Goal: Task Accomplishment & Management: Use online tool/utility

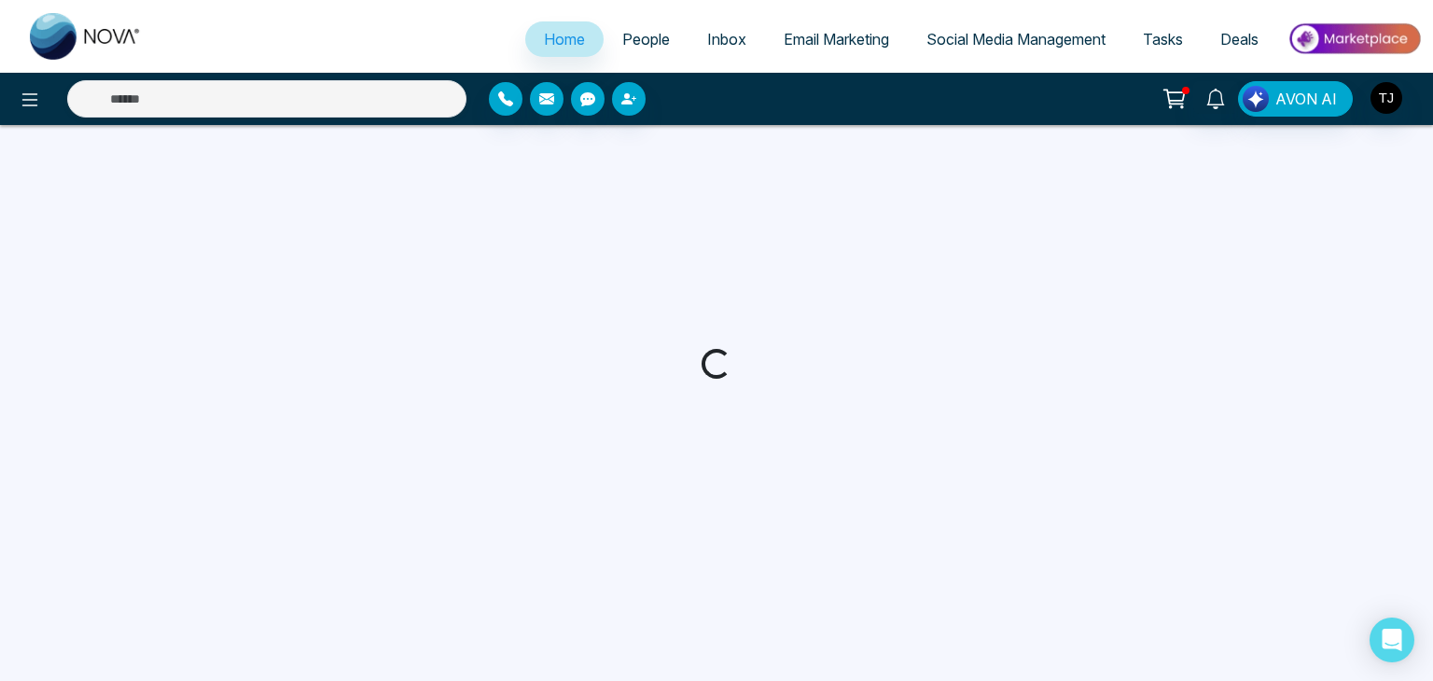
select select "*"
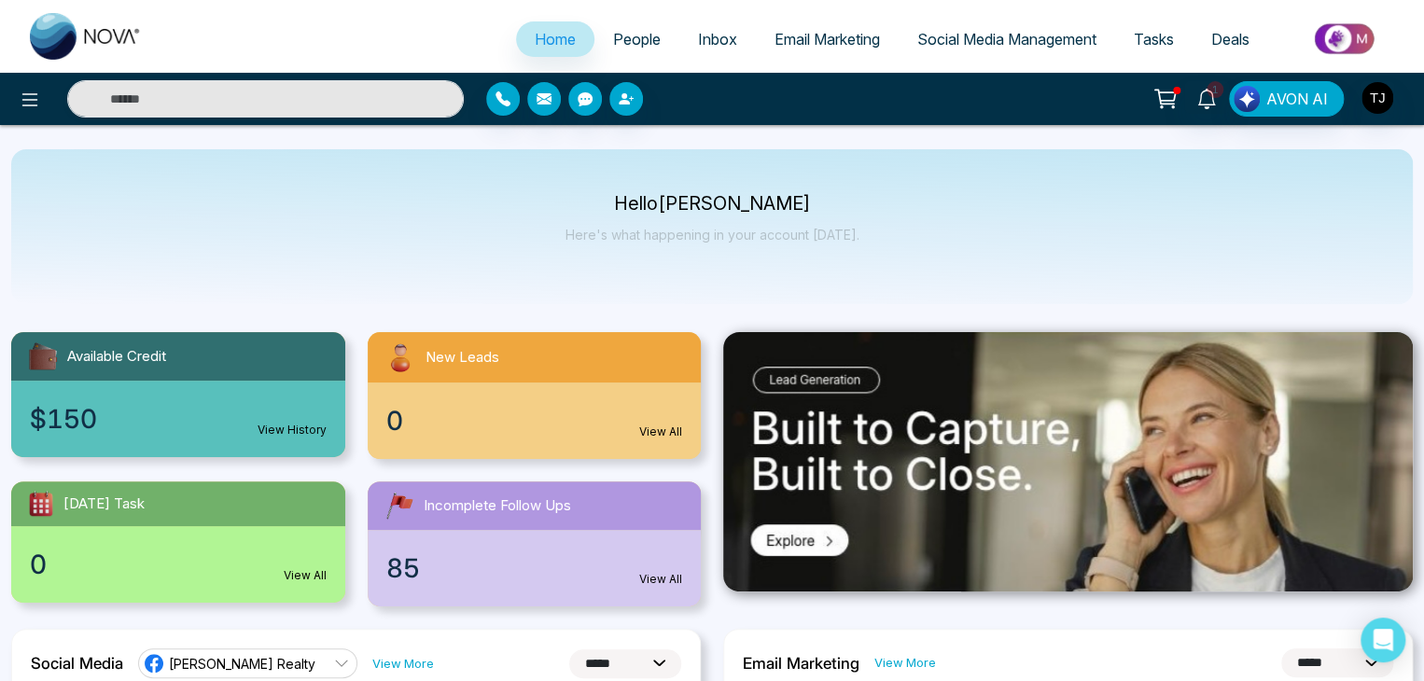
click at [830, 33] on span "Email Marketing" at bounding box center [826, 39] width 105 height 19
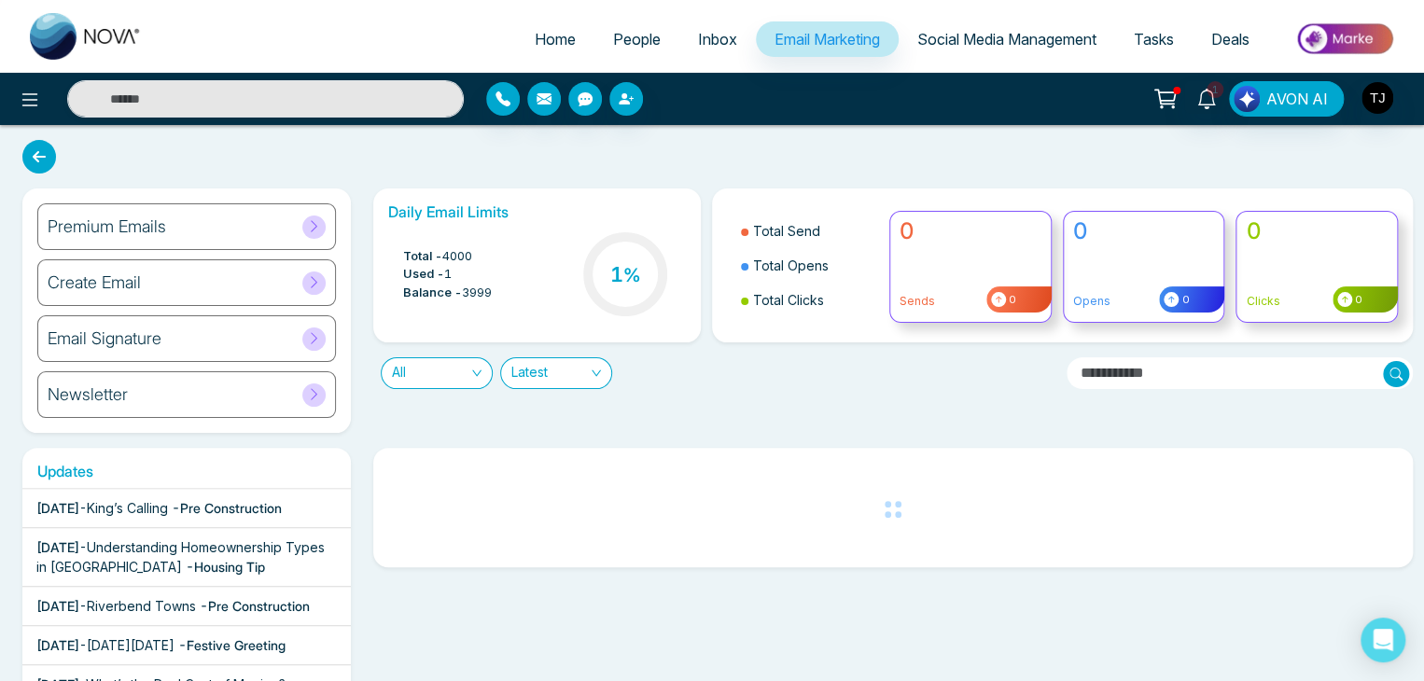
click at [294, 213] on div "Premium Emails" at bounding box center [186, 226] width 299 height 47
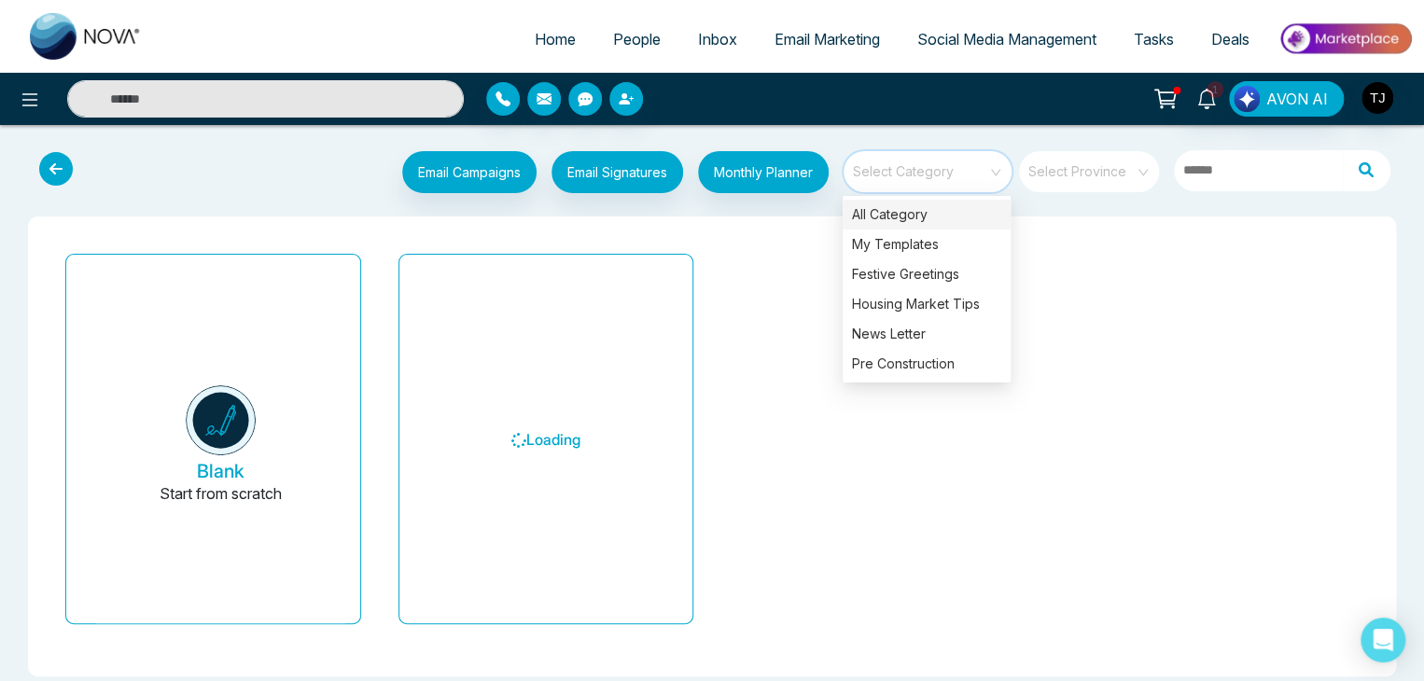
click at [941, 155] on input "search" at bounding box center [921, 165] width 134 height 28
click at [971, 353] on div "Pre Construction" at bounding box center [926, 364] width 168 height 30
click at [978, 362] on div "Pre Construction" at bounding box center [926, 364] width 168 height 30
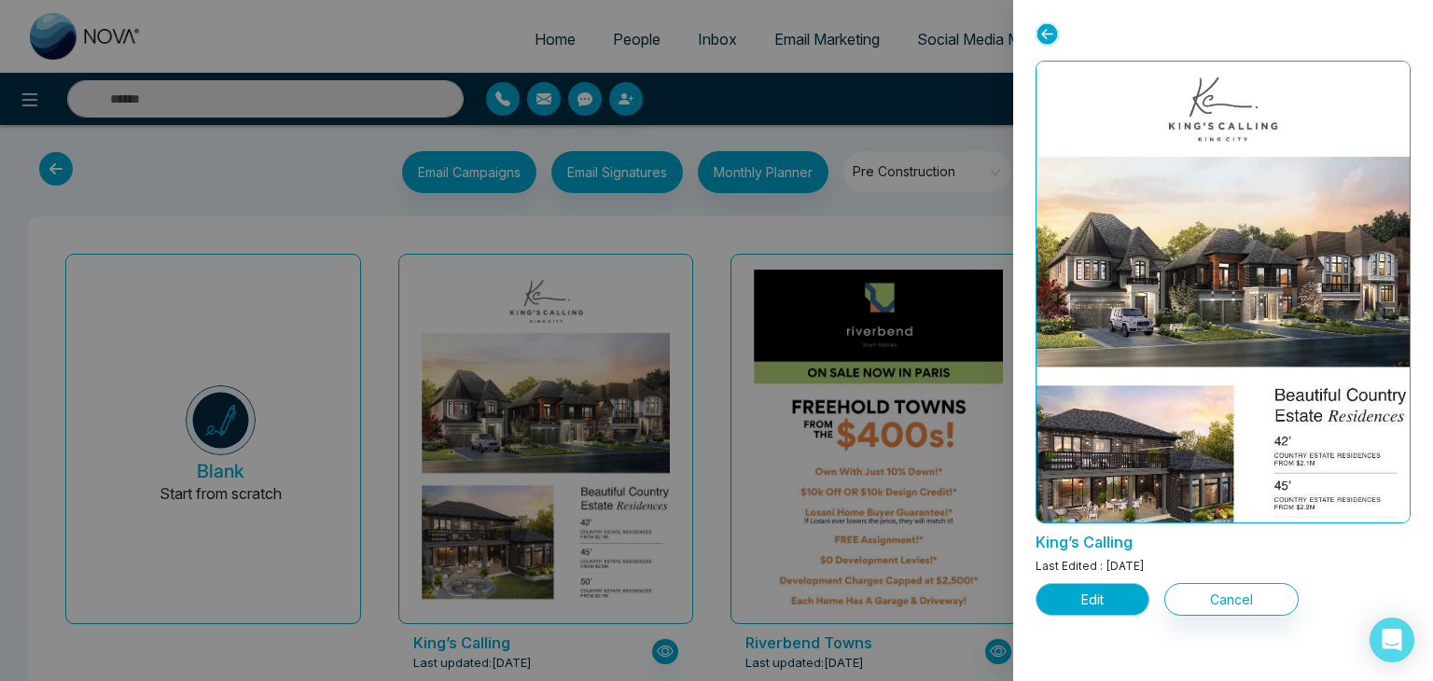
click at [1065, 587] on button "Edit" at bounding box center [1093, 599] width 114 height 33
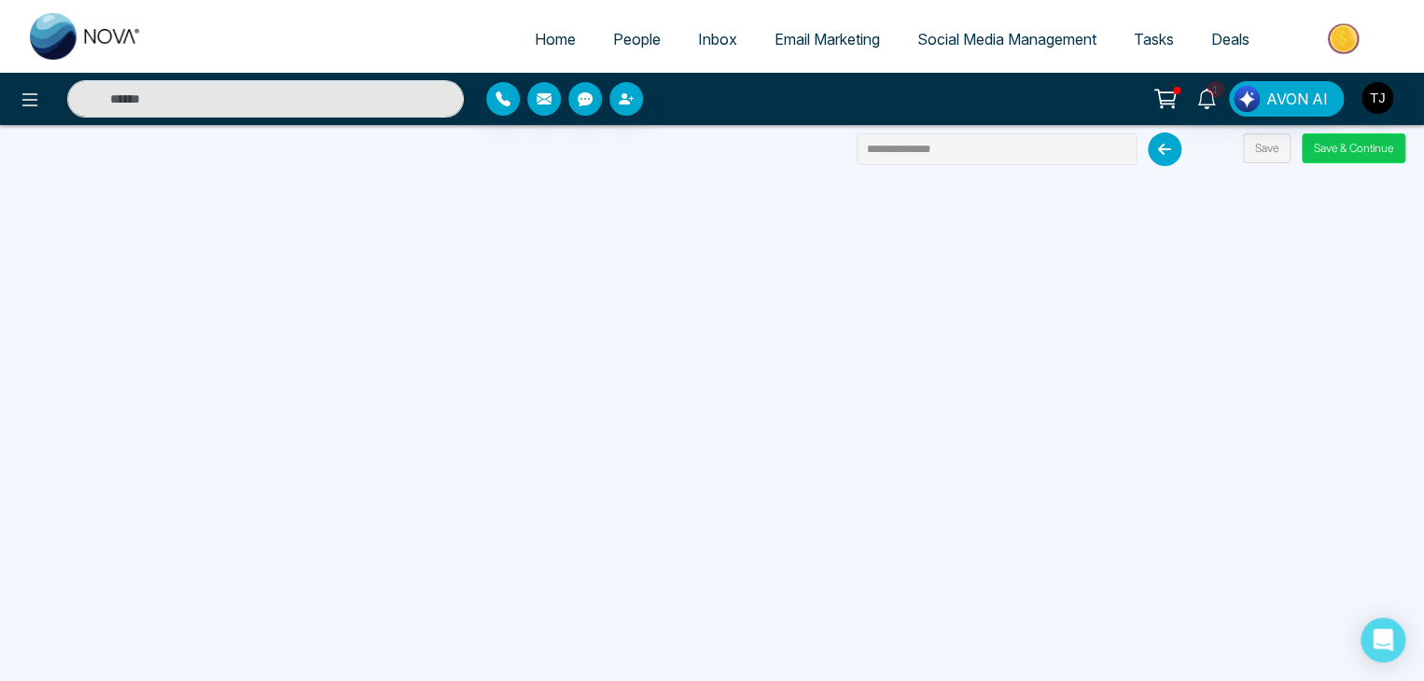
click at [1372, 149] on button "Save & Continue" at bounding box center [1354, 148] width 104 height 30
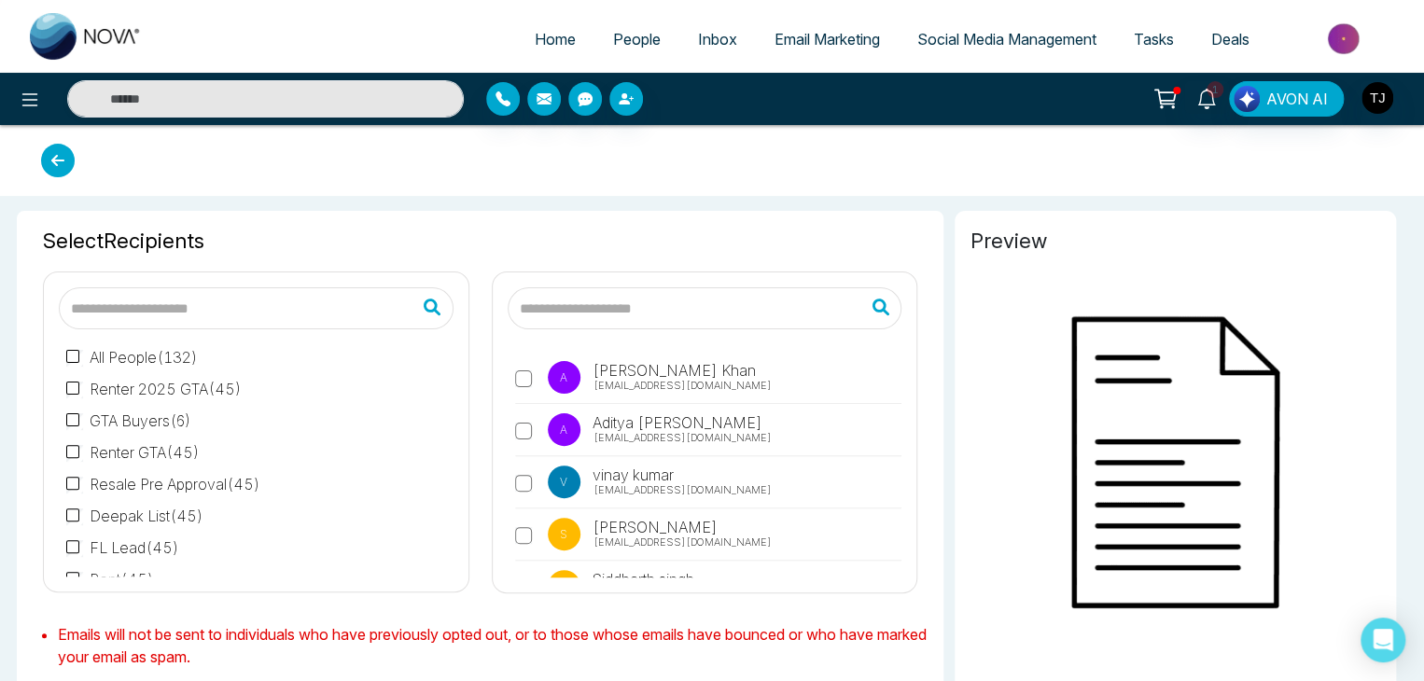
type input "**********"
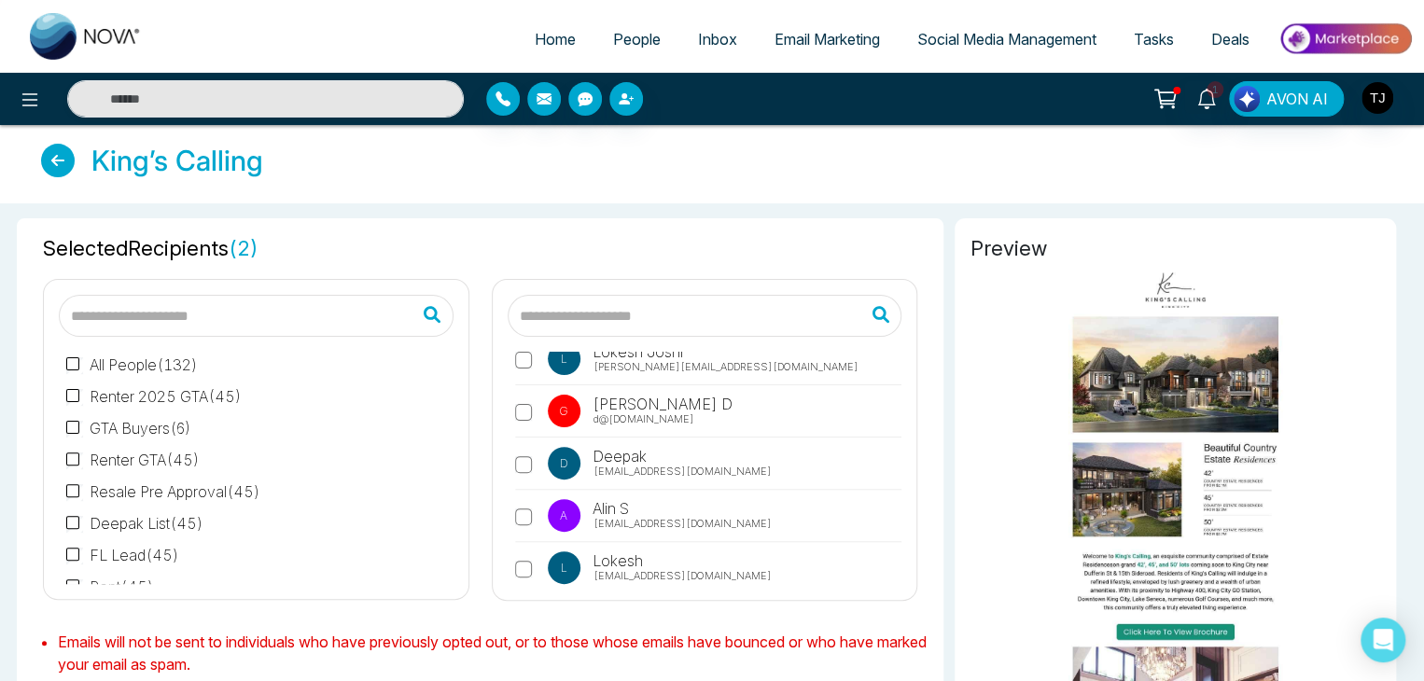
scroll to position [478, 0]
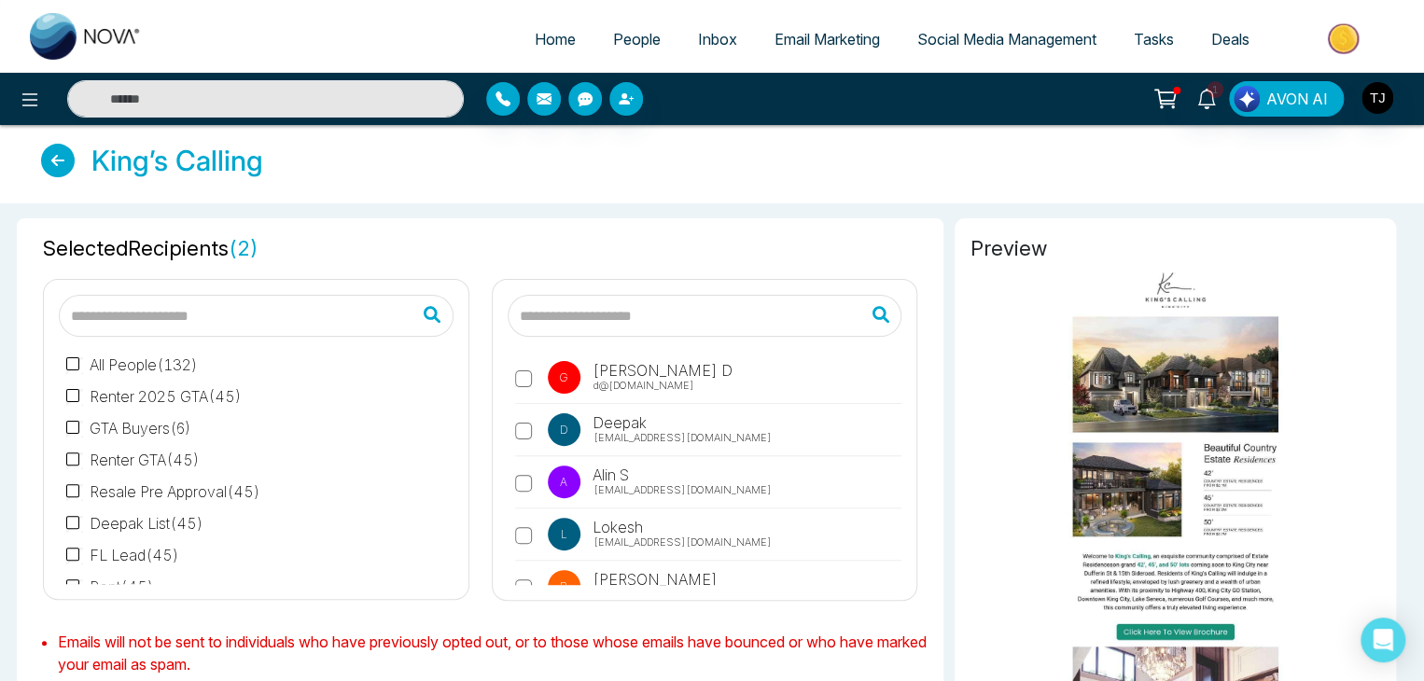
click at [519, 466] on label "A Alin S [EMAIL_ADDRESS][DOMAIN_NAME]" at bounding box center [708, 487] width 387 height 43
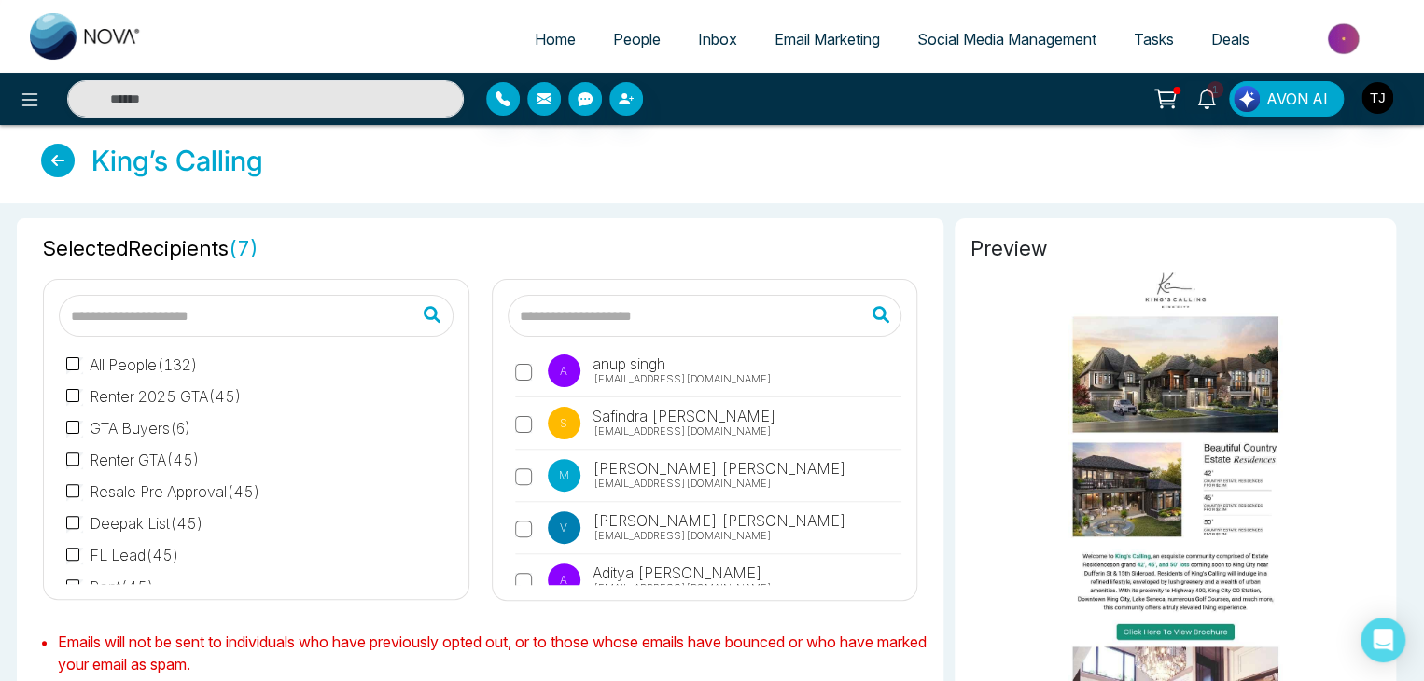
scroll to position [3518, 0]
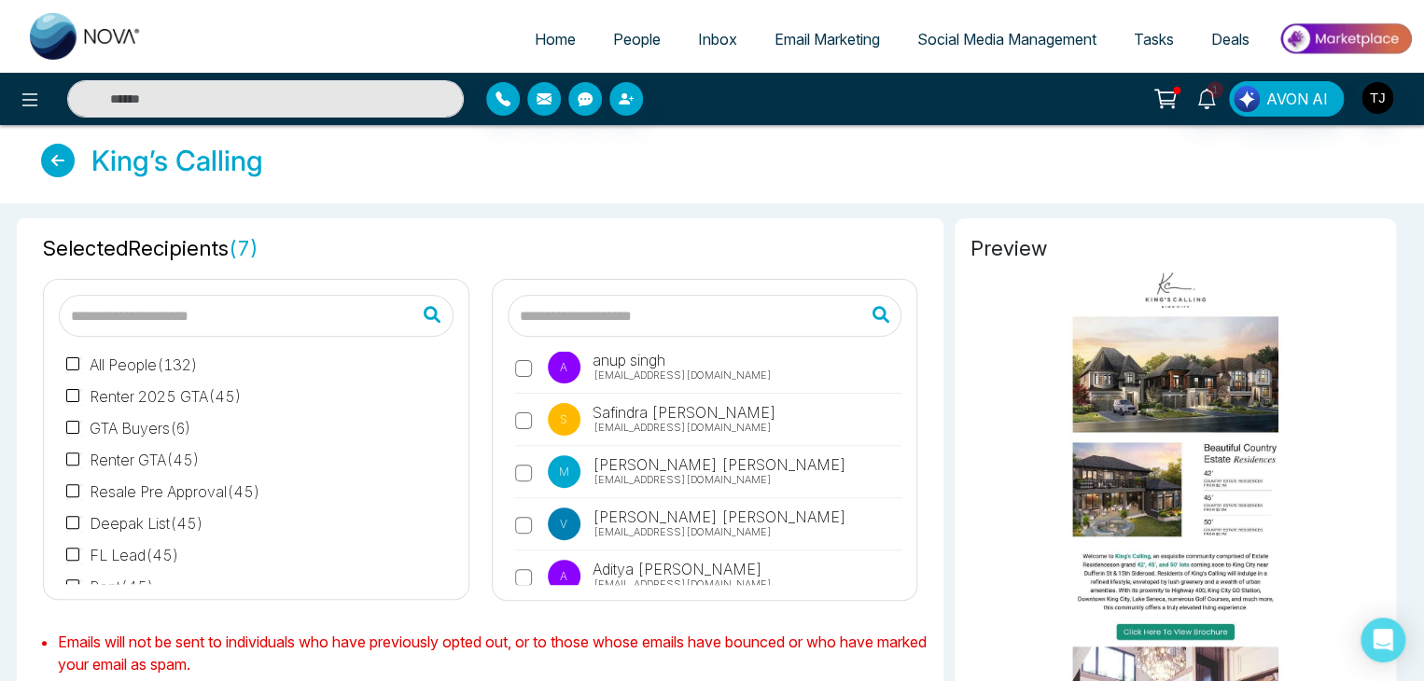
click at [511, 508] on div "A [PERSON_NAME] [PERSON_NAME][EMAIL_ADDRESS][DOMAIN_NAME] A [PERSON_NAME] [PERS…" at bounding box center [705, 468] width 395 height 233
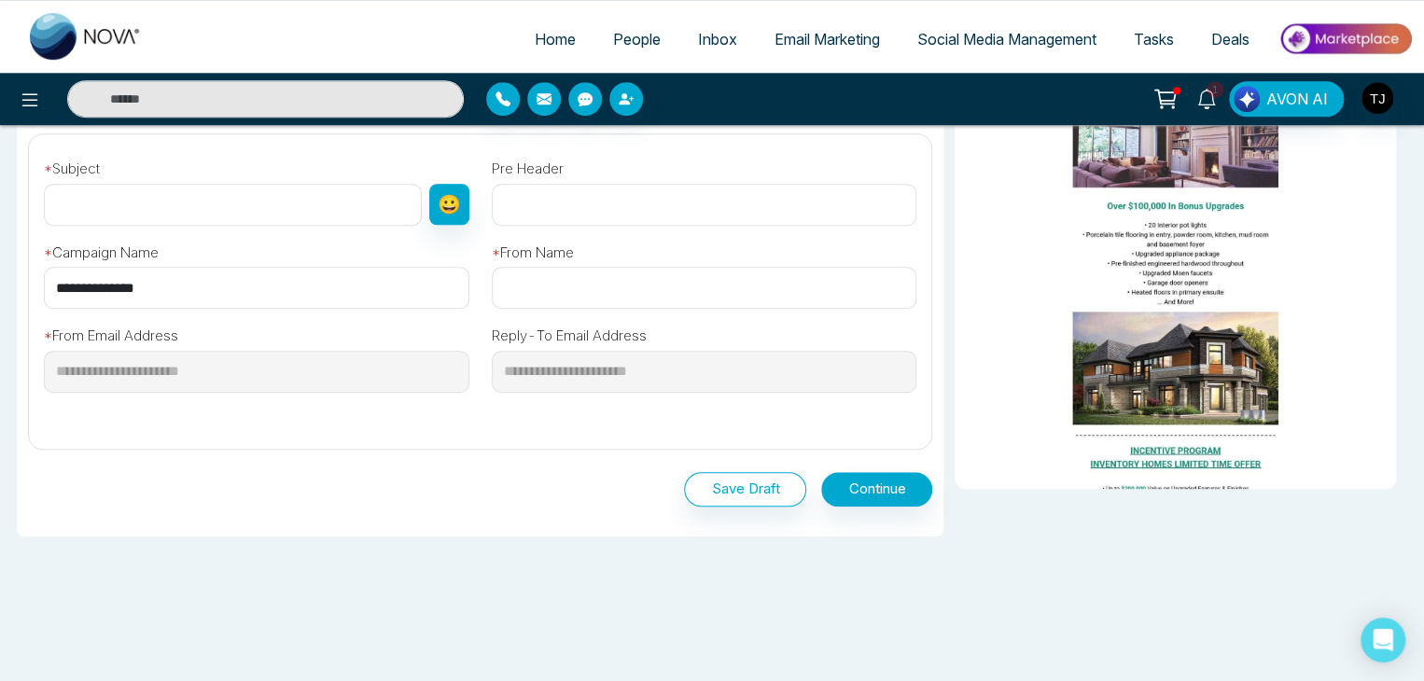
scroll to position [614, 0]
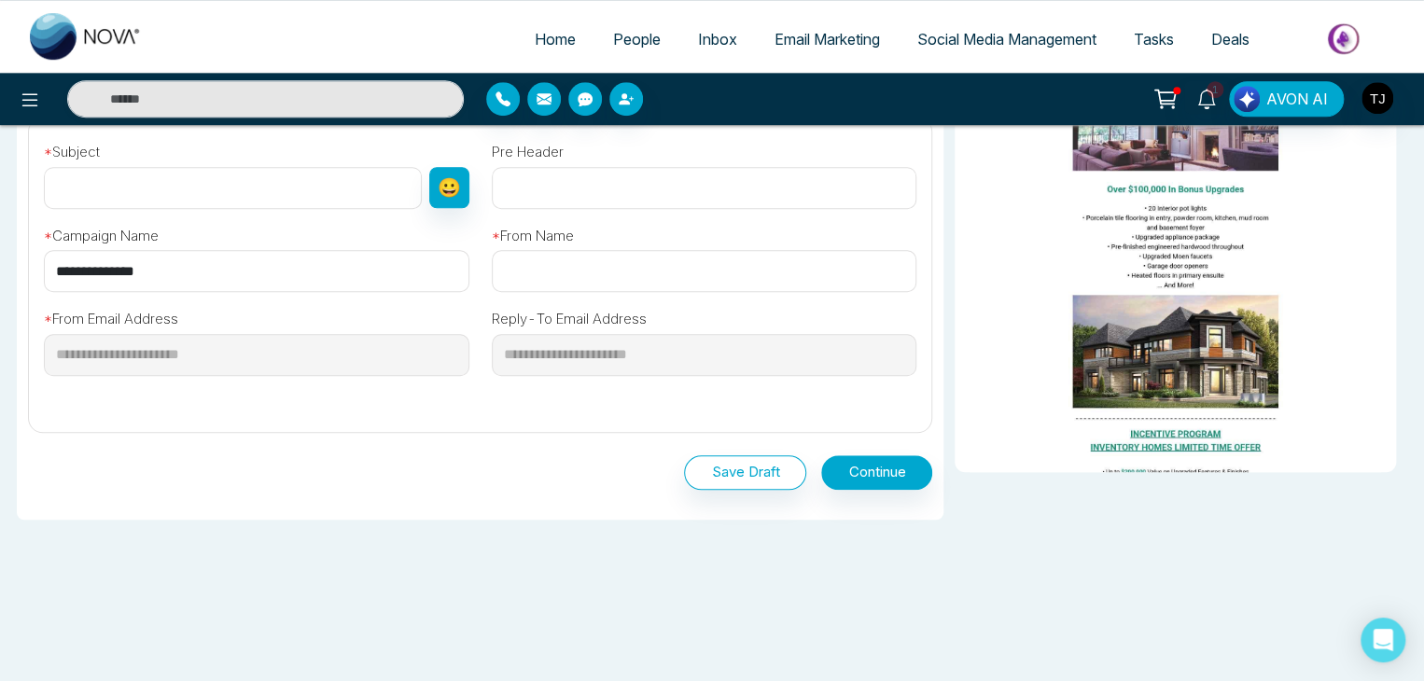
click at [348, 286] on input "**********" at bounding box center [256, 271] width 425 height 42
click at [332, 180] on input "text" at bounding box center [233, 188] width 378 height 42
paste input "**********"
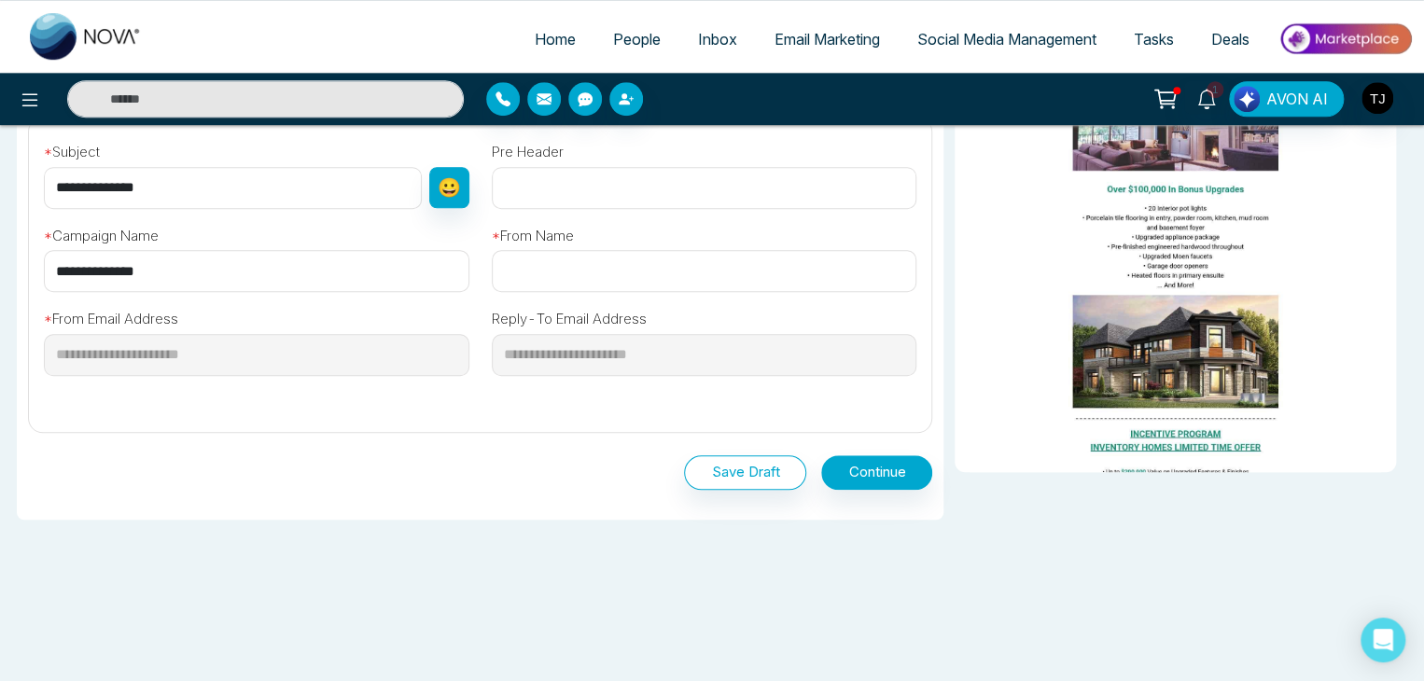
type input "**********"
click at [571, 266] on input "text" at bounding box center [704, 271] width 425 height 42
paste input "**********"
drag, startPoint x: 709, startPoint y: 269, endPoint x: 591, endPoint y: 273, distance: 118.6
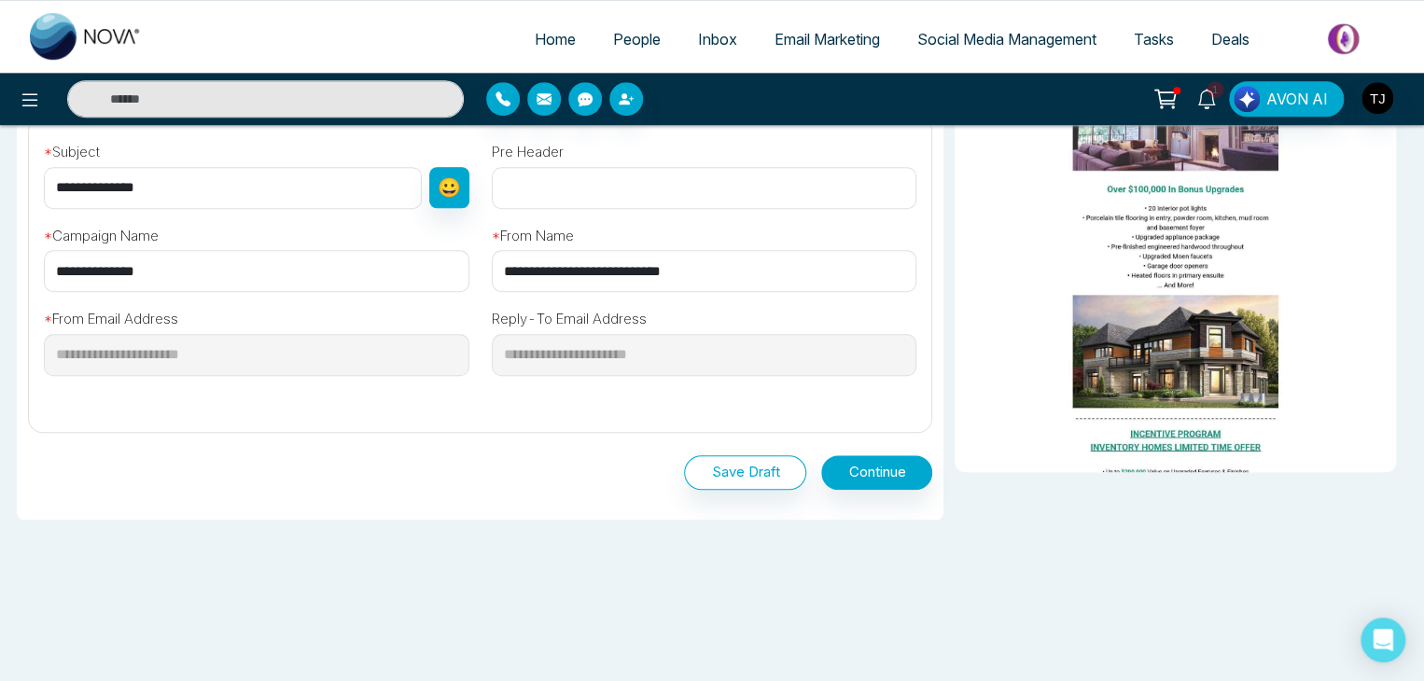
click at [591, 273] on input "**********" at bounding box center [704, 271] width 425 height 42
type input "**********"
click at [864, 474] on button "Continue" at bounding box center [876, 472] width 111 height 35
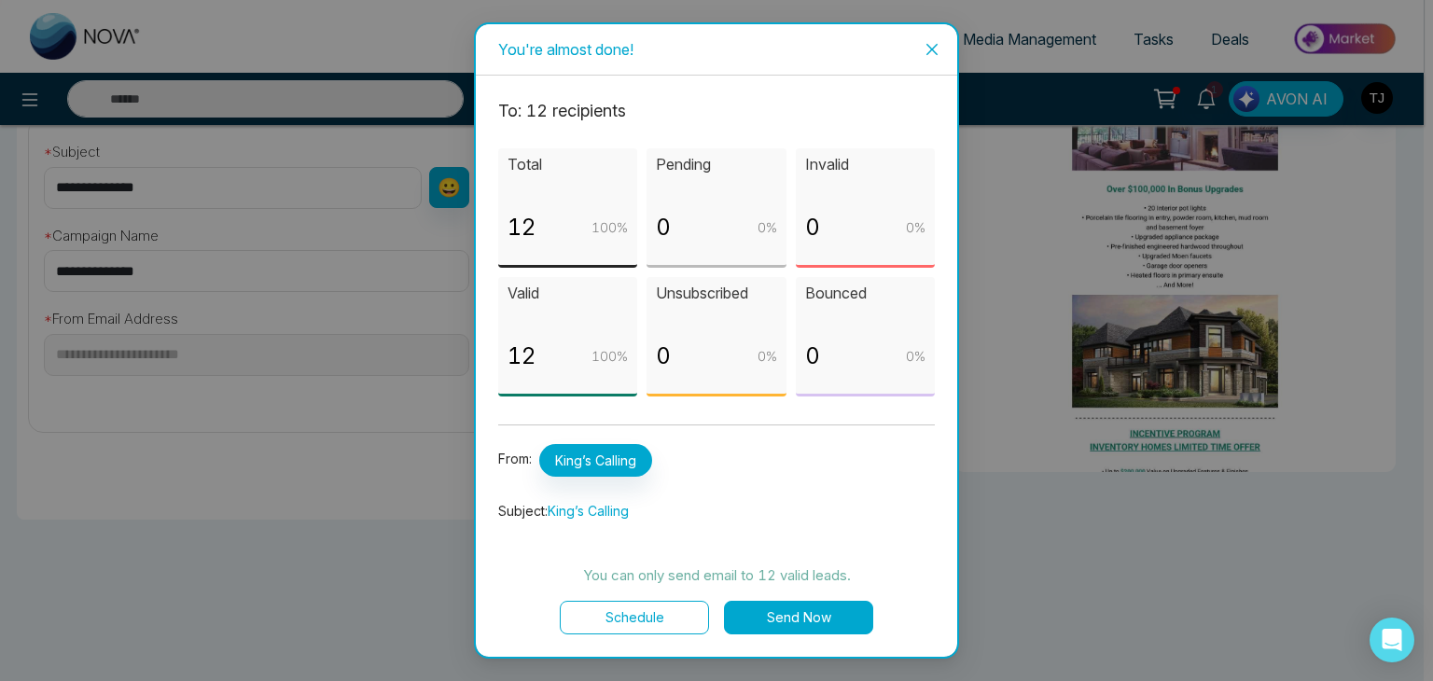
click at [822, 615] on button "Send Now" at bounding box center [798, 618] width 149 height 34
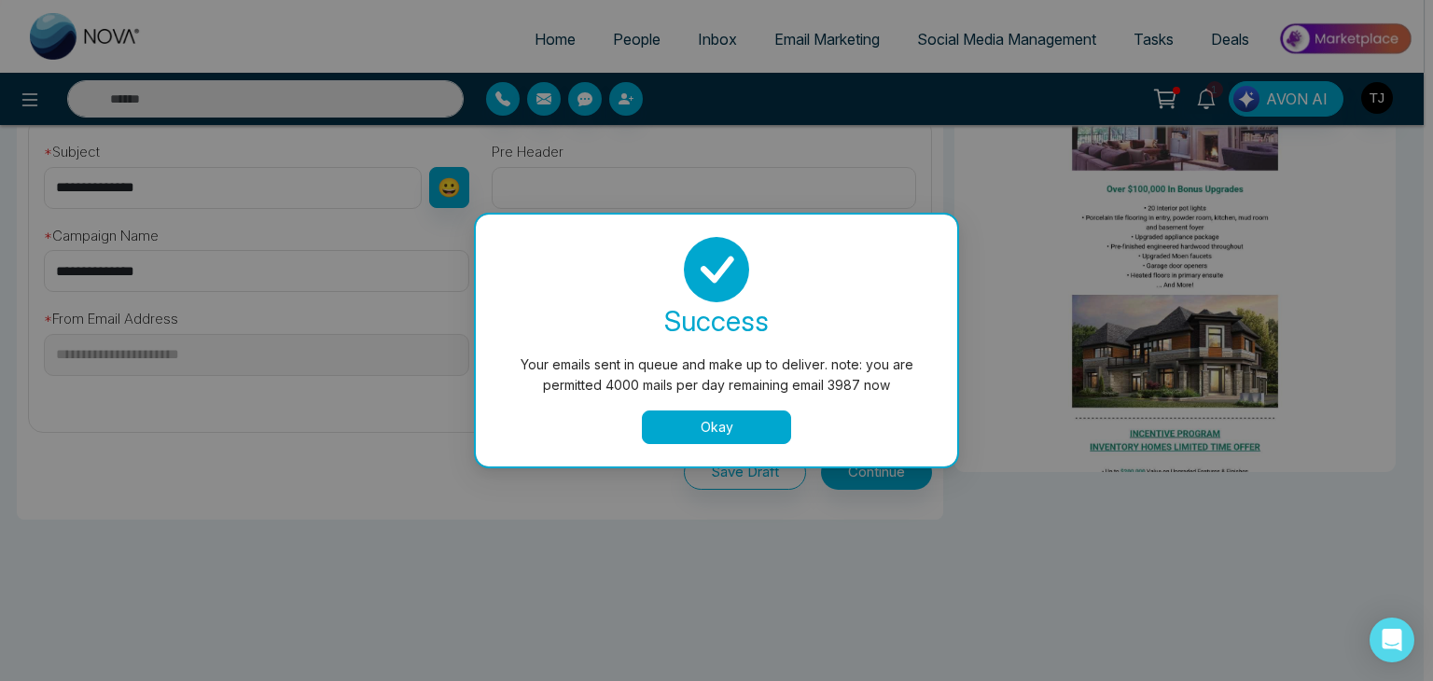
click at [764, 423] on button "Okay" at bounding box center [716, 428] width 149 height 34
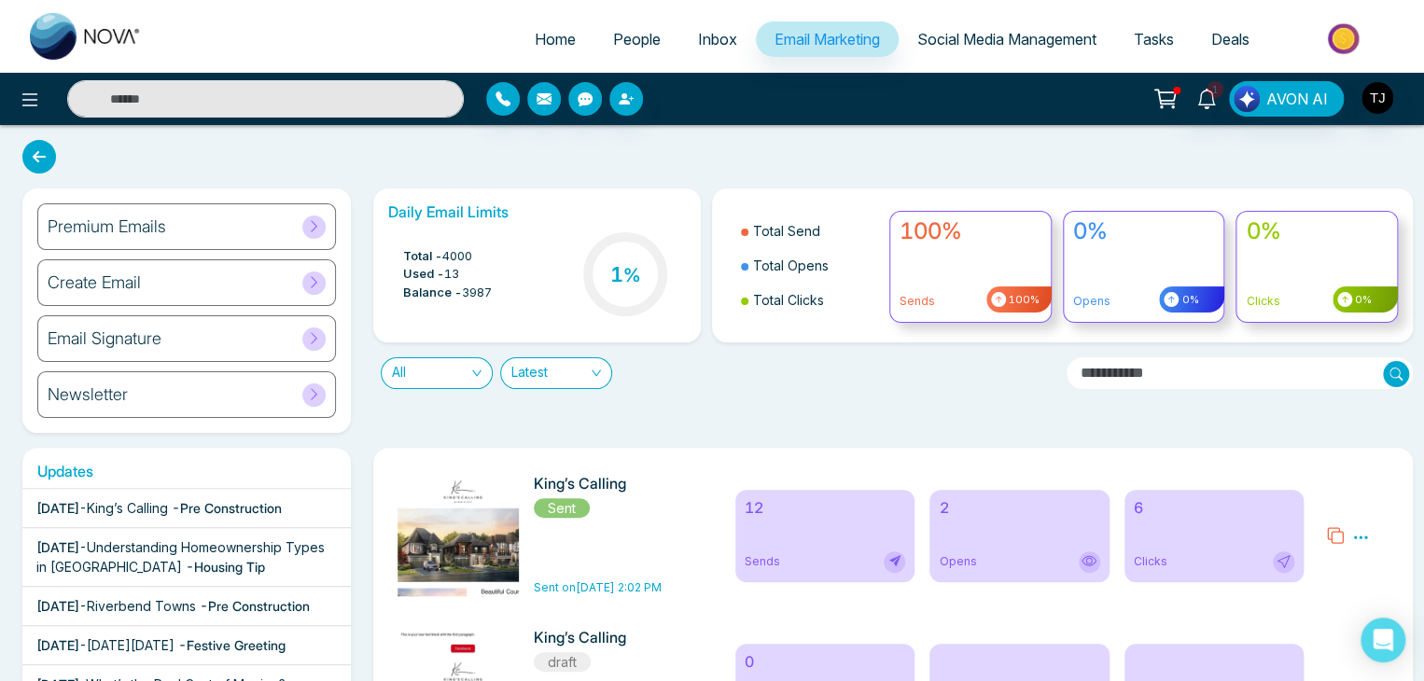
click at [1035, 523] on div "2 Opens" at bounding box center [1019, 536] width 180 height 92
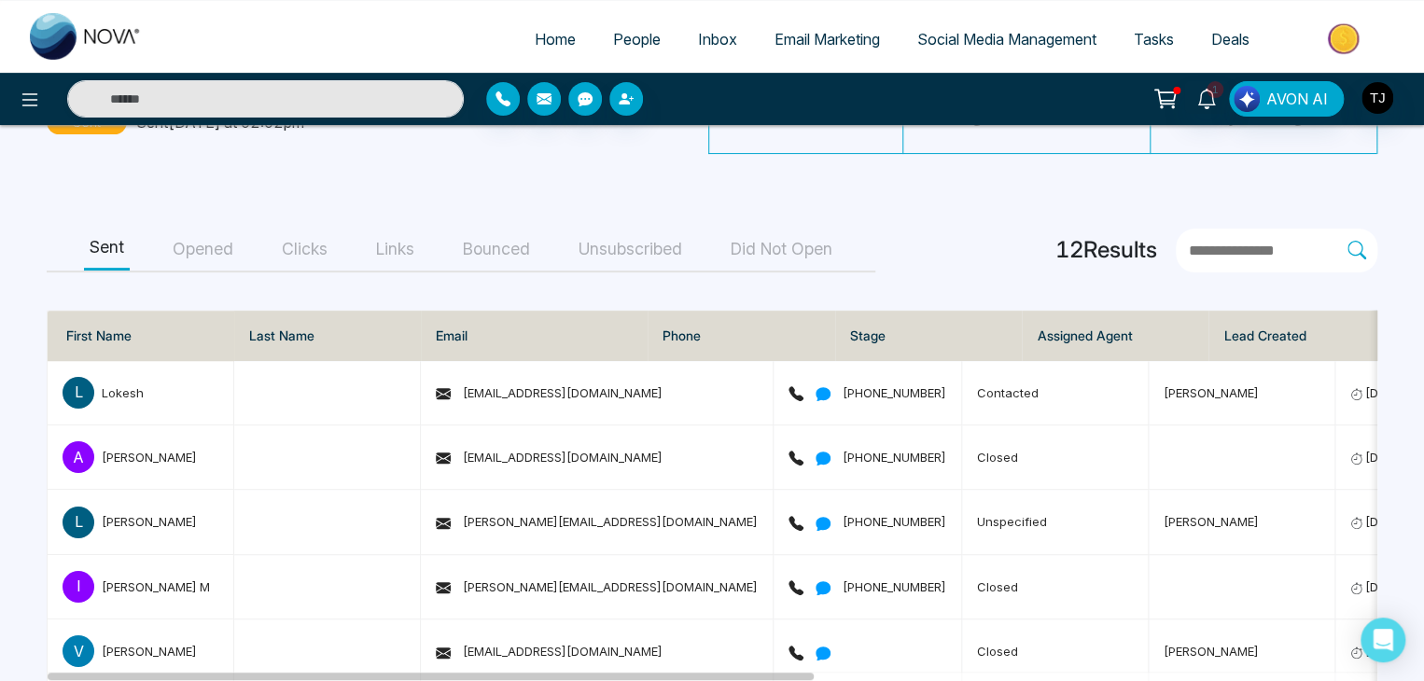
scroll to position [175, 0]
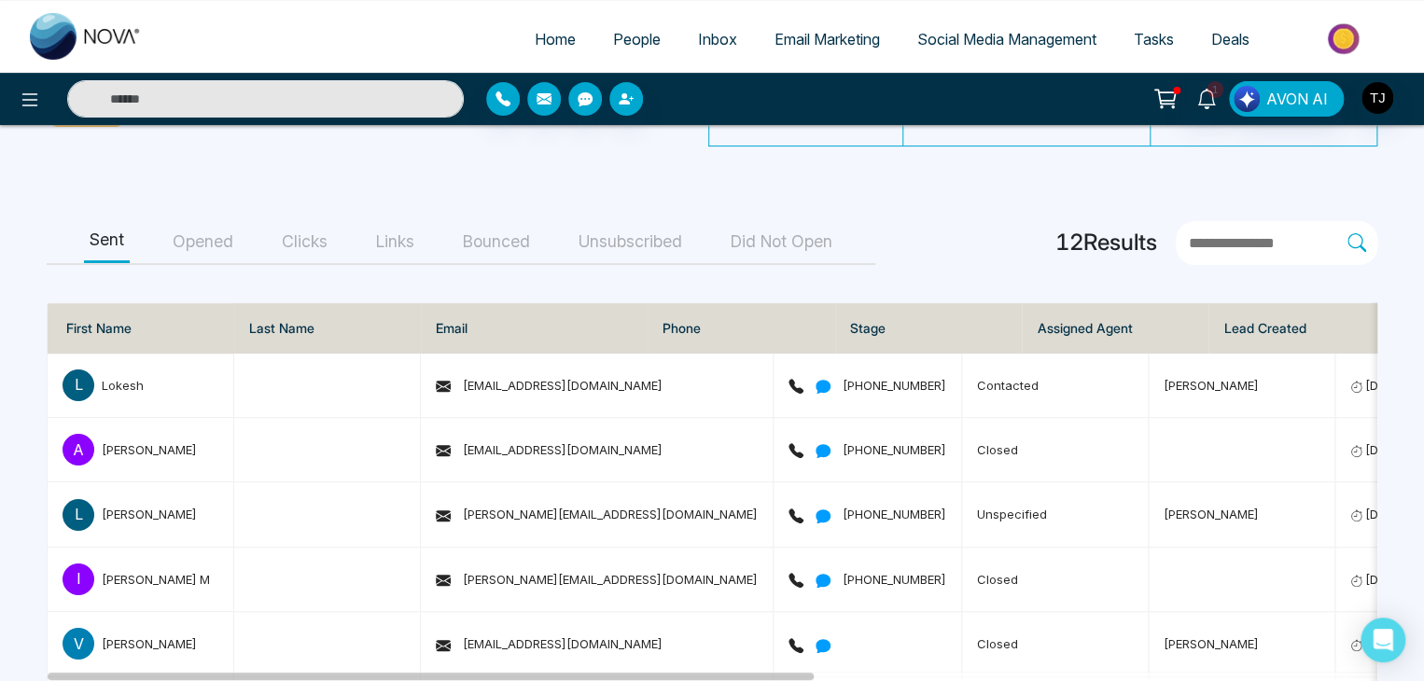
click at [213, 231] on button "Opened" at bounding box center [203, 242] width 72 height 42
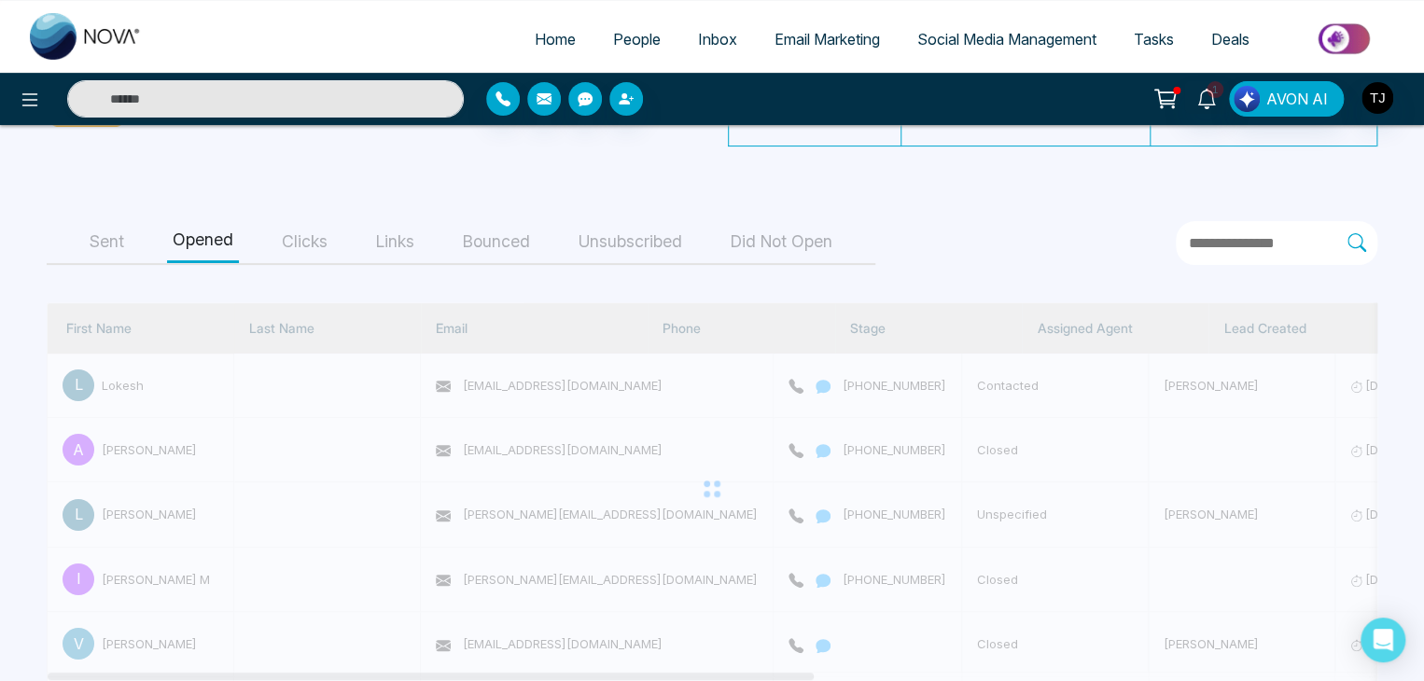
scroll to position [18, 0]
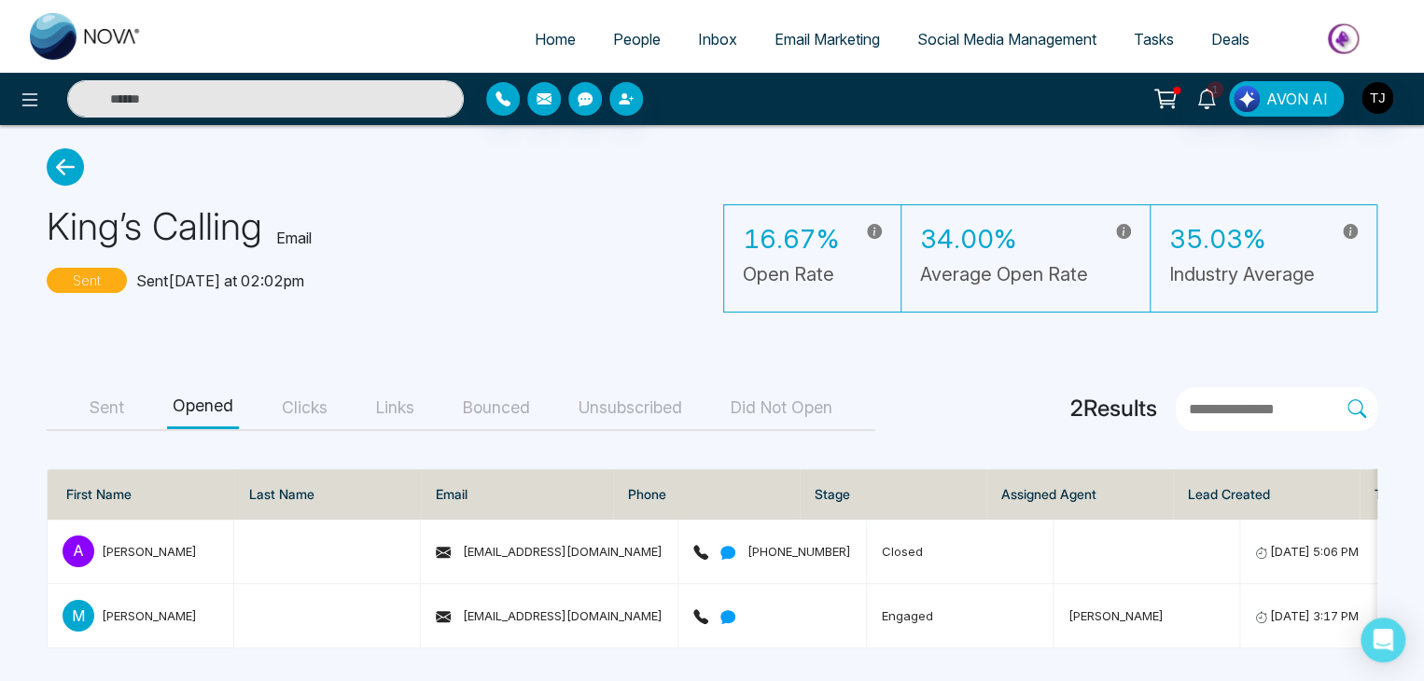
click at [295, 408] on button "Clicks" at bounding box center [304, 408] width 57 height 42
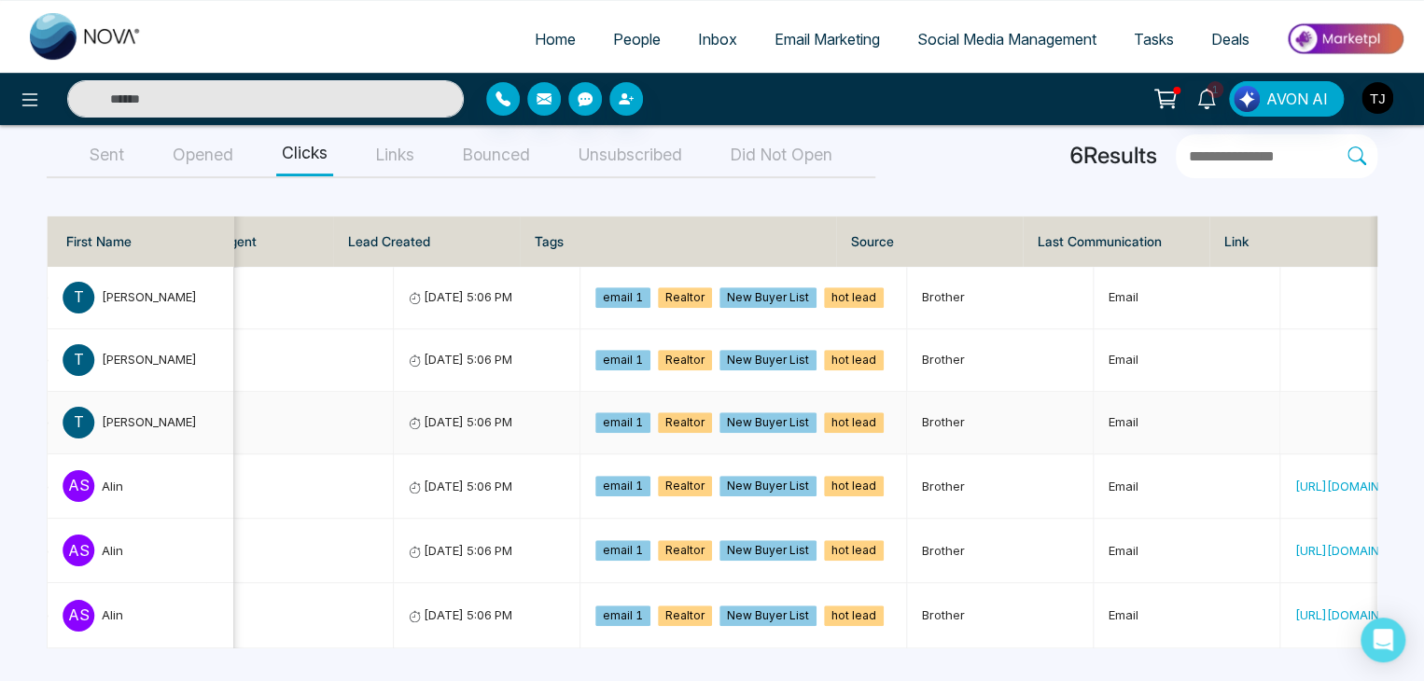
scroll to position [0, 0]
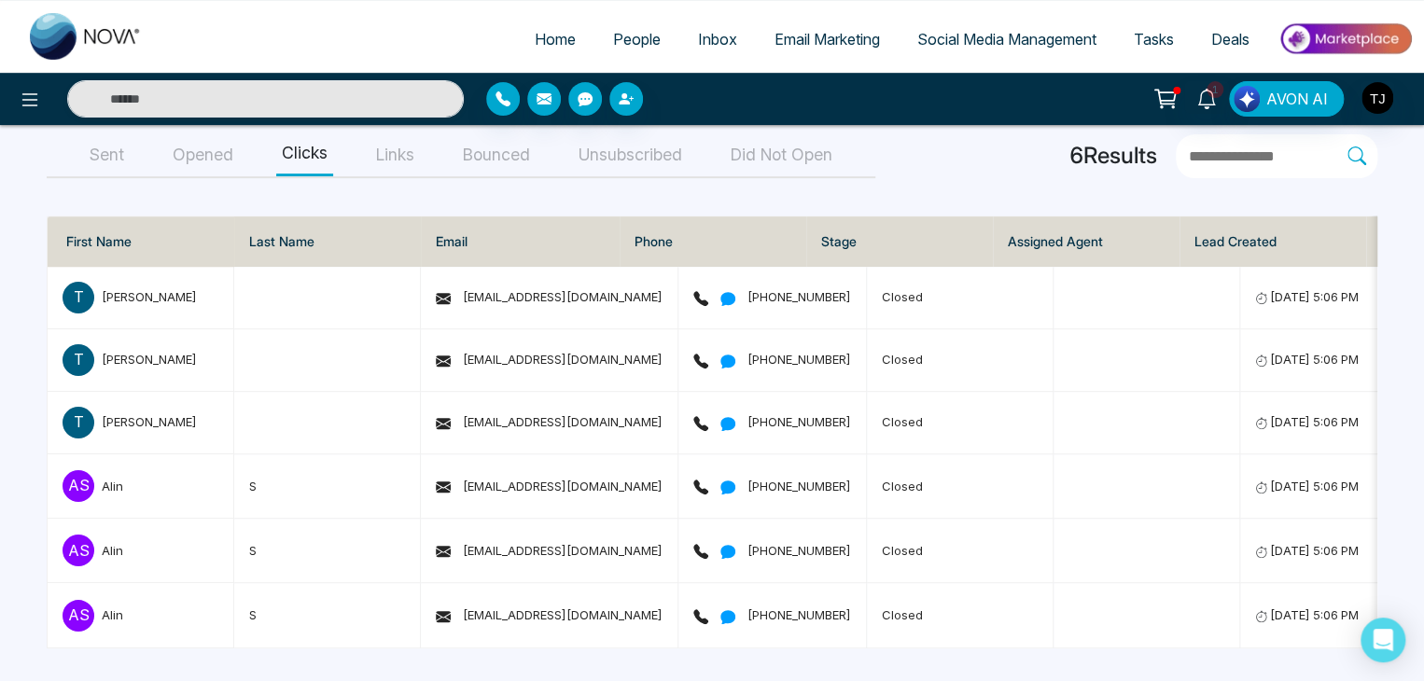
click at [228, 160] on button "Opened" at bounding box center [203, 155] width 72 height 42
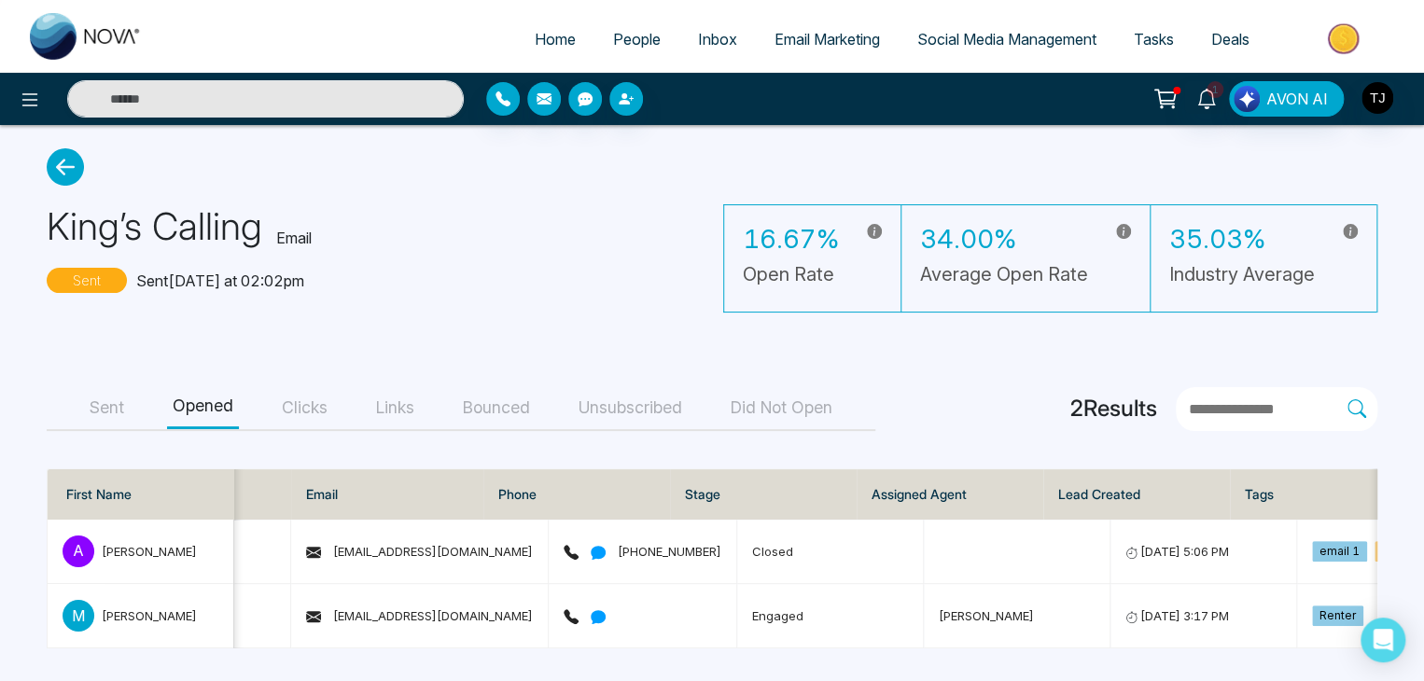
click at [119, 404] on button "Sent" at bounding box center [107, 408] width 46 height 42
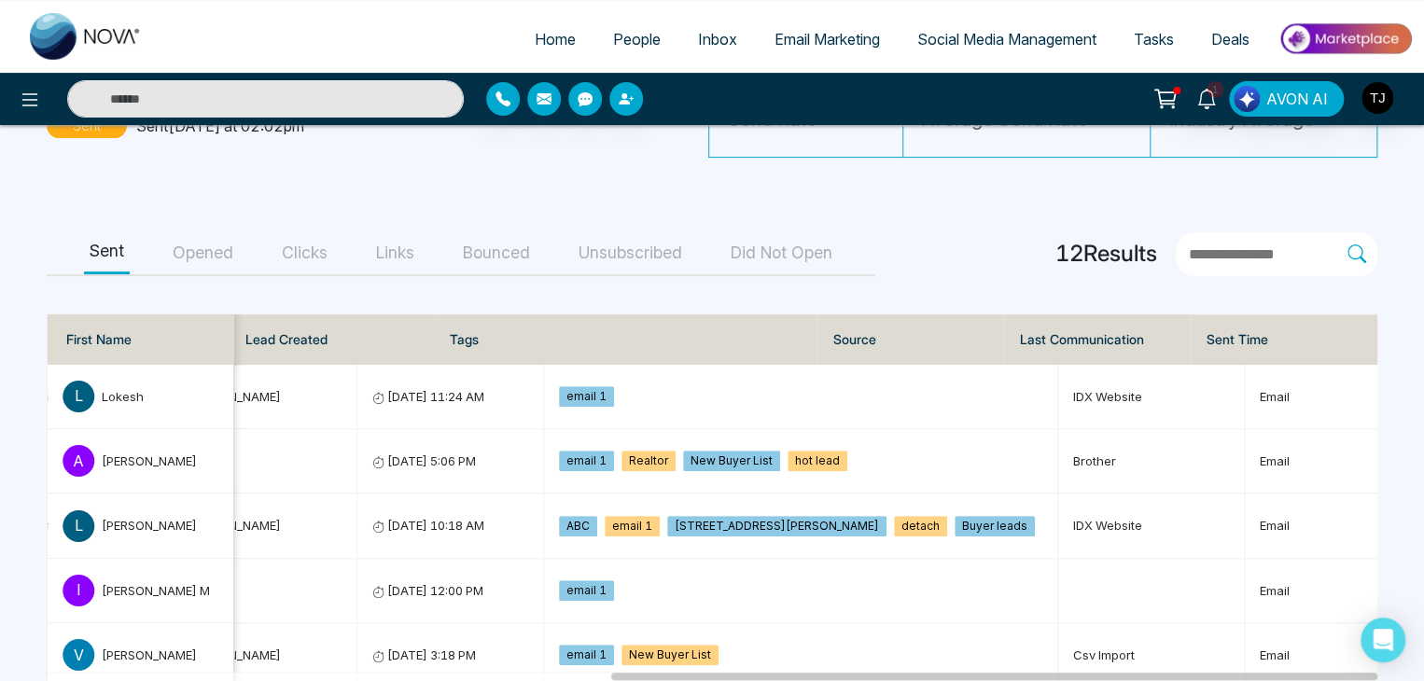
click at [211, 259] on button "Opened" at bounding box center [203, 253] width 72 height 42
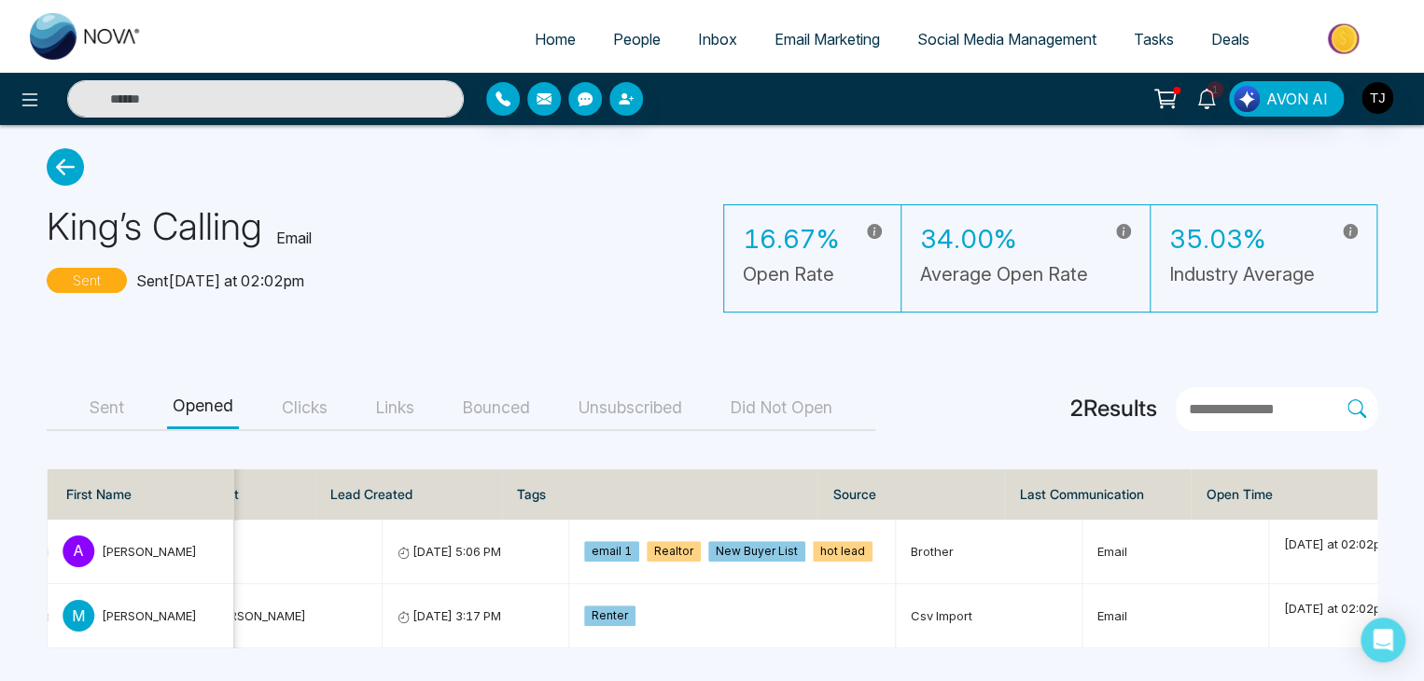
click at [313, 391] on button "Clicks" at bounding box center [304, 408] width 57 height 42
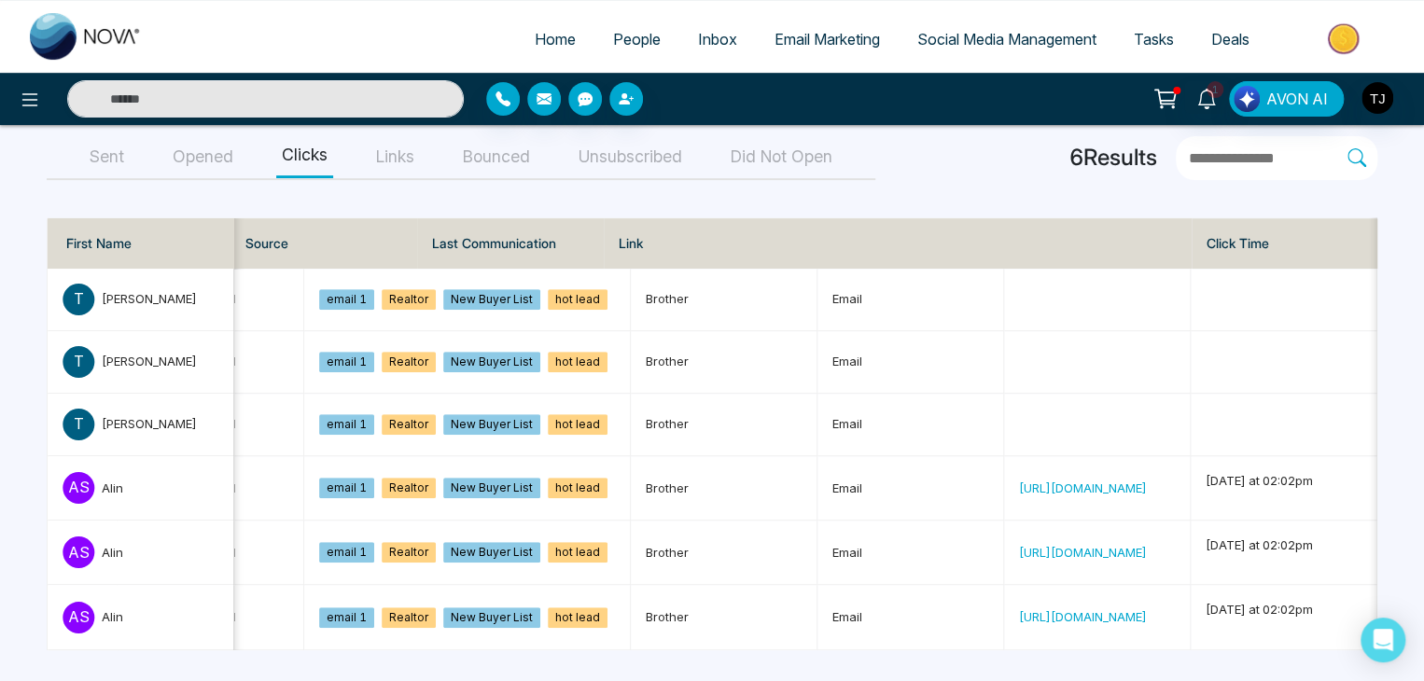
click at [415, 169] on button "Links" at bounding box center [394, 157] width 49 height 42
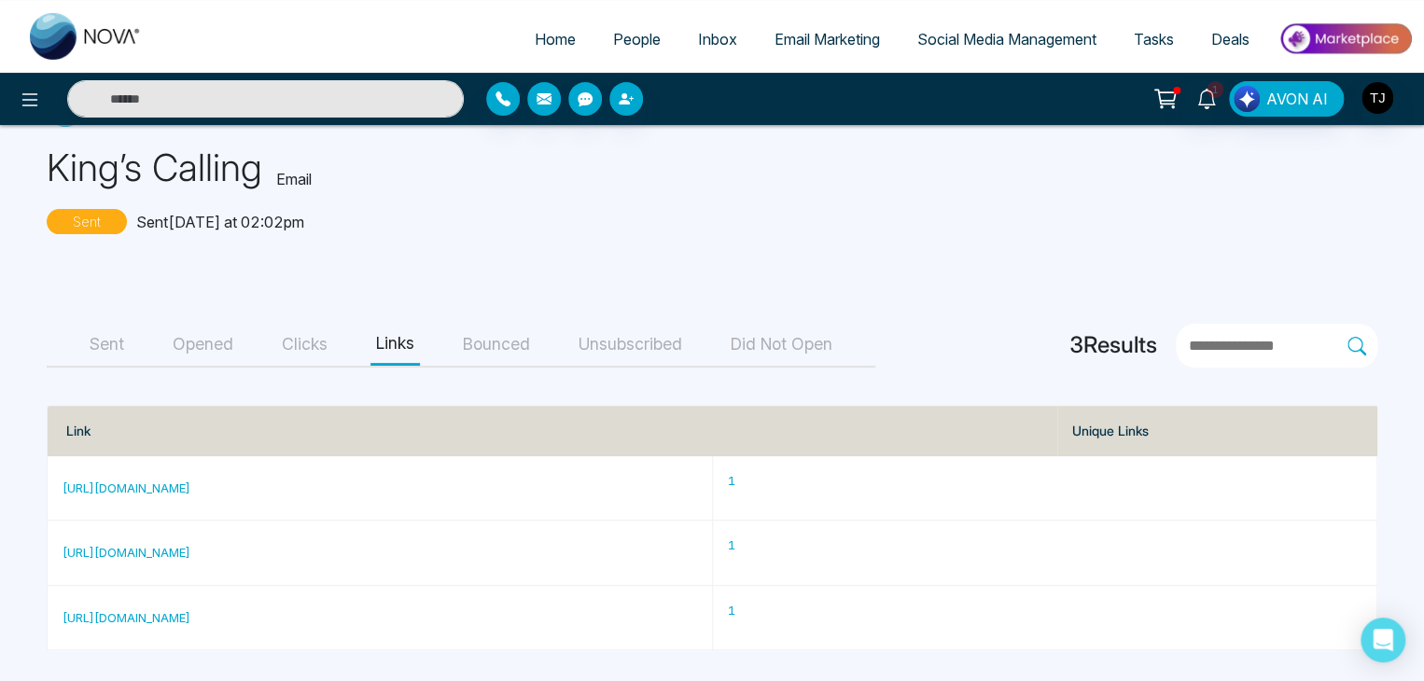
click at [500, 337] on button "Bounced" at bounding box center [496, 345] width 78 height 42
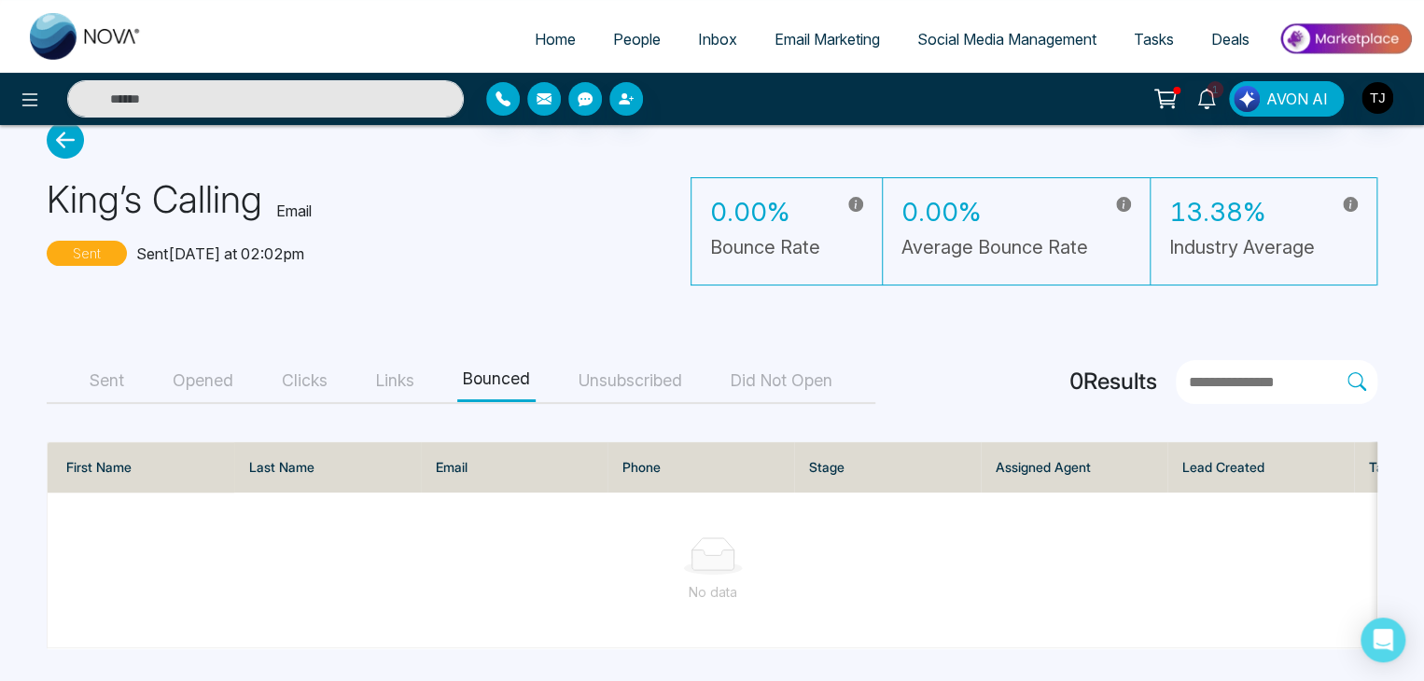
click at [659, 365] on button "Unsubscribed" at bounding box center [630, 381] width 115 height 42
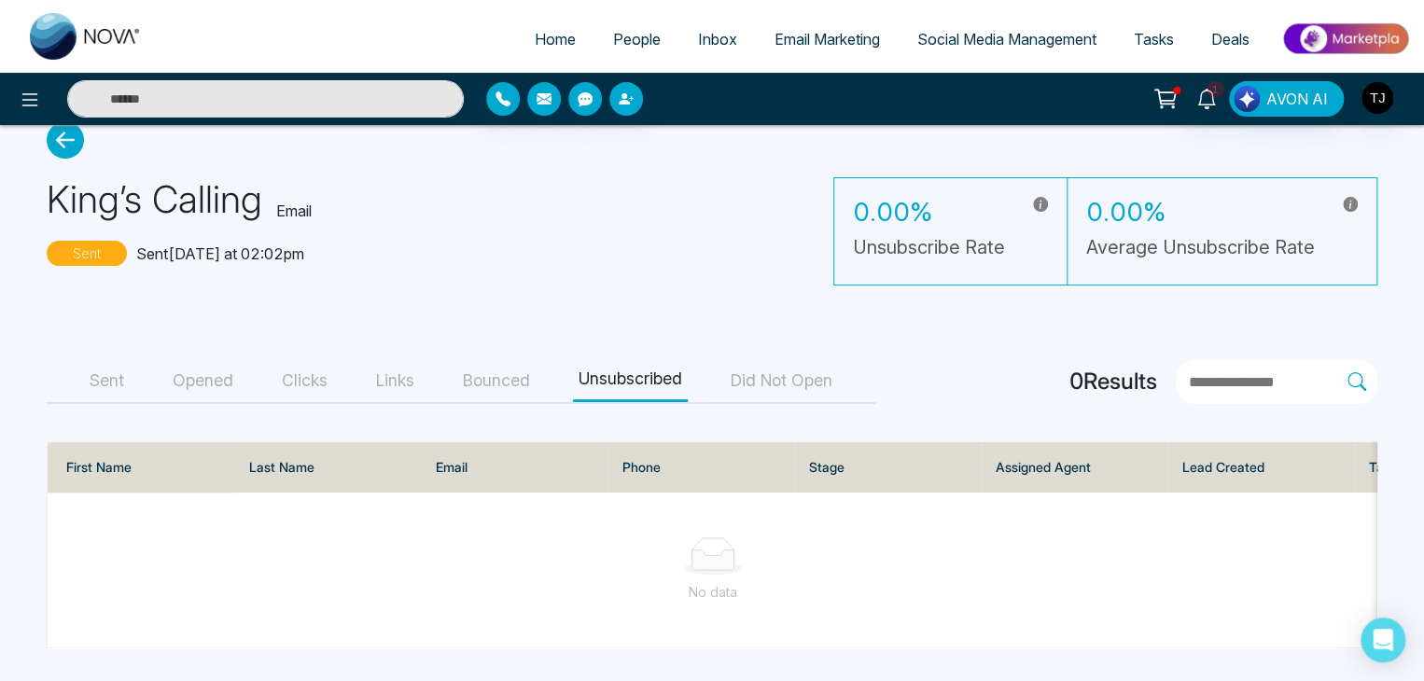
click at [817, 370] on button "Did Not Open" at bounding box center [781, 381] width 113 height 42
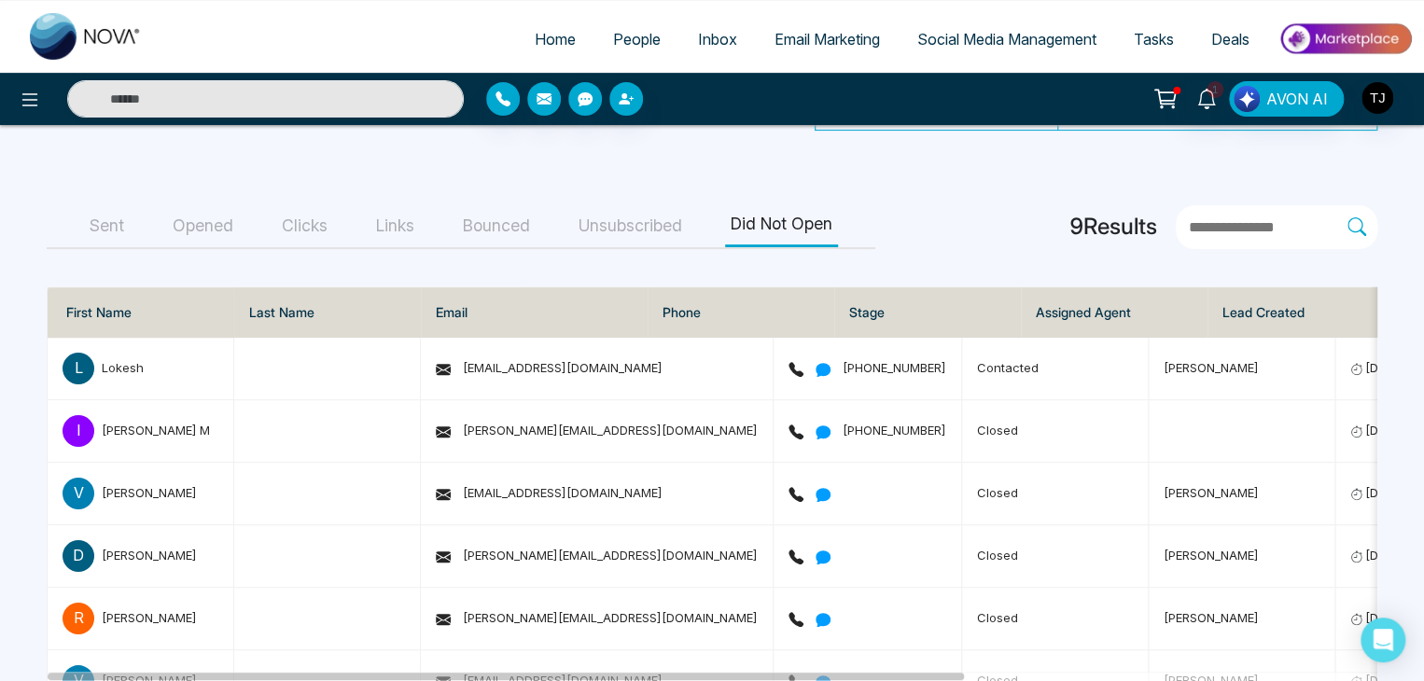
click at [123, 216] on button "Sent" at bounding box center [107, 226] width 46 height 42
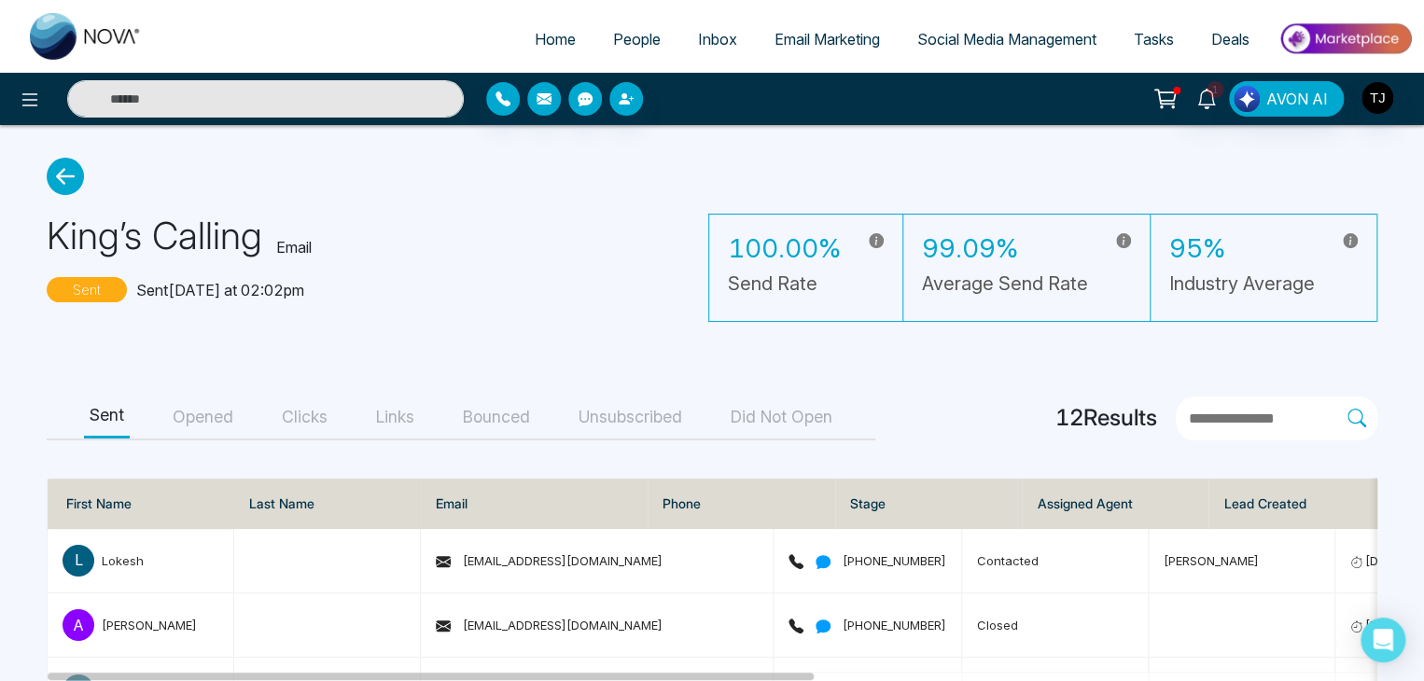
click at [75, 171] on icon at bounding box center [65, 176] width 37 height 37
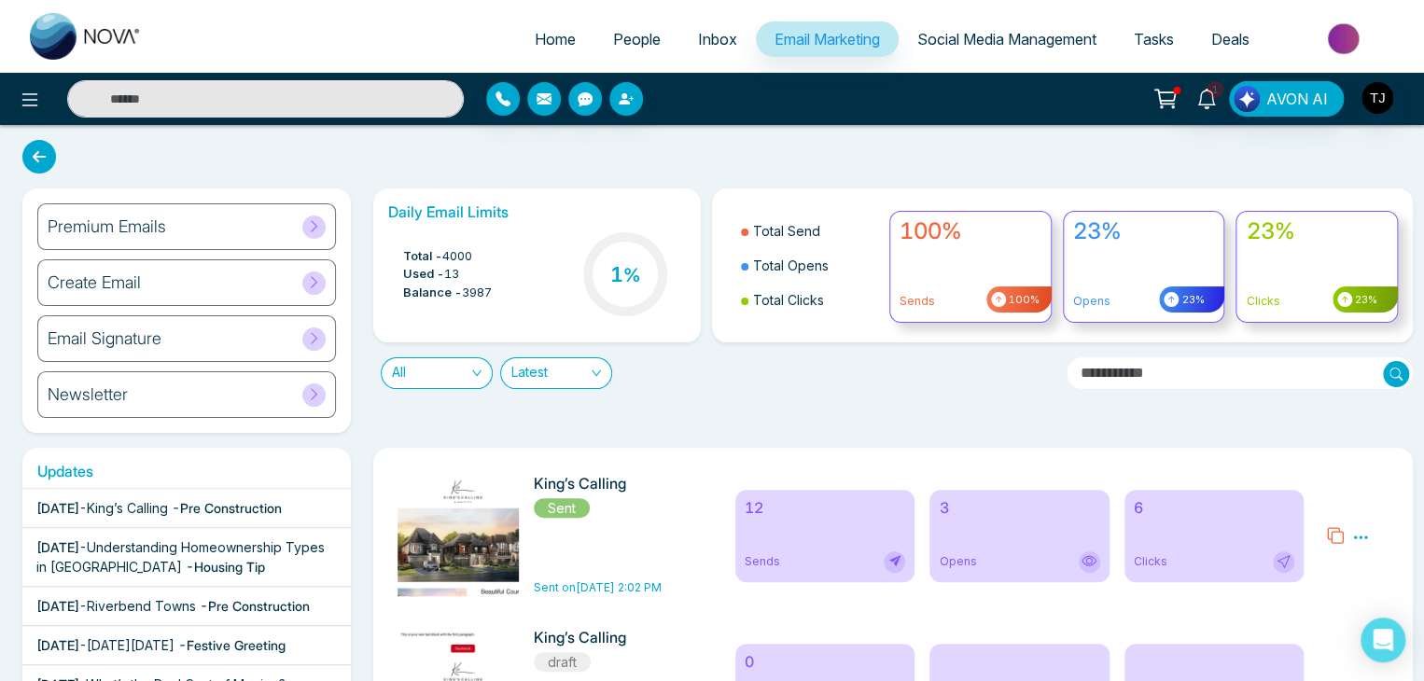
click at [1033, 551] on div "Opens" at bounding box center [1019, 561] width 161 height 21
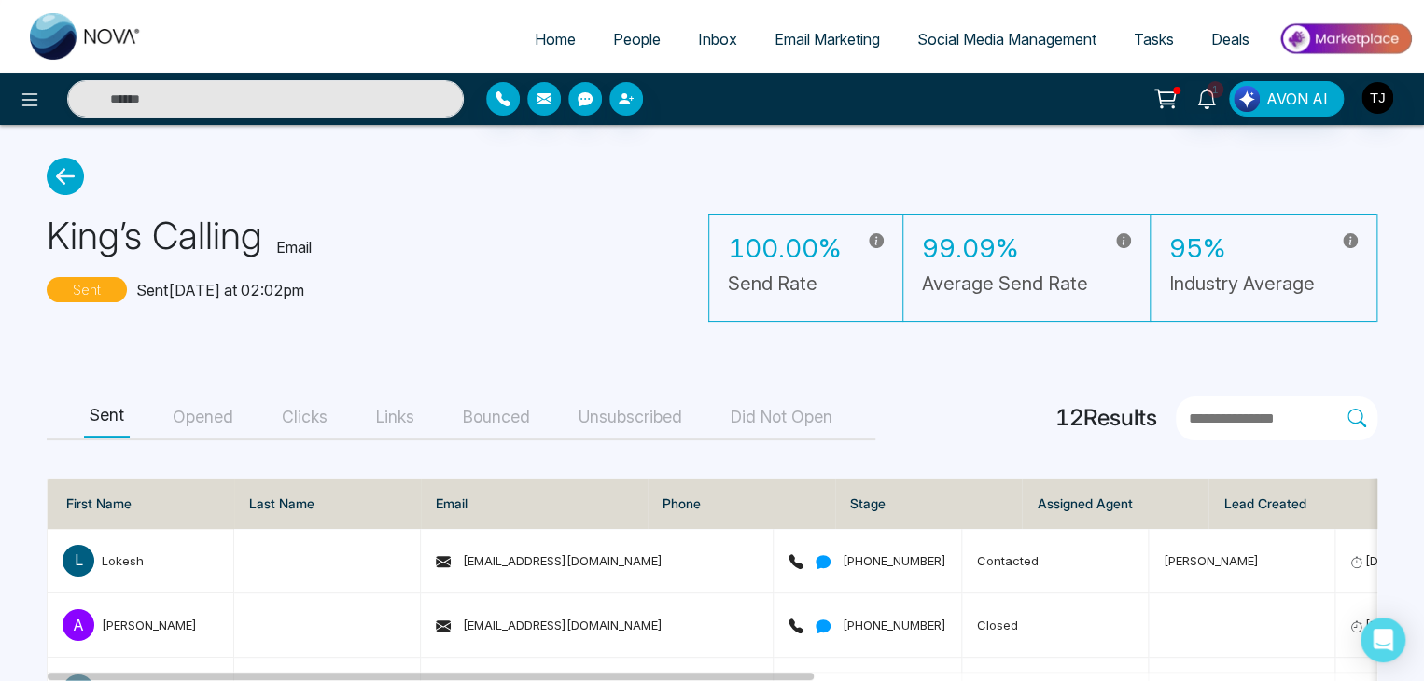
click at [216, 426] on button "Opened" at bounding box center [203, 418] width 72 height 42
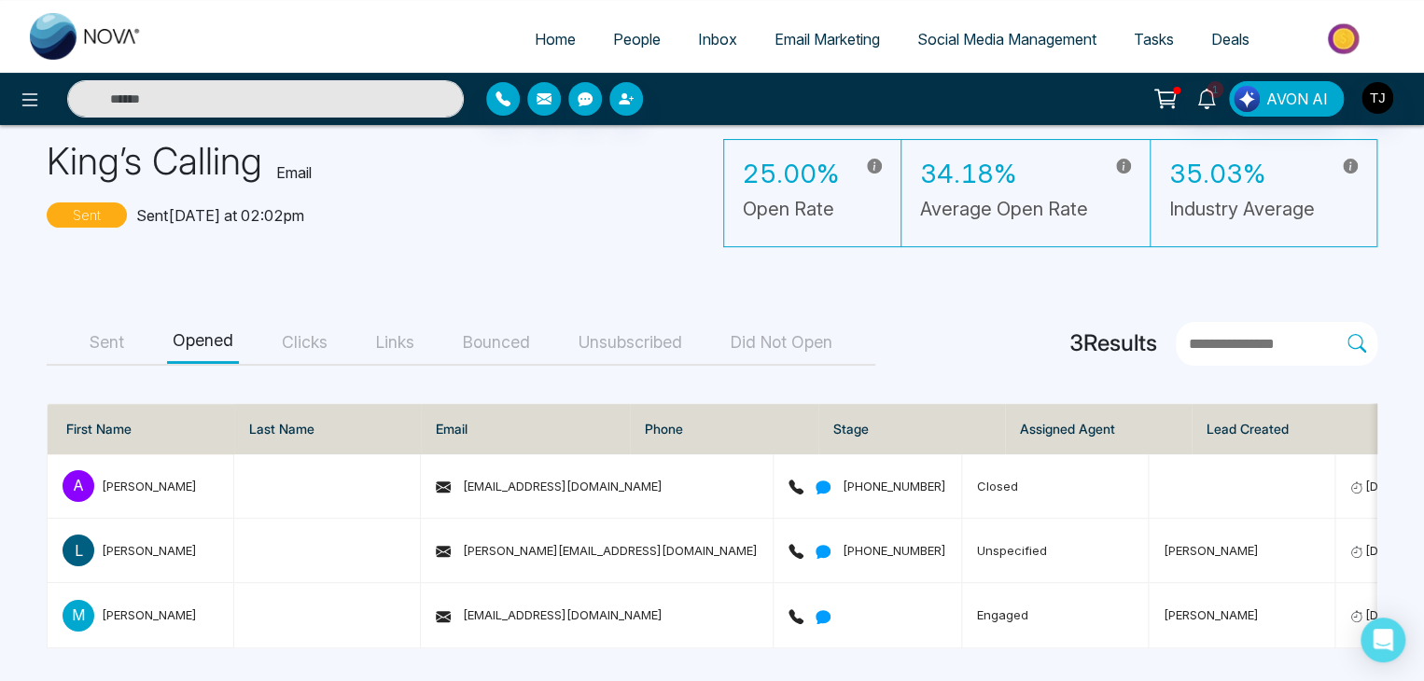
click at [319, 341] on button "Clicks" at bounding box center [304, 343] width 57 height 42
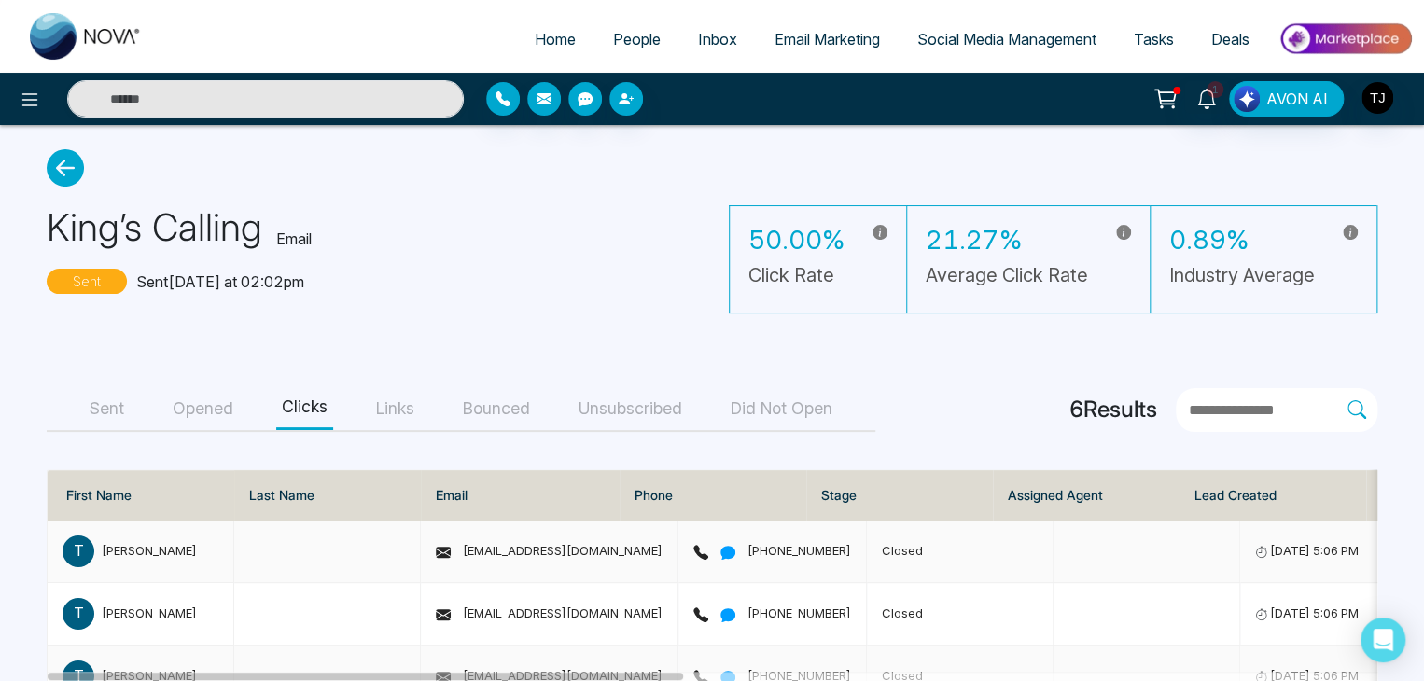
scroll to position [7, 0]
click at [109, 408] on button "Sent" at bounding box center [107, 410] width 46 height 42
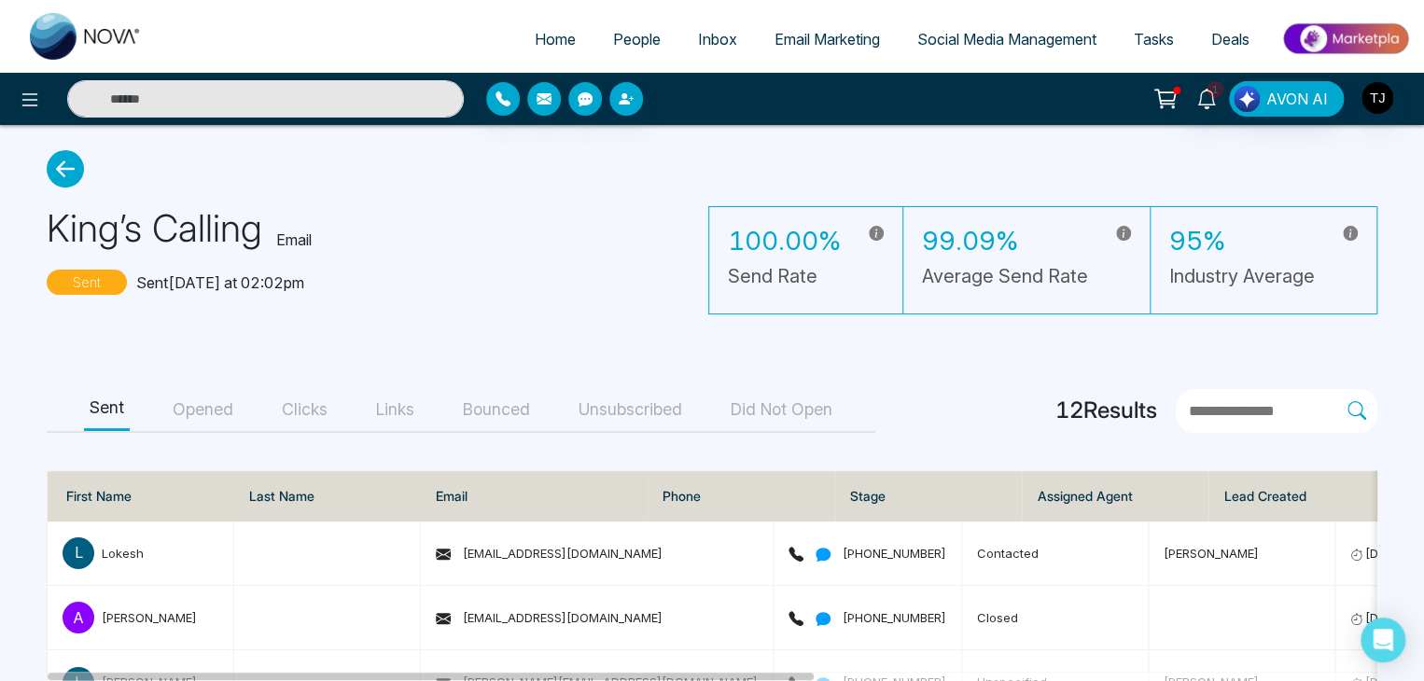
click at [70, 161] on icon at bounding box center [65, 168] width 37 height 37
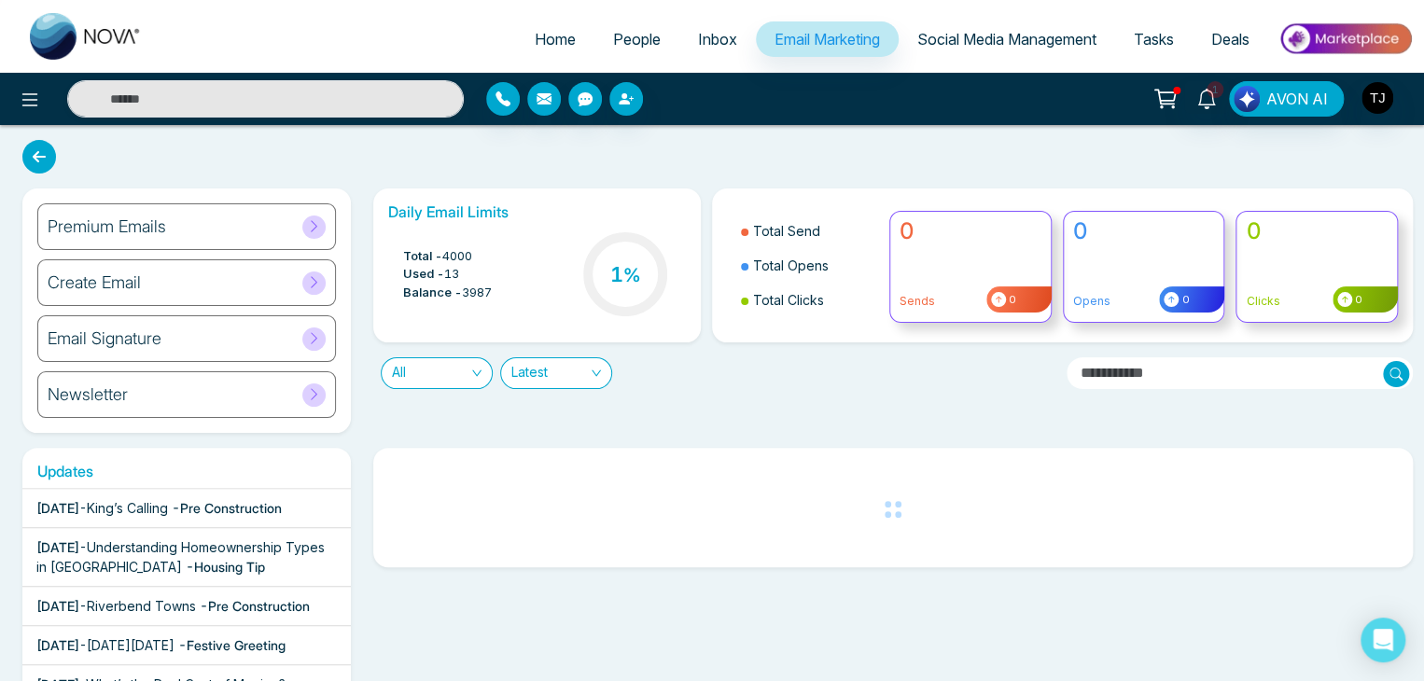
click at [564, 37] on link "Home" at bounding box center [555, 38] width 78 height 35
select select "*"
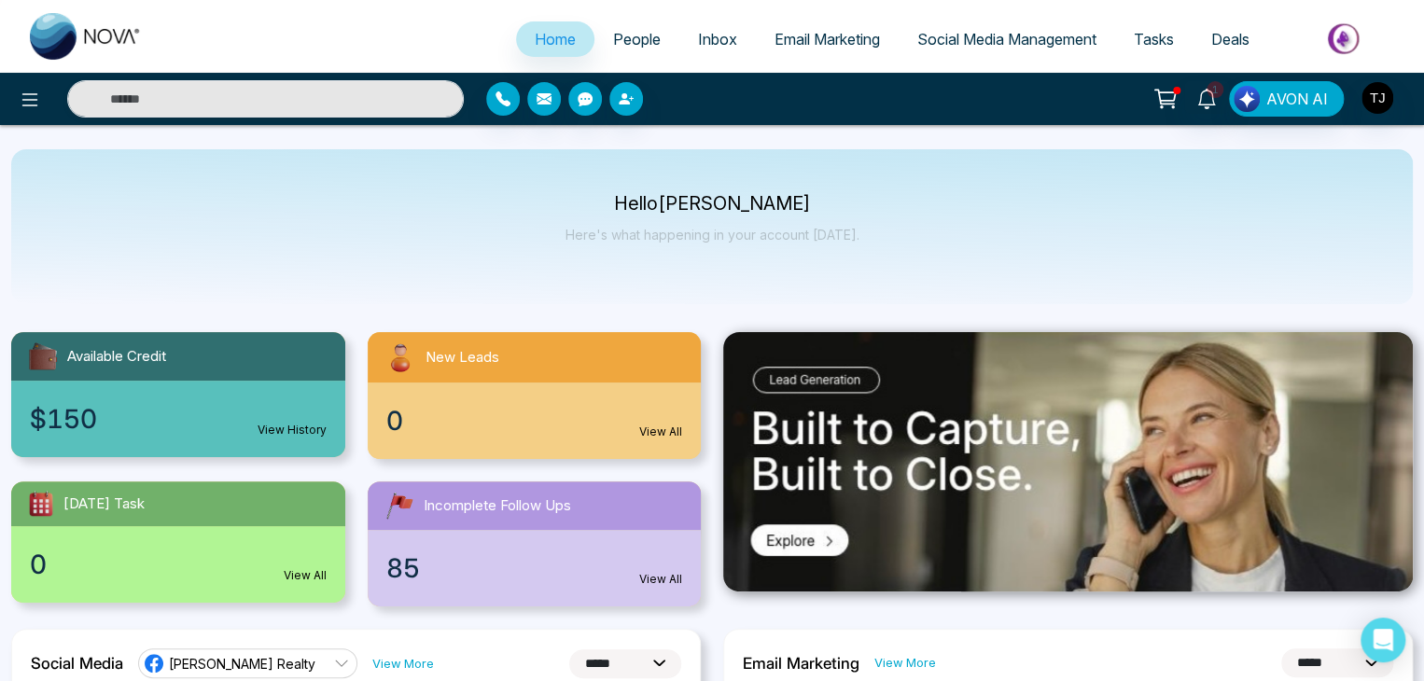
click at [10, 104] on div at bounding box center [237, 98] width 475 height 37
click at [32, 95] on icon at bounding box center [30, 100] width 22 height 22
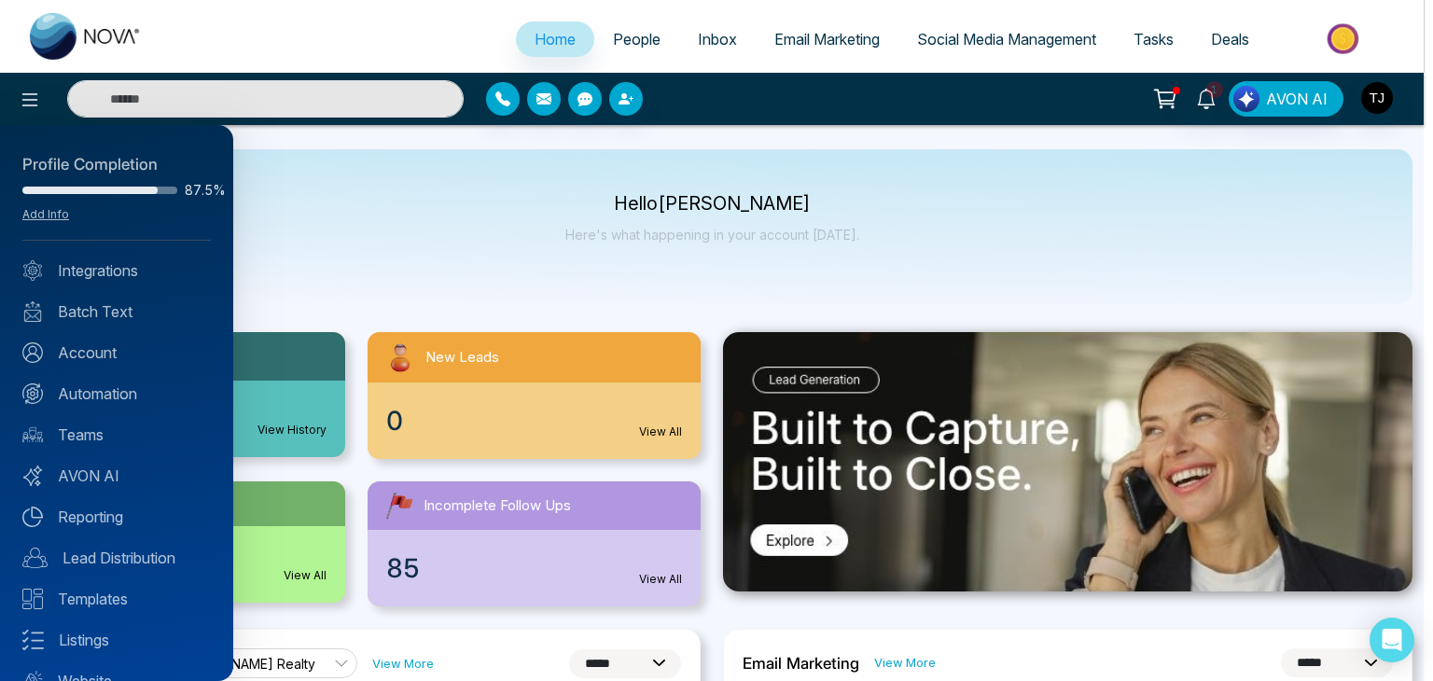
click at [489, 247] on div at bounding box center [716, 340] width 1433 height 681
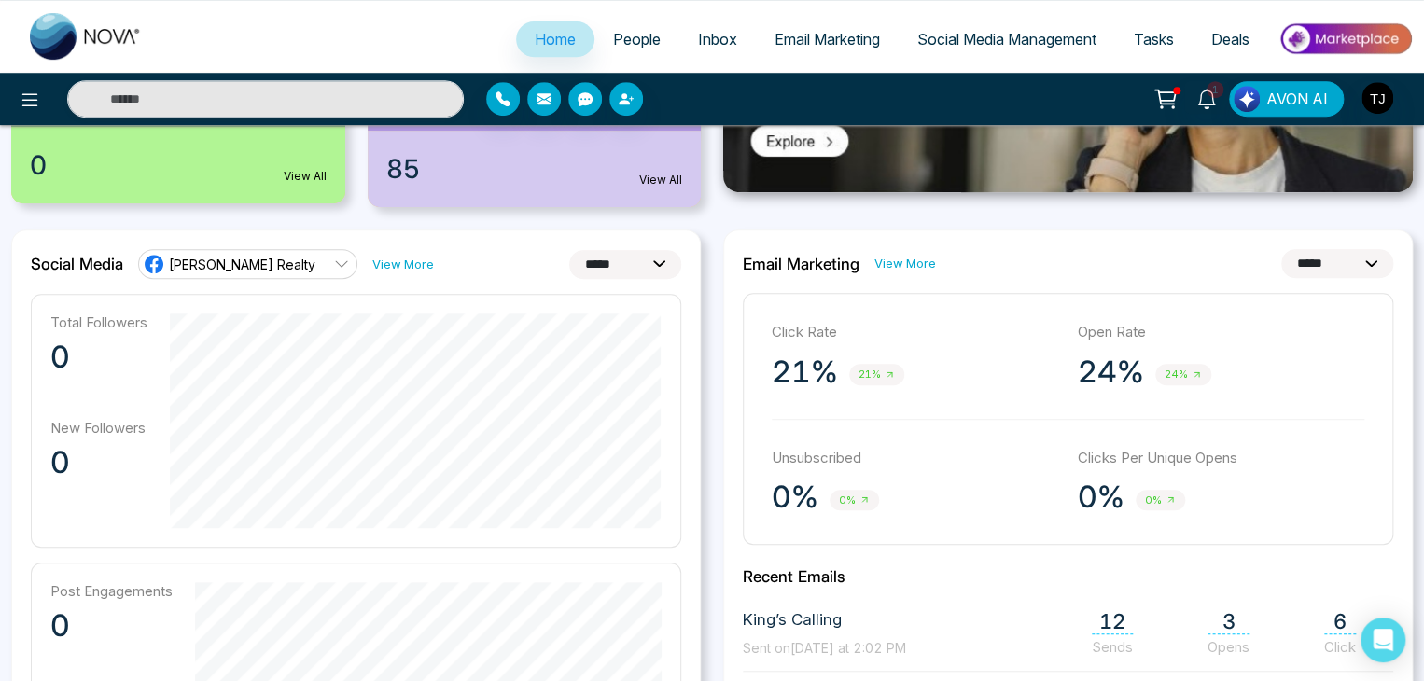
scroll to position [399, 0]
click at [1317, 262] on select "**********" at bounding box center [1337, 263] width 112 height 29
click at [1281, 249] on select "**********" at bounding box center [1337, 263] width 112 height 29
click at [1330, 260] on select "**********" at bounding box center [1337, 263] width 112 height 29
select select "*"
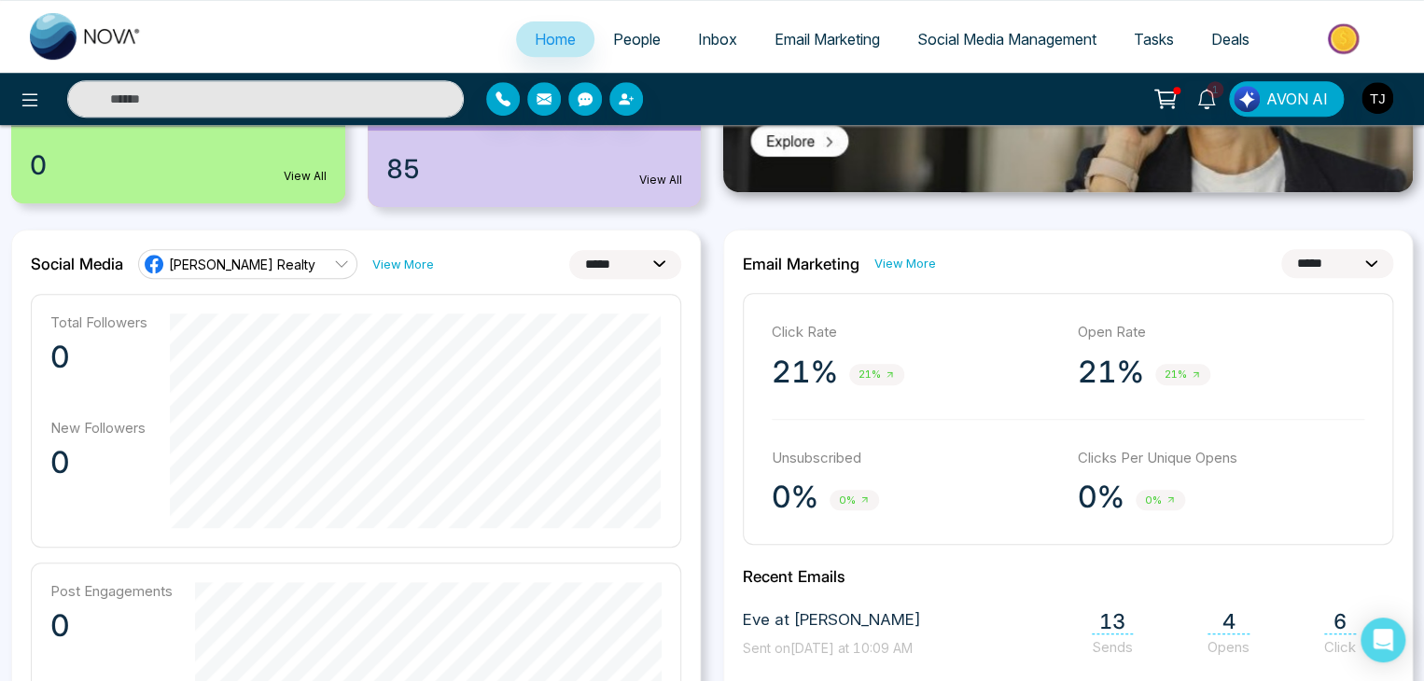
click at [1281, 249] on select "**********" at bounding box center [1337, 263] width 112 height 29
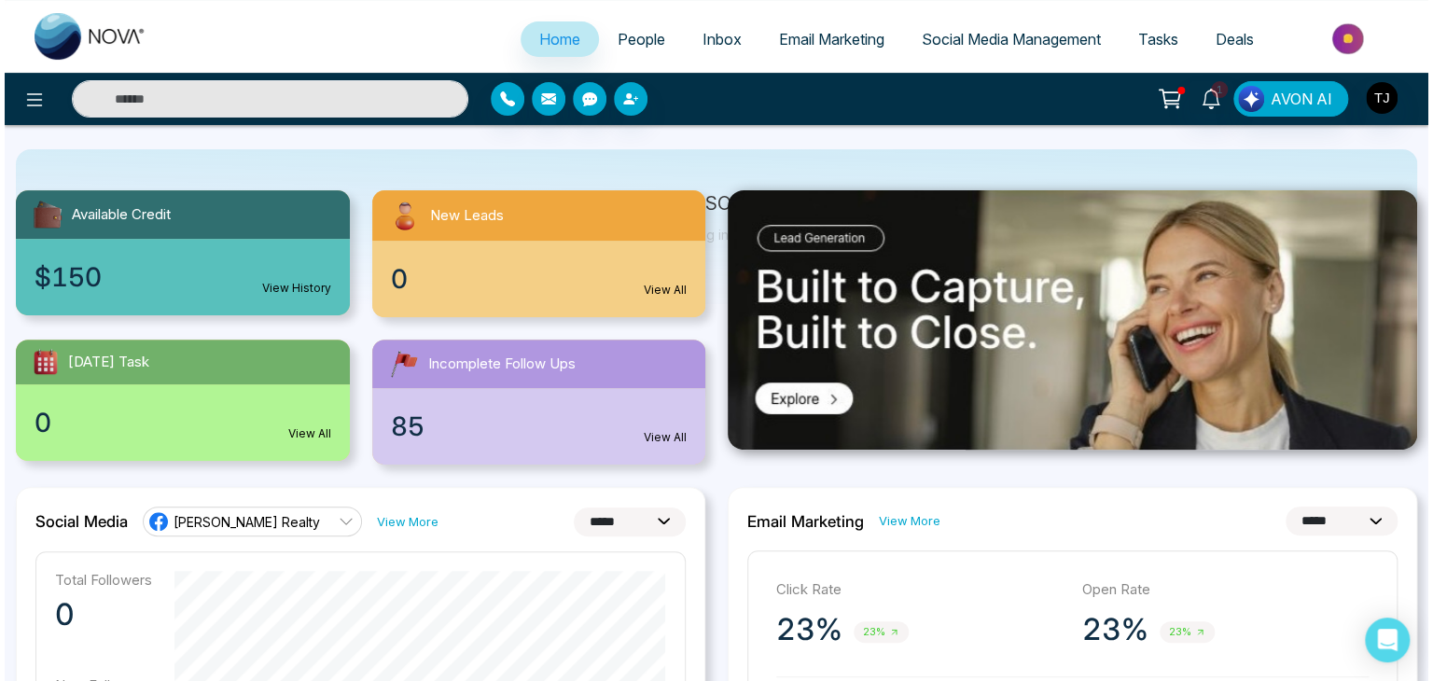
scroll to position [0, 0]
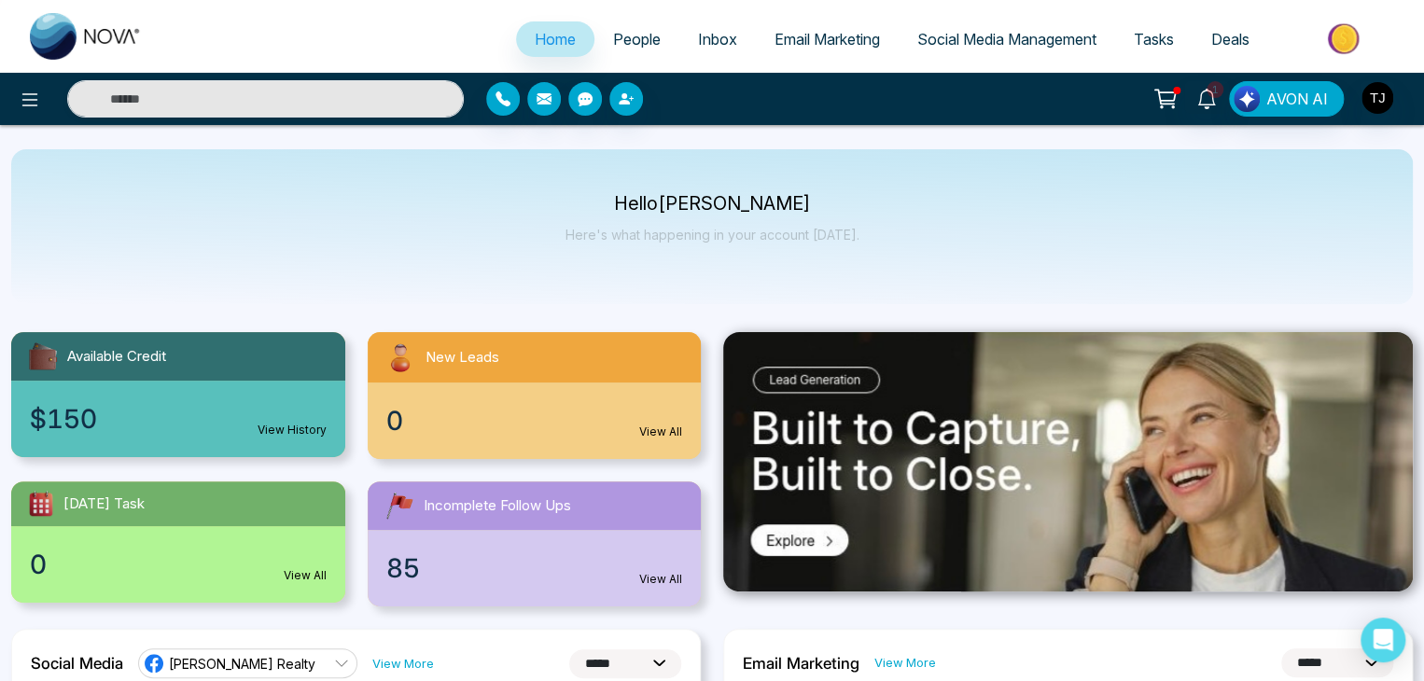
click at [651, 35] on link "People" at bounding box center [636, 38] width 85 height 35
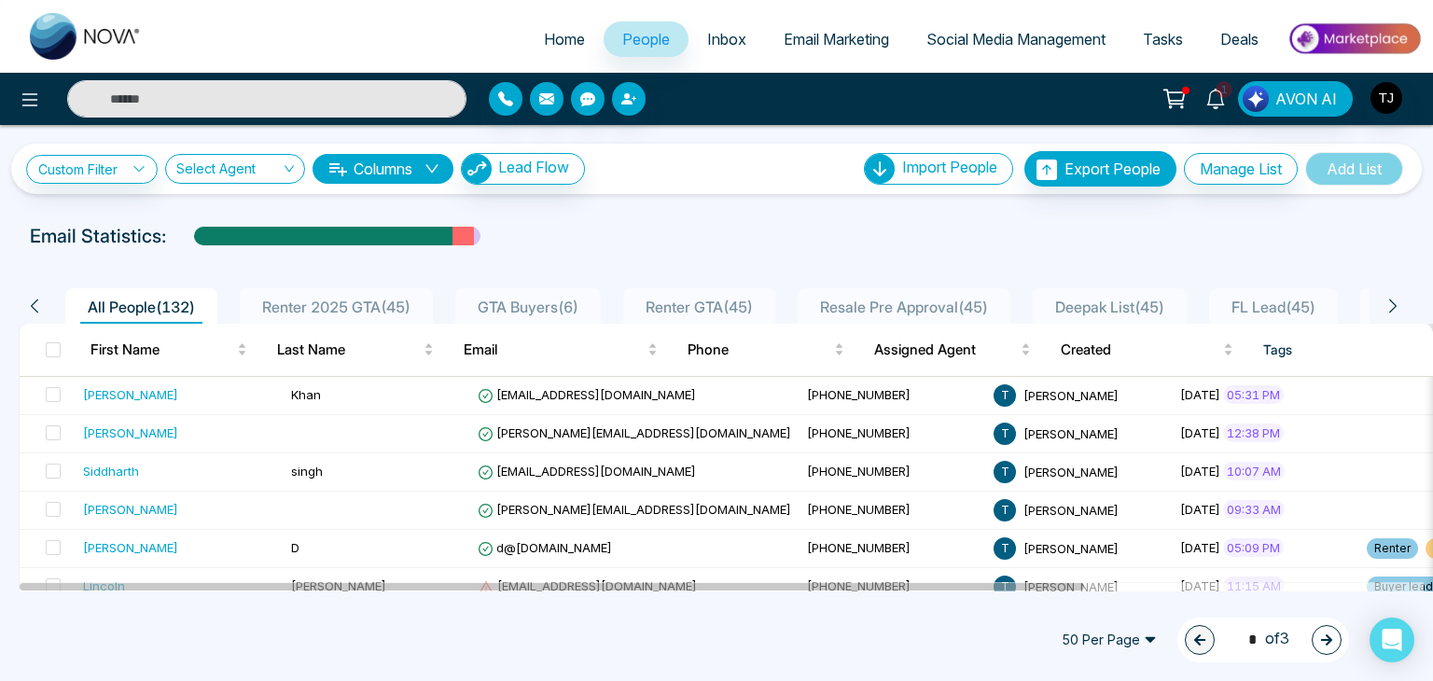
click at [549, 40] on span "Home" at bounding box center [564, 39] width 41 height 19
select select "*"
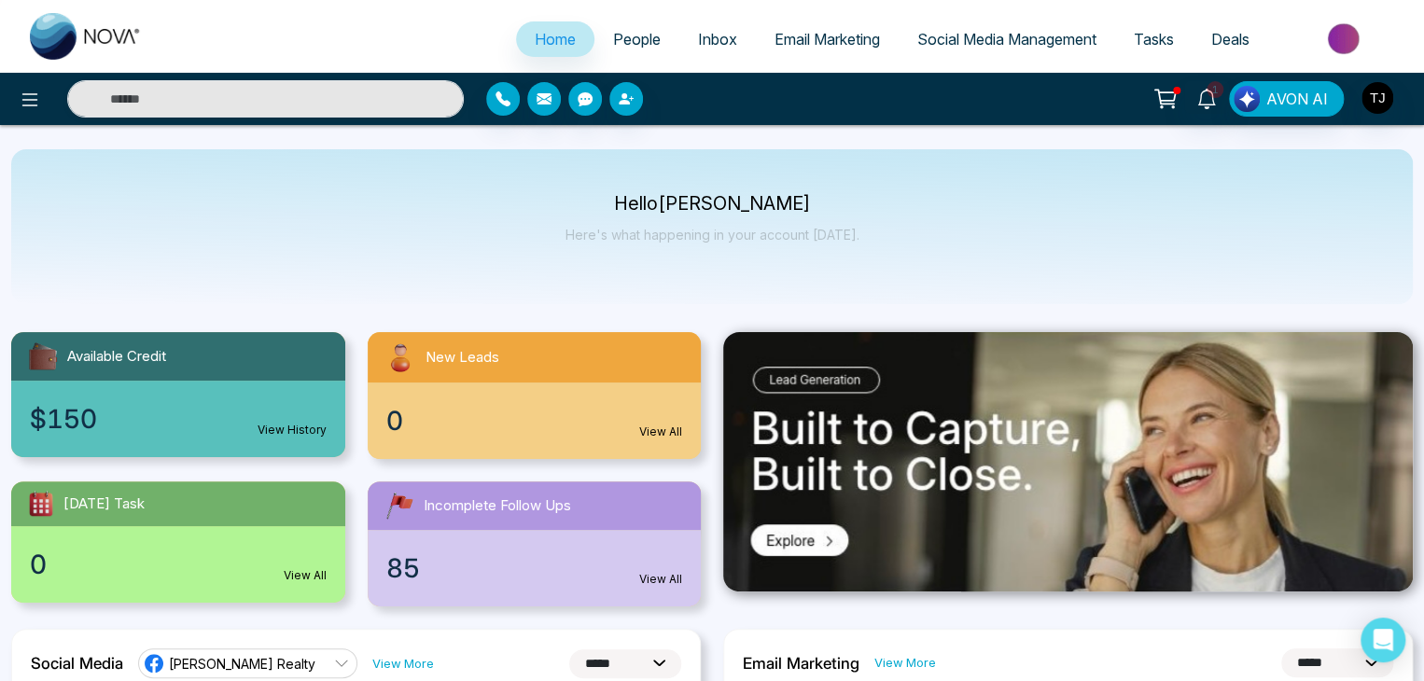
click at [634, 47] on span "People" at bounding box center [637, 39] width 48 height 19
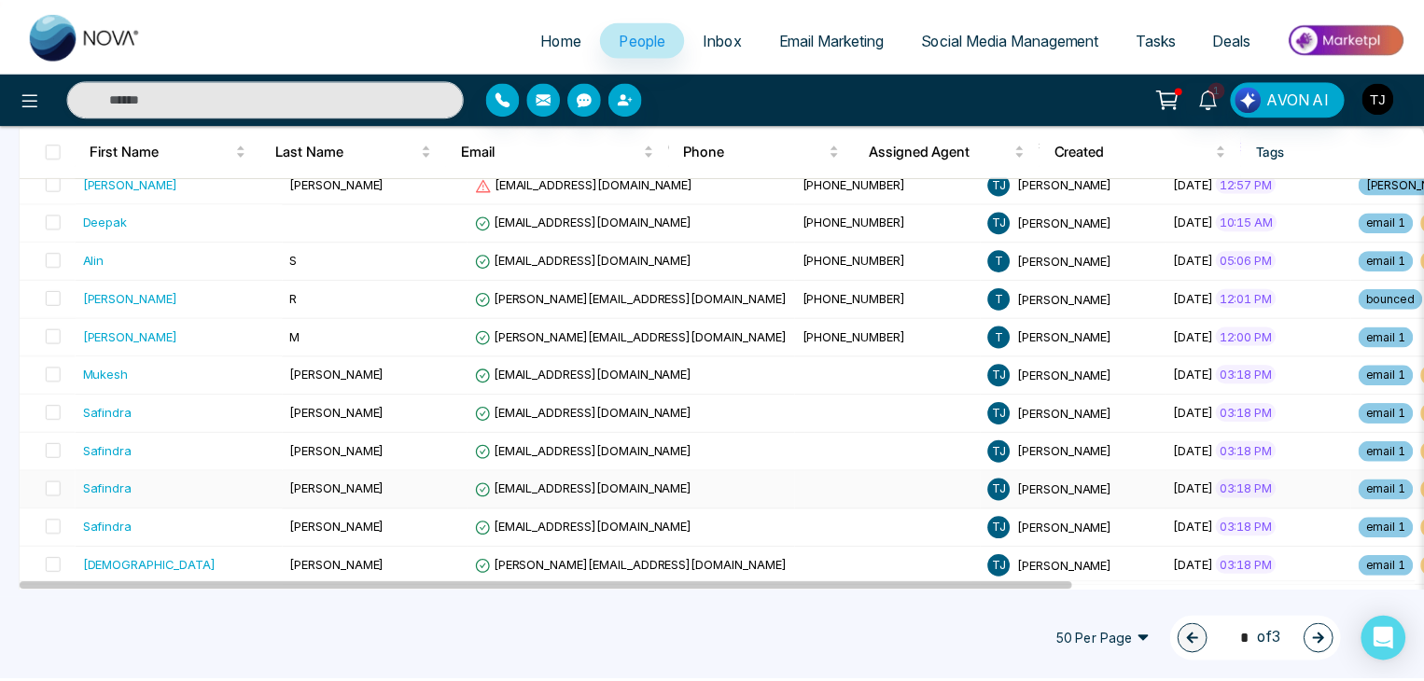
scroll to position [819, 0]
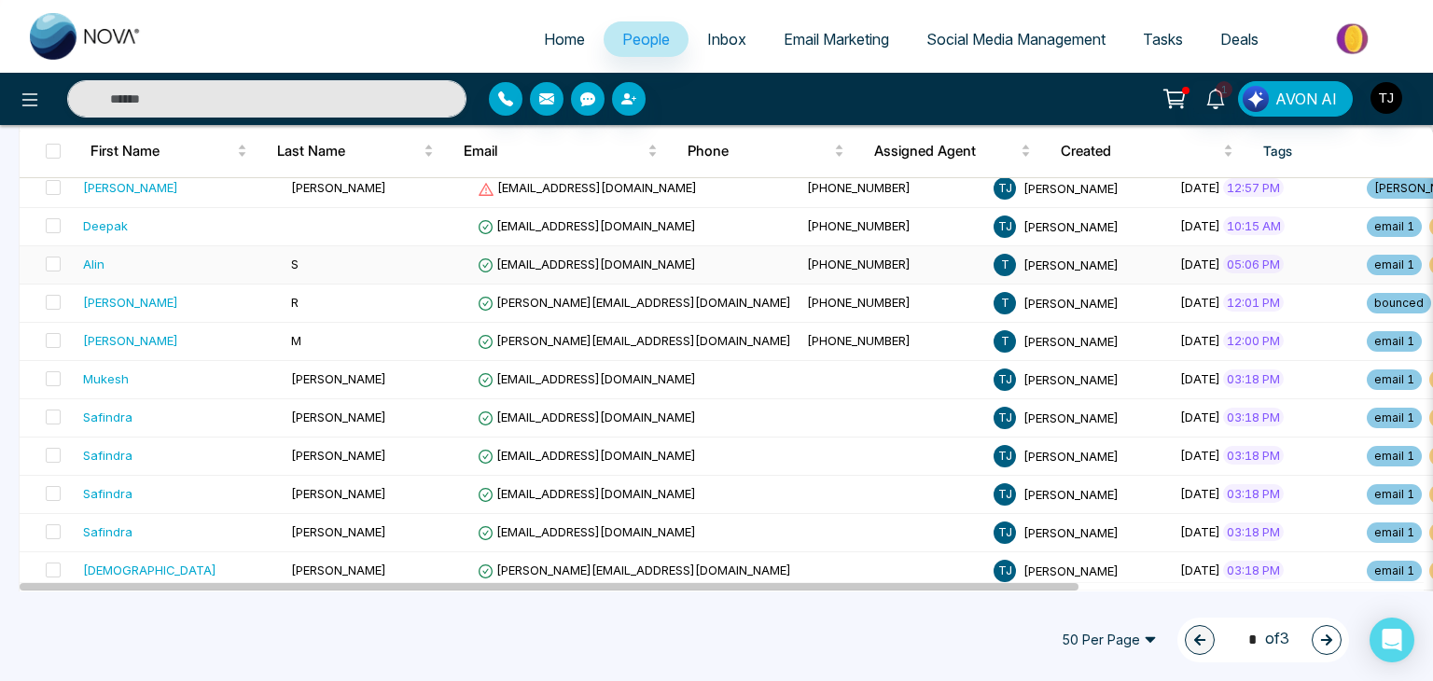
click at [329, 263] on td "S" at bounding box center [377, 265] width 187 height 38
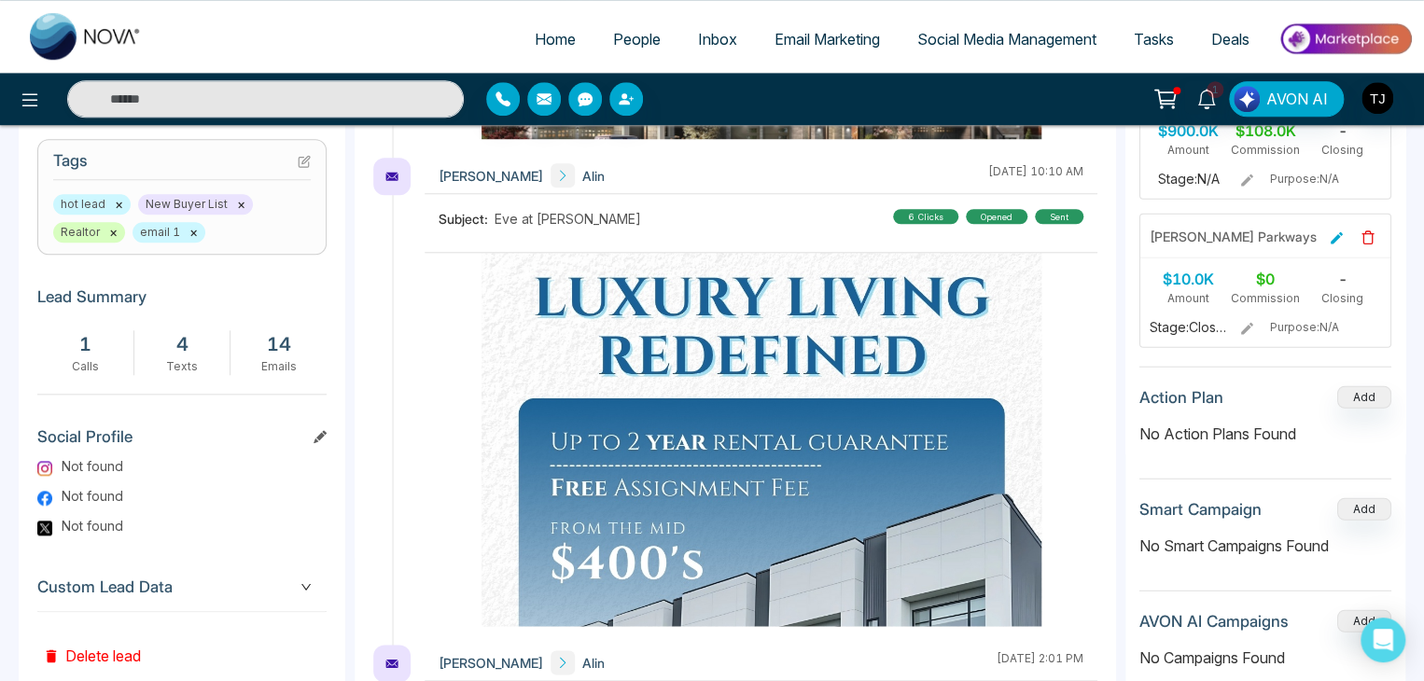
scroll to position [810, 0]
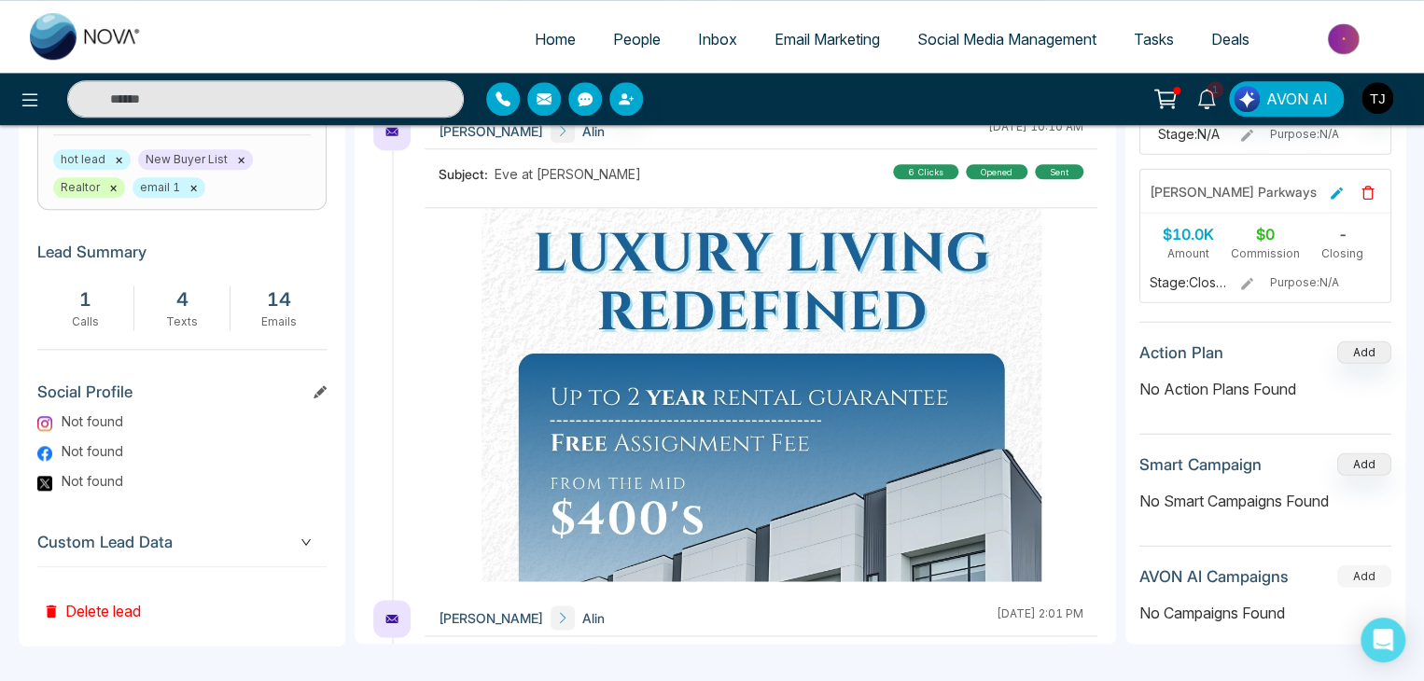
click at [1345, 564] on button "Add" at bounding box center [1364, 575] width 54 height 22
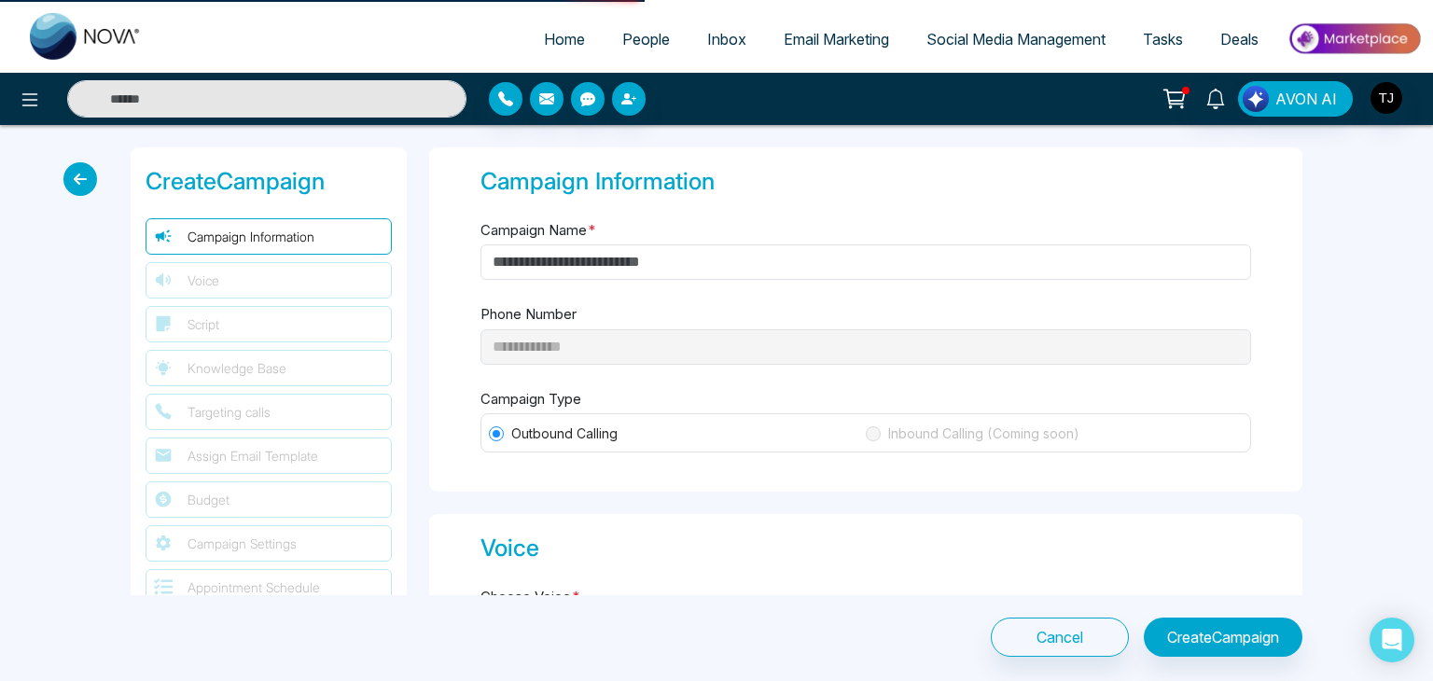
type input "**********"
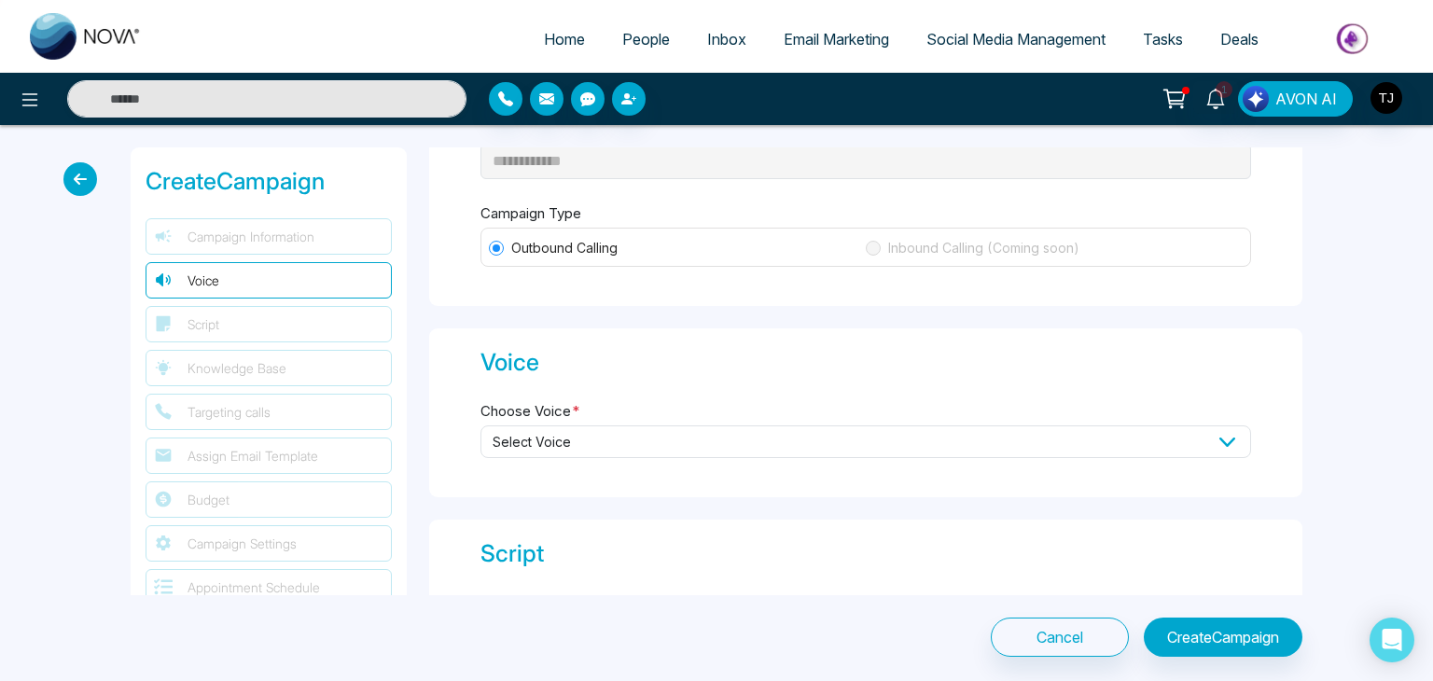
scroll to position [51, 0]
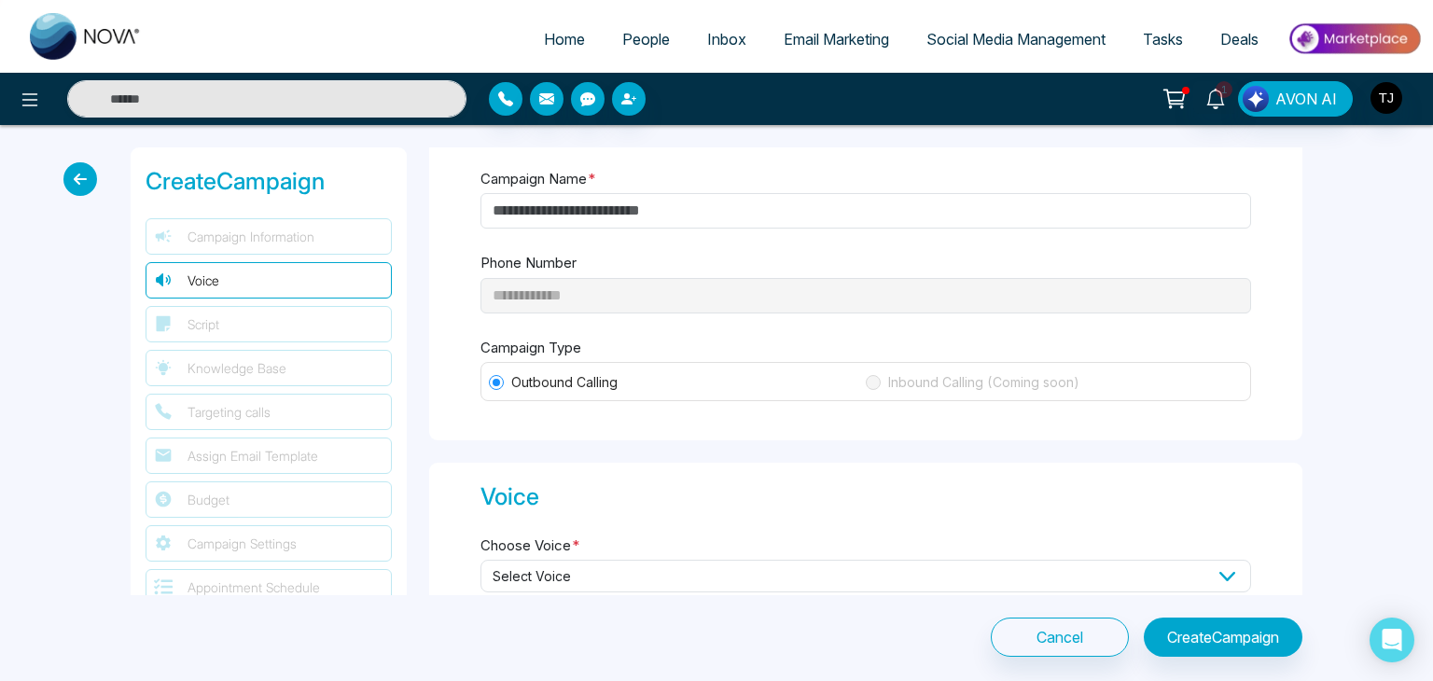
click at [567, 42] on span "Home" at bounding box center [564, 39] width 41 height 19
select select "*"
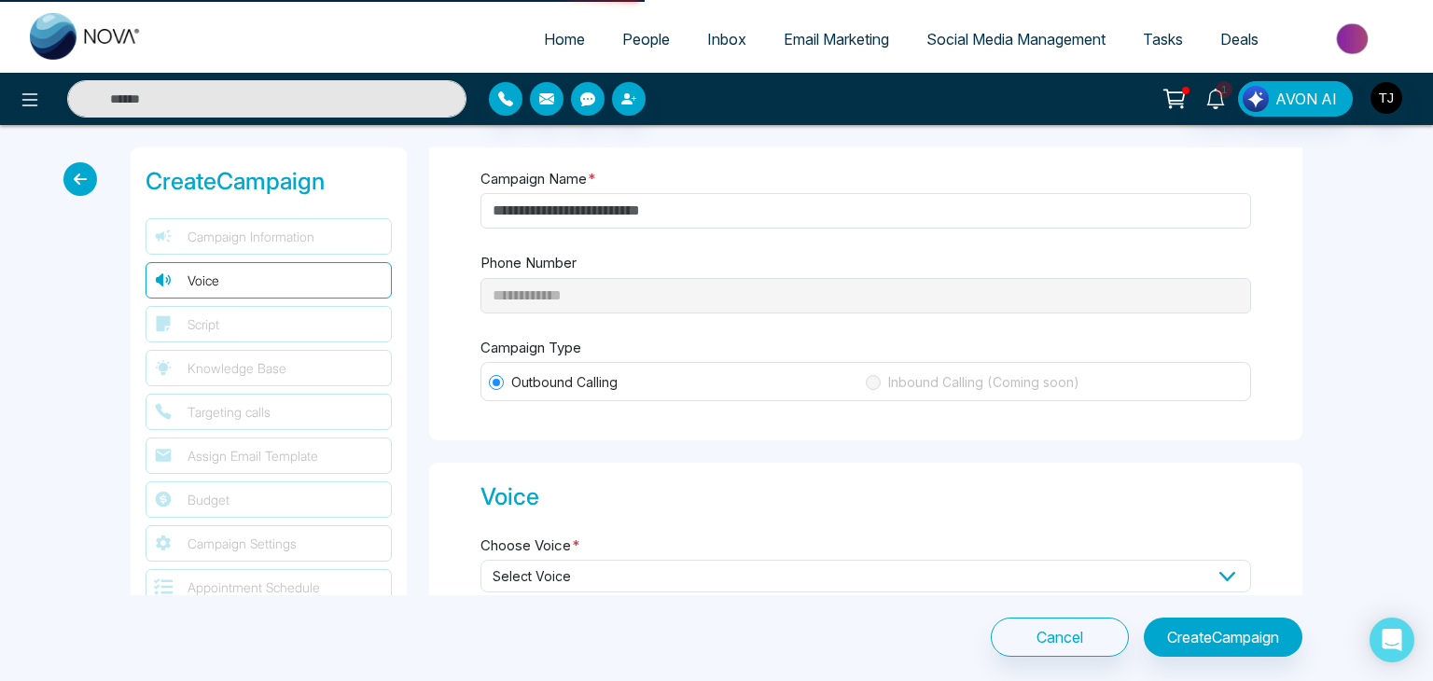
select select "*"
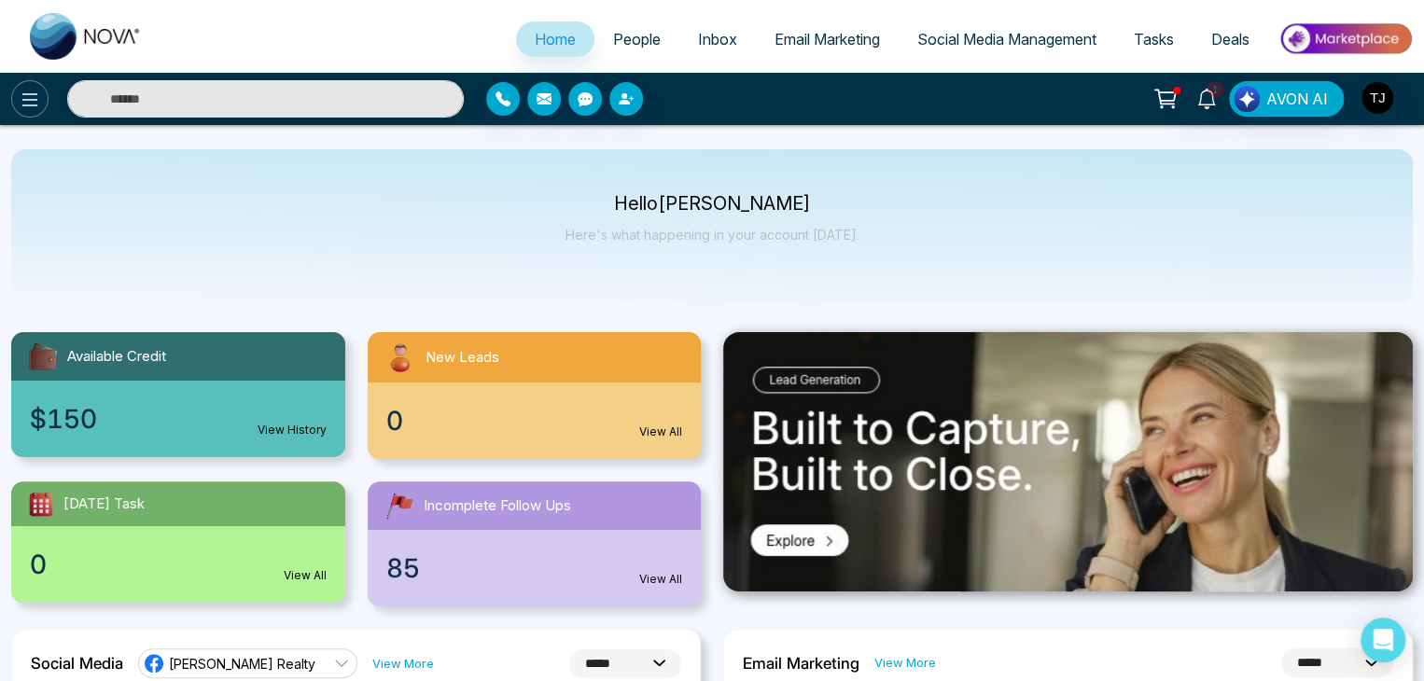
click at [41, 111] on button at bounding box center [29, 98] width 37 height 37
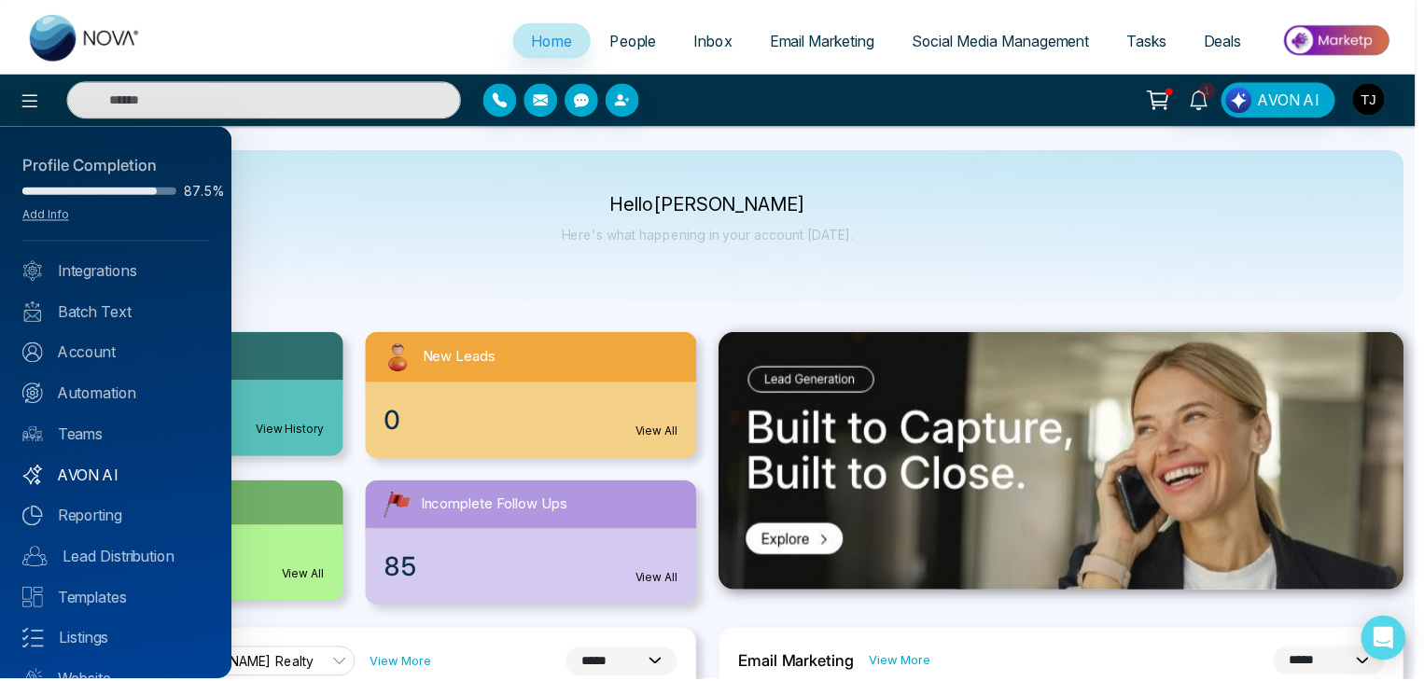
scroll to position [74, 0]
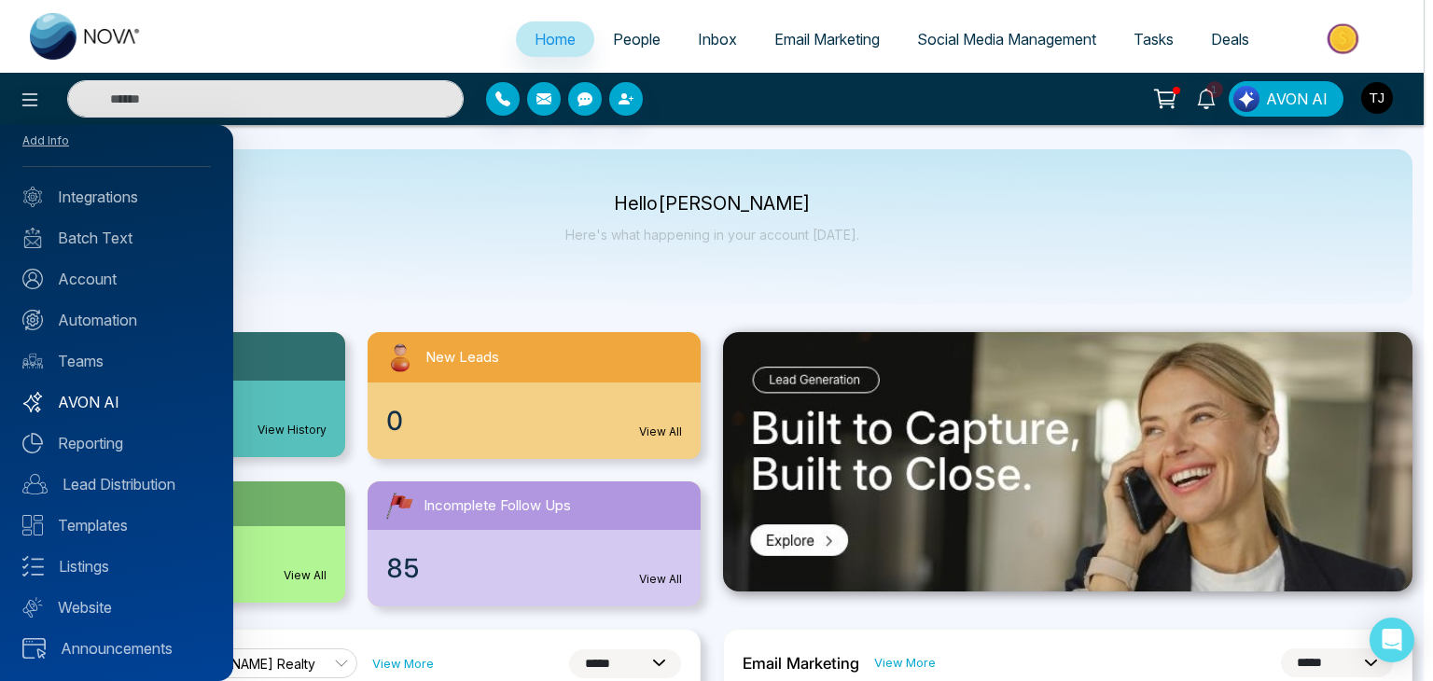
click at [132, 397] on link "AVON AI" at bounding box center [116, 402] width 188 height 22
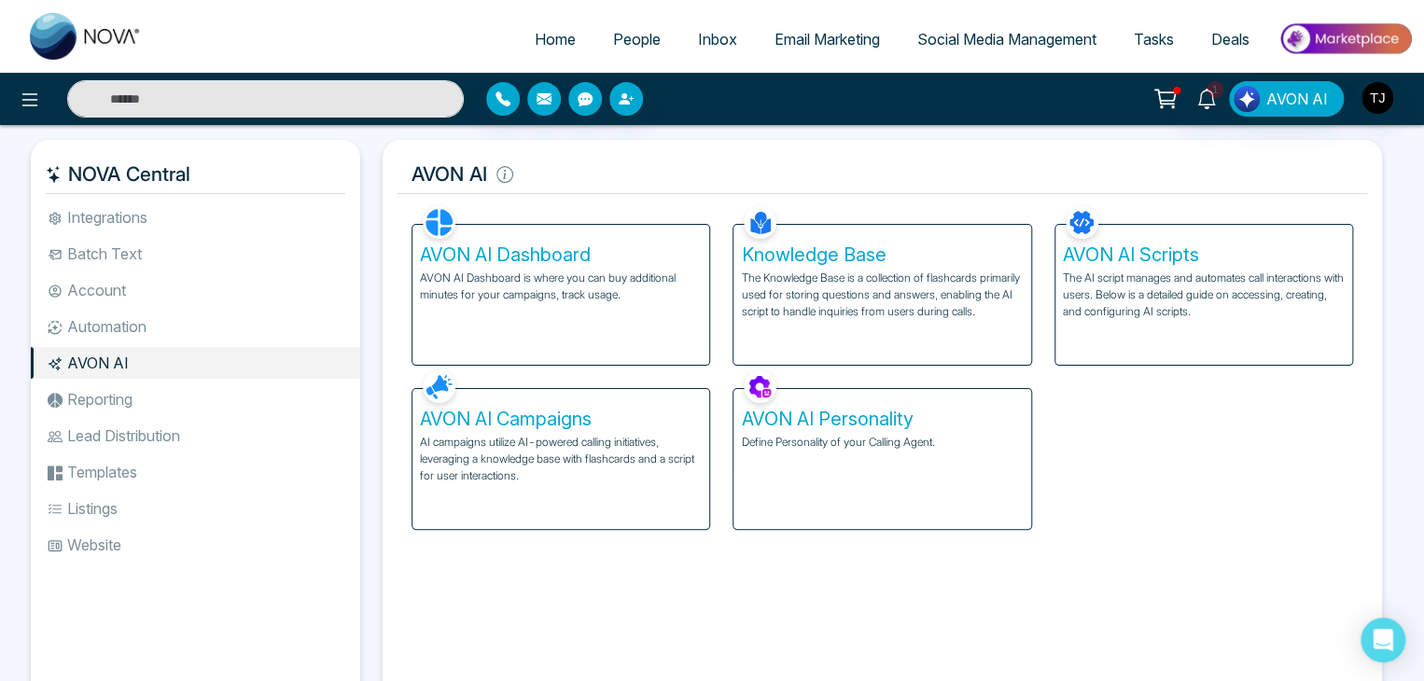
click at [599, 436] on p "AI campaigns utilize AI-powered calling initiatives, leveraging a knowledge bas…" at bounding box center [561, 459] width 282 height 50
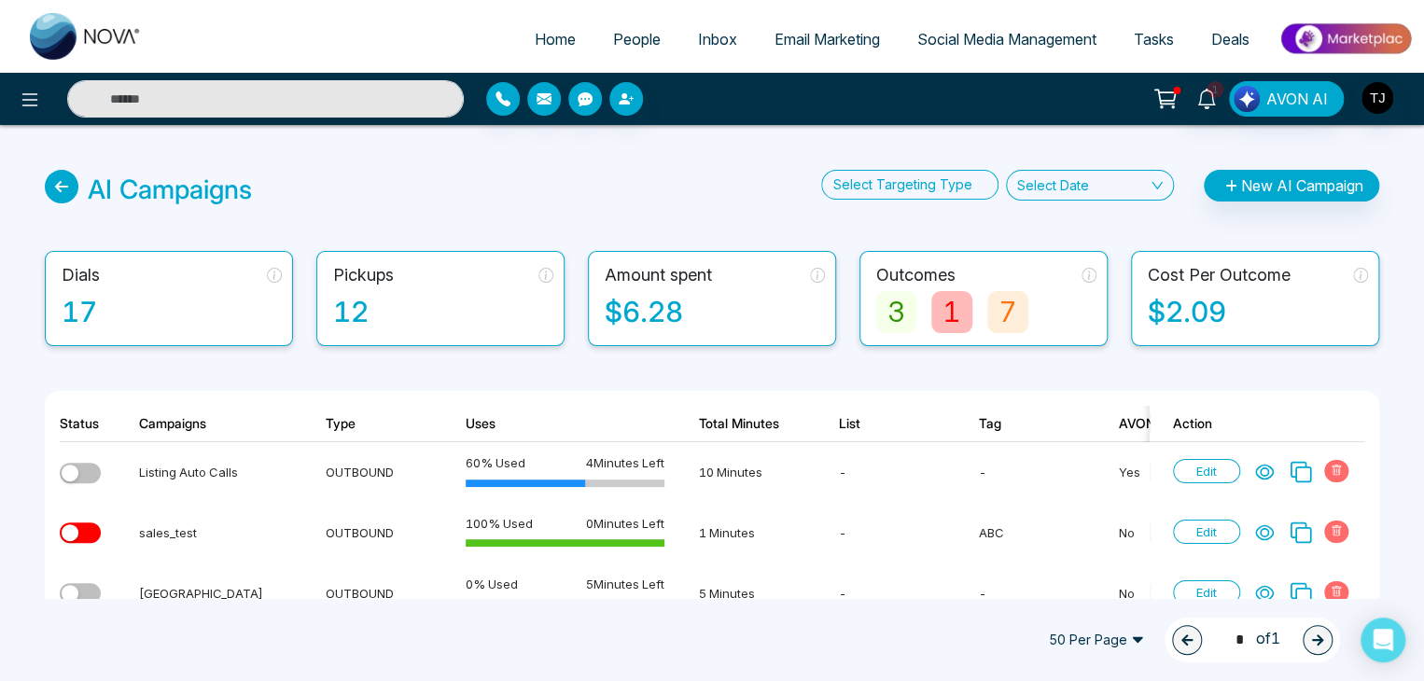
click at [635, 46] on span "People" at bounding box center [637, 39] width 48 height 19
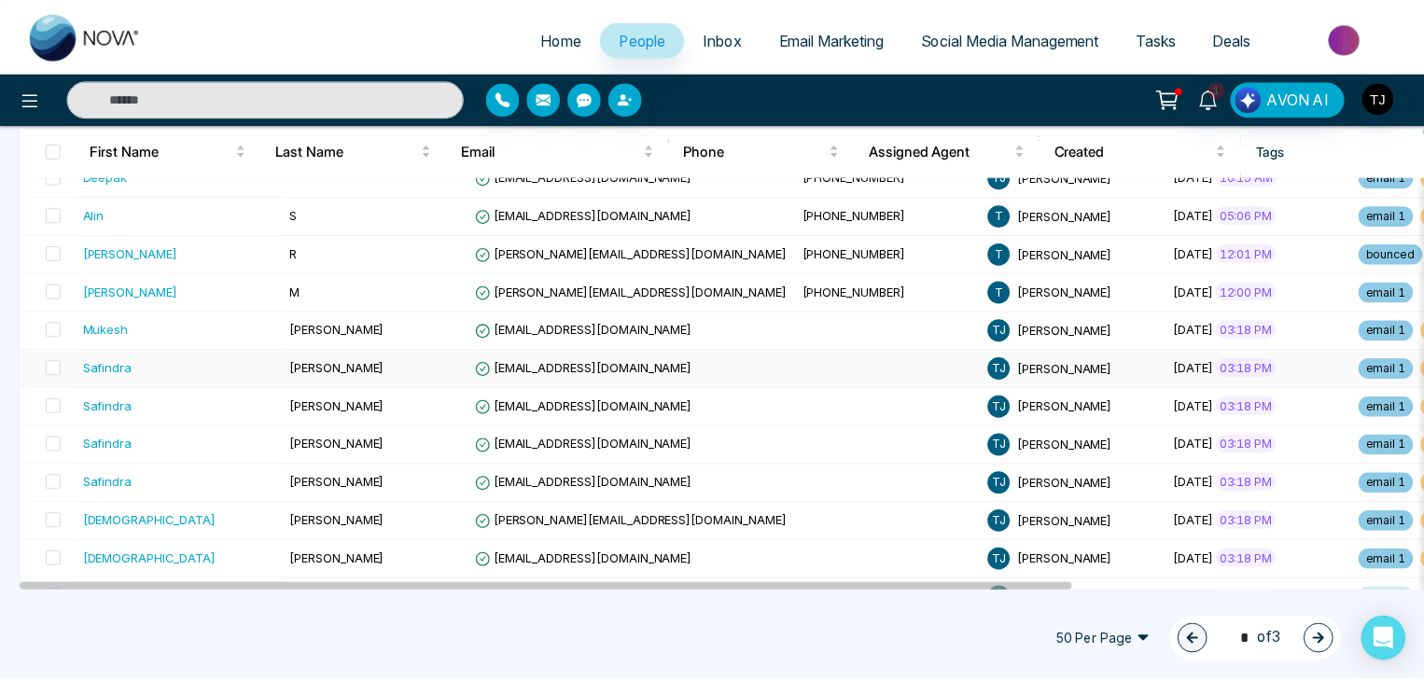
scroll to position [869, 0]
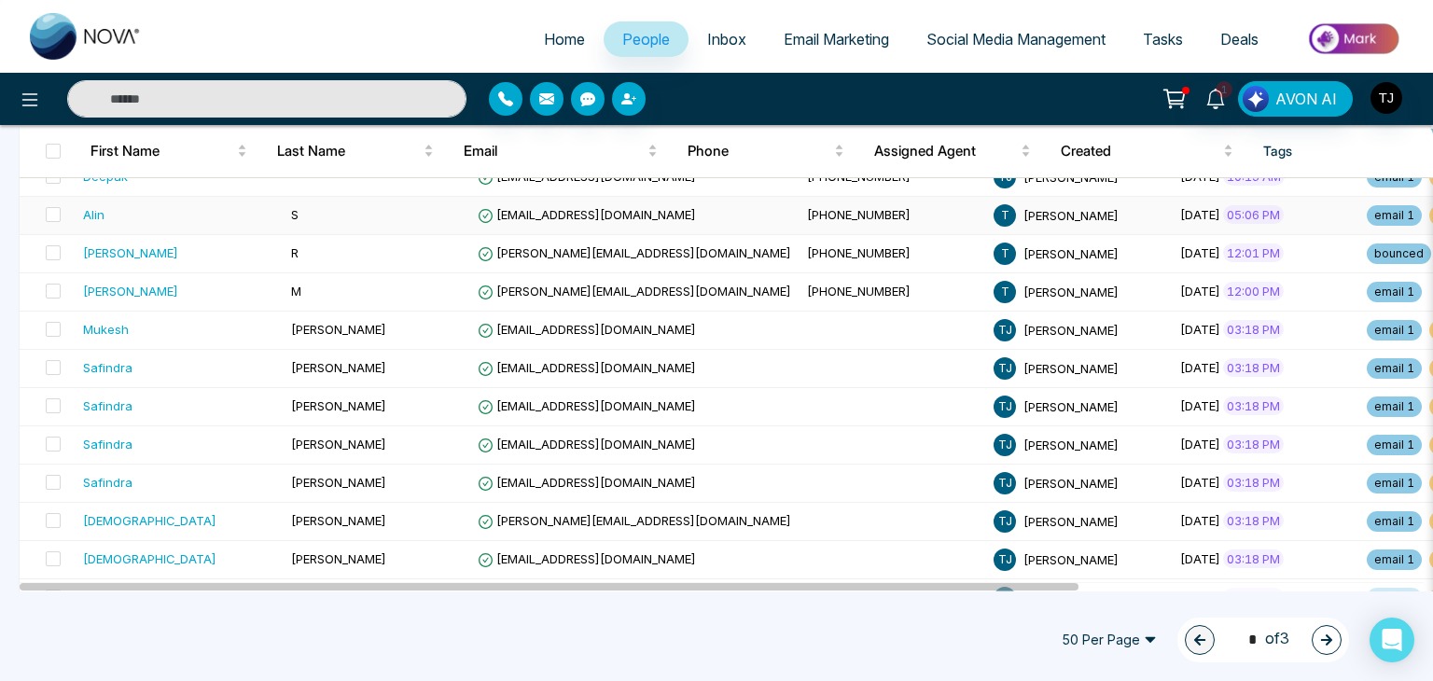
click at [284, 225] on td "S" at bounding box center [377, 216] width 187 height 38
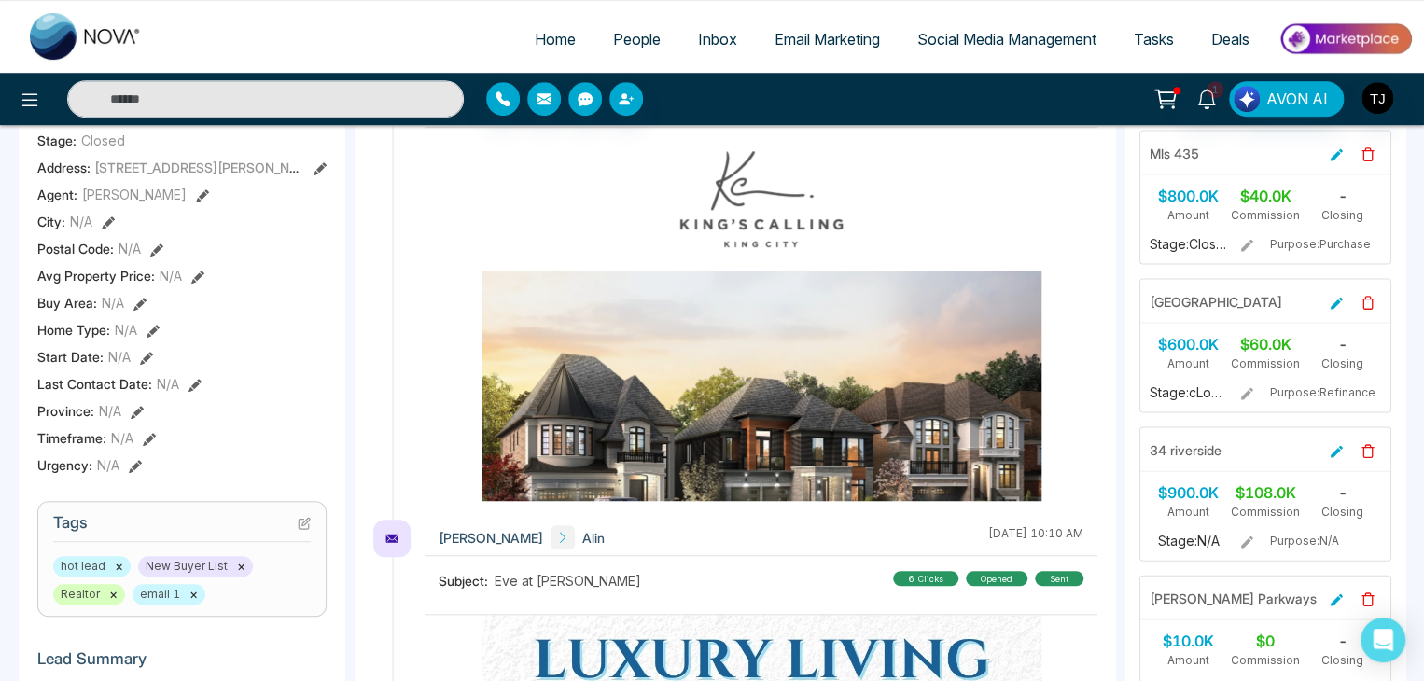
scroll to position [810, 0]
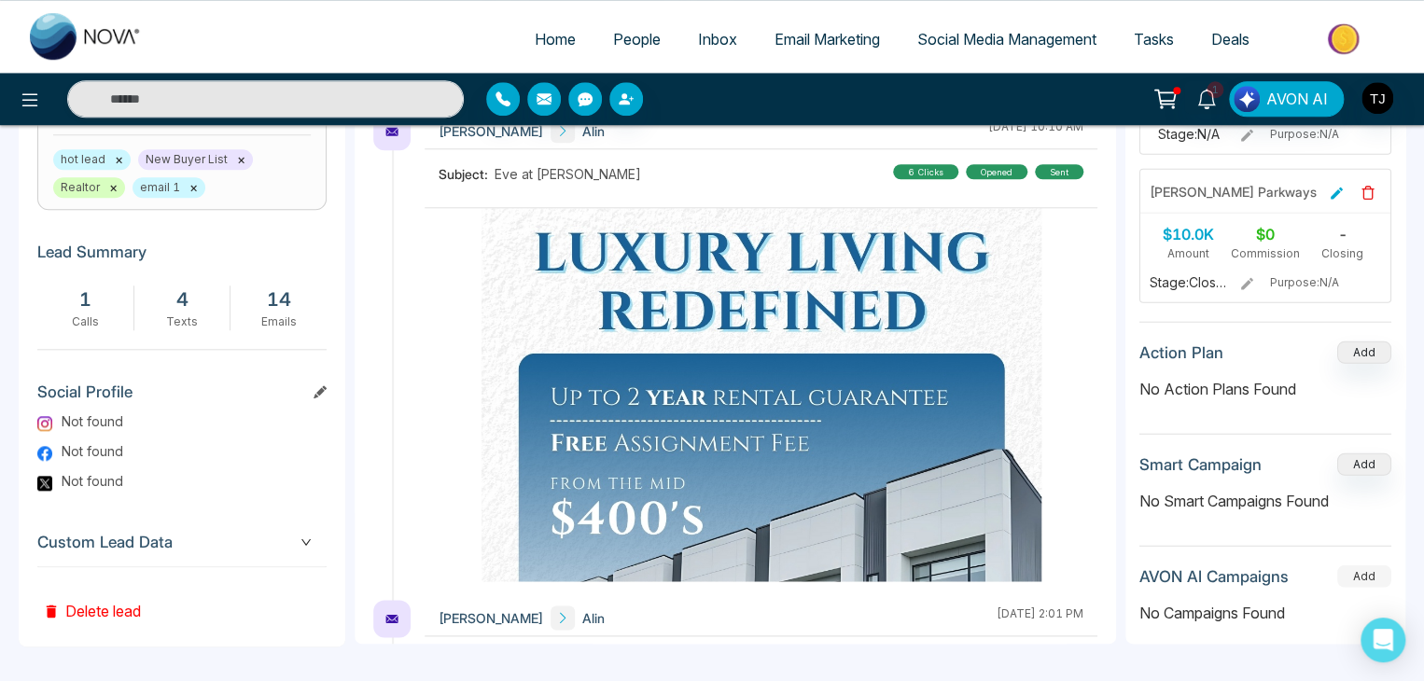
click at [1348, 564] on button "Add" at bounding box center [1364, 575] width 54 height 22
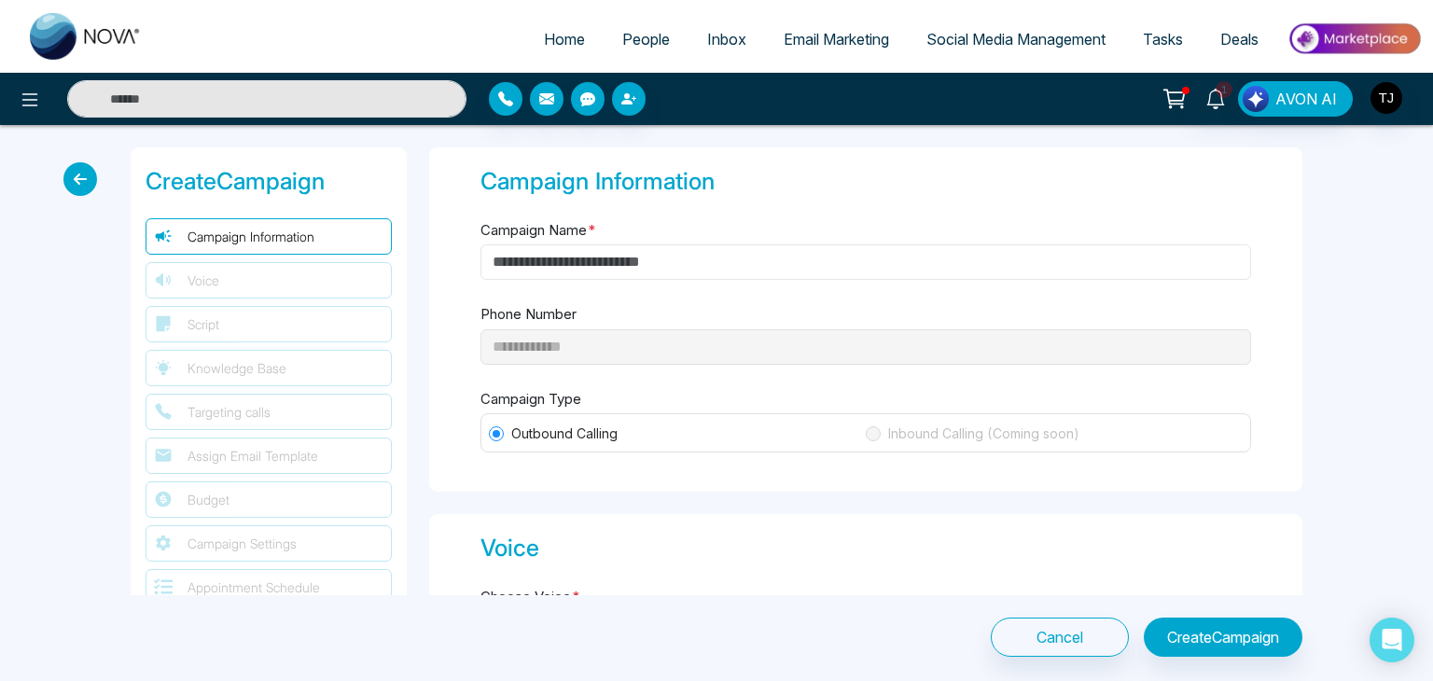
click at [633, 251] on input "Campaign Name *" at bounding box center [865, 261] width 771 height 35
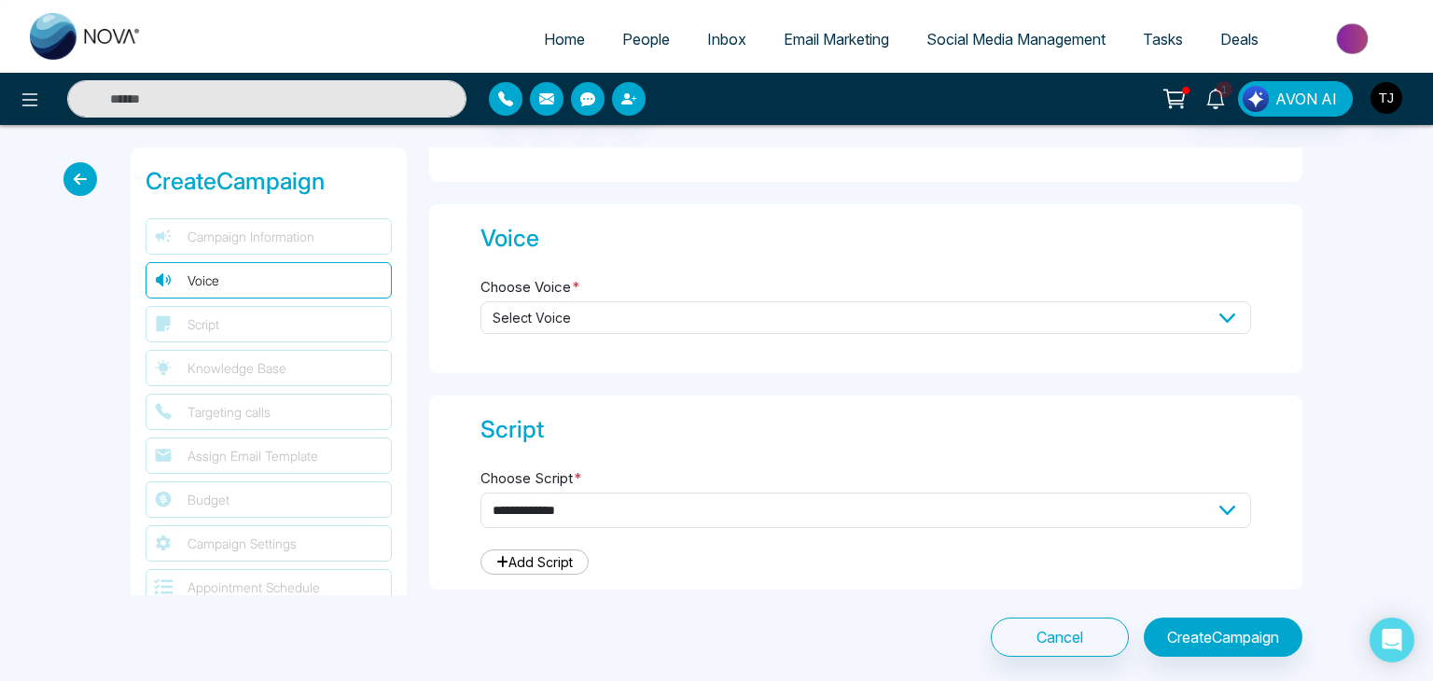
scroll to position [312, 0]
click at [607, 316] on span "Select Voice" at bounding box center [865, 315] width 771 height 33
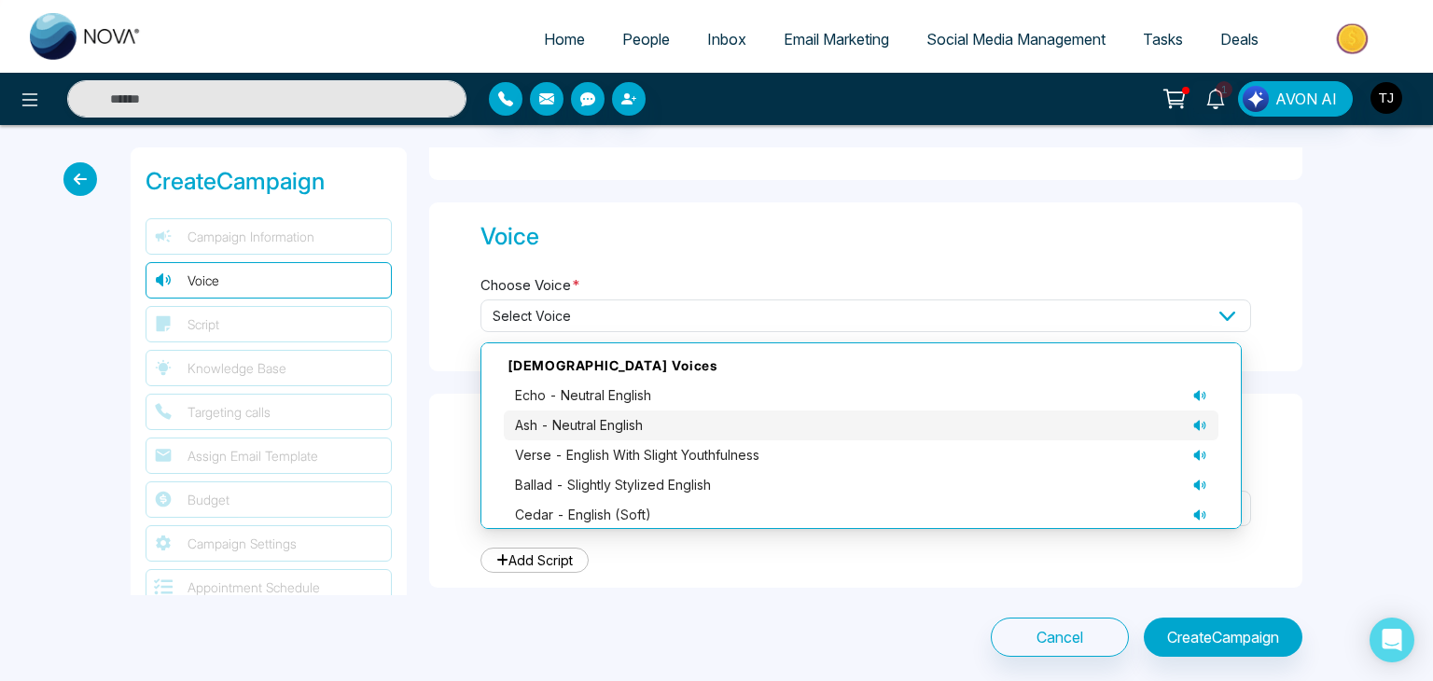
click at [656, 415] on div "ash - neutral English" at bounding box center [861, 425] width 692 height 21
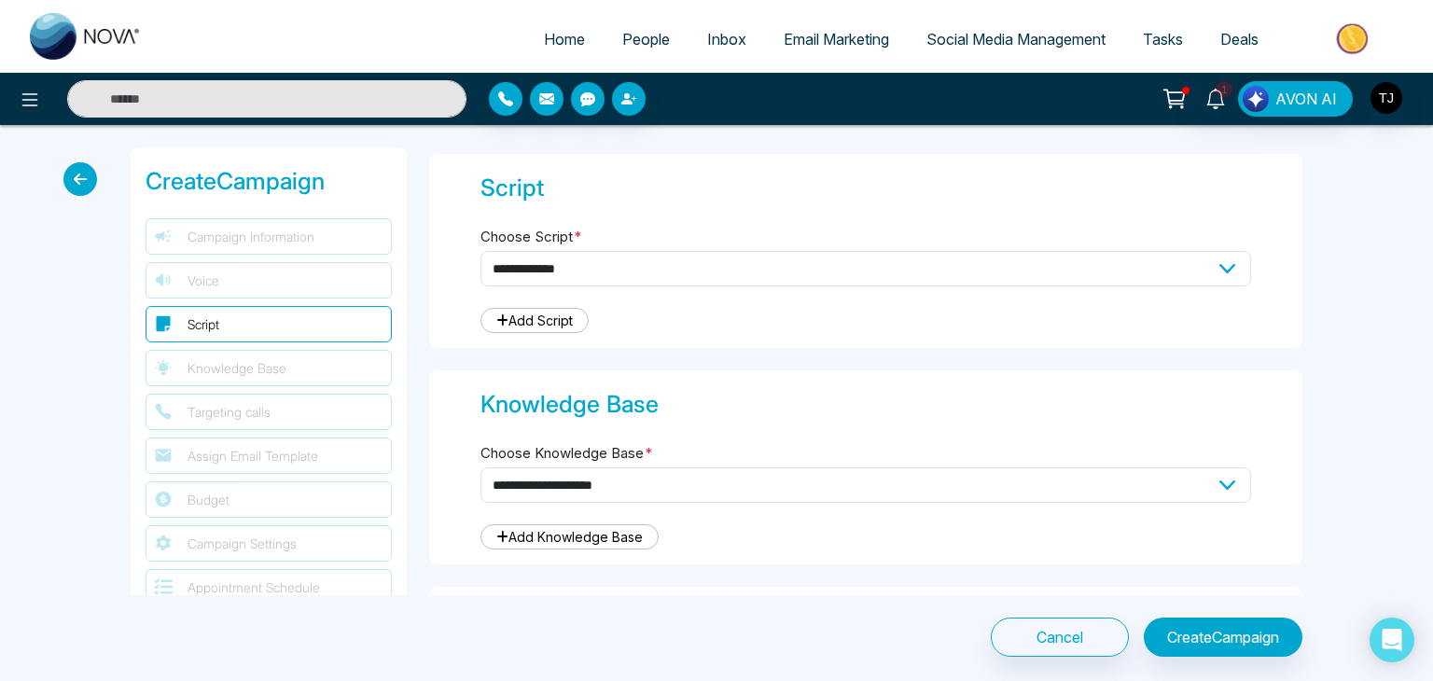
scroll to position [558, 0]
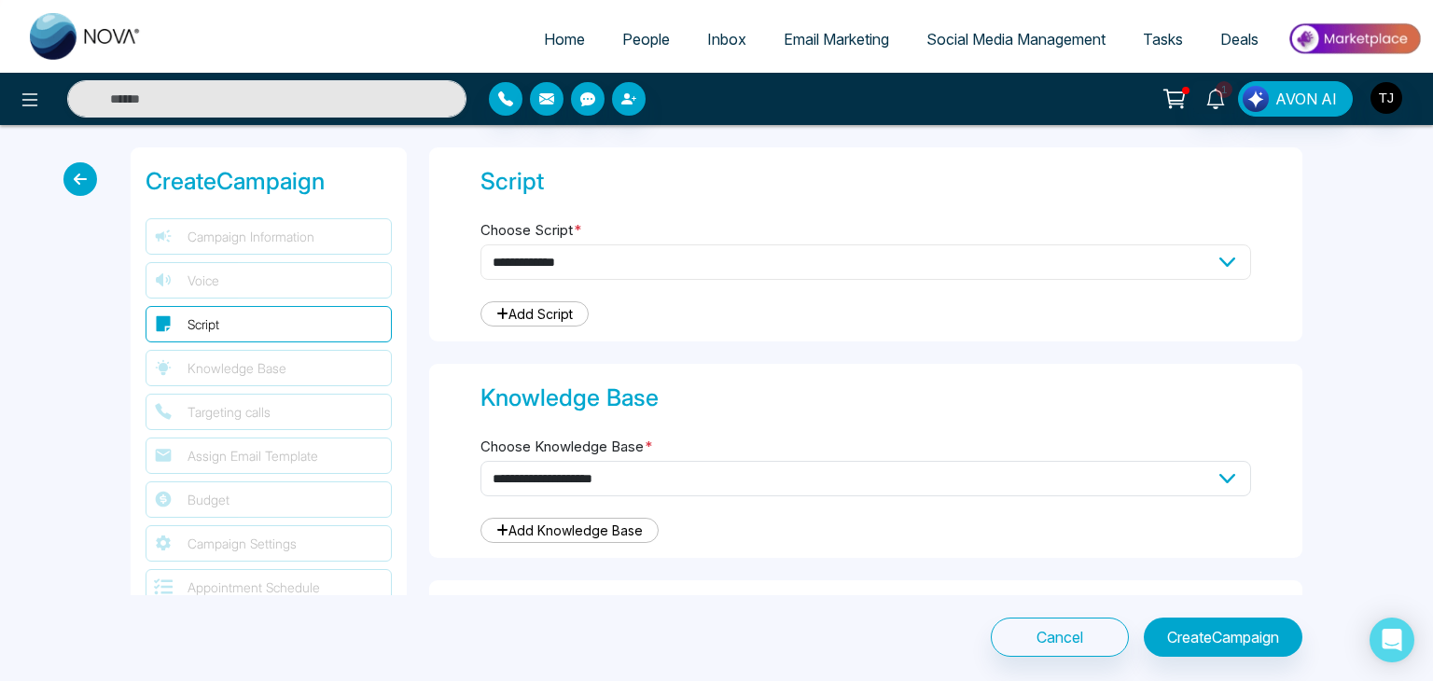
click at [680, 252] on select "**********" at bounding box center [865, 261] width 771 height 35
click at [480, 244] on select "**********" at bounding box center [865, 261] width 771 height 35
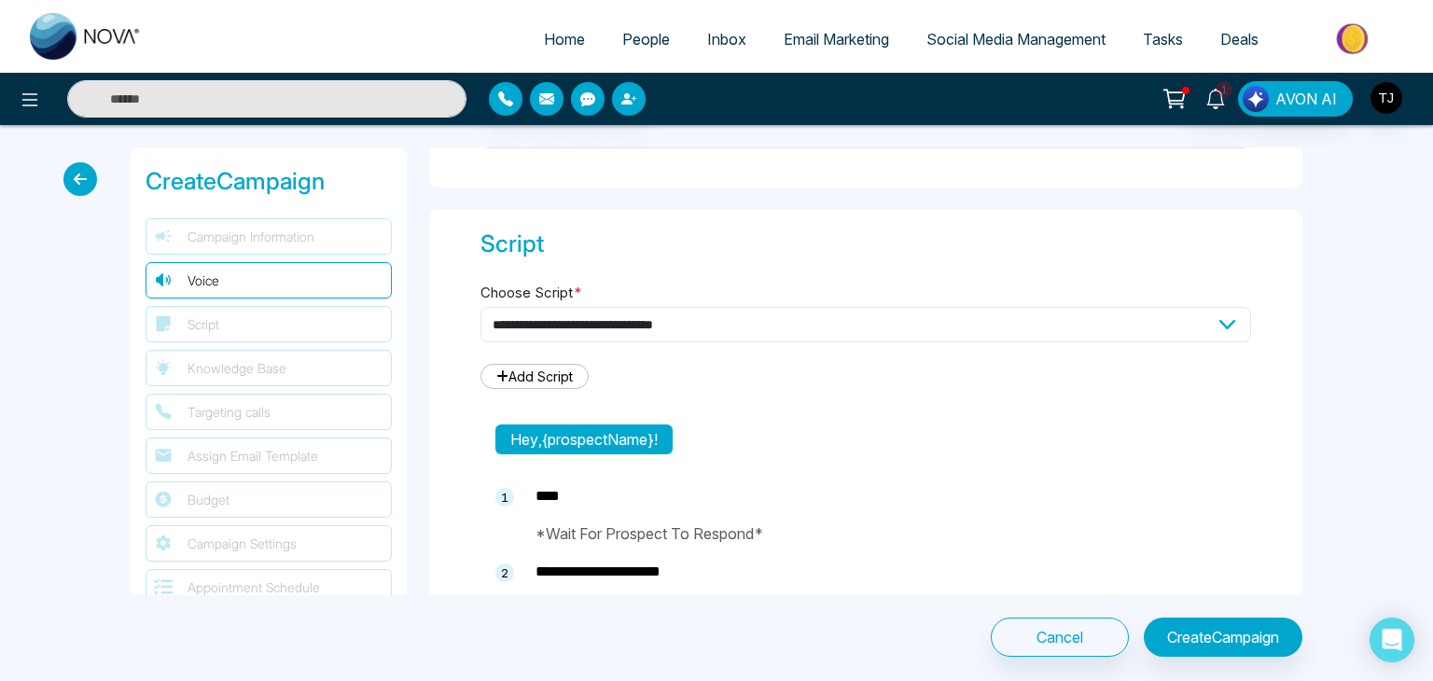
scroll to position [466, 0]
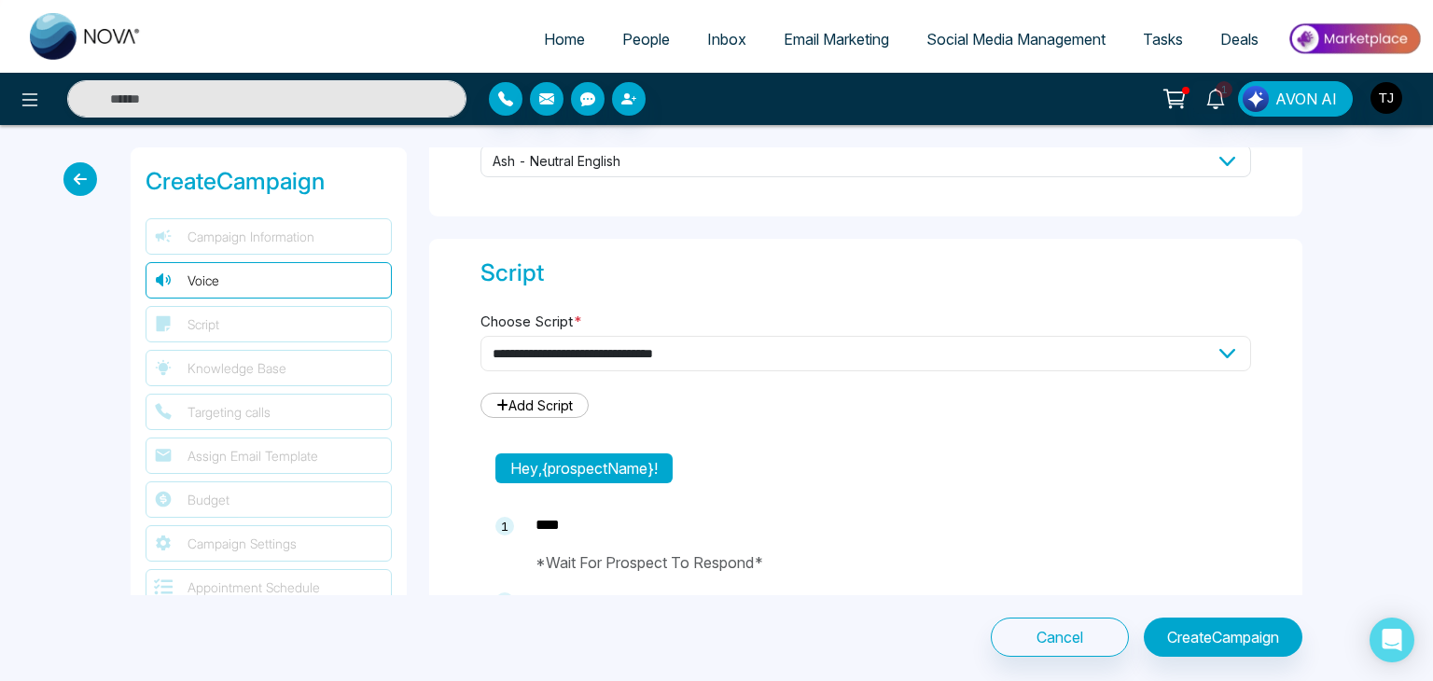
click at [751, 349] on select "**********" at bounding box center [865, 353] width 771 height 35
select select "***"
click at [480, 336] on select "**********" at bounding box center [865, 353] width 771 height 35
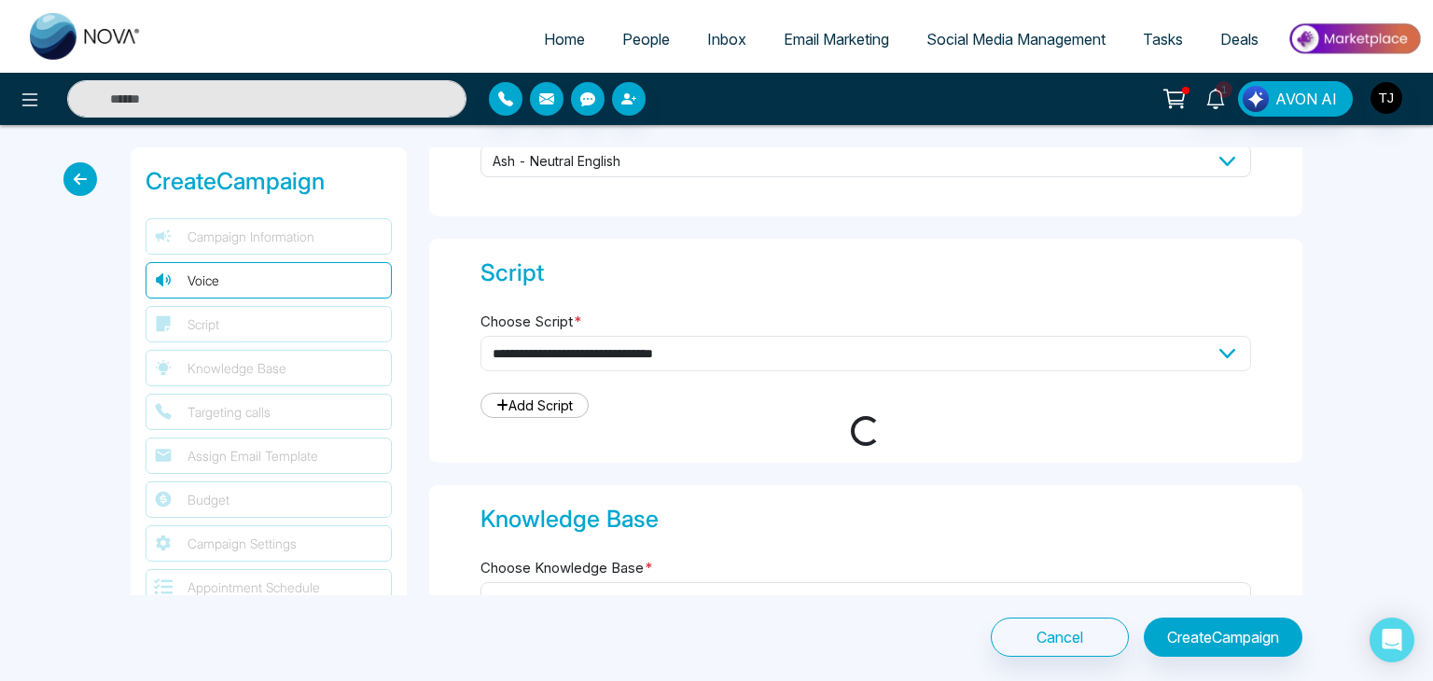
type textarea "**********"
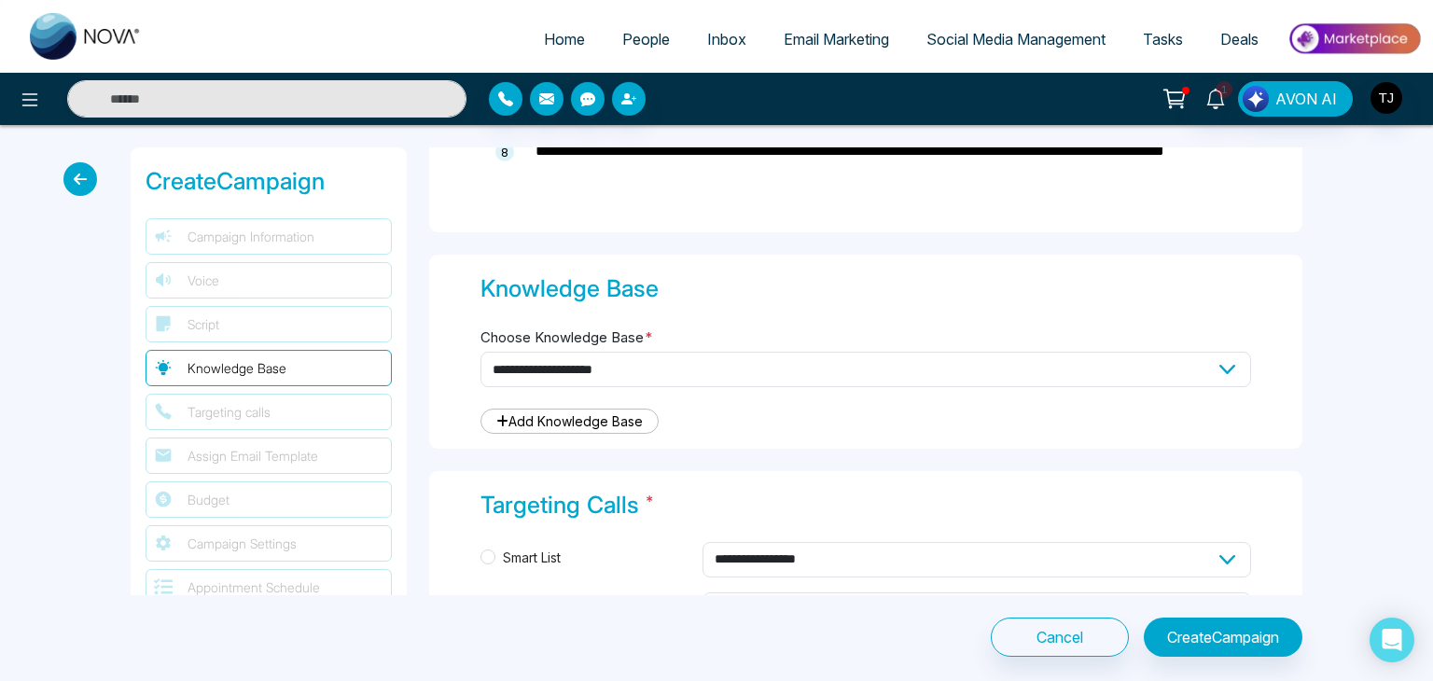
scroll to position [1605, 0]
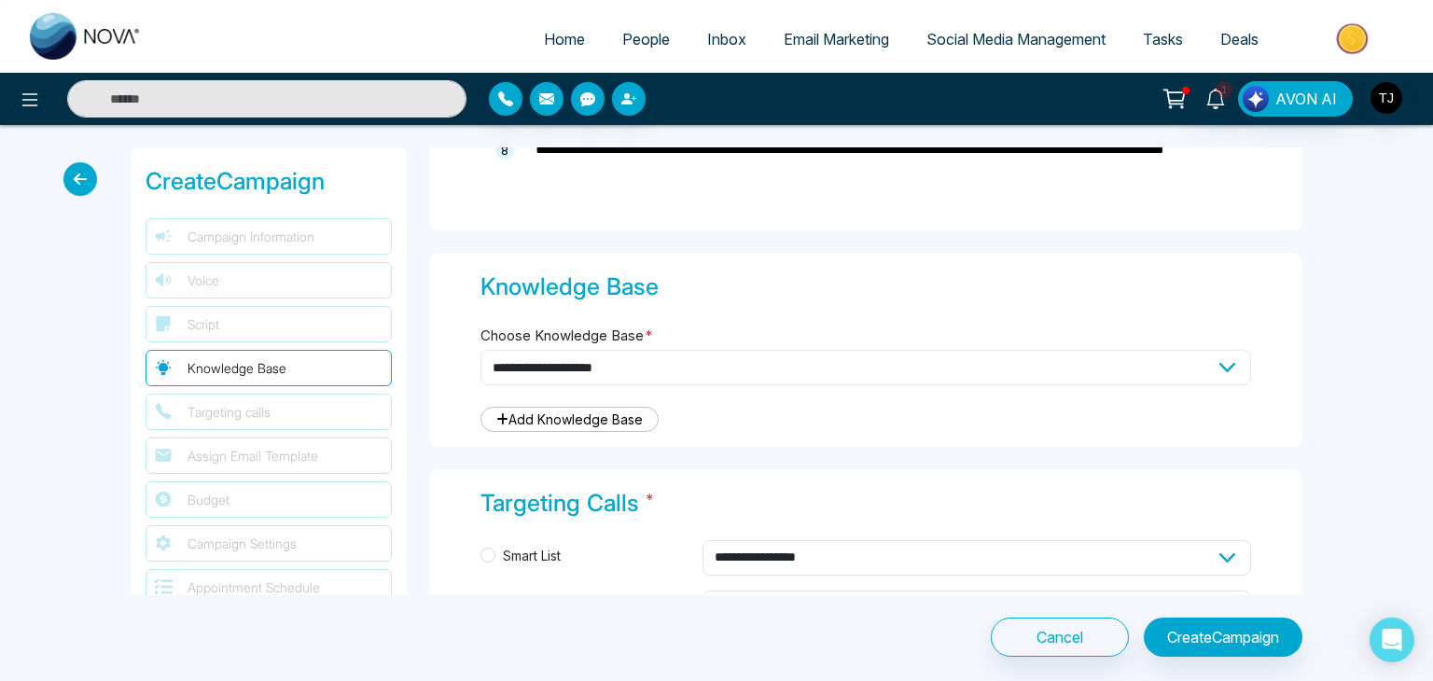
click at [789, 361] on select "**********" at bounding box center [865, 367] width 771 height 35
select select "***"
click at [480, 350] on select "**********" at bounding box center [865, 367] width 771 height 35
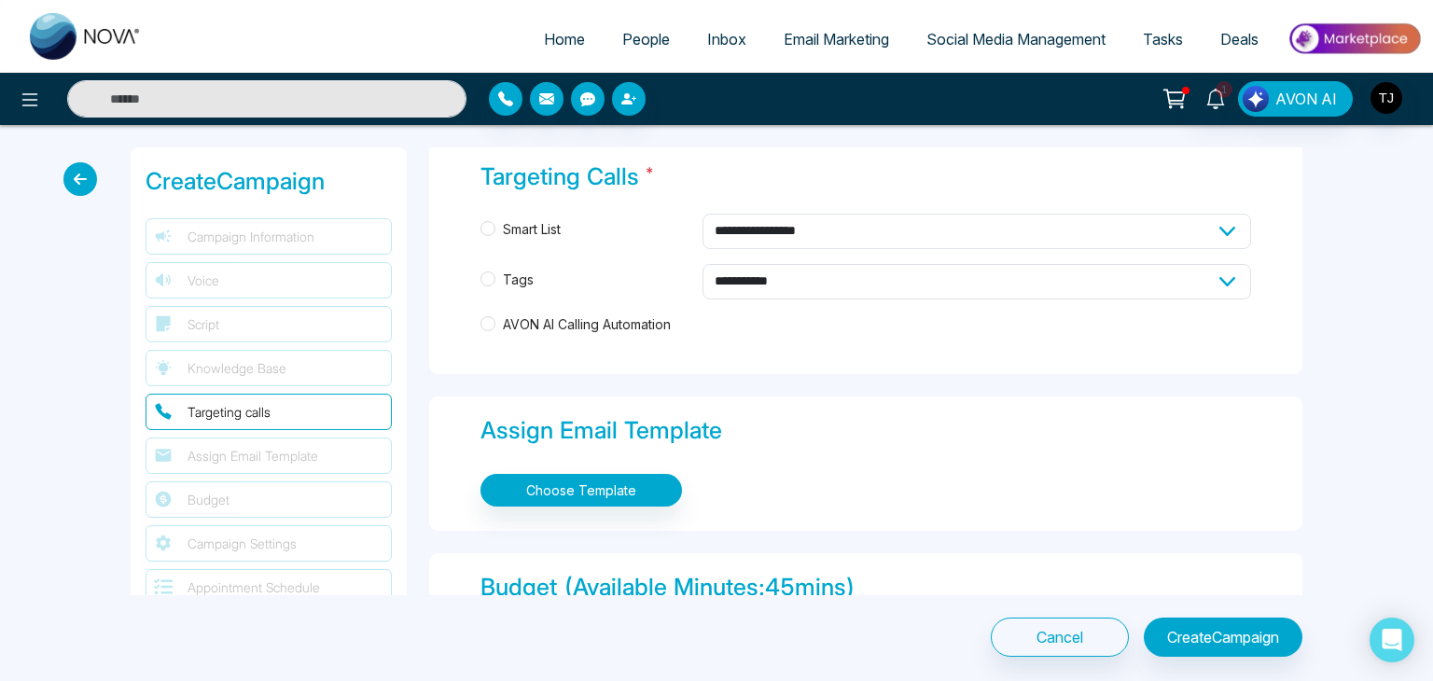
scroll to position [1922, 0]
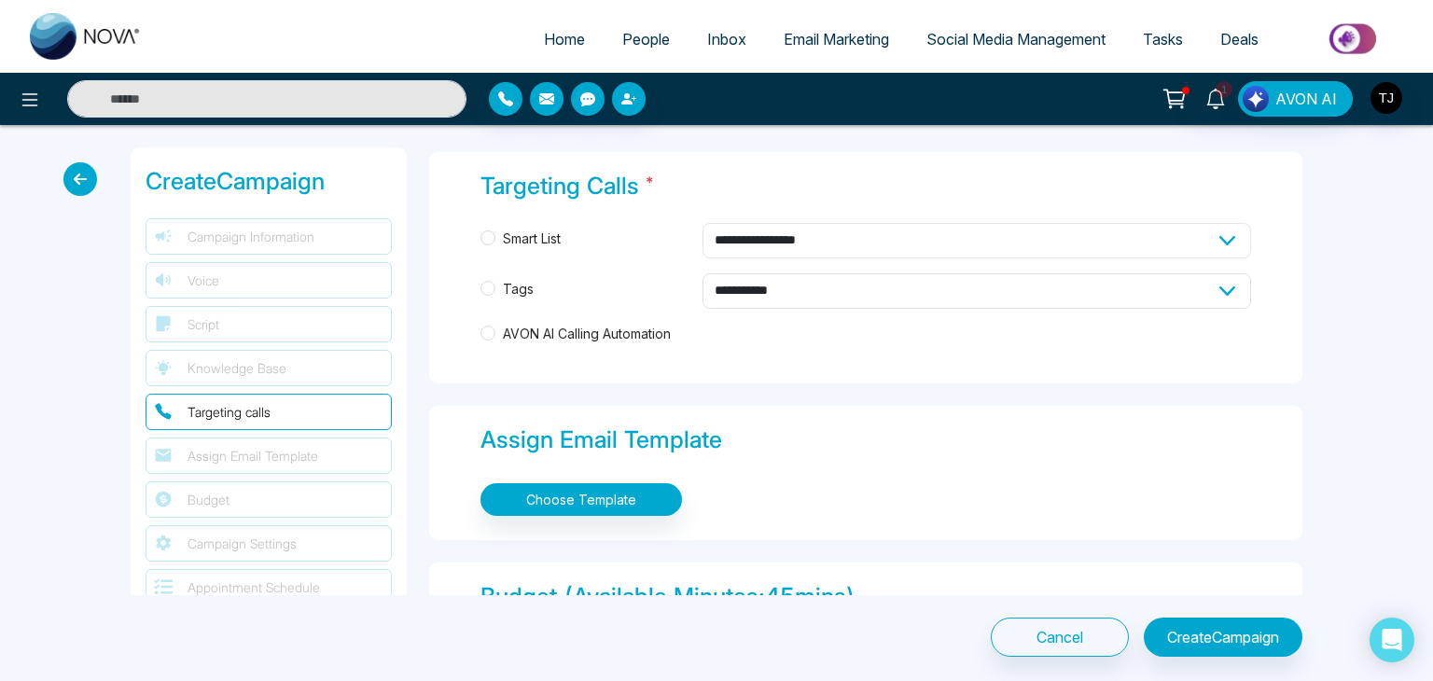
click at [742, 237] on select "**********" at bounding box center [977, 240] width 549 height 35
click at [521, 285] on span "Tags" at bounding box center [518, 289] width 46 height 21
click at [720, 288] on select "**********" at bounding box center [977, 290] width 549 height 35
click at [661, 288] on label "Tags" at bounding box center [587, 289] width 215 height 21
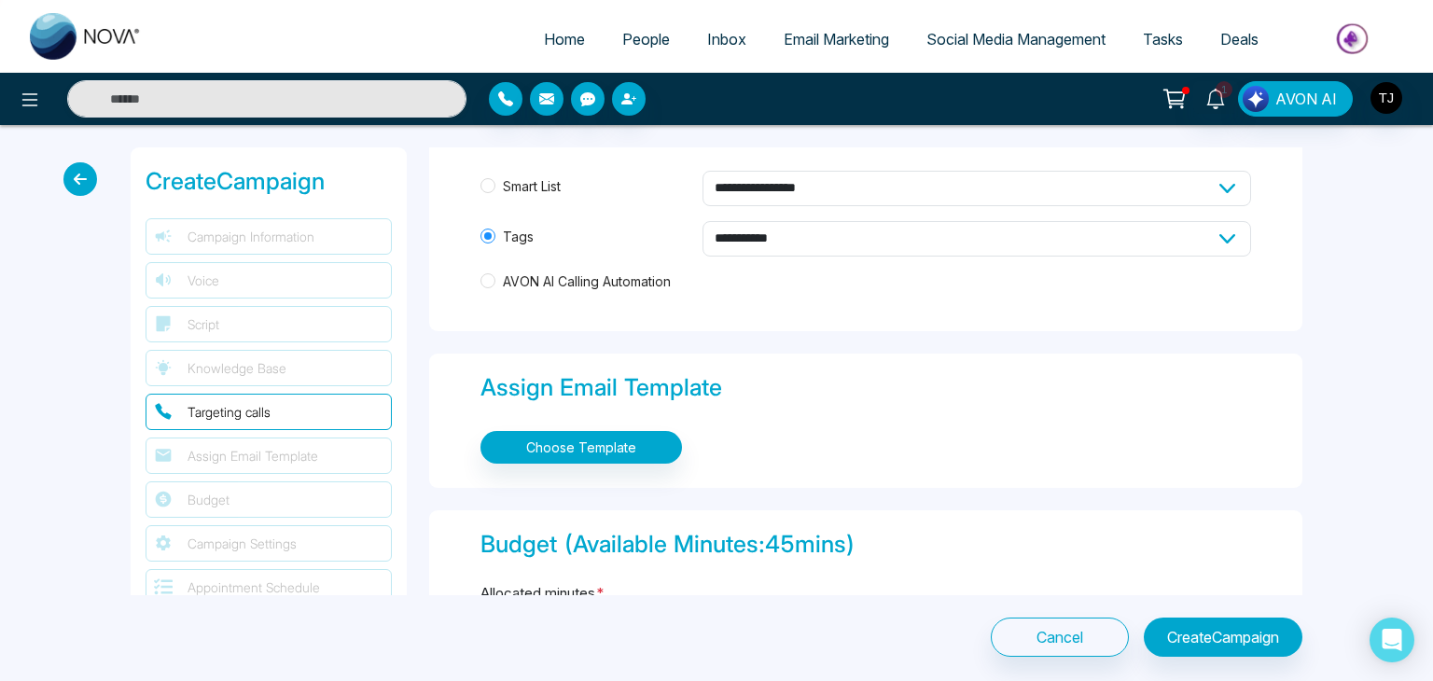
scroll to position [1970, 0]
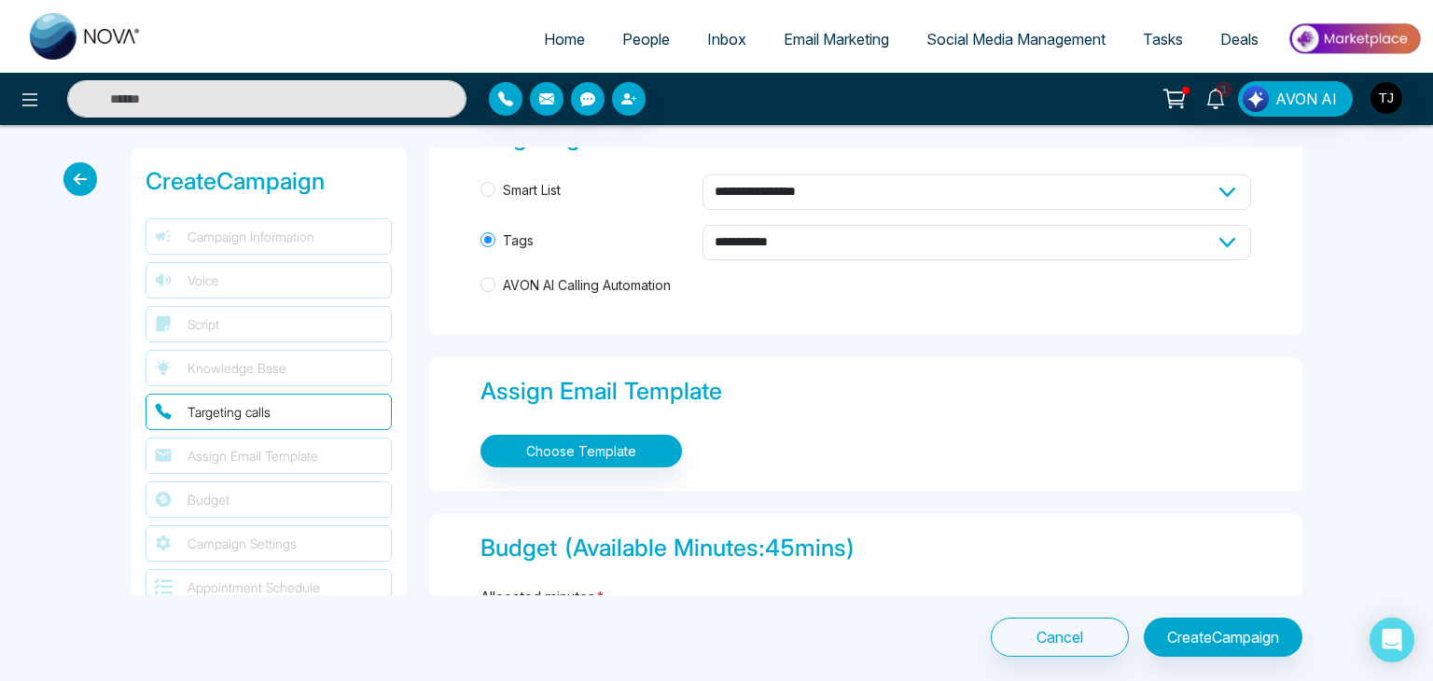
click at [797, 219] on div "**********" at bounding box center [865, 242] width 771 height 136
click at [806, 245] on select "**********" at bounding box center [977, 242] width 549 height 35
click at [626, 232] on label "Tags" at bounding box center [587, 240] width 215 height 21
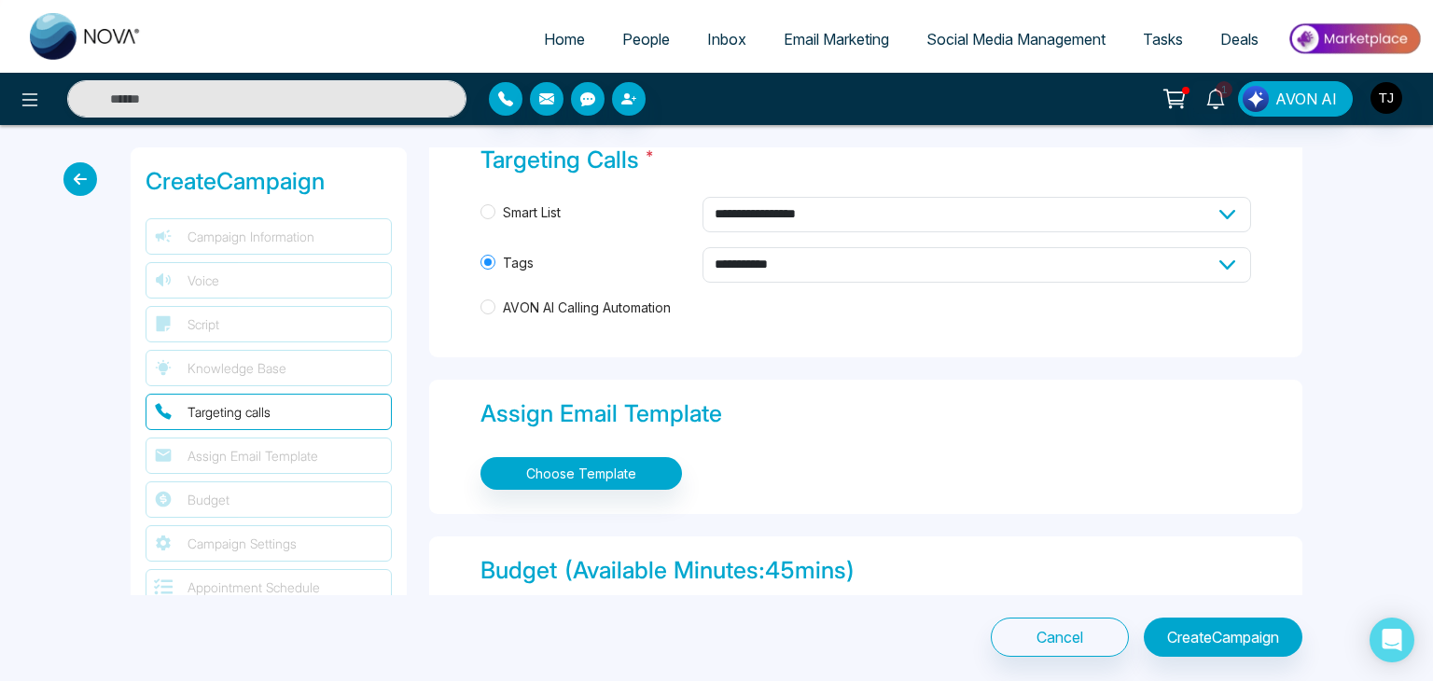
scroll to position [1941, 0]
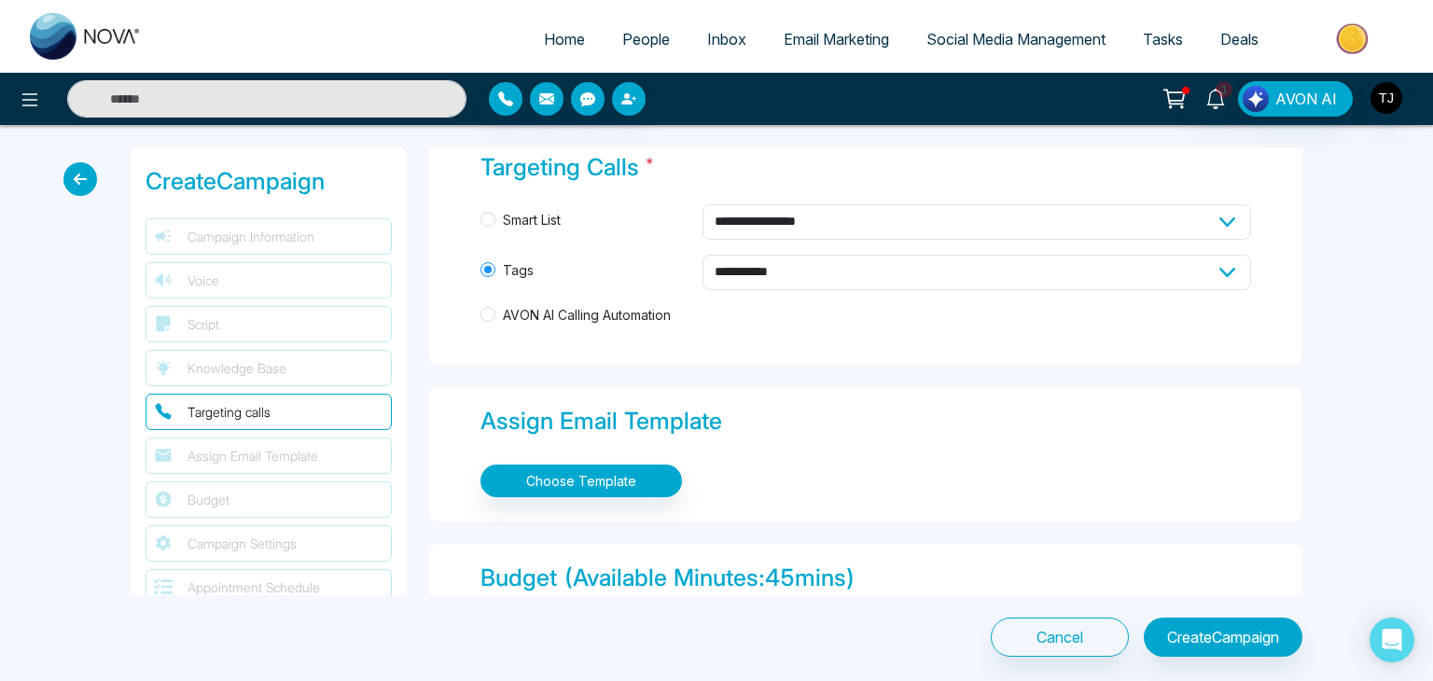
click at [633, 47] on span "People" at bounding box center [646, 39] width 48 height 19
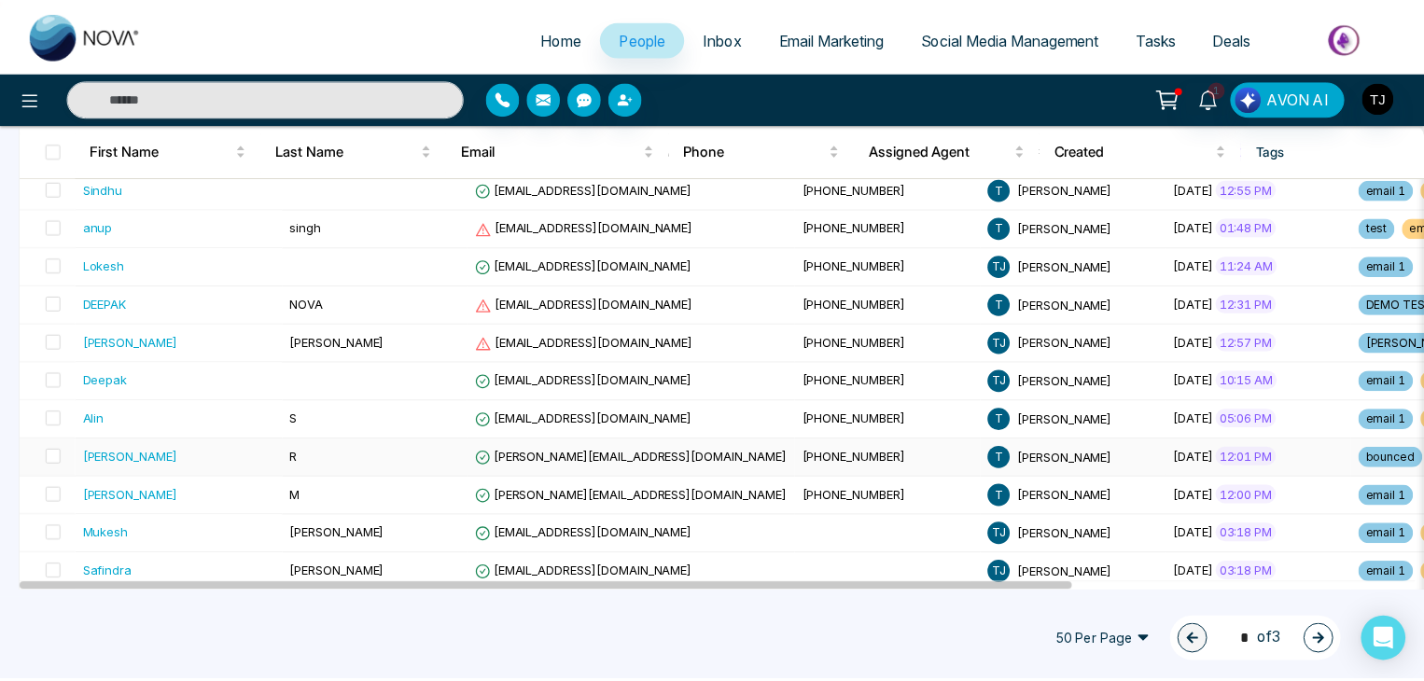
scroll to position [717, 0]
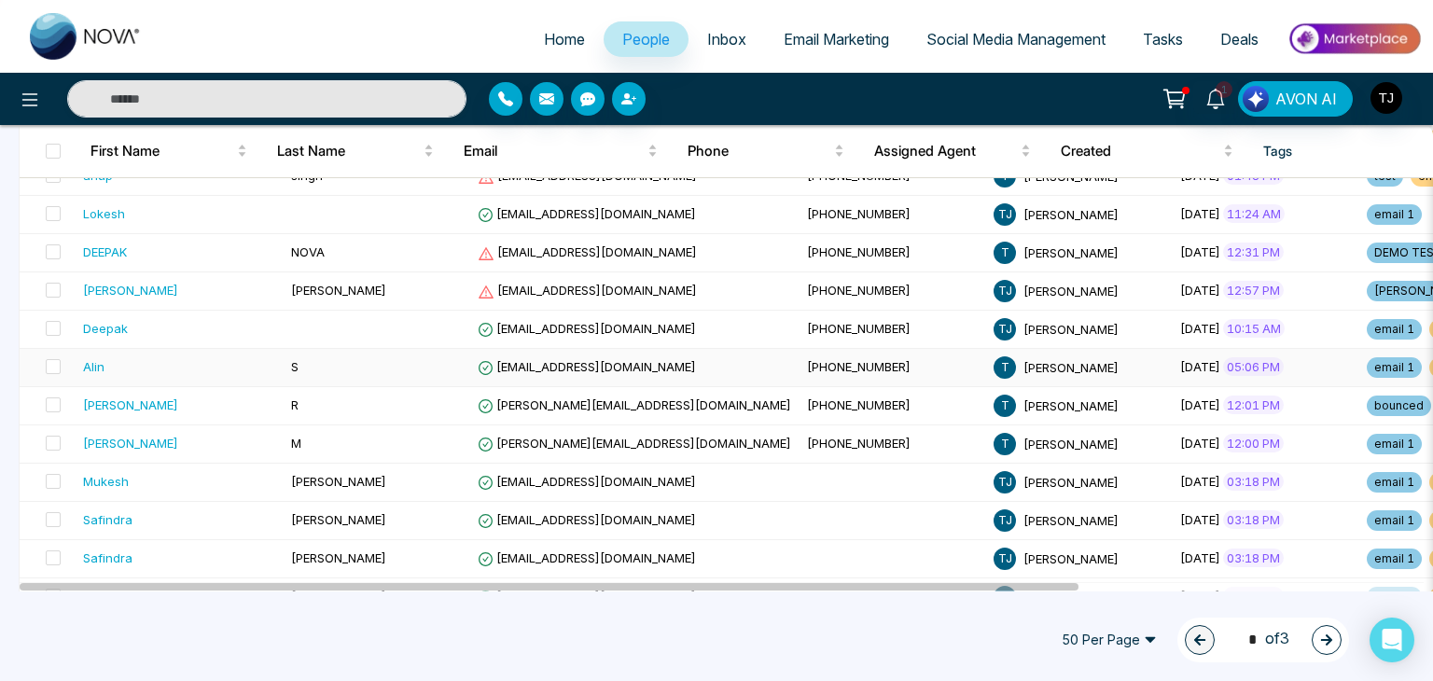
click at [227, 364] on div "Alin" at bounding box center [179, 366] width 193 height 19
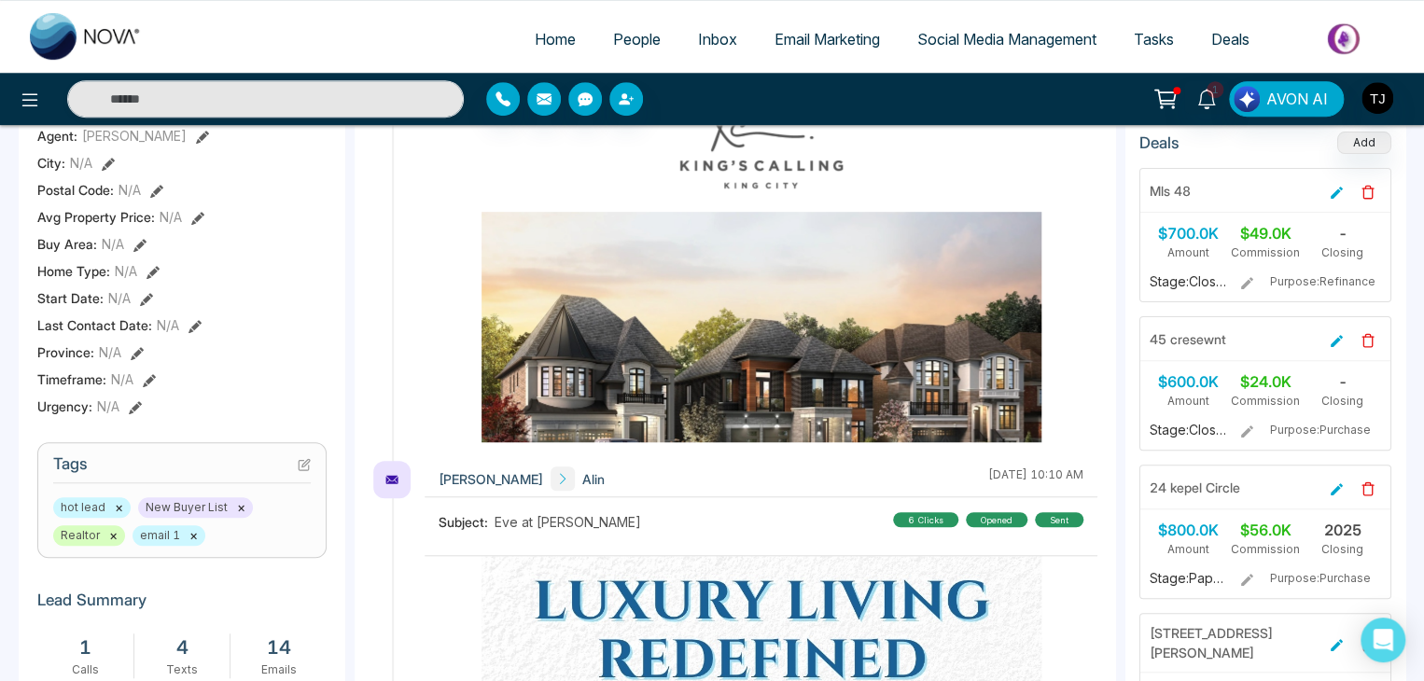
scroll to position [463, 0]
click at [302, 464] on icon at bounding box center [305, 461] width 7 height 7
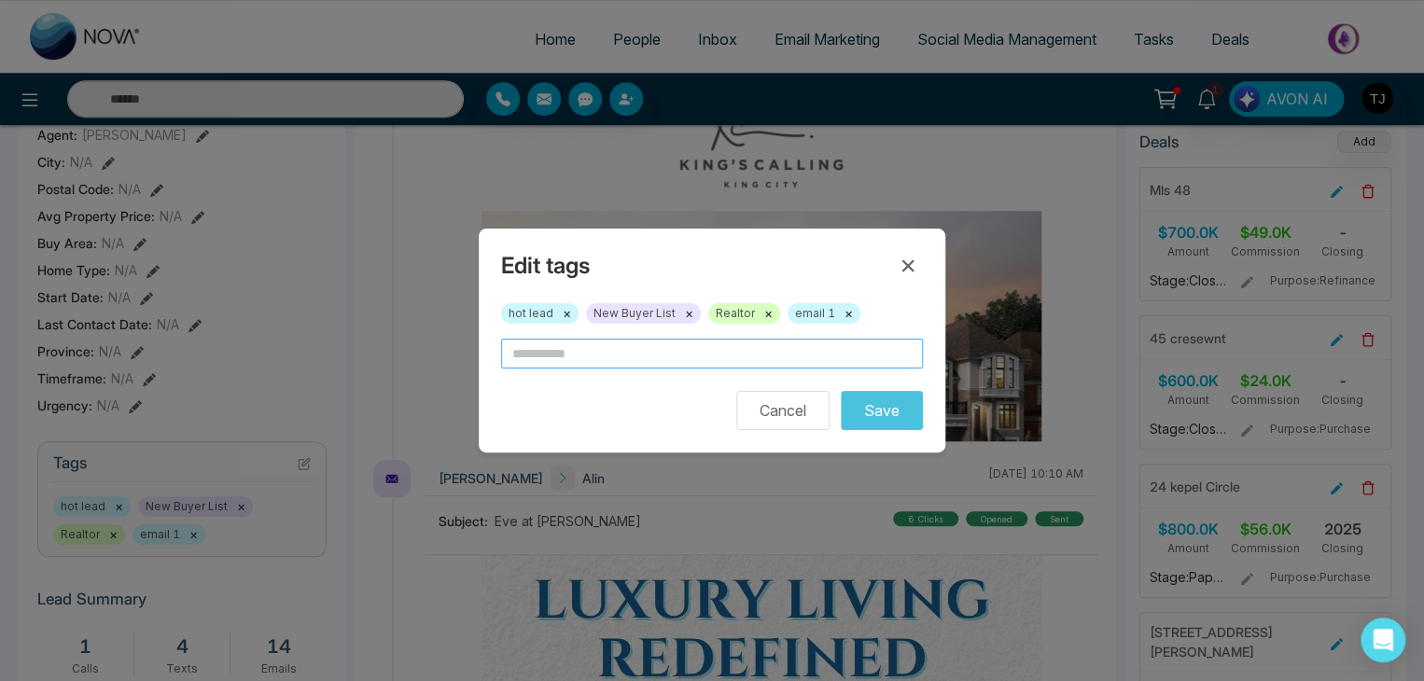
click at [560, 359] on input "text" at bounding box center [712, 354] width 422 height 30
type input "*******"
click at [841, 391] on button "Save" at bounding box center [882, 410] width 82 height 39
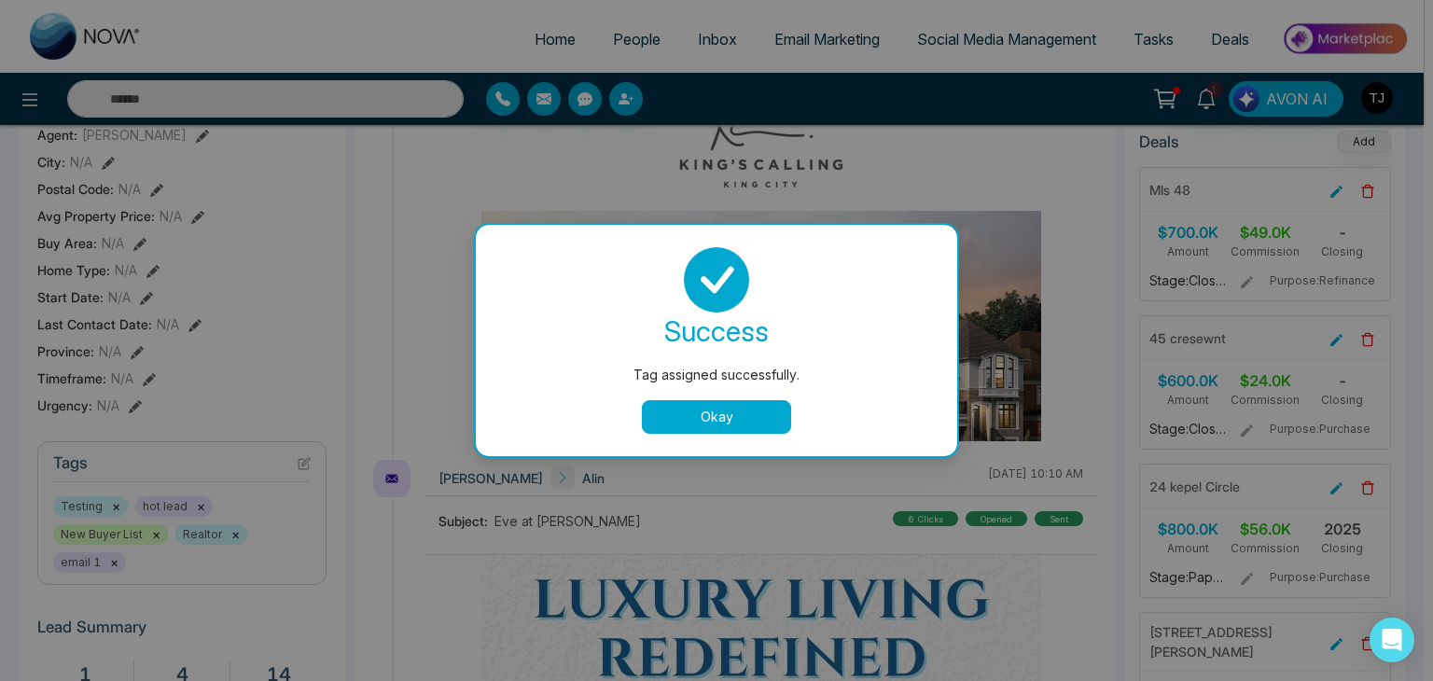
click at [696, 421] on button "Okay" at bounding box center [716, 417] width 149 height 34
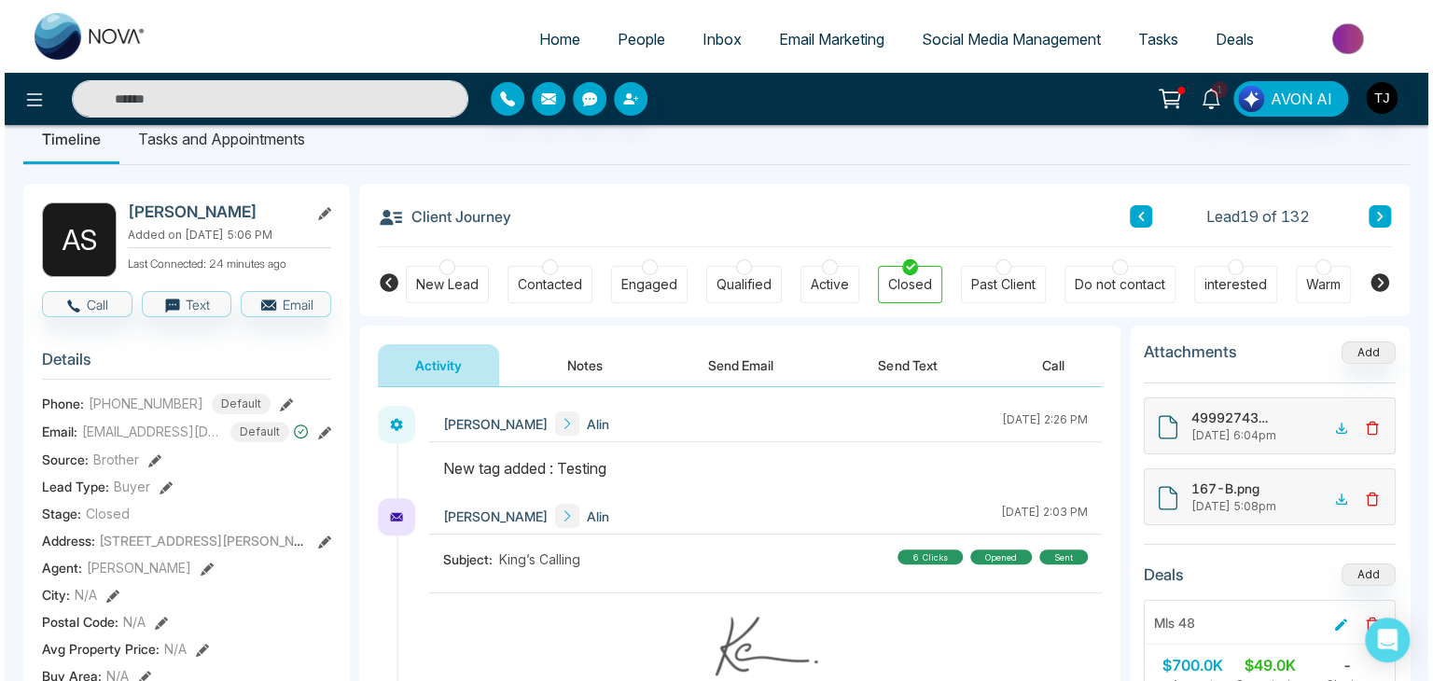
scroll to position [26, 0]
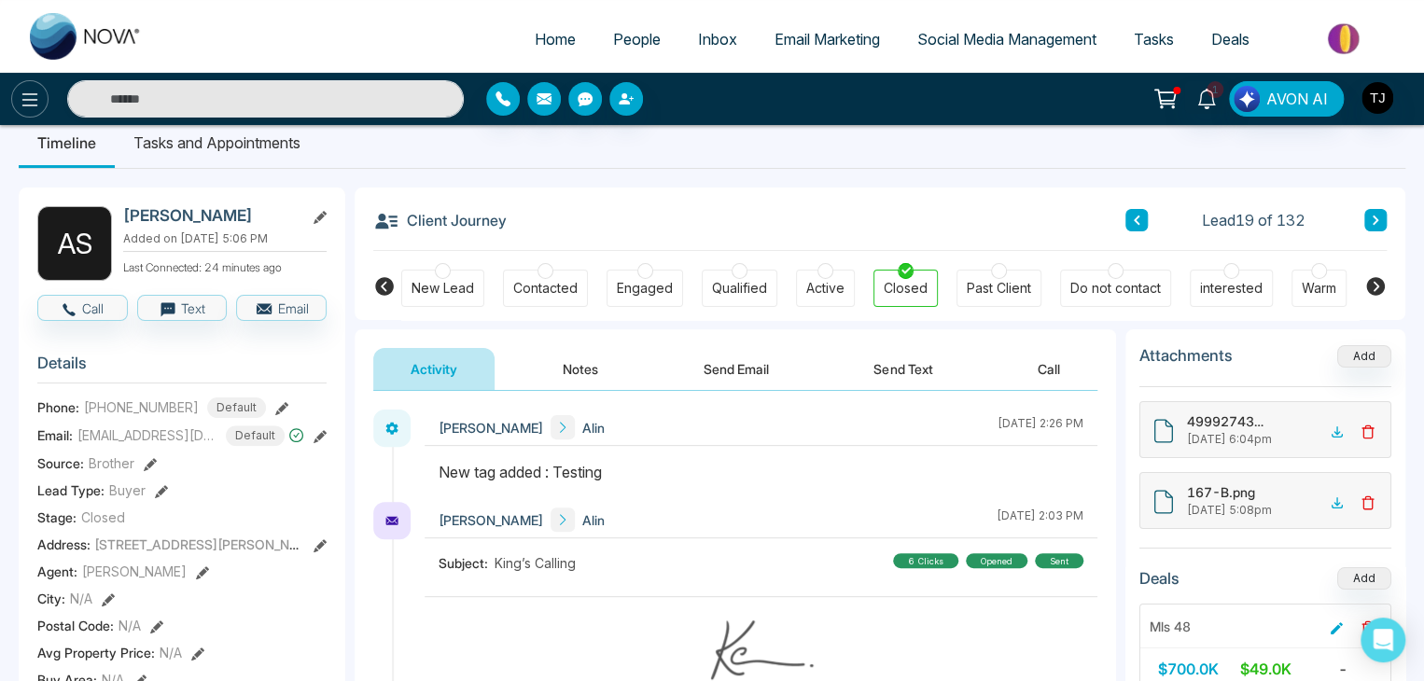
click at [36, 90] on icon at bounding box center [30, 100] width 22 height 22
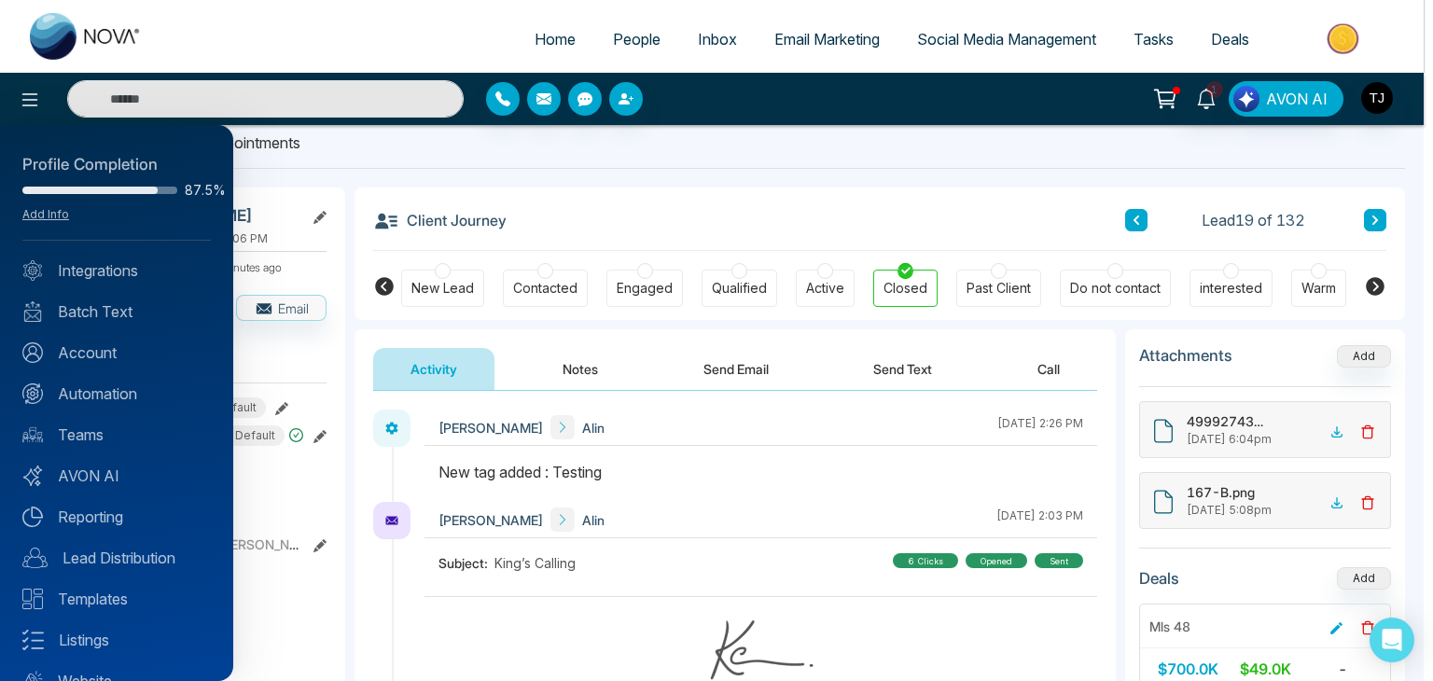
click at [484, 140] on div at bounding box center [716, 340] width 1433 height 681
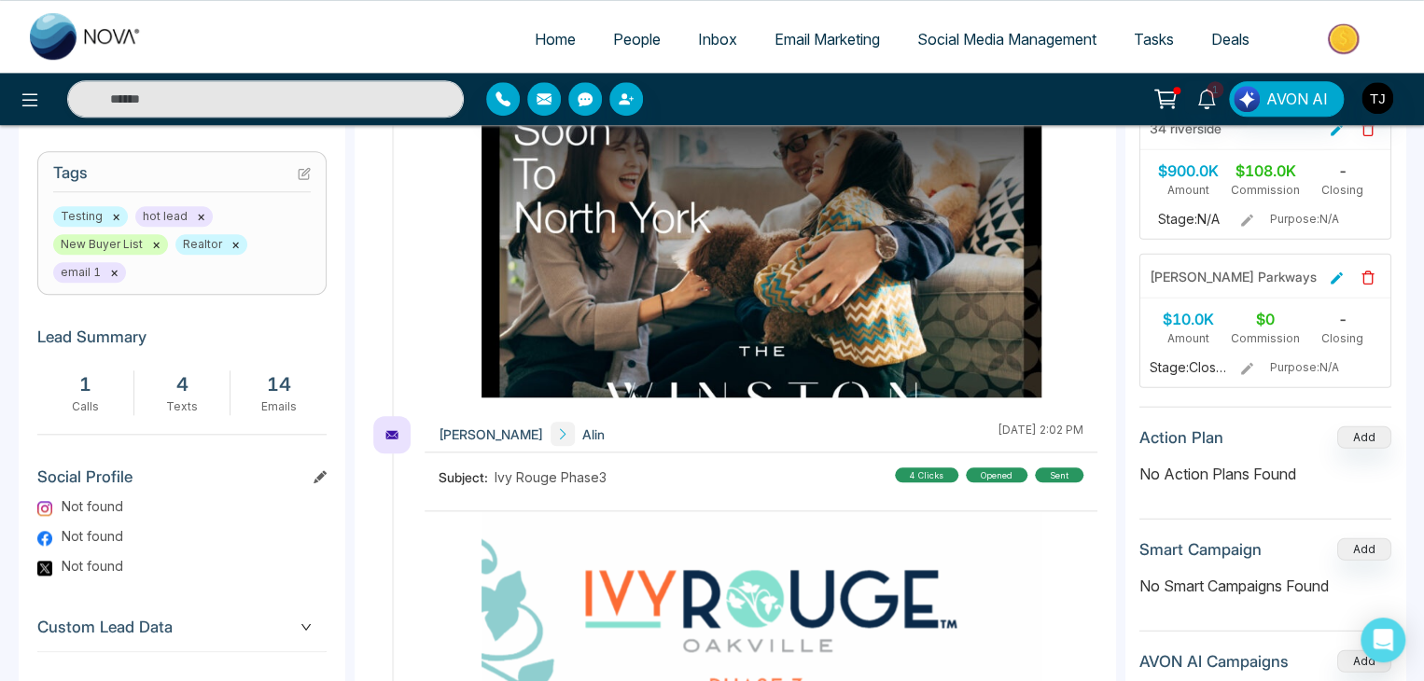
scroll to position [838, 0]
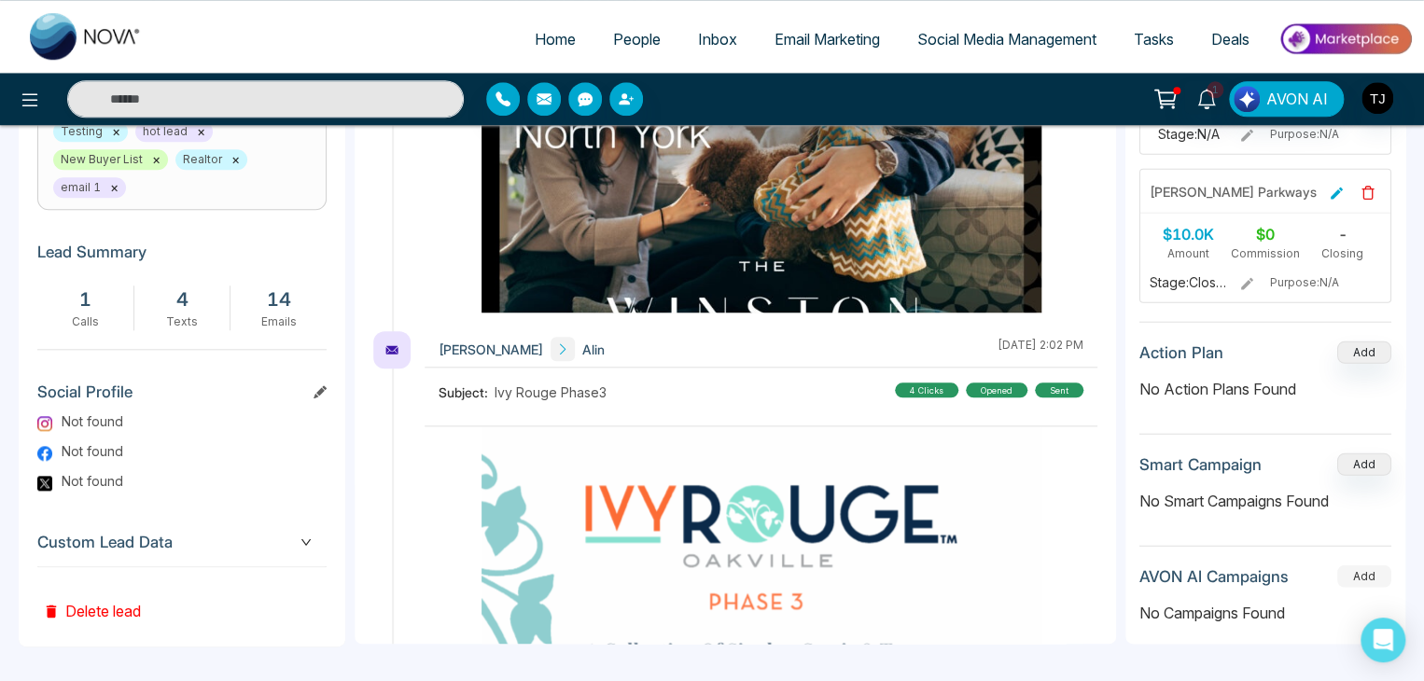
click at [1368, 564] on button "Add" at bounding box center [1364, 575] width 54 height 22
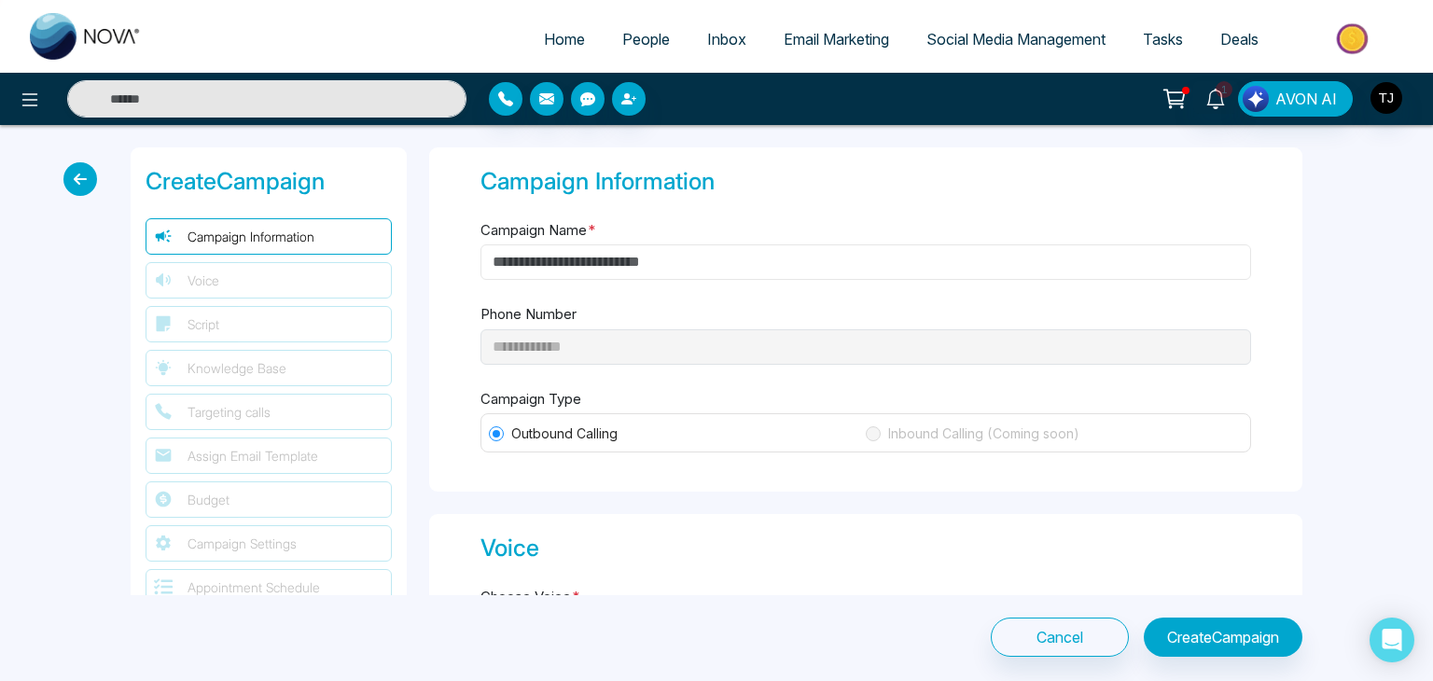
click at [730, 258] on input "Campaign Name *" at bounding box center [865, 261] width 771 height 35
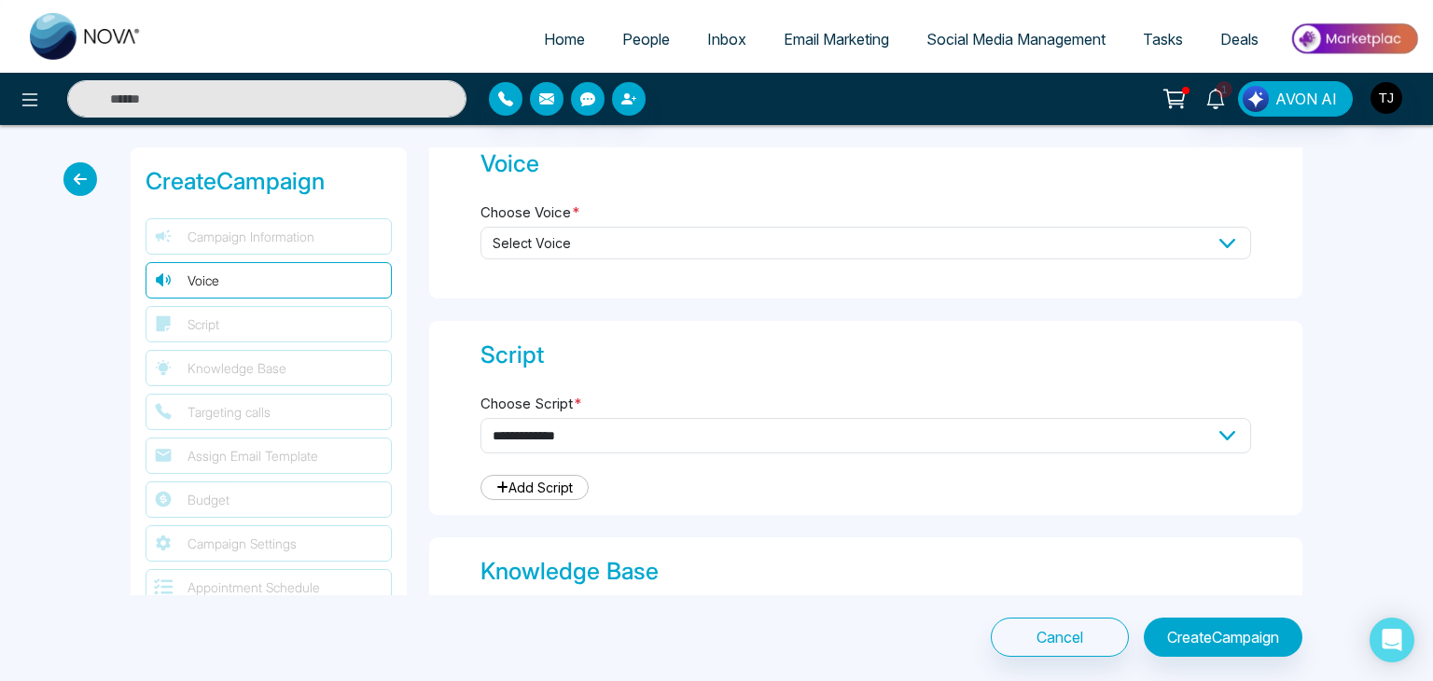
scroll to position [391, 0]
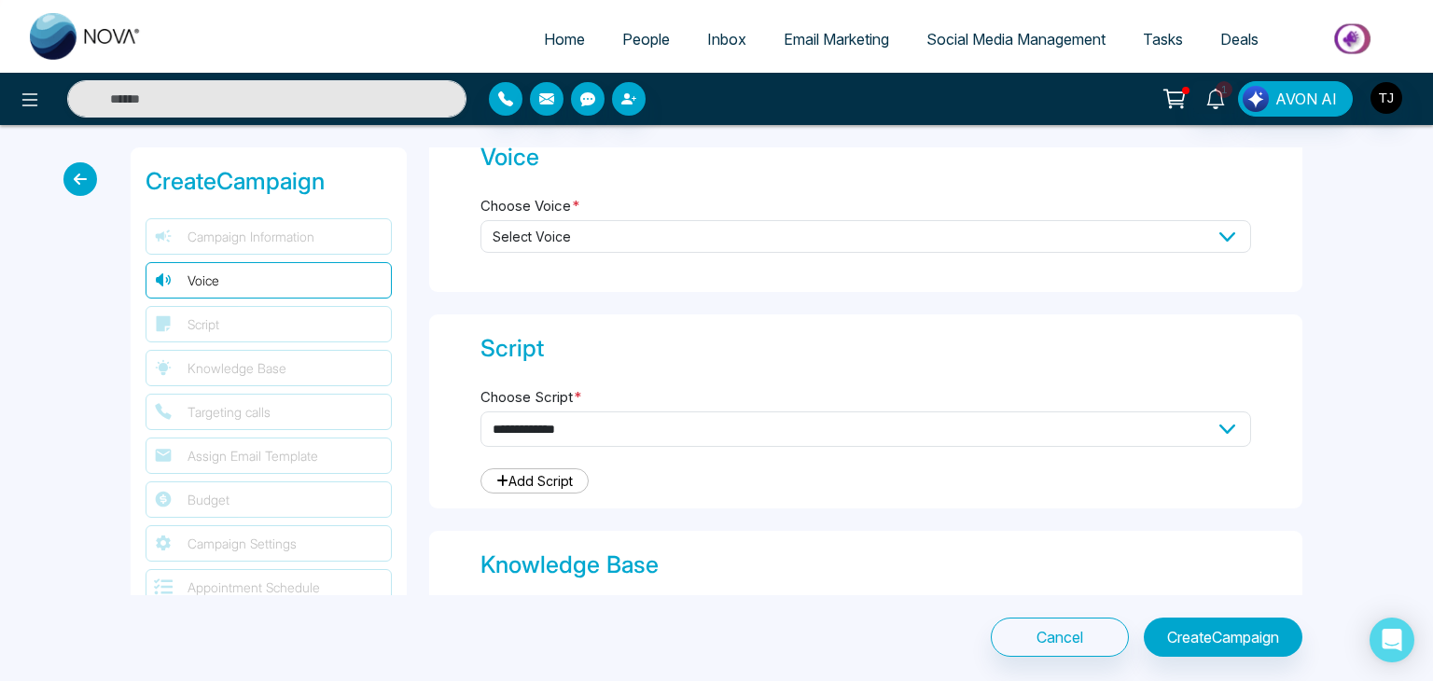
click at [702, 232] on span "Select Voice" at bounding box center [865, 236] width 771 height 33
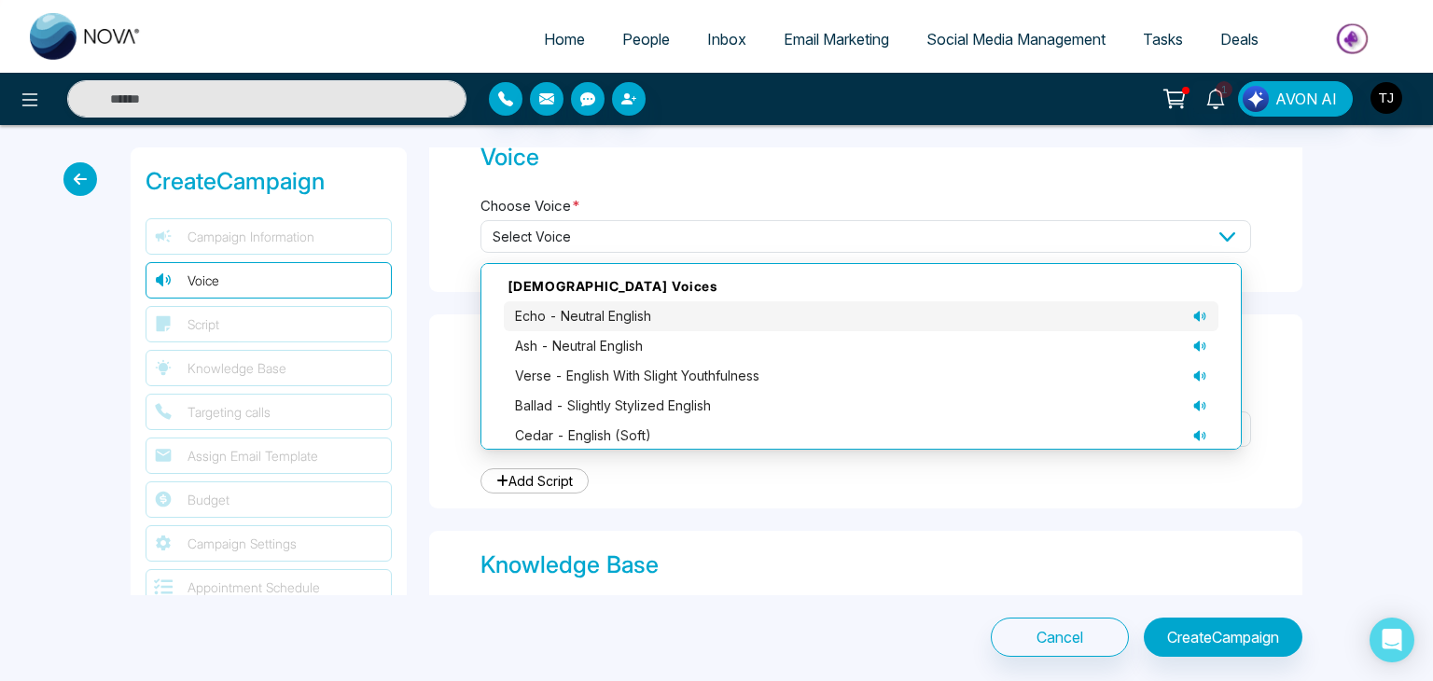
click at [706, 314] on div "echo - neutral English" at bounding box center [861, 316] width 692 height 21
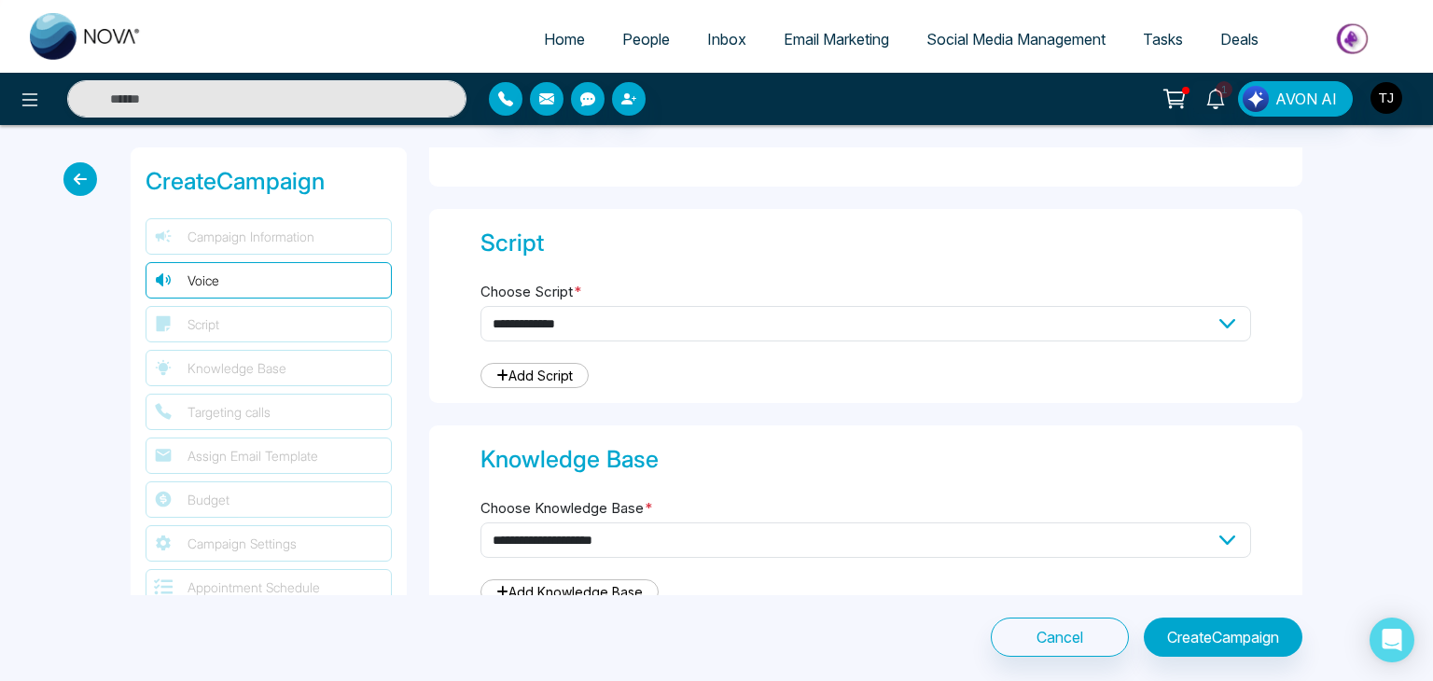
scroll to position [495, 0]
click at [710, 324] on select "**********" at bounding box center [865, 324] width 771 height 35
select select "***"
click at [480, 307] on select "**********" at bounding box center [865, 324] width 771 height 35
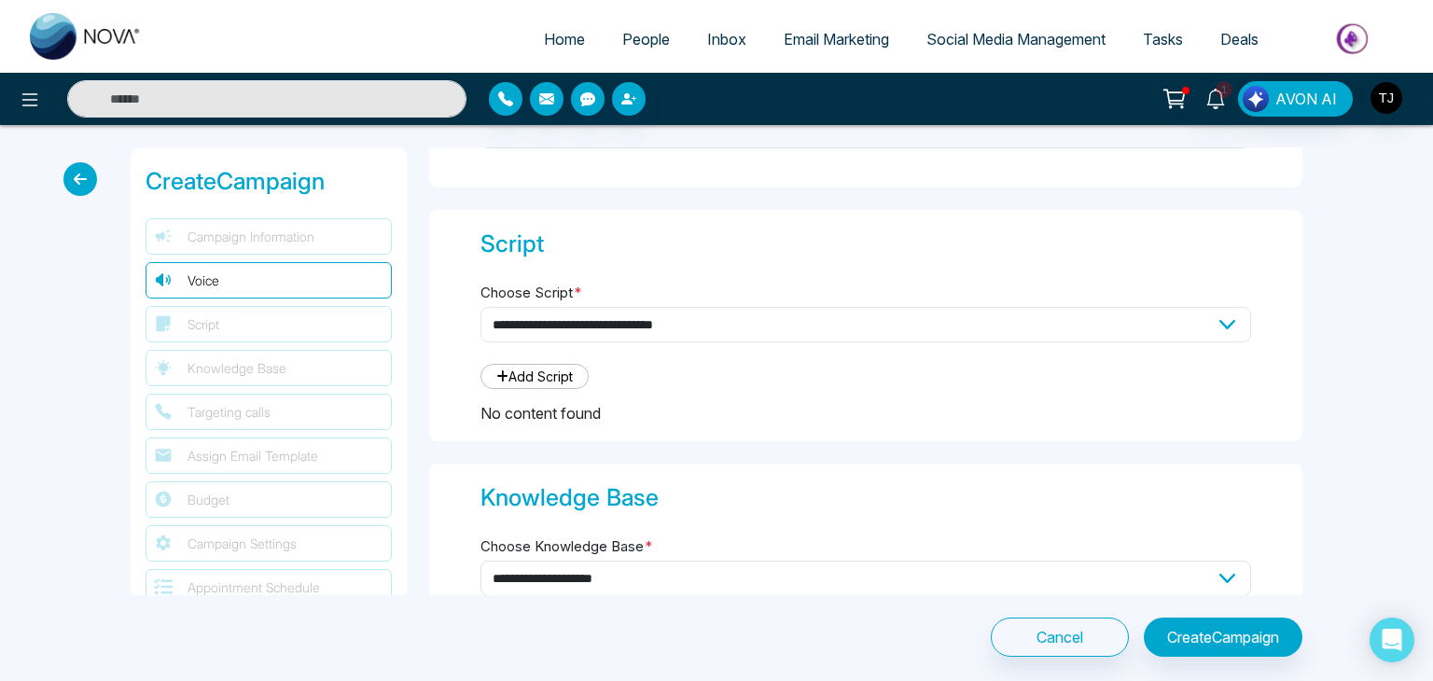
type textarea "**********"
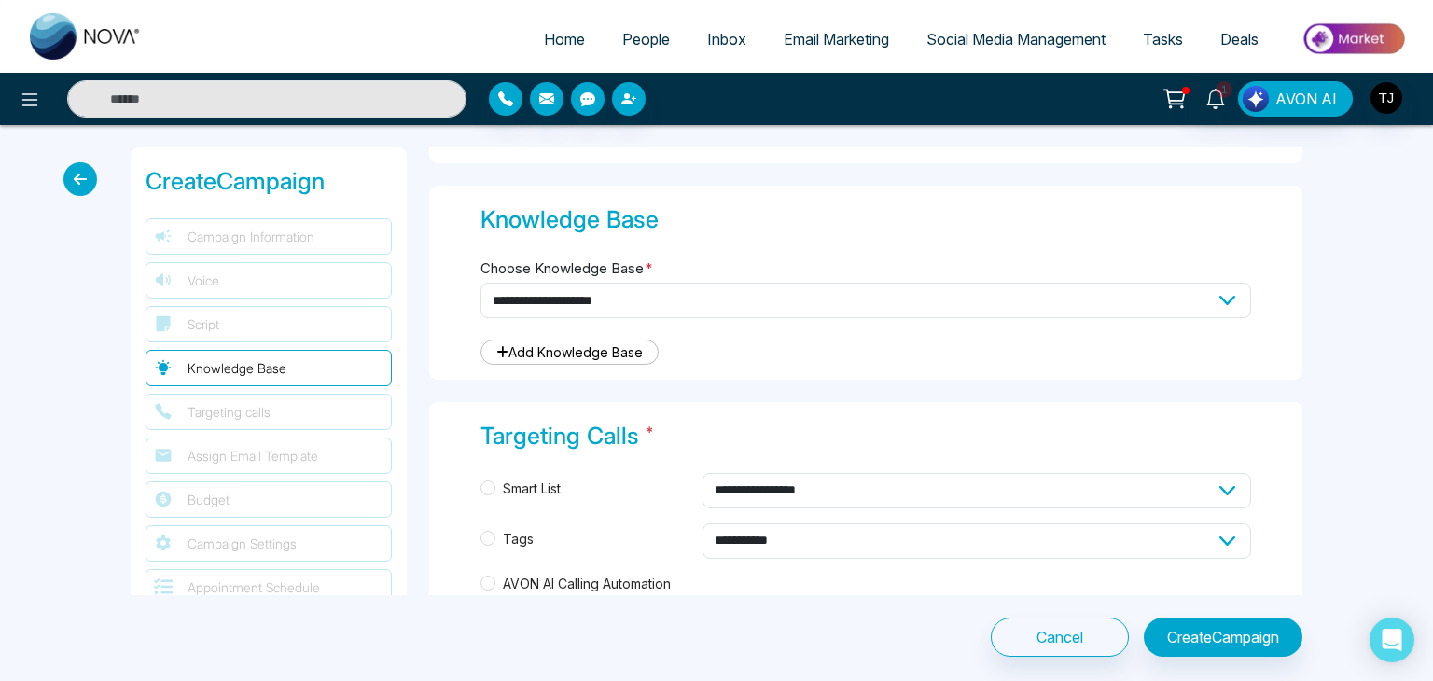
scroll to position [1657, 0]
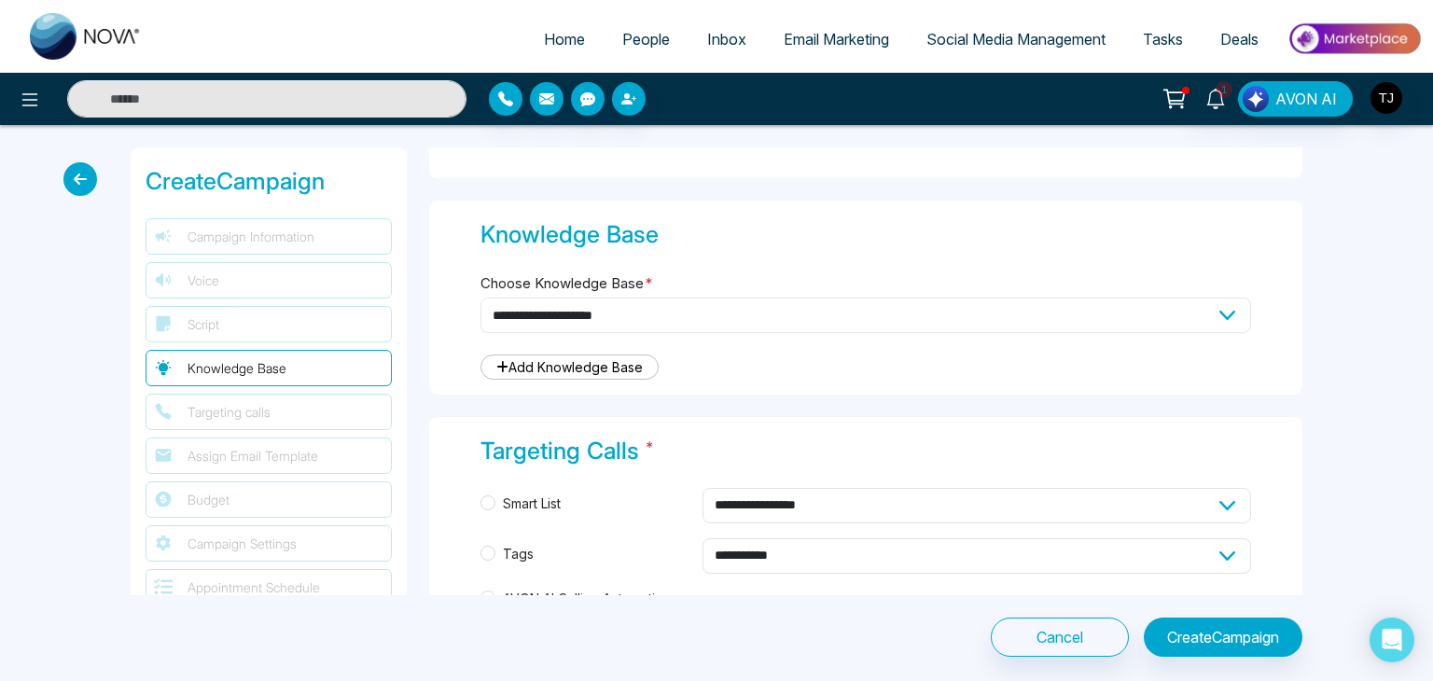
click at [746, 307] on select "**********" at bounding box center [865, 315] width 771 height 35
select select "***"
click at [480, 298] on select "**********" at bounding box center [865, 315] width 771 height 35
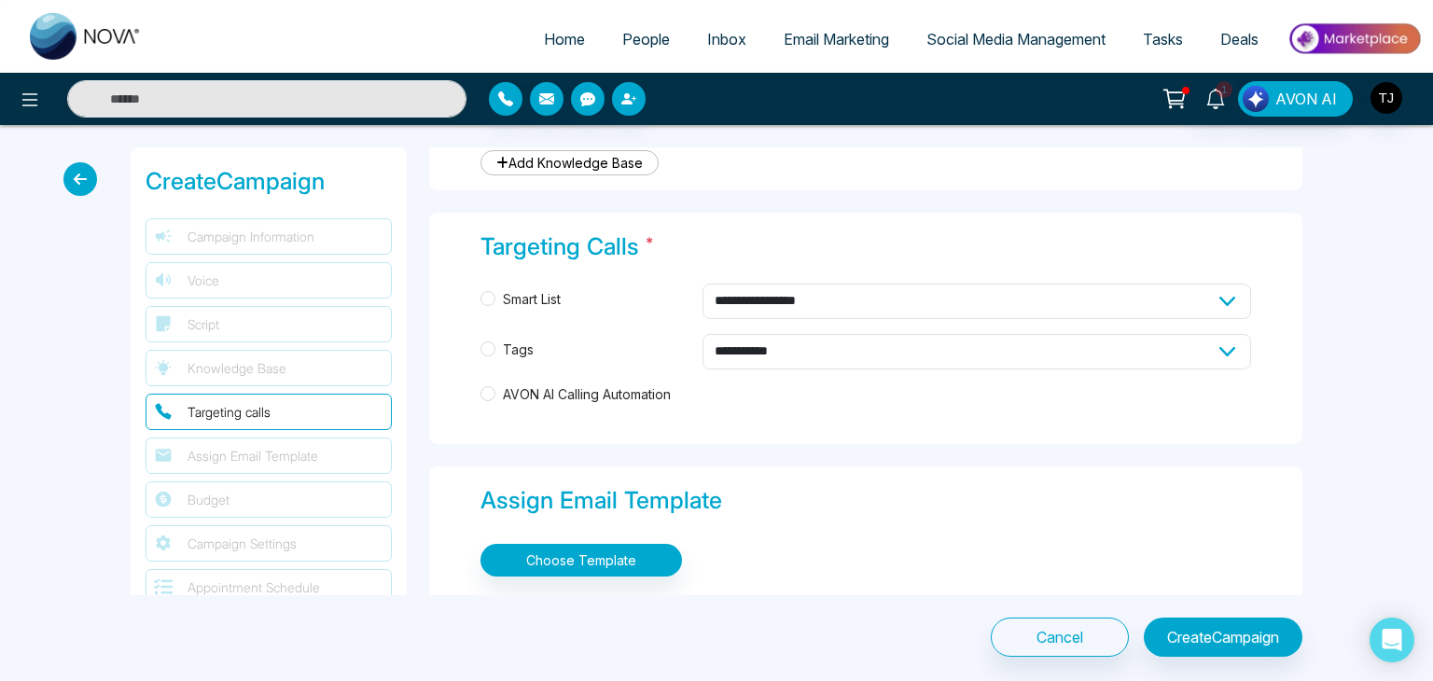
scroll to position [1862, 0]
click at [522, 339] on span "Tags" at bounding box center [518, 349] width 46 height 21
click at [834, 350] on select "**********" at bounding box center [977, 350] width 549 height 35
select select "*****"
click at [703, 333] on select "**********" at bounding box center [977, 350] width 549 height 35
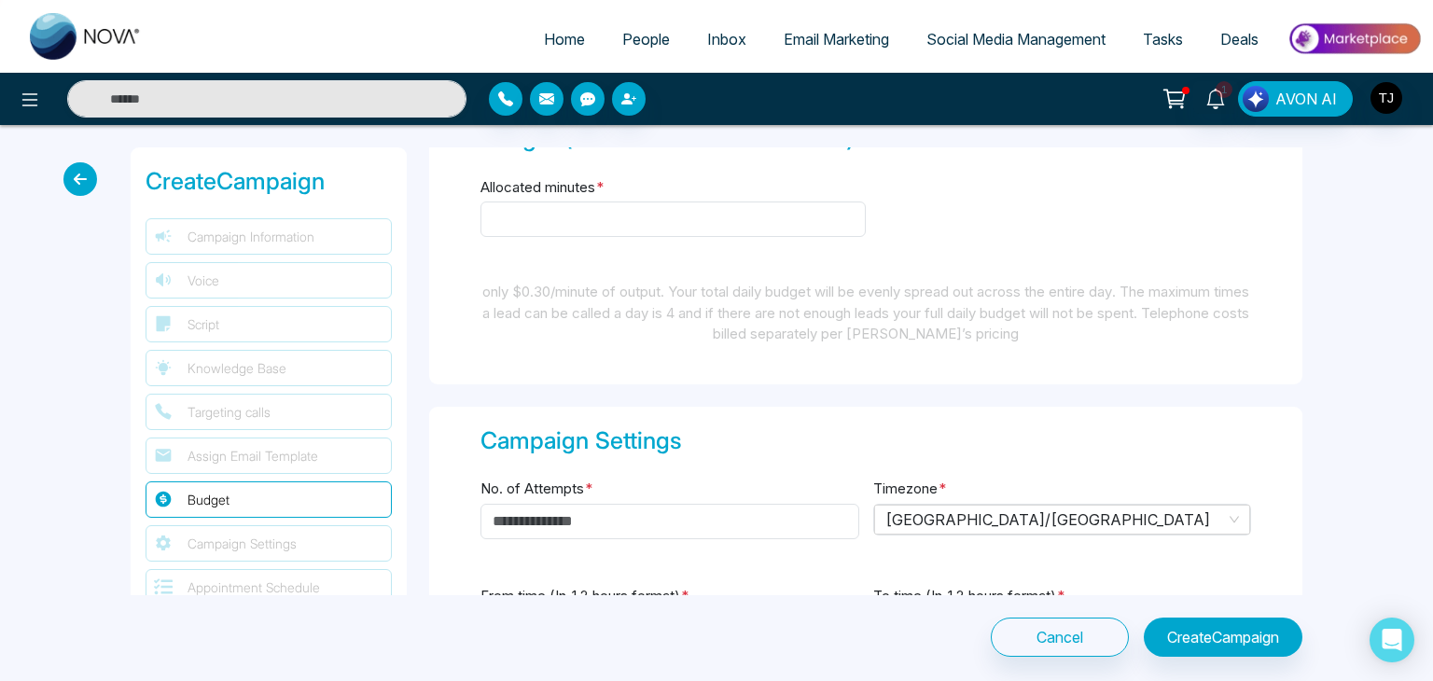
scroll to position [2381, 0]
click at [721, 225] on input "Allocated minutes *" at bounding box center [672, 218] width 385 height 35
type input "*"
click at [739, 296] on div "only $0.30/minute of output. Your total daily budget will be evenly spread out …" at bounding box center [865, 312] width 771 height 63
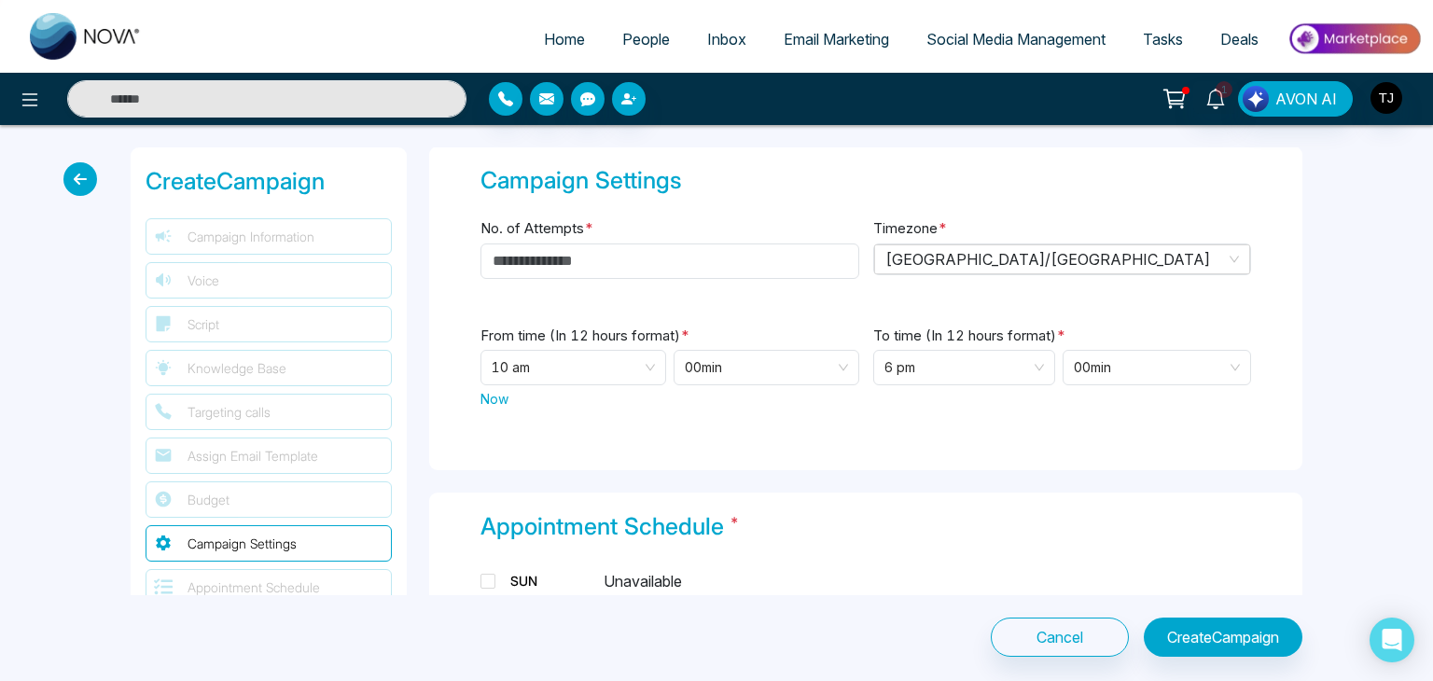
scroll to position [2641, 0]
click at [744, 258] on input "No. of Attempts *" at bounding box center [669, 260] width 379 height 35
type input "*"
click at [847, 296] on div "Campaign Settings No. of Attempts * * Timezone * [GEOGRAPHIC_DATA]/Central From…" at bounding box center [865, 308] width 873 height 325
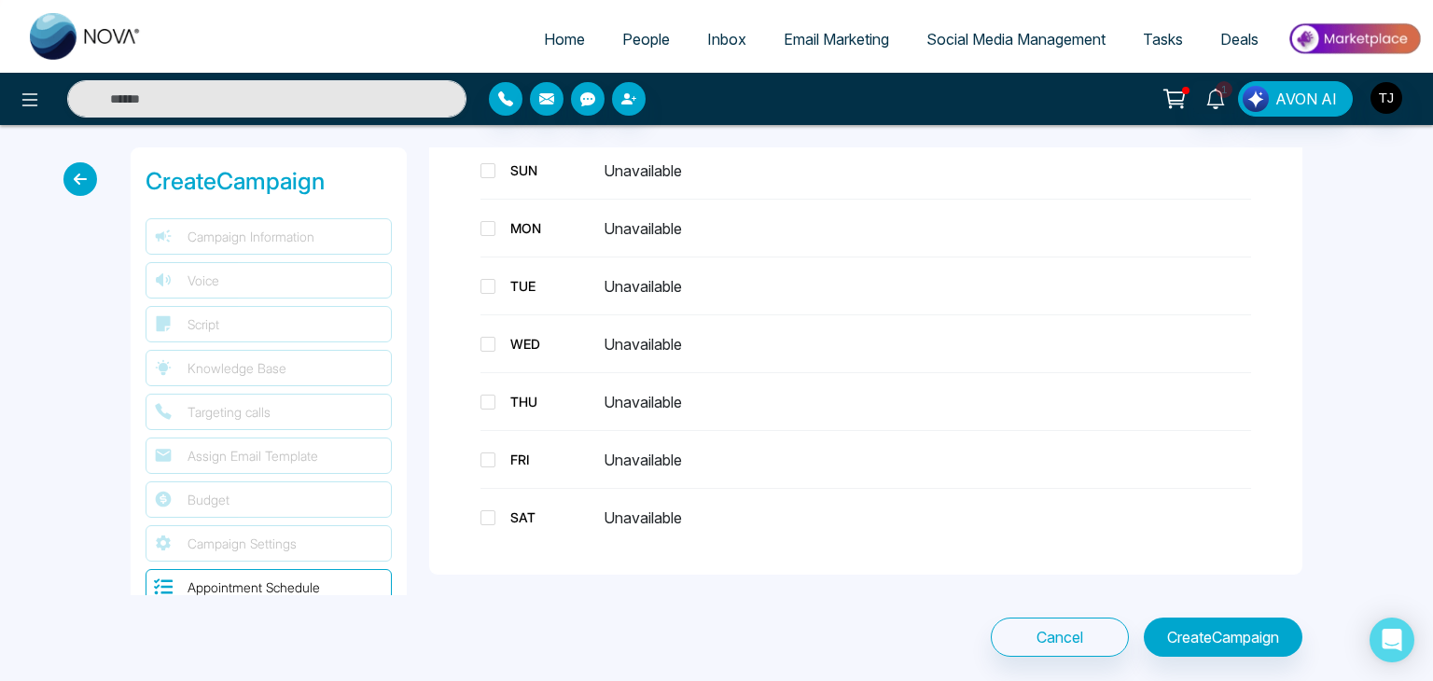
scroll to position [3056, 0]
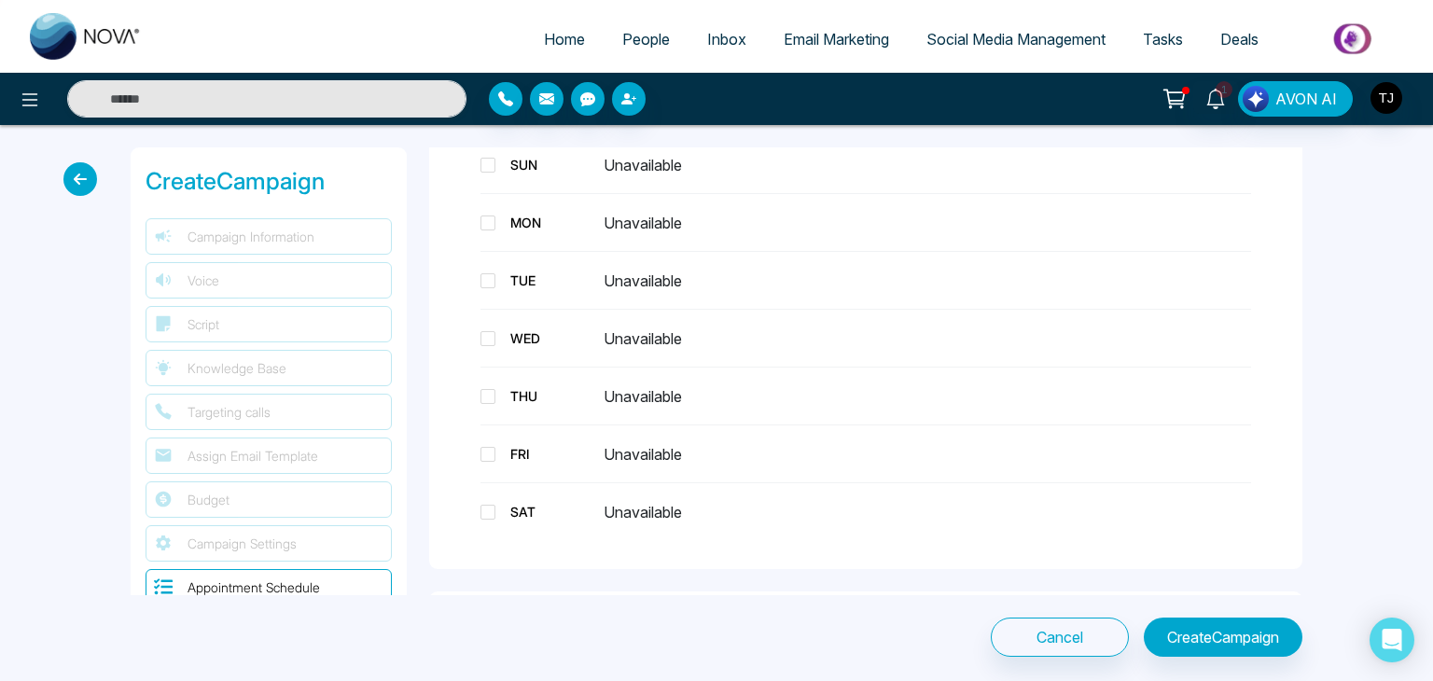
click at [479, 217] on div "Appointment Schedule * SUN Unavailable MON Unavailable TUE Unavailable WED Unav…" at bounding box center [865, 323] width 873 height 493
click at [481, 217] on span at bounding box center [487, 223] width 15 height 15
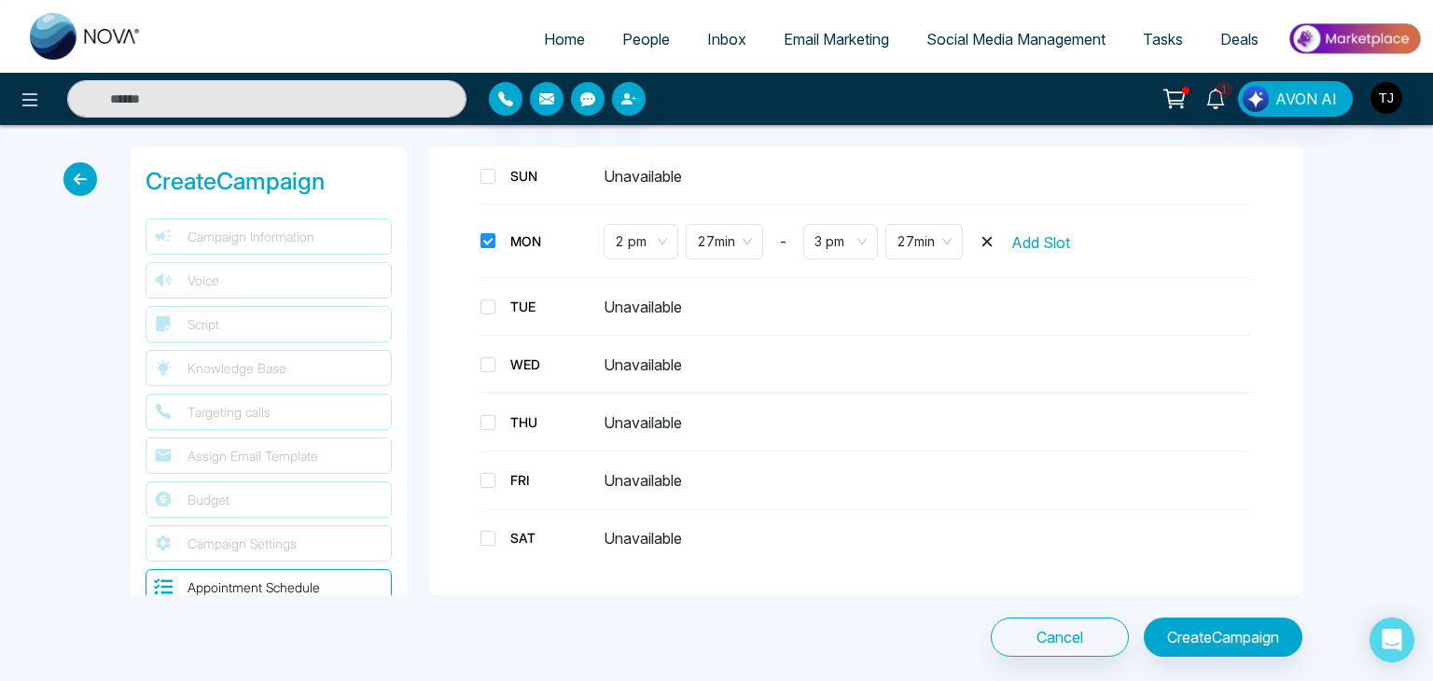
scroll to position [3038, 0]
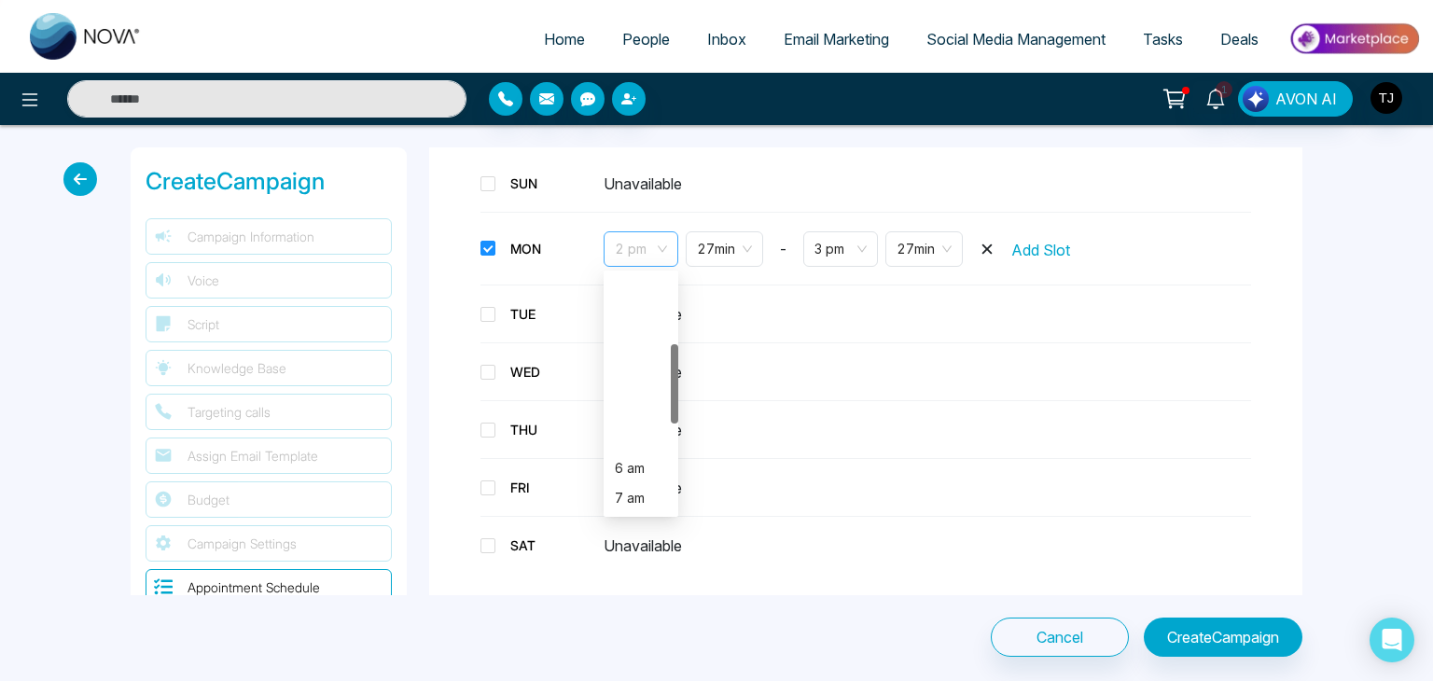
click at [643, 244] on span "2 pm" at bounding box center [641, 249] width 52 height 34
click at [642, 296] on div "7 am" at bounding box center [641, 289] width 75 height 30
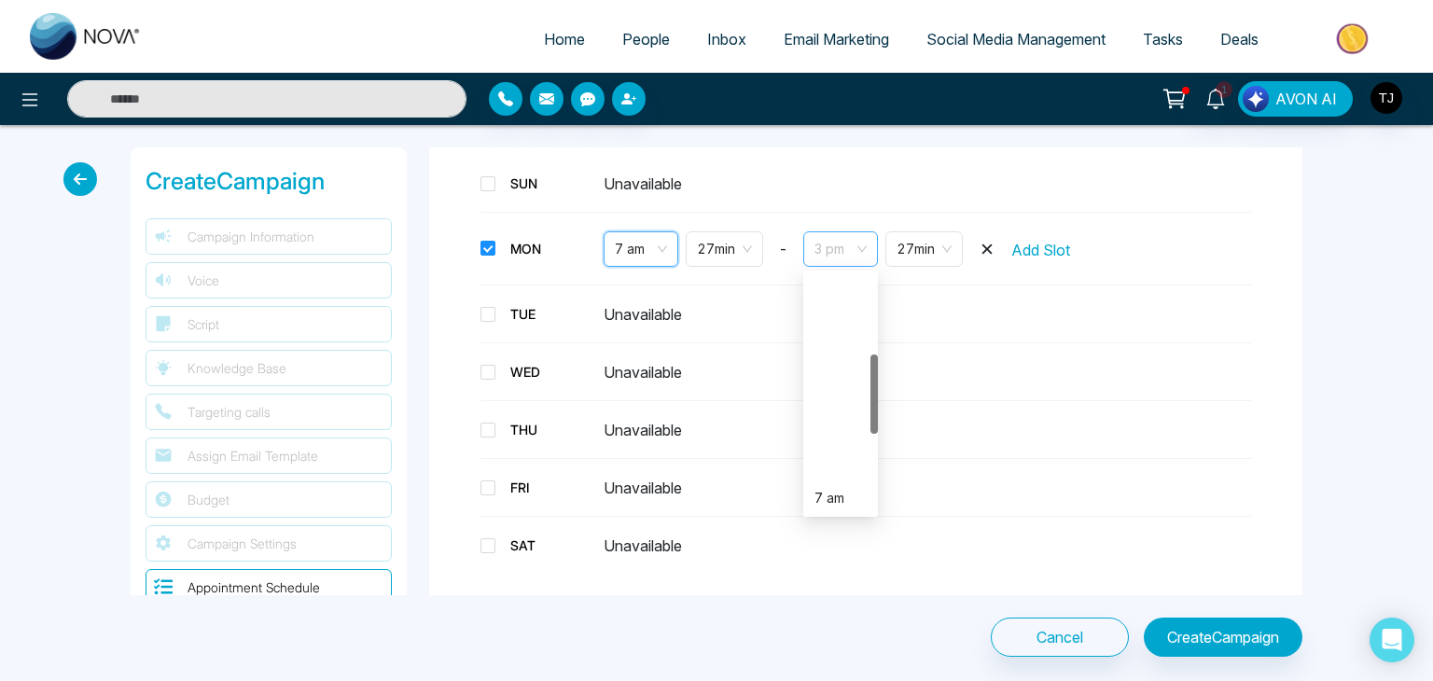
click at [848, 235] on span "3 pm" at bounding box center [840, 249] width 52 height 34
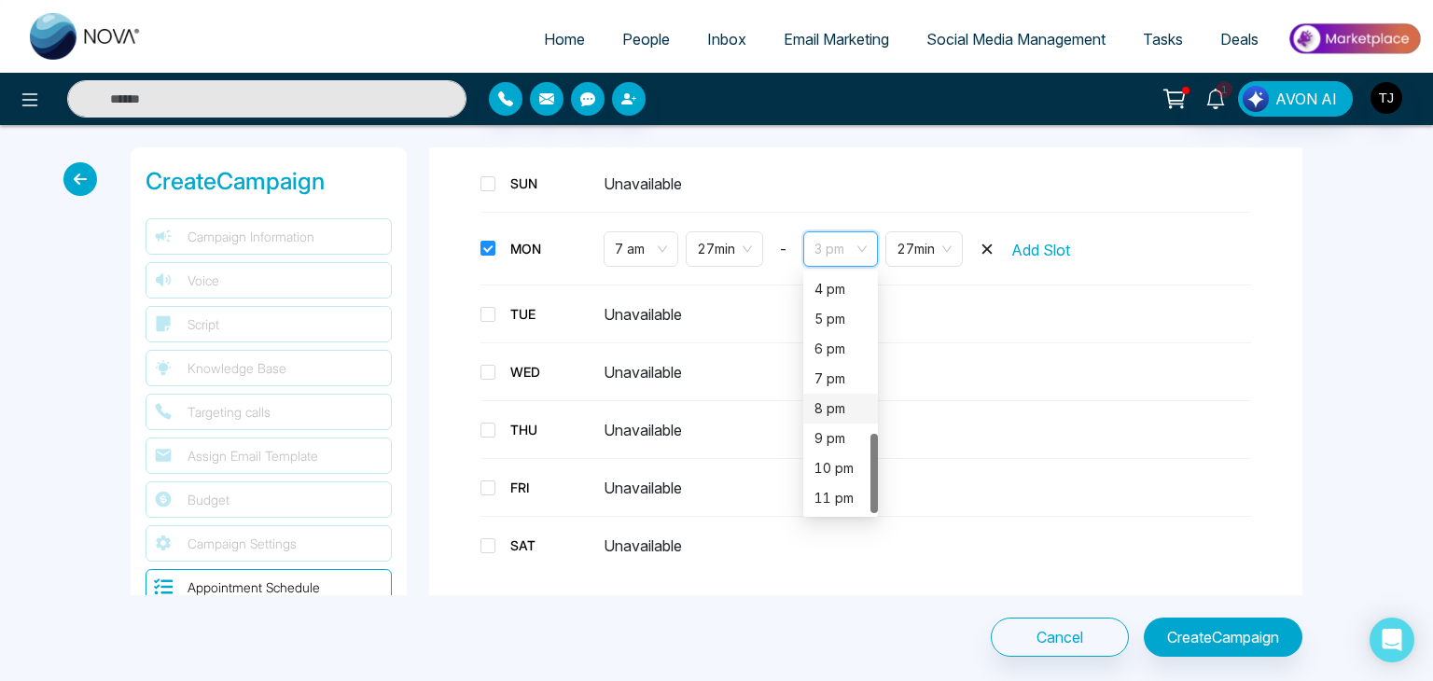
click at [840, 398] on div "8 pm" at bounding box center [840, 408] width 52 height 21
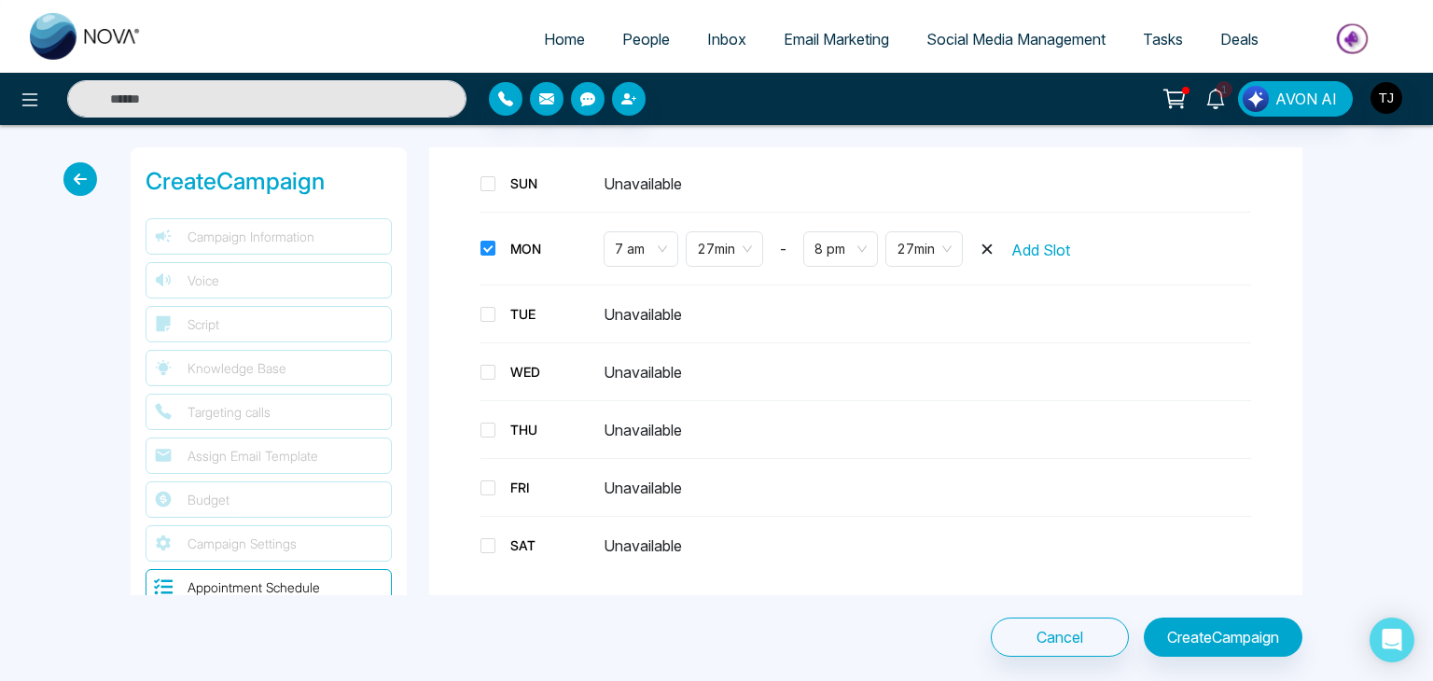
click at [841, 542] on div "SAT Unavailable" at bounding box center [865, 545] width 771 height 35
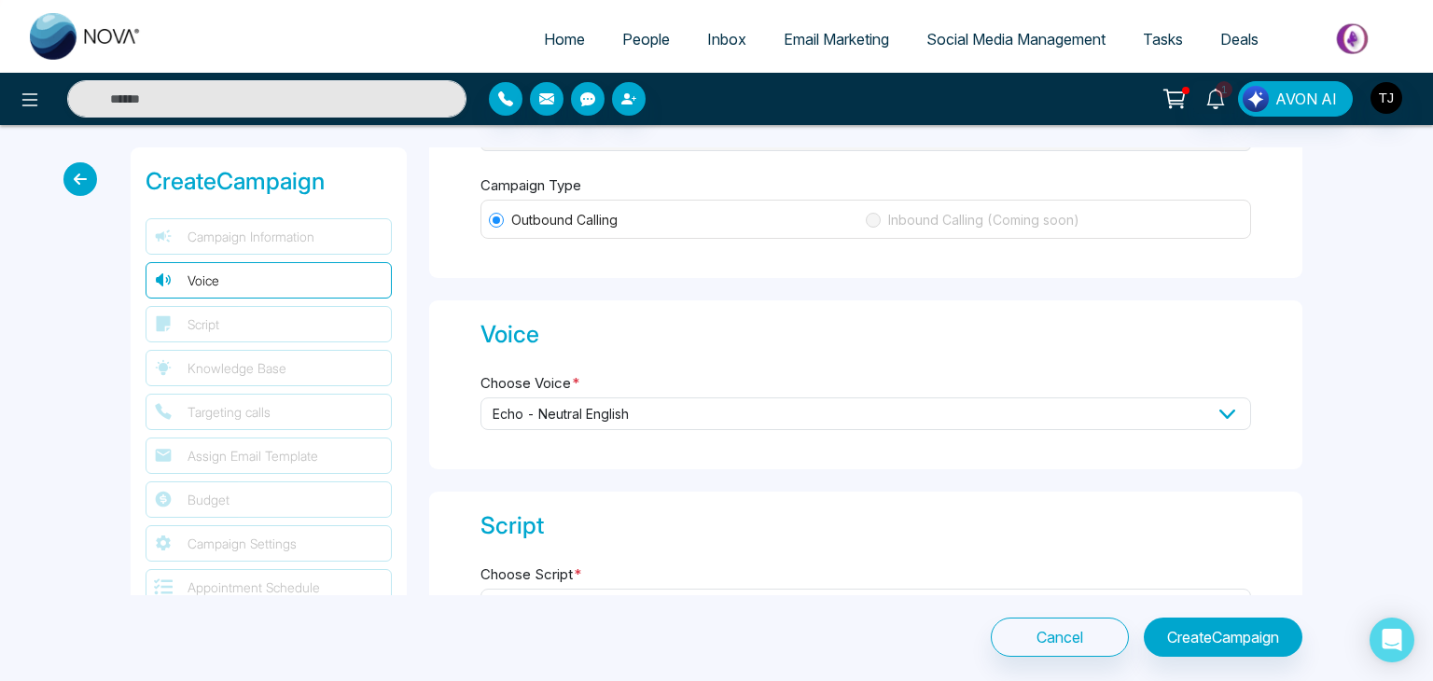
scroll to position [0, 0]
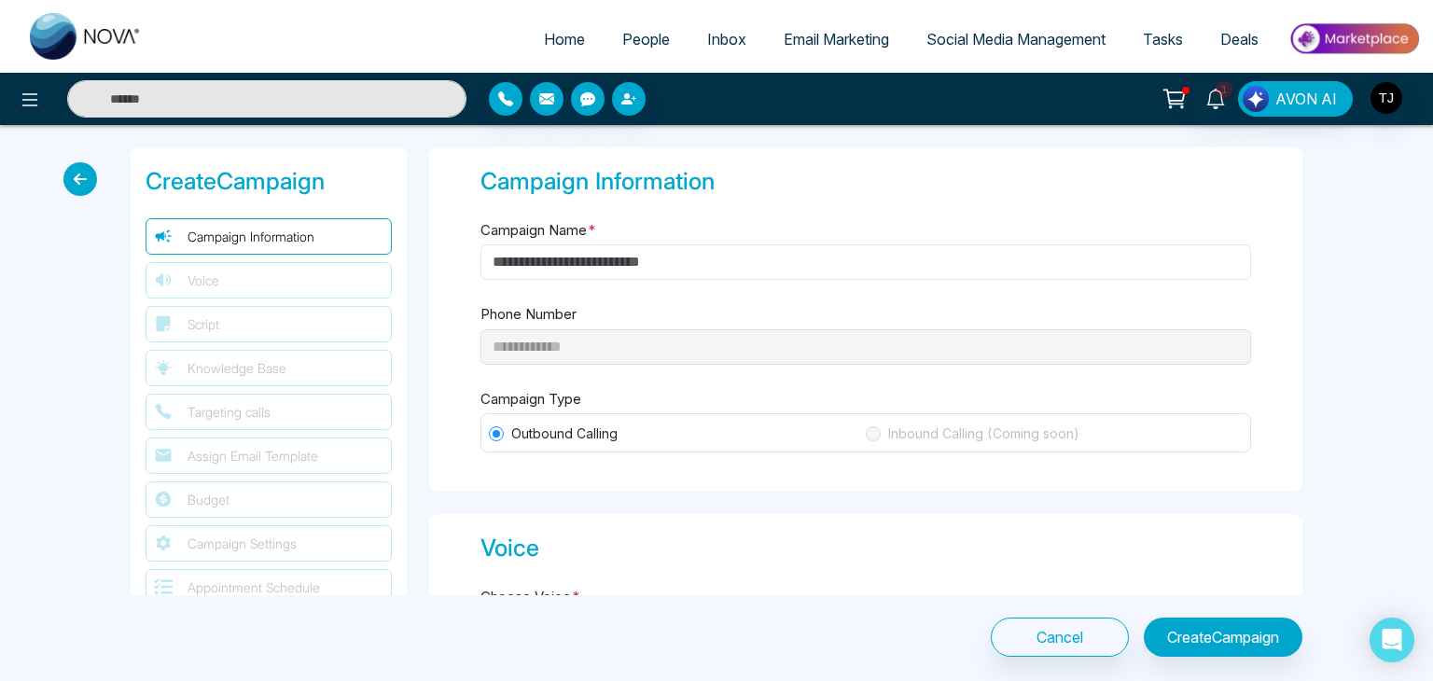
click at [846, 270] on input "Campaign Name *" at bounding box center [865, 261] width 771 height 35
type input "*"
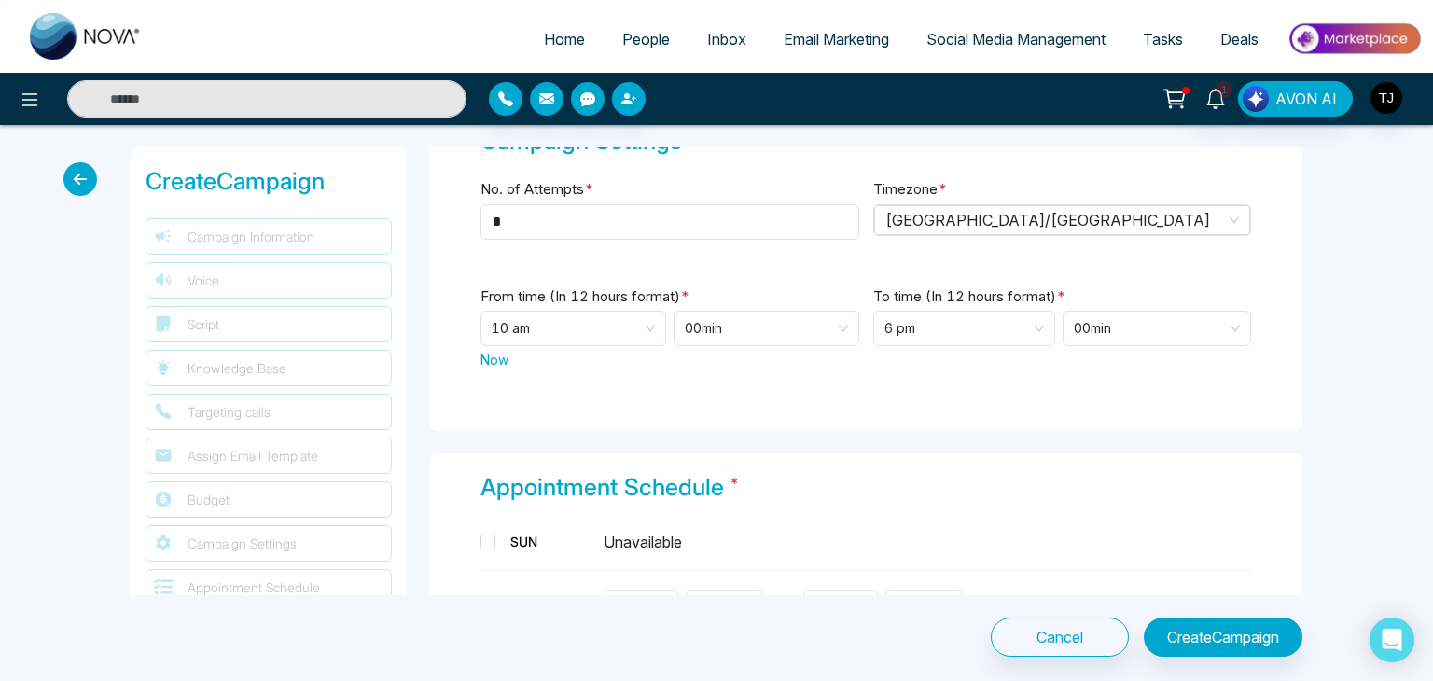
scroll to position [3361, 0]
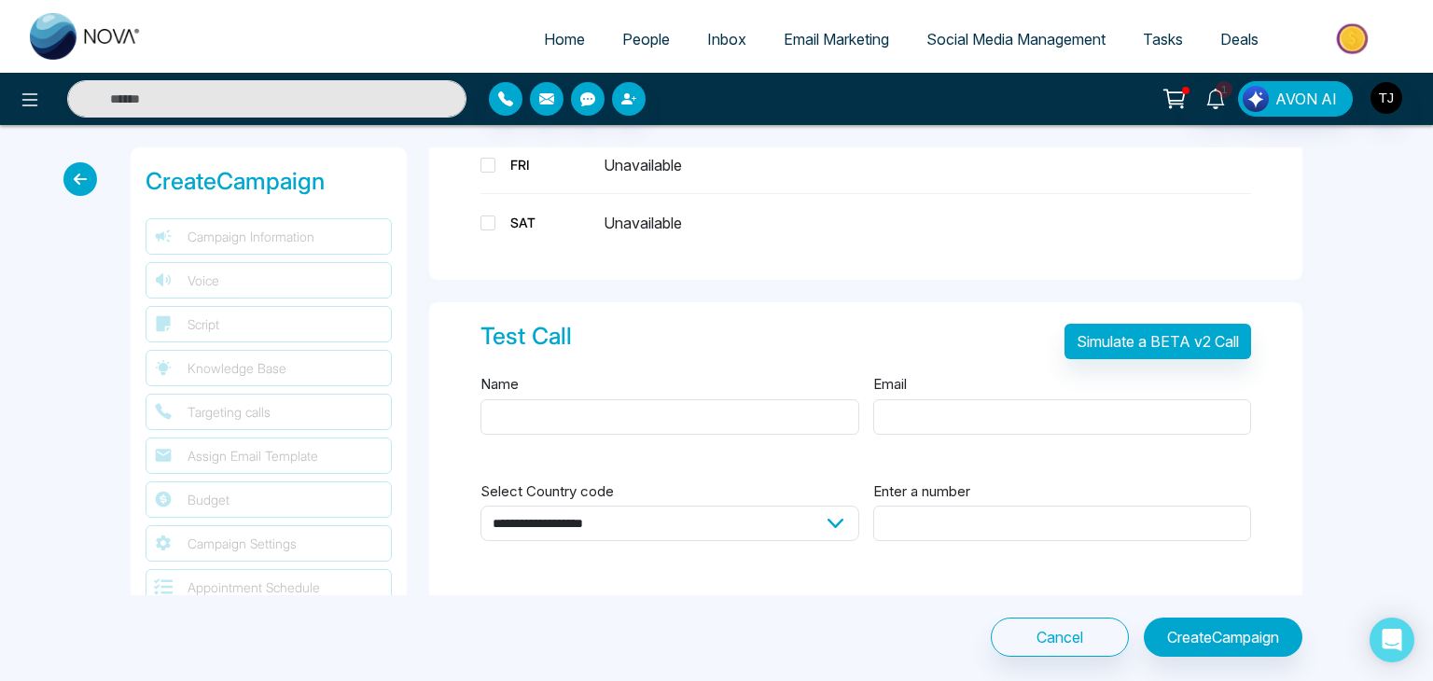
type input "**********"
click at [1244, 635] on button "Create Campaign" at bounding box center [1223, 637] width 159 height 39
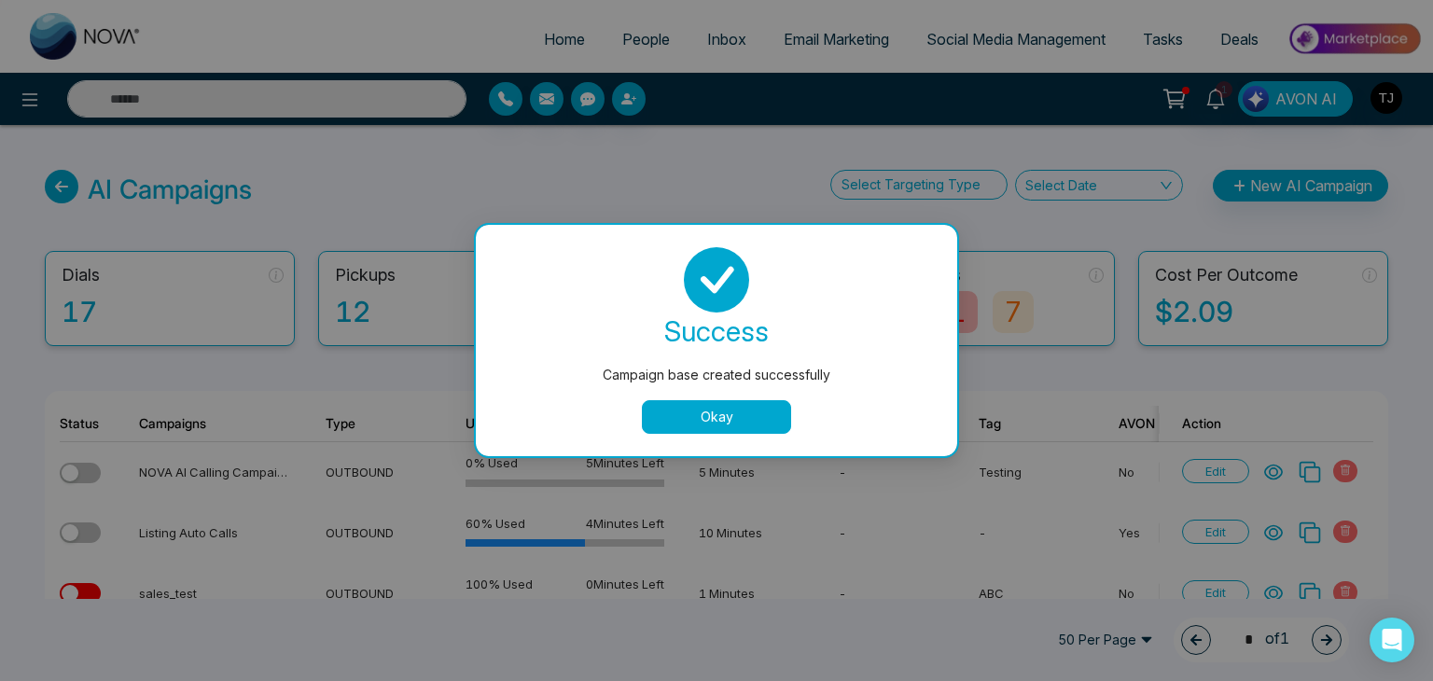
click at [758, 425] on button "Okay" at bounding box center [716, 417] width 149 height 34
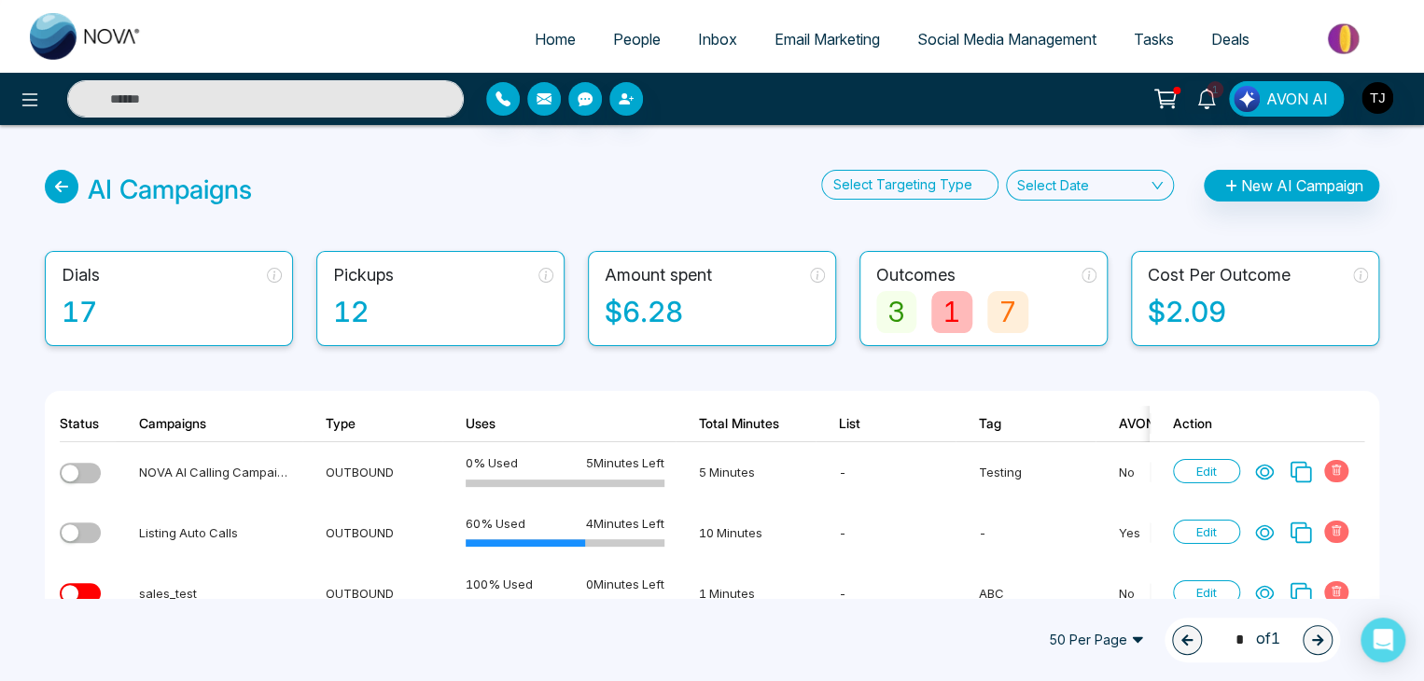
click at [623, 35] on span "People" at bounding box center [637, 39] width 48 height 19
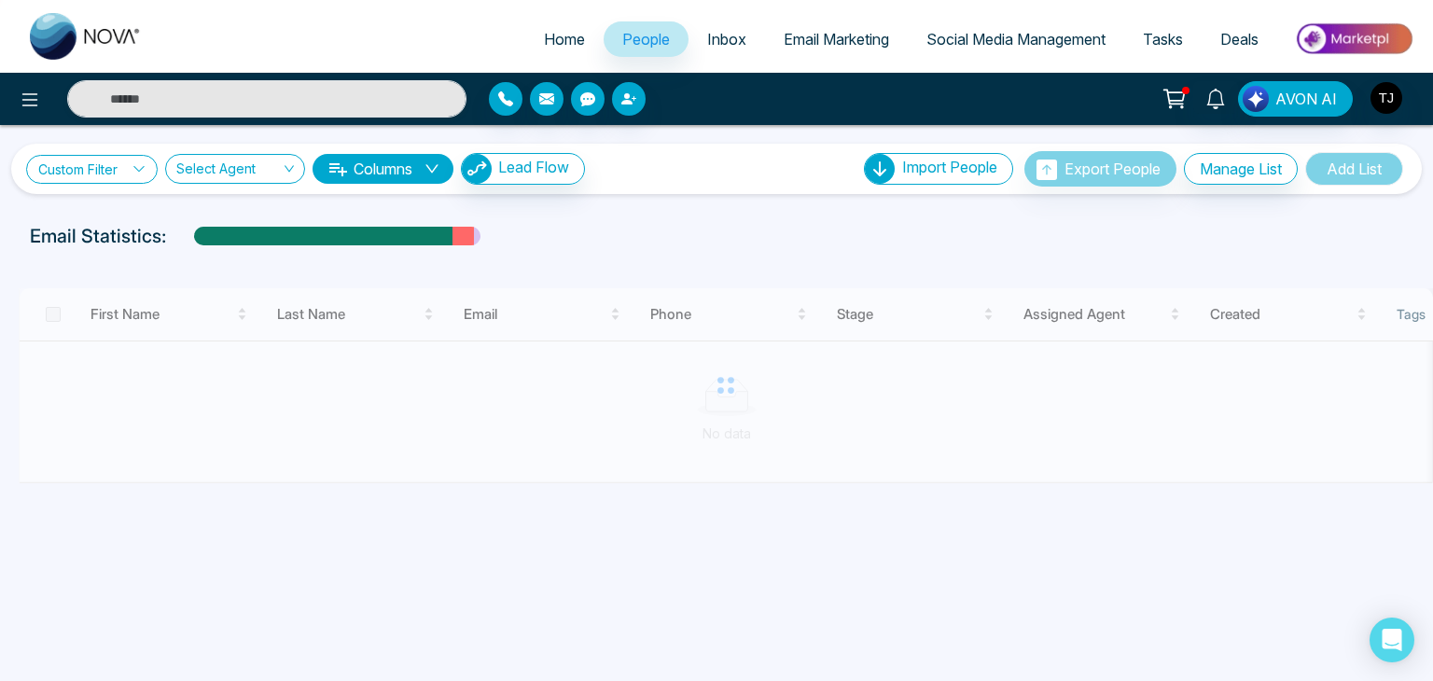
click at [129, 171] on link "Custom Filter" at bounding box center [92, 169] width 132 height 29
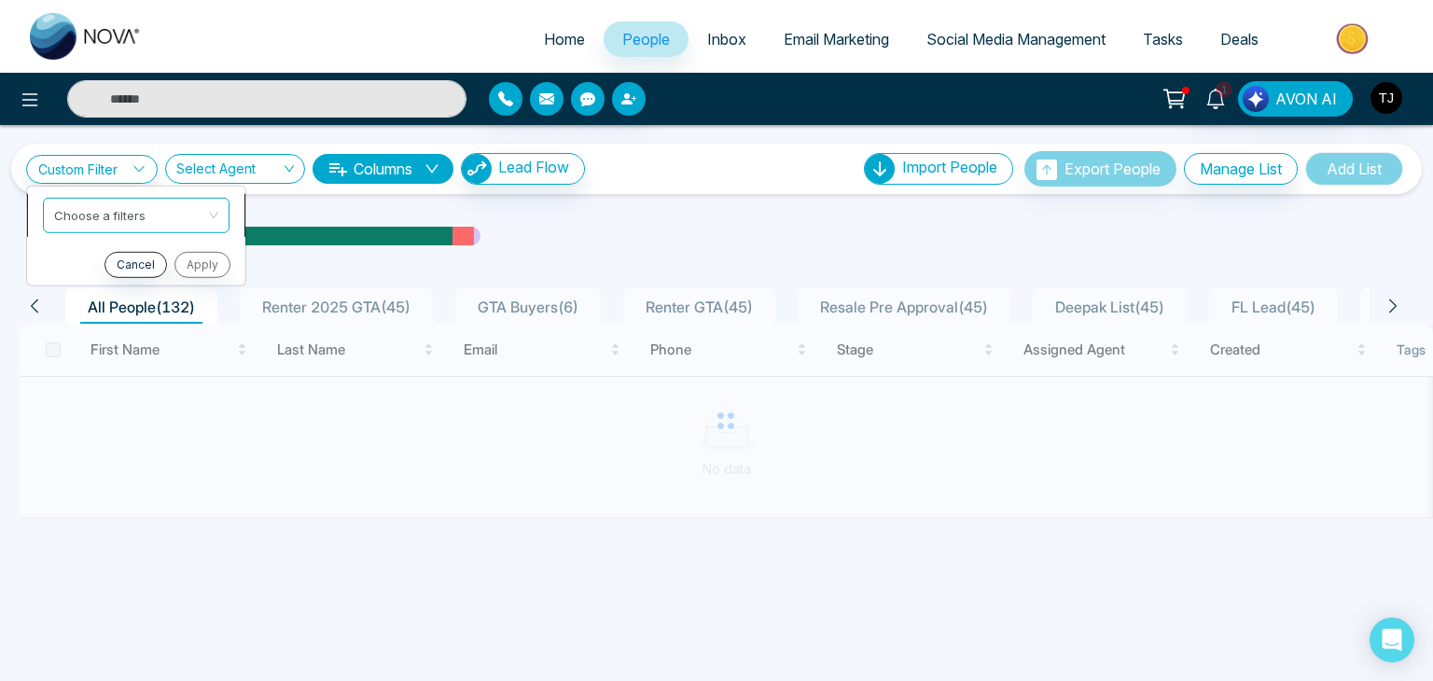
click at [142, 218] on input "search" at bounding box center [129, 212] width 151 height 28
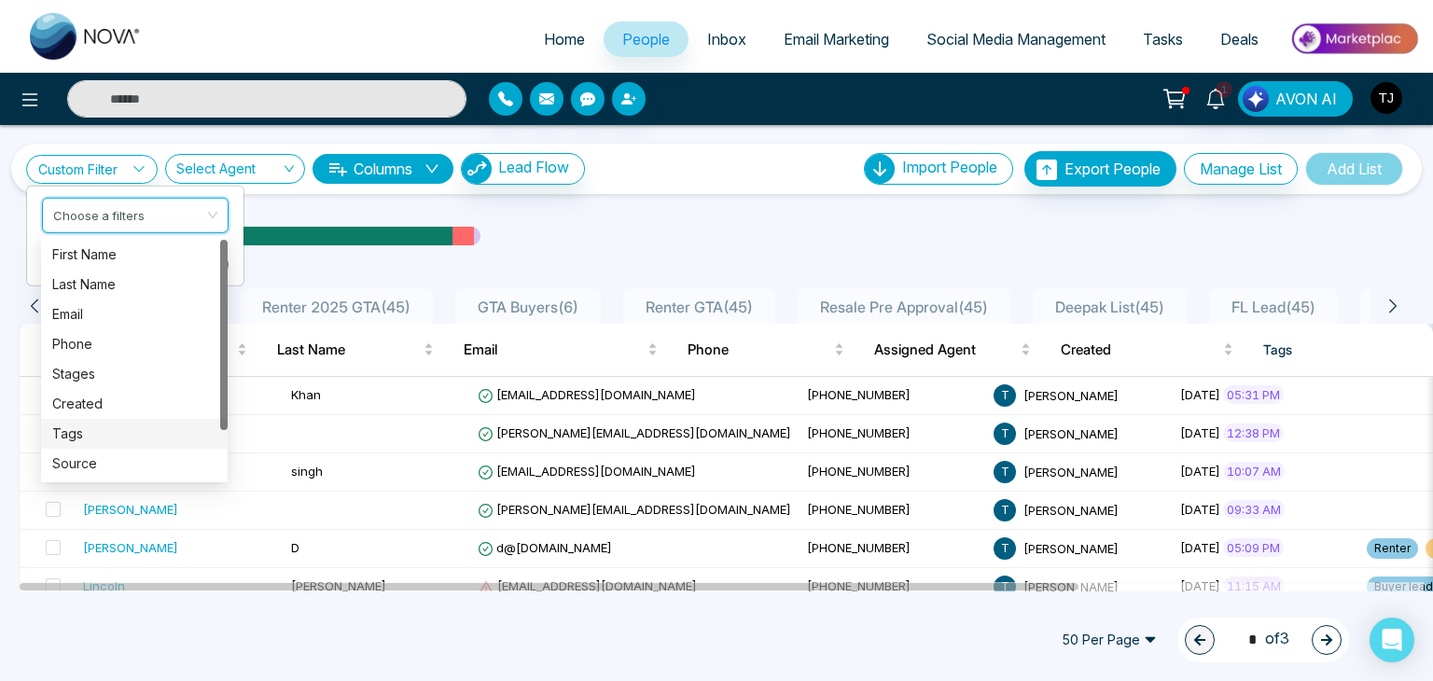
click at [168, 438] on div "Tags" at bounding box center [134, 434] width 164 height 21
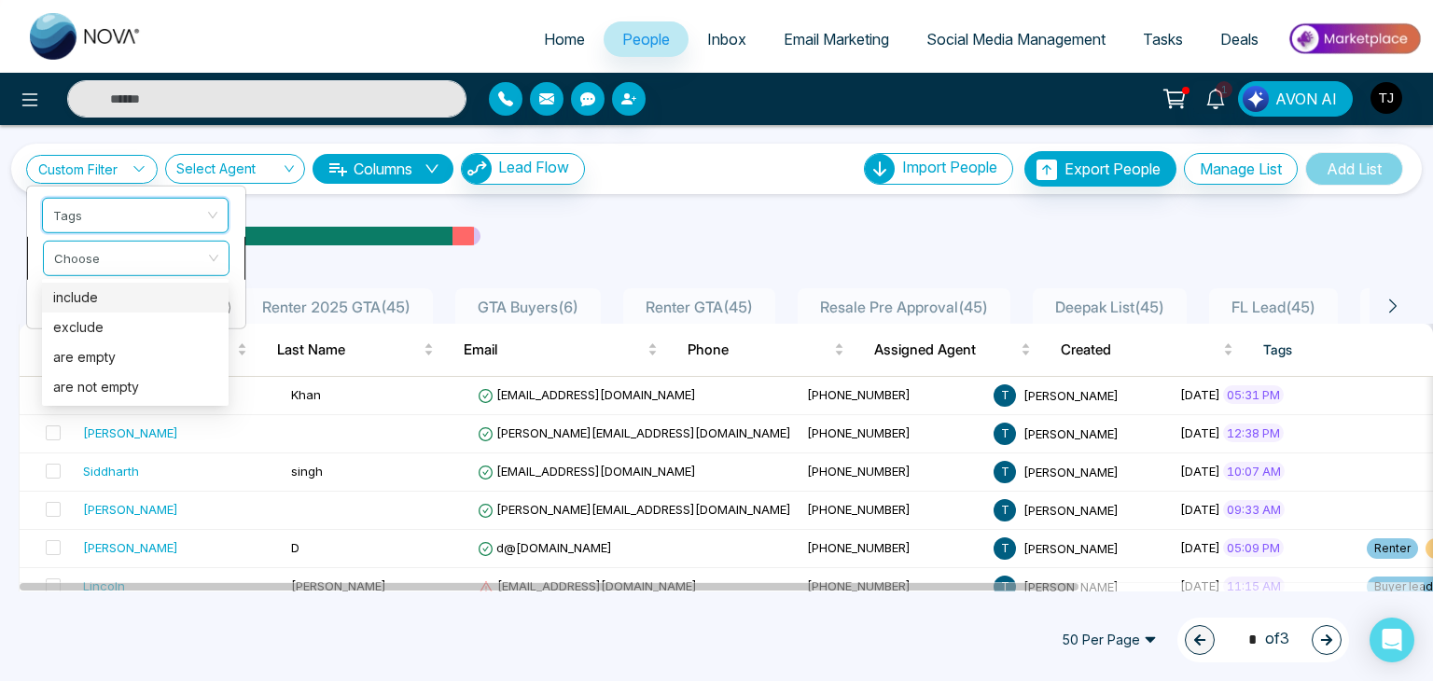
click at [177, 271] on span at bounding box center [129, 258] width 151 height 34
click at [185, 303] on div "include" at bounding box center [135, 297] width 164 height 21
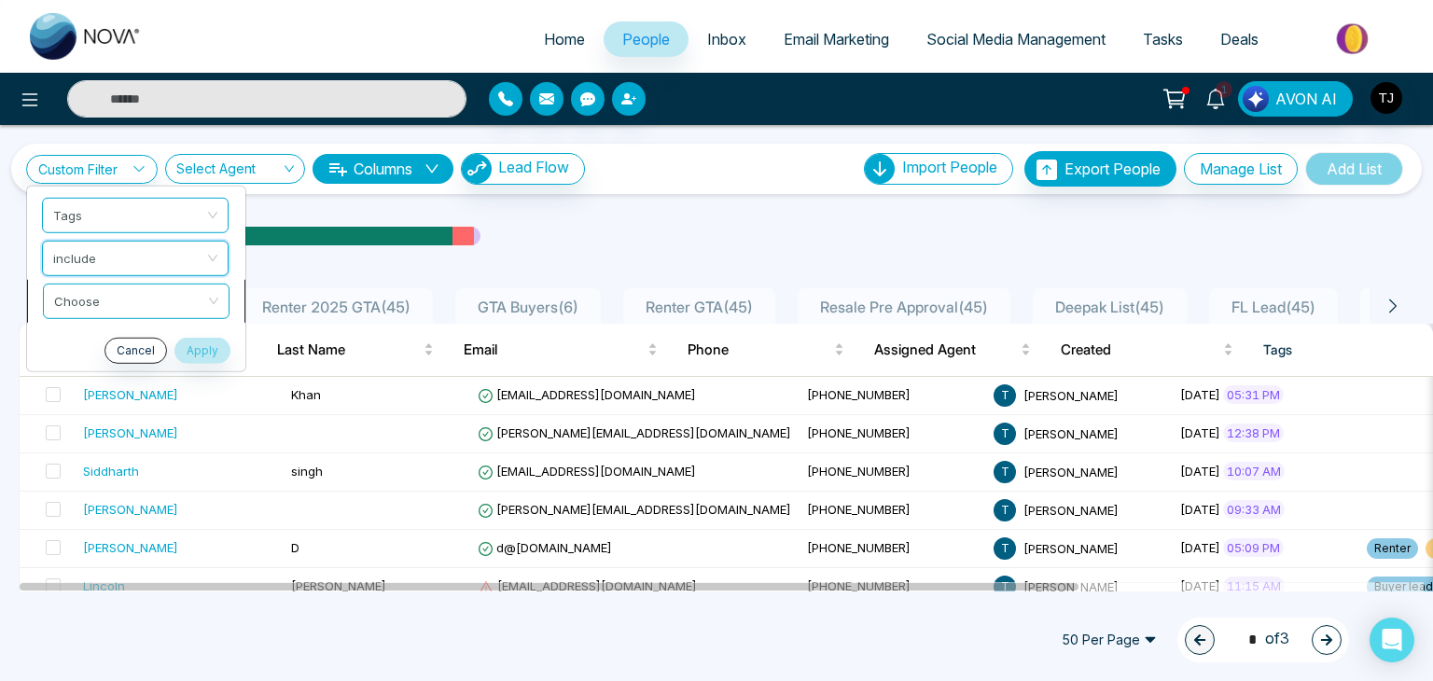
click at [156, 289] on input "search" at bounding box center [129, 298] width 151 height 28
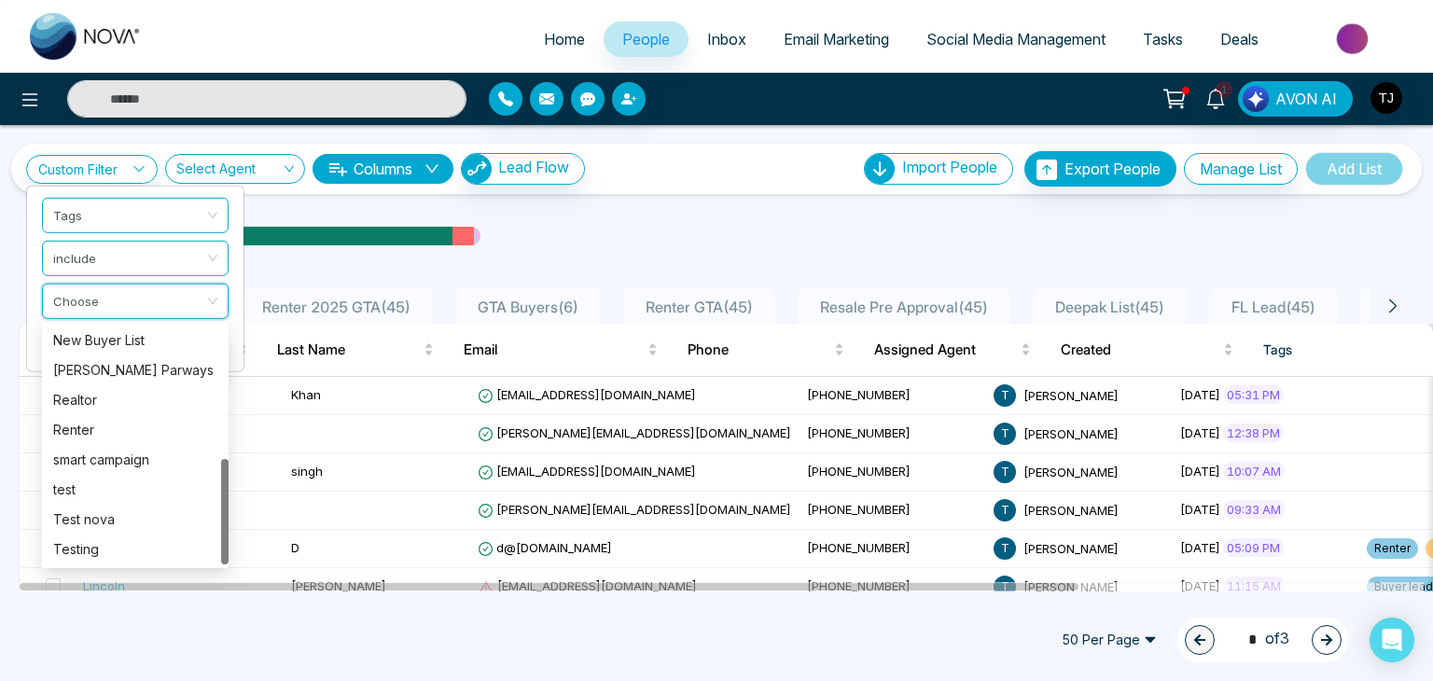
scroll to position [153, 0]
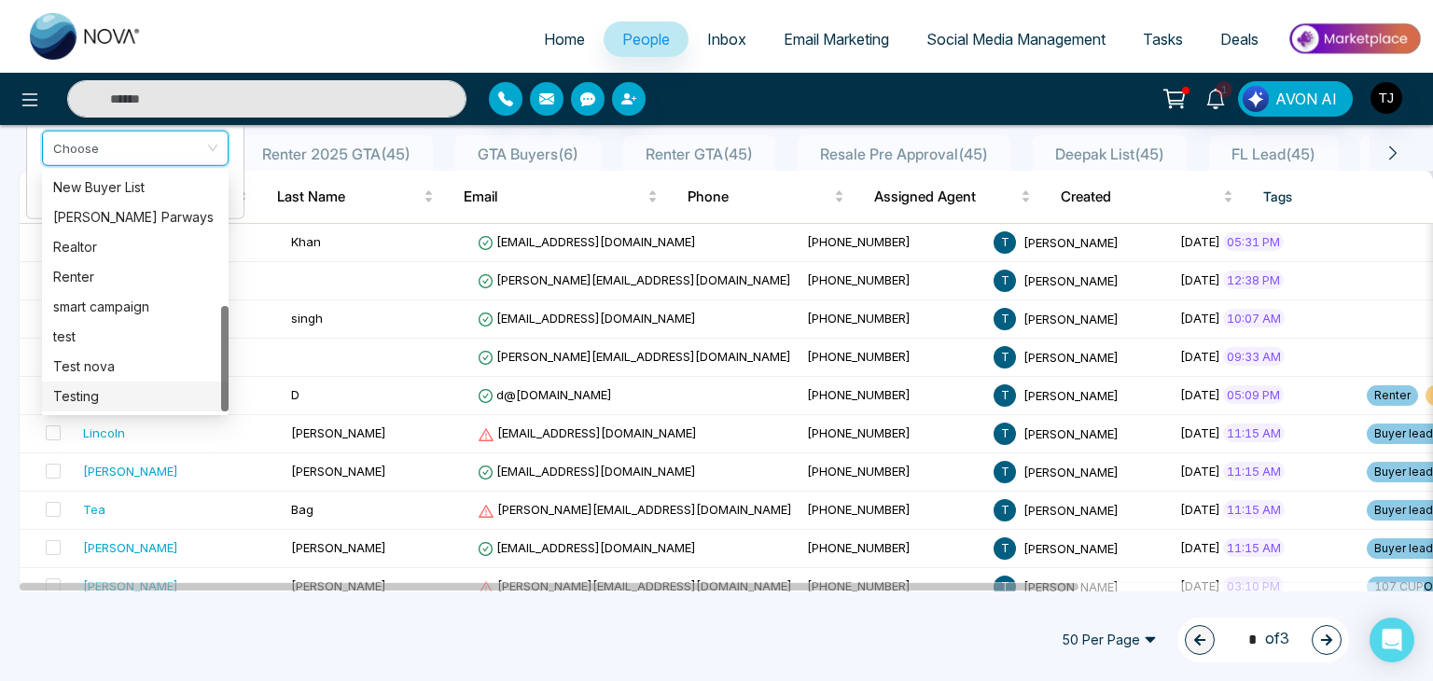
click at [155, 400] on div "Testing" at bounding box center [135, 396] width 164 height 21
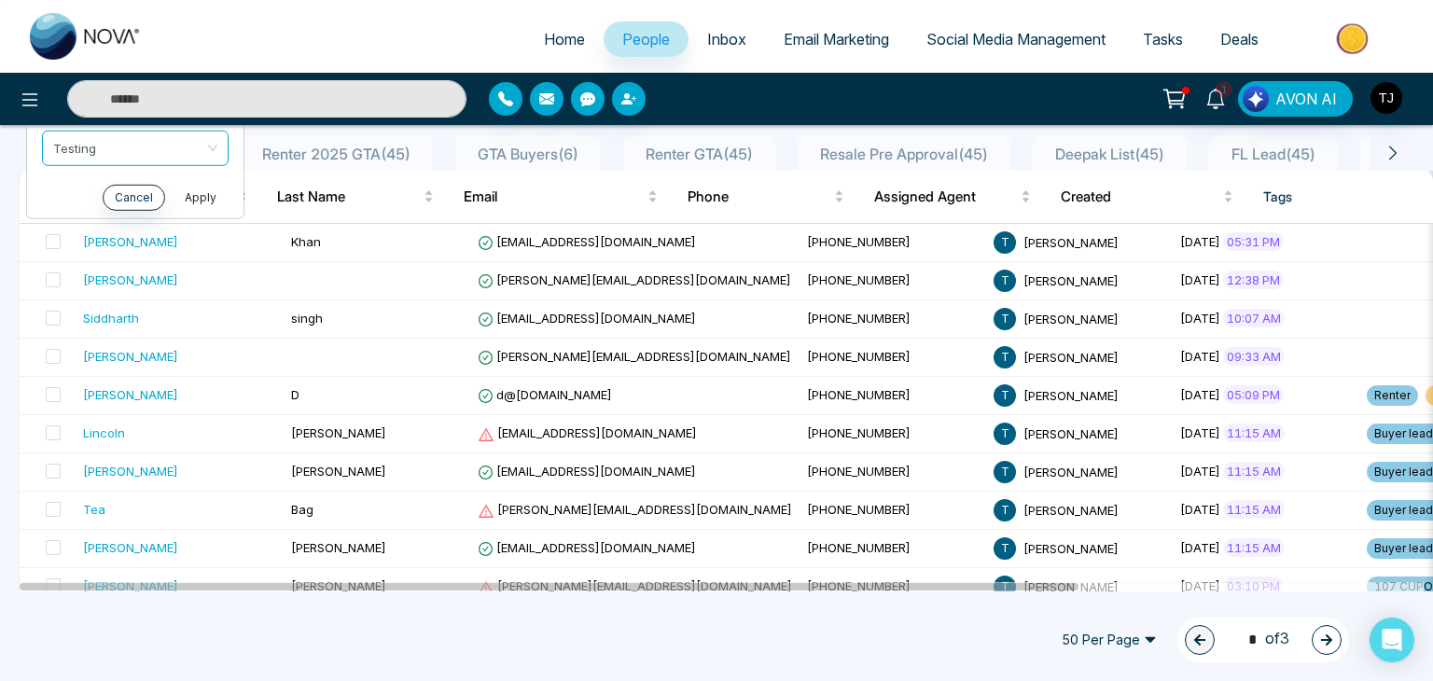
click at [198, 199] on button "Apply" at bounding box center [201, 197] width 56 height 26
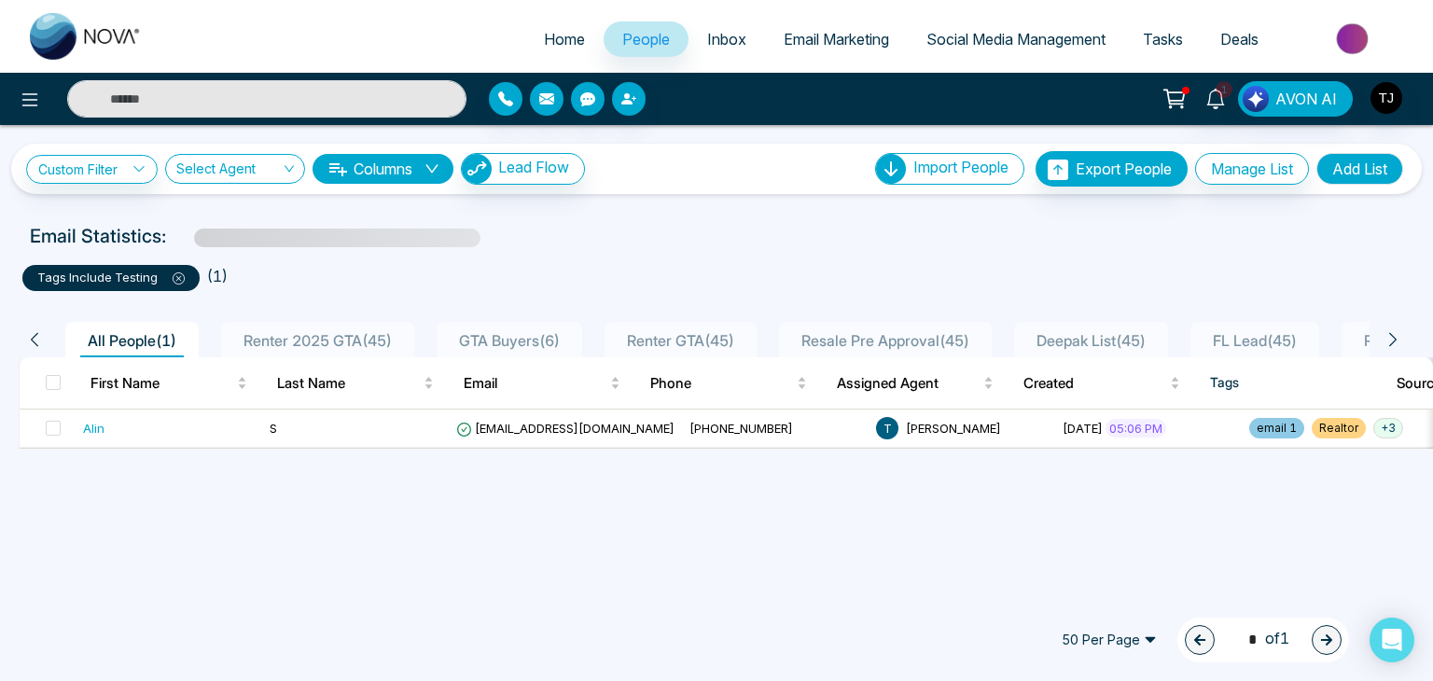
scroll to position [0, 0]
click at [44, 99] on button at bounding box center [29, 98] width 37 height 37
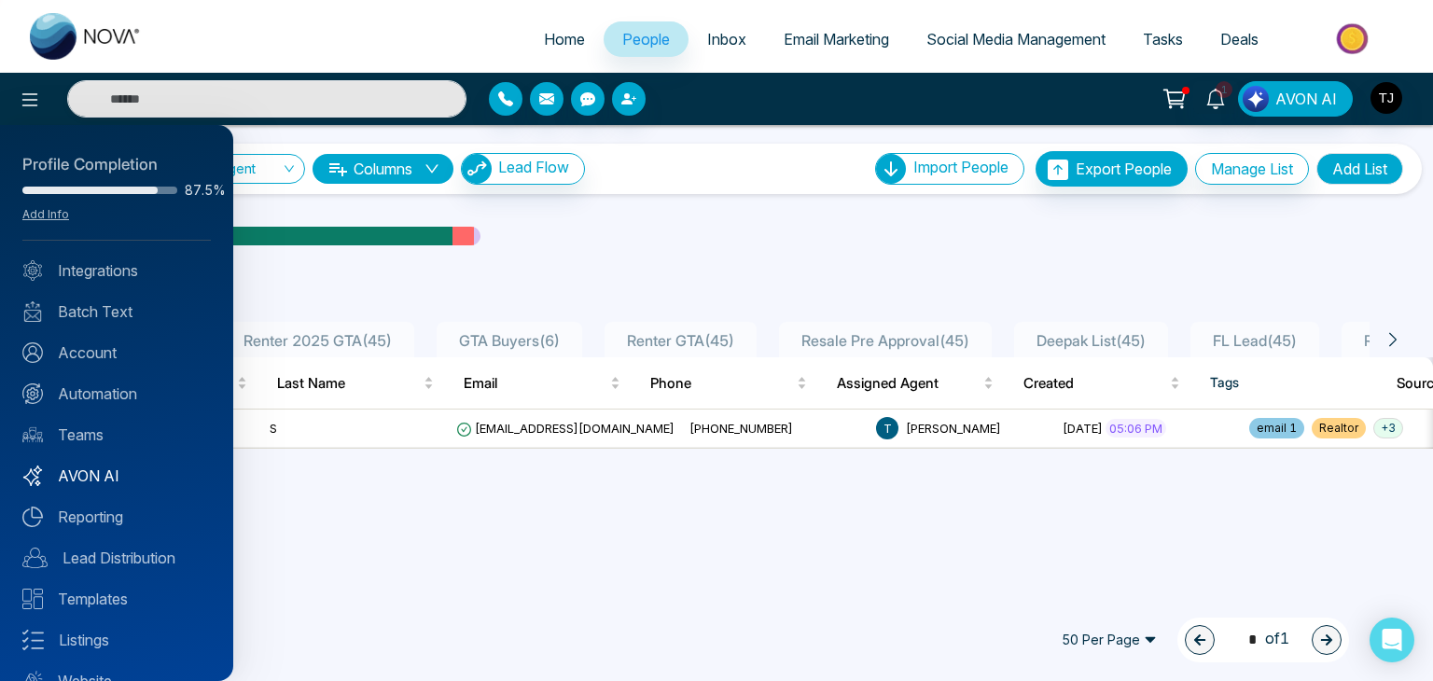
scroll to position [74, 0]
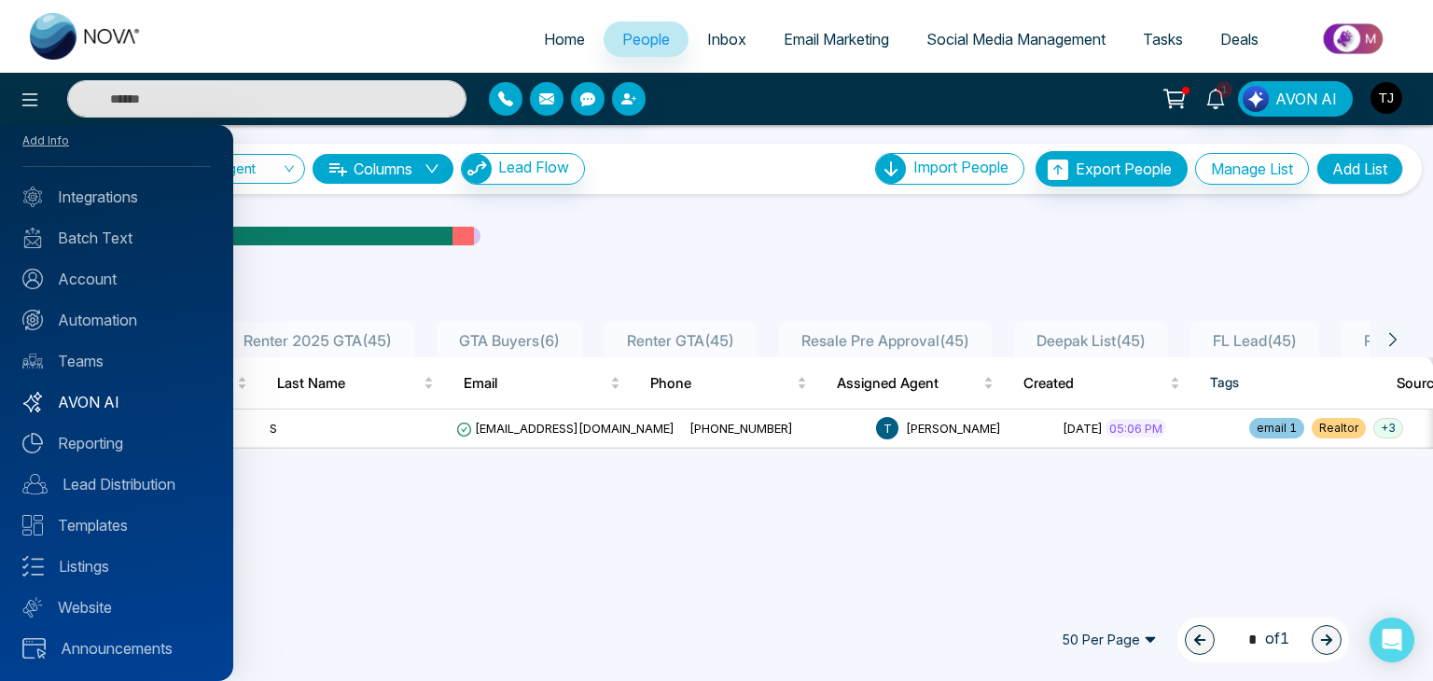
click at [111, 398] on link "AVON AI" at bounding box center [116, 402] width 188 height 22
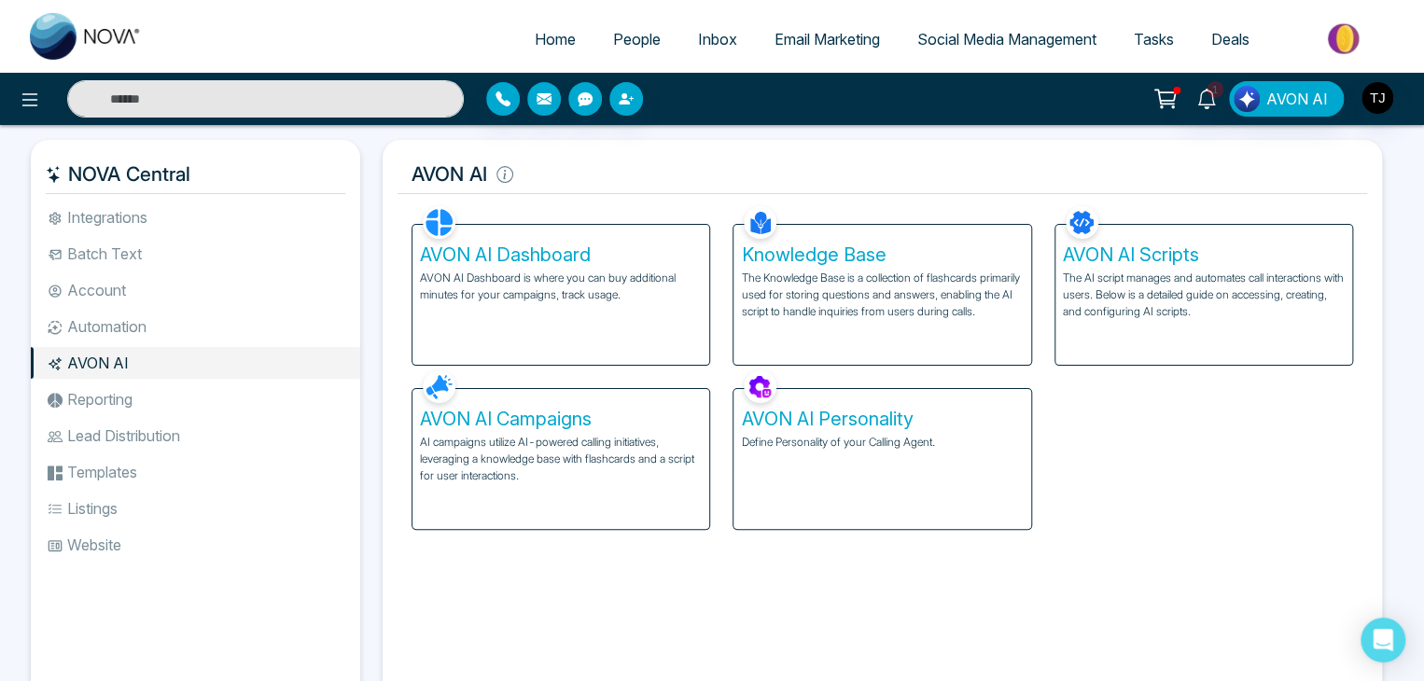
click at [632, 410] on h5 "AVON AI Campaigns" at bounding box center [561, 419] width 282 height 22
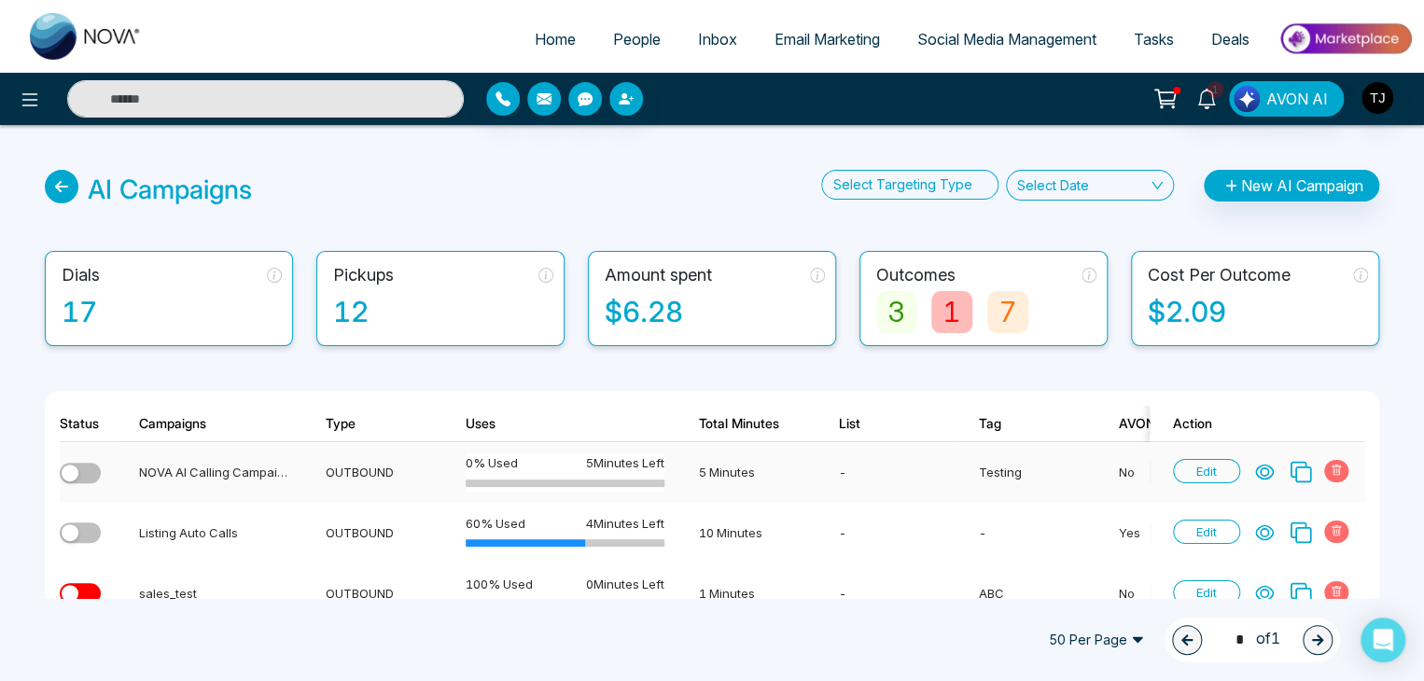
click at [82, 471] on button "button" at bounding box center [80, 473] width 41 height 21
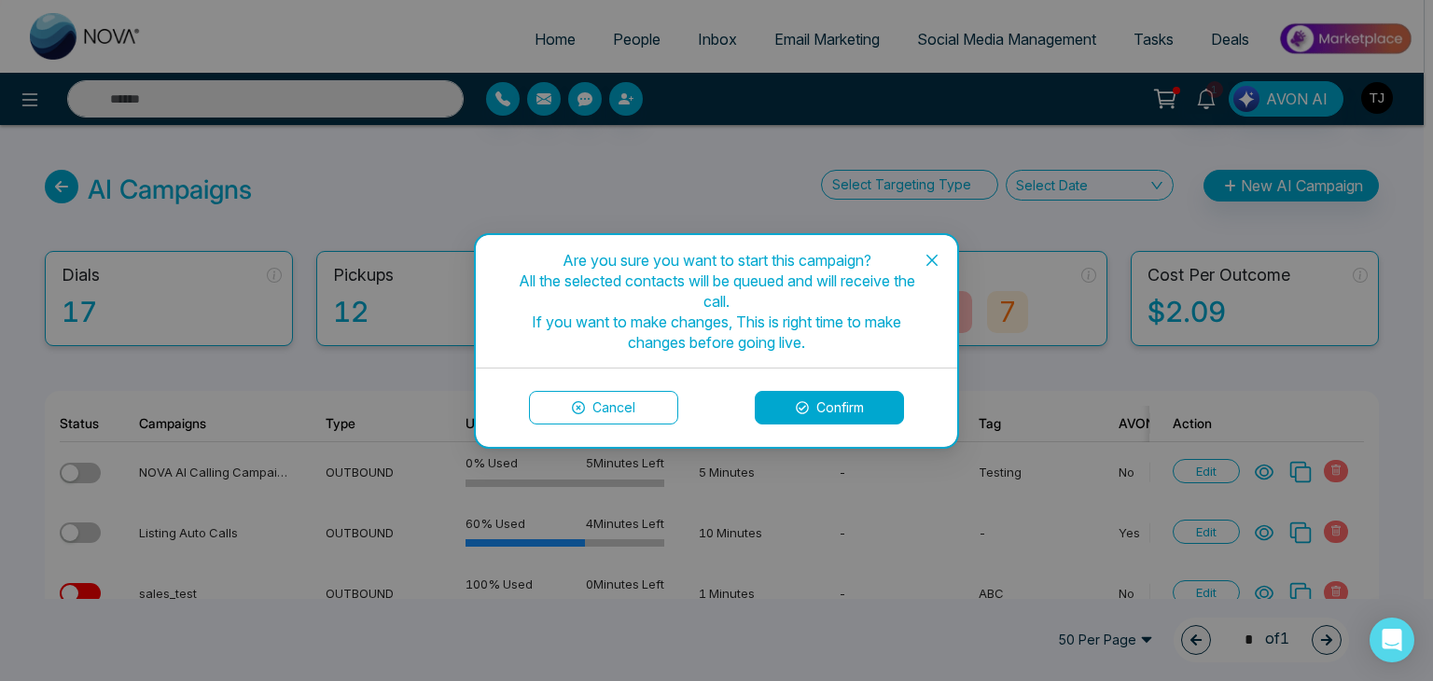
click at [877, 410] on button "Confirm" at bounding box center [829, 408] width 149 height 34
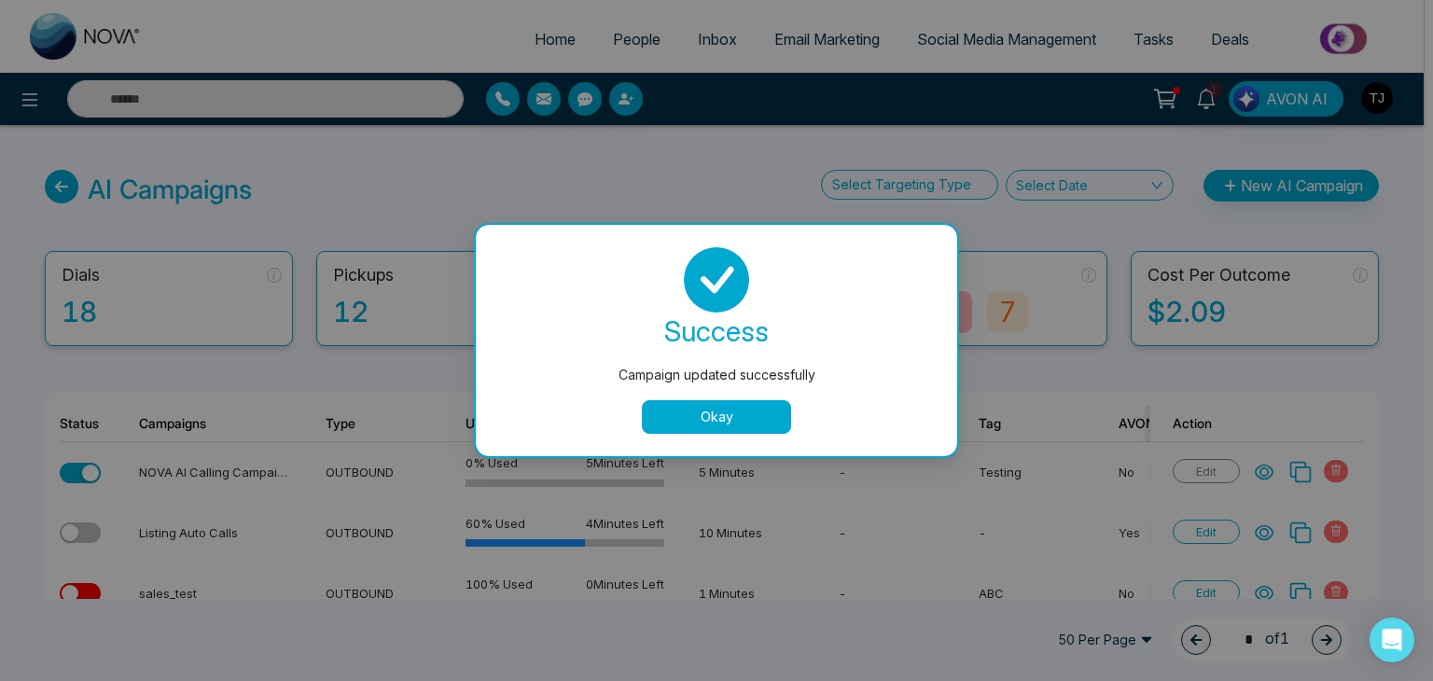
click at [720, 420] on button "Okay" at bounding box center [716, 417] width 149 height 34
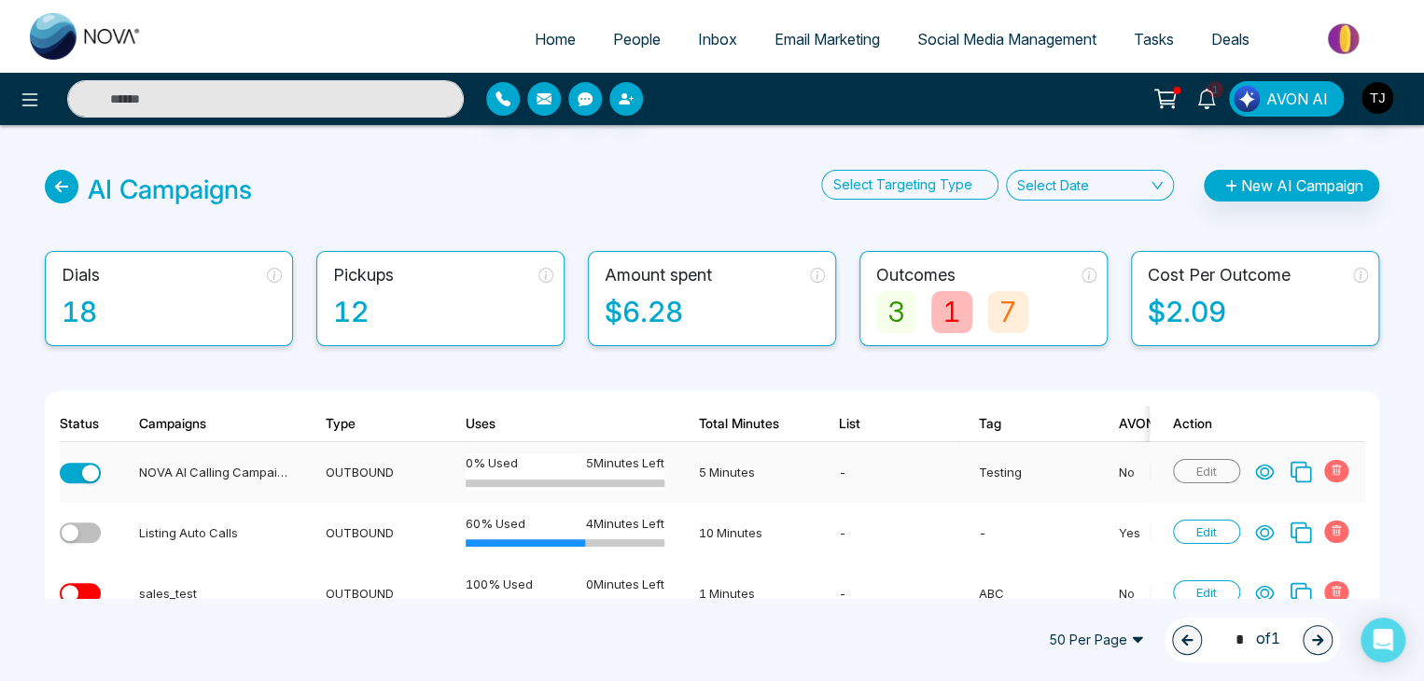
click at [1258, 468] on icon at bounding box center [1264, 473] width 17 height 14
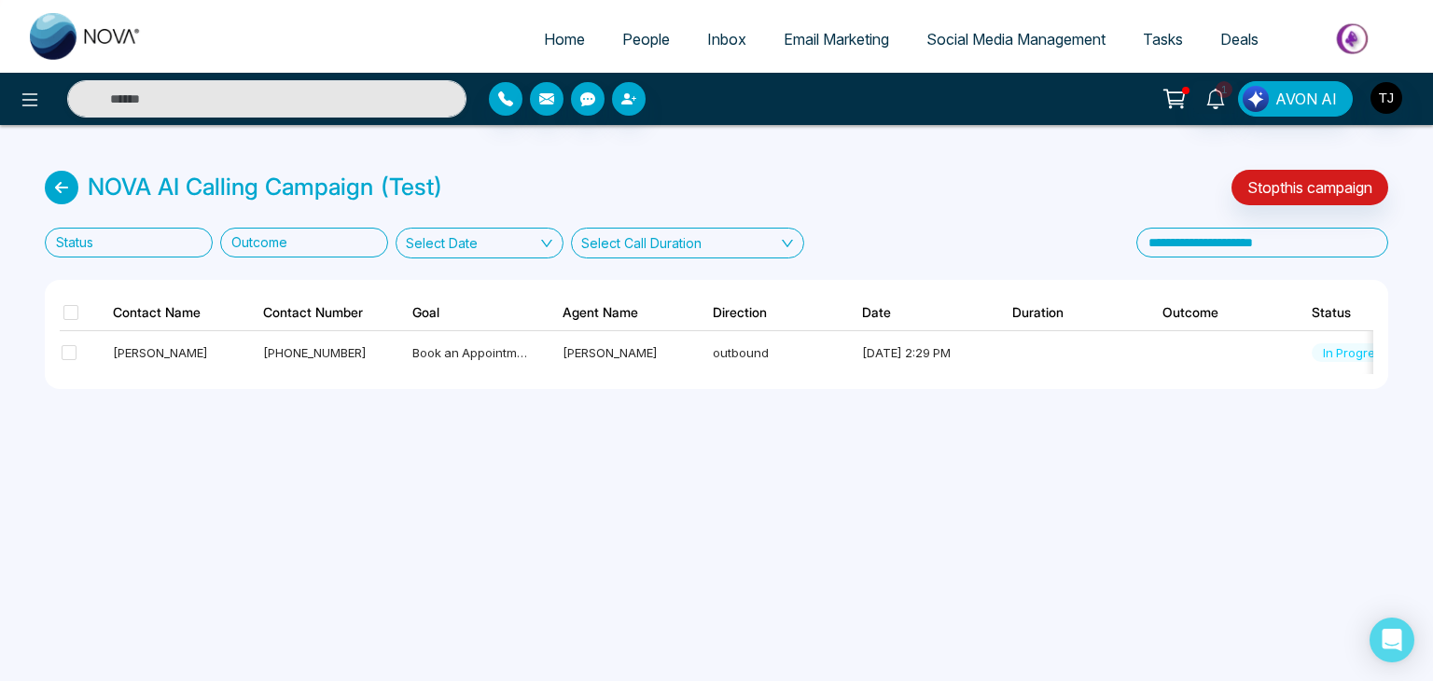
click at [518, 236] on div "Select Date" at bounding box center [480, 243] width 168 height 31
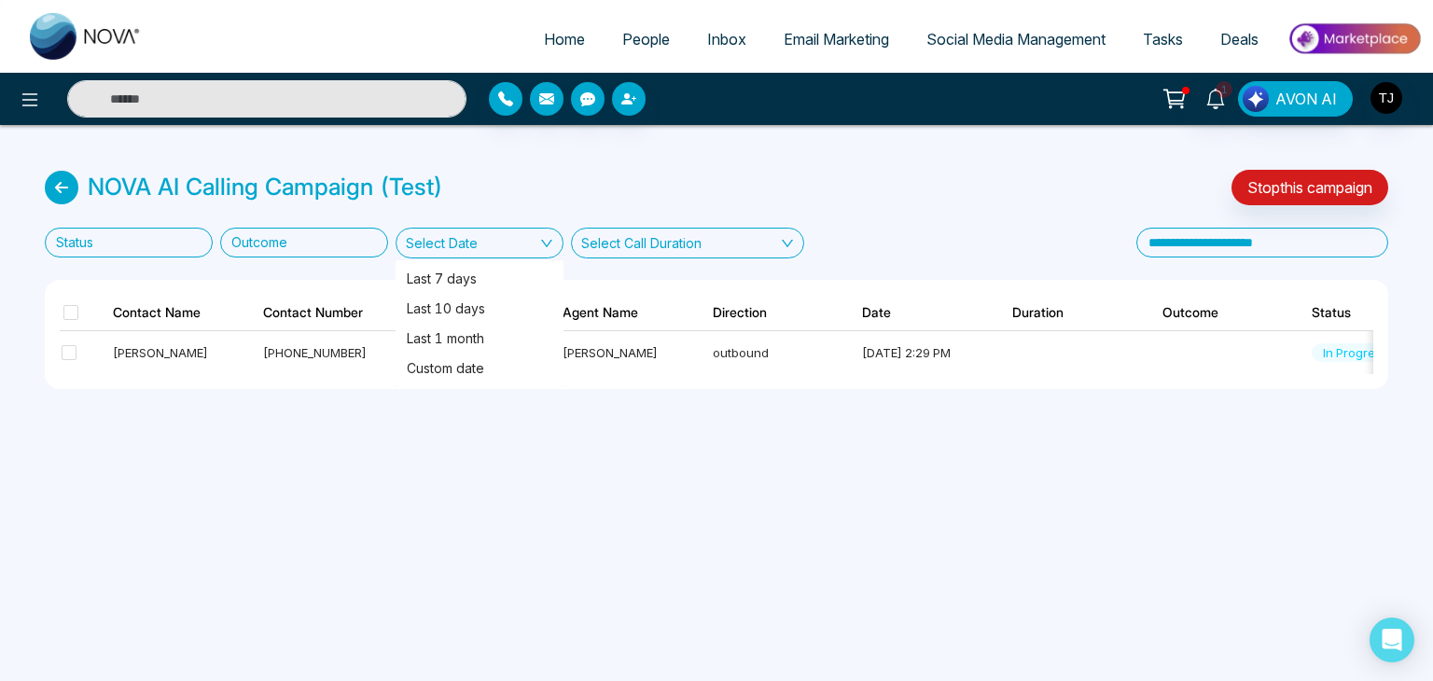
click at [518, 236] on div "Select Date" at bounding box center [480, 243] width 168 height 31
click at [657, 251] on div "Select Call Duration" at bounding box center [641, 243] width 120 height 20
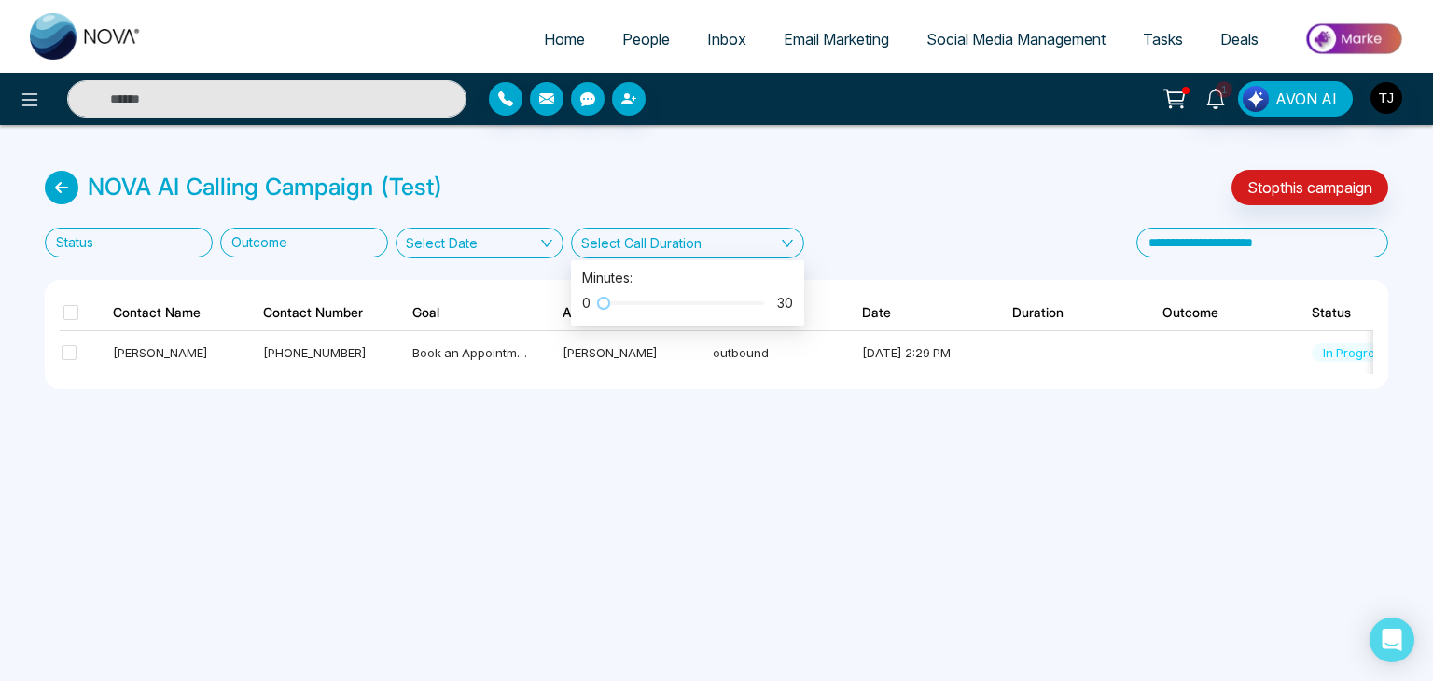
click at [660, 245] on div "Select Call Duration" at bounding box center [641, 243] width 120 height 20
click at [487, 236] on div "Select Date" at bounding box center [480, 243] width 168 height 31
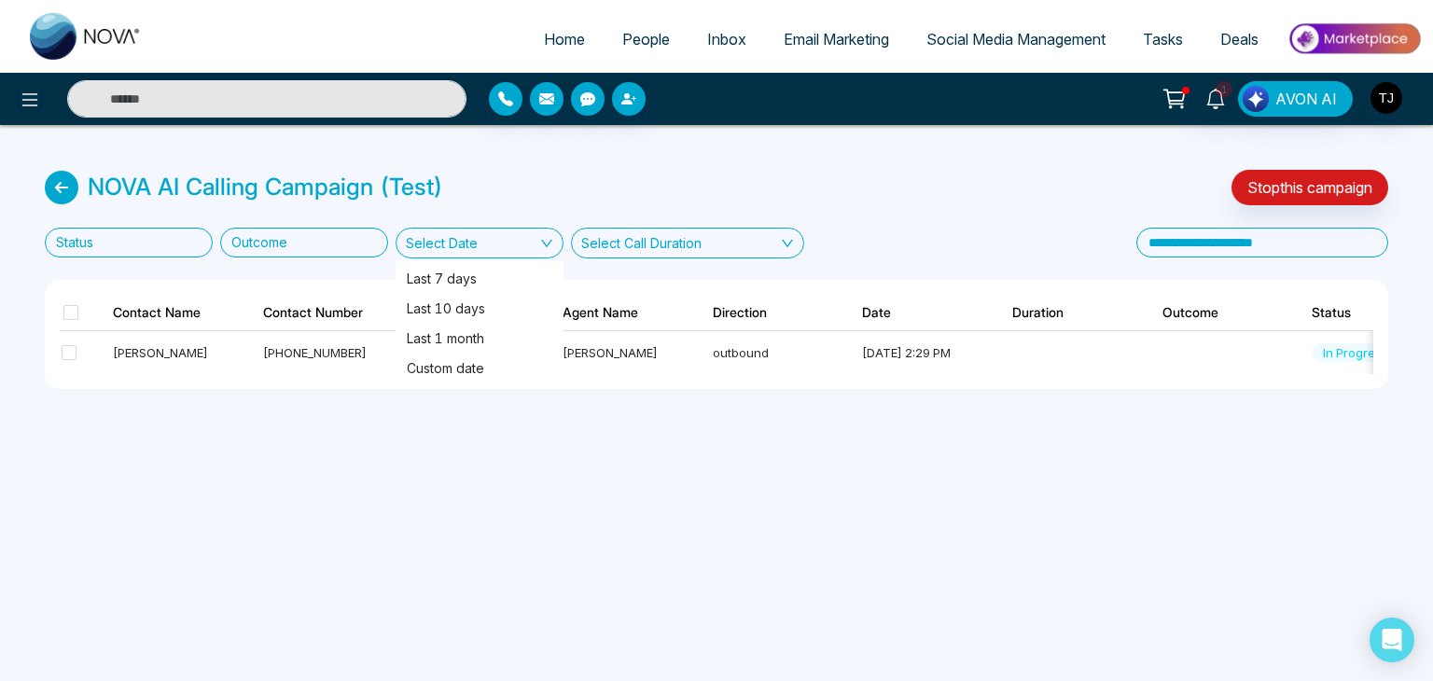
click at [487, 236] on div "Select Date" at bounding box center [480, 243] width 168 height 31
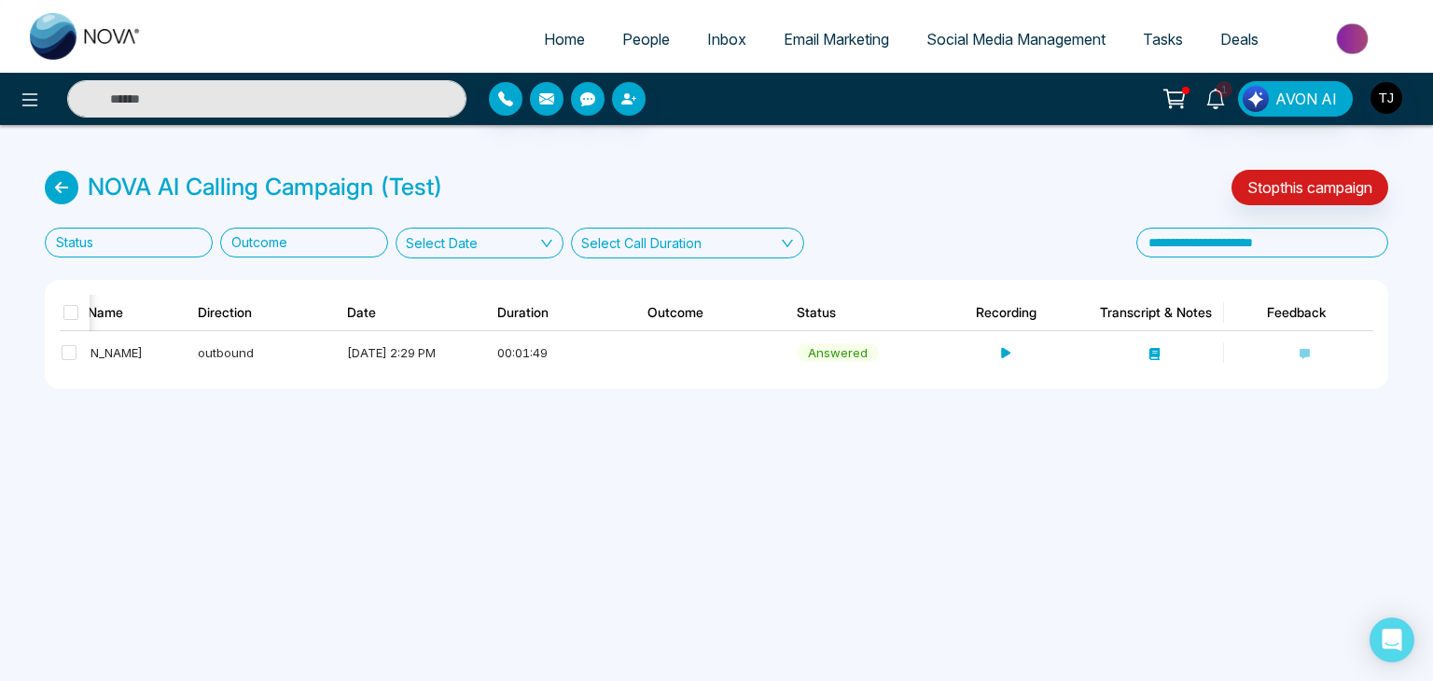
click at [645, 37] on span "People" at bounding box center [646, 39] width 48 height 19
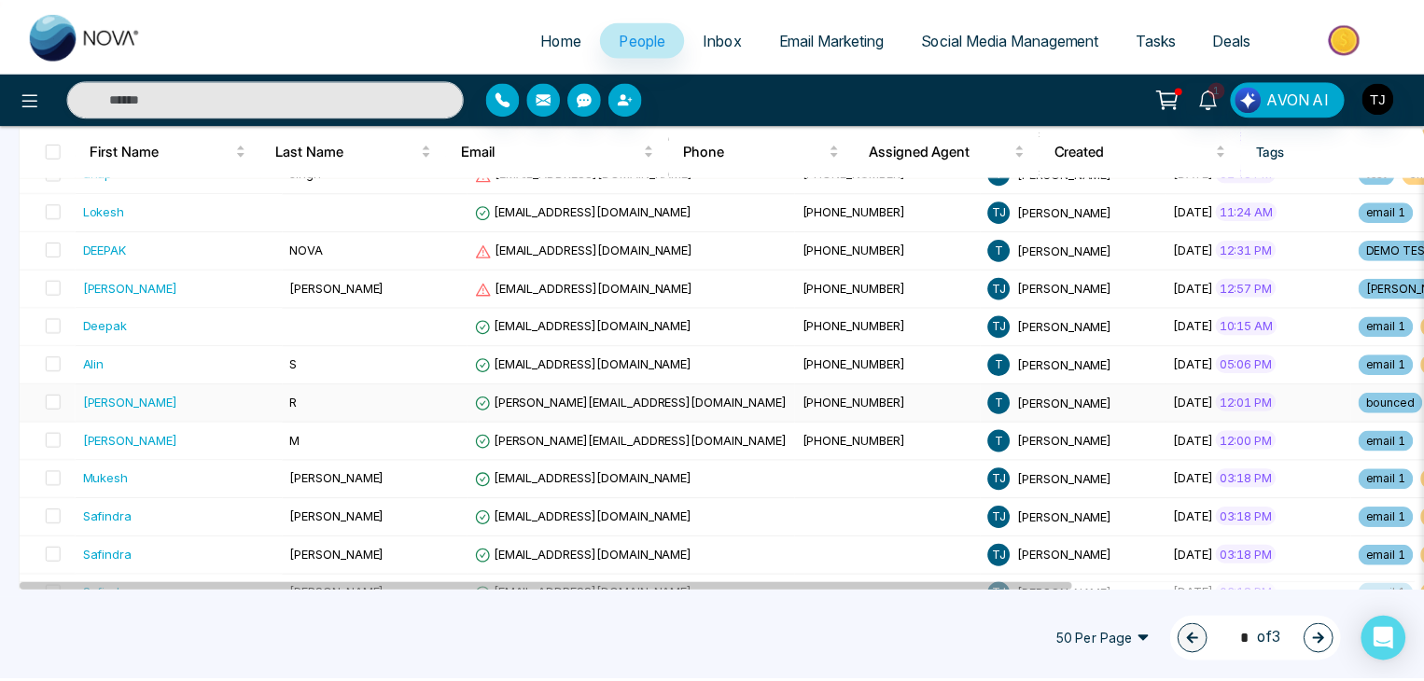
scroll to position [702, 0]
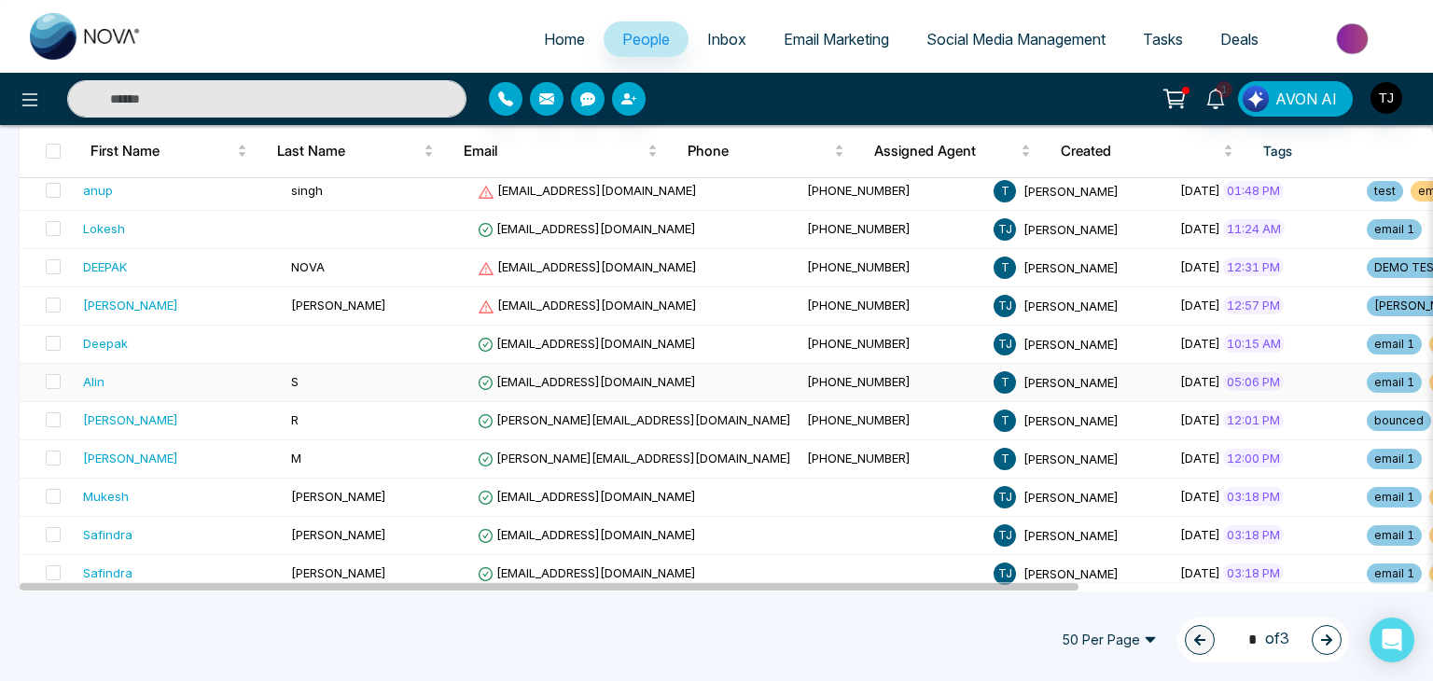
click at [284, 383] on td "S" at bounding box center [377, 383] width 187 height 38
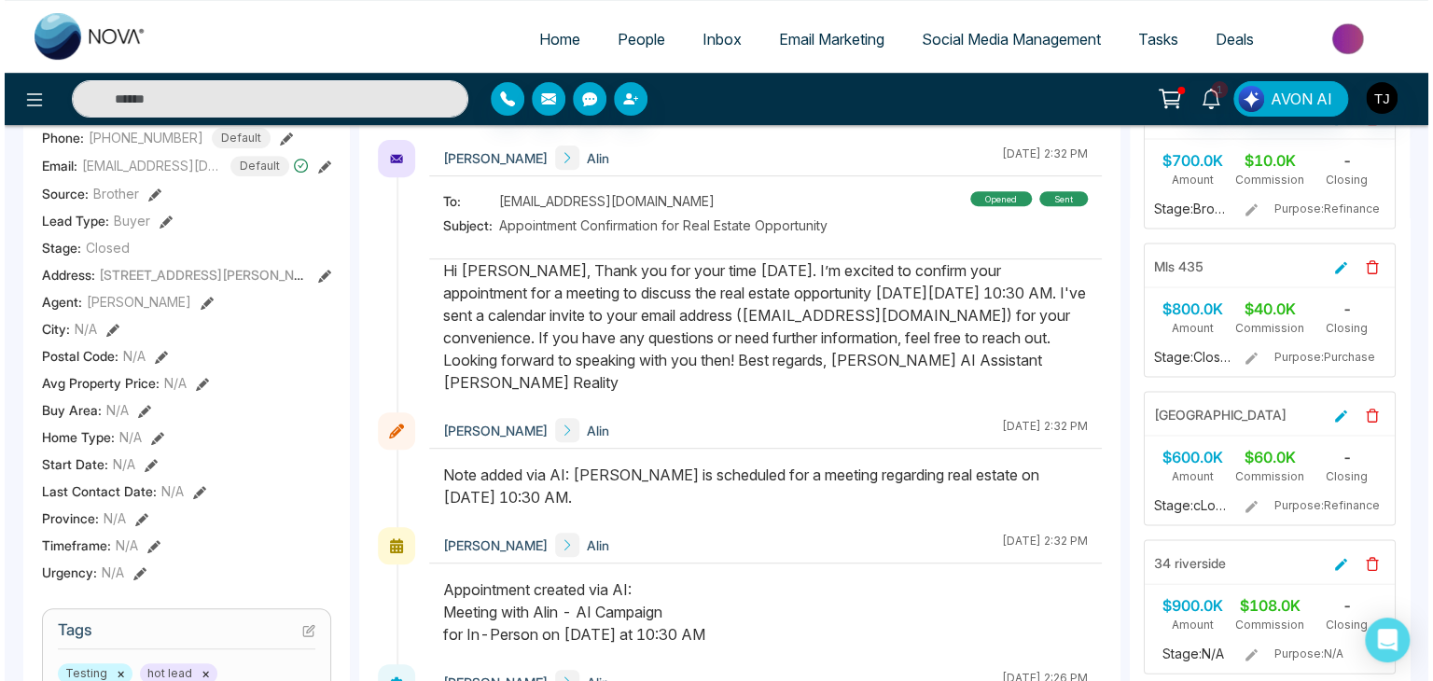
scroll to position [838, 0]
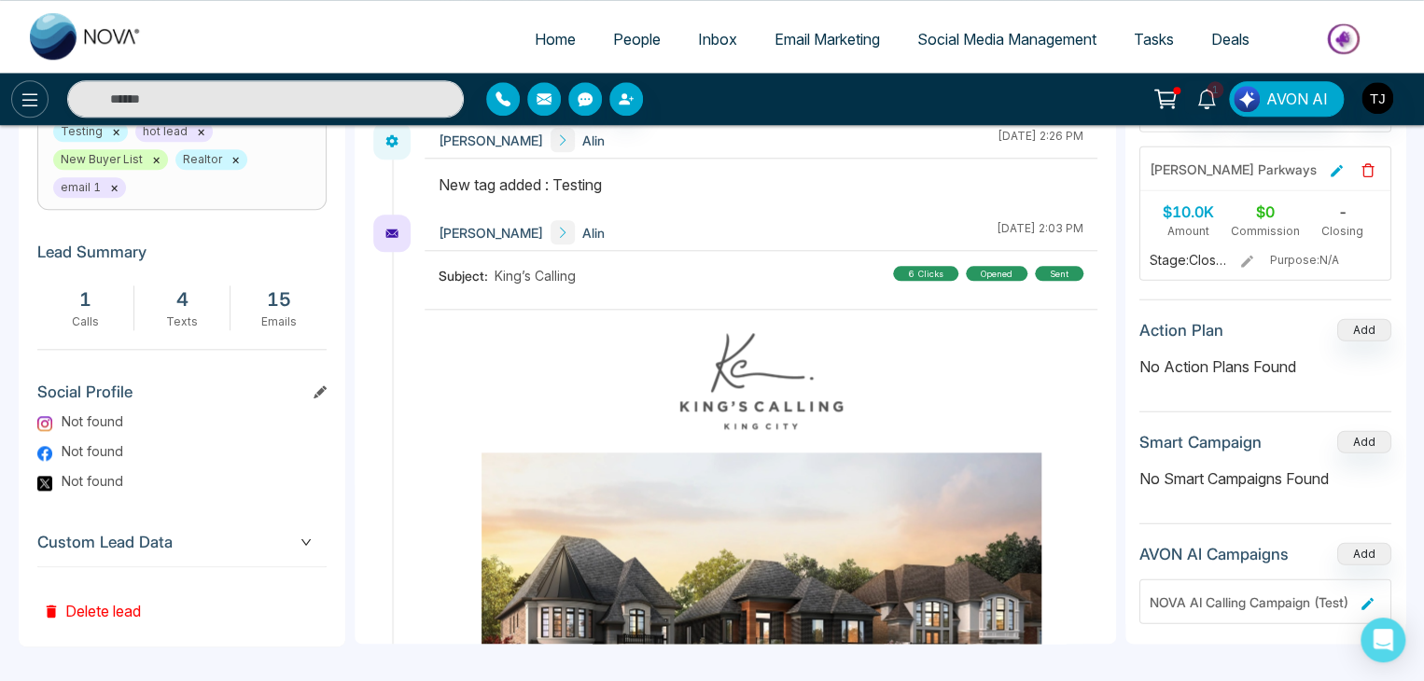
click at [18, 89] on button at bounding box center [29, 98] width 37 height 37
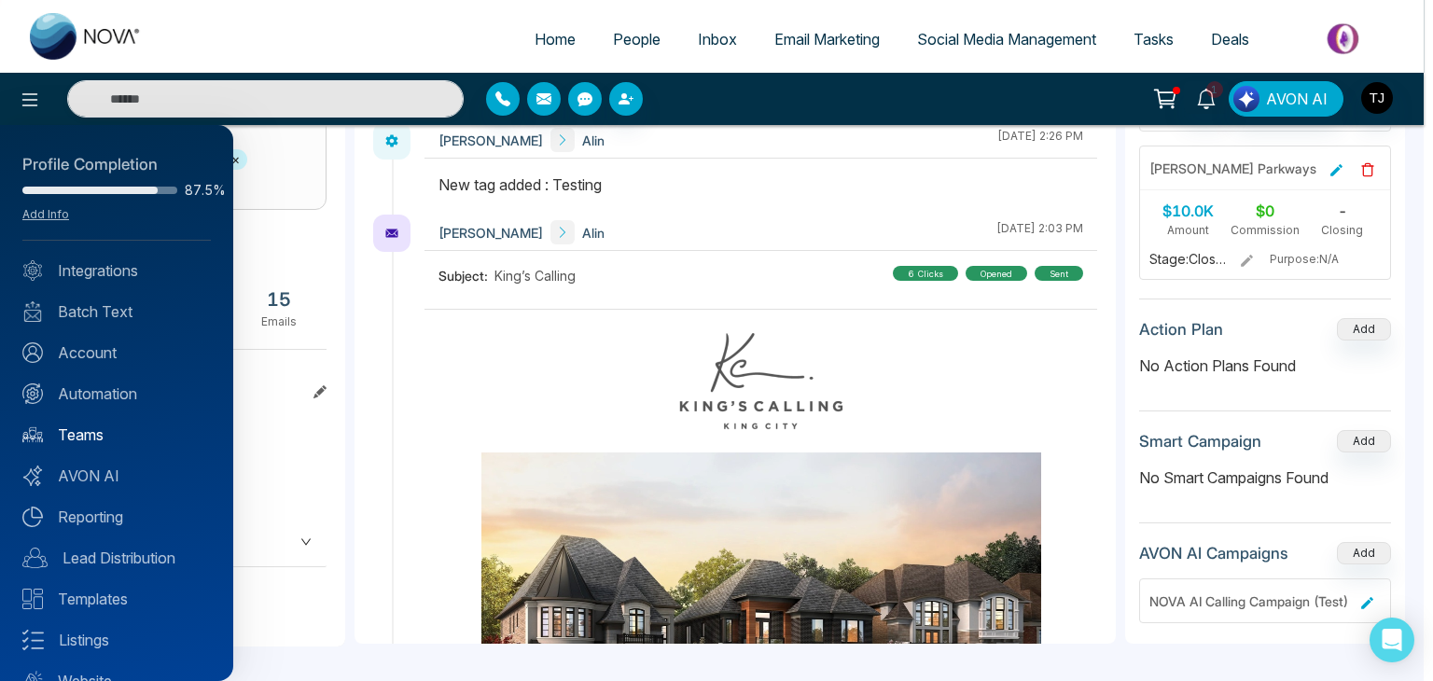
scroll to position [74, 0]
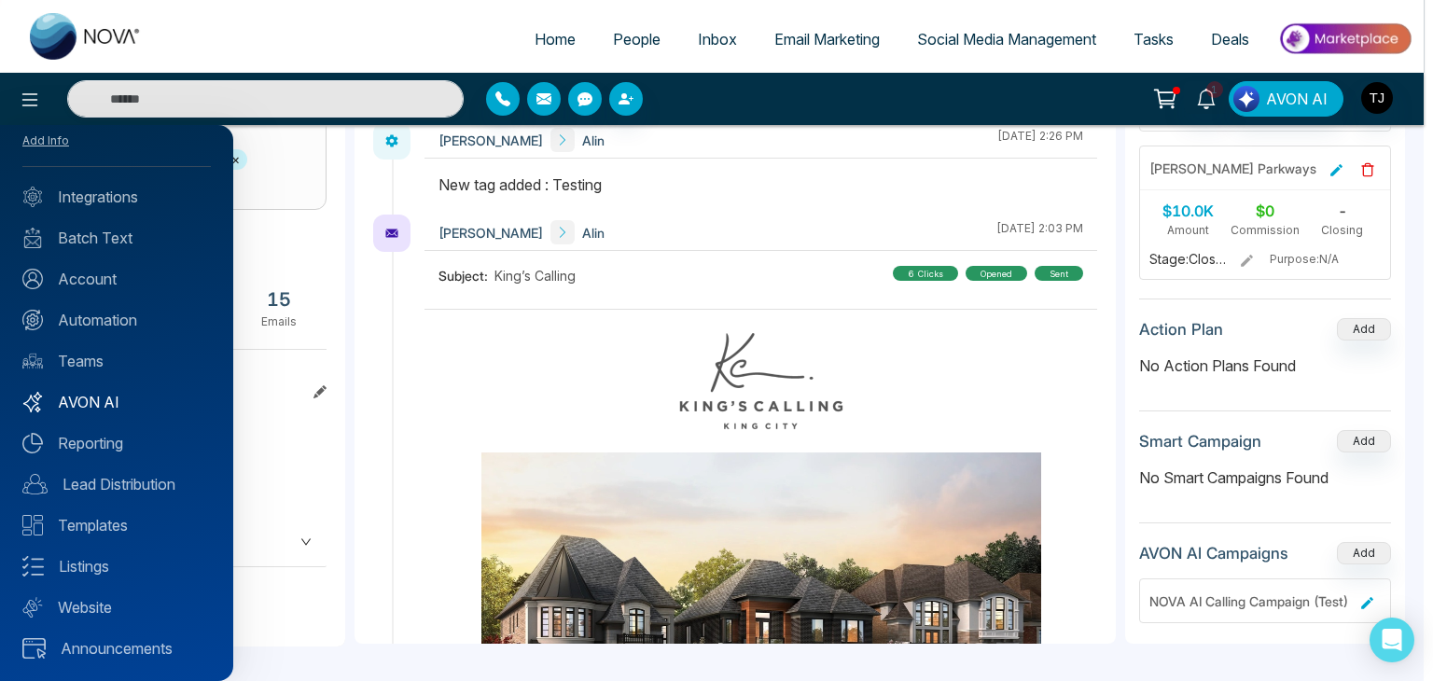
click at [128, 397] on link "AVON AI" at bounding box center [116, 402] width 188 height 22
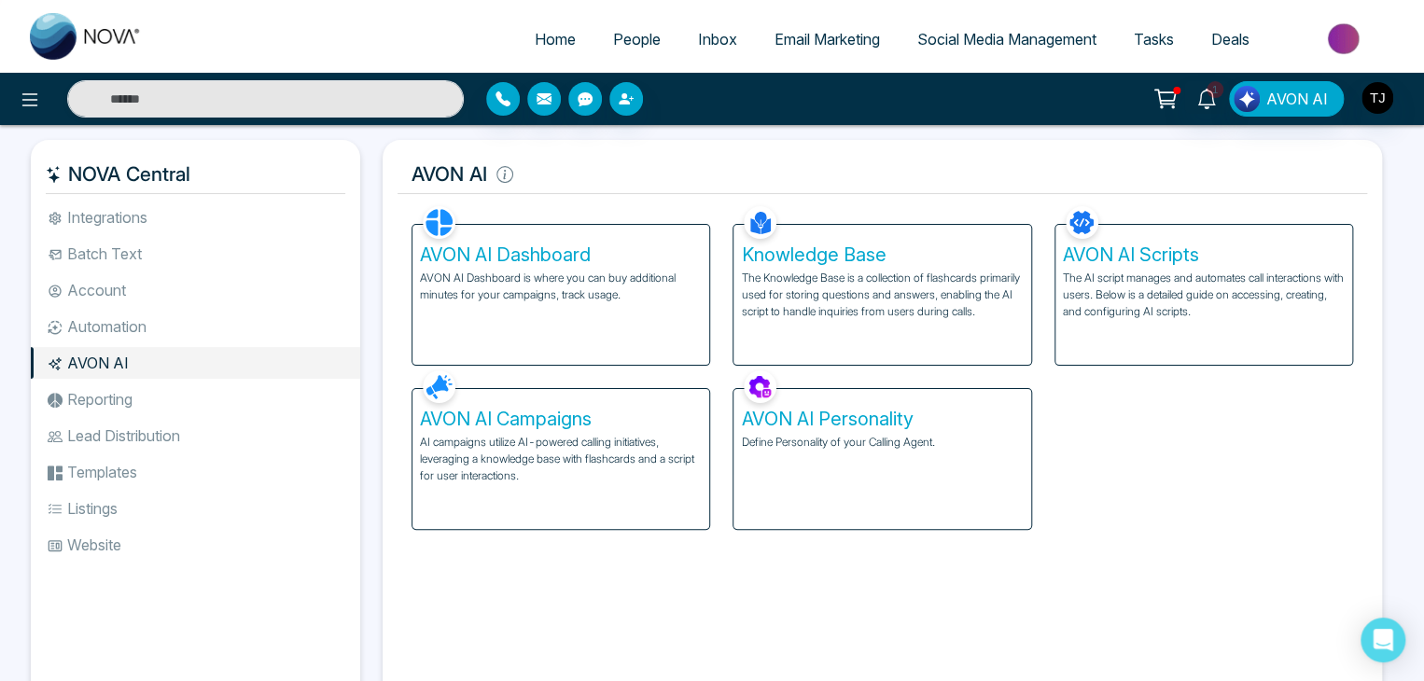
click at [653, 418] on h5 "AVON AI Campaigns" at bounding box center [561, 419] width 282 height 22
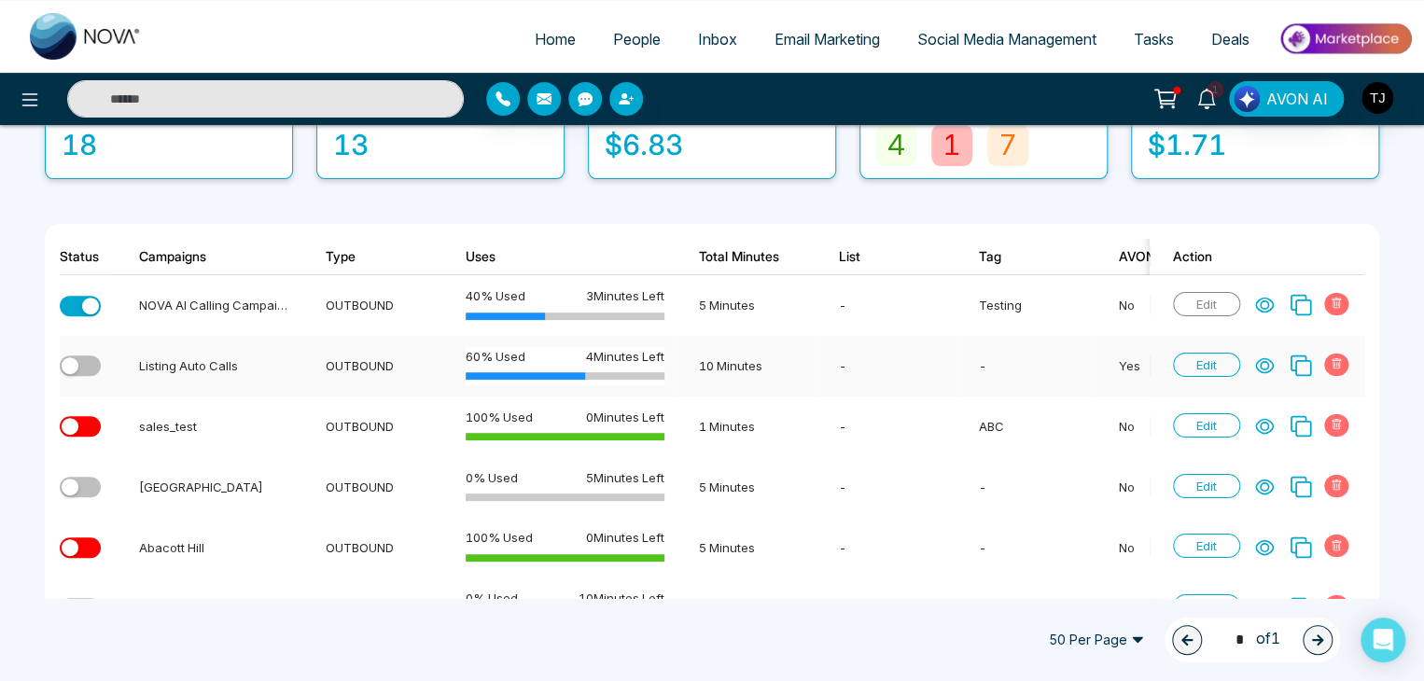
scroll to position [168, 0]
click at [828, 313] on td "-" at bounding box center [885, 304] width 140 height 61
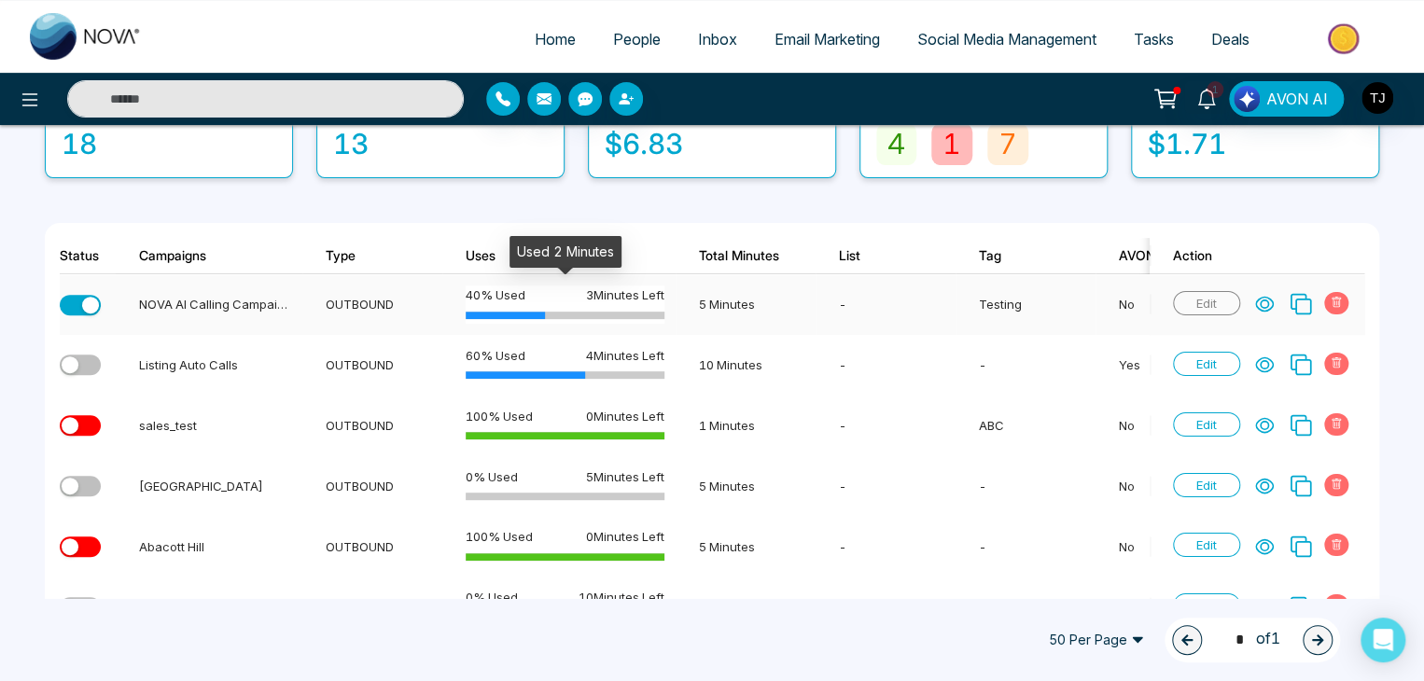
click at [646, 303] on div "40 % Used 3 Minutes Left" at bounding box center [565, 304] width 199 height 38
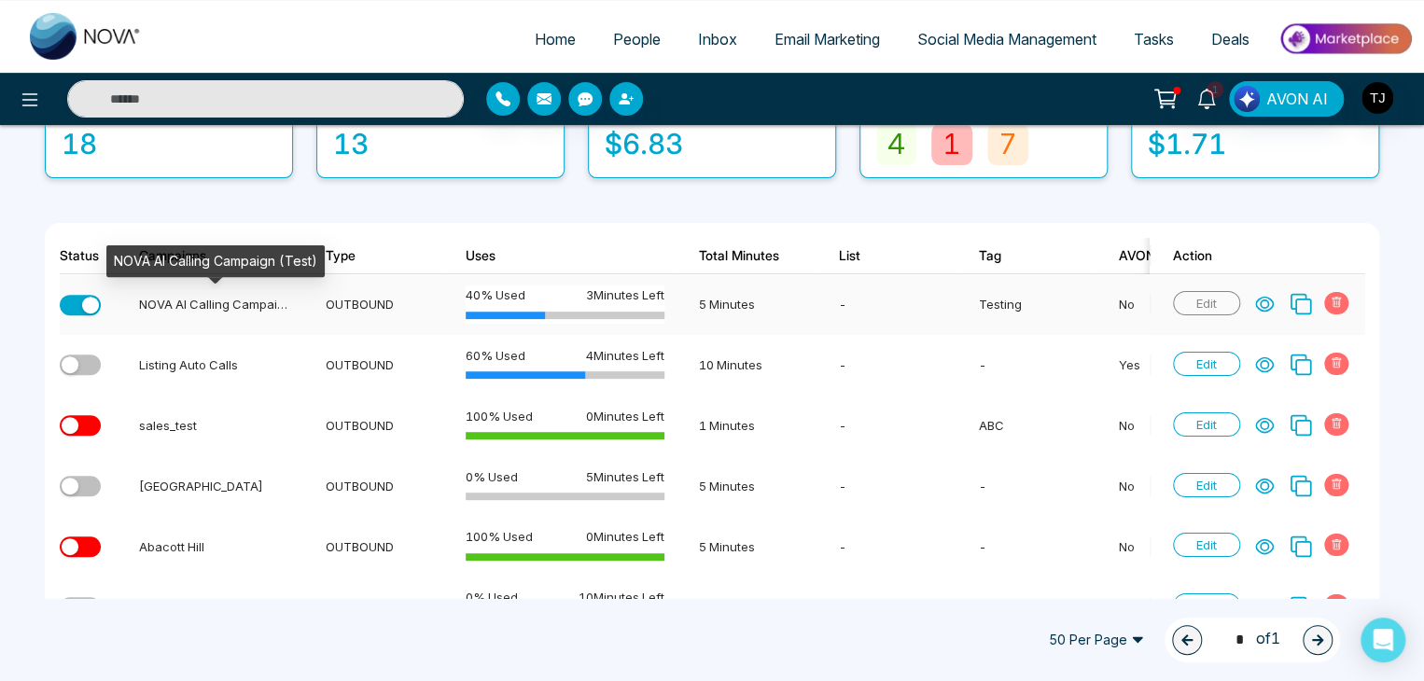
click at [244, 306] on div "NOVA AI Calling Campaign (Test)" at bounding box center [215, 304] width 152 height 19
click at [571, 313] on div at bounding box center [565, 315] width 199 height 7
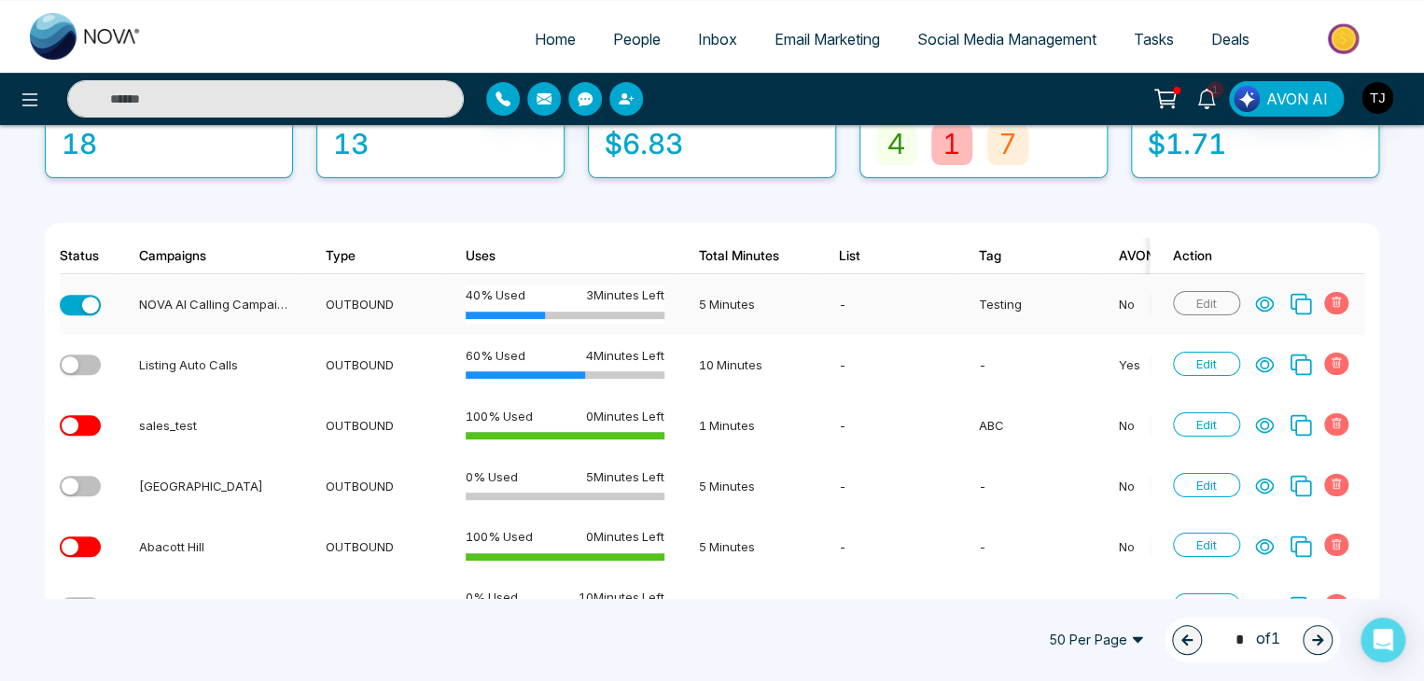
click at [1261, 304] on icon at bounding box center [1264, 304] width 19 height 19
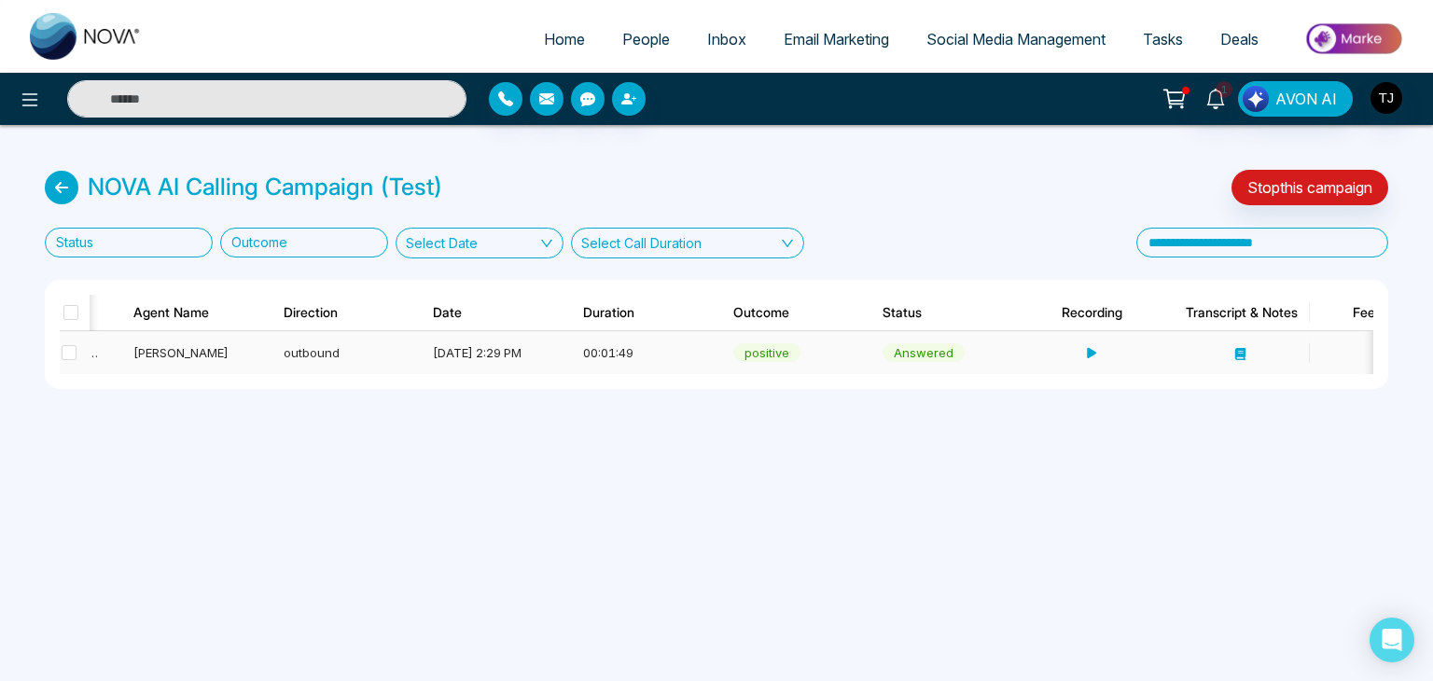
scroll to position [0, 515]
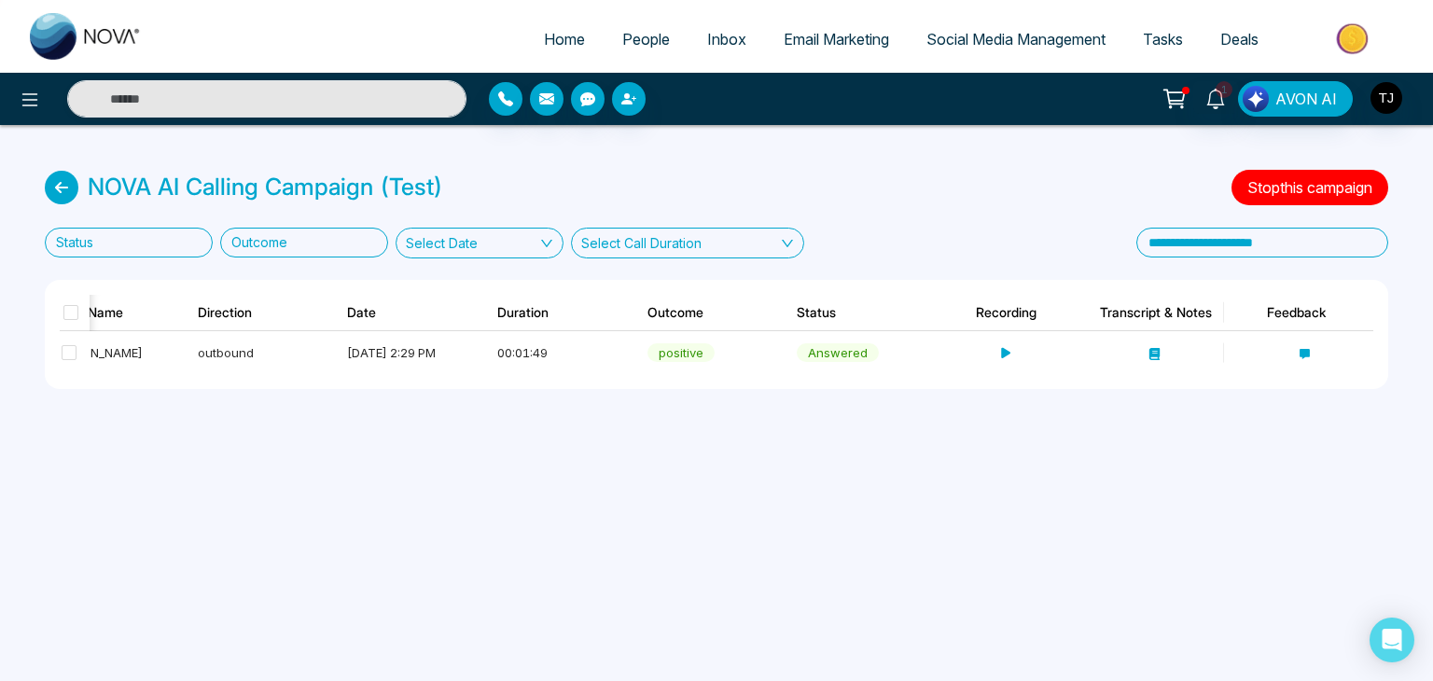
click at [1346, 182] on button "Stop this campaign" at bounding box center [1310, 187] width 157 height 35
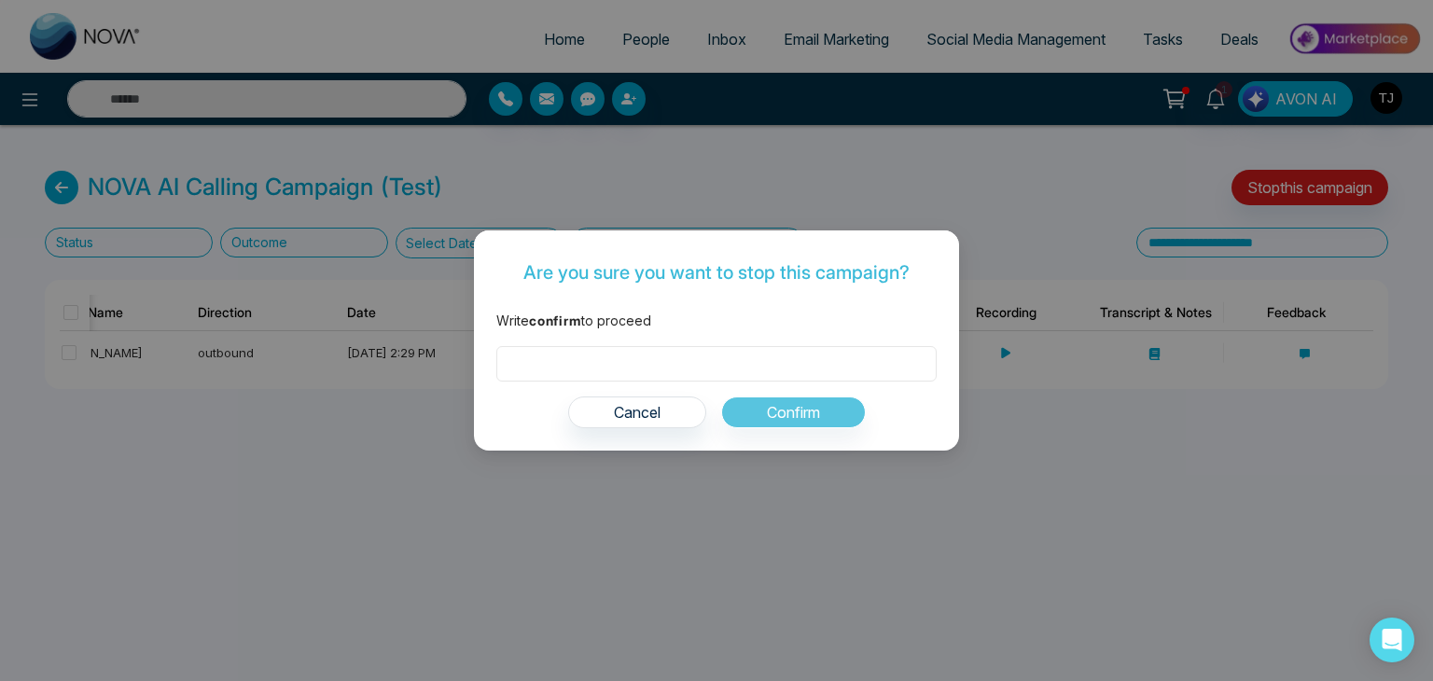
click at [809, 362] on input "text" at bounding box center [716, 363] width 440 height 35
click at [817, 411] on div "Cancel Confirm" at bounding box center [716, 413] width 440 height 32
click at [820, 401] on div "Cancel Confirm" at bounding box center [716, 413] width 440 height 32
click at [824, 353] on input "text" at bounding box center [716, 363] width 440 height 35
type input "*******"
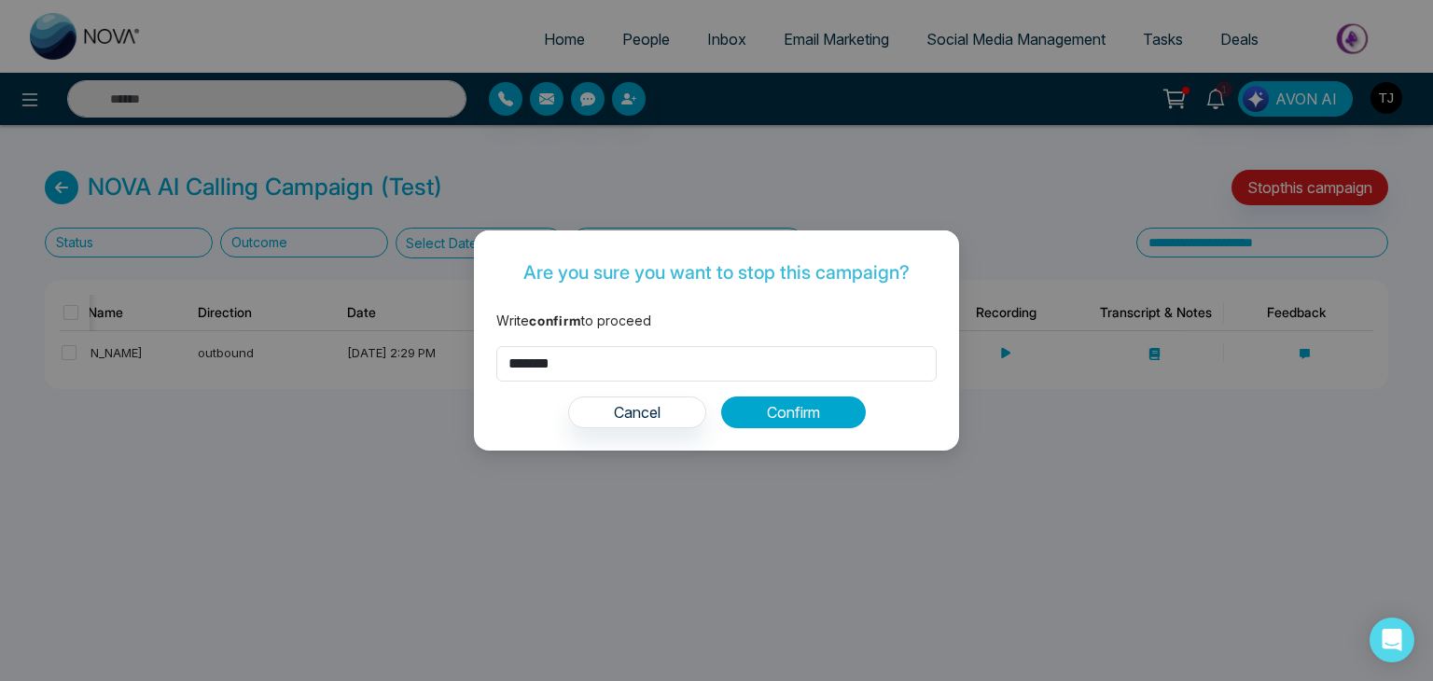
click at [815, 421] on button "Confirm" at bounding box center [793, 413] width 145 height 32
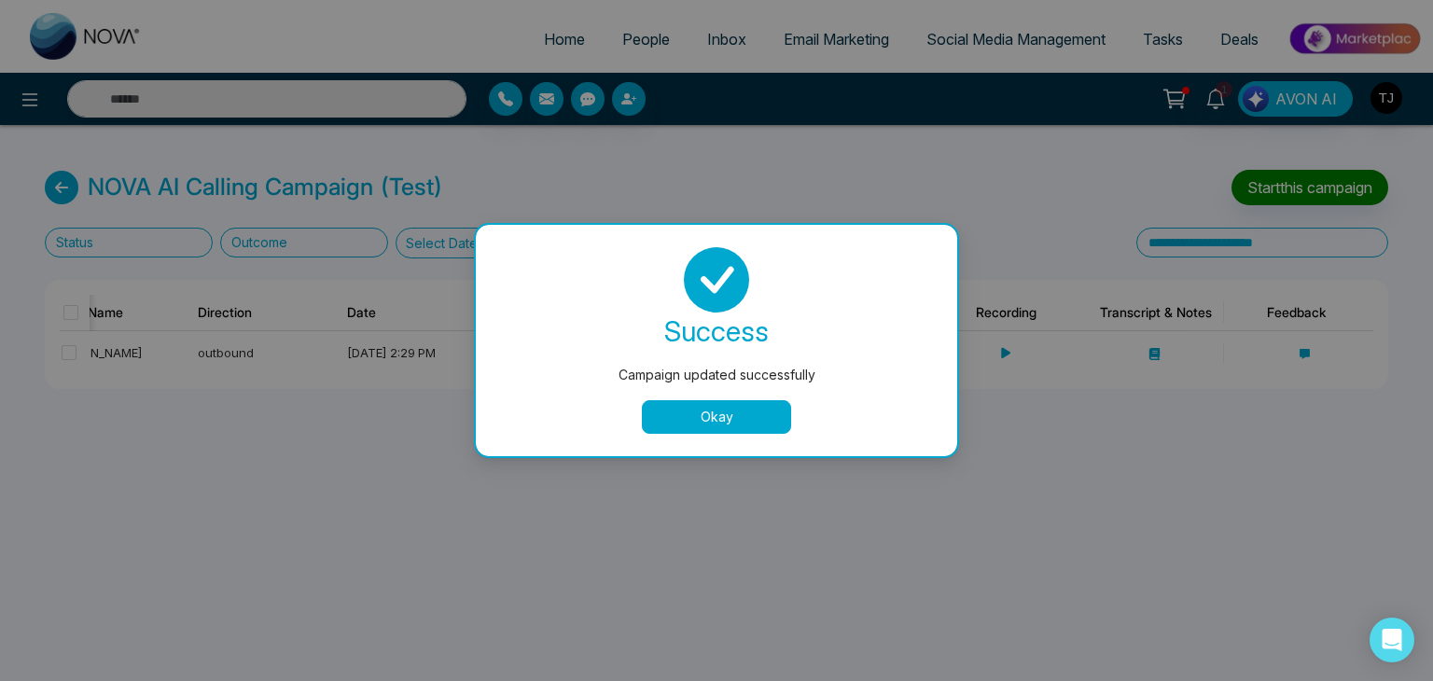
click at [764, 414] on button "Okay" at bounding box center [716, 417] width 149 height 34
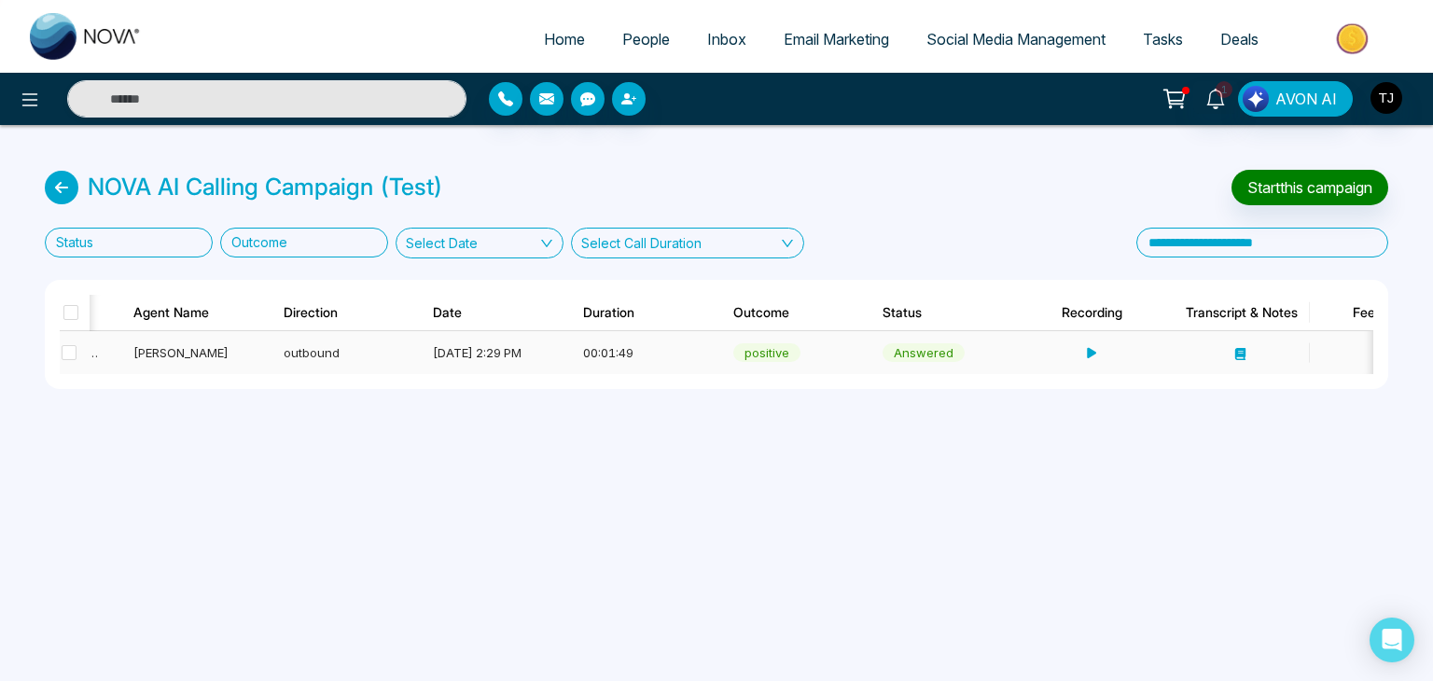
scroll to position [0, 489]
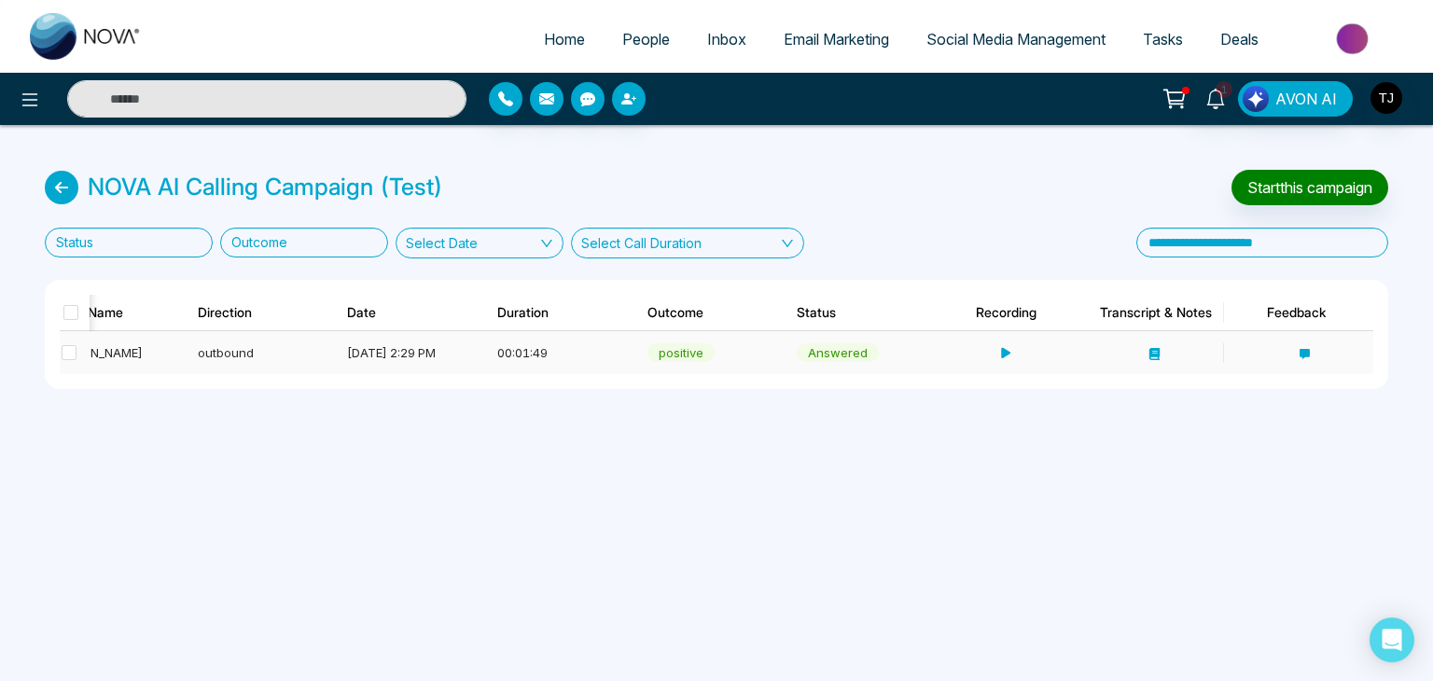
click at [1011, 354] on td at bounding box center [999, 352] width 150 height 43
click at [1004, 351] on icon at bounding box center [1004, 353] width 12 height 12
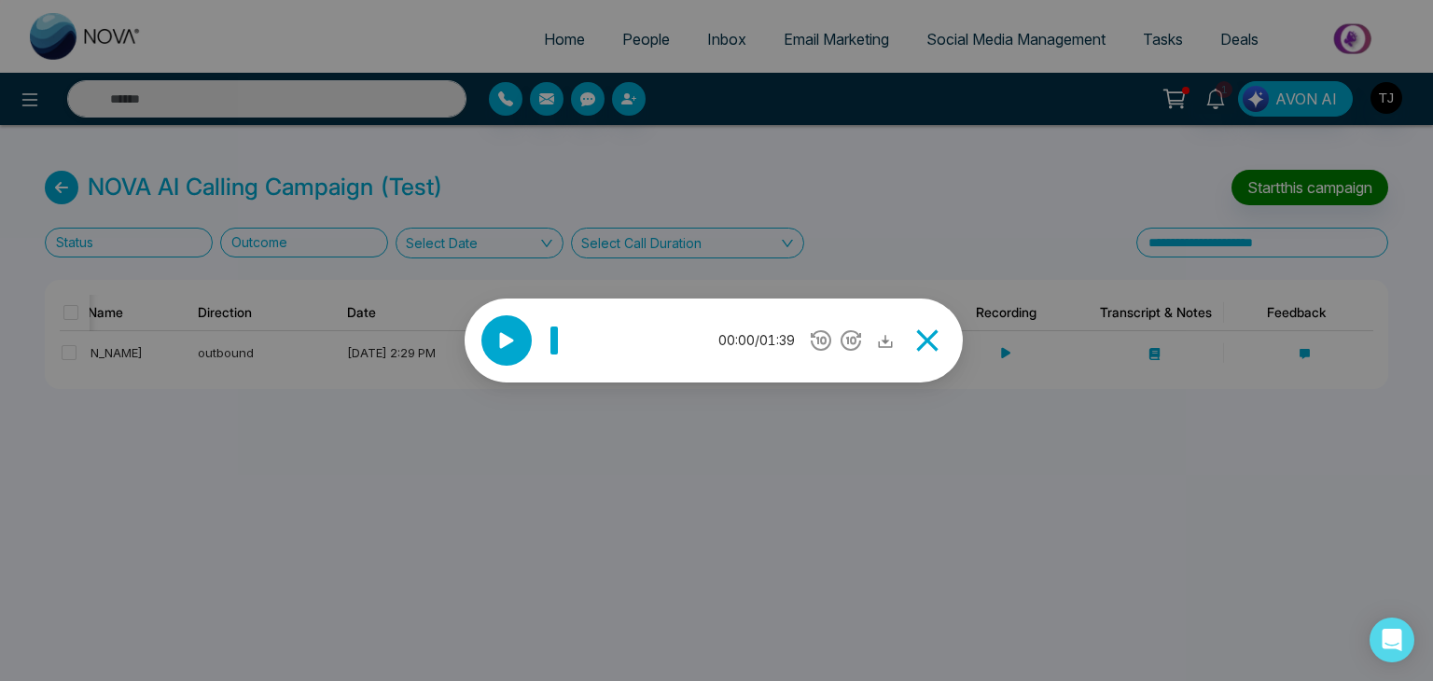
click at [520, 344] on icon at bounding box center [507, 341] width 28 height 28
click at [933, 333] on icon at bounding box center [928, 340] width 37 height 37
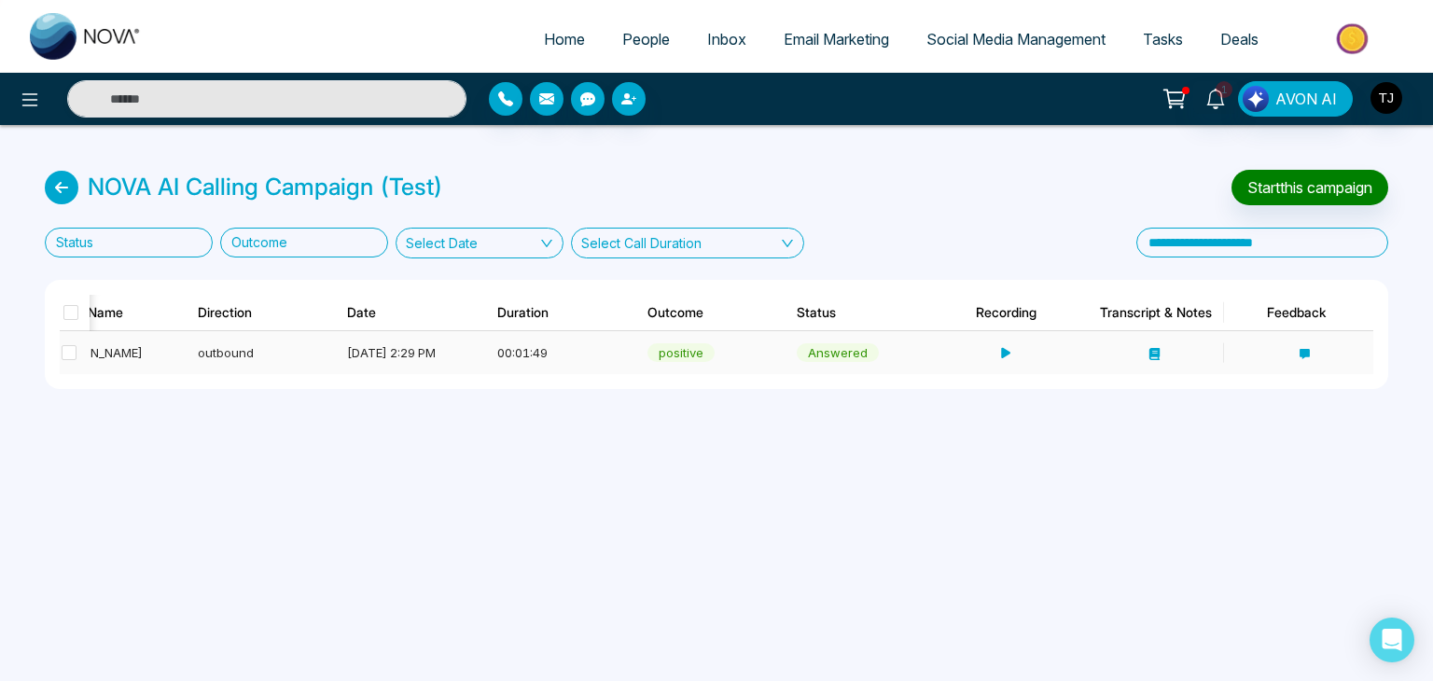
click at [1153, 351] on icon at bounding box center [1154, 354] width 10 height 12
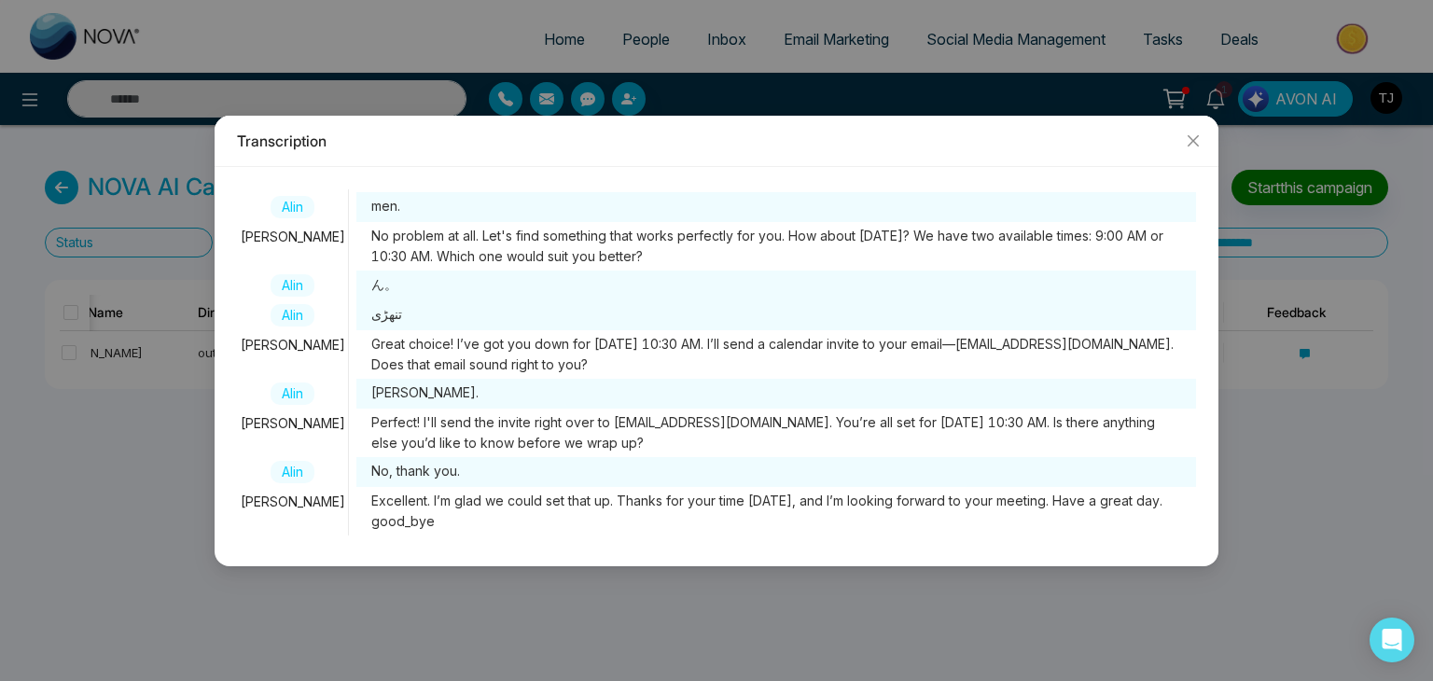
scroll to position [227, 0]
click at [1189, 133] on icon "close" at bounding box center [1193, 140] width 15 height 15
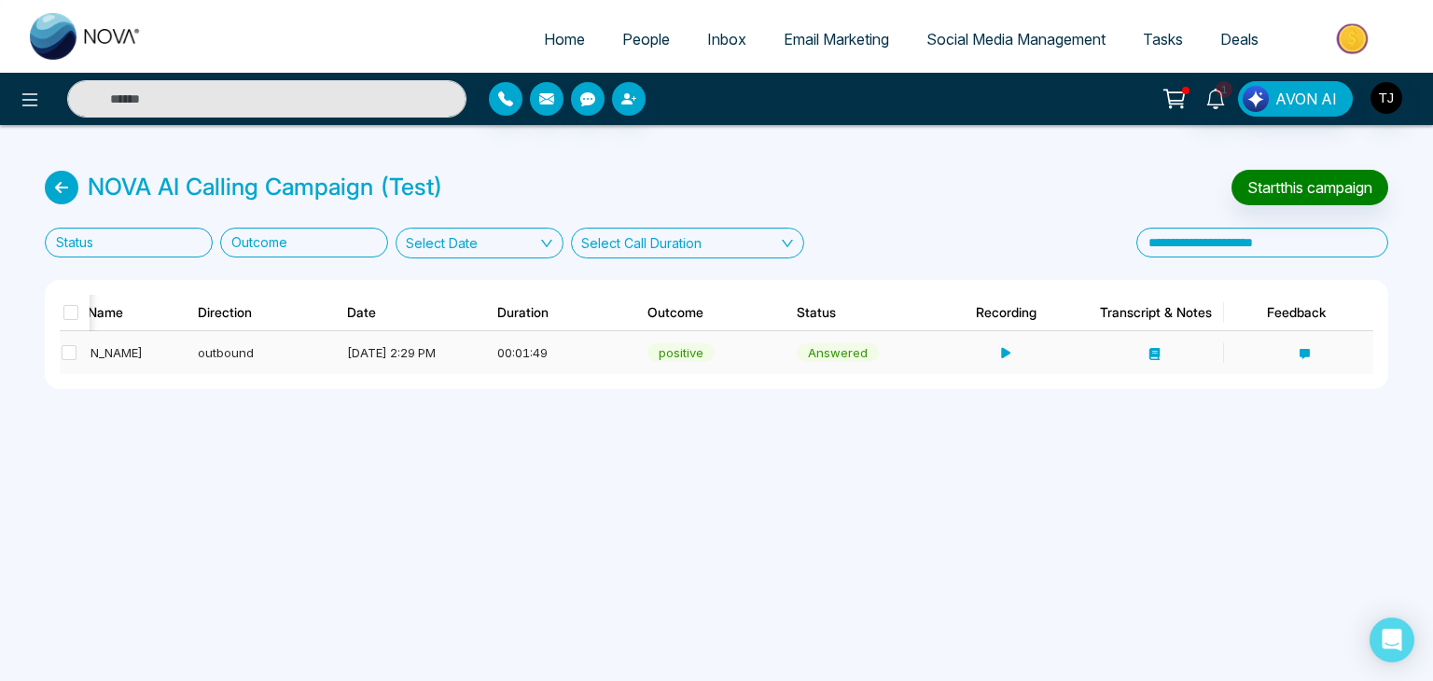
click at [1304, 341] on td at bounding box center [1298, 352] width 150 height 43
click at [1306, 352] on icon at bounding box center [1305, 354] width 10 height 10
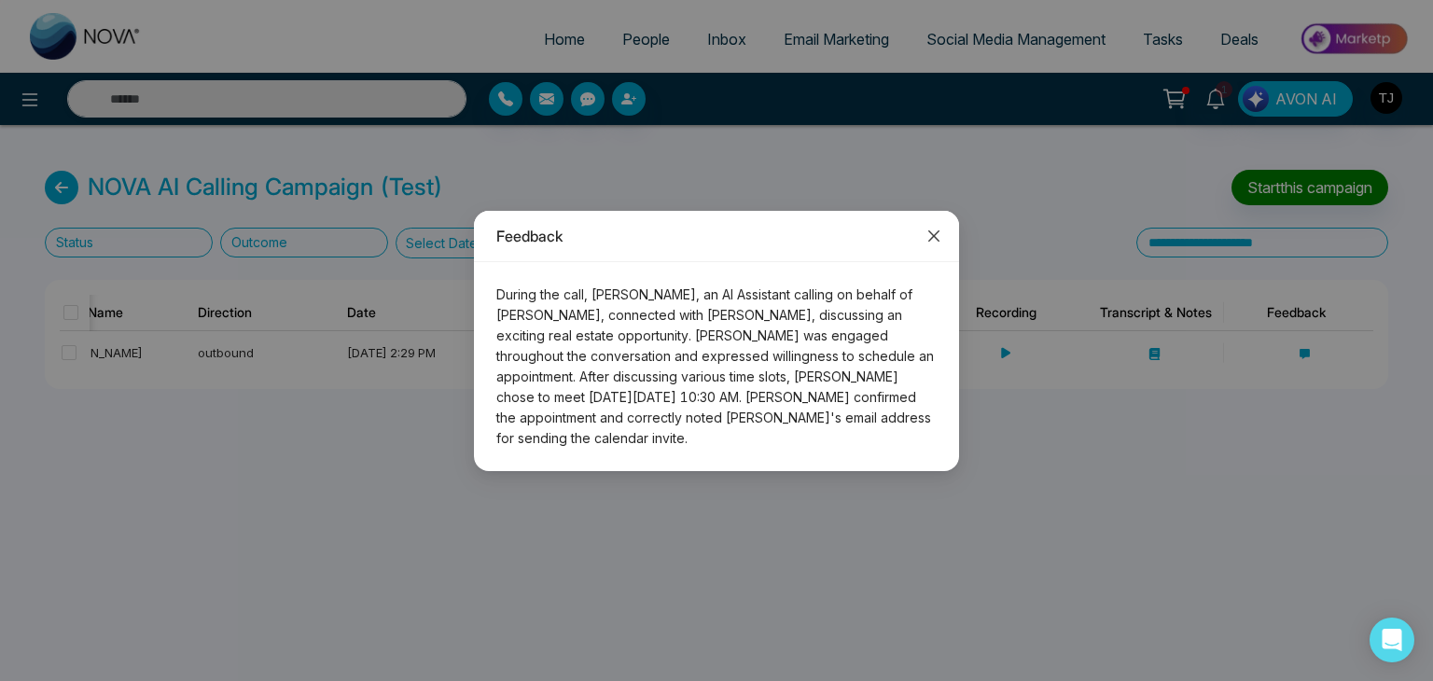
click at [929, 244] on icon "close" at bounding box center [933, 236] width 15 height 15
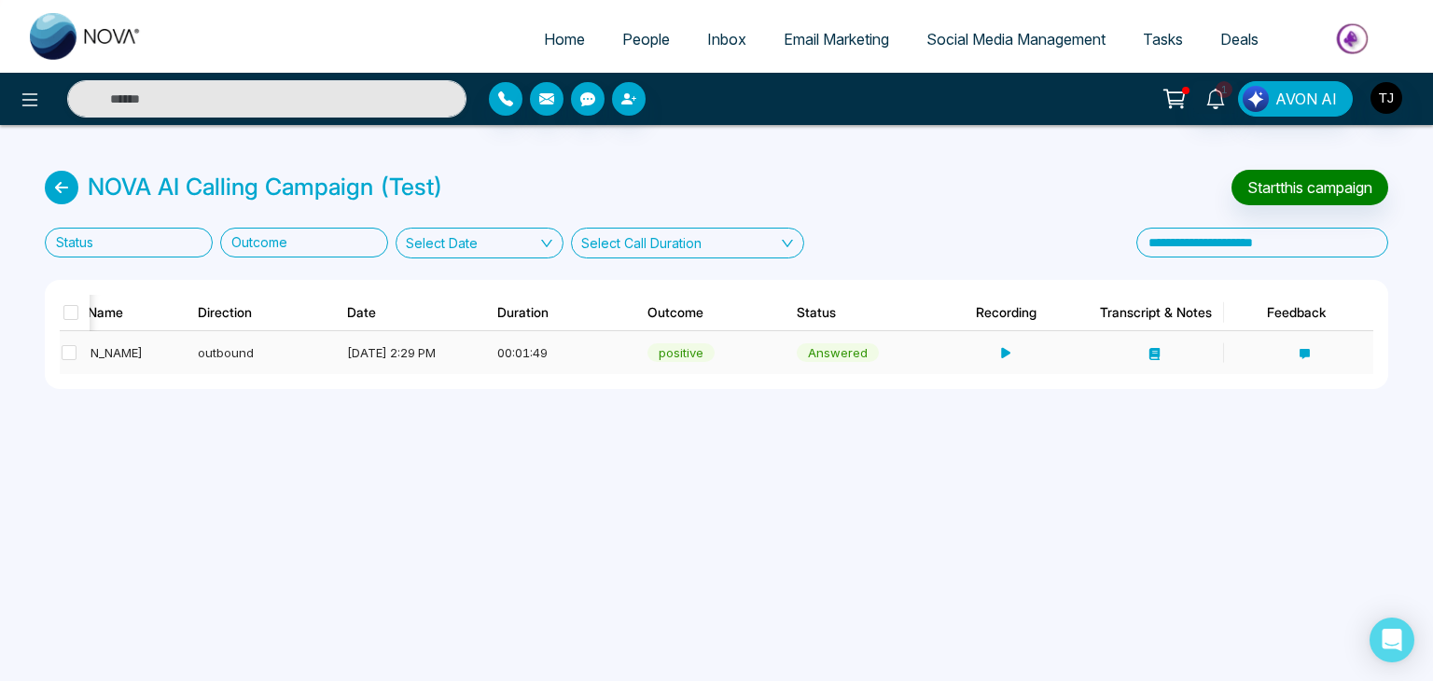
click at [409, 354] on div "[DATE] 2:29 PM" at bounding box center [405, 352] width 116 height 19
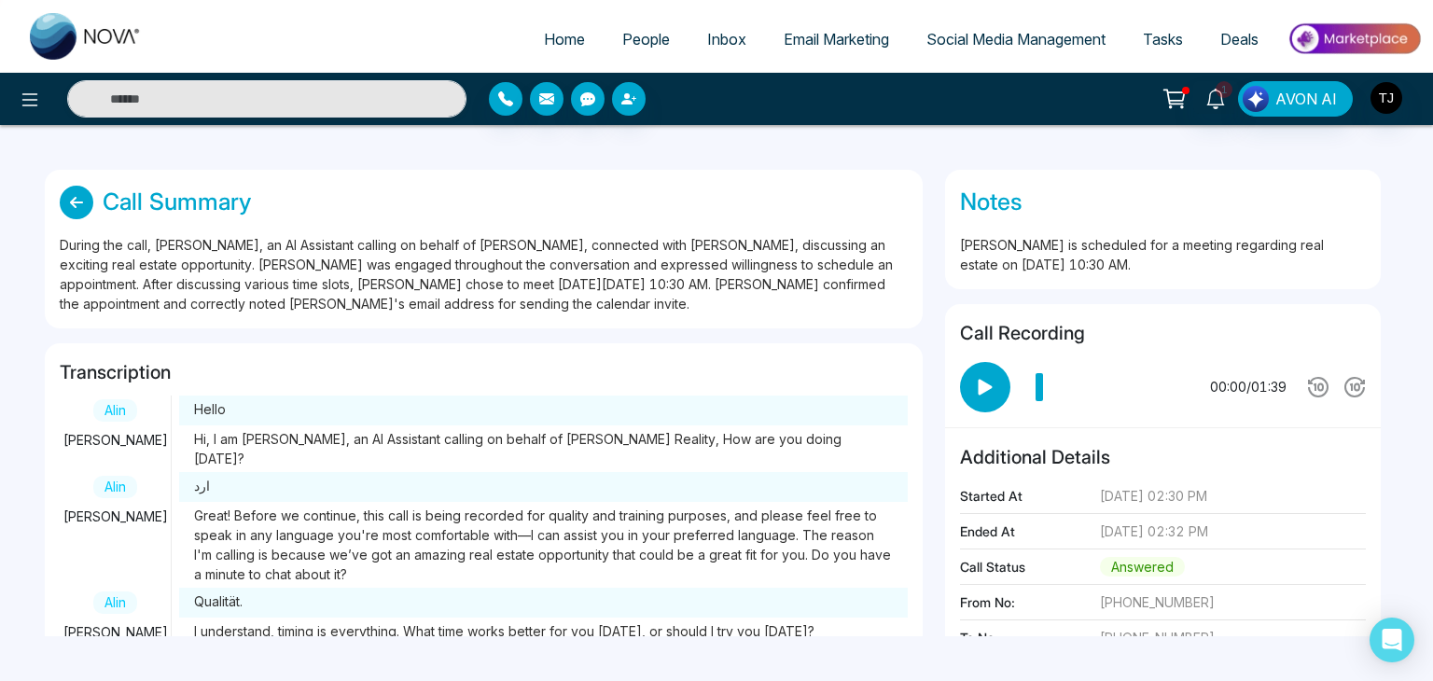
click at [75, 196] on icon at bounding box center [77, 203] width 34 height 34
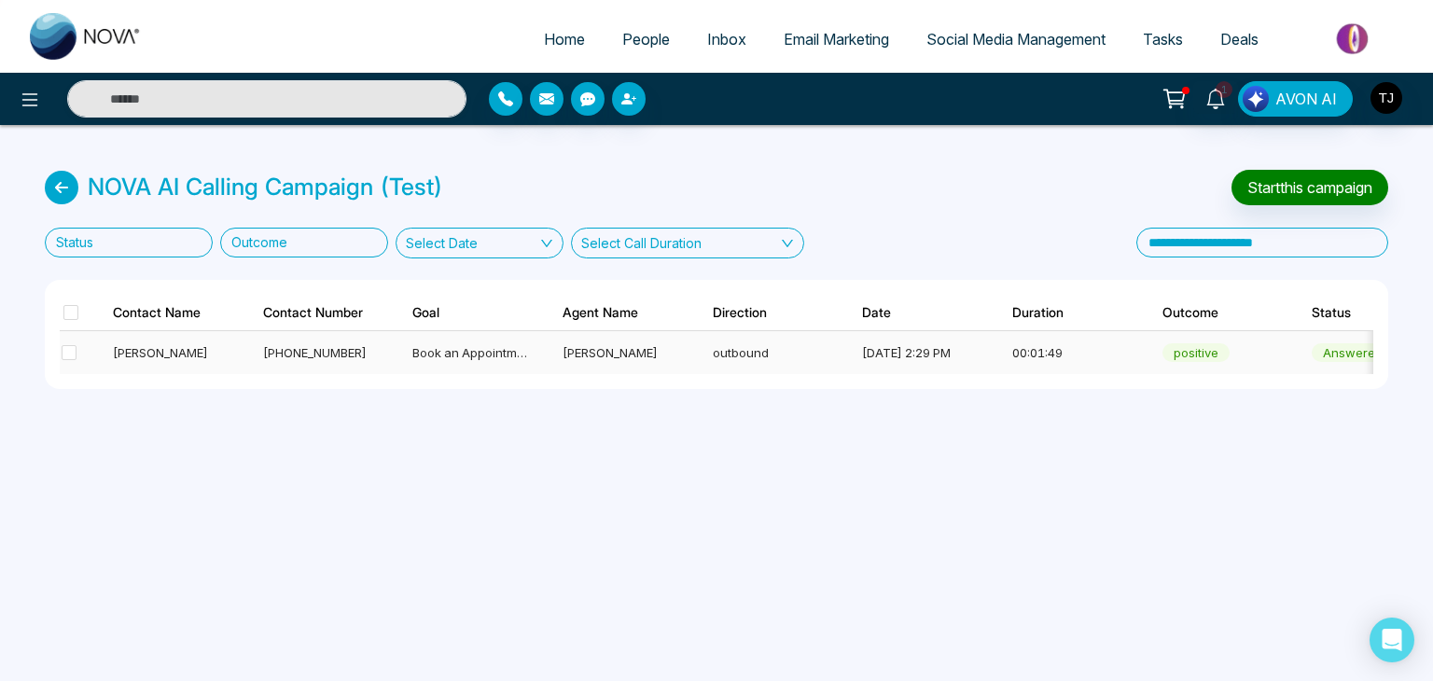
click at [593, 355] on div "[PERSON_NAME]" at bounding box center [621, 352] width 116 height 19
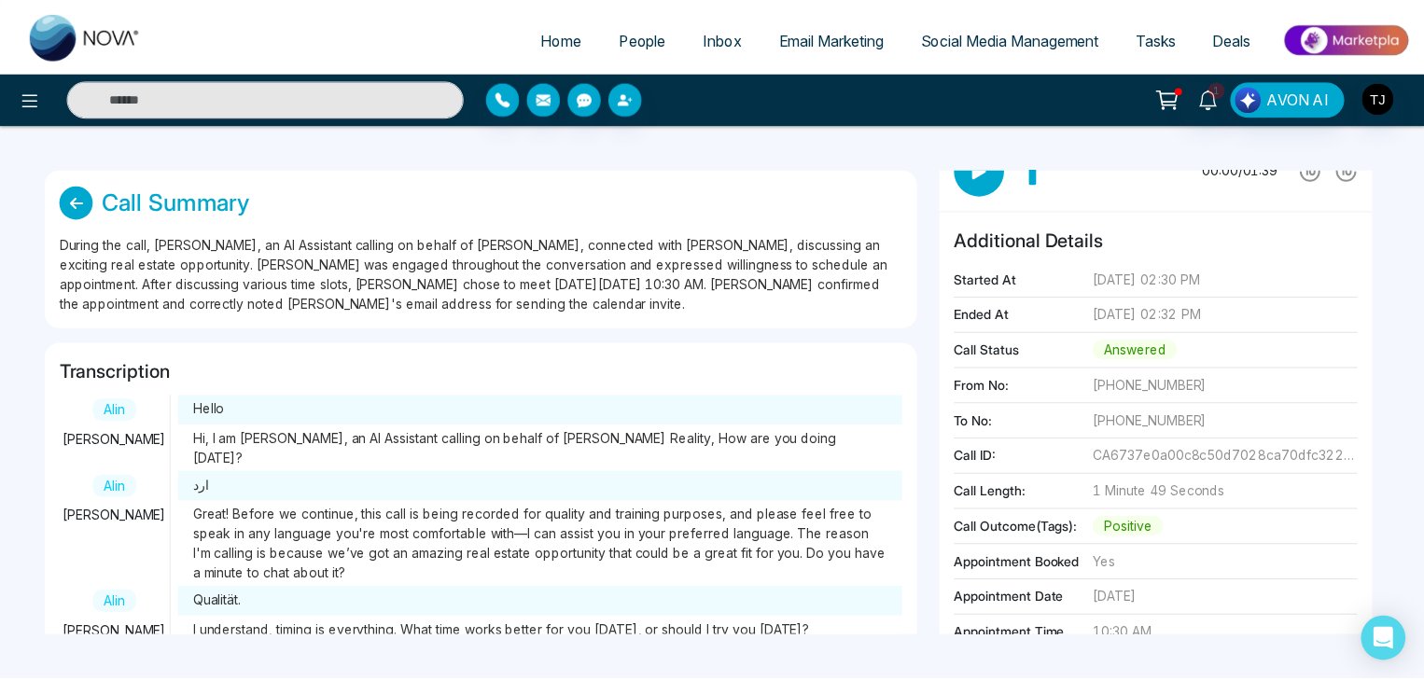
scroll to position [244, 0]
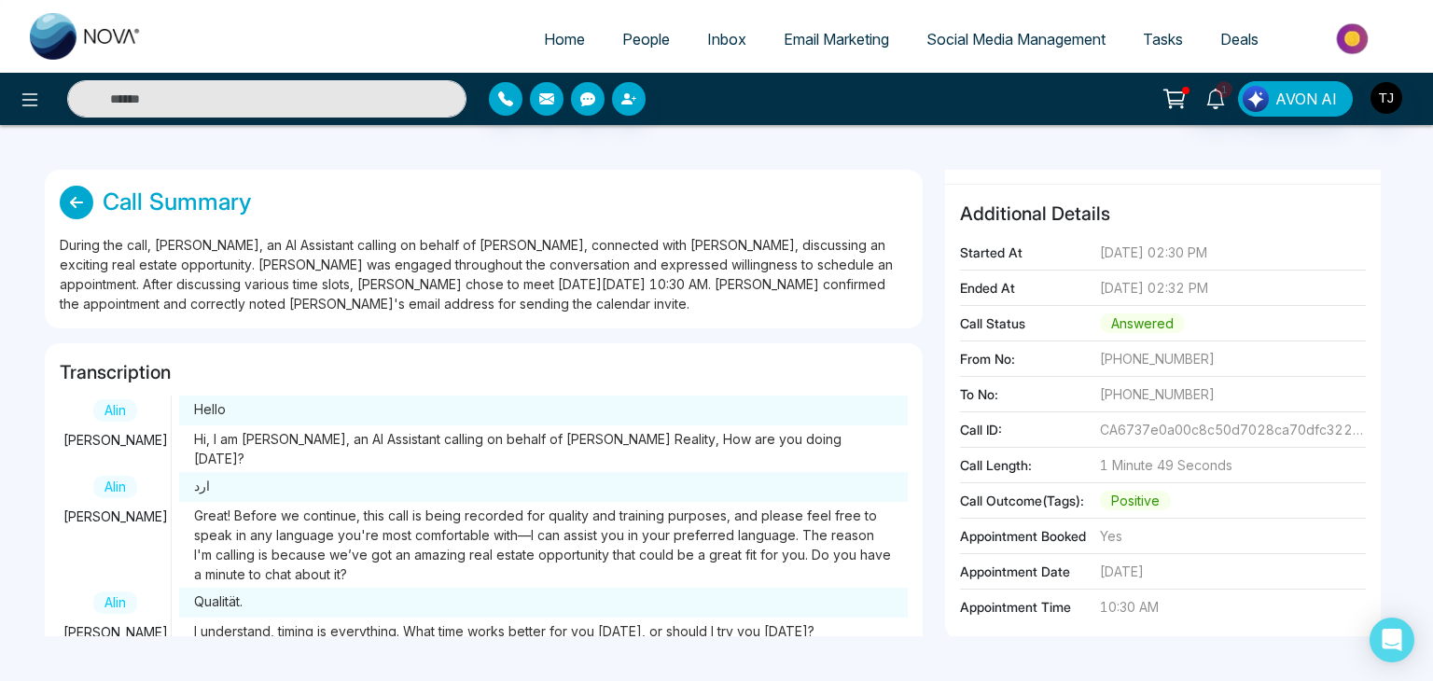
click at [86, 202] on icon at bounding box center [77, 203] width 34 height 34
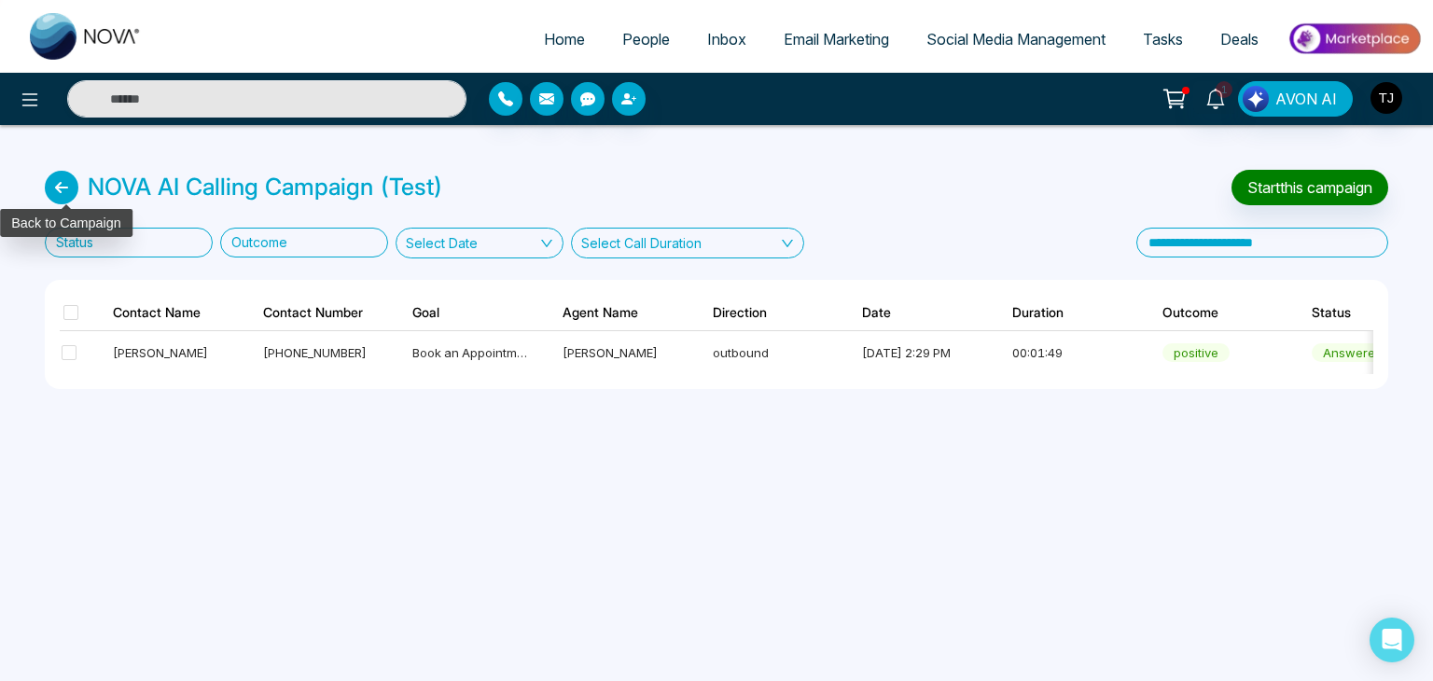
click at [55, 184] on icon at bounding box center [62, 188] width 34 height 34
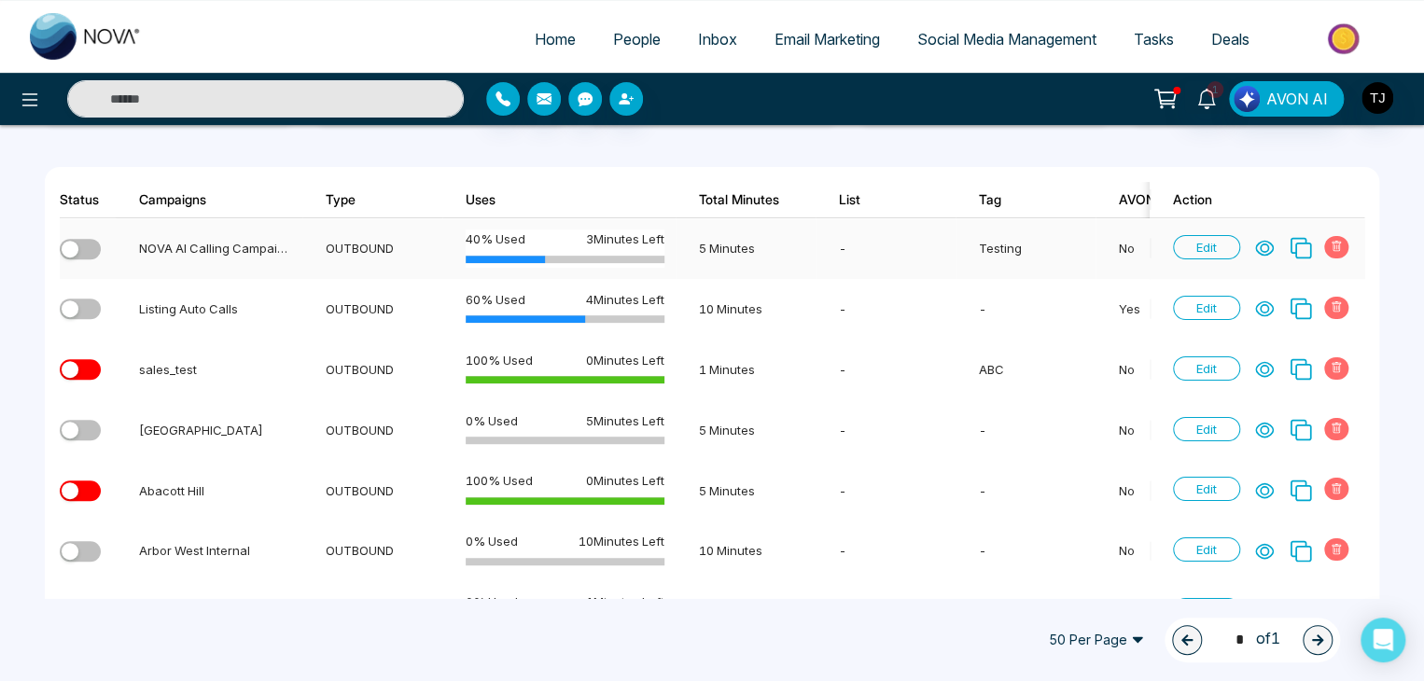
scroll to position [241, 0]
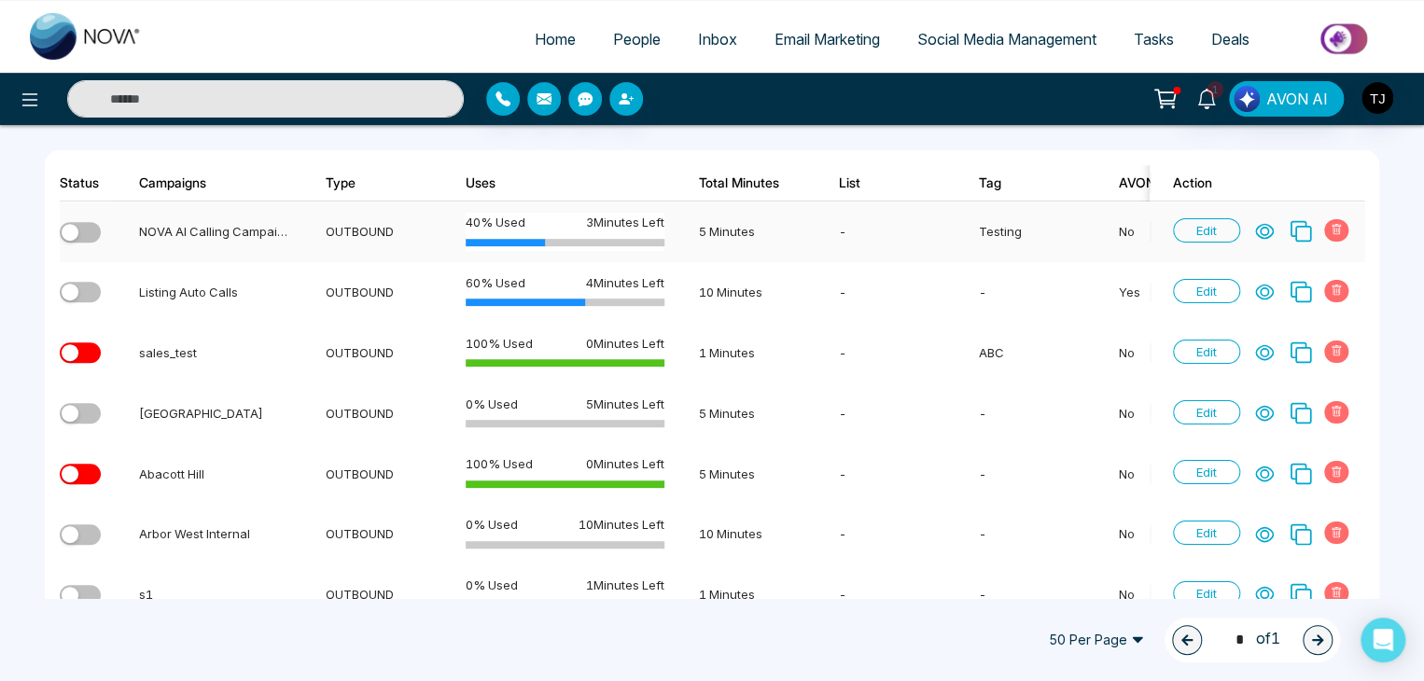
click at [1225, 225] on span "Edit" at bounding box center [1206, 230] width 67 height 24
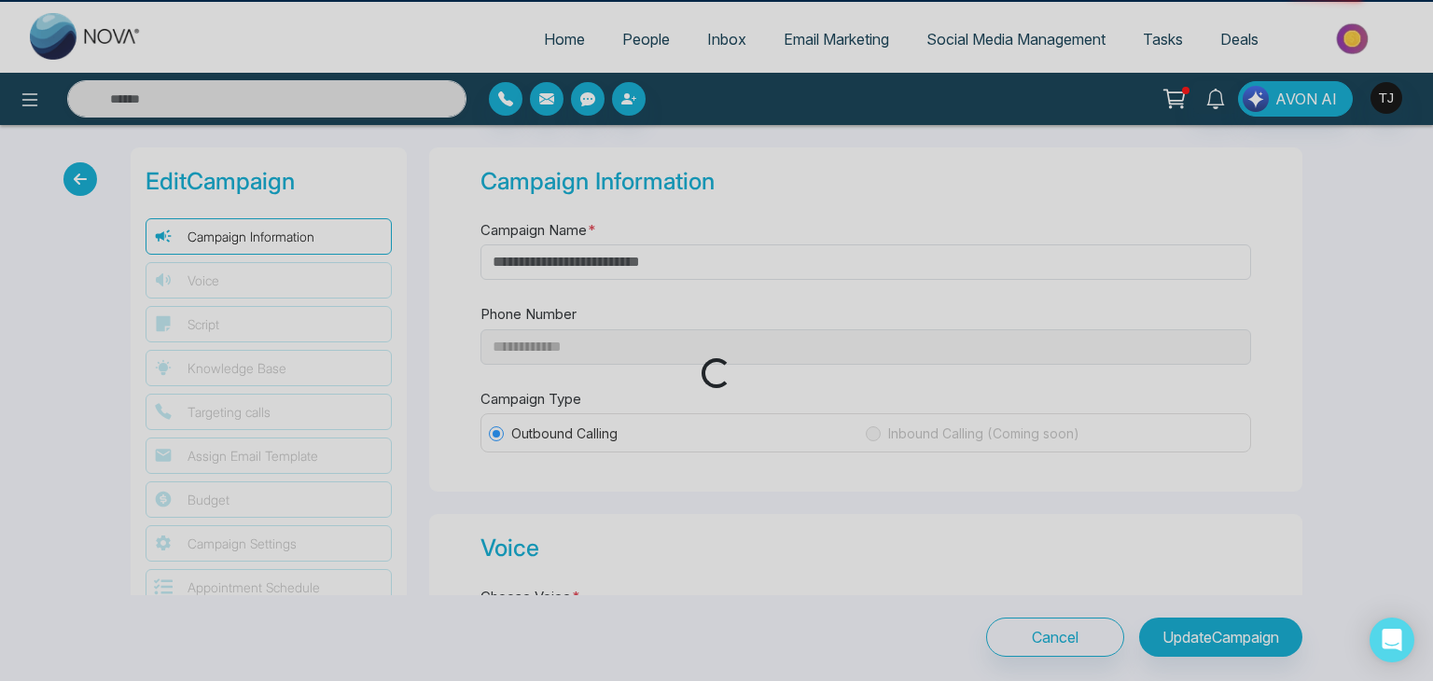
type input "**********"
type input "*"
type textarea "**********"
select select "***"
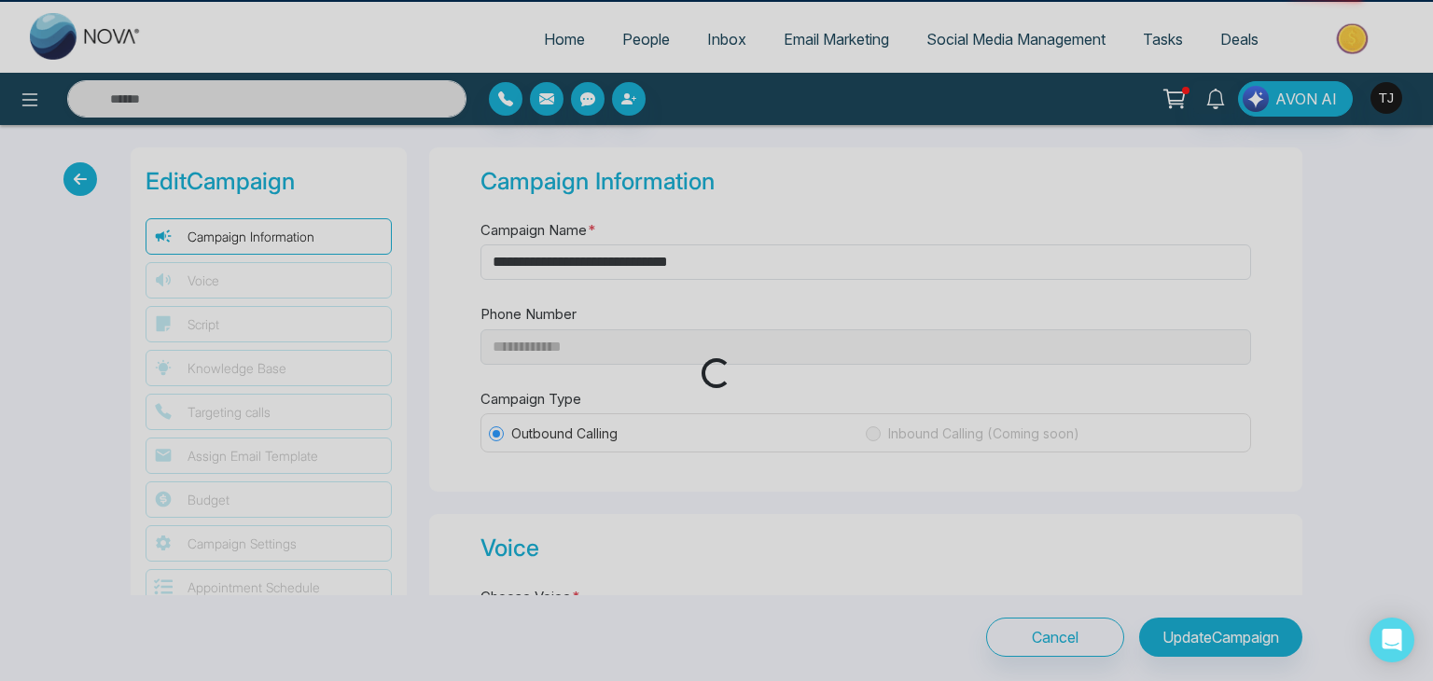
select select "***"
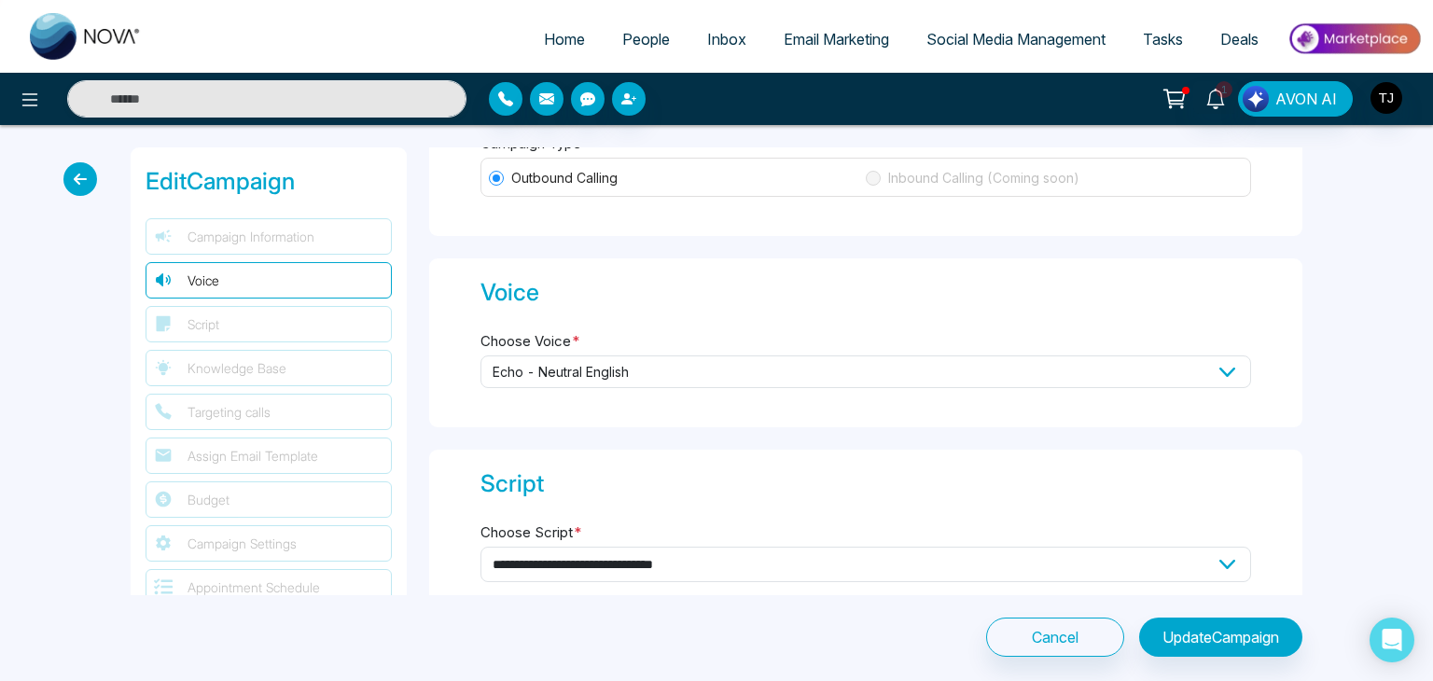
select select "*****"
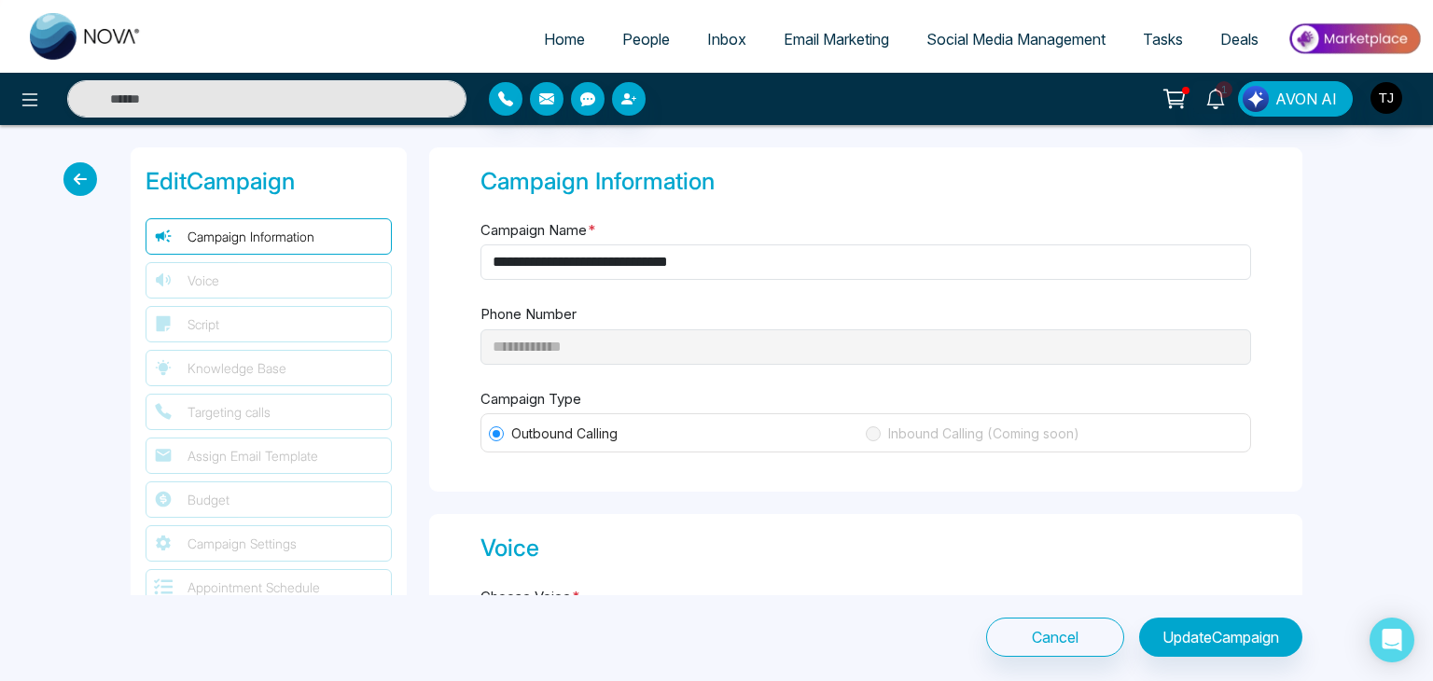
click at [84, 190] on icon at bounding box center [80, 179] width 34 height 34
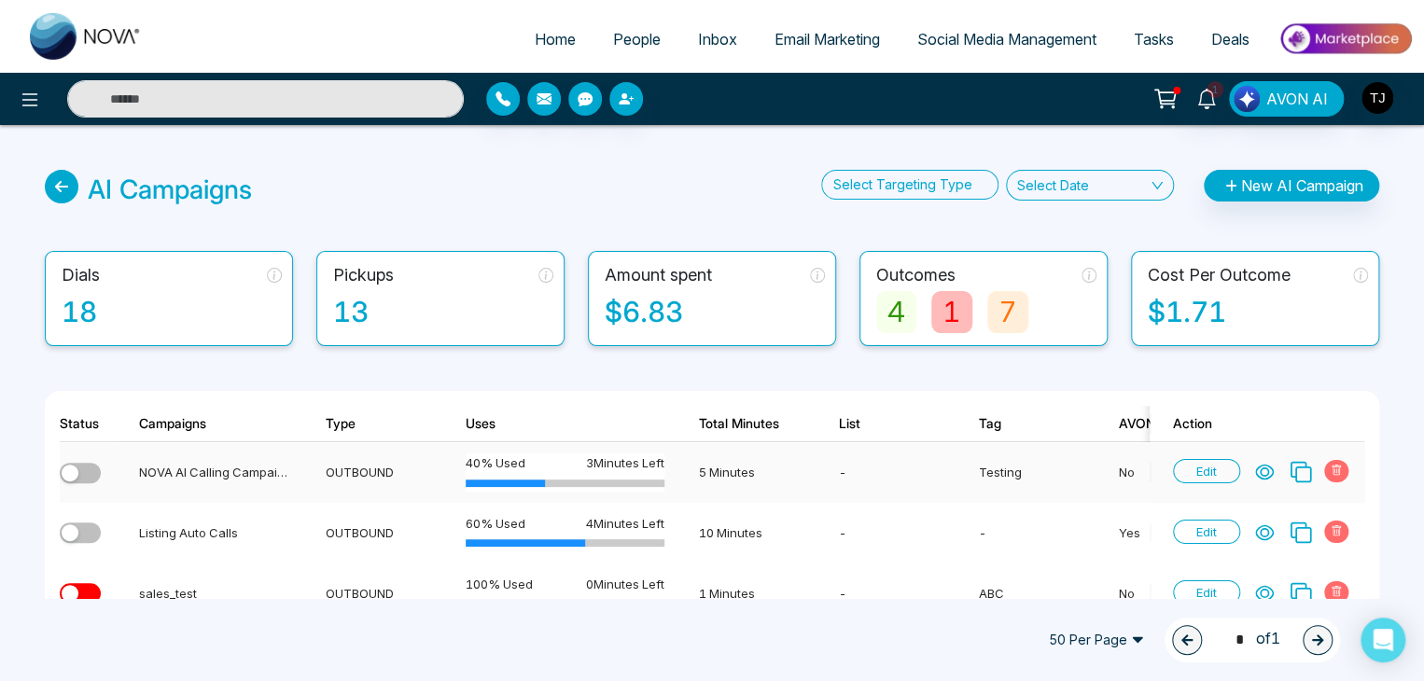
click at [341, 486] on td "OUTBOUND" at bounding box center [372, 472] width 140 height 61
click at [1268, 478] on icon at bounding box center [1264, 473] width 17 height 14
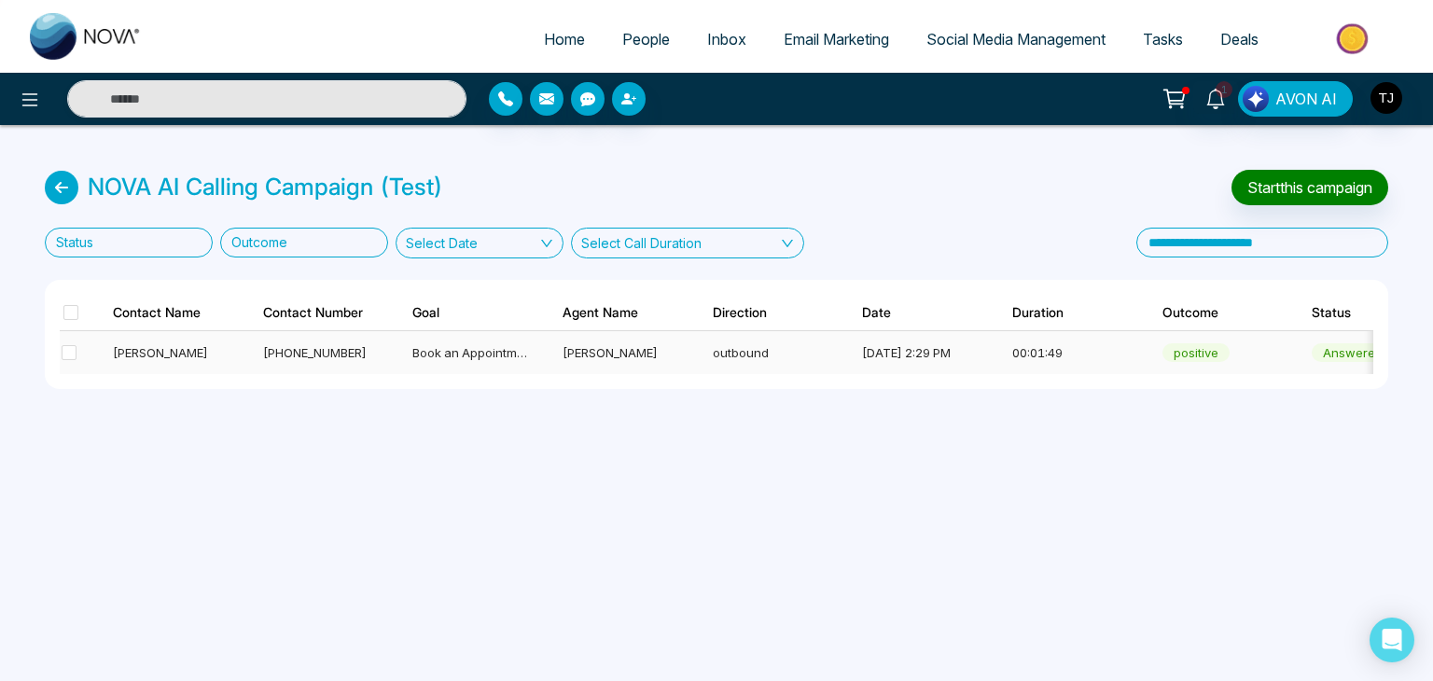
click at [814, 348] on div "outbound" at bounding box center [771, 352] width 116 height 19
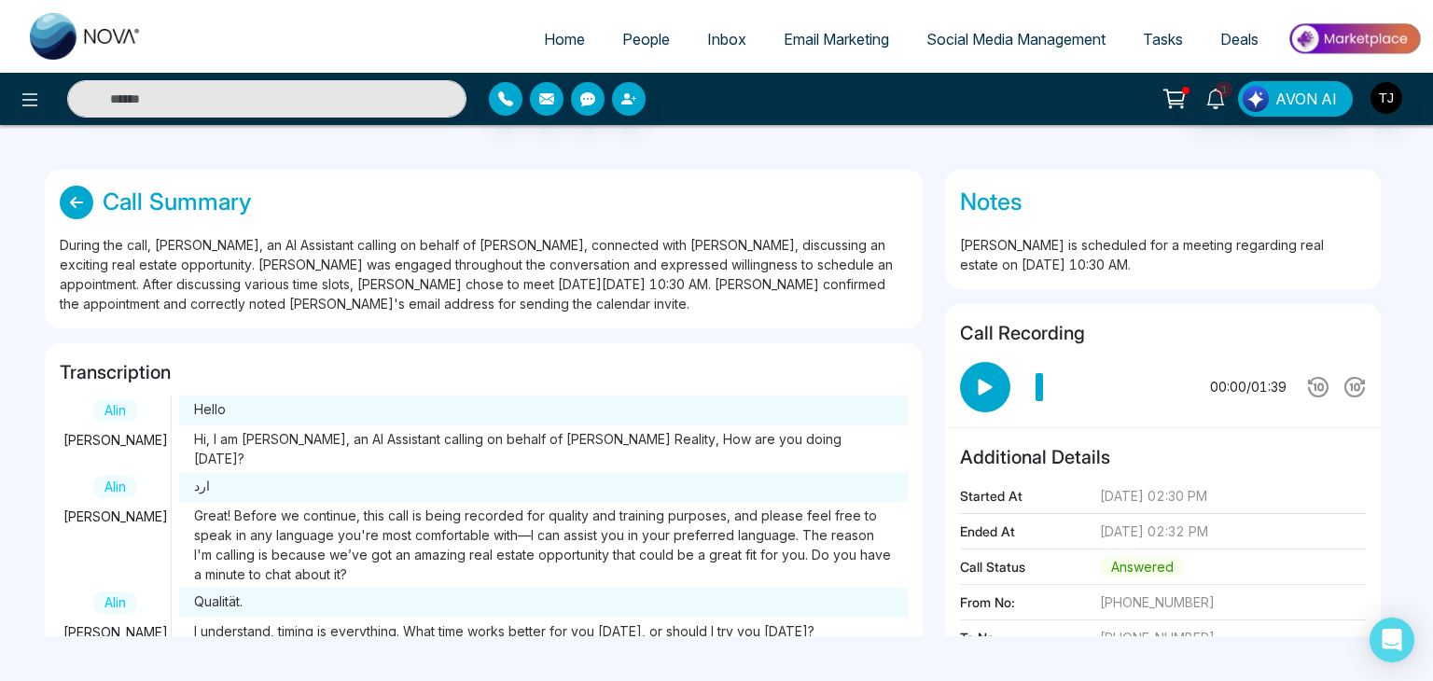
click at [75, 206] on icon at bounding box center [77, 203] width 34 height 34
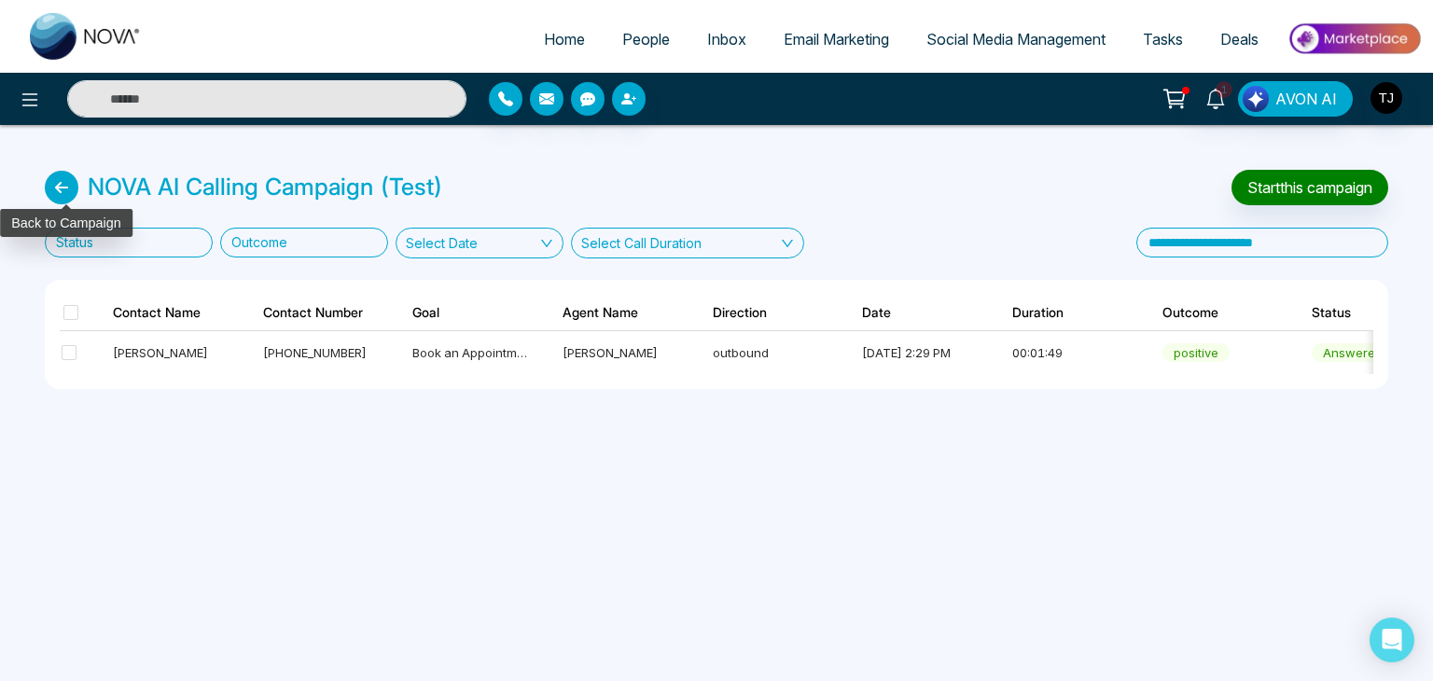
click at [71, 192] on icon at bounding box center [62, 188] width 34 height 34
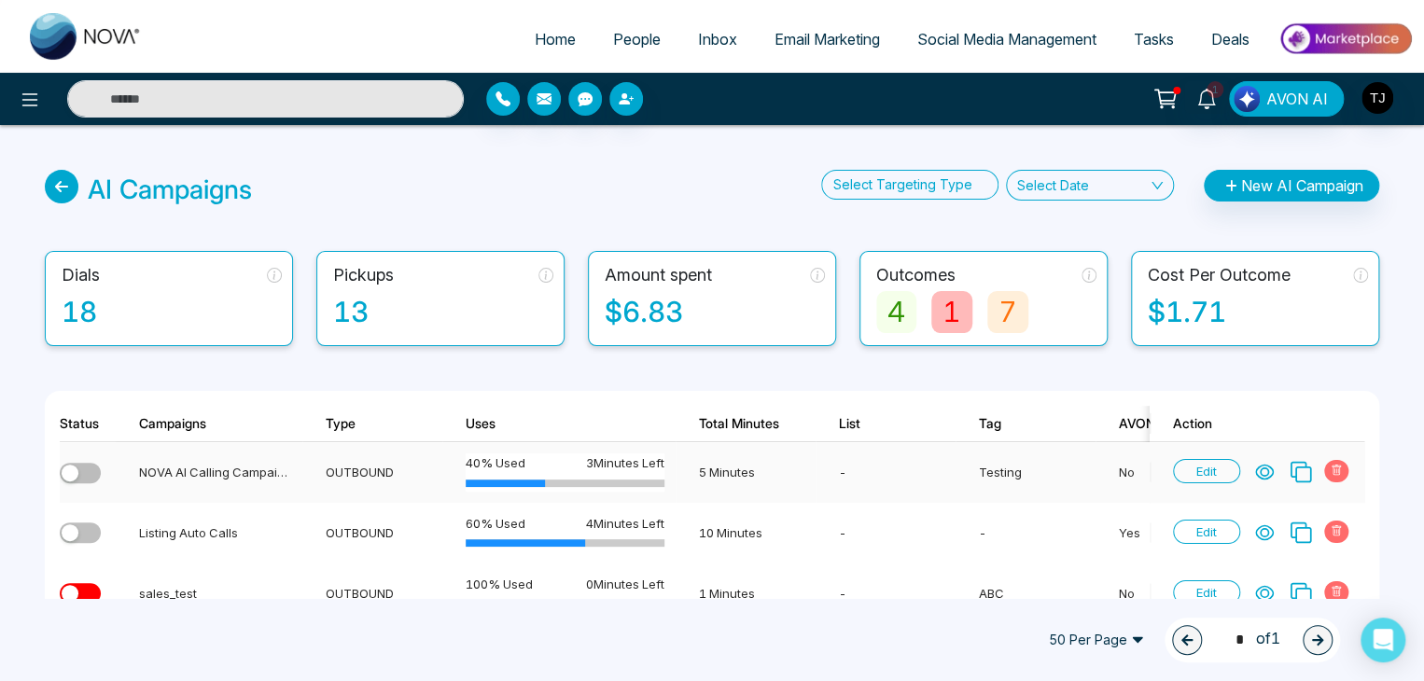
click at [1261, 471] on icon at bounding box center [1264, 472] width 19 height 19
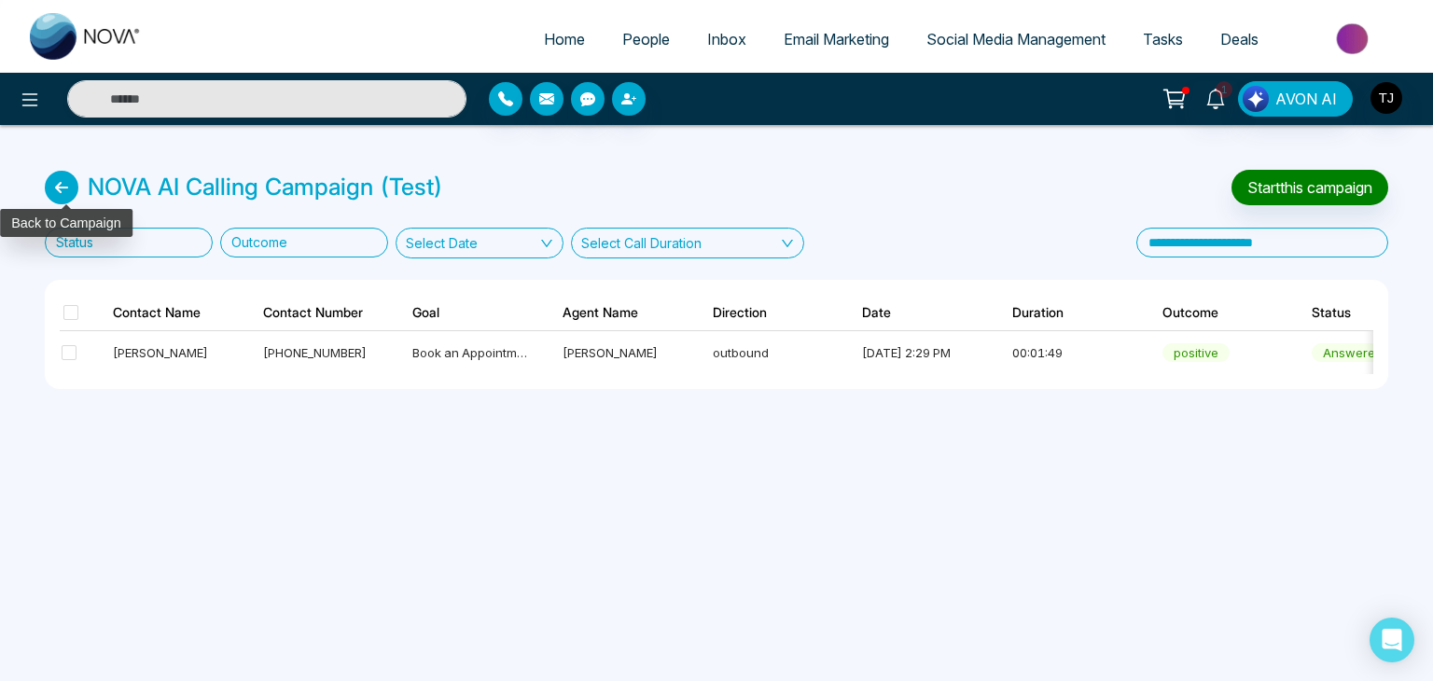
click at [59, 195] on icon at bounding box center [62, 188] width 34 height 34
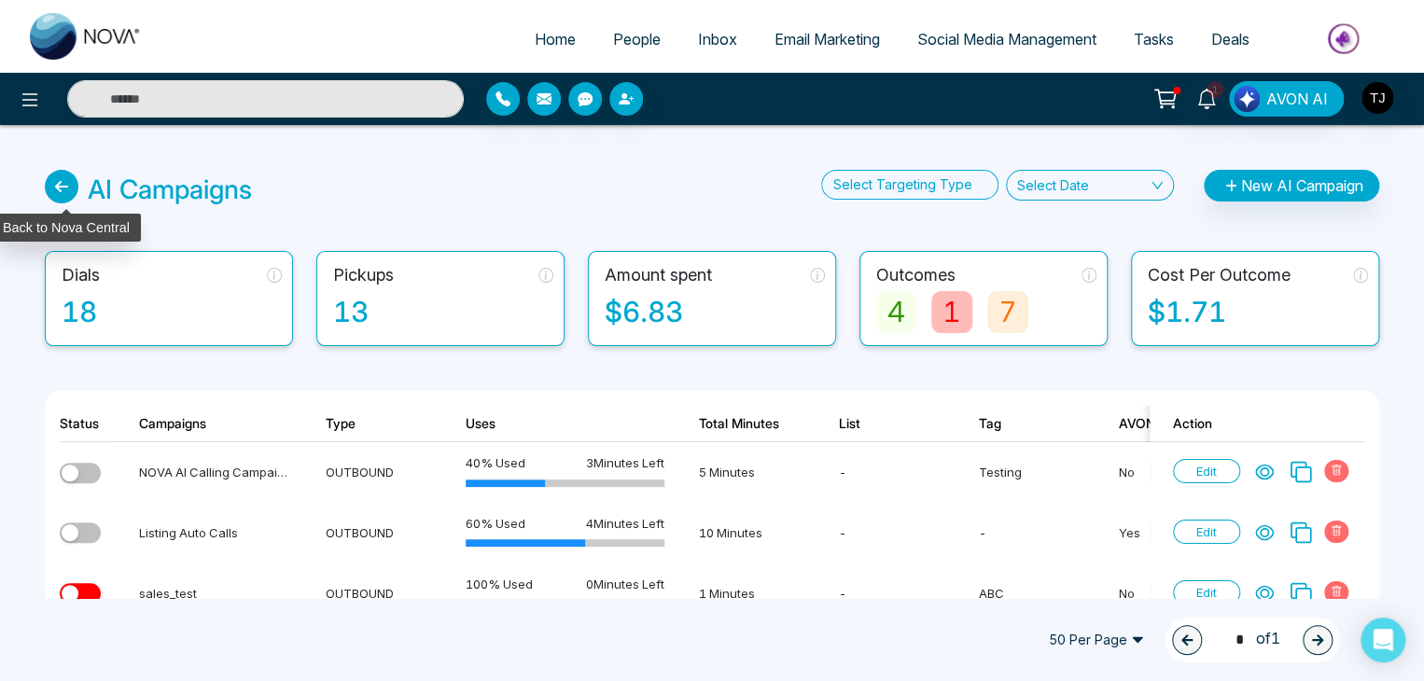
click at [65, 182] on icon at bounding box center [62, 187] width 34 height 34
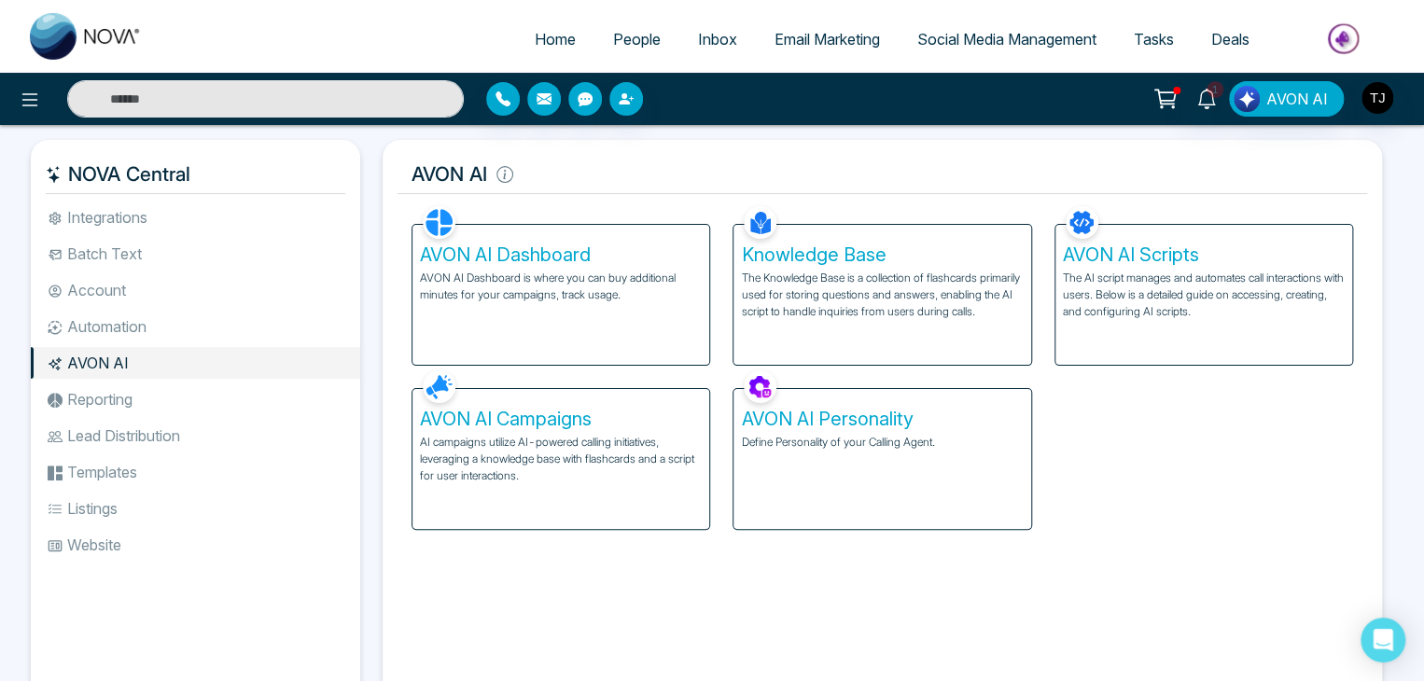
click at [265, 389] on li "Reporting" at bounding box center [195, 399] width 329 height 32
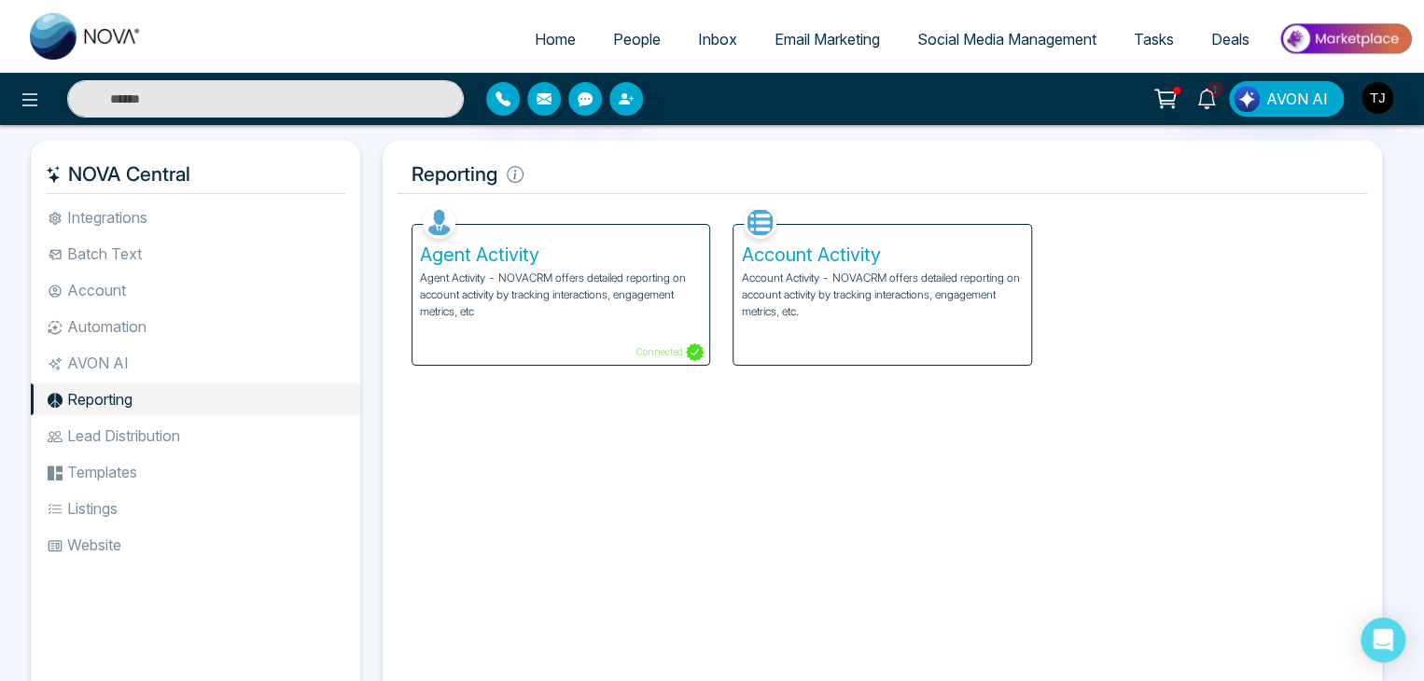
click at [225, 370] on li "AVON AI" at bounding box center [195, 363] width 329 height 32
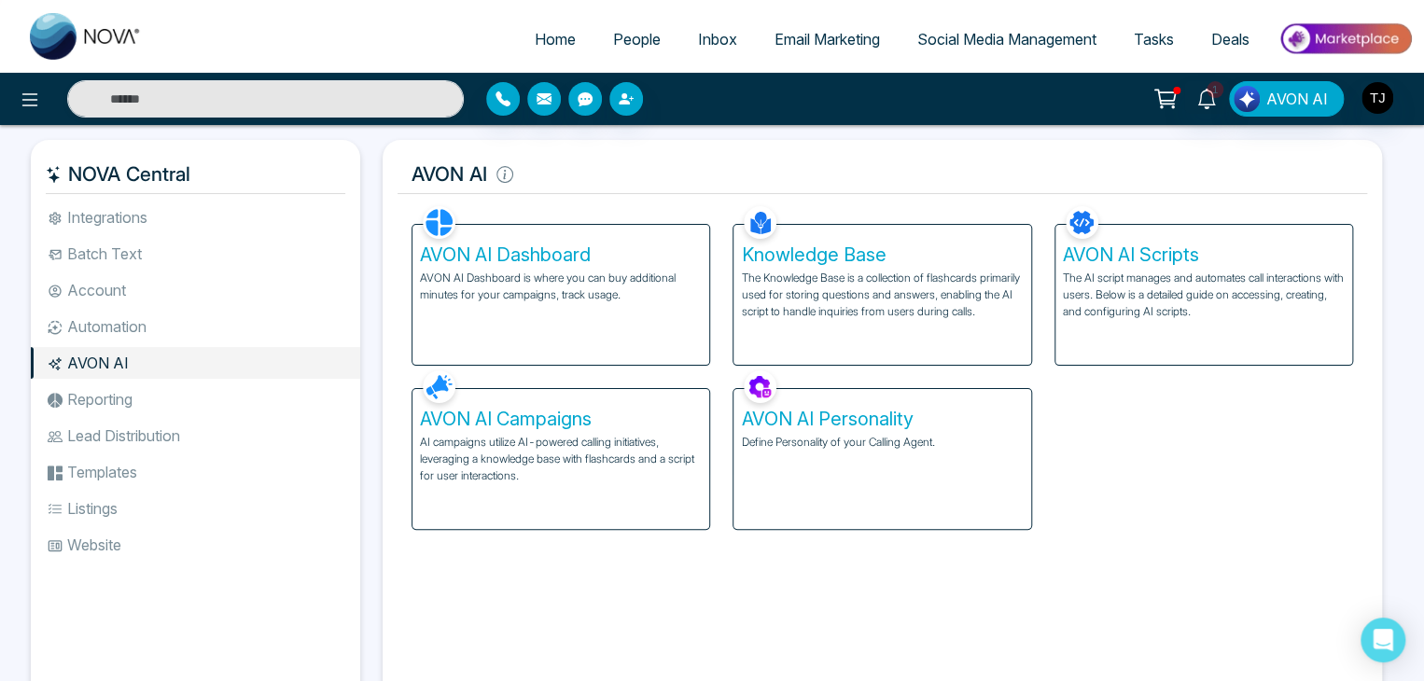
click at [156, 389] on li "Reporting" at bounding box center [195, 399] width 329 height 32
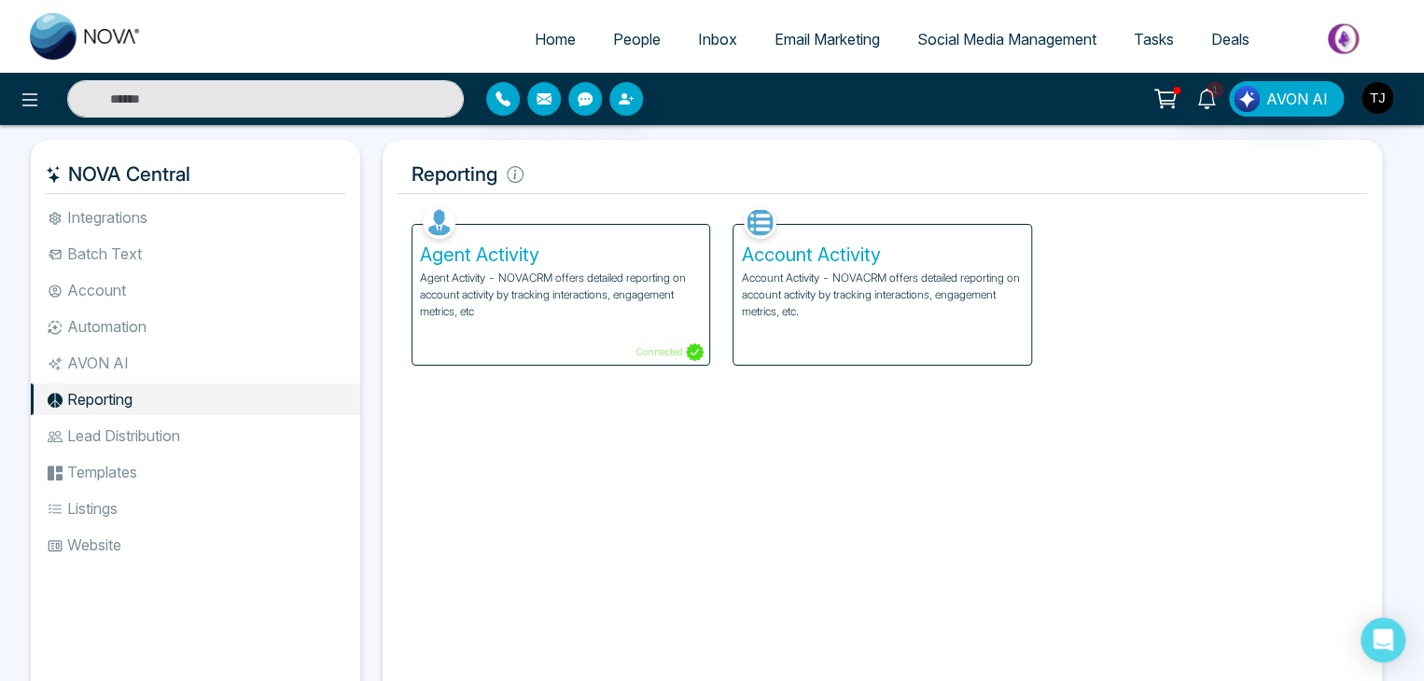
click at [174, 437] on li "Lead Distribution" at bounding box center [195, 436] width 329 height 32
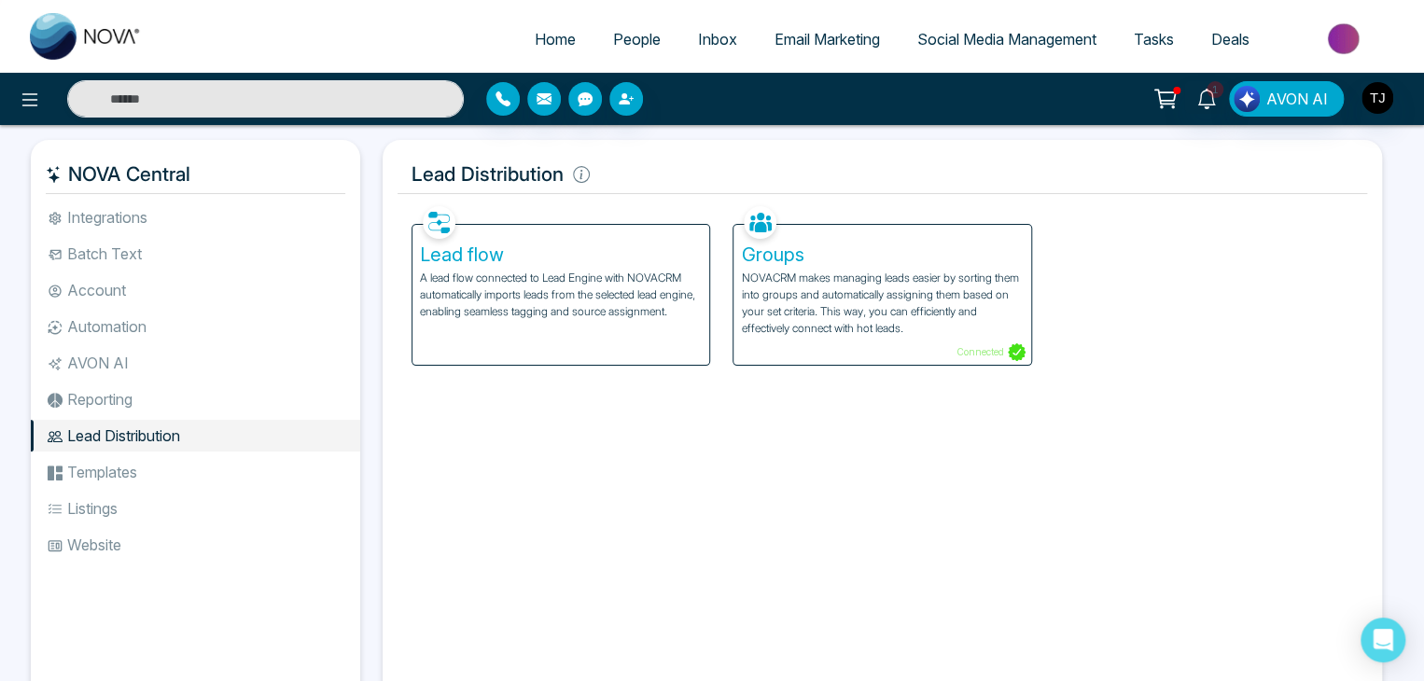
click at [188, 475] on li "Templates" at bounding box center [195, 472] width 329 height 32
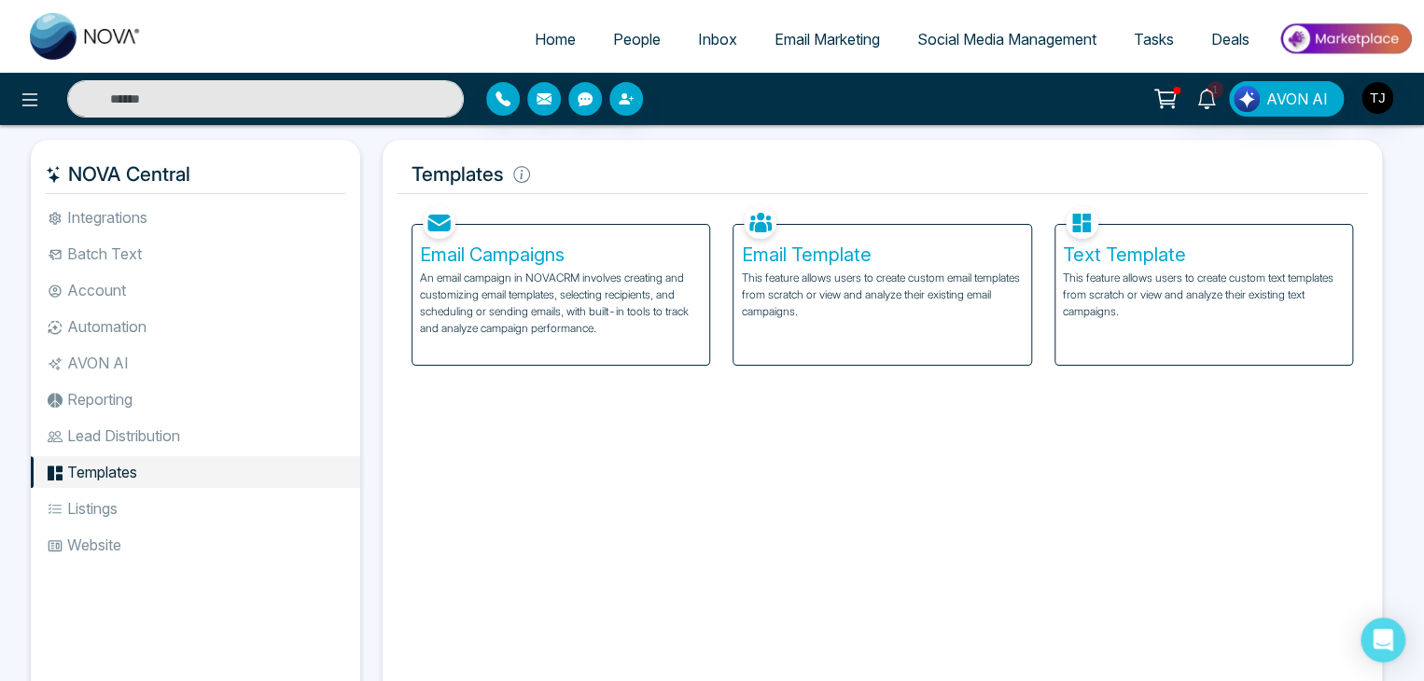
click at [197, 497] on li "Listings" at bounding box center [195, 509] width 329 height 32
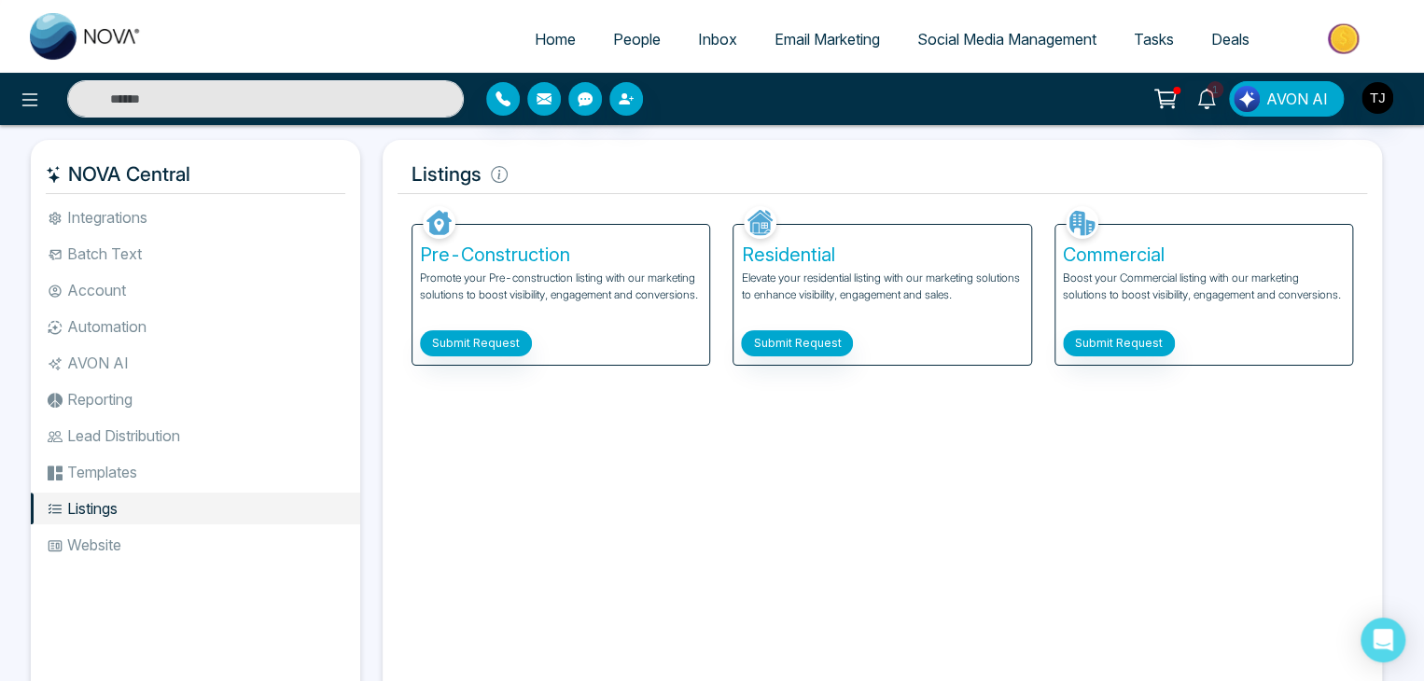
click at [212, 523] on li "Listings" at bounding box center [195, 509] width 329 height 32
click at [222, 542] on li "Website" at bounding box center [195, 545] width 329 height 32
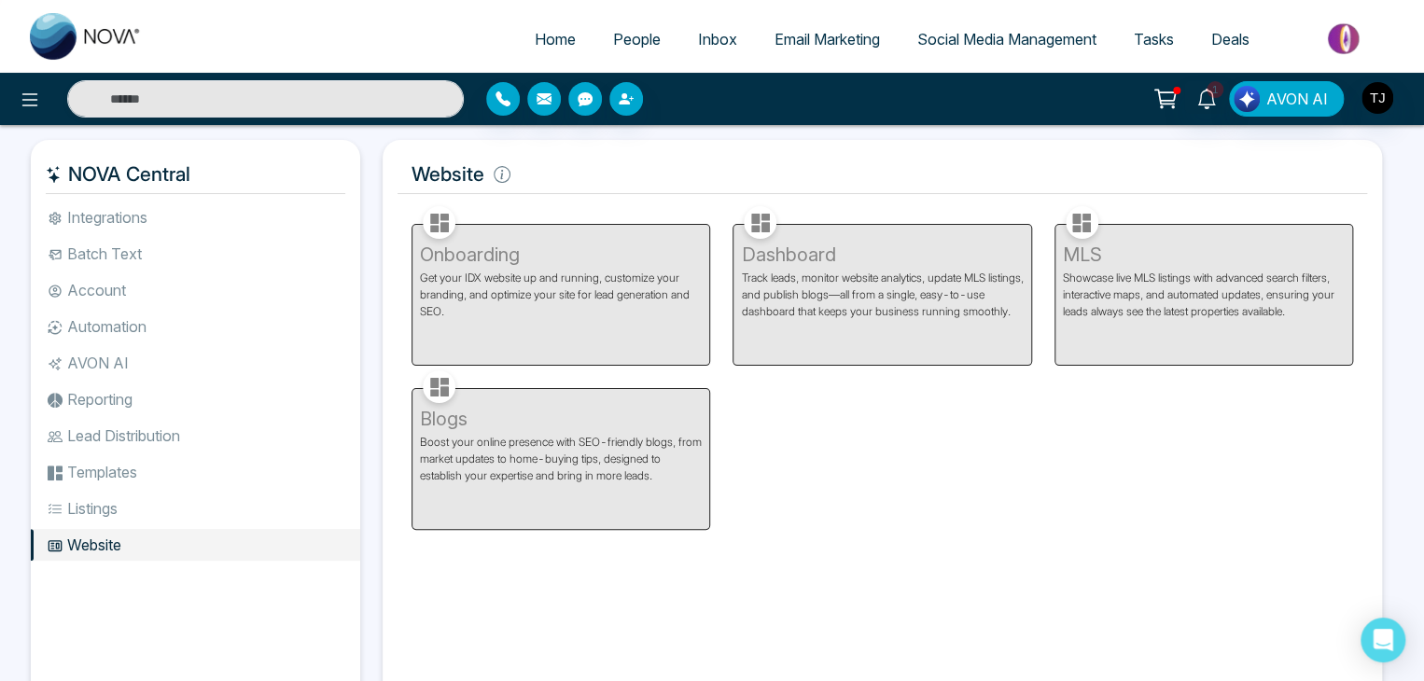
click at [231, 508] on li "Listings" at bounding box center [195, 509] width 329 height 32
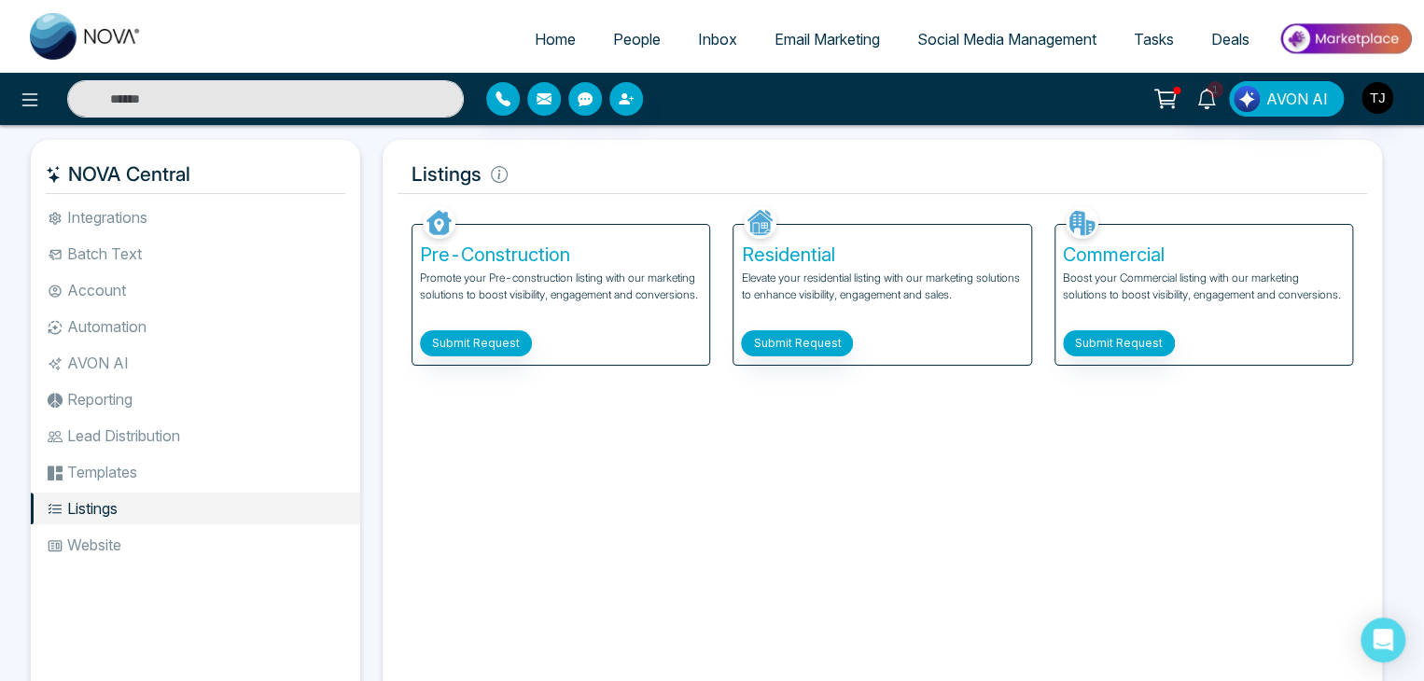
click at [238, 493] on li "Listings" at bounding box center [195, 509] width 329 height 32
click at [243, 476] on li "Templates" at bounding box center [195, 472] width 329 height 32
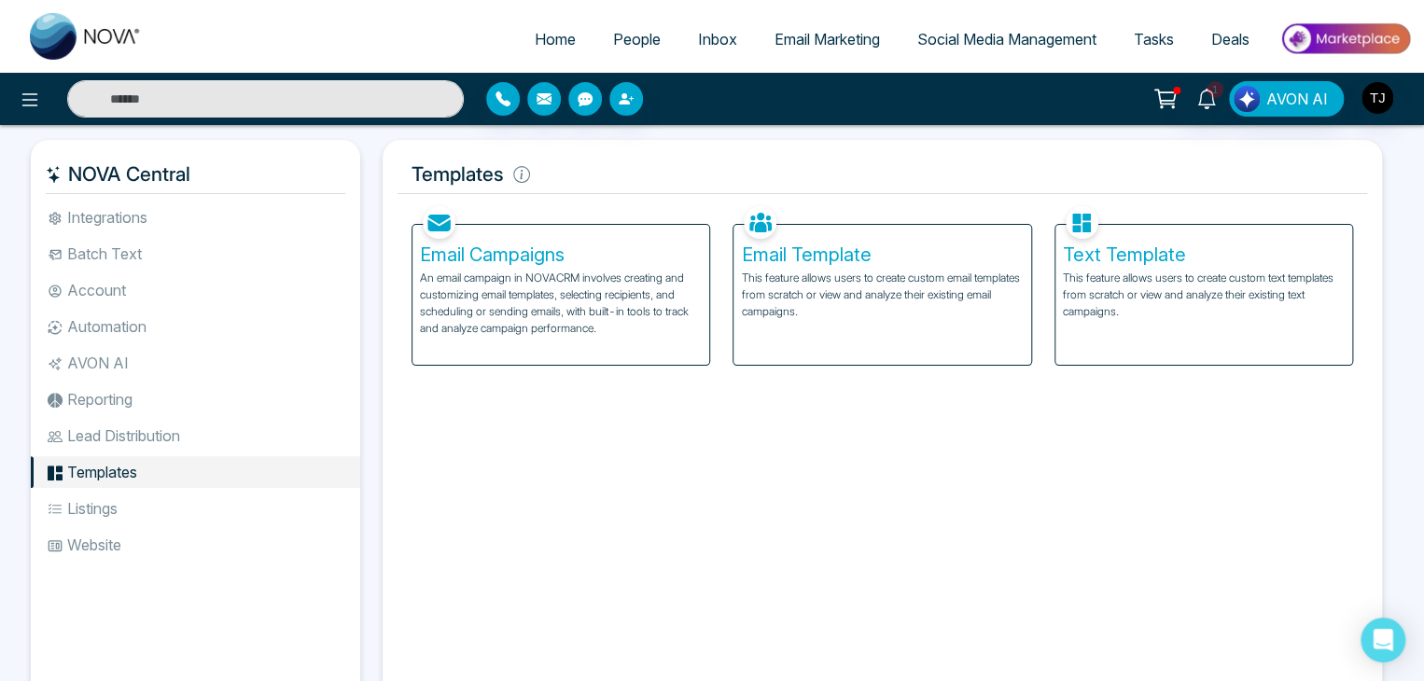
click at [250, 444] on li "Lead Distribution" at bounding box center [195, 436] width 329 height 32
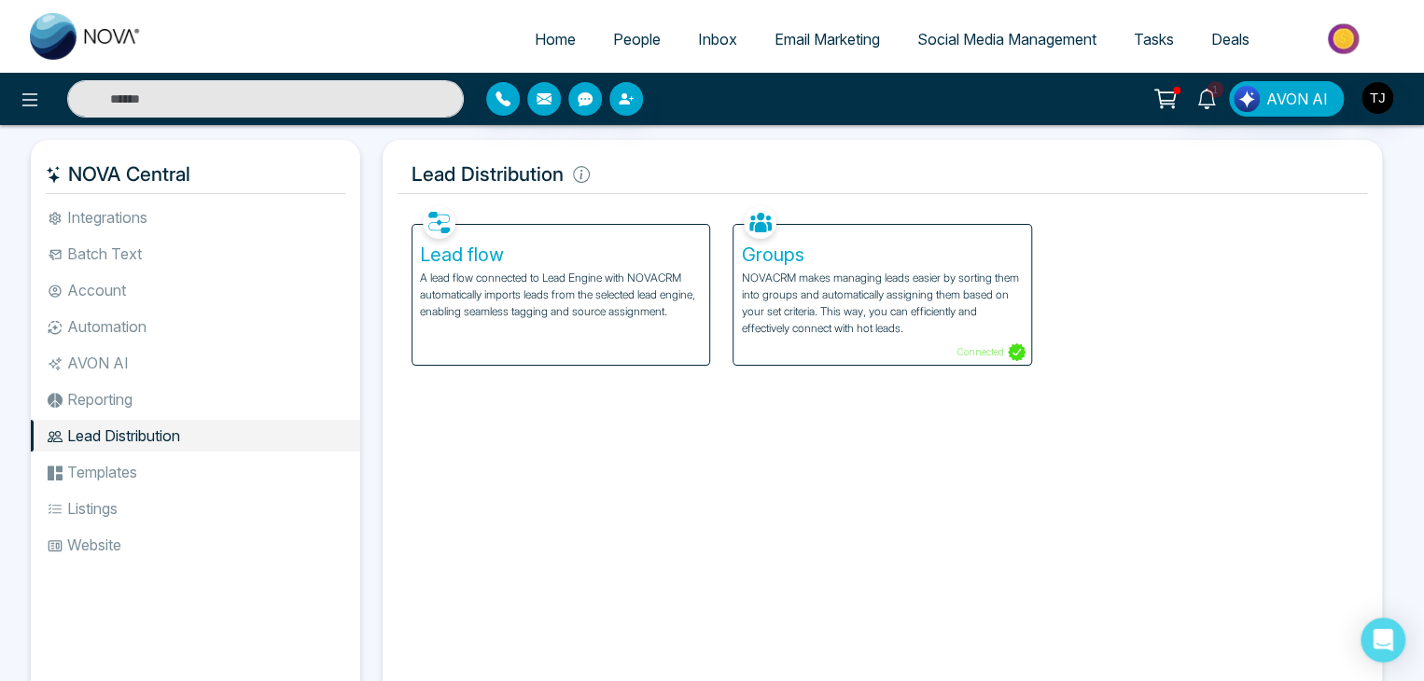
click at [258, 407] on li "Reporting" at bounding box center [195, 399] width 329 height 32
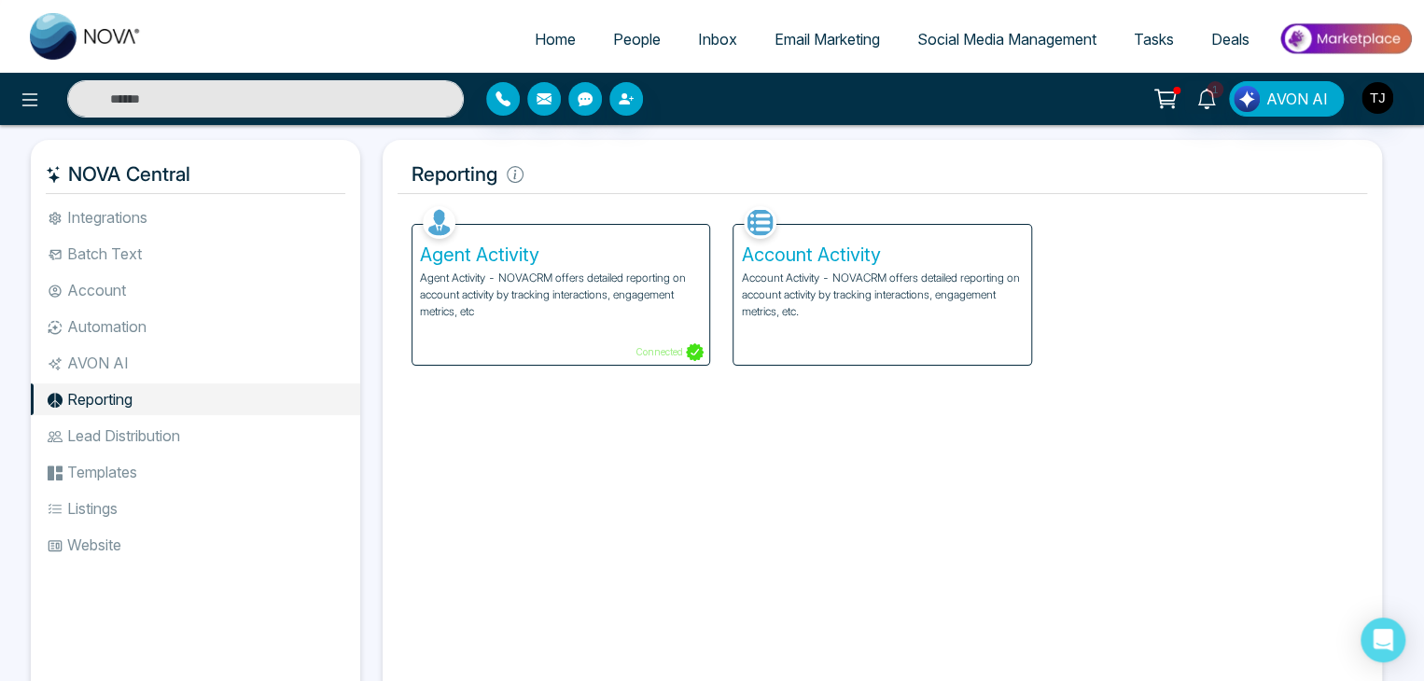
click at [258, 380] on ul "Integrations Batch Text Account Automation AVON AI Reporting Lead Distribution …" at bounding box center [195, 440] width 329 height 477
click at [258, 365] on li "AVON AI" at bounding box center [195, 363] width 329 height 32
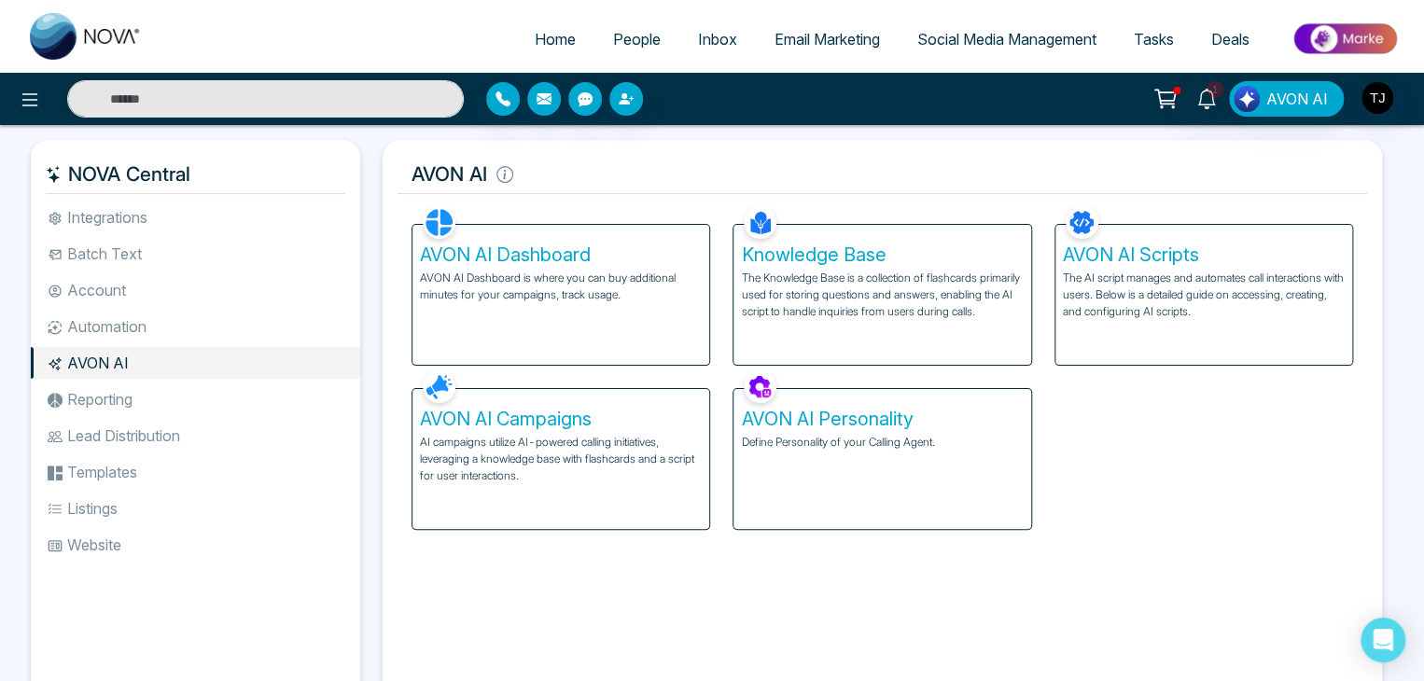
click at [258, 398] on li "Reporting" at bounding box center [195, 399] width 329 height 32
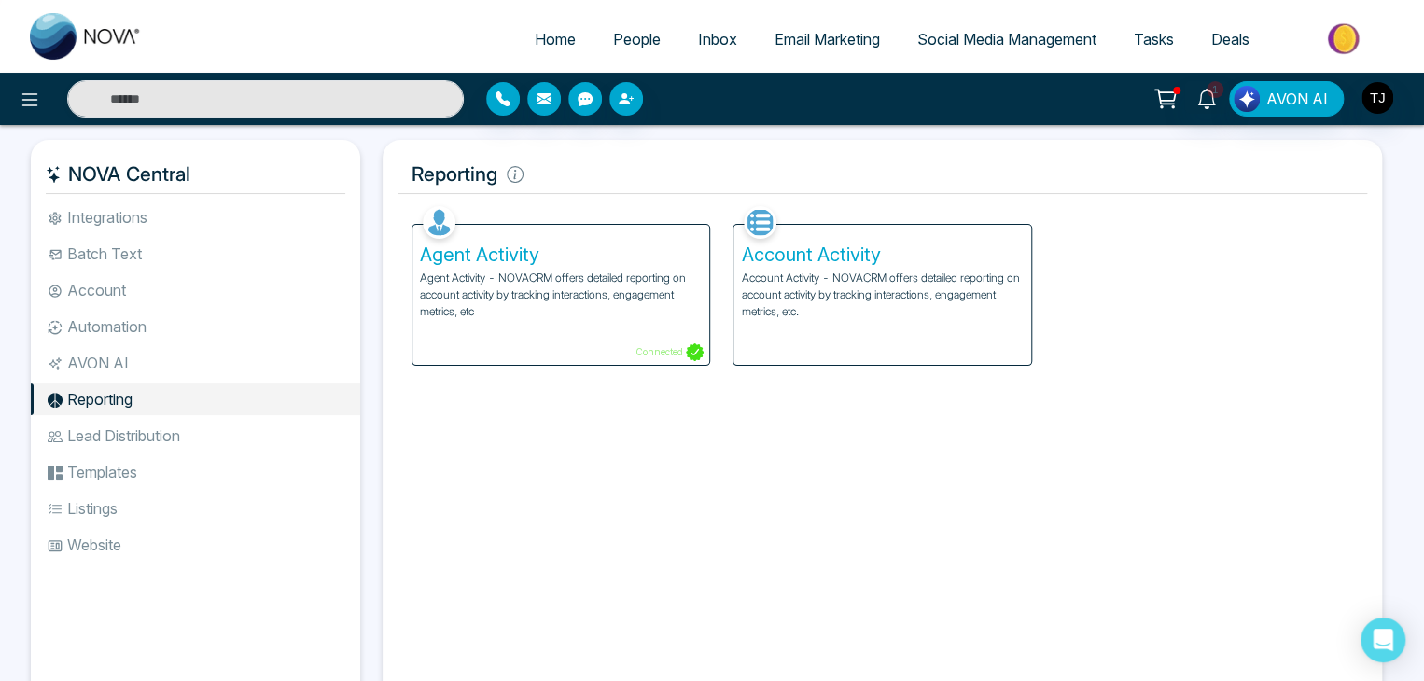
click at [191, 376] on li "AVON AI" at bounding box center [195, 363] width 329 height 32
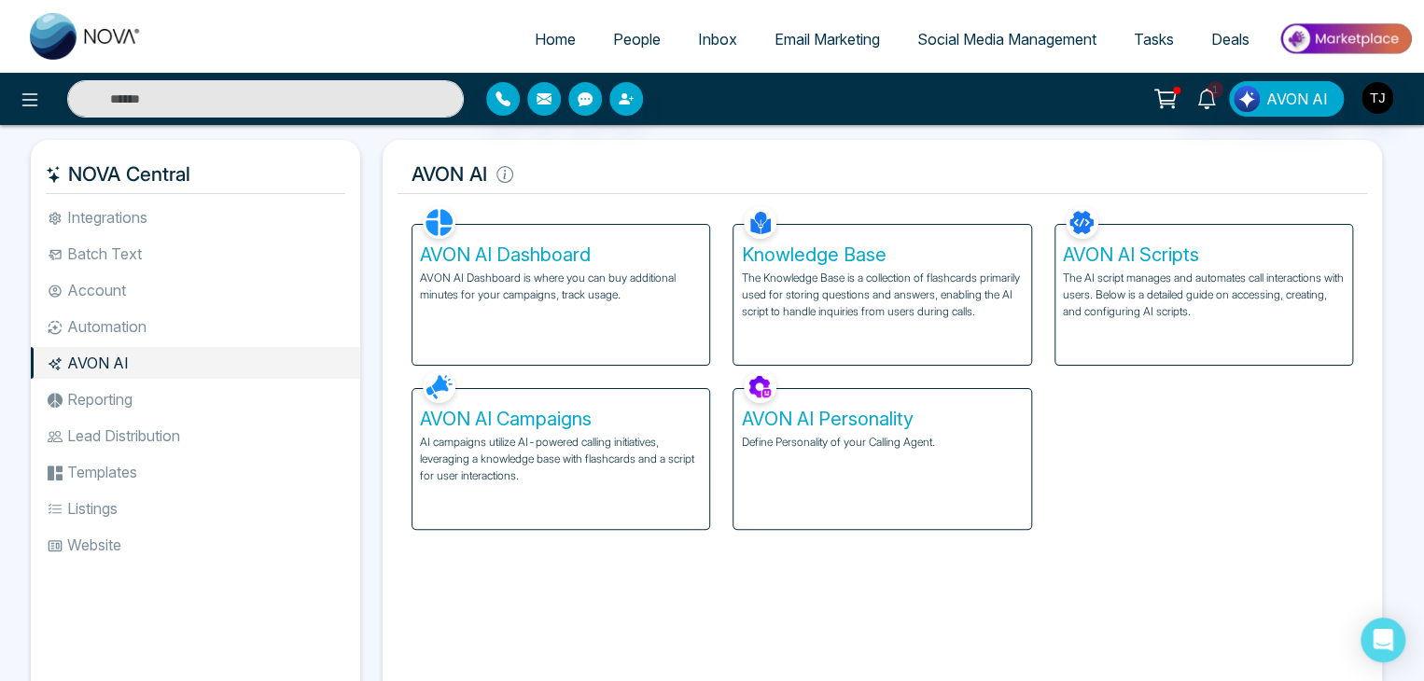
click at [591, 443] on p "AI campaigns utilize AI-powered calling initiatives, leveraging a knowledge bas…" at bounding box center [561, 459] width 282 height 50
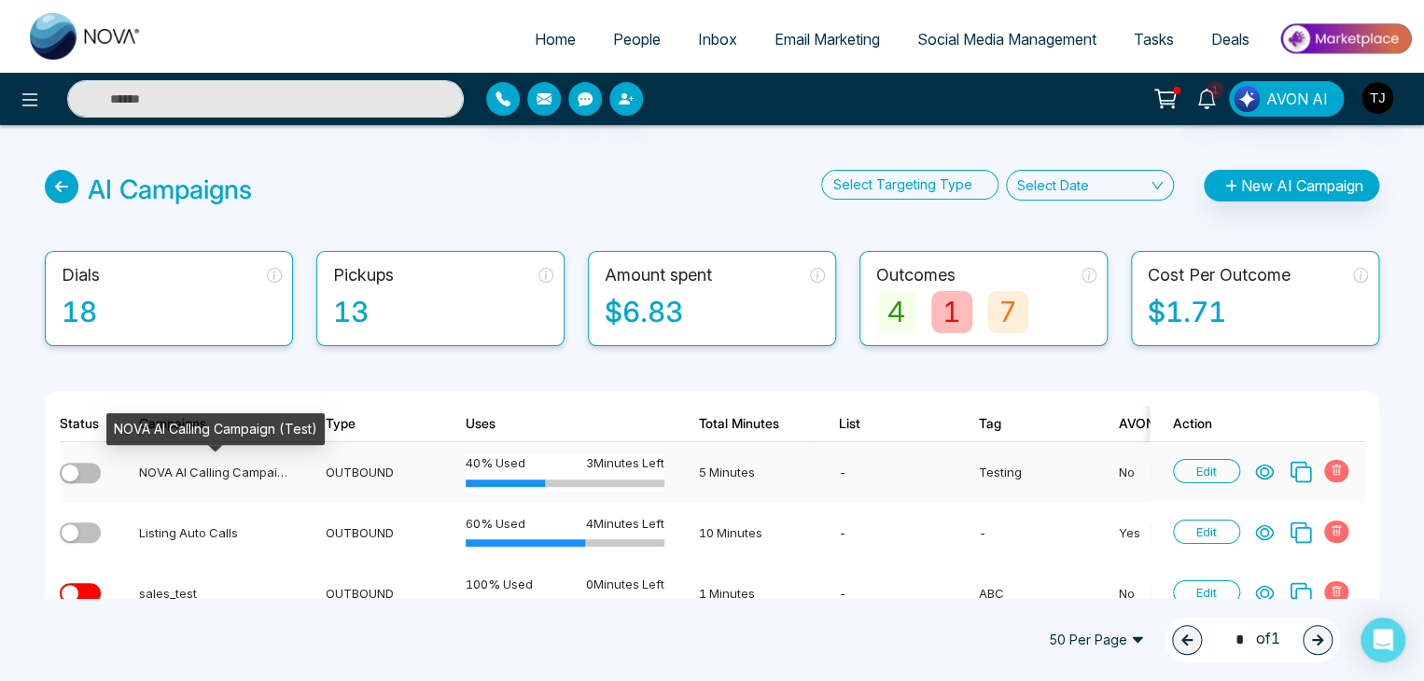
click at [268, 473] on div "NOVA AI Calling Campaign (Test)" at bounding box center [215, 472] width 152 height 19
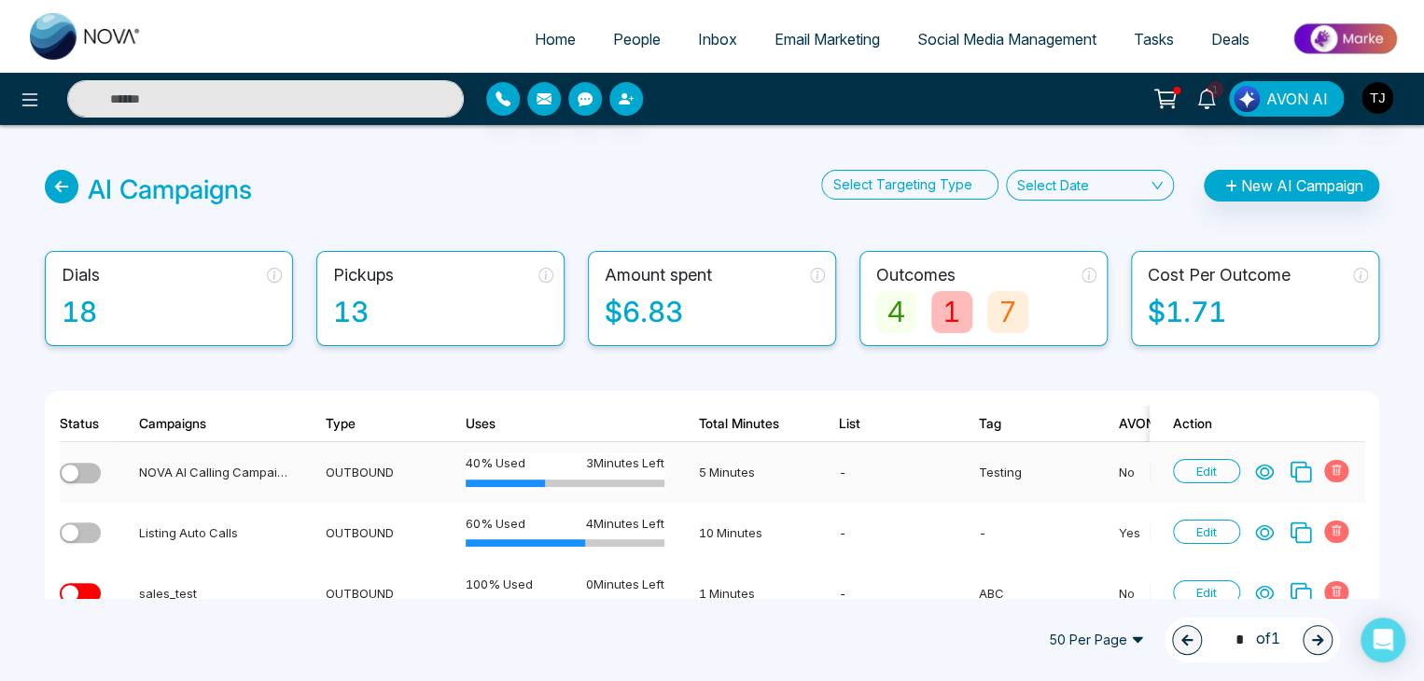
click at [381, 474] on td "OUTBOUND" at bounding box center [372, 472] width 140 height 61
click at [1270, 471] on icon at bounding box center [1264, 472] width 19 height 19
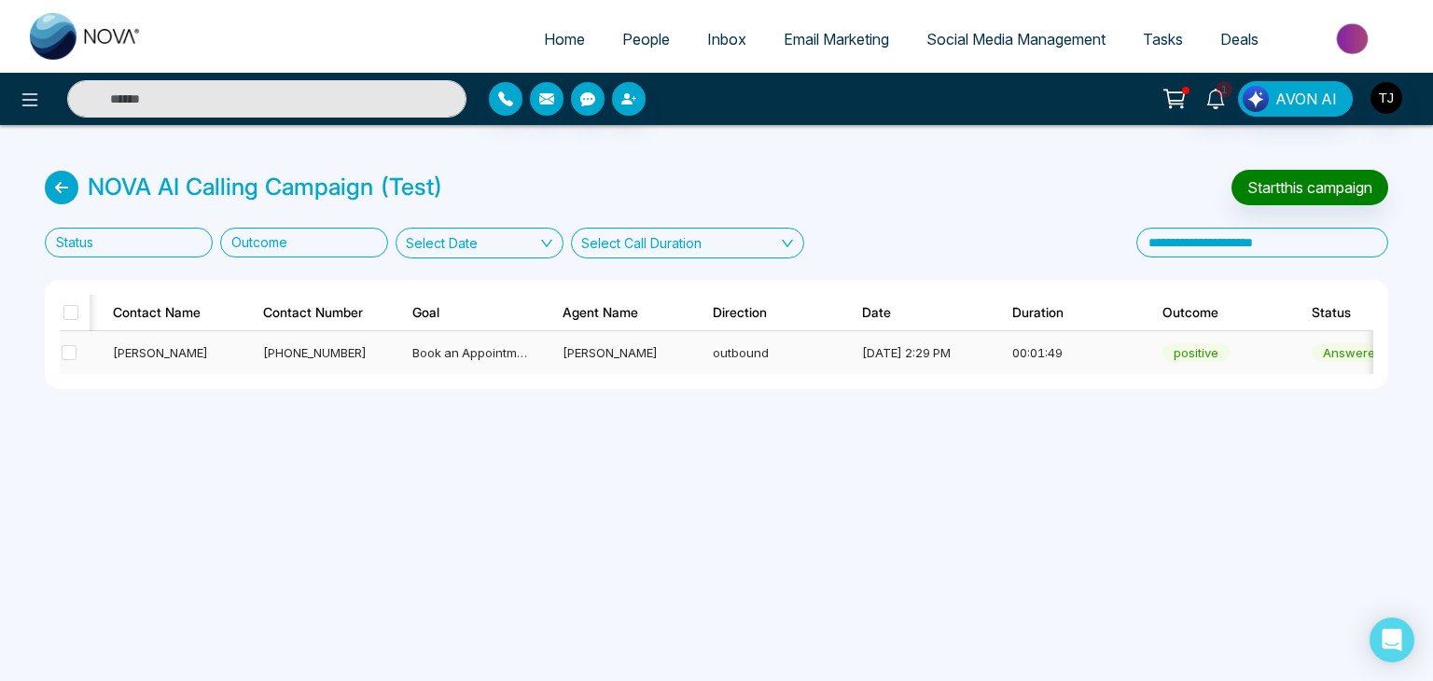
scroll to position [0, 515]
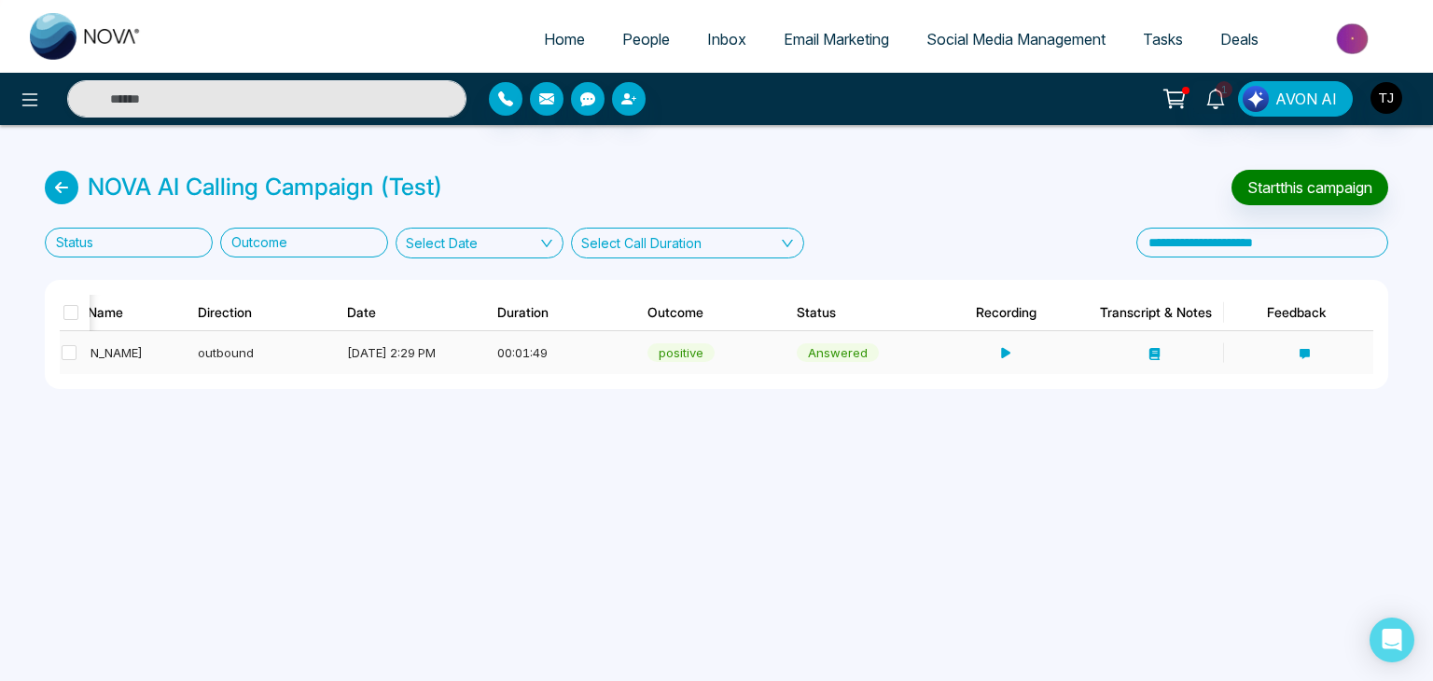
click at [1156, 352] on icon at bounding box center [1154, 354] width 10 height 12
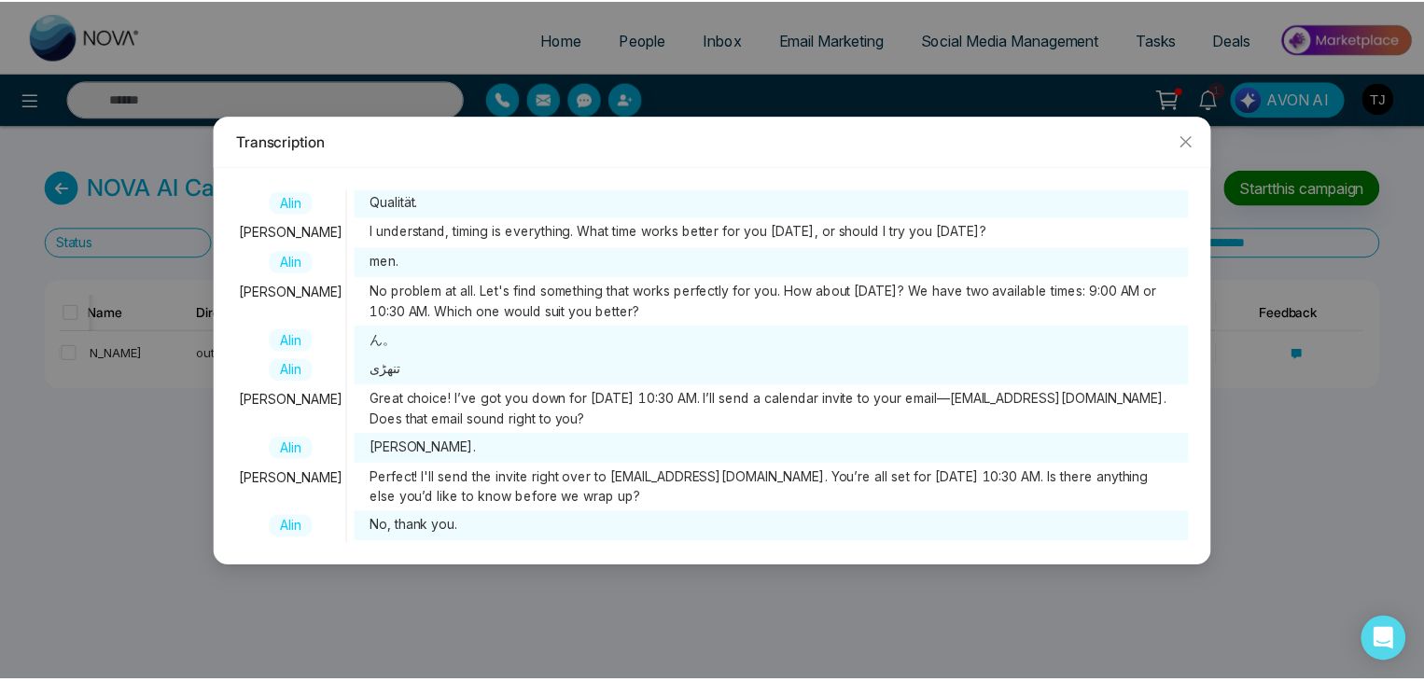
scroll to position [227, 0]
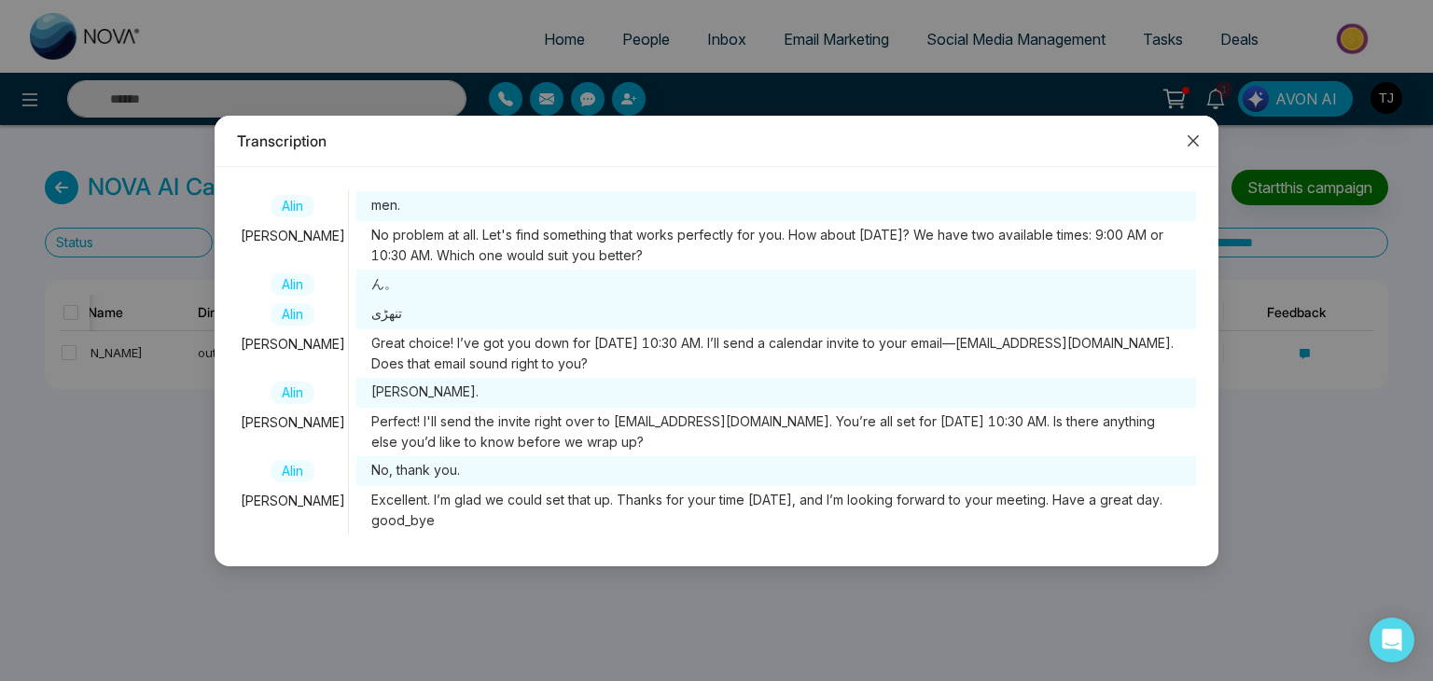
click at [1190, 145] on icon "close" at bounding box center [1193, 140] width 15 height 15
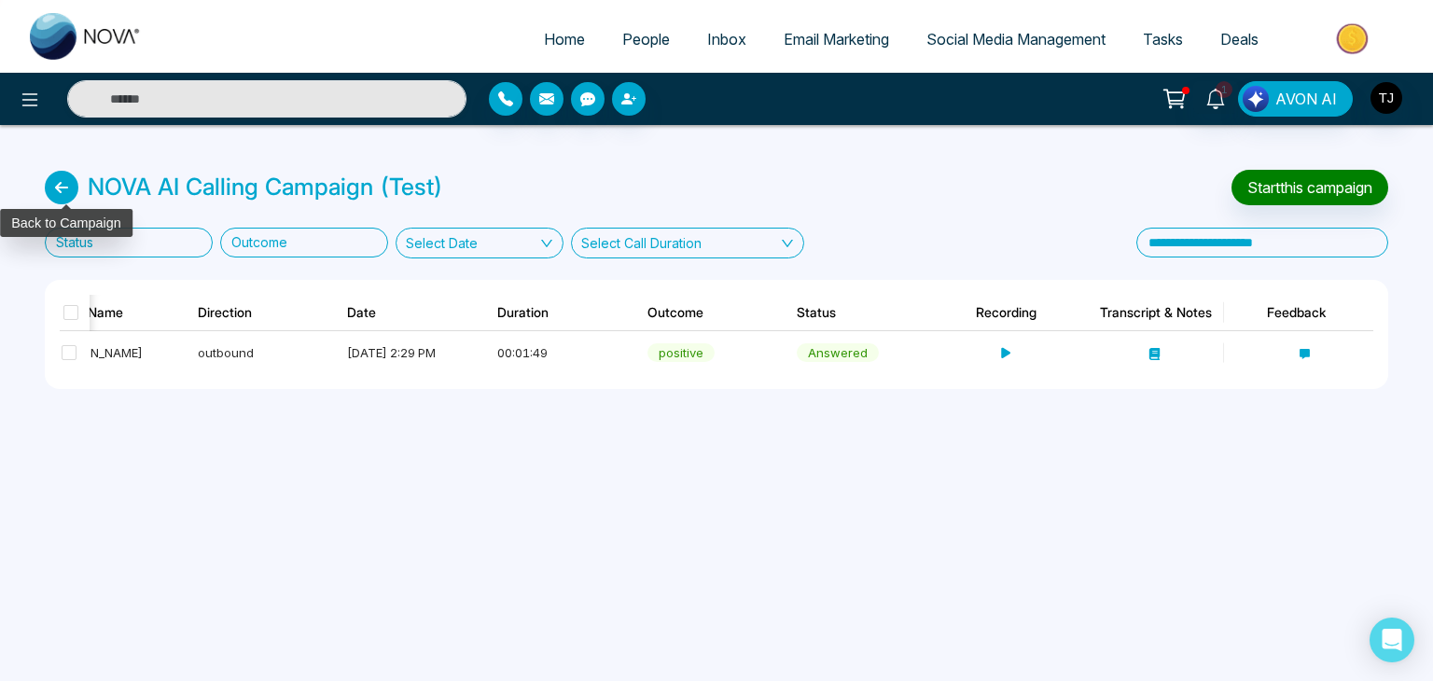
click at [57, 186] on icon at bounding box center [62, 188] width 34 height 34
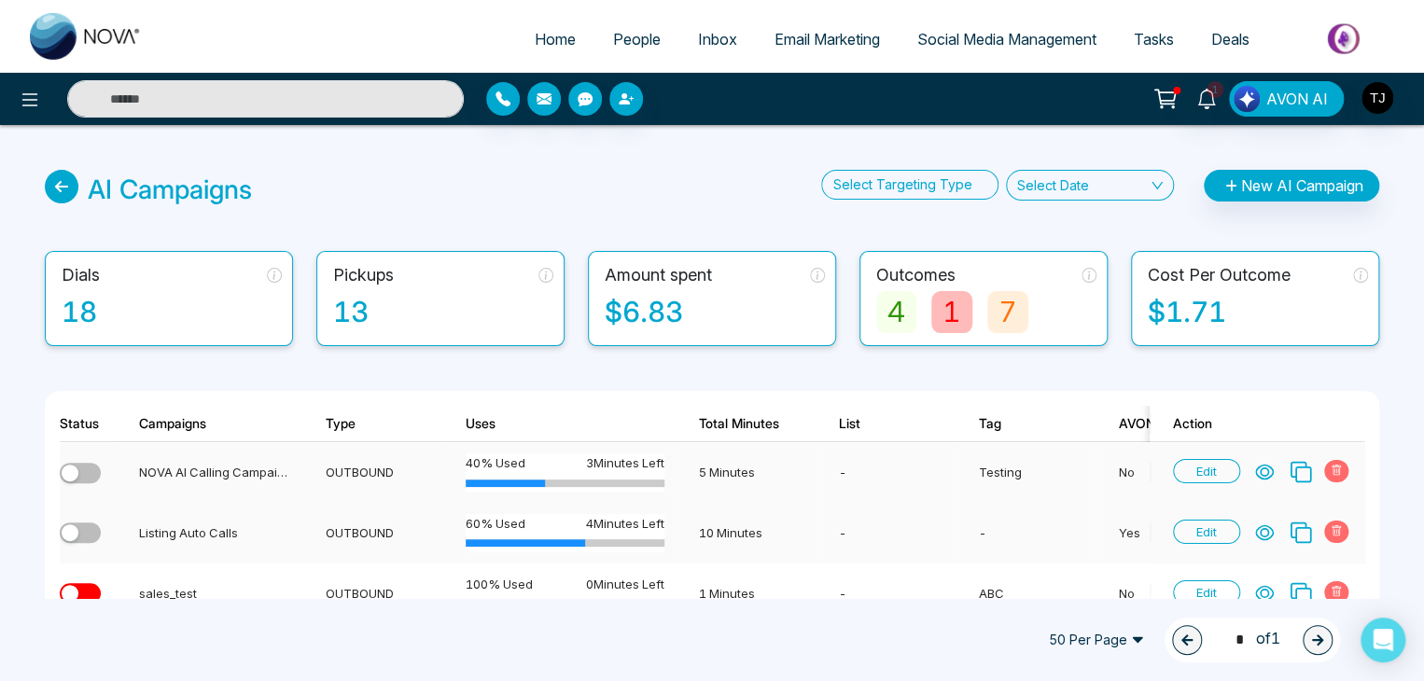
scroll to position [56, 0]
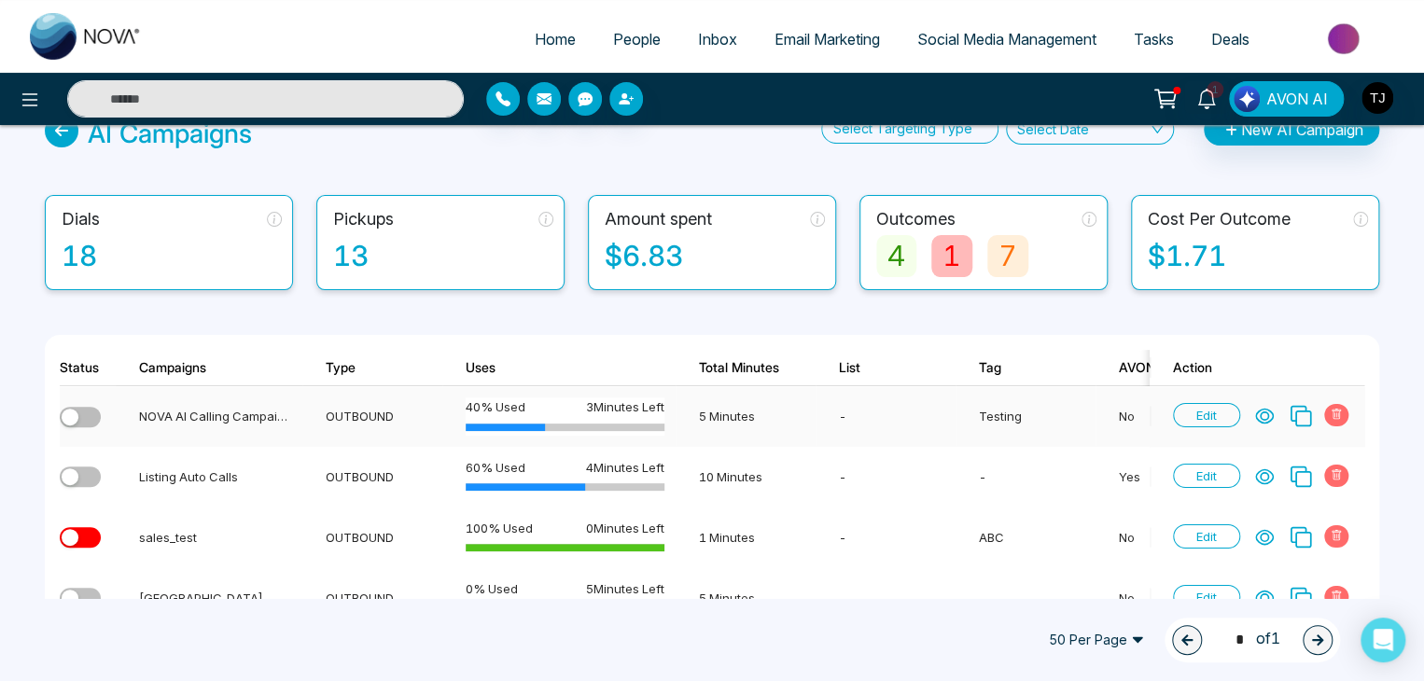
click at [837, 404] on td "-" at bounding box center [885, 416] width 140 height 61
click at [1265, 410] on icon at bounding box center [1264, 417] width 17 height 14
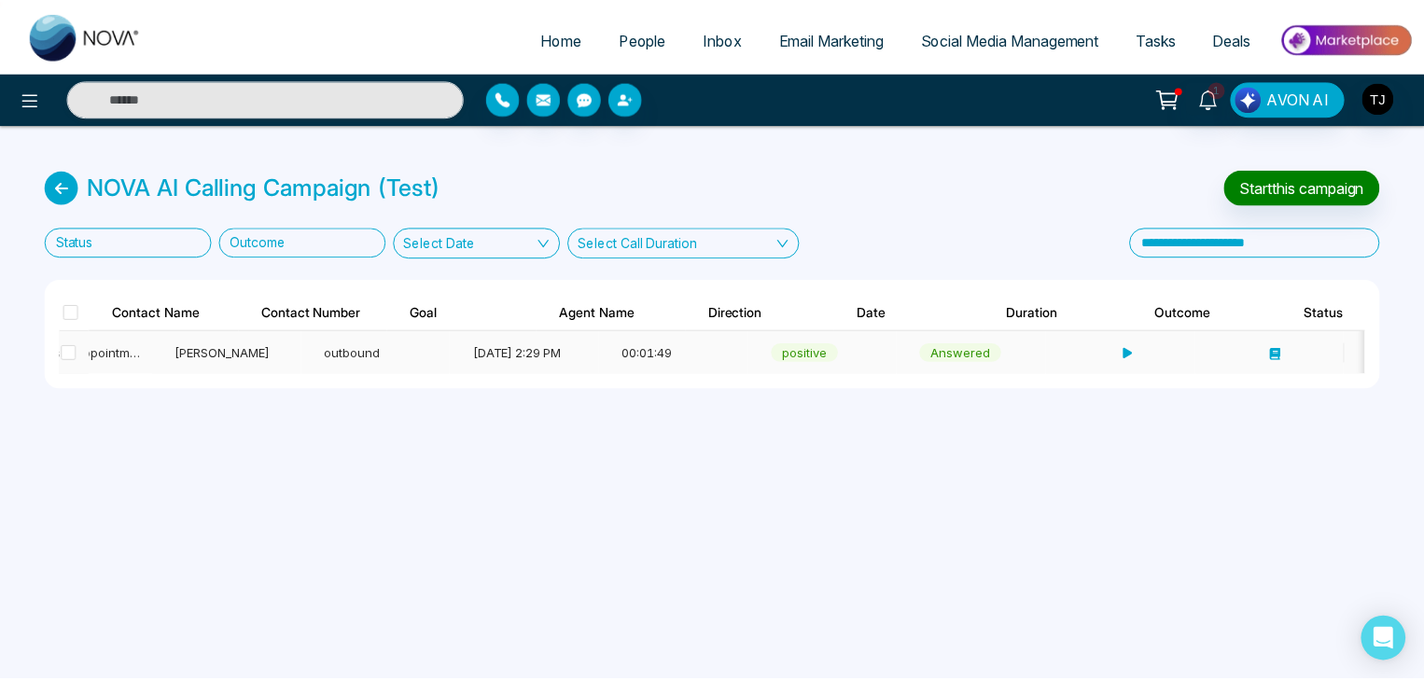
scroll to position [0, 515]
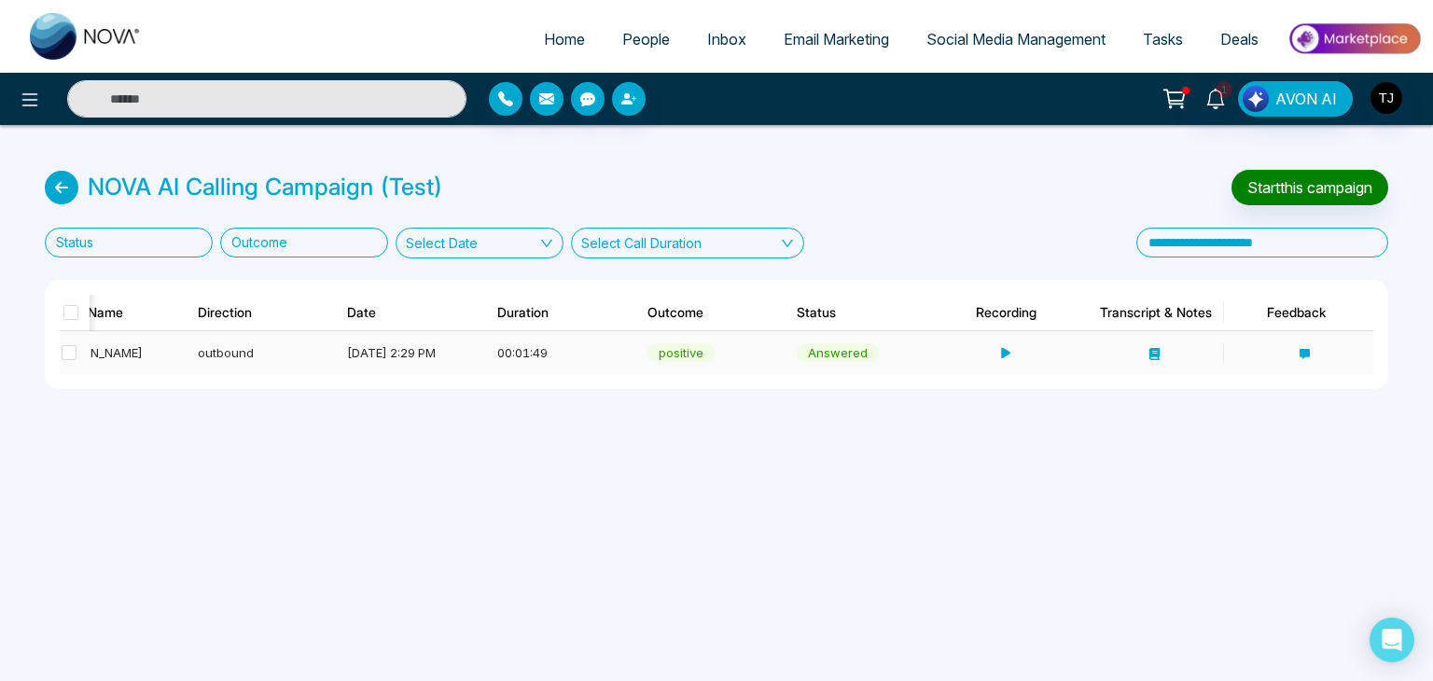
click at [1004, 355] on icon at bounding box center [1004, 353] width 12 height 12
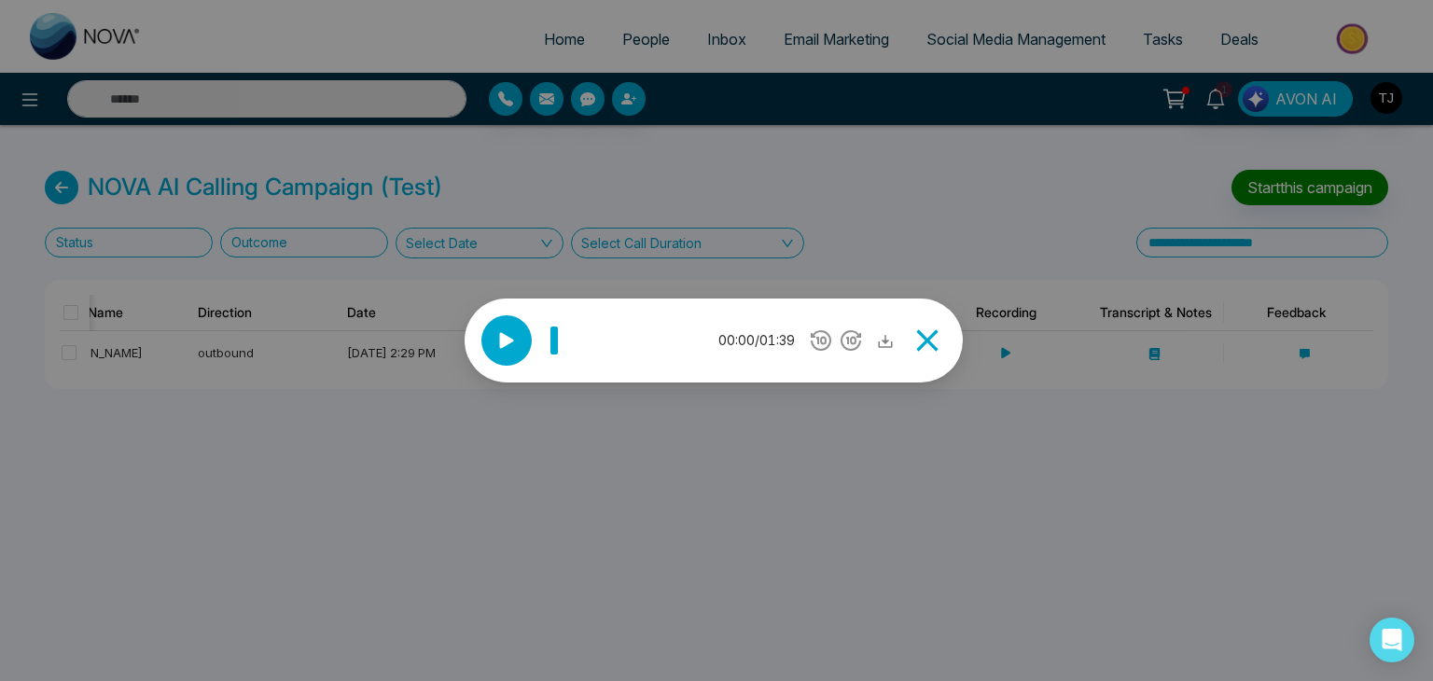
click at [888, 341] on icon at bounding box center [886, 341] width 14 height 13
click at [932, 337] on icon at bounding box center [927, 340] width 37 height 37
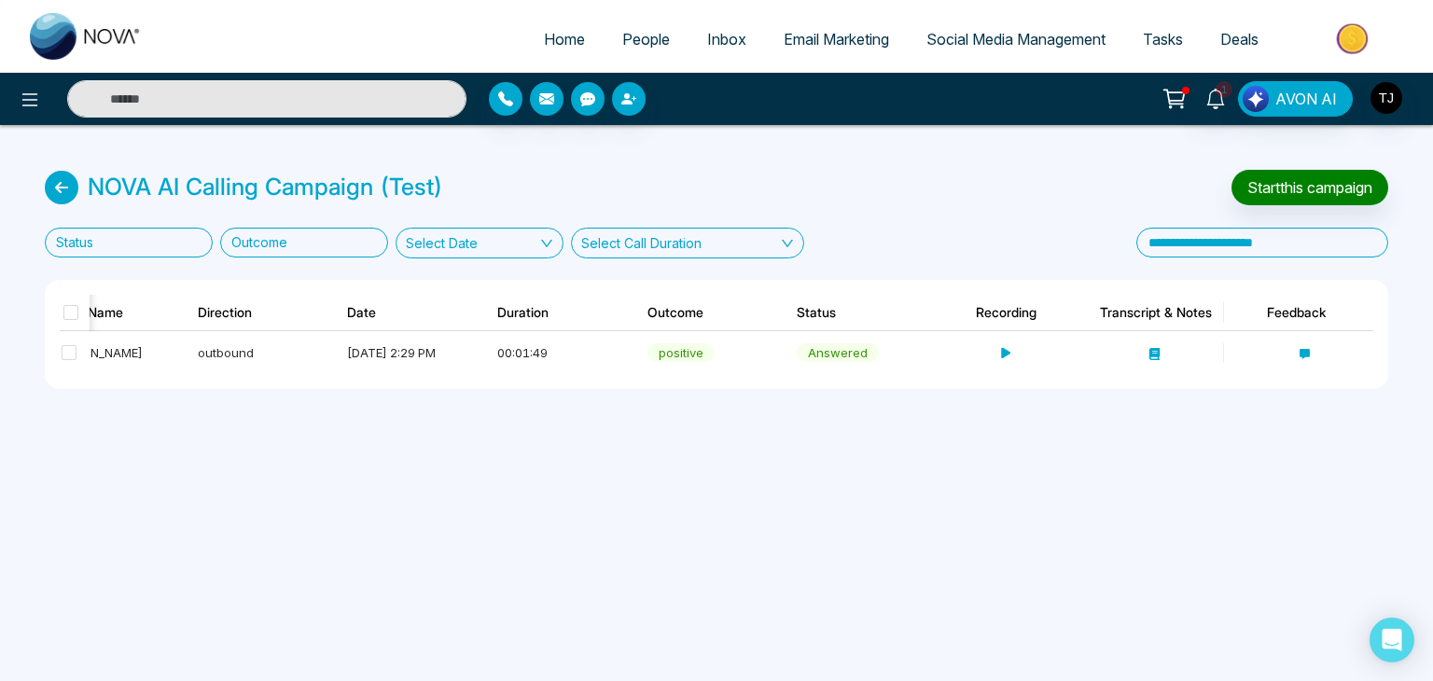
click at [140, 231] on div at bounding box center [122, 242] width 147 height 23
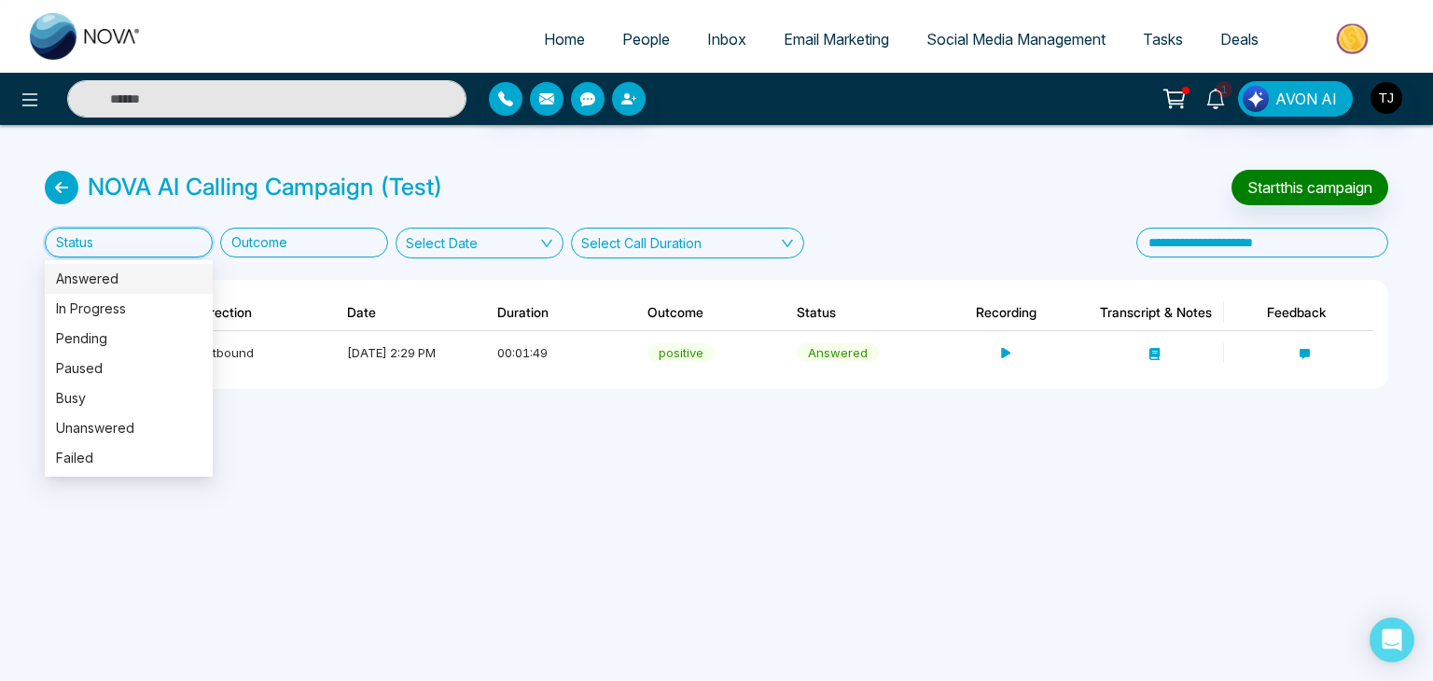
click at [302, 260] on div "NOVA AI Calling Campaign (Test) Start this campaign Status Outcome Select Date …" at bounding box center [716, 279] width 1433 height 309
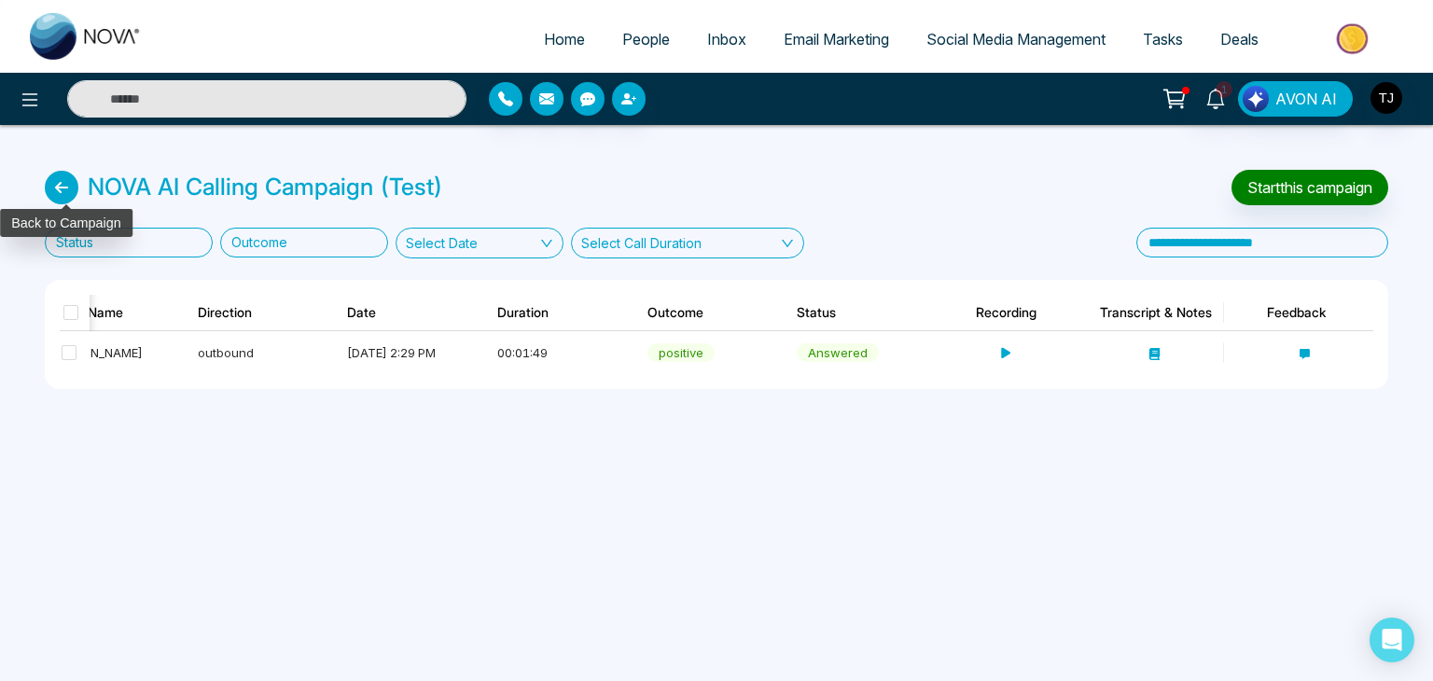
click at [58, 189] on icon at bounding box center [62, 188] width 34 height 34
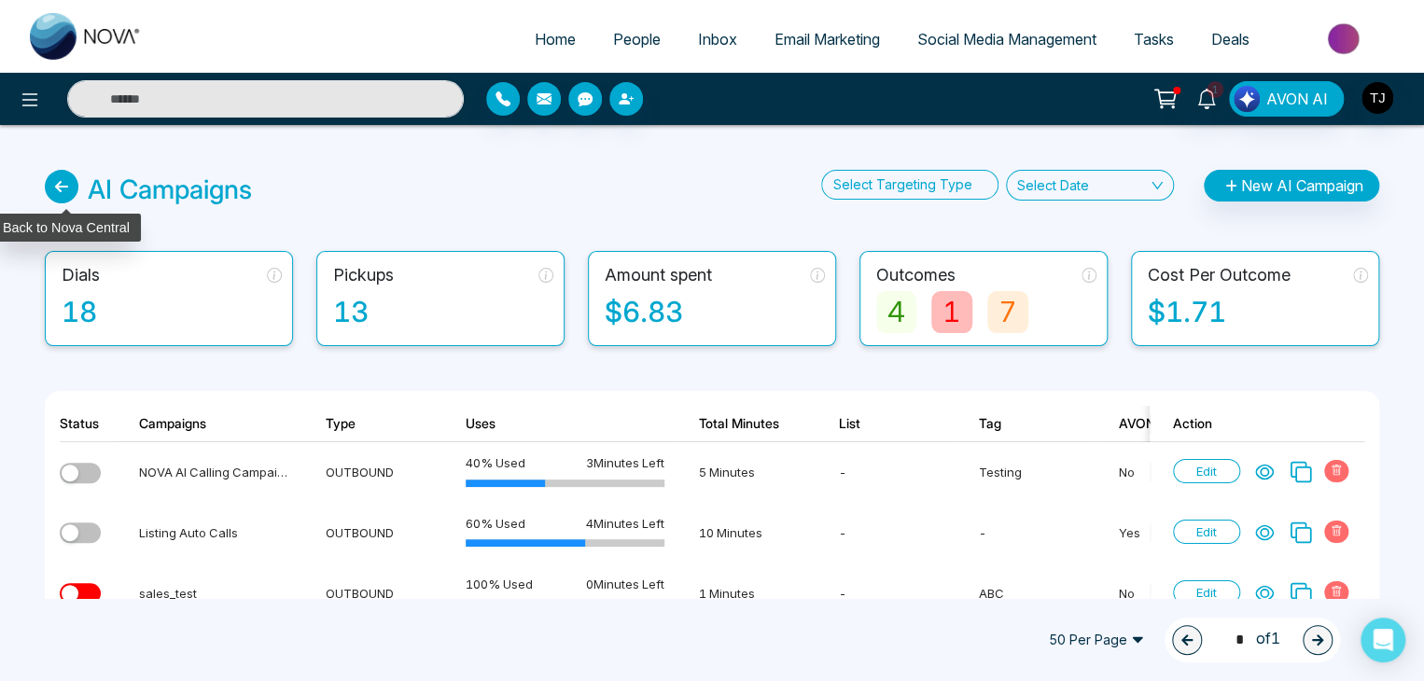
click at [66, 178] on icon at bounding box center [62, 187] width 34 height 34
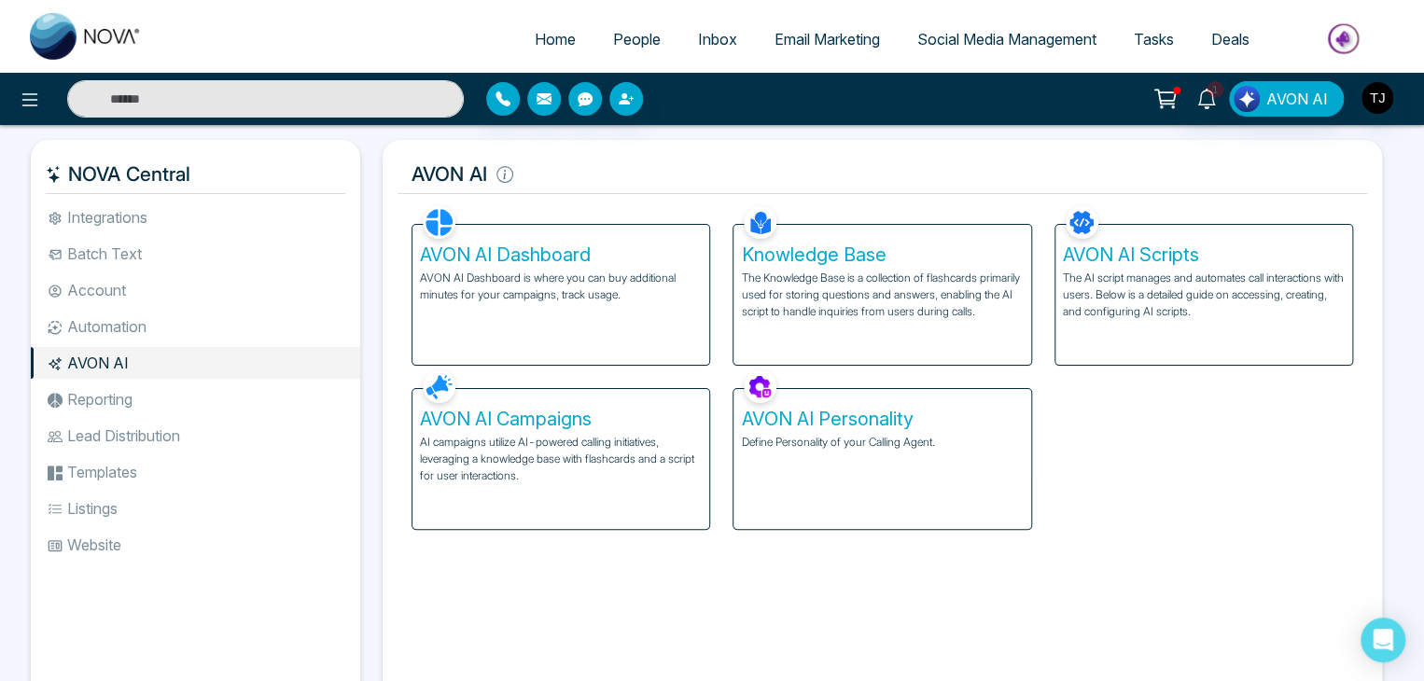
click at [227, 207] on li "Integrations" at bounding box center [195, 218] width 329 height 32
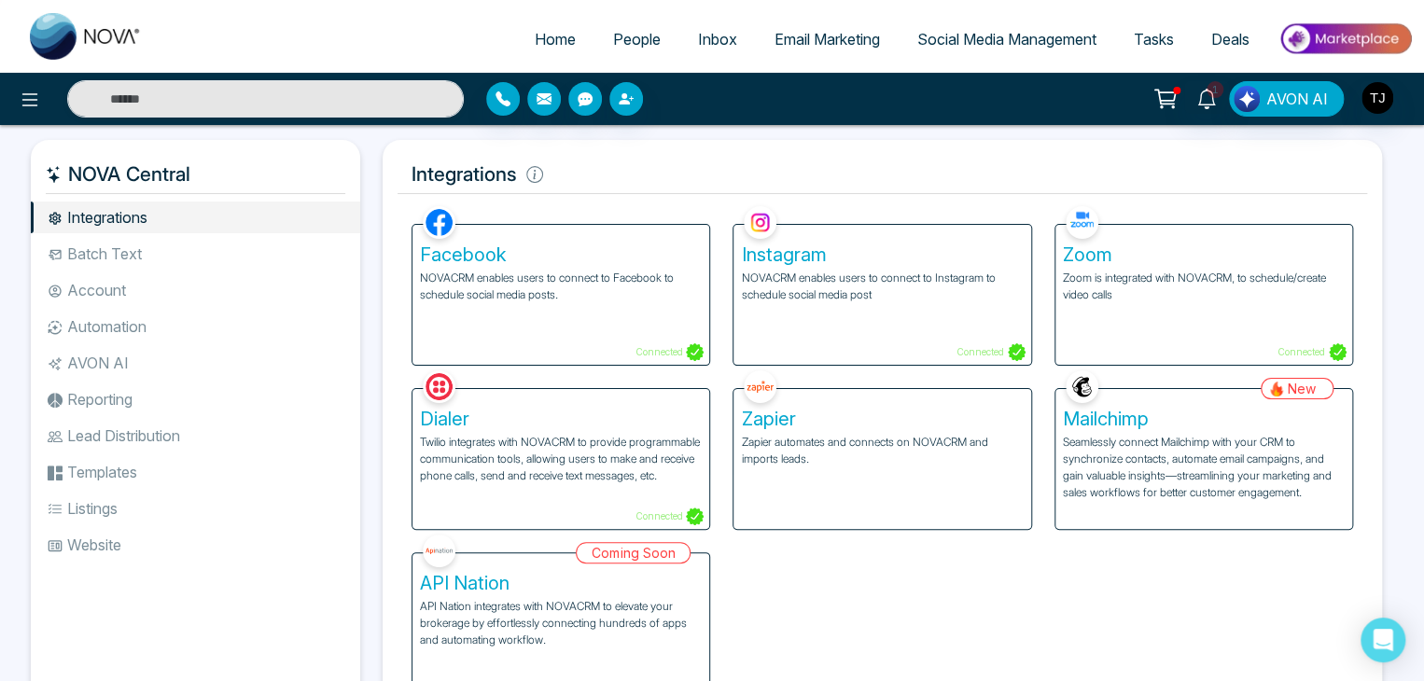
click at [608, 304] on div "Facebook NOVACRM enables users to connect to Facebook to schedule social media …" at bounding box center [560, 295] width 297 height 140
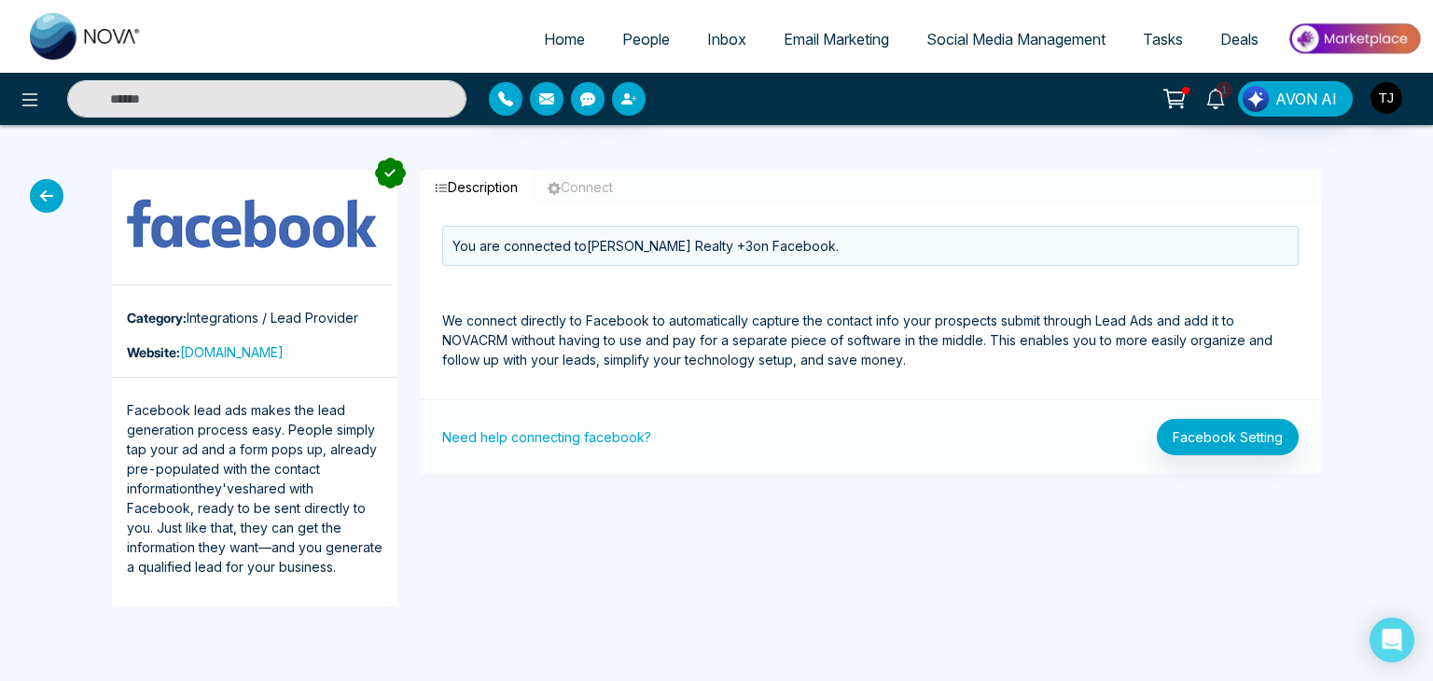
click at [41, 193] on icon at bounding box center [47, 196] width 34 height 34
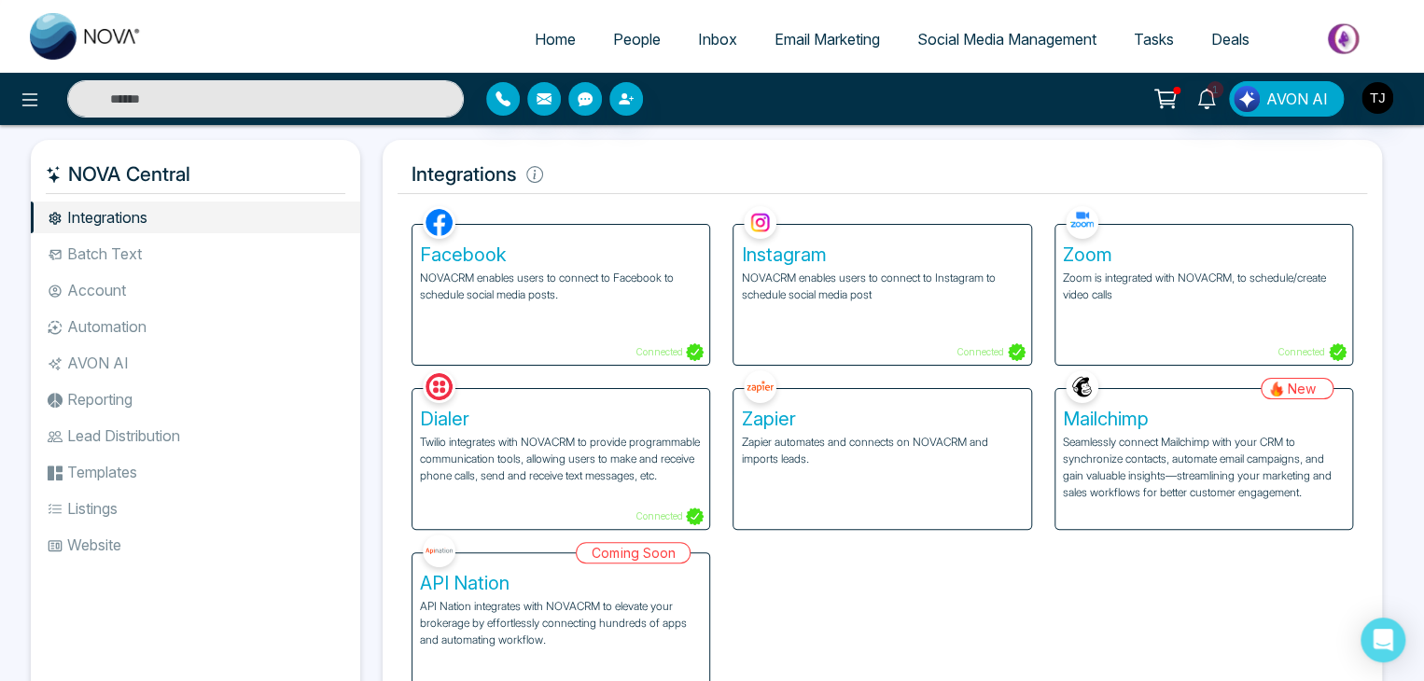
scroll to position [77, 0]
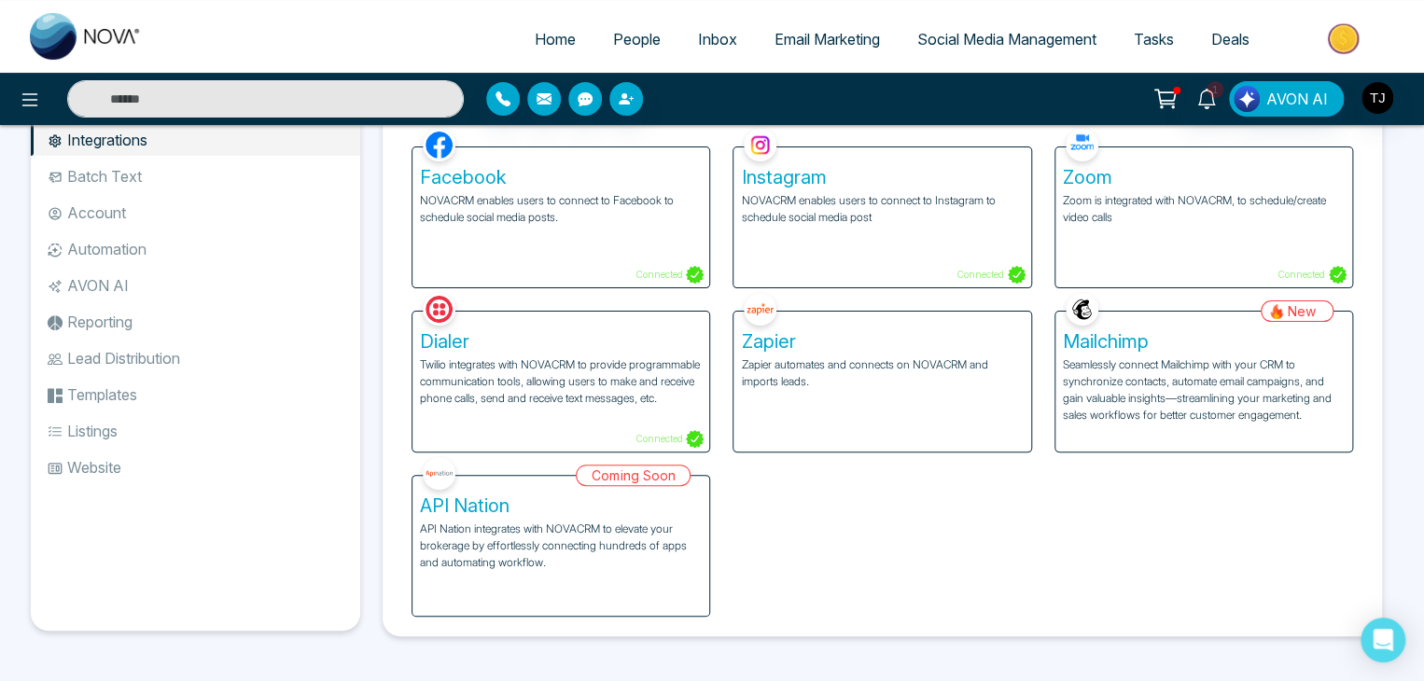
click at [246, 177] on li "Batch Text" at bounding box center [195, 176] width 329 height 32
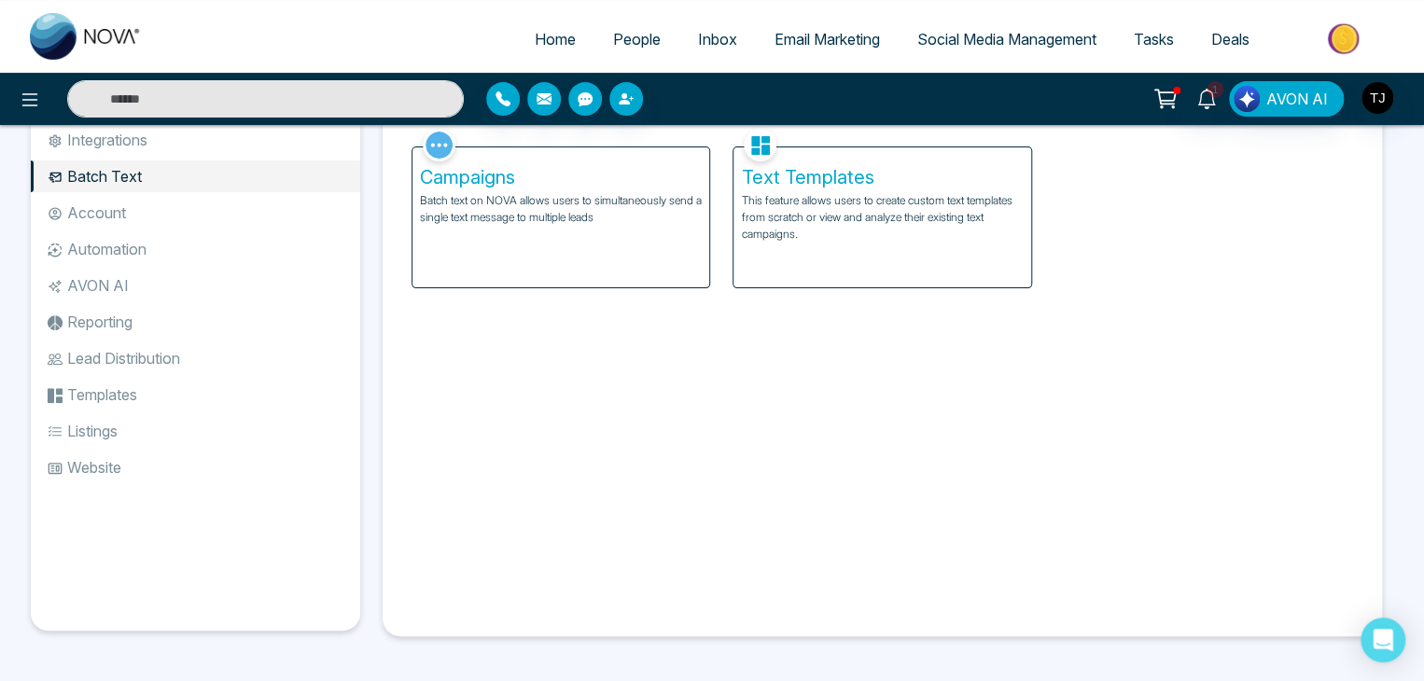
click at [581, 202] on p "Batch text on NOVA allows users to simultaneously send a single text message to…" at bounding box center [561, 209] width 282 height 34
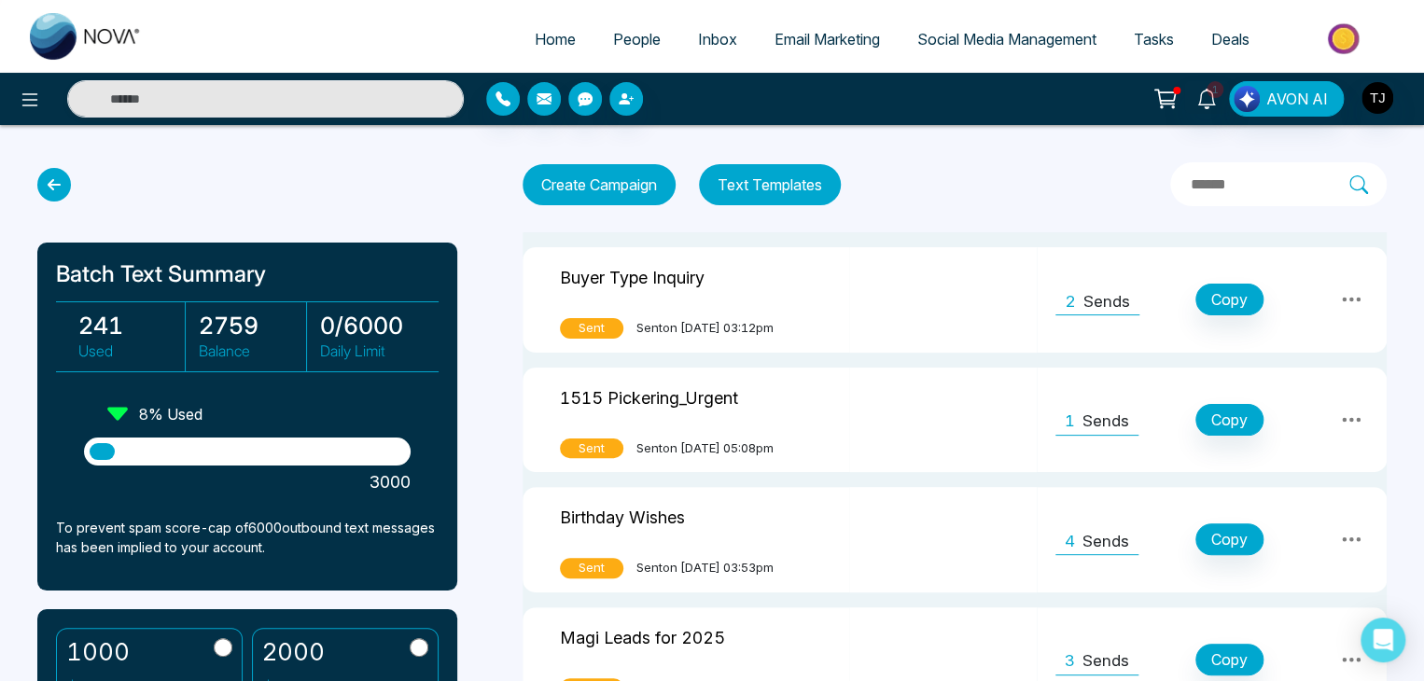
click at [67, 183] on icon at bounding box center [54, 185] width 34 height 34
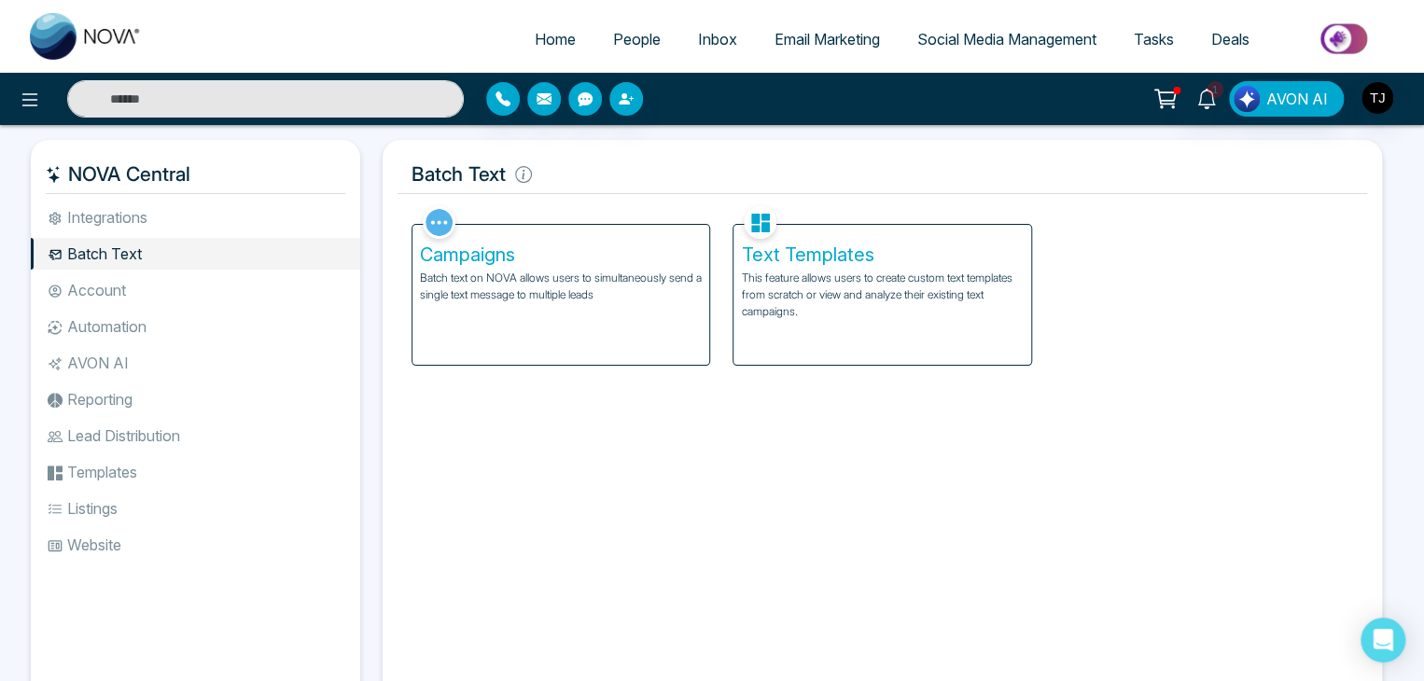
click at [258, 282] on li "Account" at bounding box center [195, 290] width 329 height 32
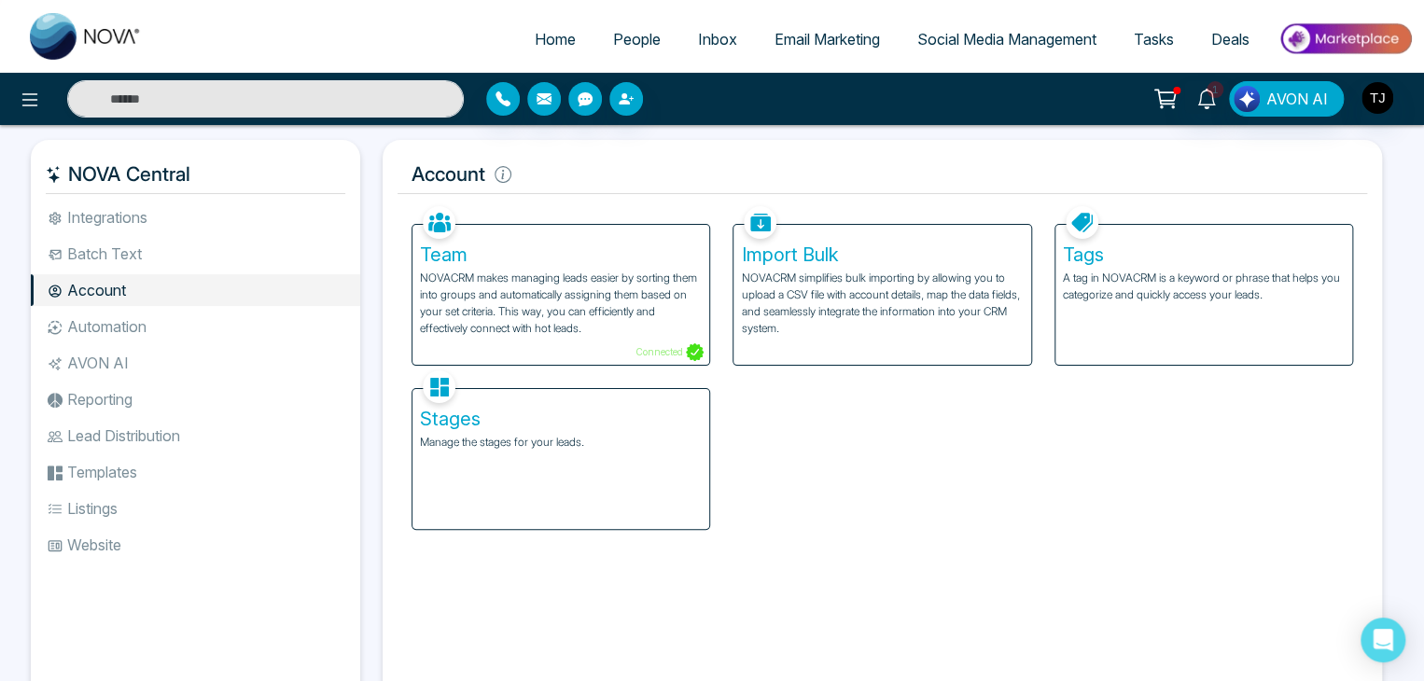
click at [850, 291] on p "NOVACRM simplifies bulk importing by allowing you to upload a CSV file with acc…" at bounding box center [882, 303] width 282 height 67
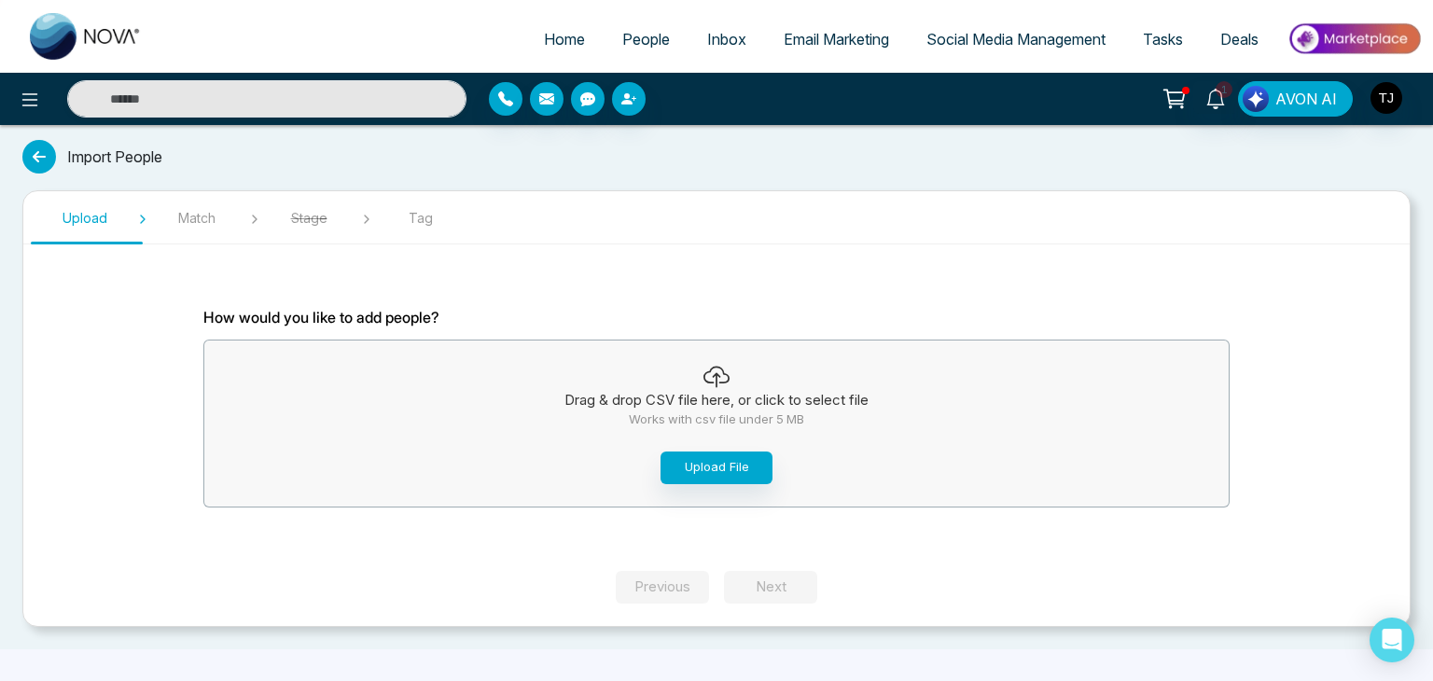
click at [39, 155] on icon at bounding box center [39, 157] width 34 height 34
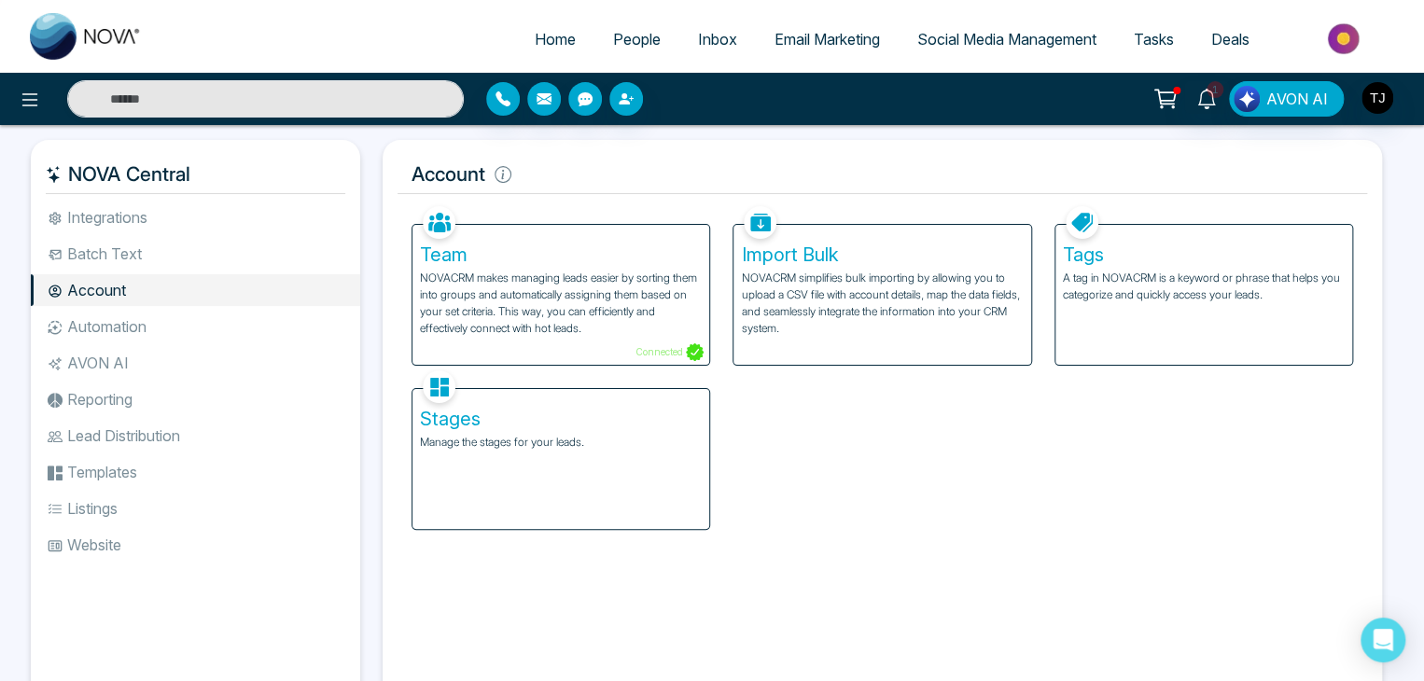
click at [602, 271] on p "NOVACRM makes managing leads easier by sorting them into groups and automatical…" at bounding box center [561, 303] width 282 height 67
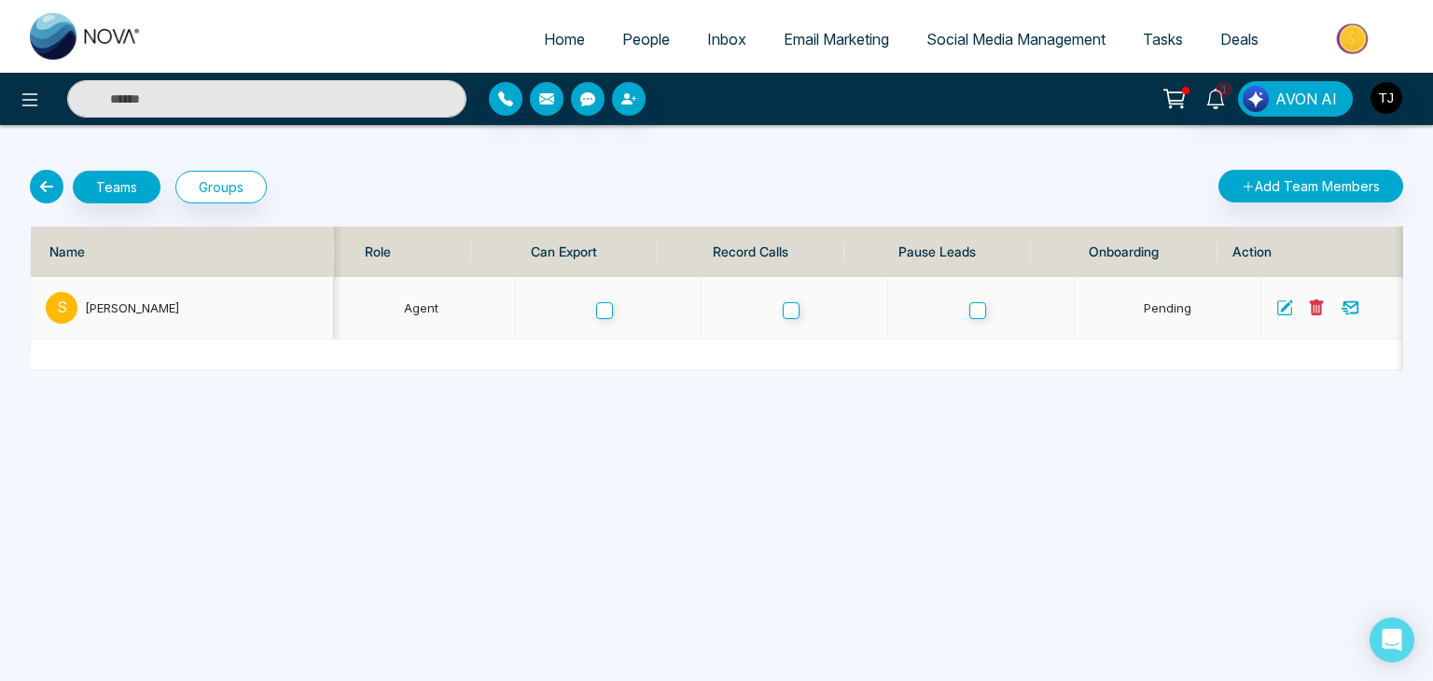
scroll to position [0, 246]
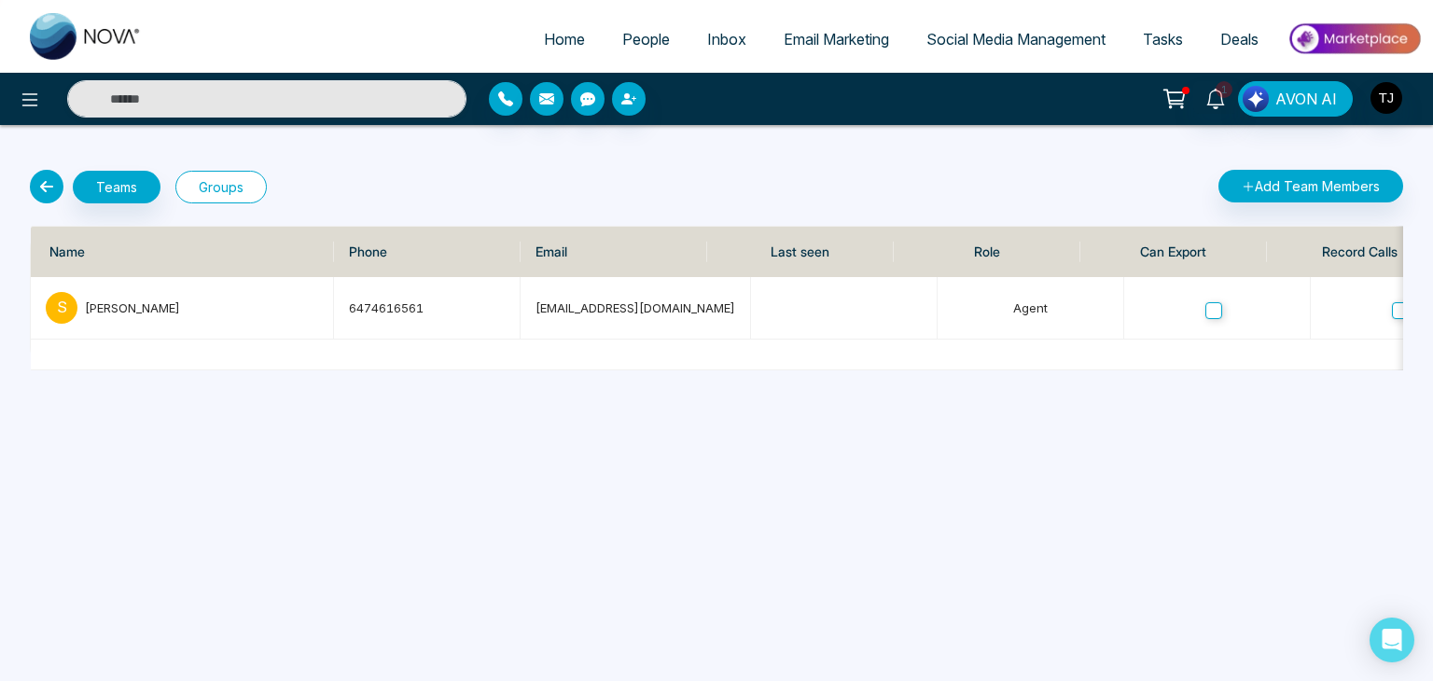
click at [235, 197] on button "Groups" at bounding box center [220, 187] width 91 height 33
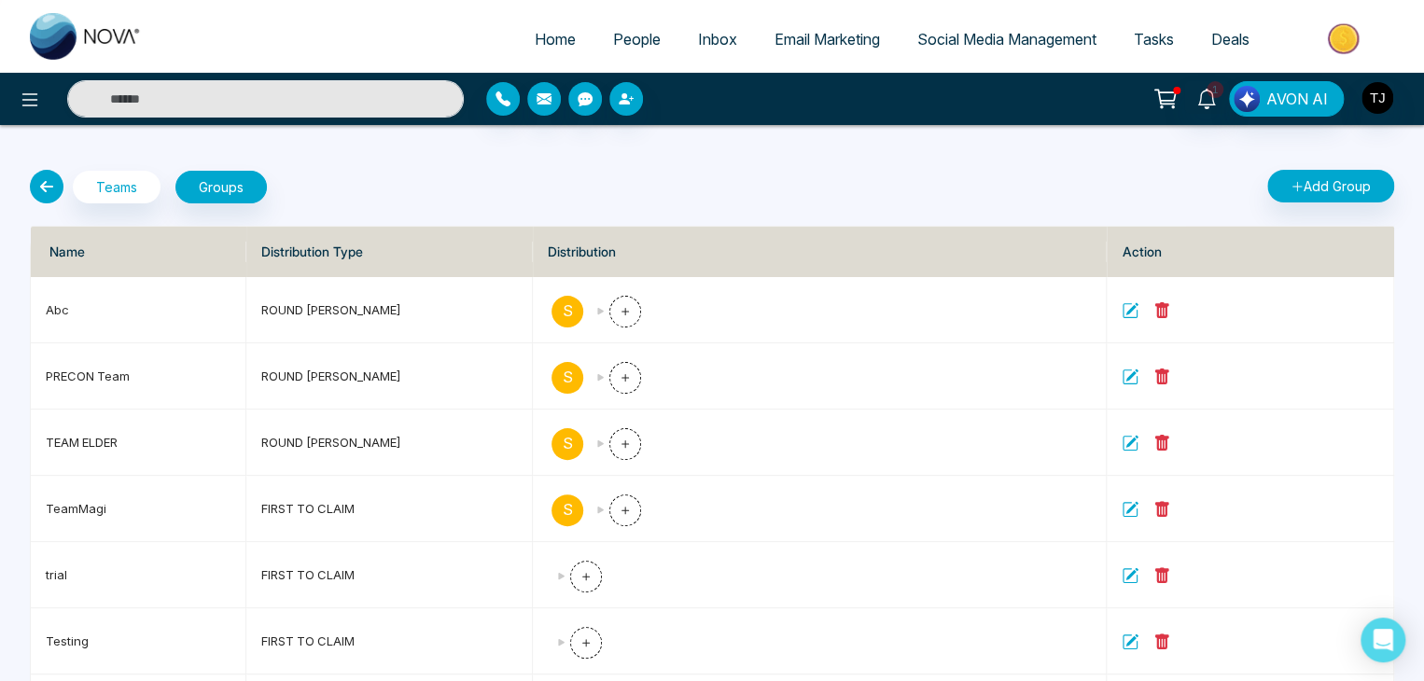
click at [41, 187] on icon at bounding box center [47, 187] width 34 height 34
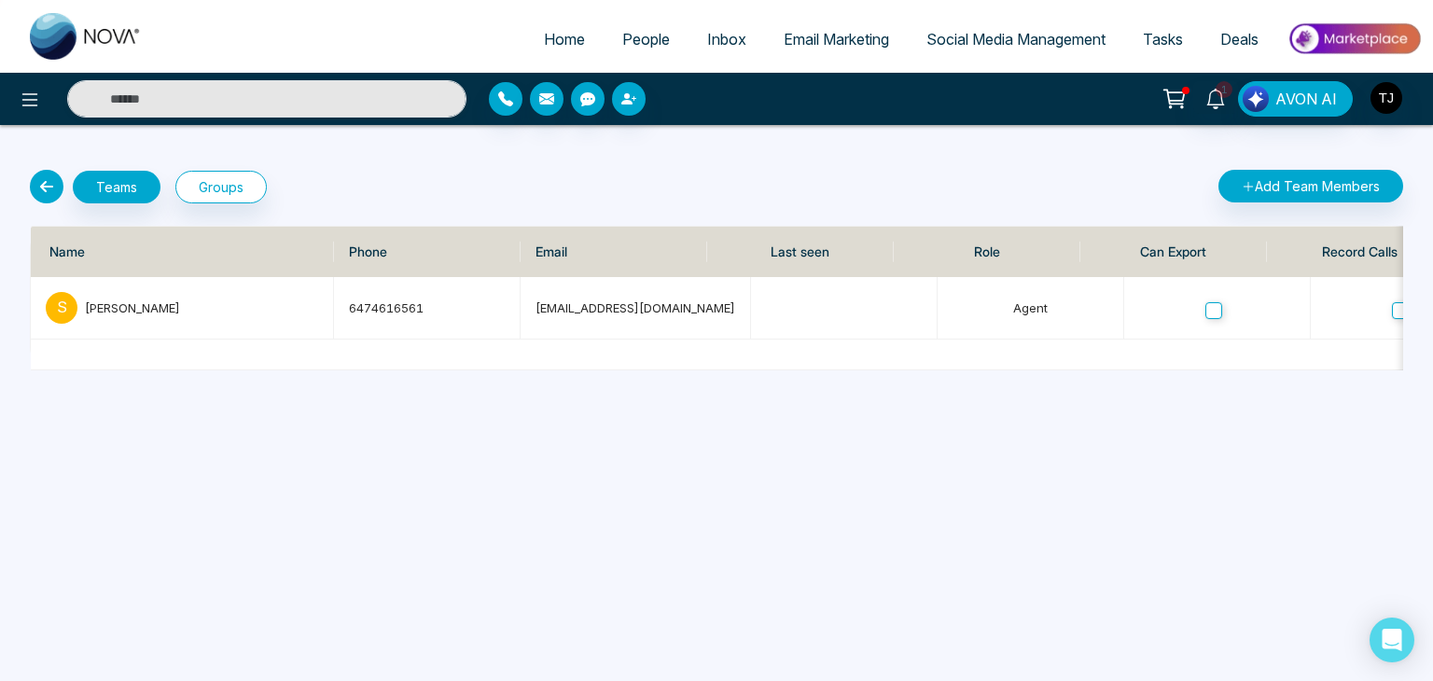
click at [60, 172] on div "Teams Groups" at bounding box center [368, 187] width 698 height 34
click at [50, 186] on icon at bounding box center [47, 187] width 34 height 34
click at [53, 178] on icon at bounding box center [47, 187] width 34 height 34
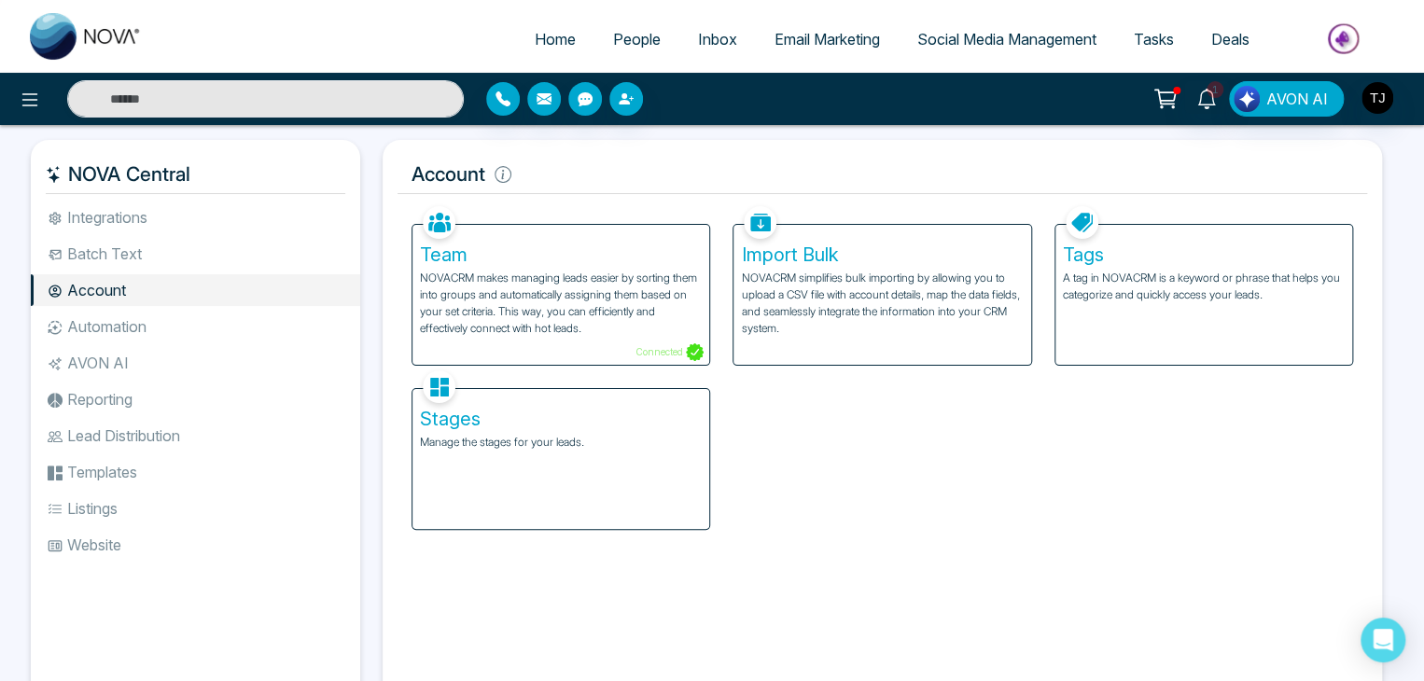
click at [1197, 301] on p "A tag in NOVACRM is a keyword or phrase that helps you categorize and quickly a…" at bounding box center [1204, 287] width 282 height 34
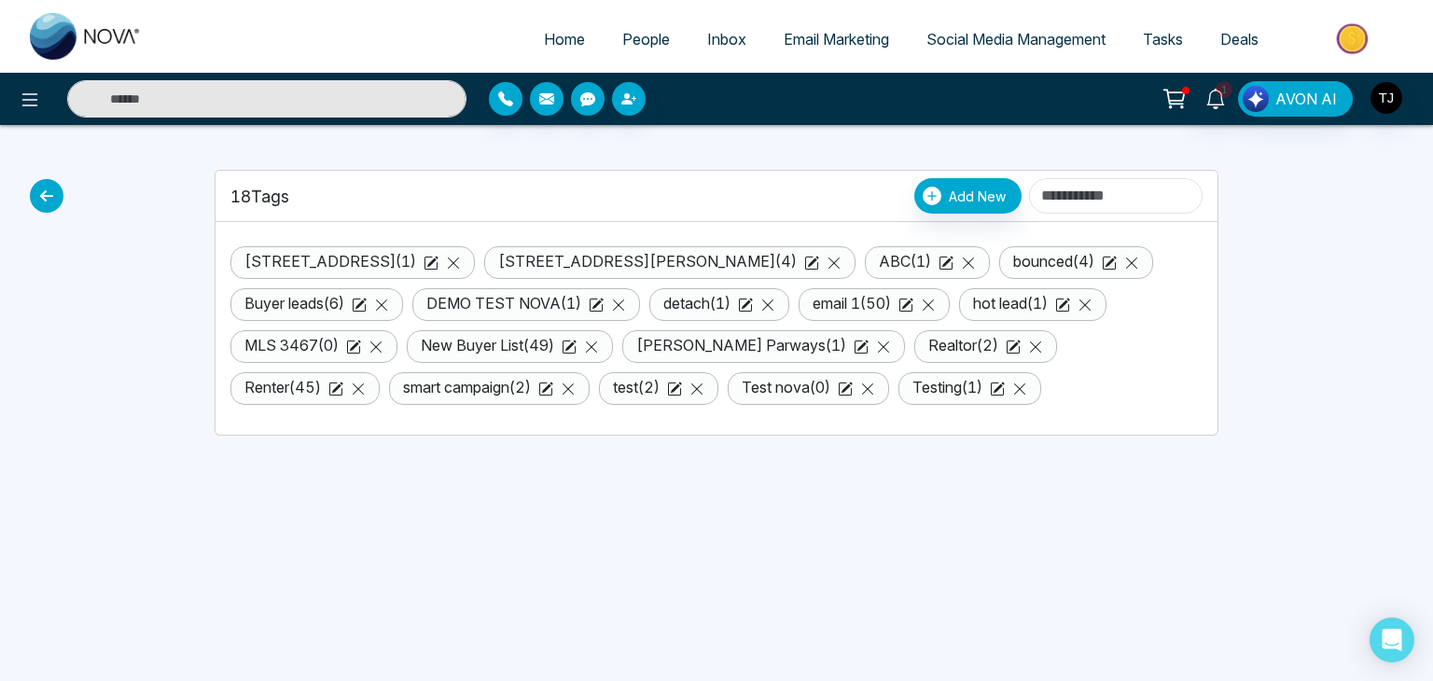
click at [39, 199] on icon at bounding box center [47, 196] width 34 height 34
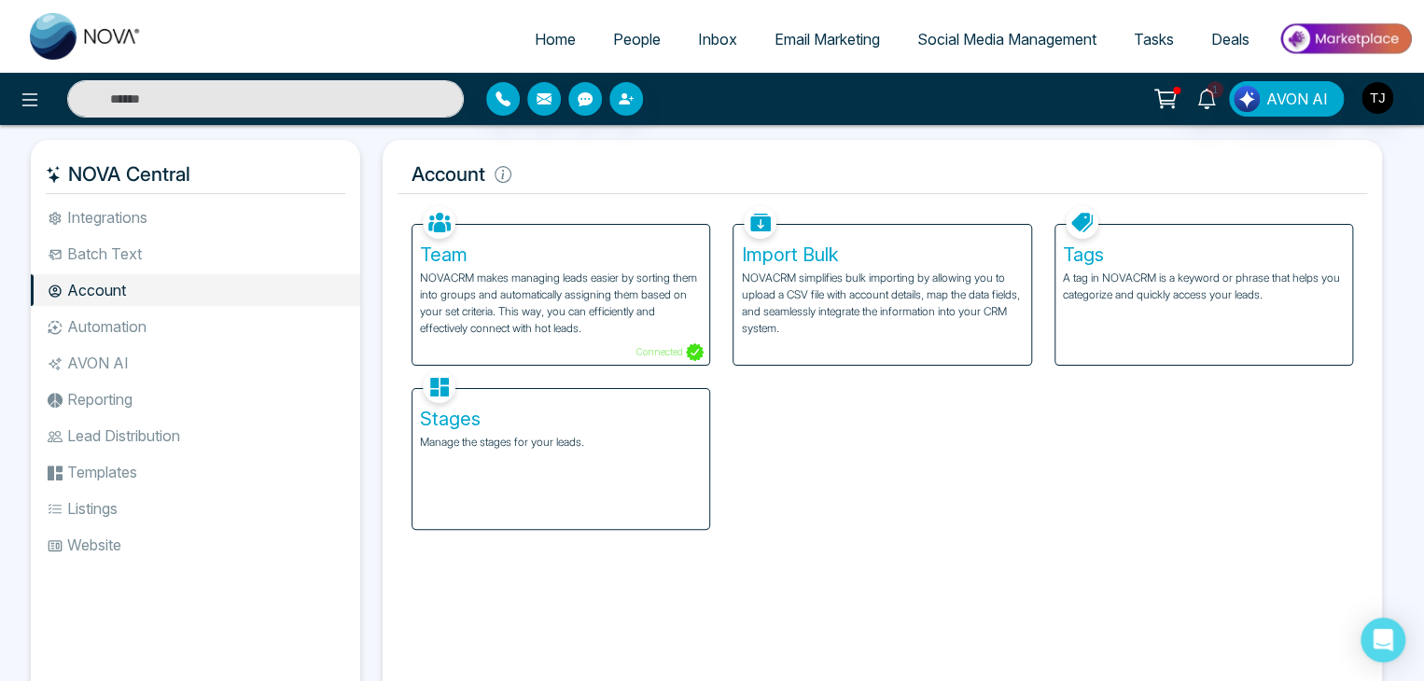
click at [469, 438] on p "Manage the stages for your leads." at bounding box center [561, 442] width 282 height 17
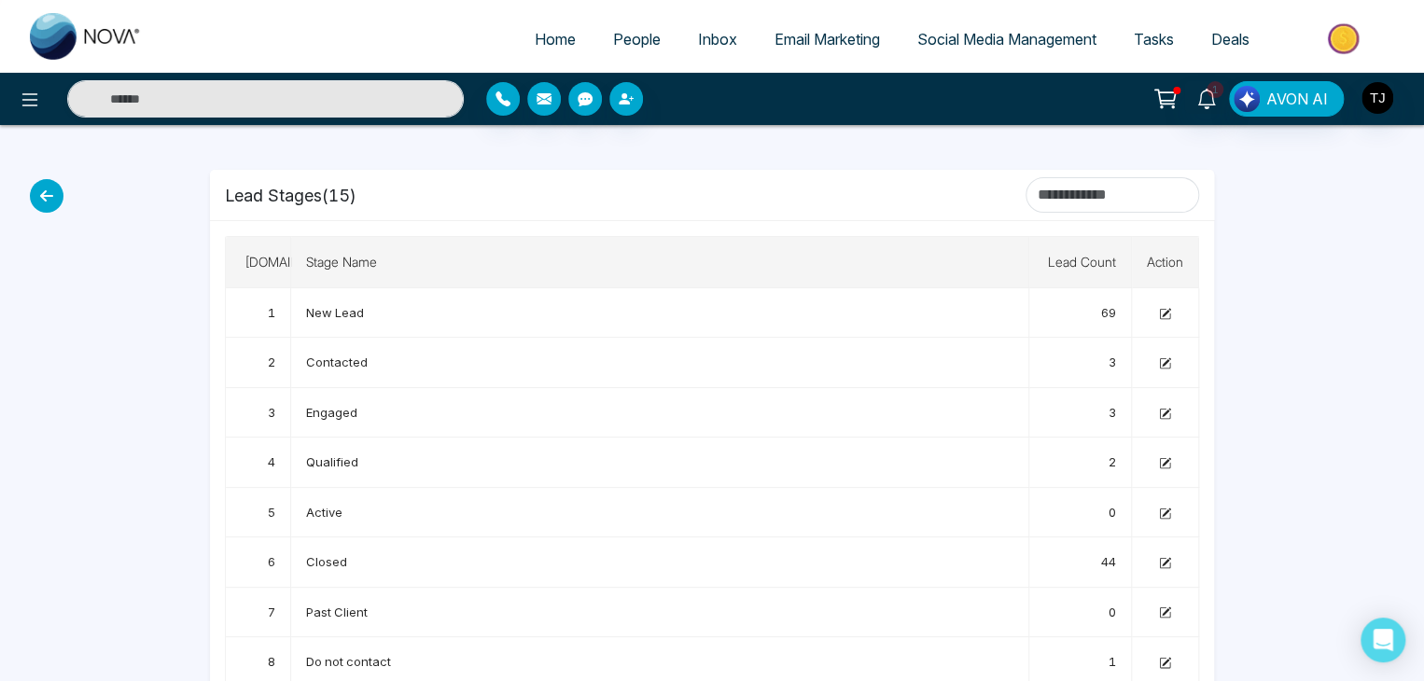
click at [51, 207] on icon at bounding box center [47, 196] width 34 height 34
click at [50, 201] on icon at bounding box center [47, 196] width 34 height 34
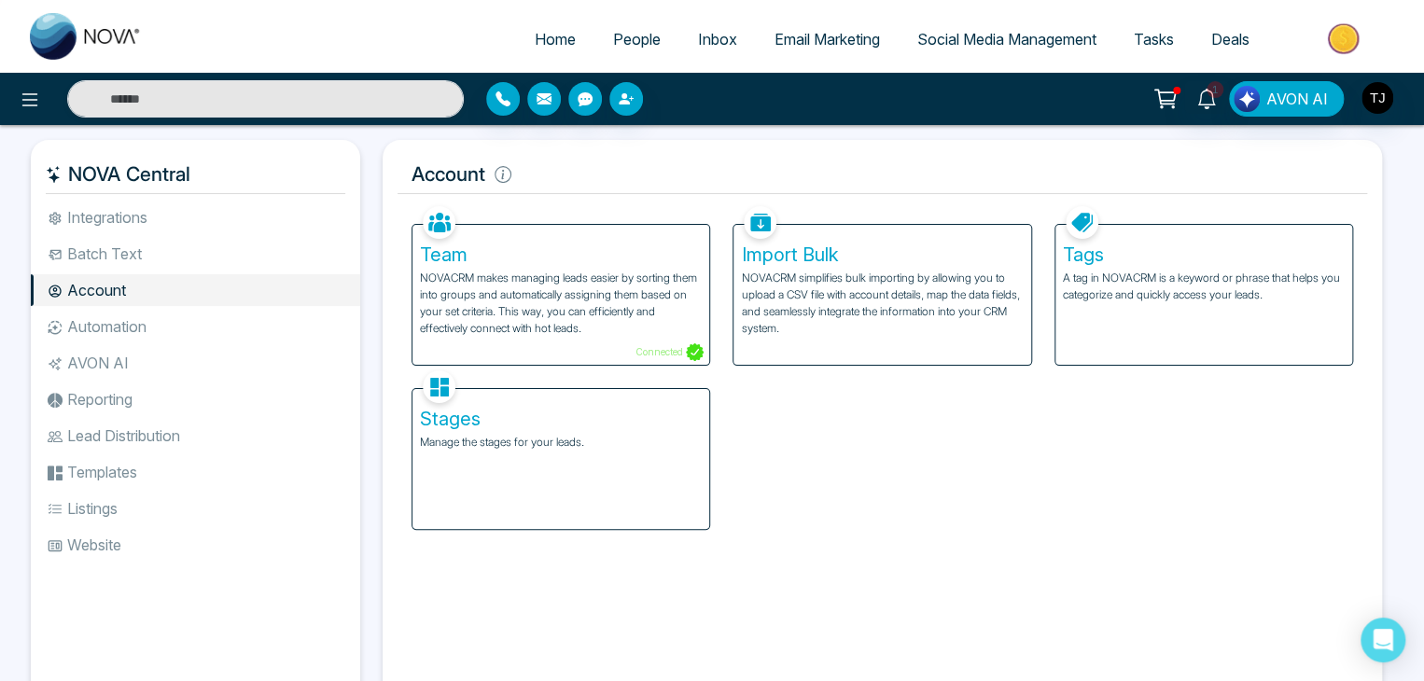
click at [184, 330] on li "Automation" at bounding box center [195, 327] width 329 height 32
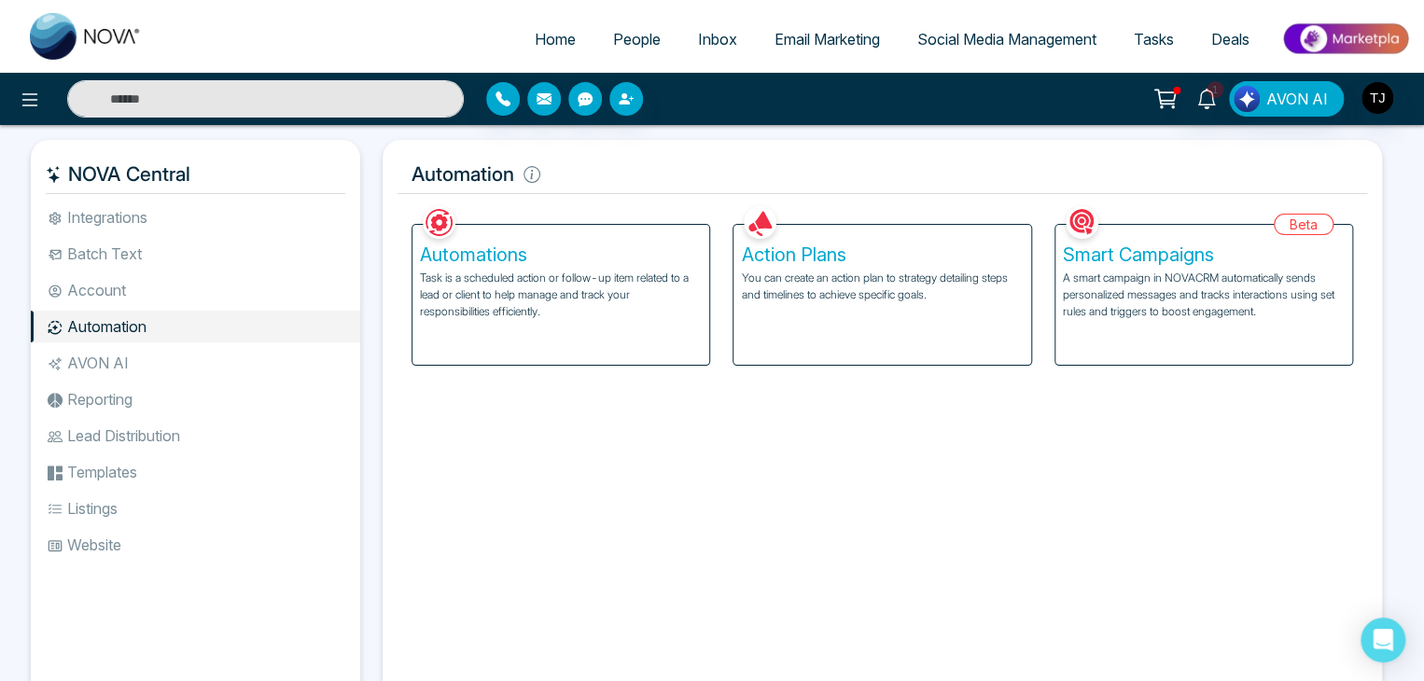
click at [709, 311] on div "Automations Task is a scheduled action or follow-up item related to a lead or c…" at bounding box center [560, 295] width 299 height 142
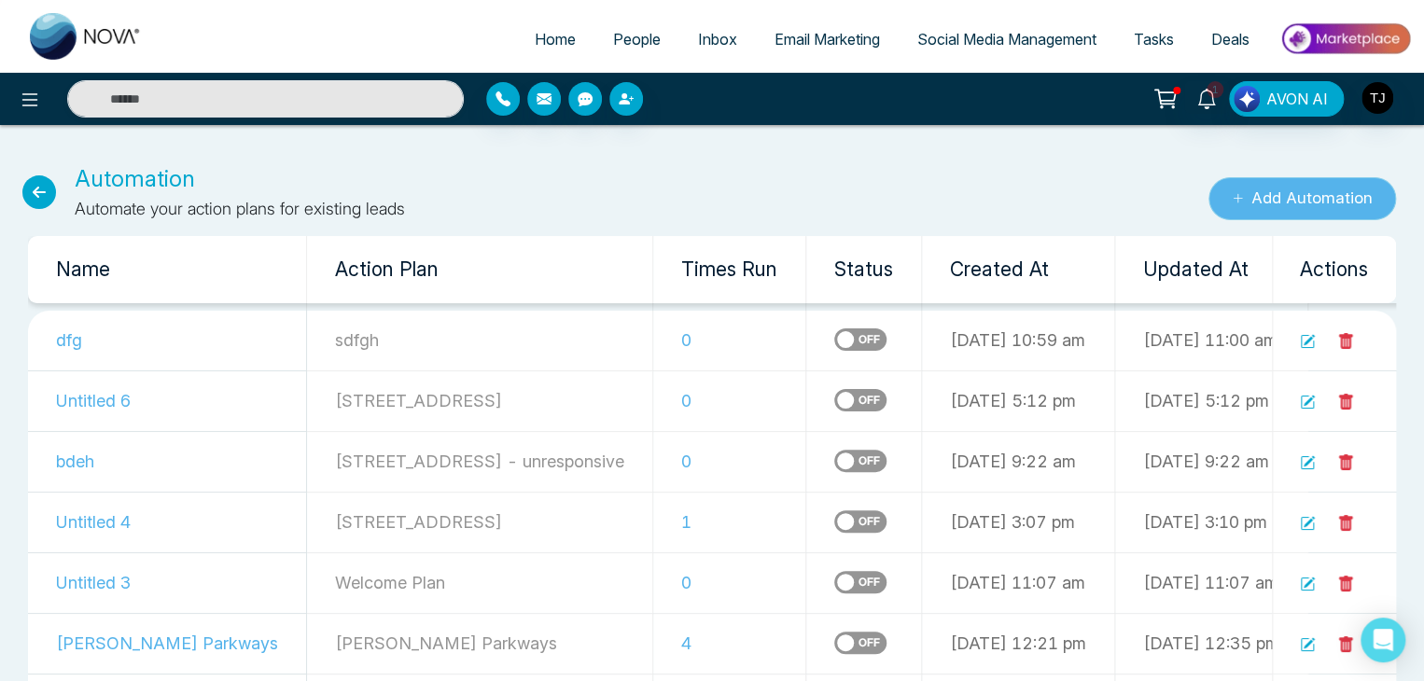
click at [1310, 194] on button "Add Automation" at bounding box center [1302, 198] width 188 height 43
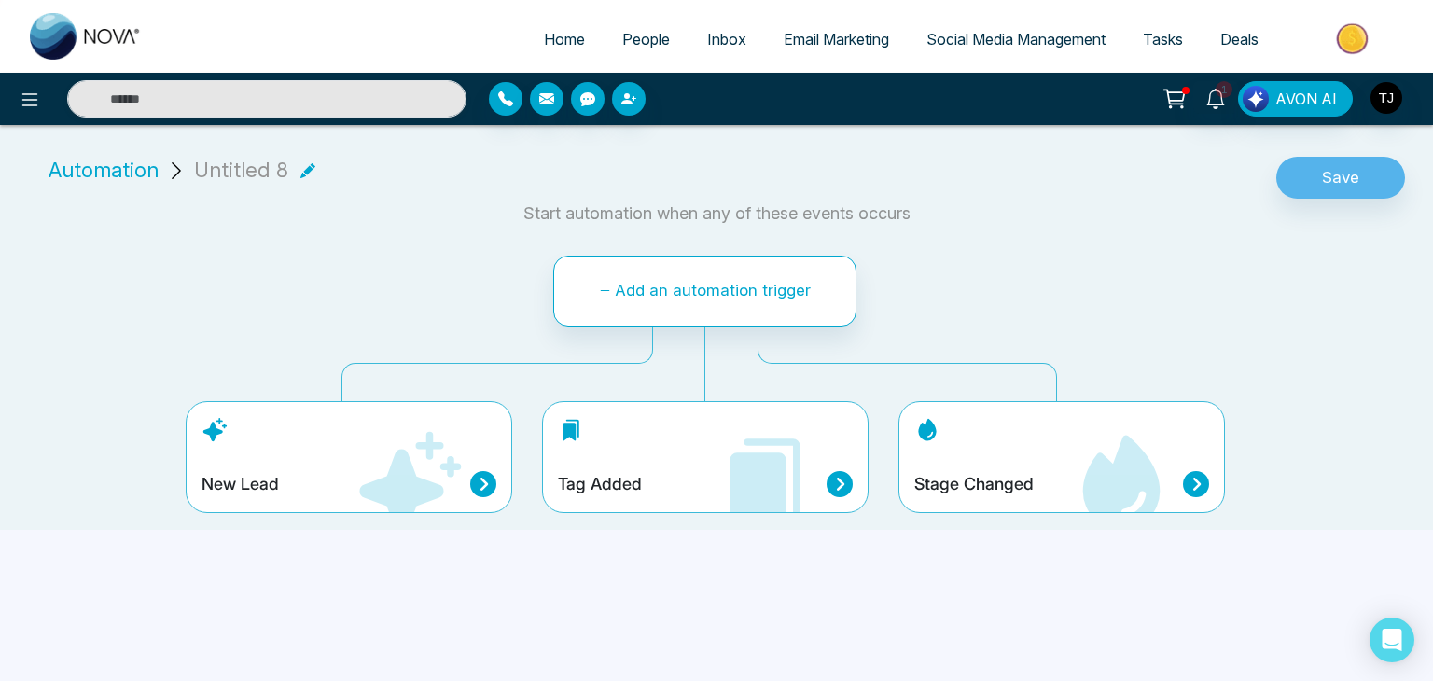
click at [385, 477] on icon at bounding box center [410, 482] width 102 height 102
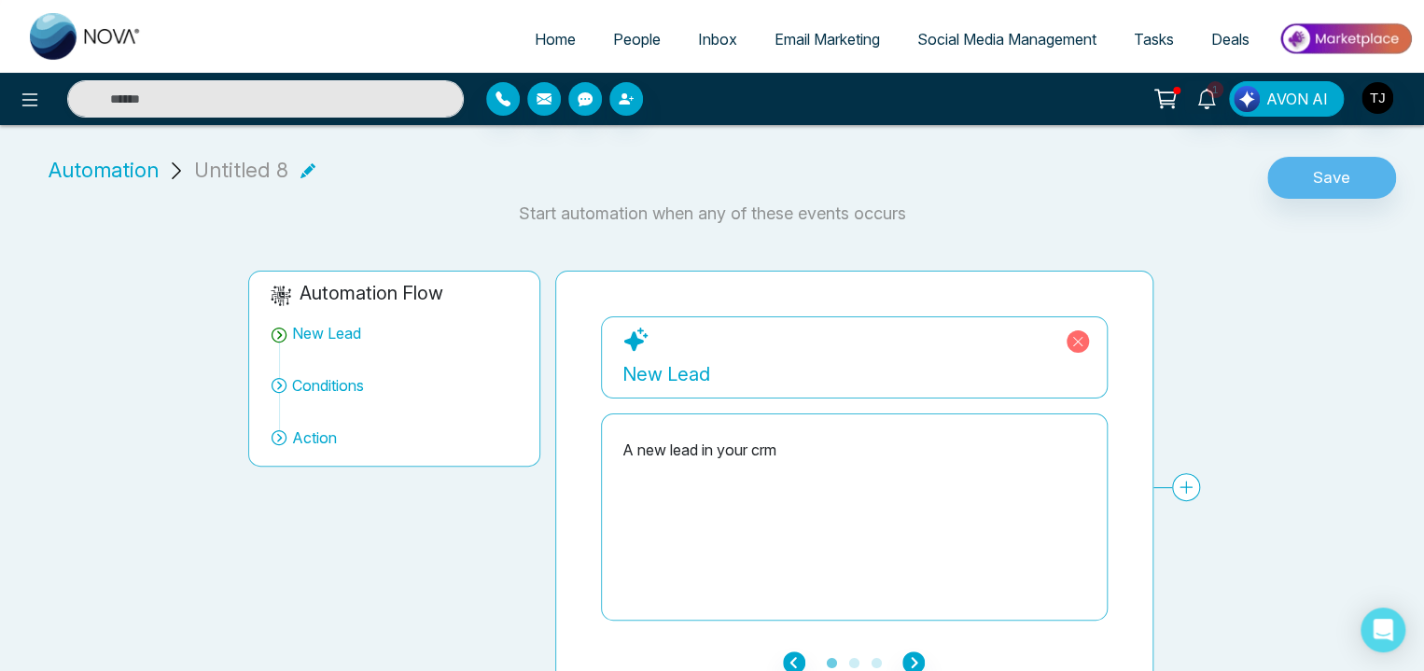
scroll to position [31, 0]
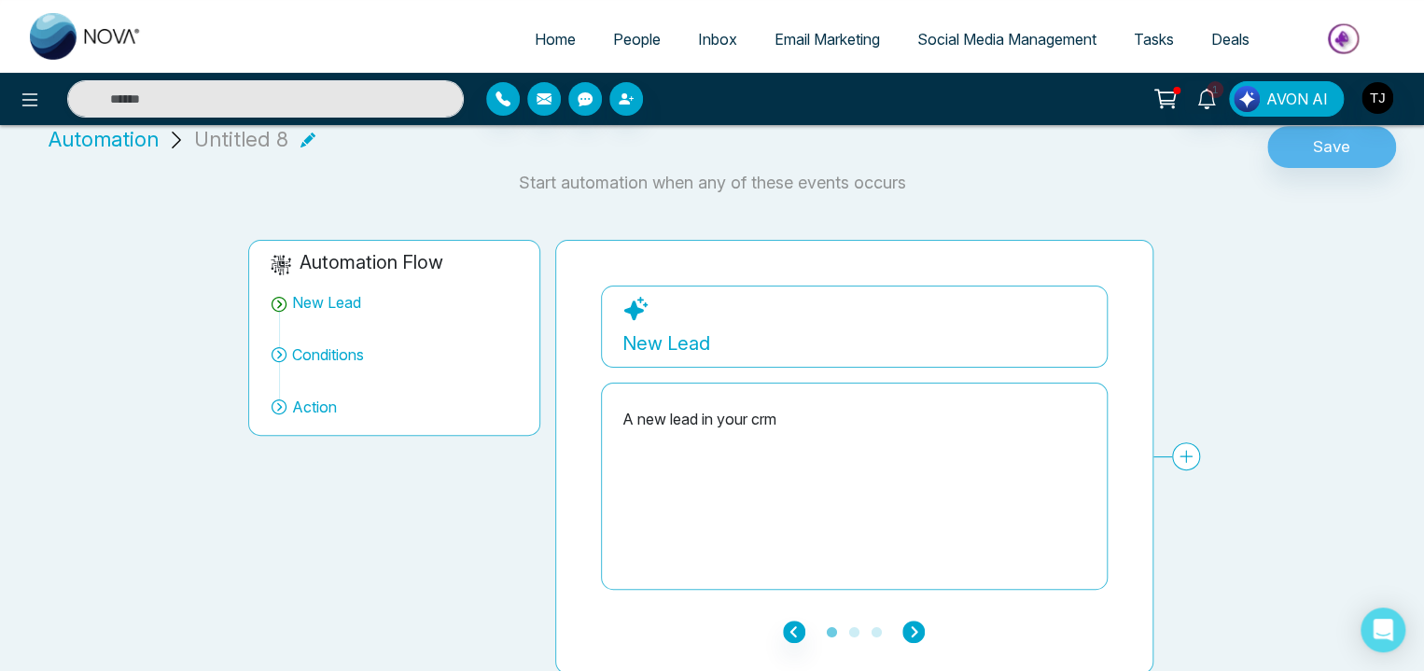
click at [914, 631] on icon "button" at bounding box center [913, 631] width 22 height 22
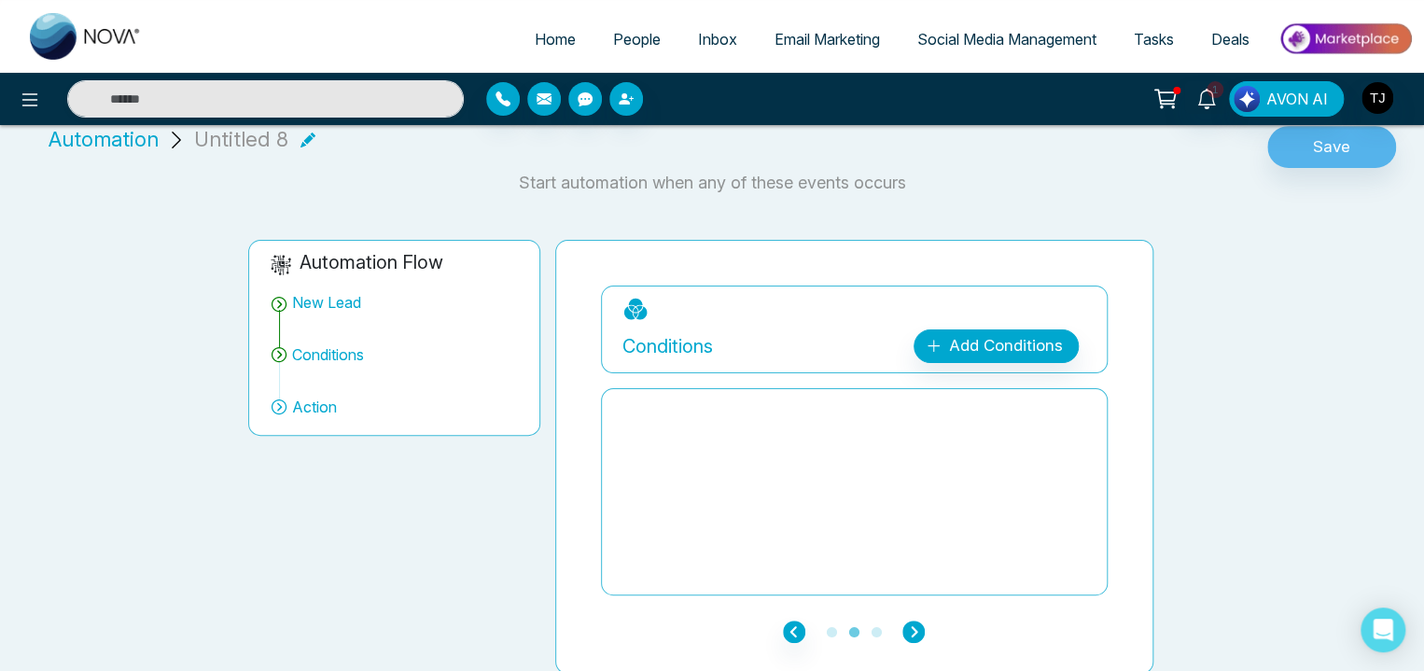
click at [914, 631] on icon "button" at bounding box center [913, 631] width 22 height 22
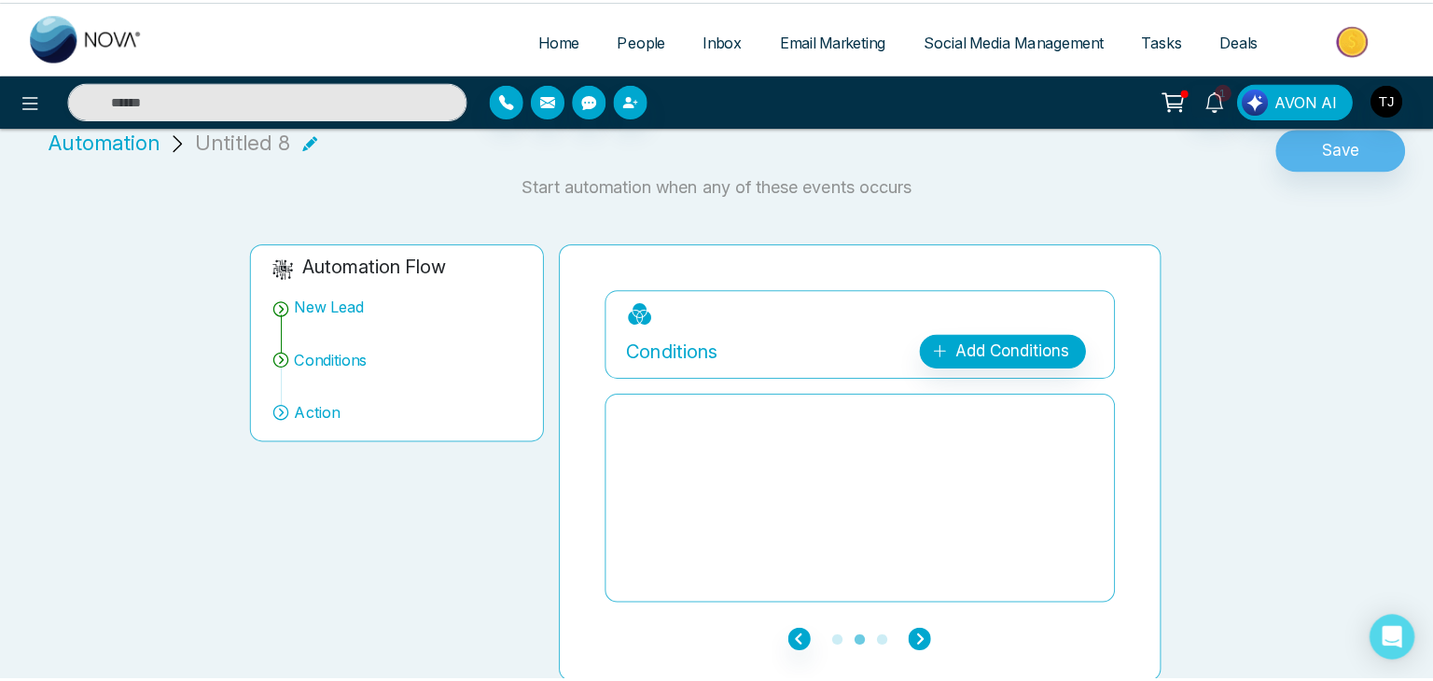
scroll to position [0, 0]
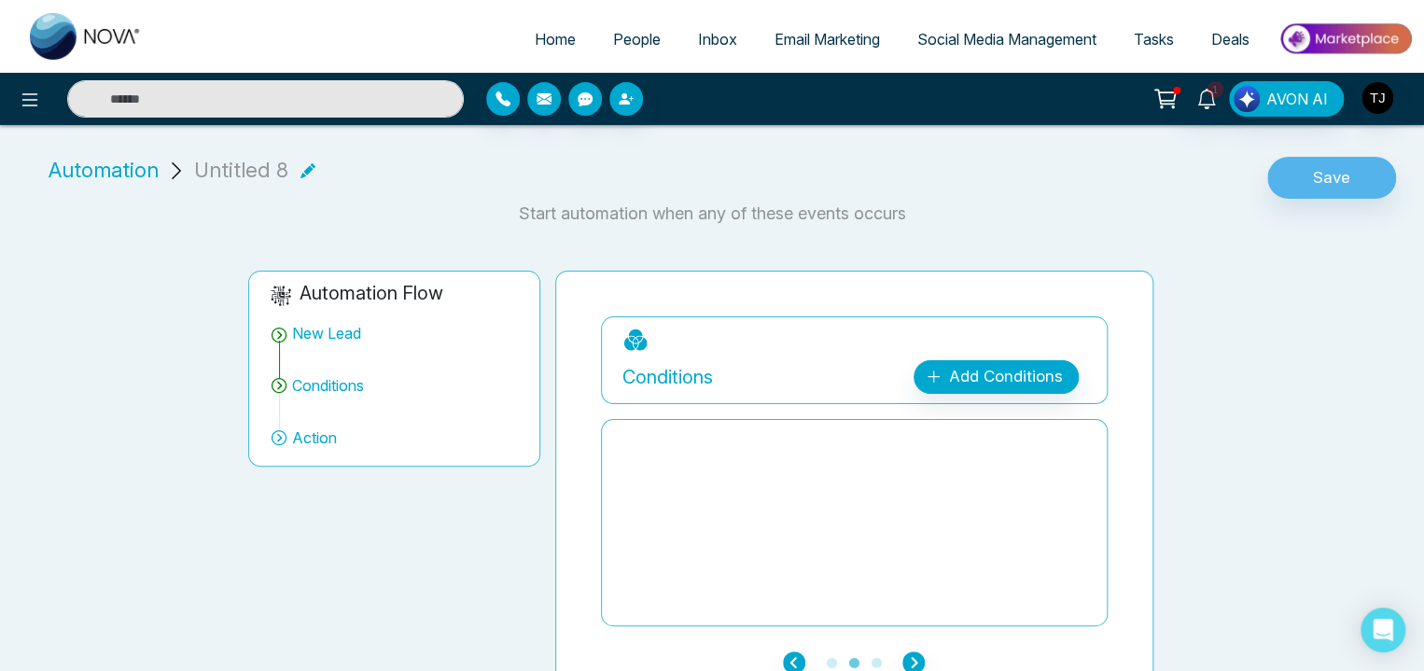
click at [112, 173] on span "Automation" at bounding box center [104, 170] width 110 height 31
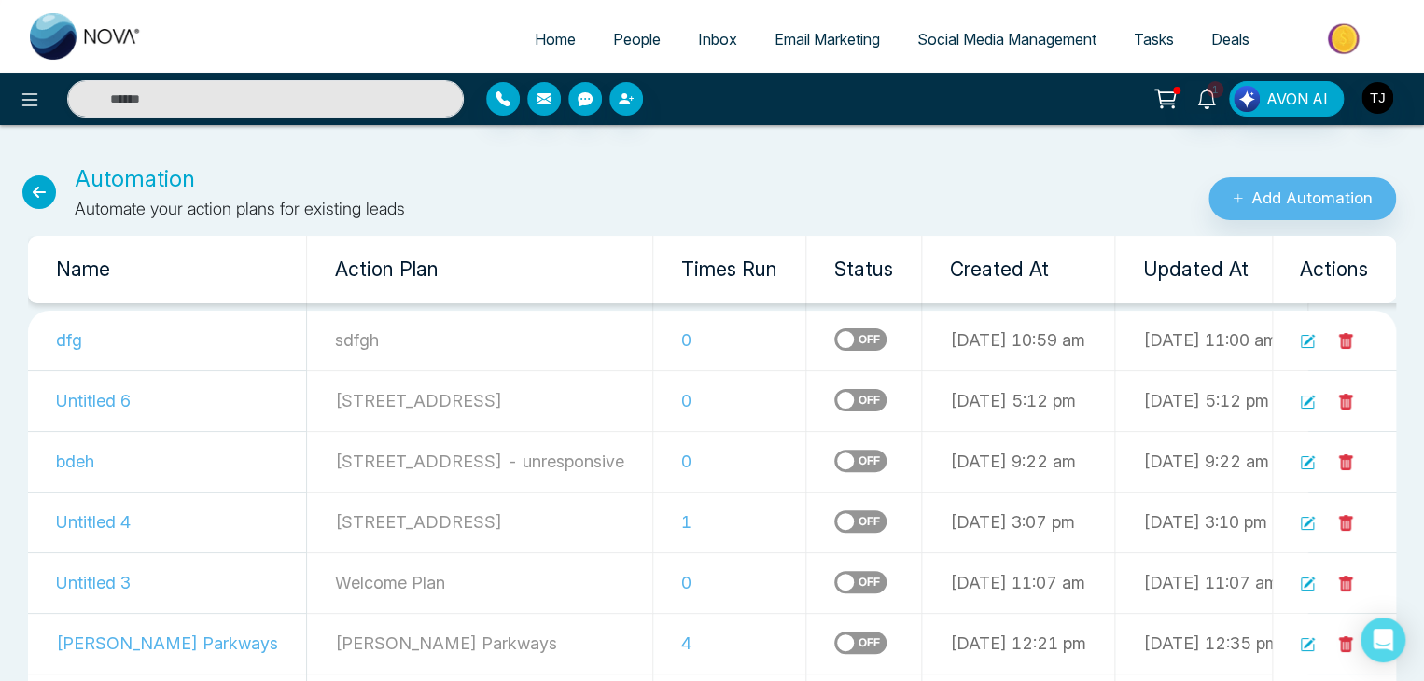
click at [21, 184] on div "Automation Automate your action plans for existing leads" at bounding box center [474, 191] width 949 height 59
click at [30, 188] on icon at bounding box center [39, 192] width 34 height 34
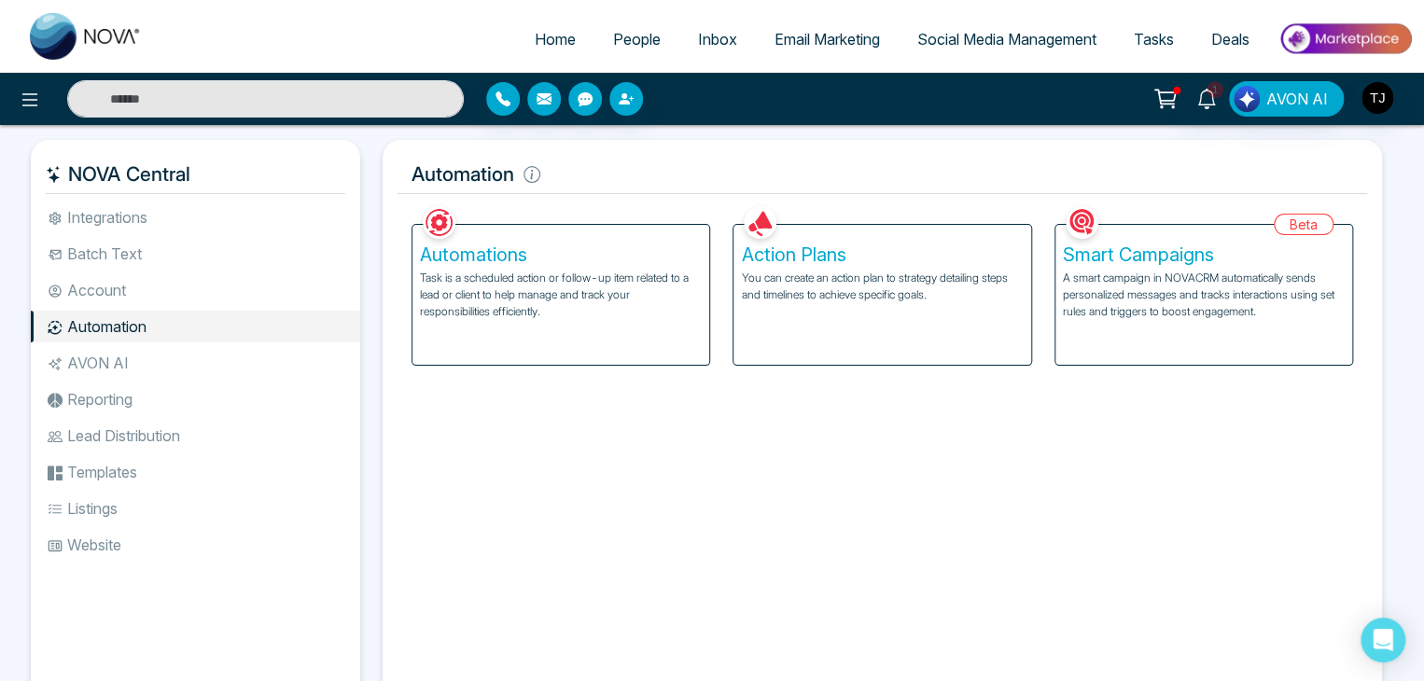
click at [916, 274] on p "You can create an action plan to strategy detailing steps and timelines to achi…" at bounding box center [882, 287] width 282 height 34
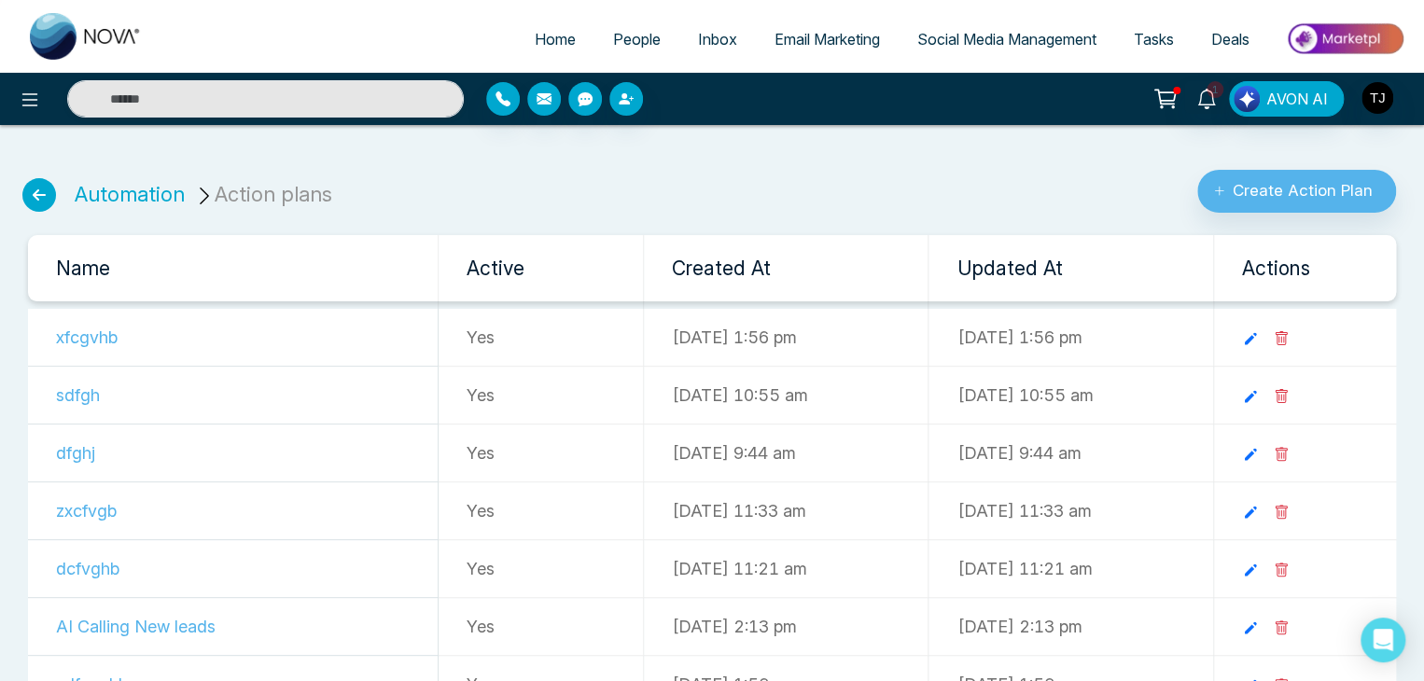
click at [35, 193] on icon at bounding box center [39, 195] width 34 height 34
click at [32, 208] on icon at bounding box center [39, 195] width 34 height 34
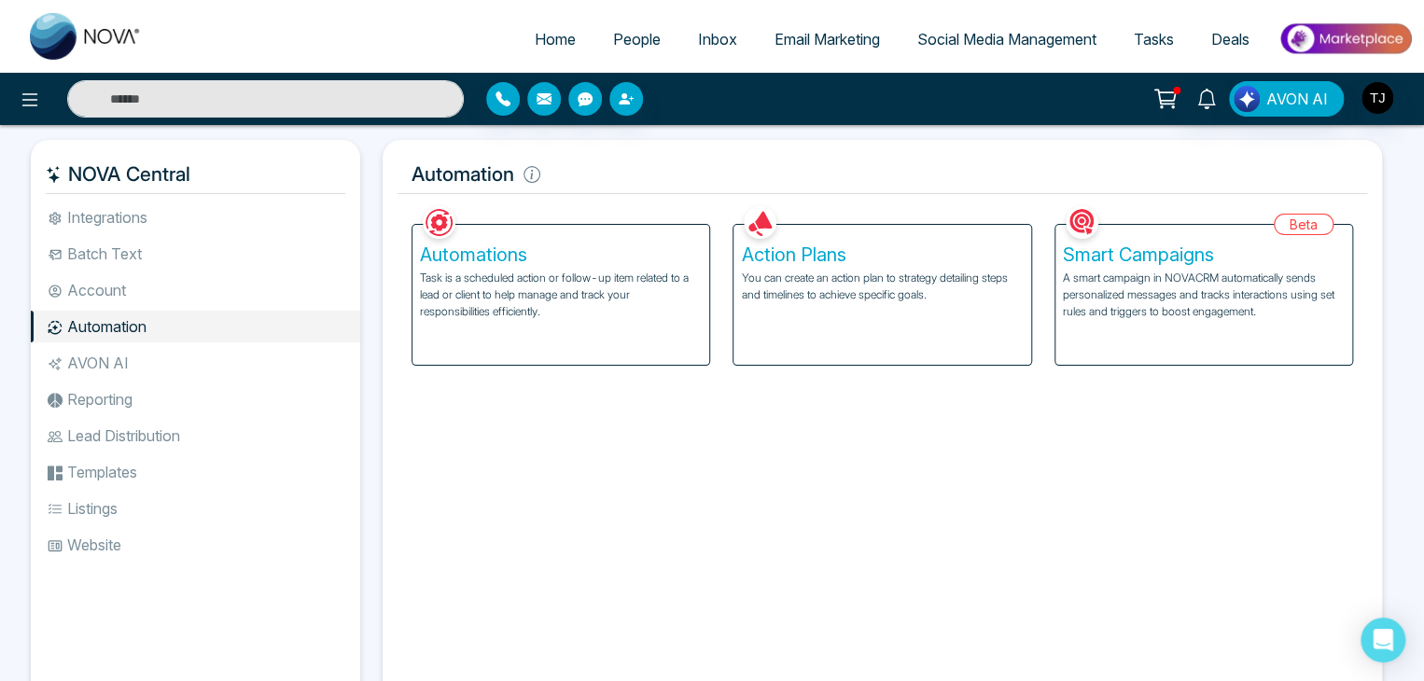
click at [1104, 297] on p "A smart campaign in NOVACRM automatically sends personalized messages and track…" at bounding box center [1204, 295] width 282 height 50
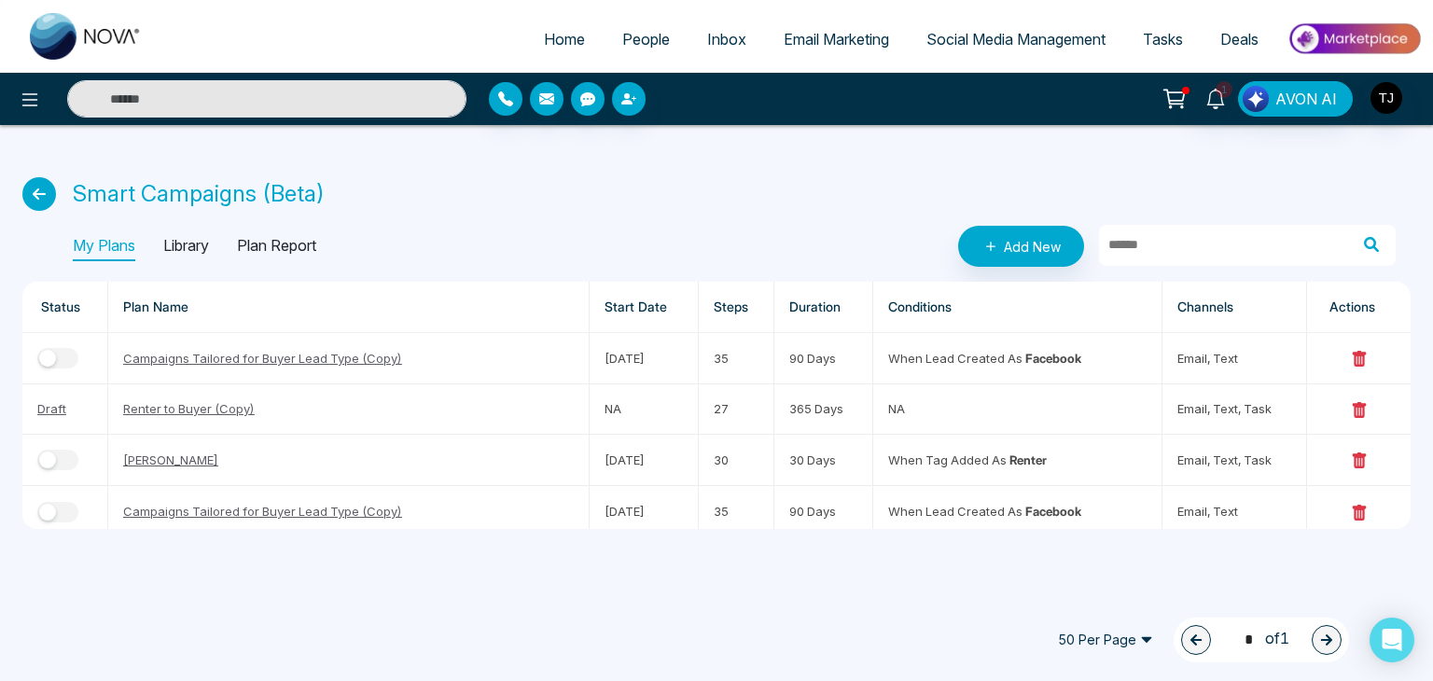
click at [36, 197] on icon at bounding box center [39, 194] width 34 height 34
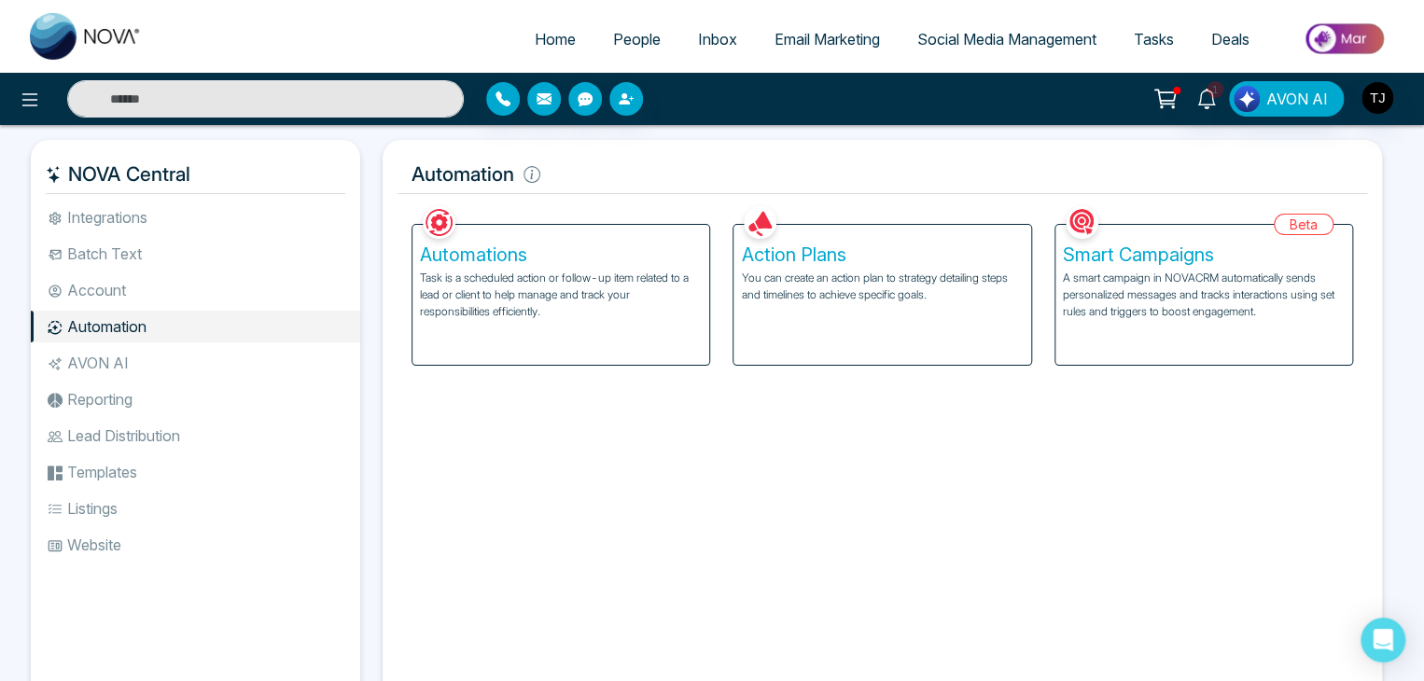
click at [208, 368] on li "AVON AI" at bounding box center [195, 363] width 329 height 32
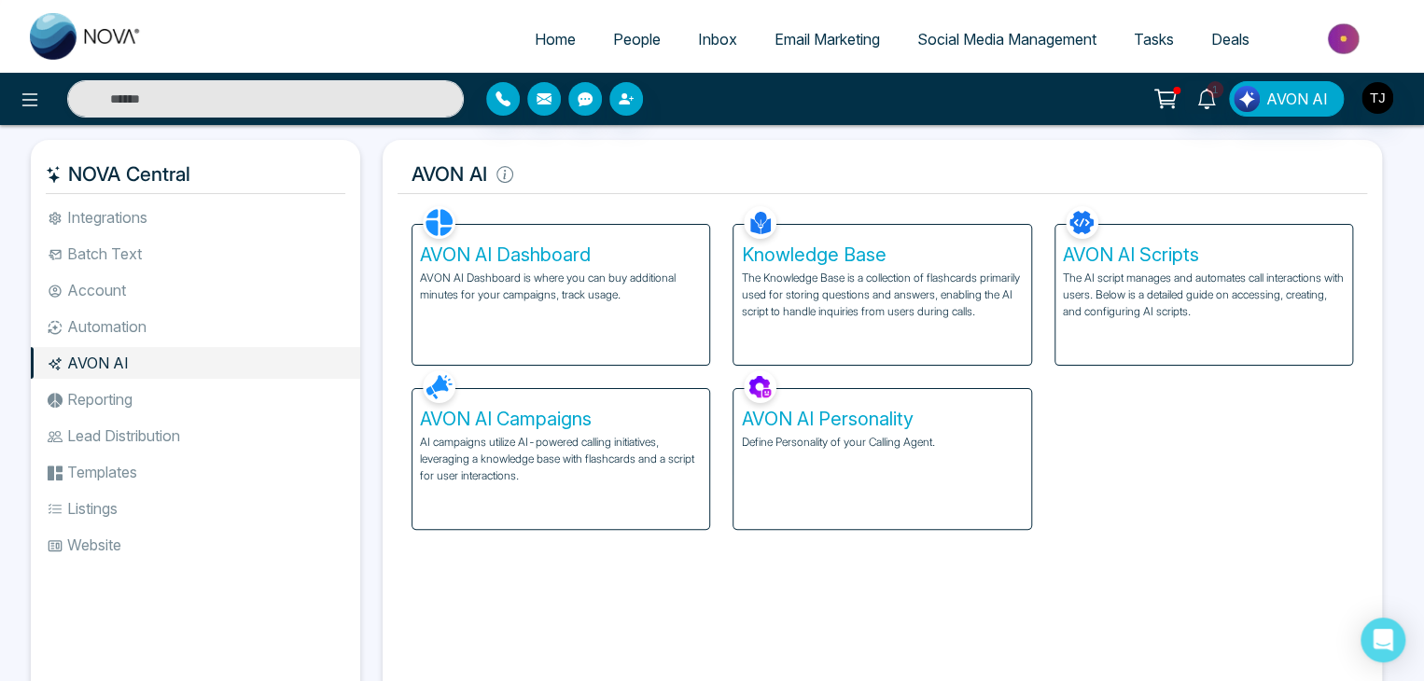
click at [227, 408] on li "Reporting" at bounding box center [195, 399] width 329 height 32
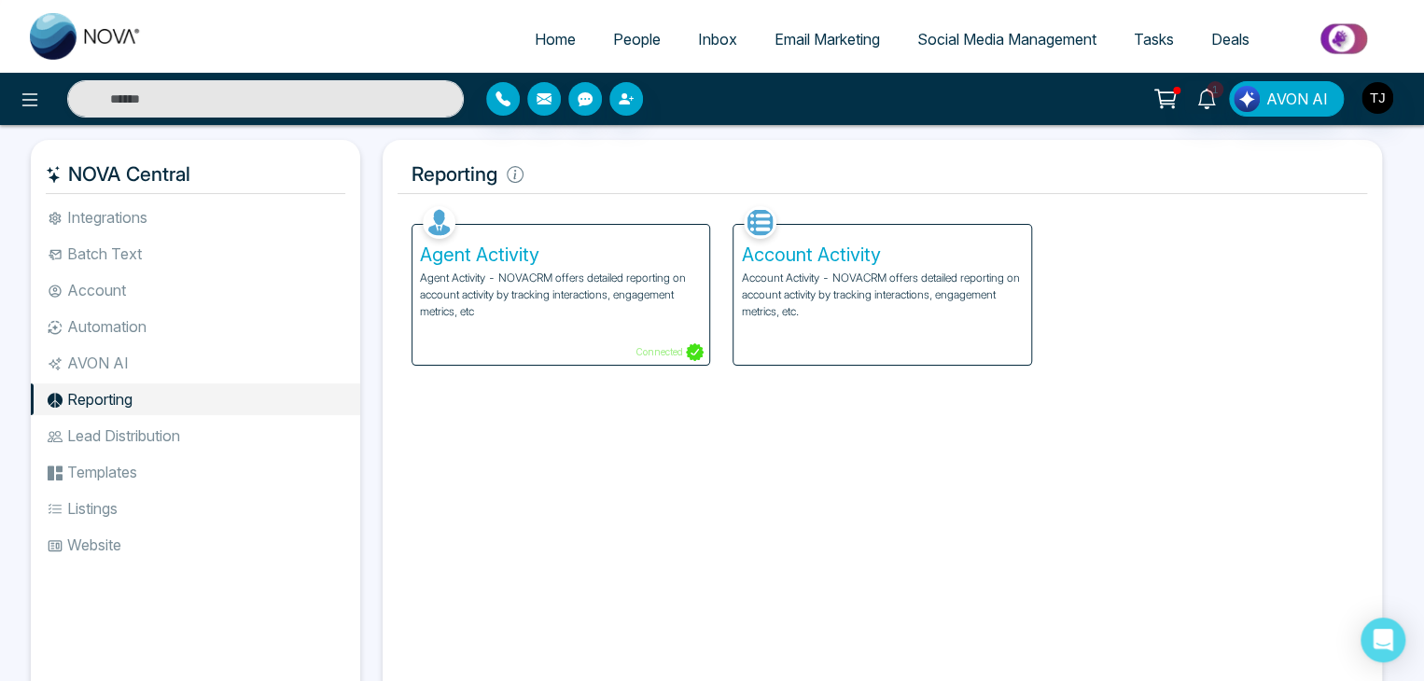
click at [236, 430] on li "Lead Distribution" at bounding box center [195, 436] width 329 height 32
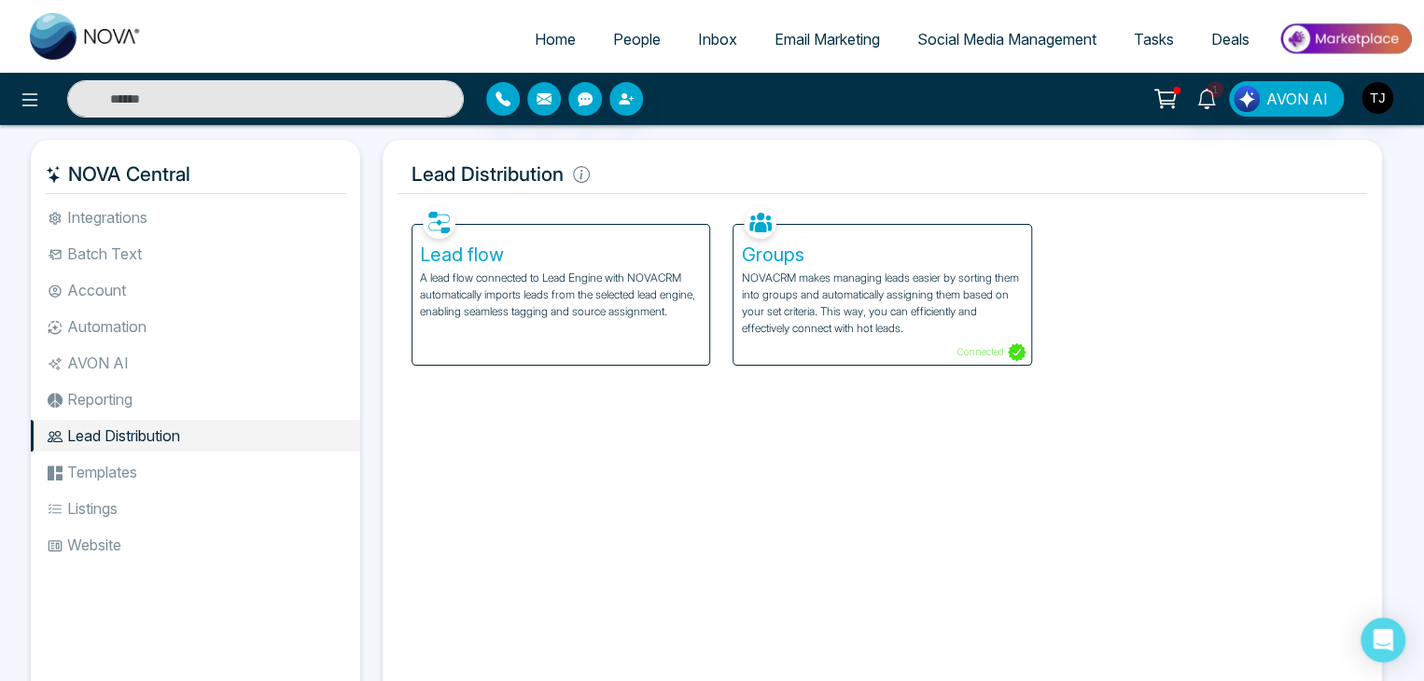
click at [255, 475] on li "Templates" at bounding box center [195, 472] width 329 height 32
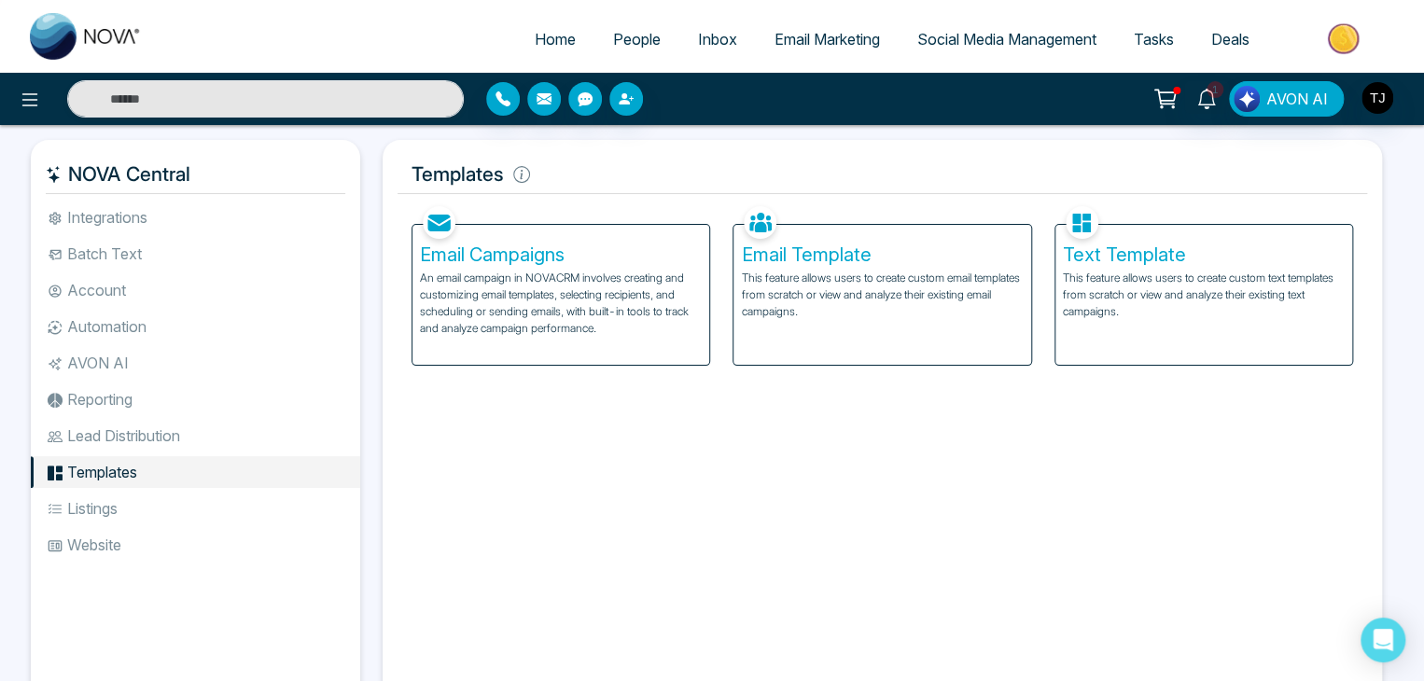
click at [266, 501] on li "Listings" at bounding box center [195, 509] width 329 height 32
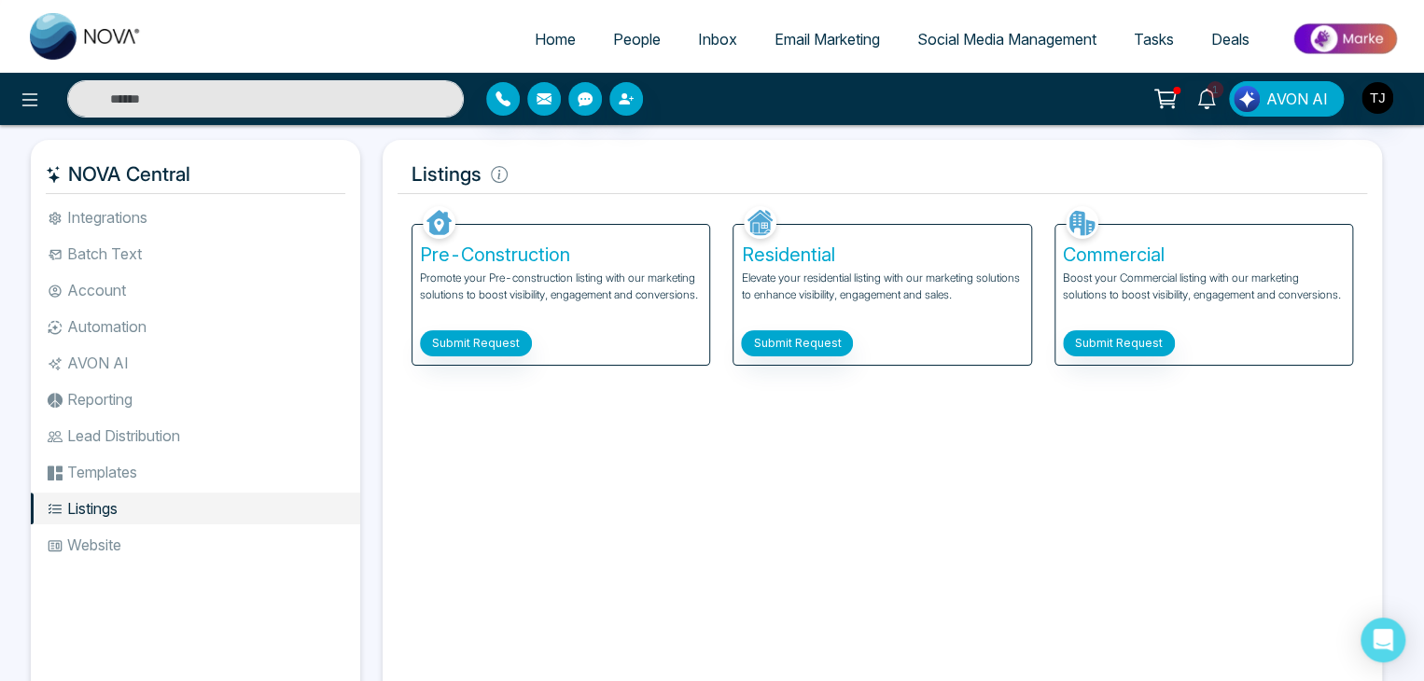
click at [273, 534] on li "Website" at bounding box center [195, 545] width 329 height 32
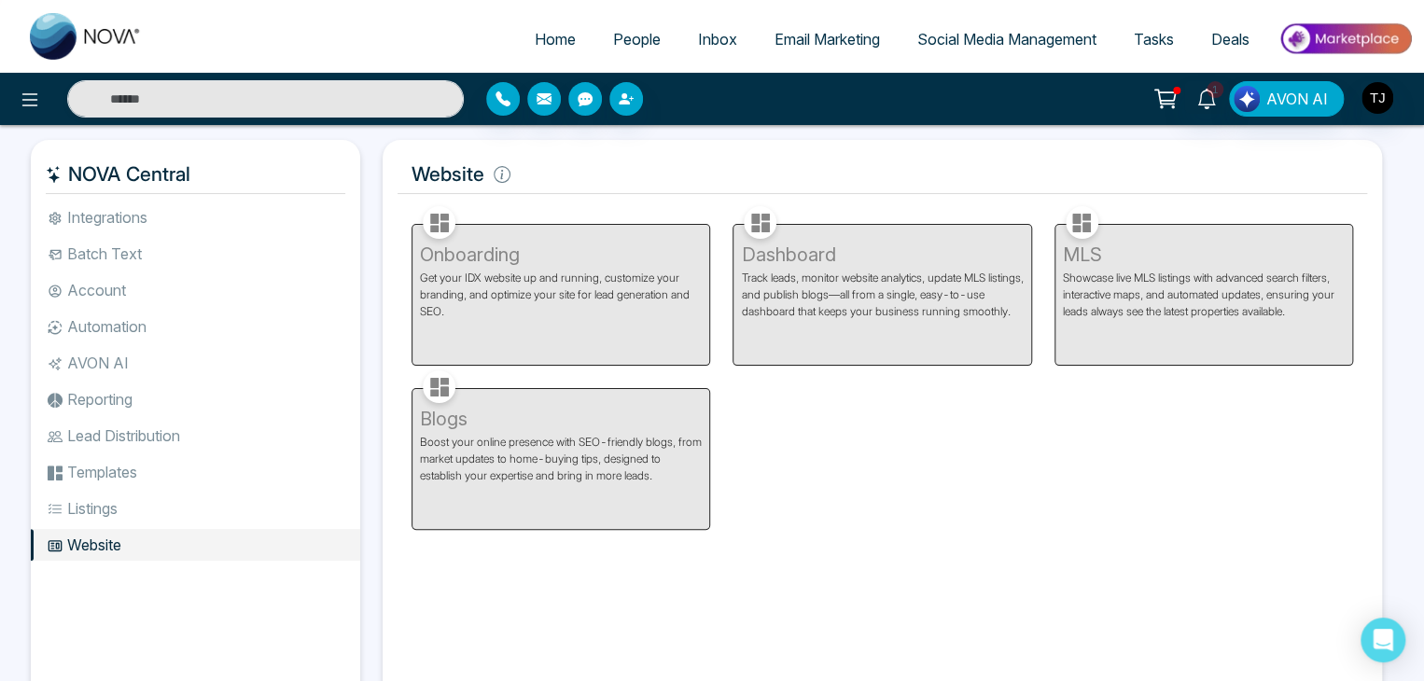
click at [299, 231] on li "Integrations" at bounding box center [195, 218] width 329 height 32
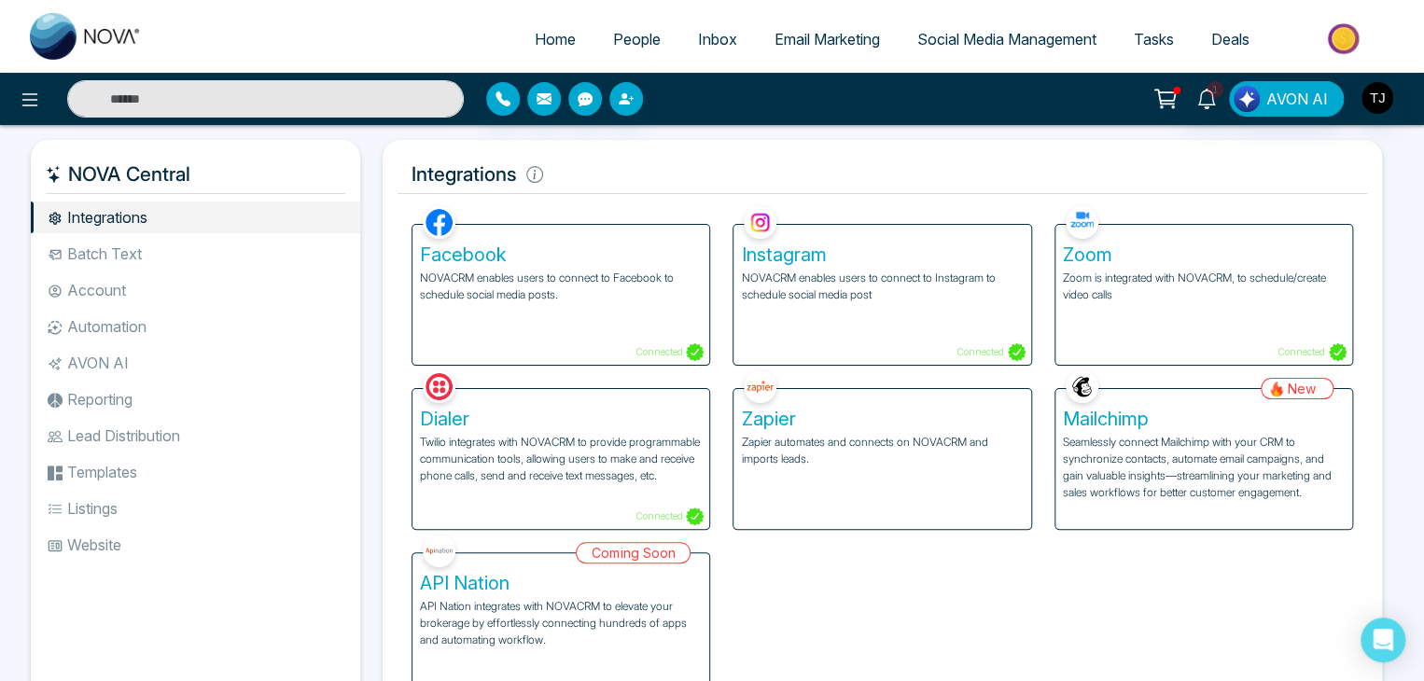
click at [302, 258] on li "Batch Text" at bounding box center [195, 254] width 329 height 32
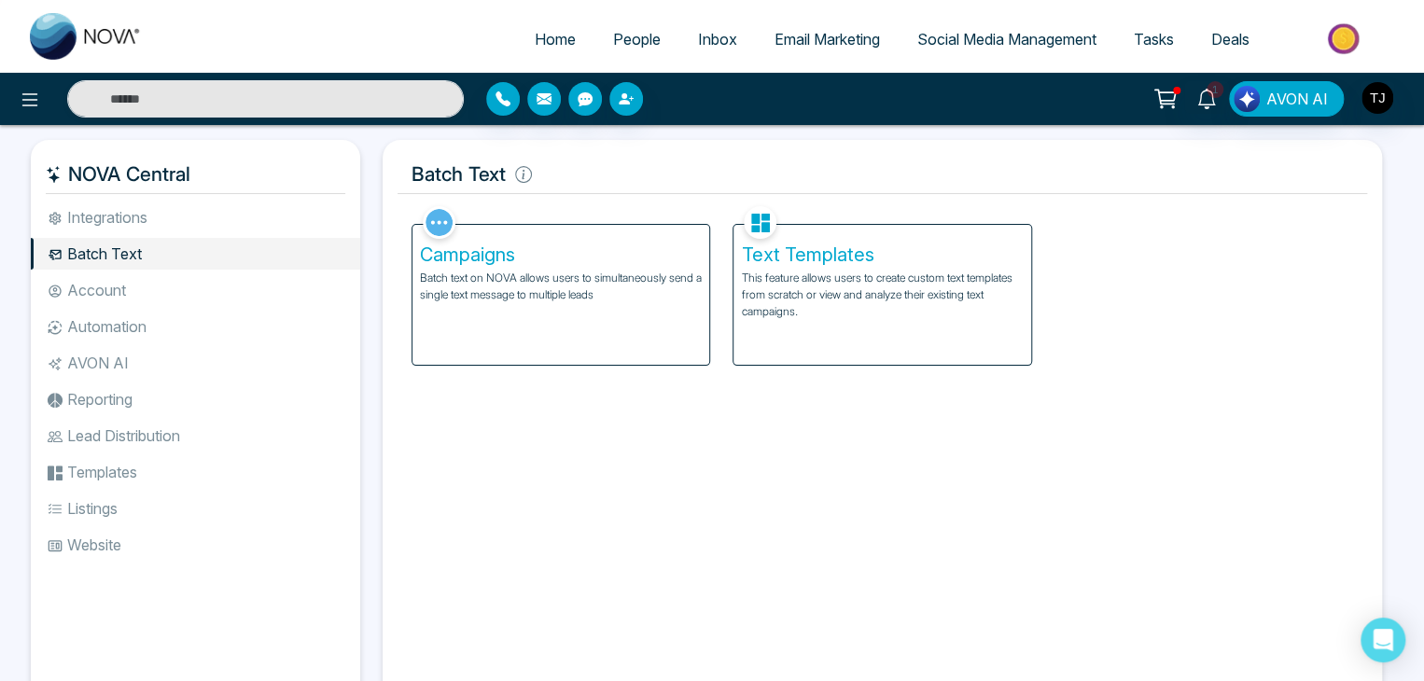
click at [307, 299] on li "Account" at bounding box center [195, 290] width 329 height 32
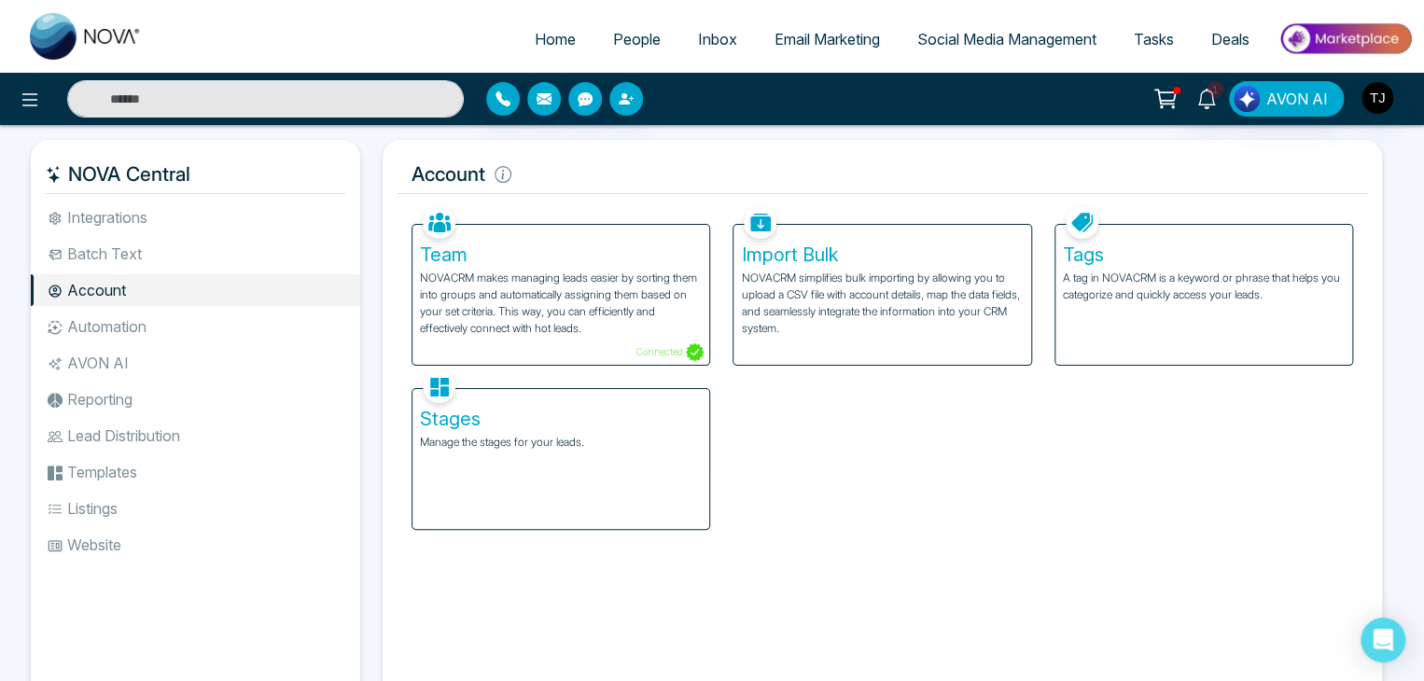
click at [308, 314] on li "Automation" at bounding box center [195, 327] width 329 height 32
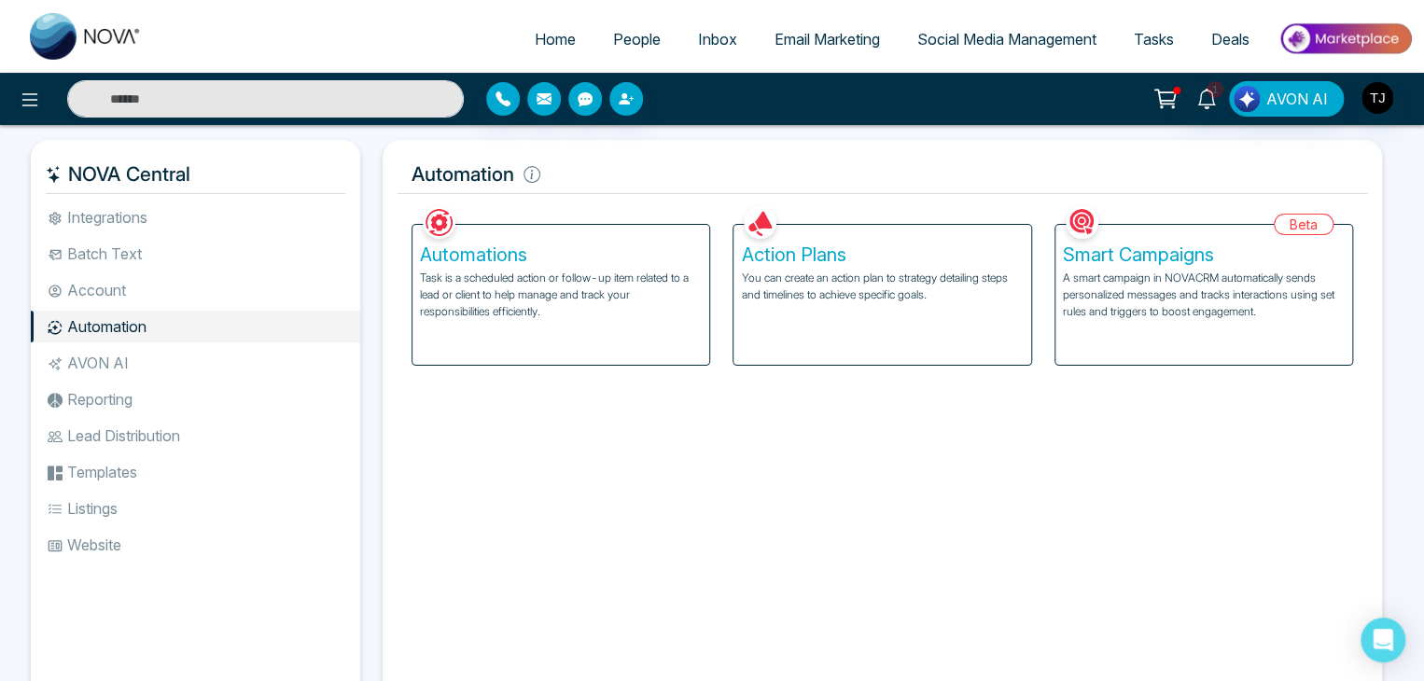
click at [521, 23] on link "Home" at bounding box center [555, 38] width 78 height 35
select select "*"
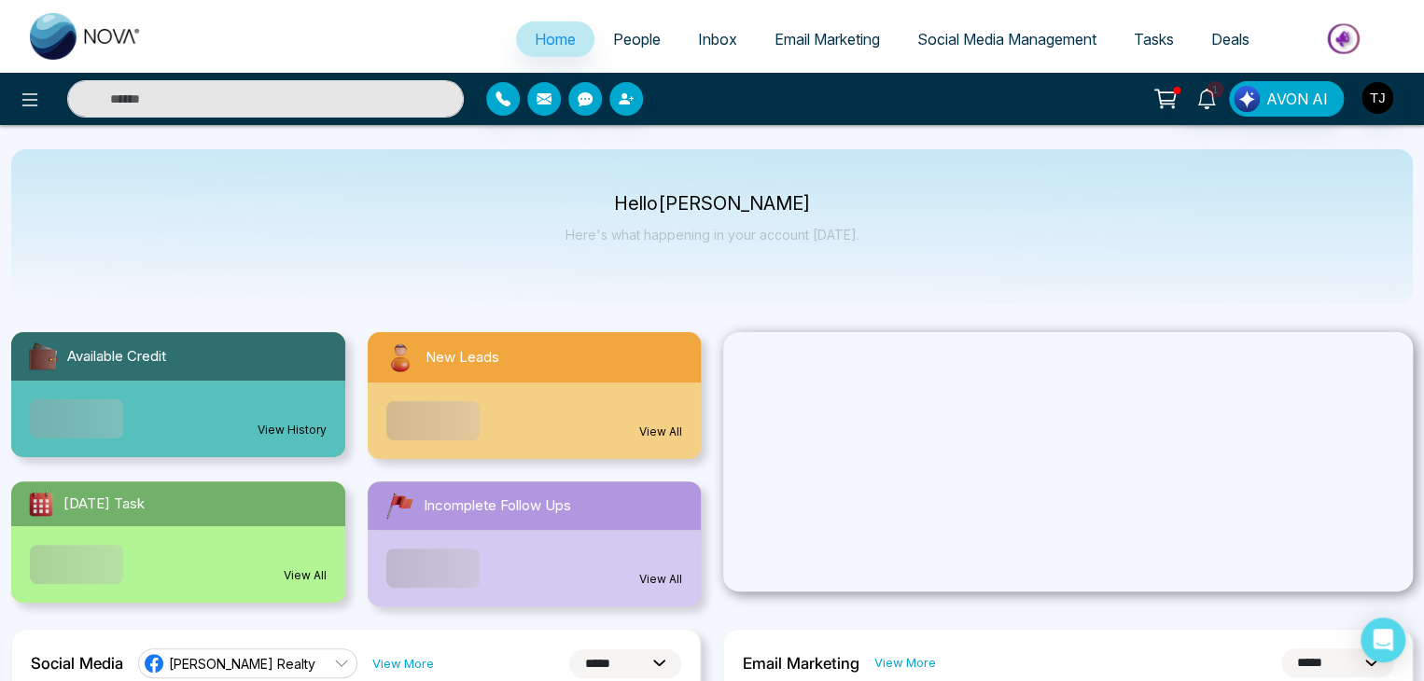
click at [652, 38] on link "People" at bounding box center [636, 38] width 85 height 35
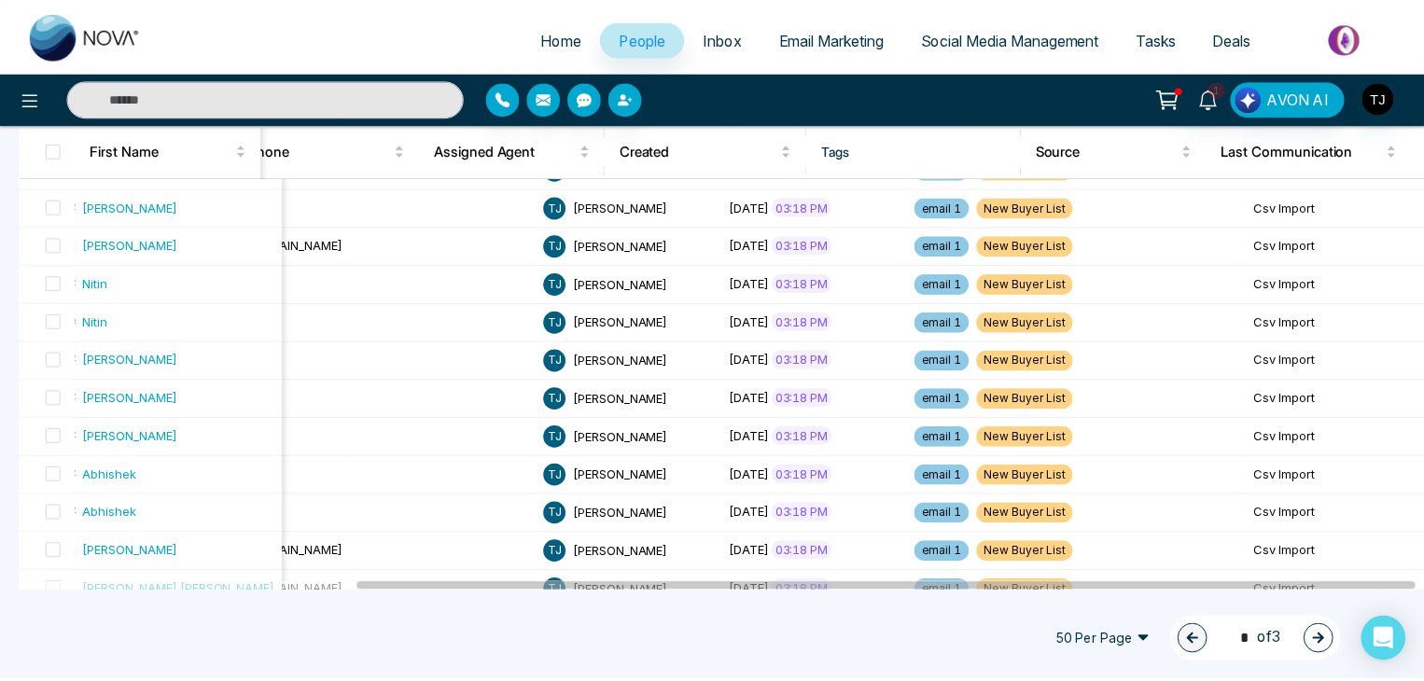
scroll to position [1697, 0]
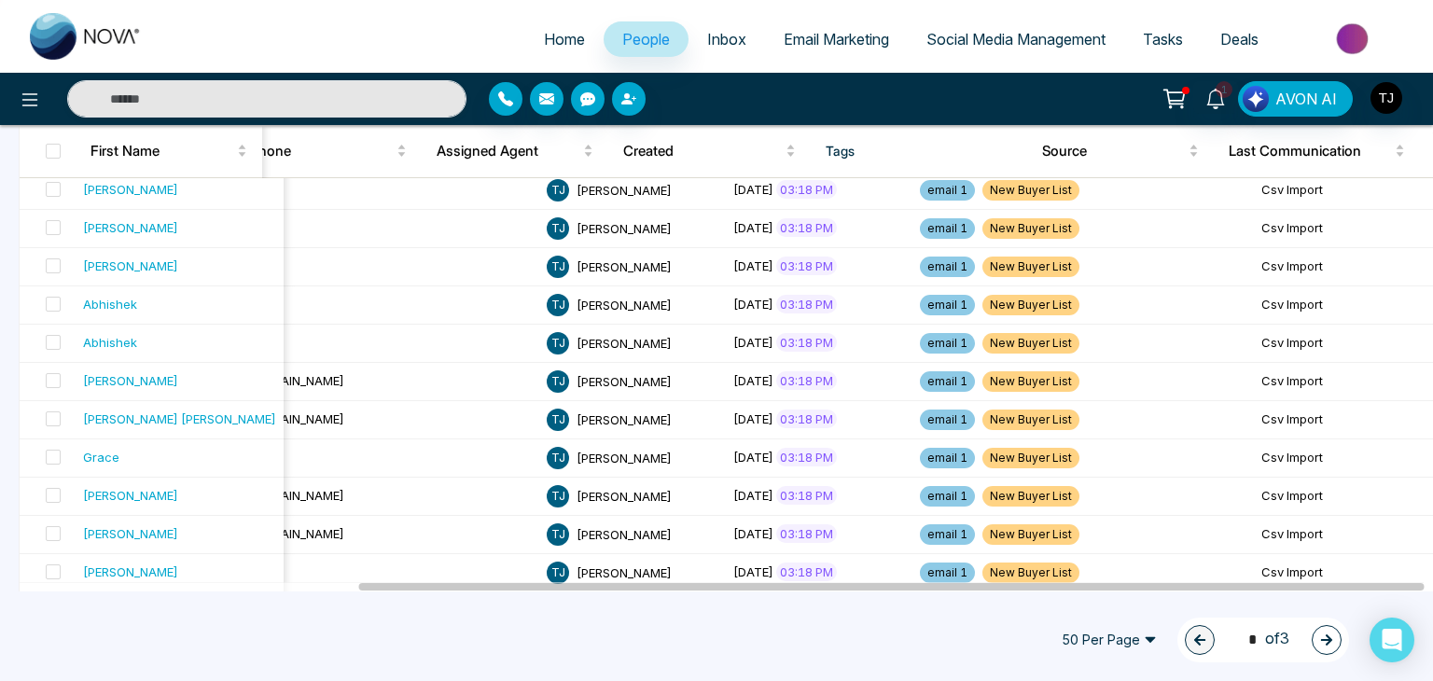
click at [724, 36] on span "Inbox" at bounding box center [726, 39] width 39 height 19
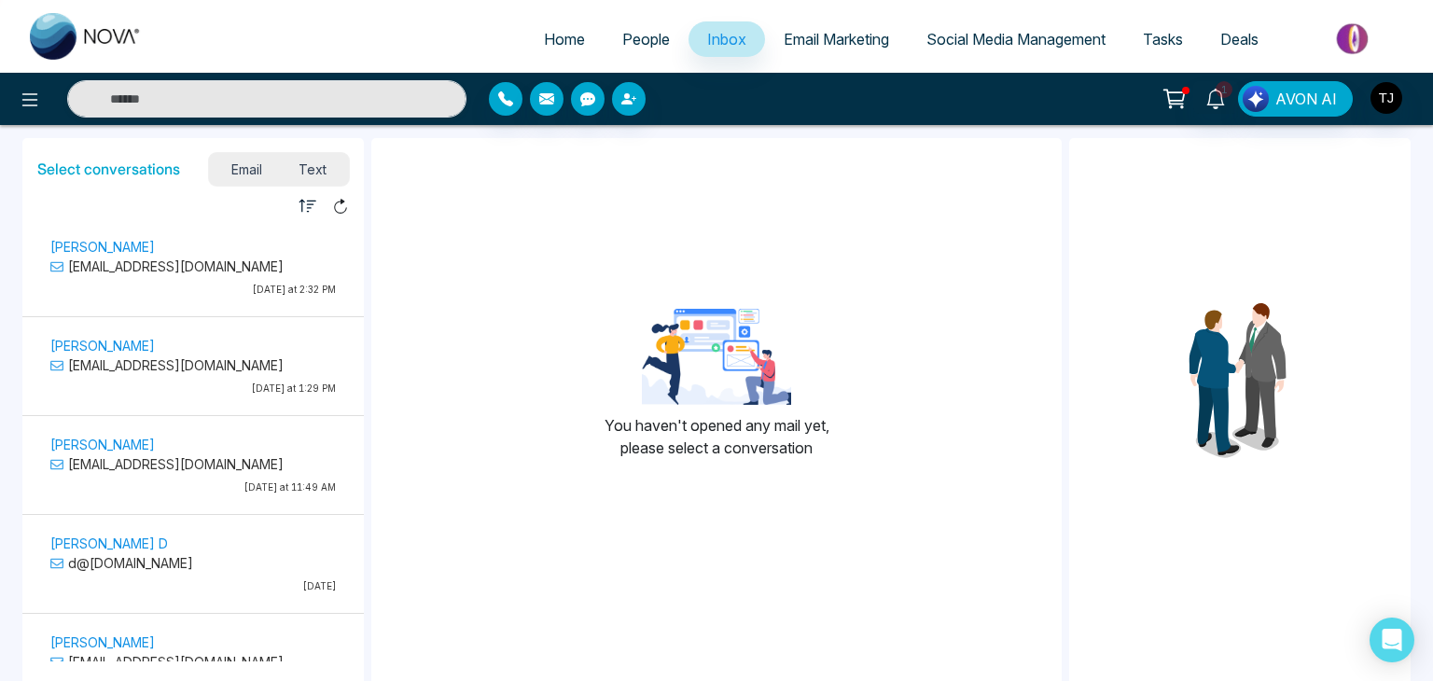
click at [832, 48] on span "Email Marketing" at bounding box center [836, 39] width 105 height 19
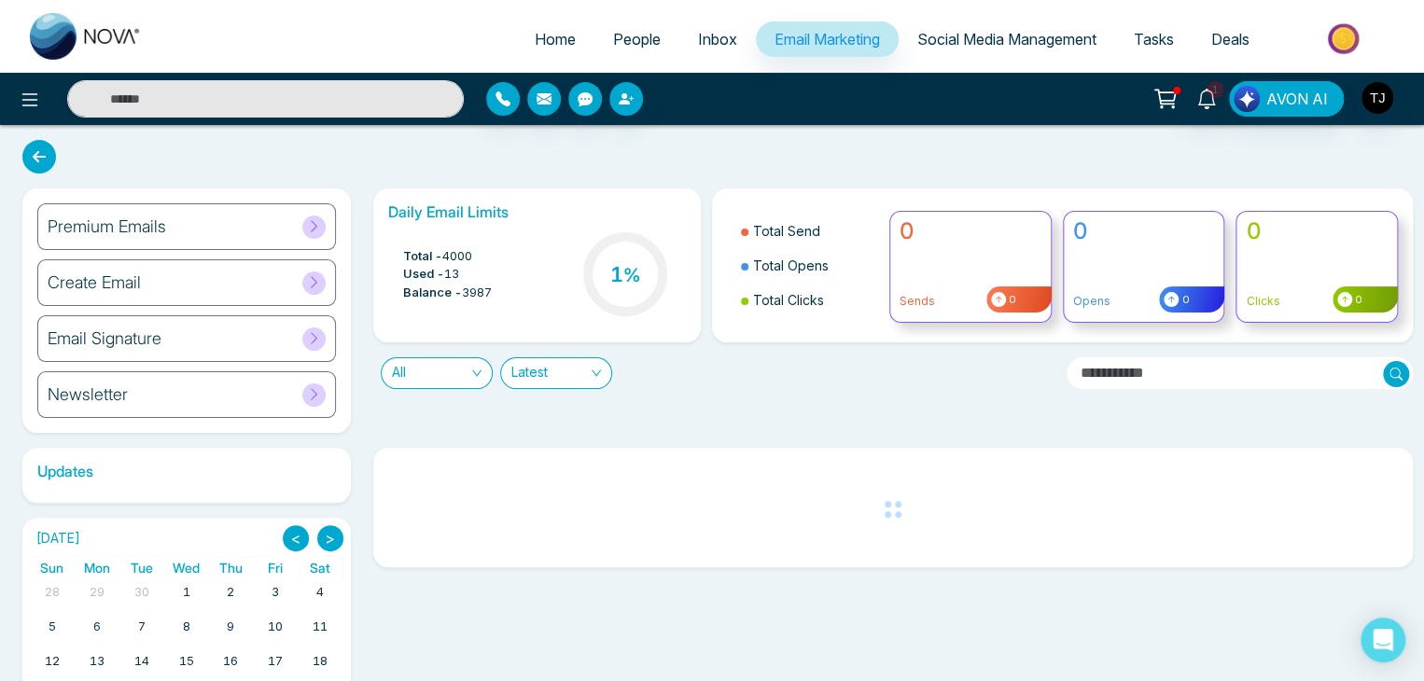
click at [179, 246] on div "Premium Emails" at bounding box center [186, 226] width 299 height 47
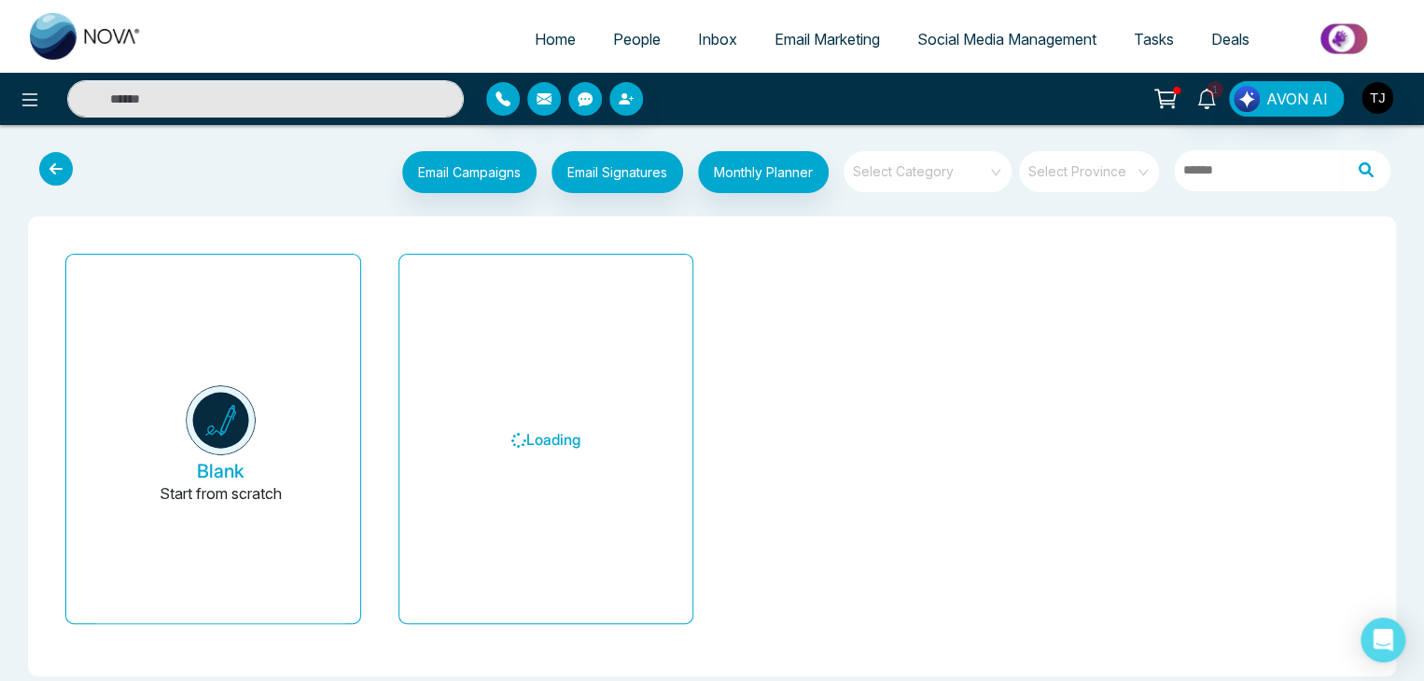
click at [904, 179] on span at bounding box center [921, 171] width 134 height 41
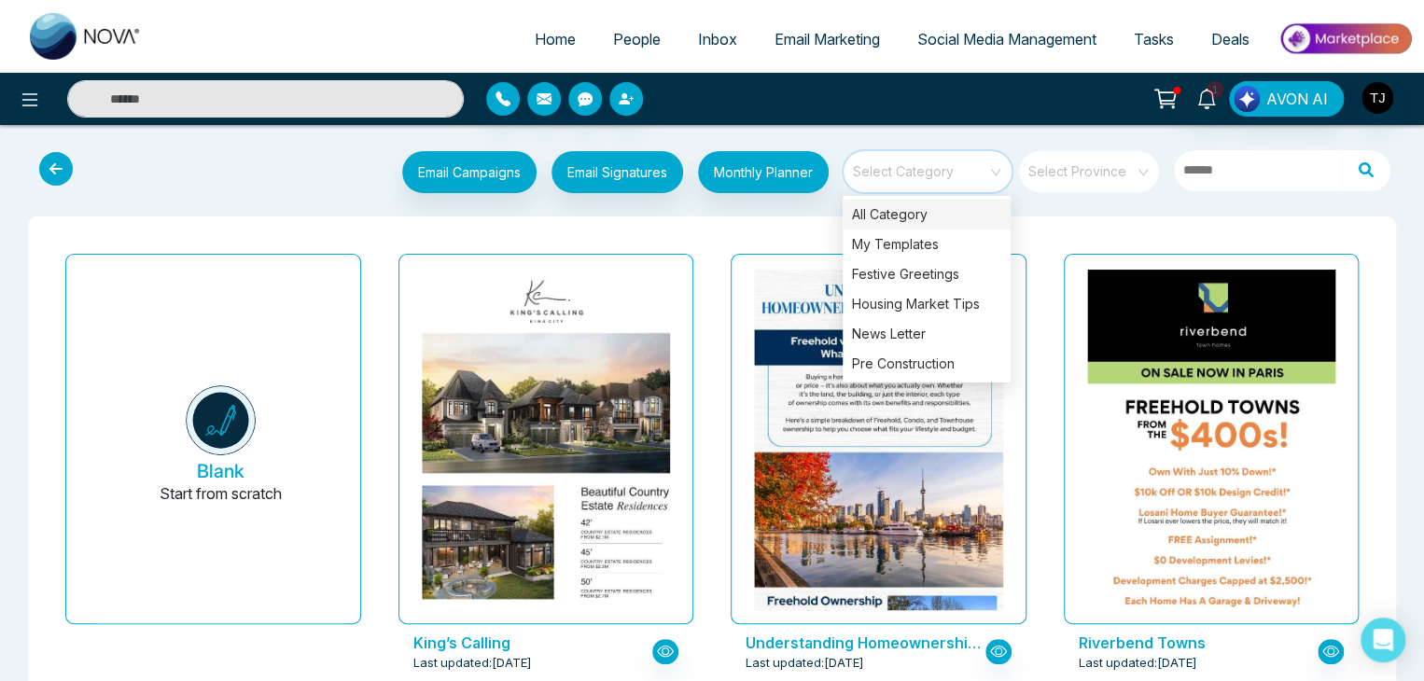
click at [934, 179] on span at bounding box center [921, 171] width 134 height 41
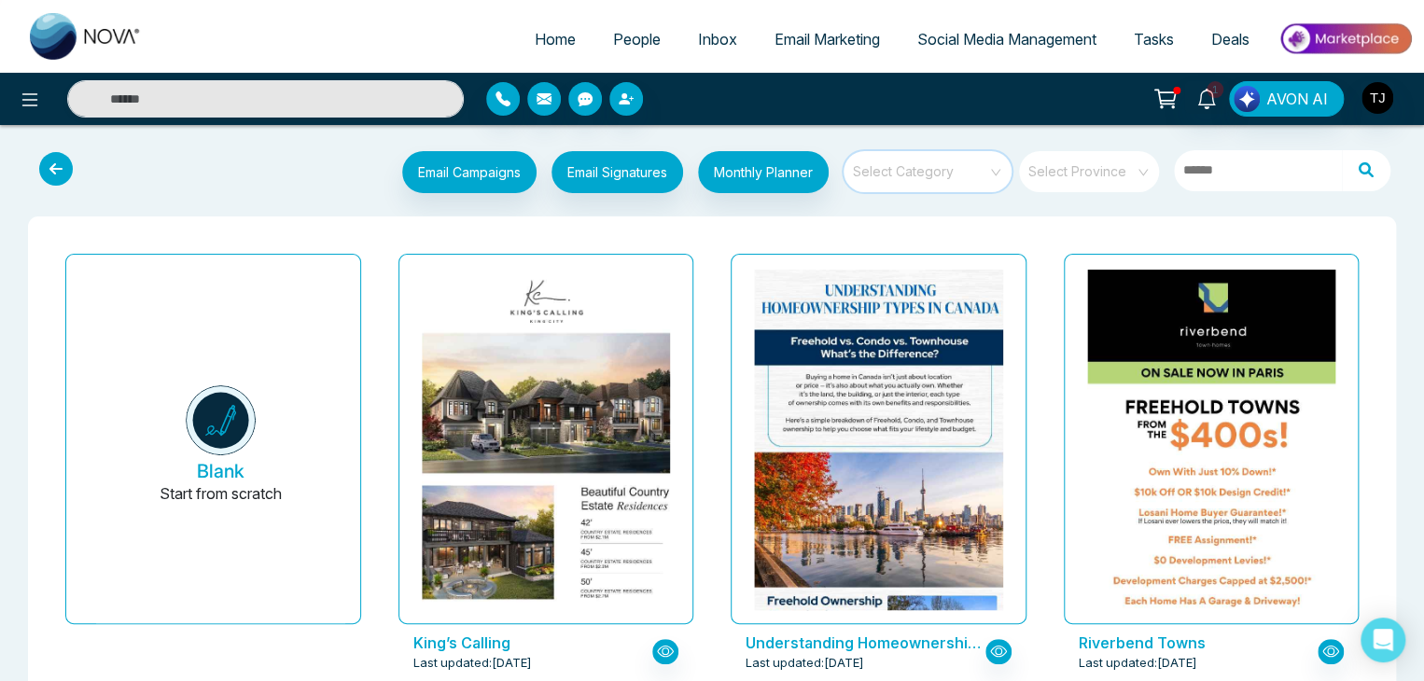
click at [954, 177] on input "search" at bounding box center [921, 165] width 134 height 28
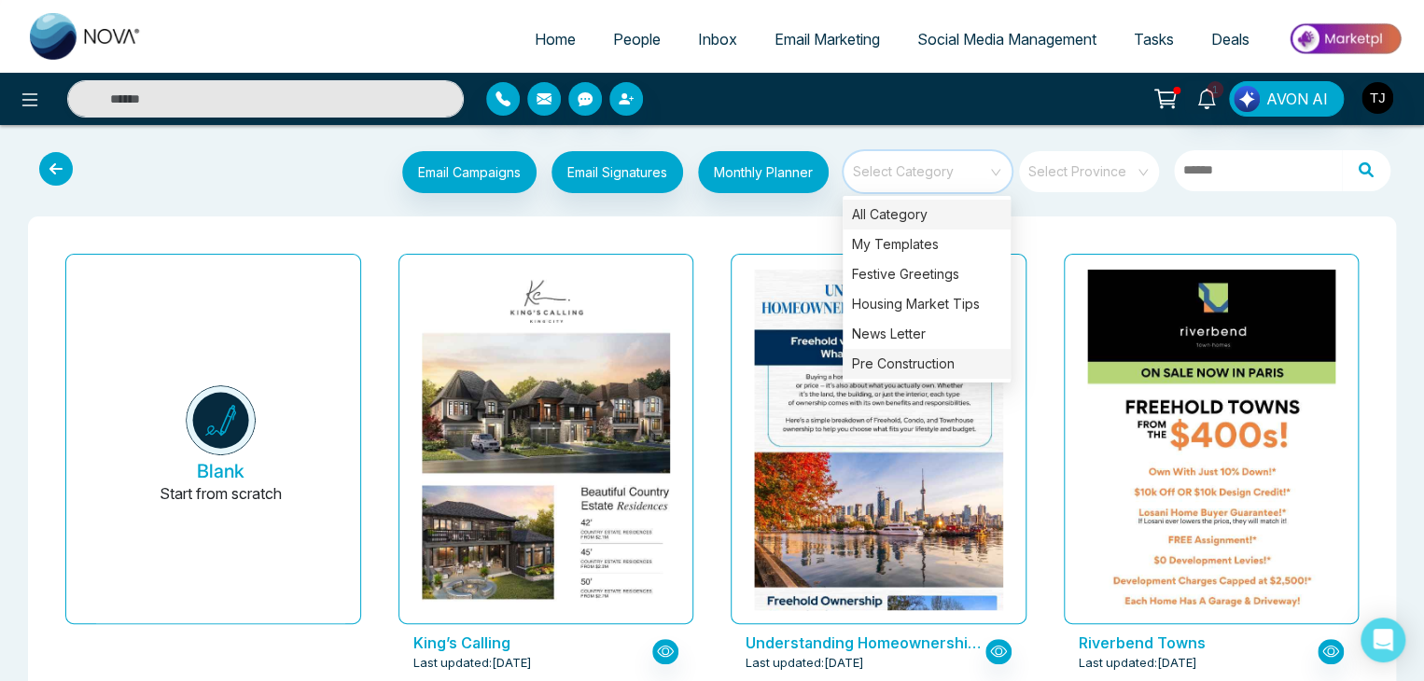
click at [977, 357] on div "Pre Construction" at bounding box center [926, 364] width 168 height 30
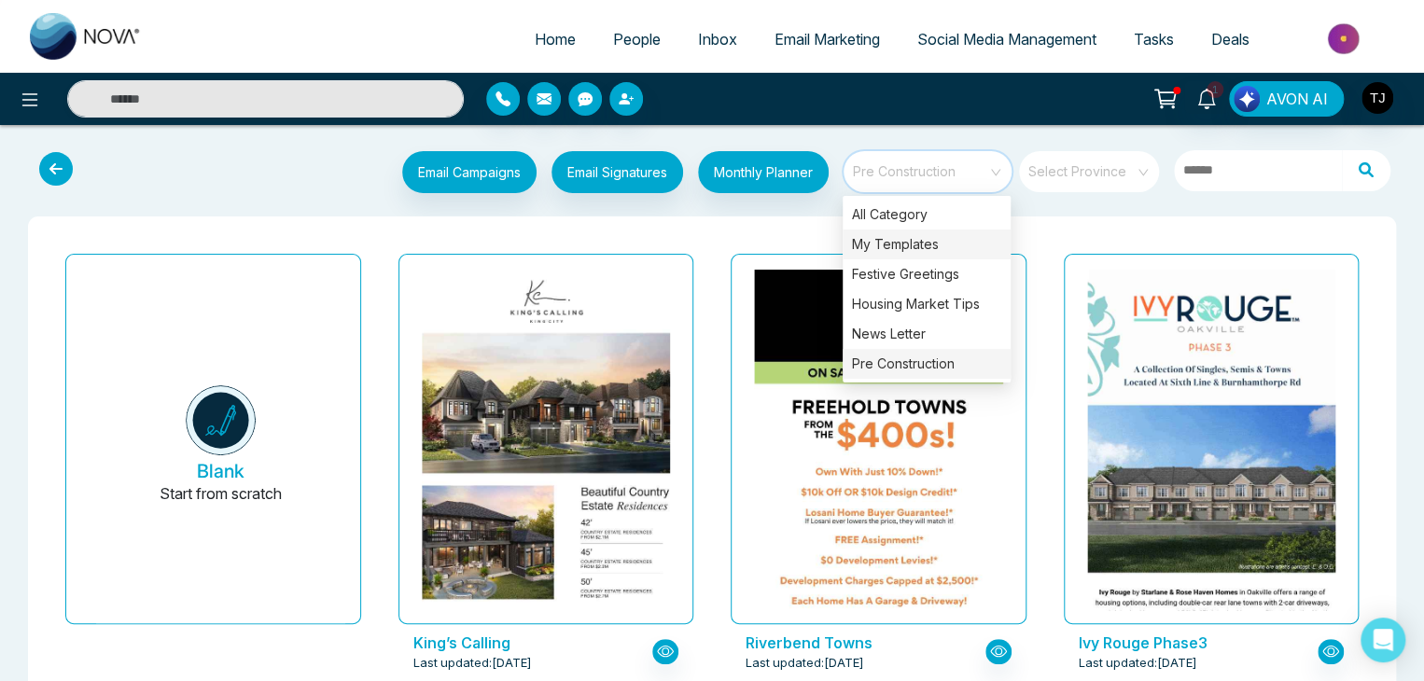
click at [969, 244] on div "My Templates" at bounding box center [926, 245] width 168 height 30
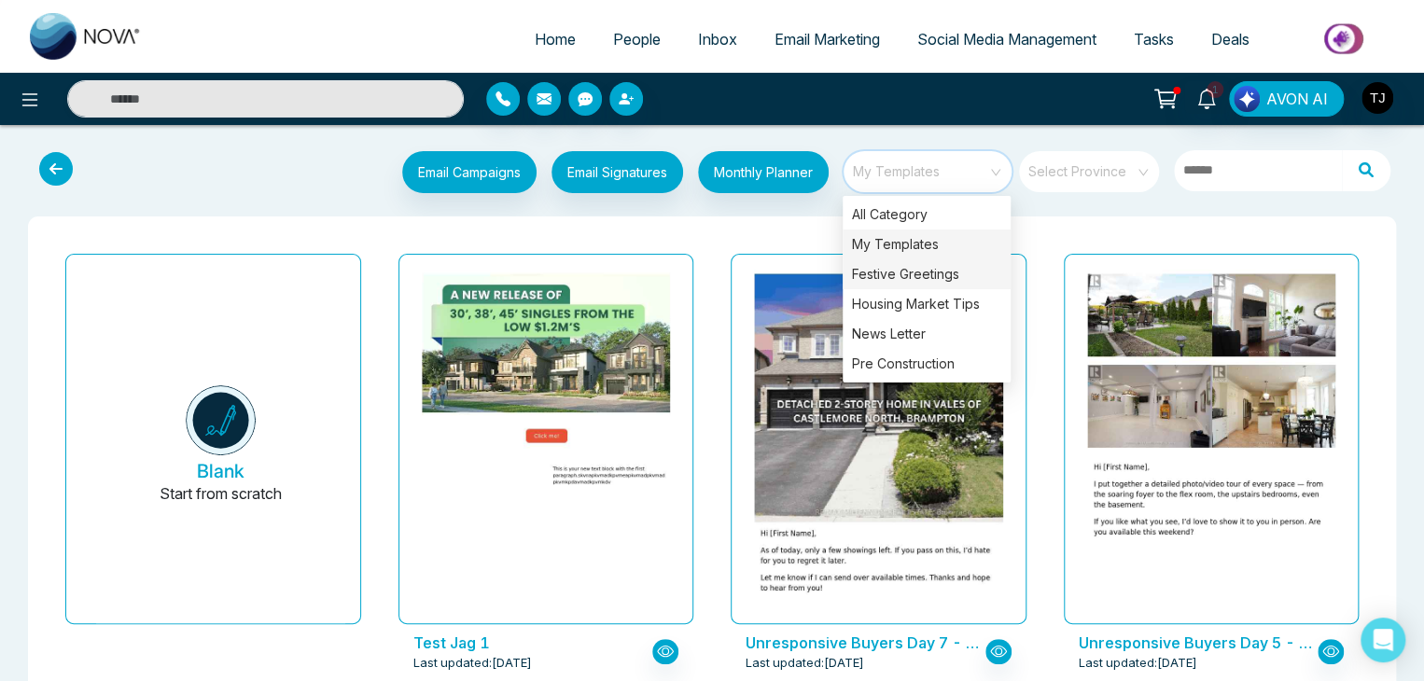
click at [971, 271] on div "Festive Greetings" at bounding box center [926, 274] width 168 height 30
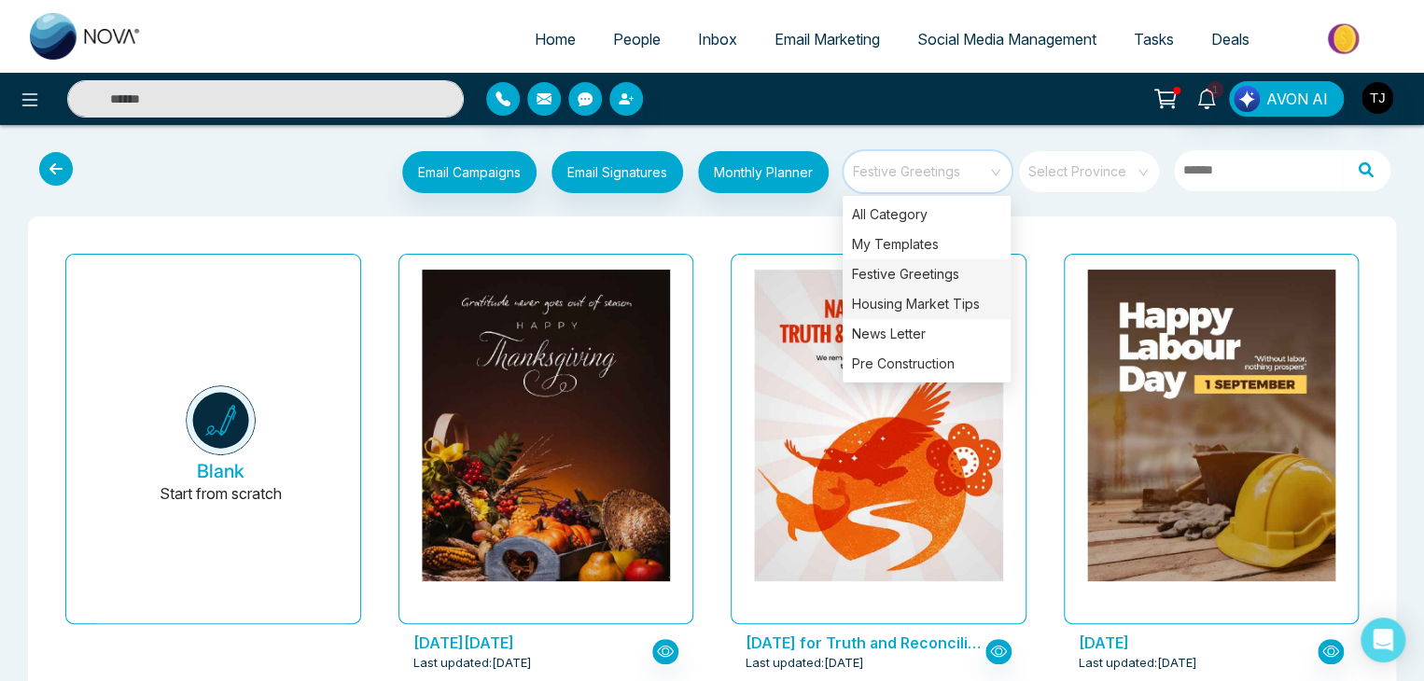
click at [975, 296] on div "Housing Market Tips" at bounding box center [926, 304] width 168 height 30
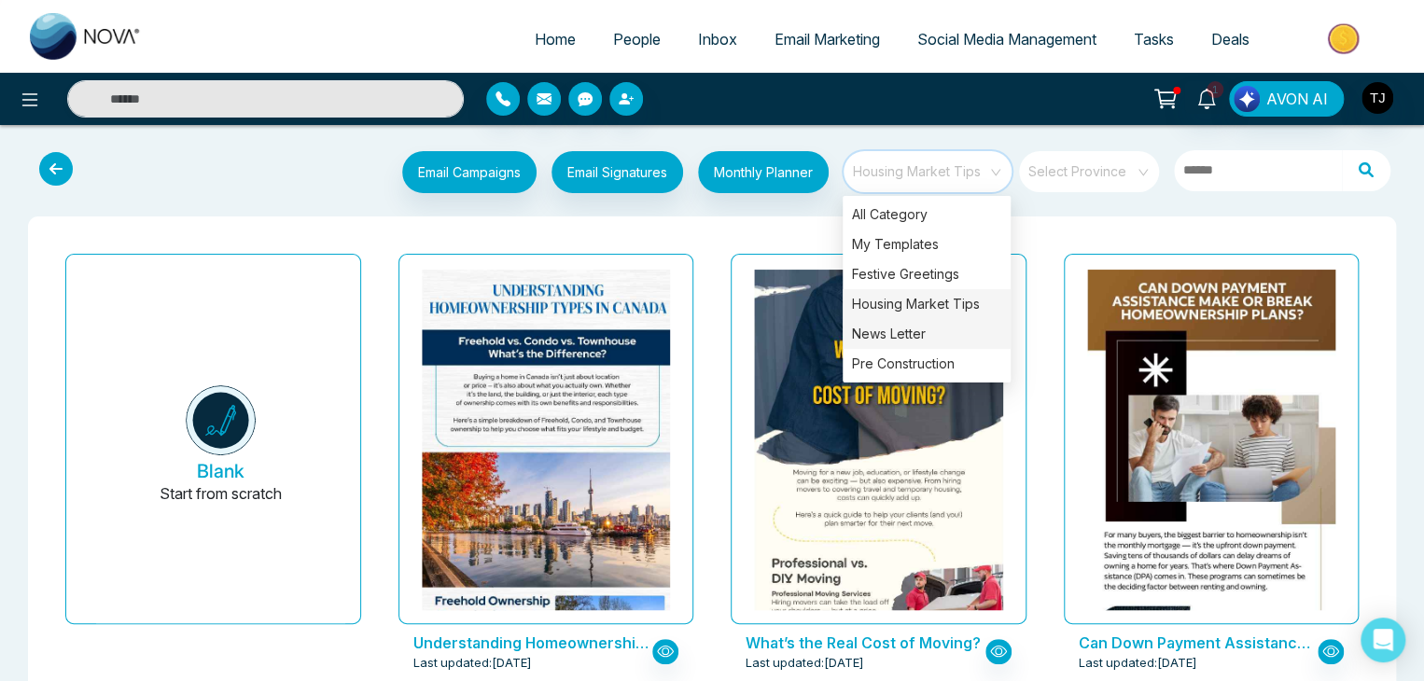
click at [976, 326] on div "News Letter" at bounding box center [926, 334] width 168 height 30
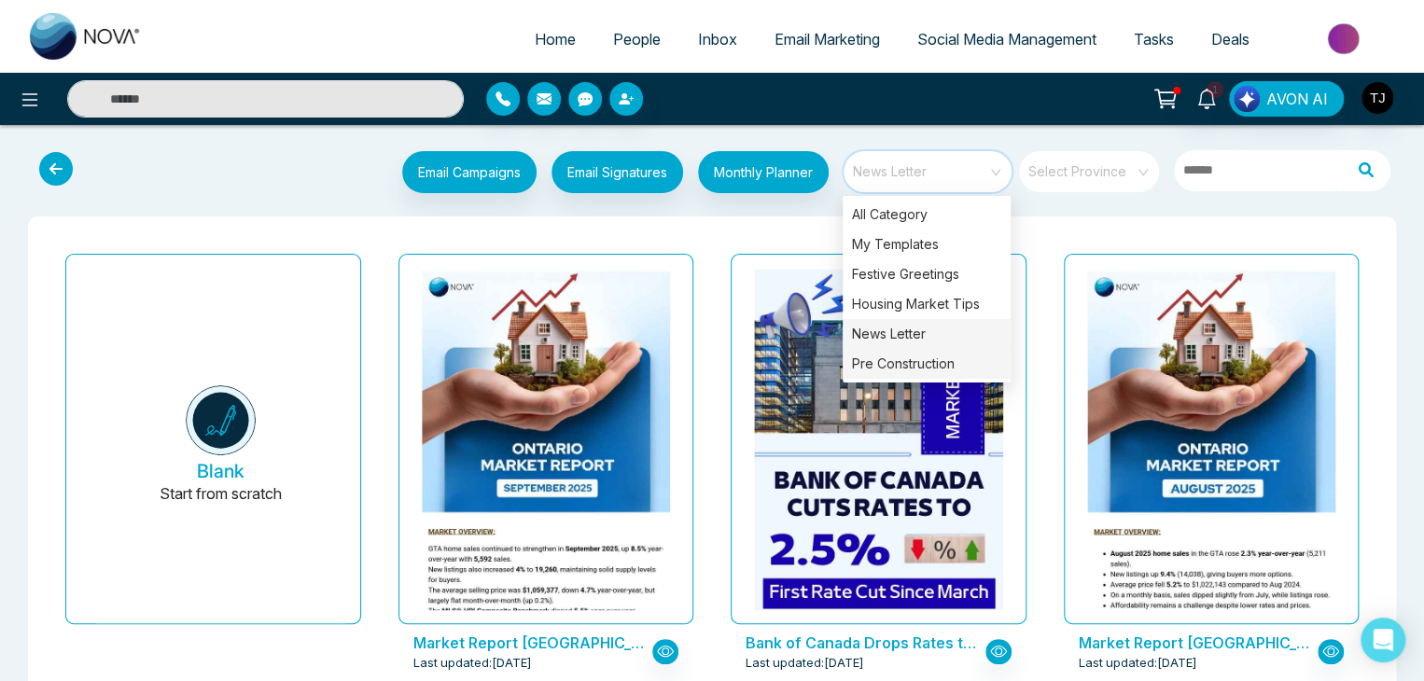
click at [976, 355] on div "Pre Construction" at bounding box center [926, 364] width 168 height 30
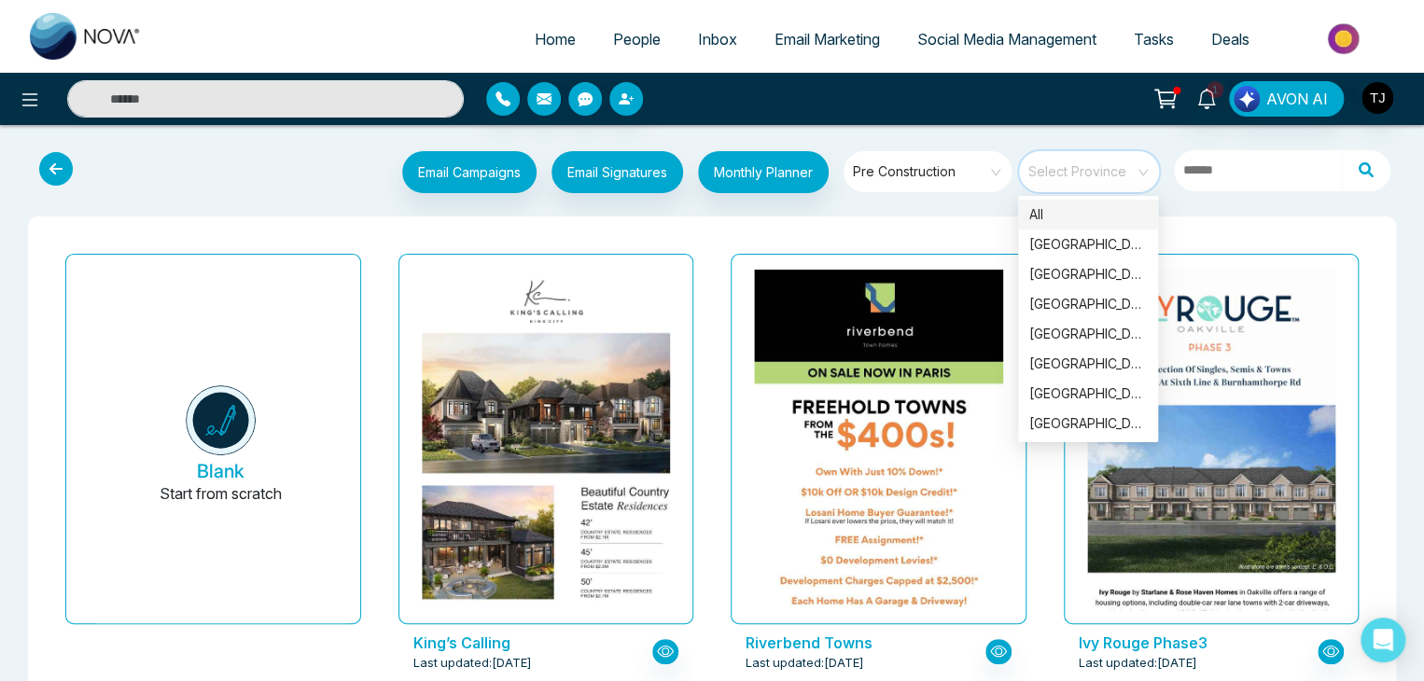
click at [1037, 178] on input "search" at bounding box center [1082, 165] width 106 height 28
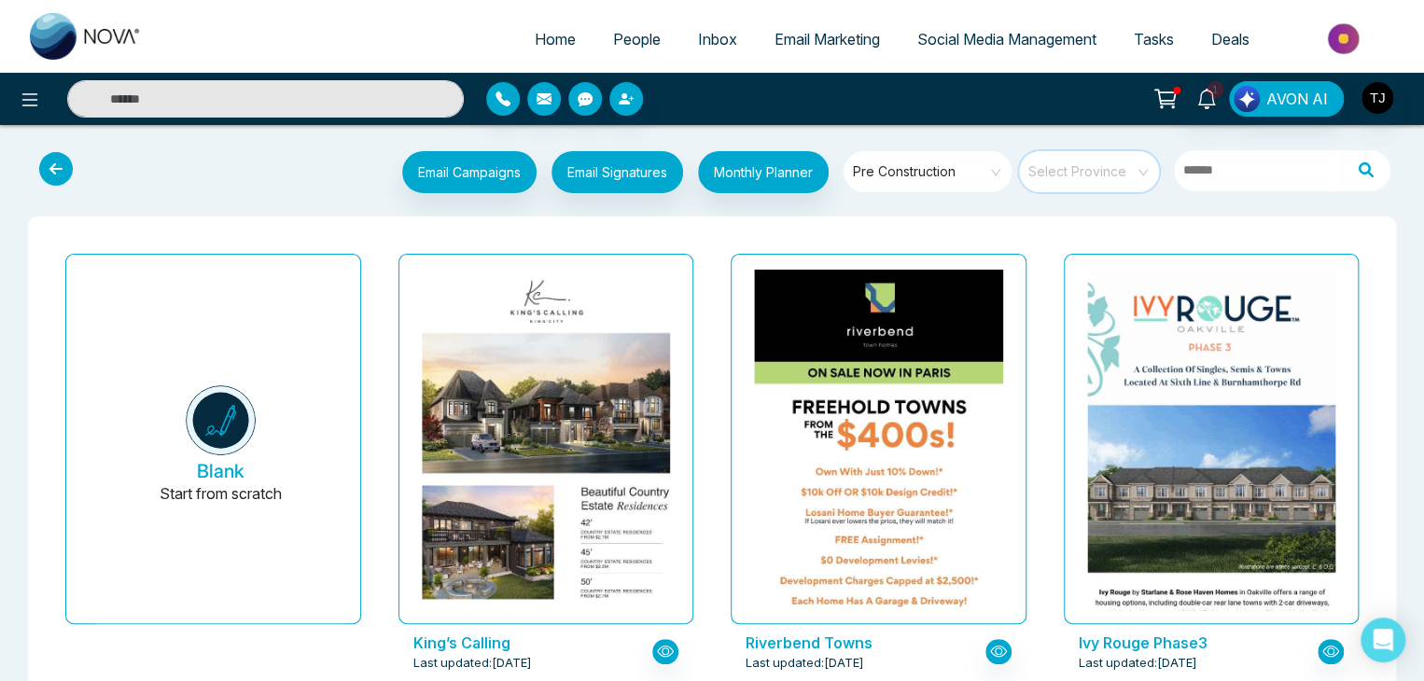
click at [1076, 165] on input "search" at bounding box center [1082, 165] width 106 height 28
click at [1117, 169] on input "search" at bounding box center [1082, 165] width 106 height 28
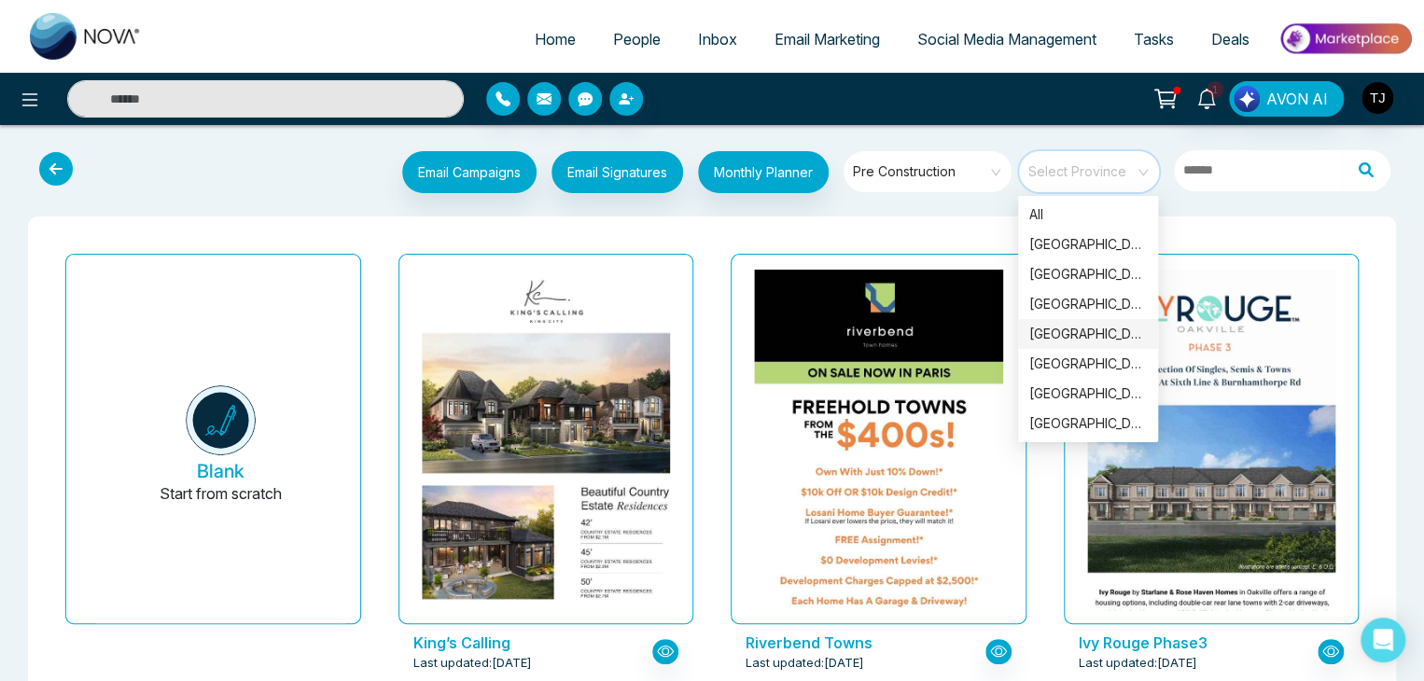
click at [1133, 176] on input "search" at bounding box center [1082, 165] width 106 height 28
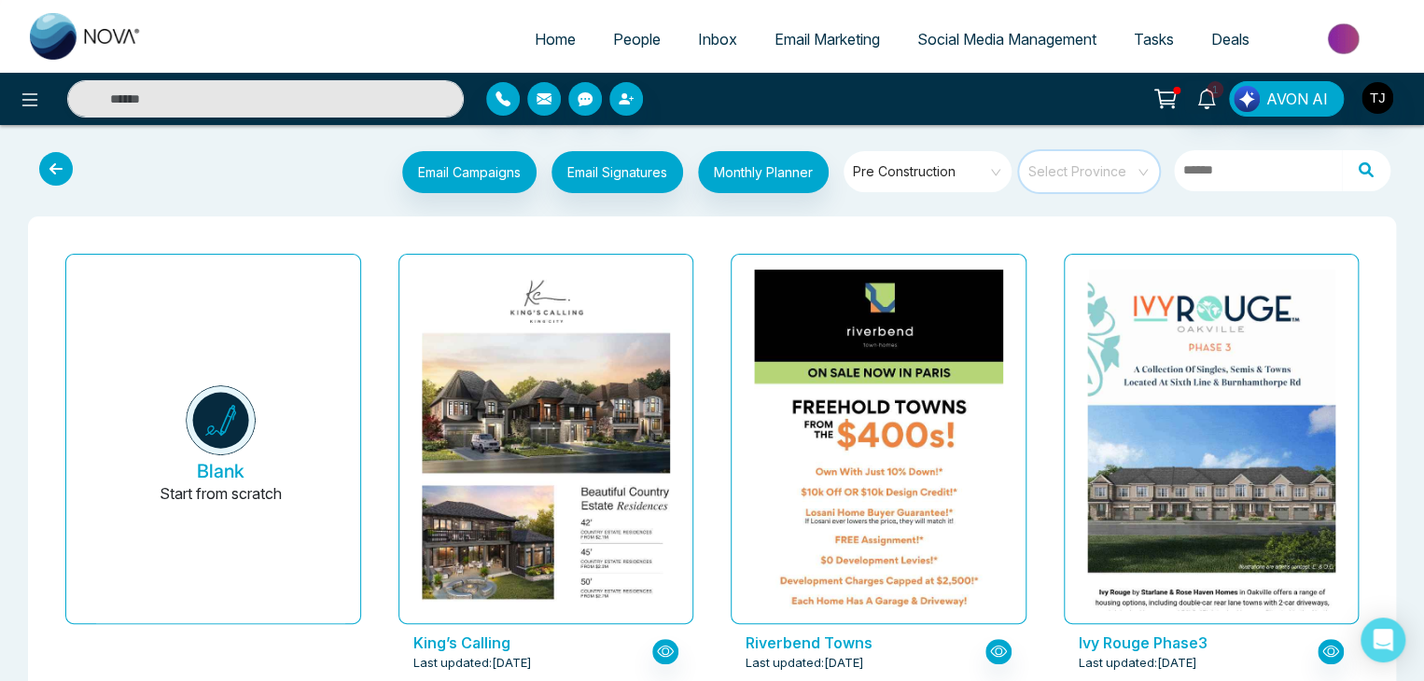
click at [1079, 174] on input "search" at bounding box center [1082, 165] width 106 height 28
click at [1121, 156] on input "search" at bounding box center [1082, 165] width 106 height 28
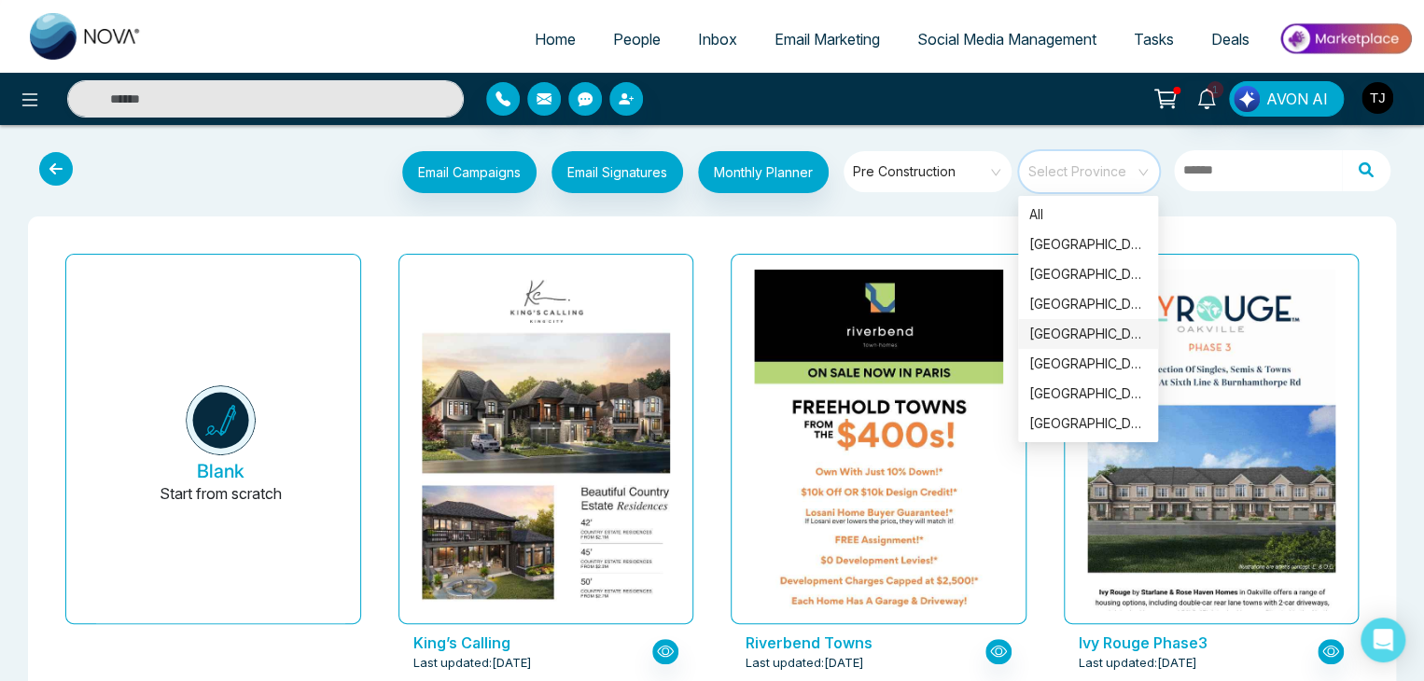
click at [1121, 156] on input "search" at bounding box center [1082, 165] width 106 height 28
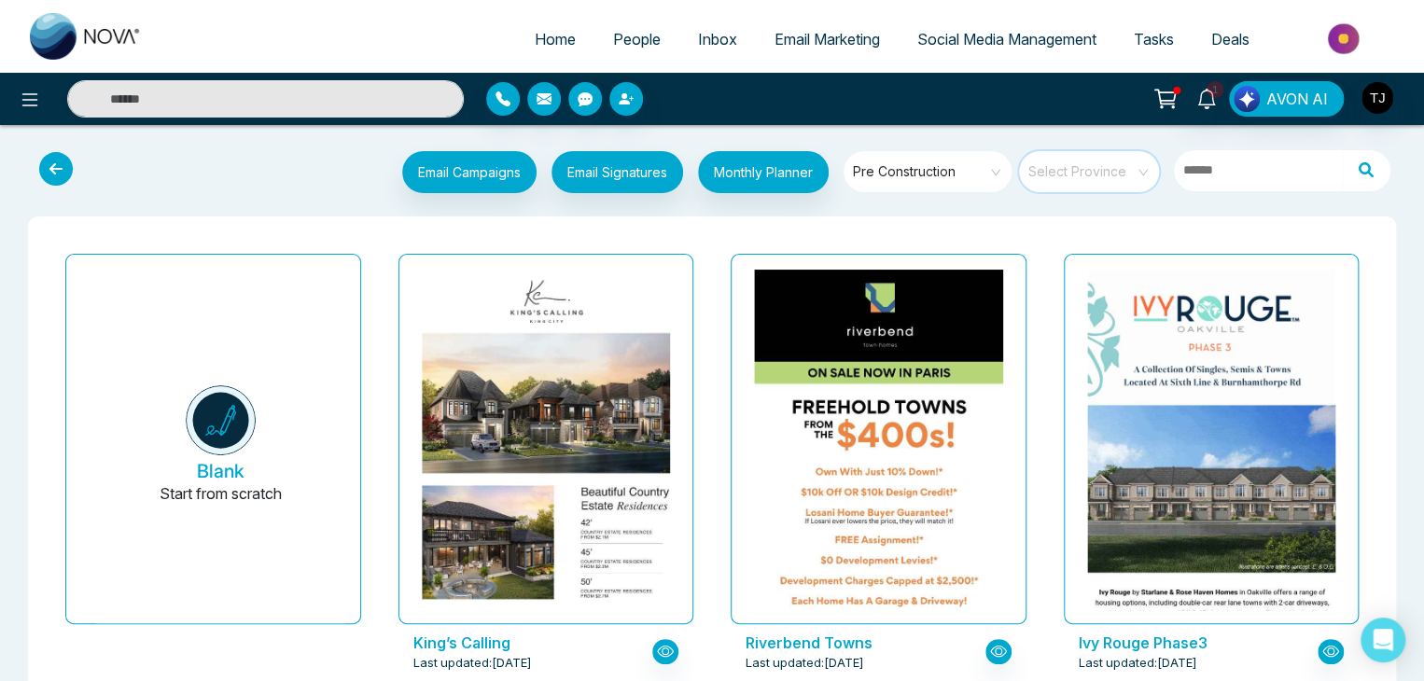
click at [963, 187] on span at bounding box center [921, 171] width 134 height 41
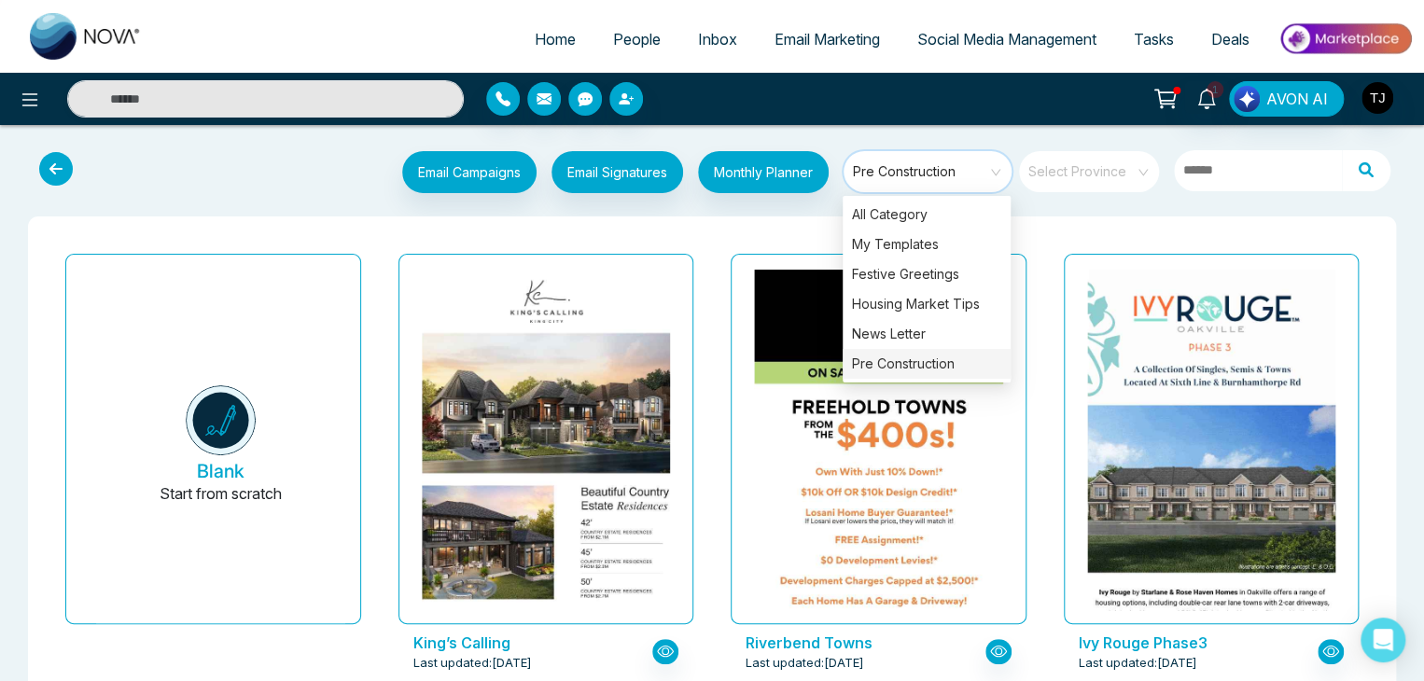
click at [963, 187] on span at bounding box center [921, 171] width 134 height 41
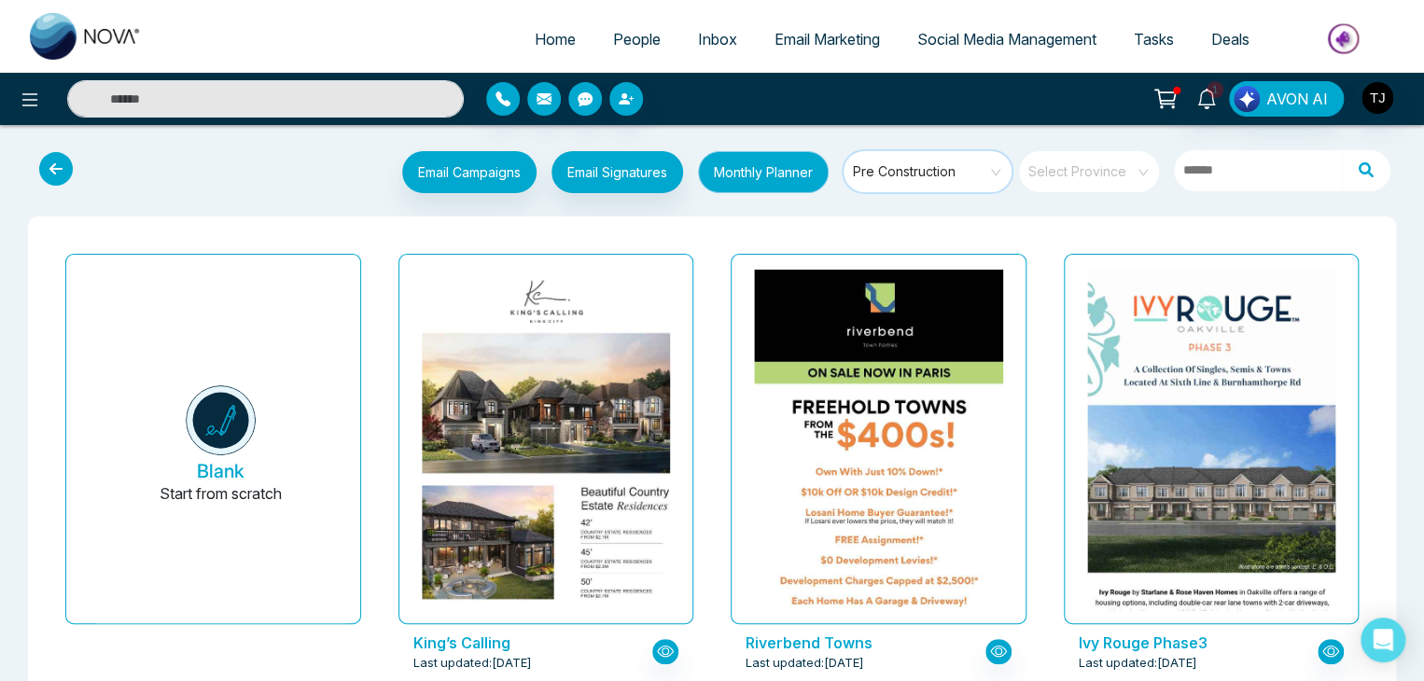
click at [698, 173] on button "Monthly Planner" at bounding box center [763, 172] width 131 height 42
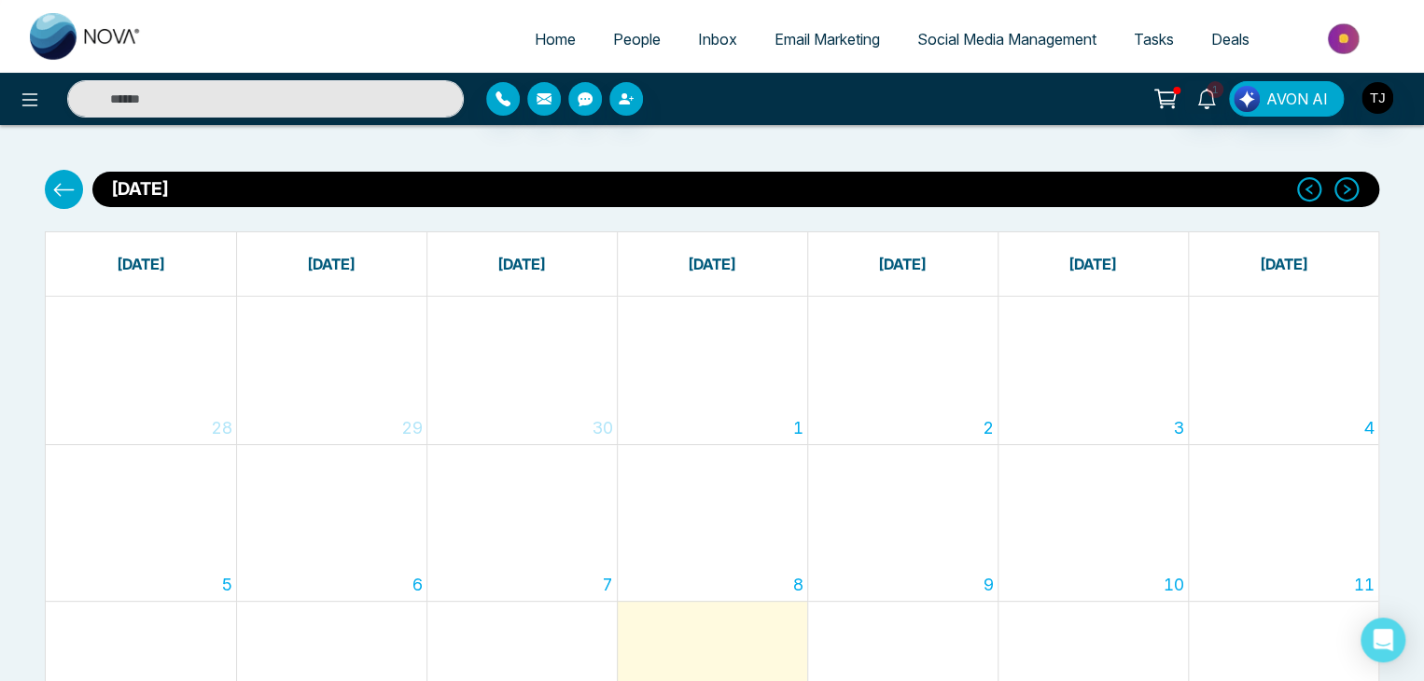
click at [62, 188] on icon at bounding box center [63, 189] width 23 height 23
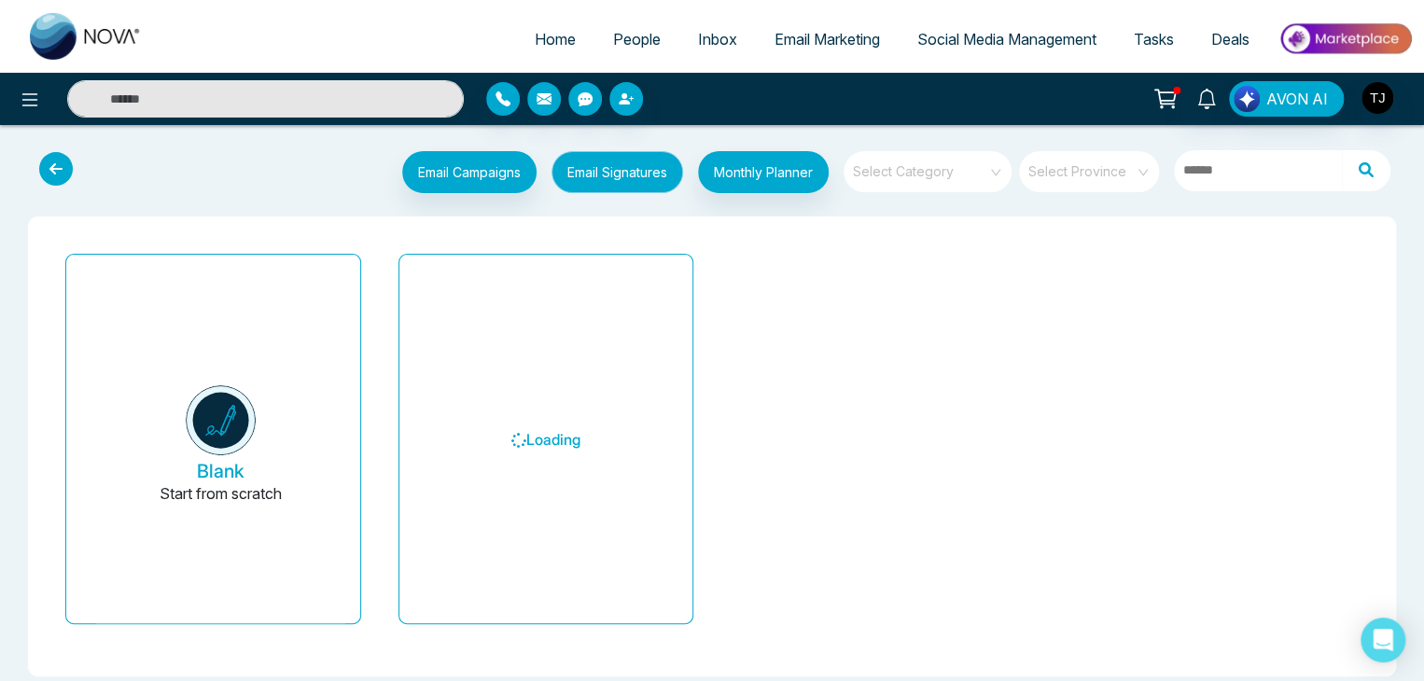
click at [599, 188] on button "Email Signatures" at bounding box center [617, 172] width 132 height 42
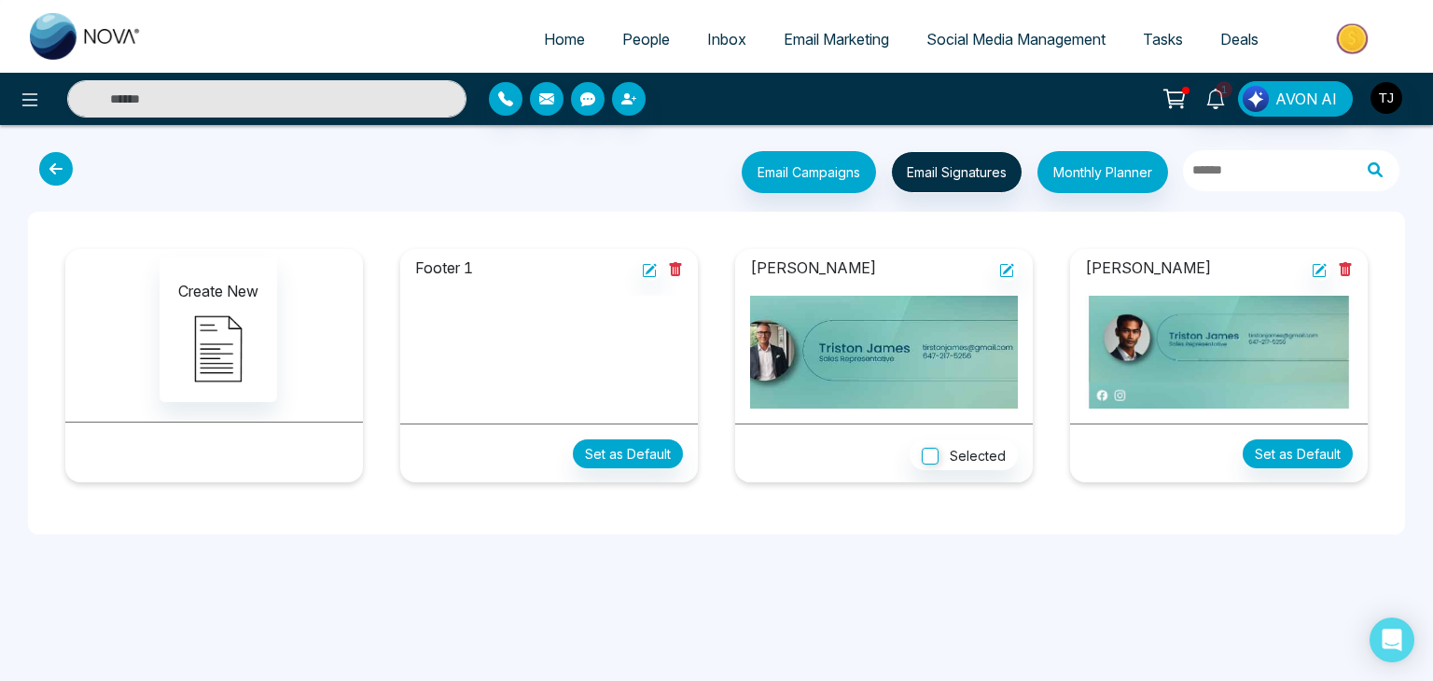
click at [56, 172] on icon at bounding box center [56, 169] width 34 height 34
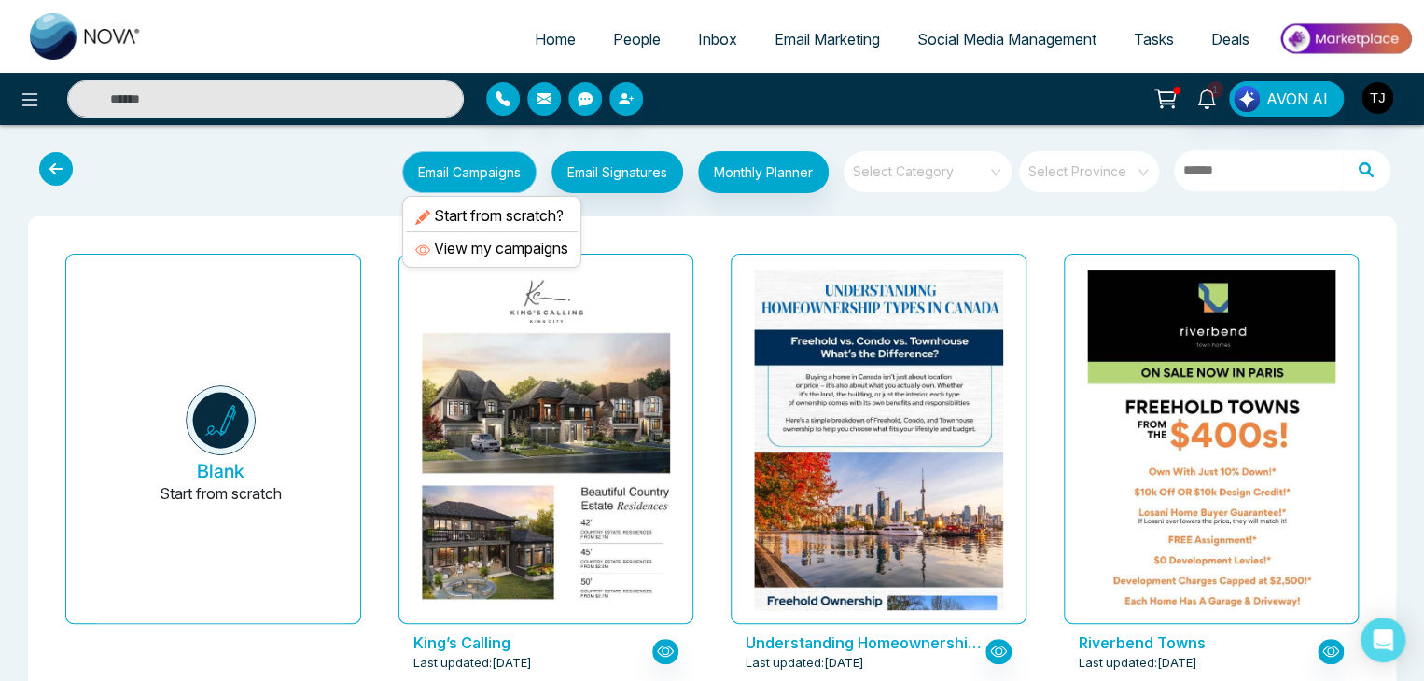
click at [490, 175] on button "Email Campaigns" at bounding box center [469, 172] width 134 height 42
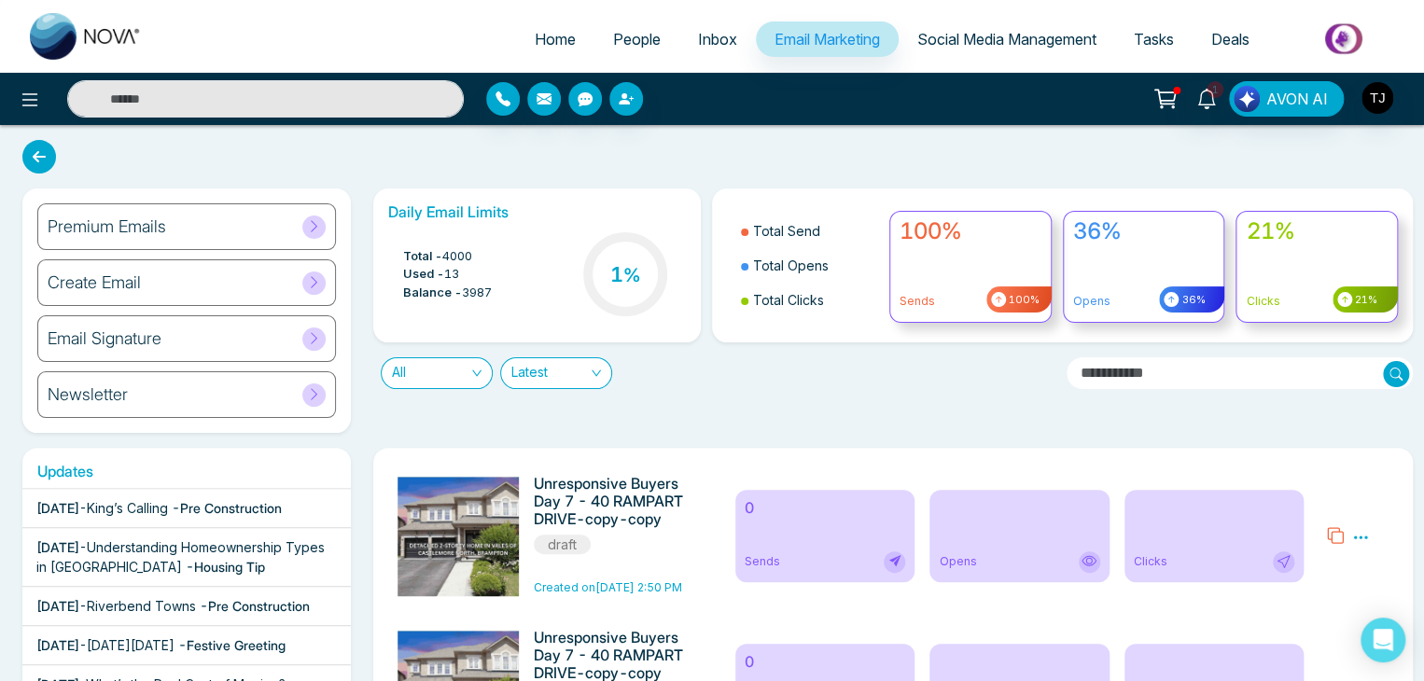
click at [220, 230] on div "Premium Emails" at bounding box center [186, 226] width 299 height 47
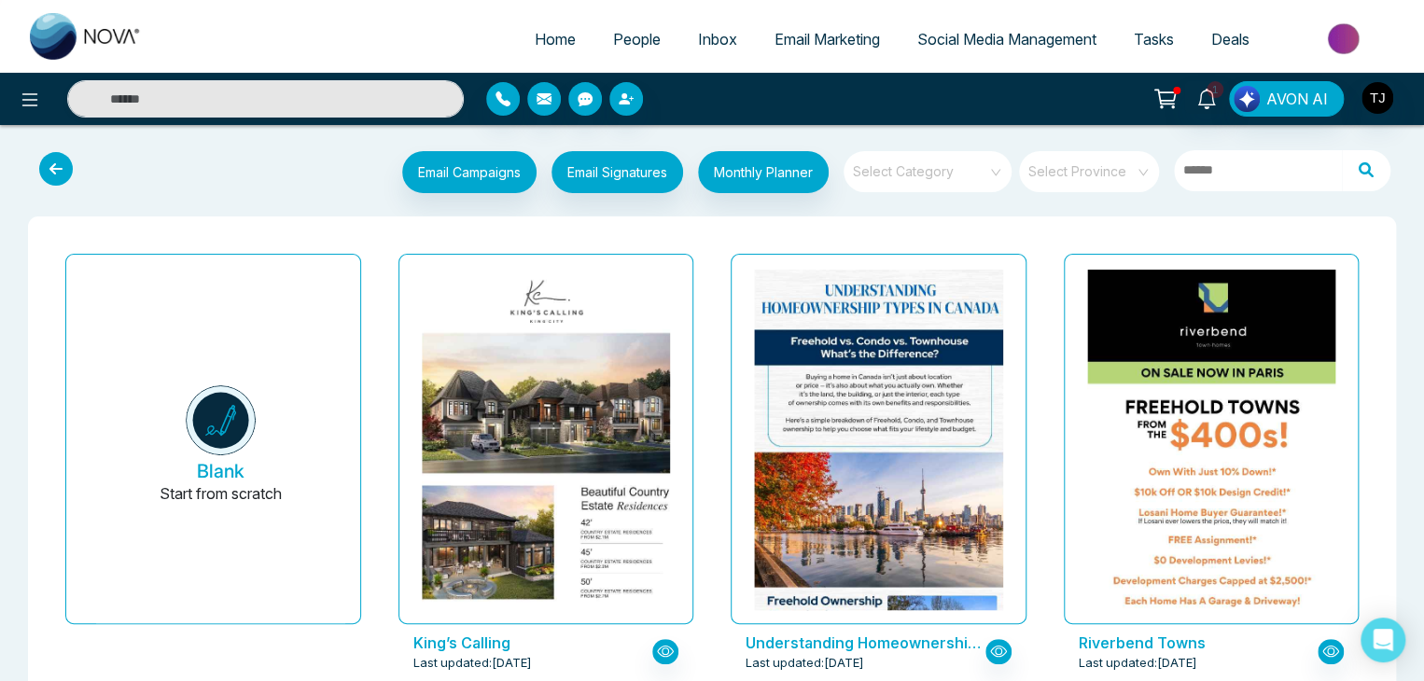
click at [60, 176] on icon at bounding box center [56, 169] width 34 height 34
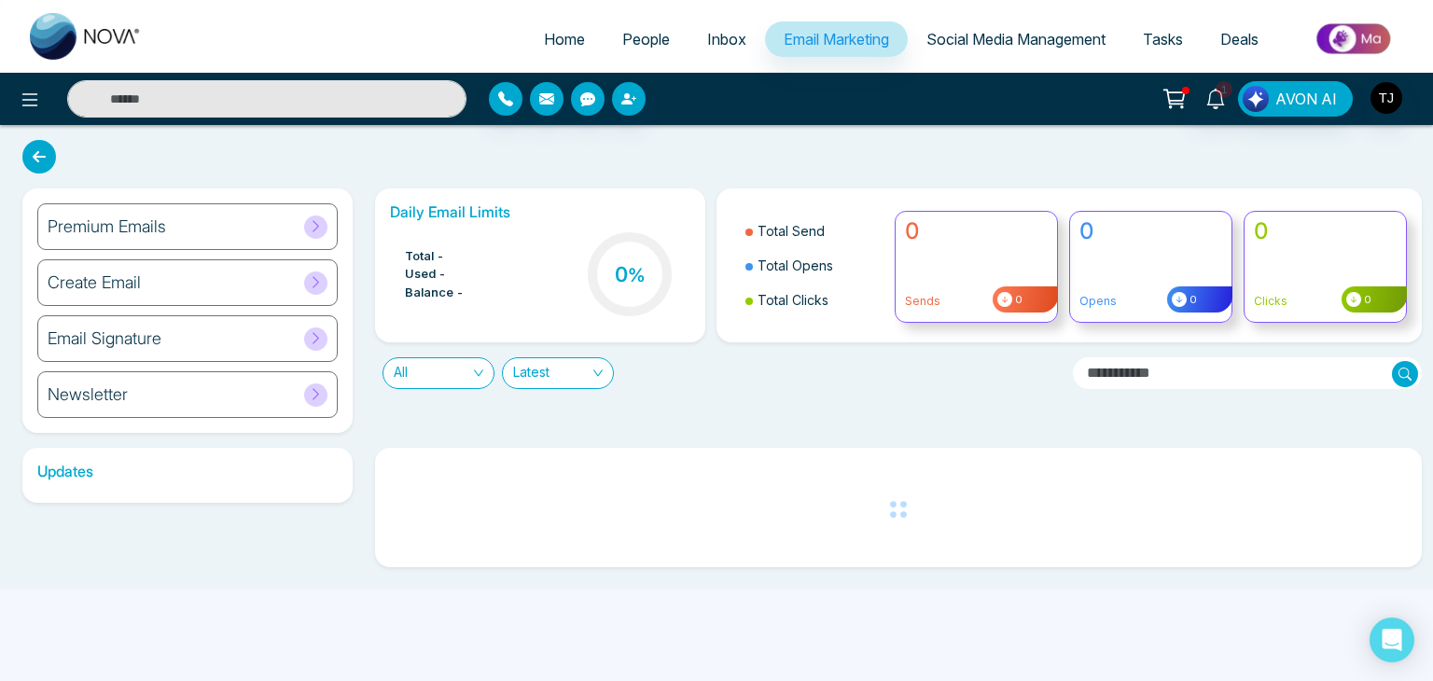
click at [1016, 40] on span "Social Media Management" at bounding box center [1015, 39] width 179 height 19
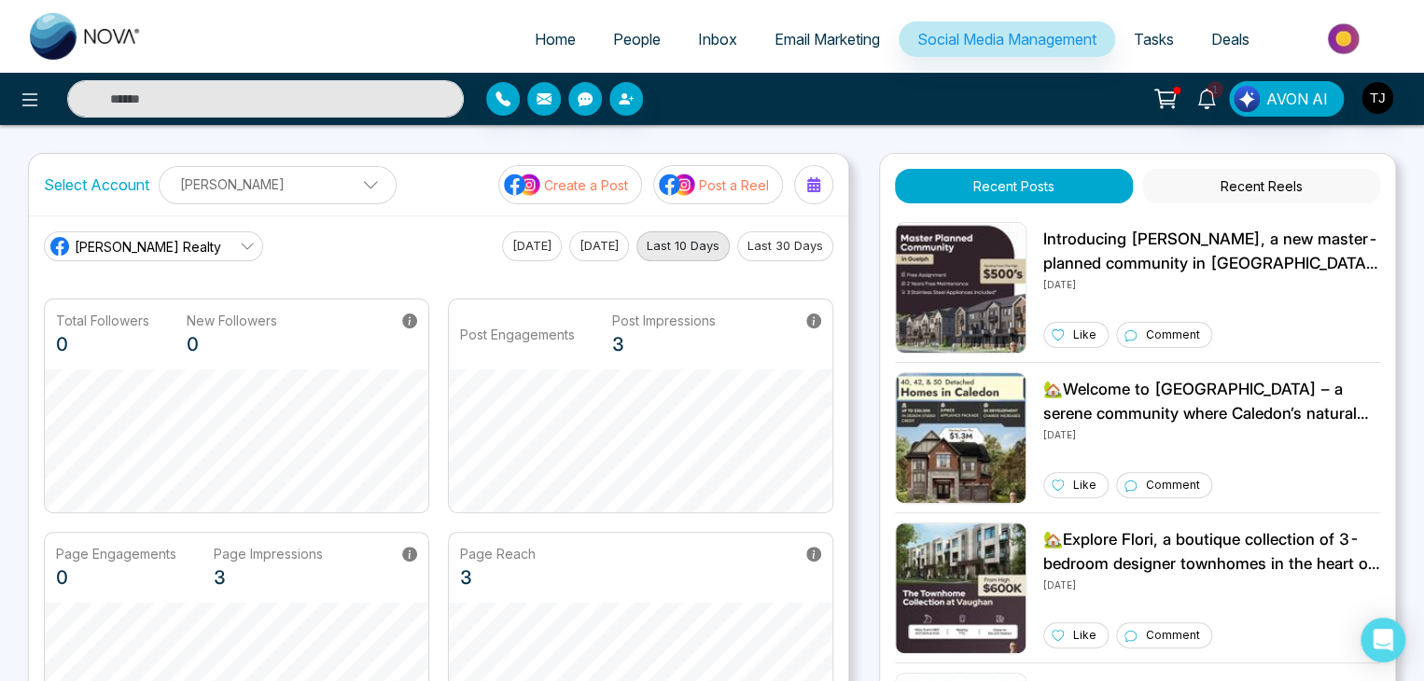
click at [1143, 38] on span "Tasks" at bounding box center [1154, 39] width 40 height 19
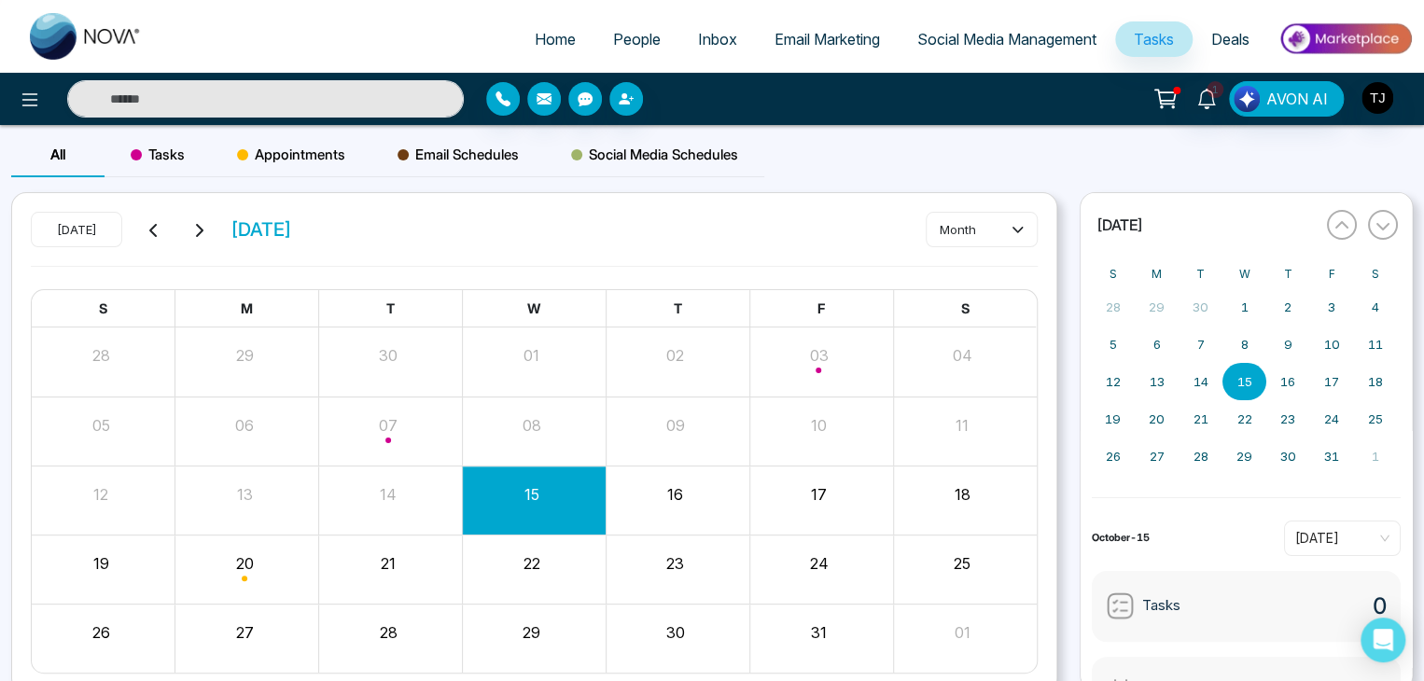
click at [123, 158] on div "Tasks" at bounding box center [157, 154] width 106 height 45
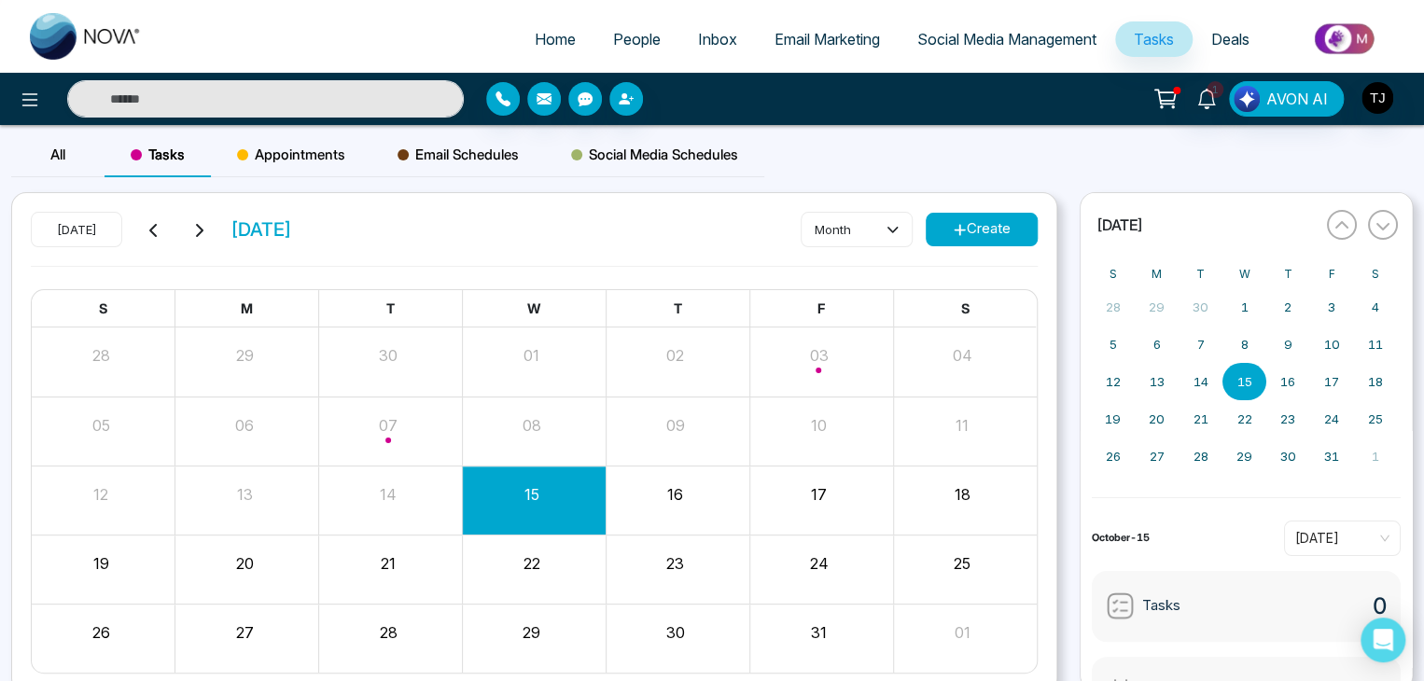
click at [1009, 229] on button "Create" at bounding box center [982, 230] width 112 height 34
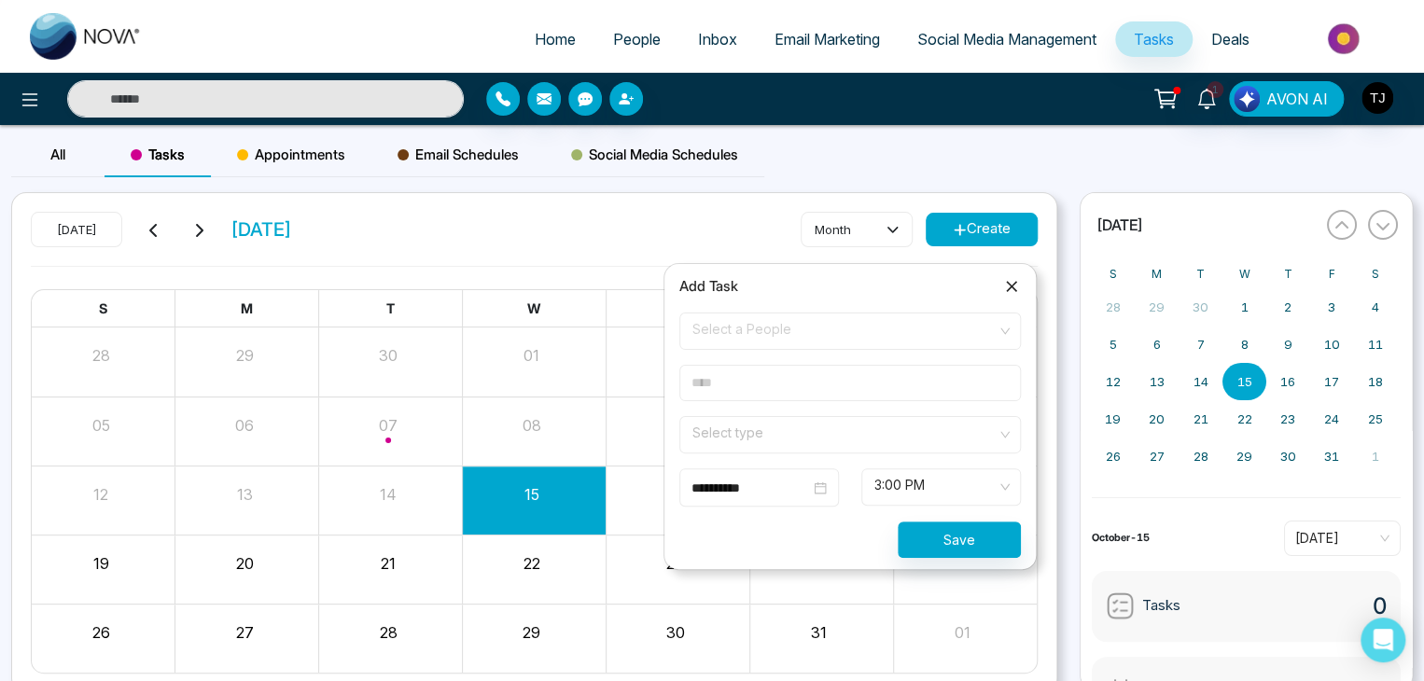
click at [907, 331] on span "Select a People" at bounding box center [849, 331] width 315 height 32
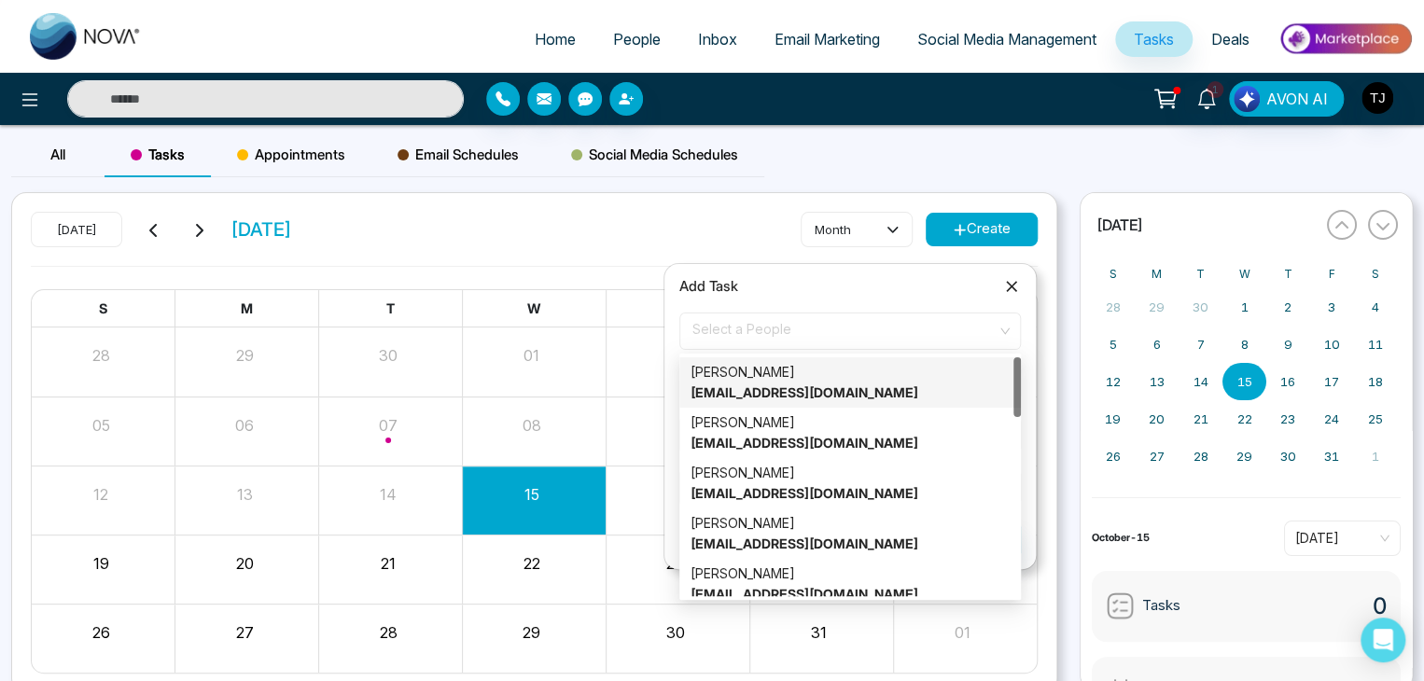
click at [909, 310] on div "**********" at bounding box center [849, 416] width 341 height 283
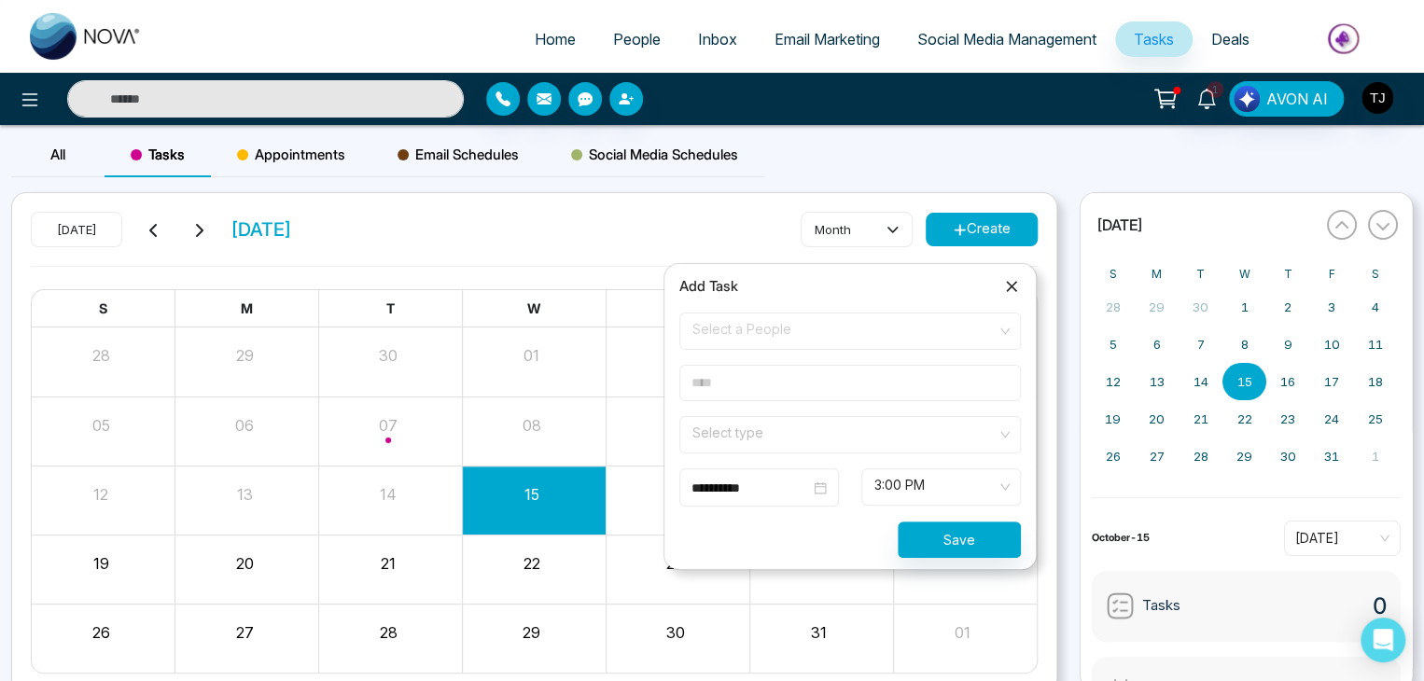
click at [912, 372] on input "text" at bounding box center [849, 383] width 341 height 36
click at [912, 439] on input "search" at bounding box center [843, 431] width 306 height 28
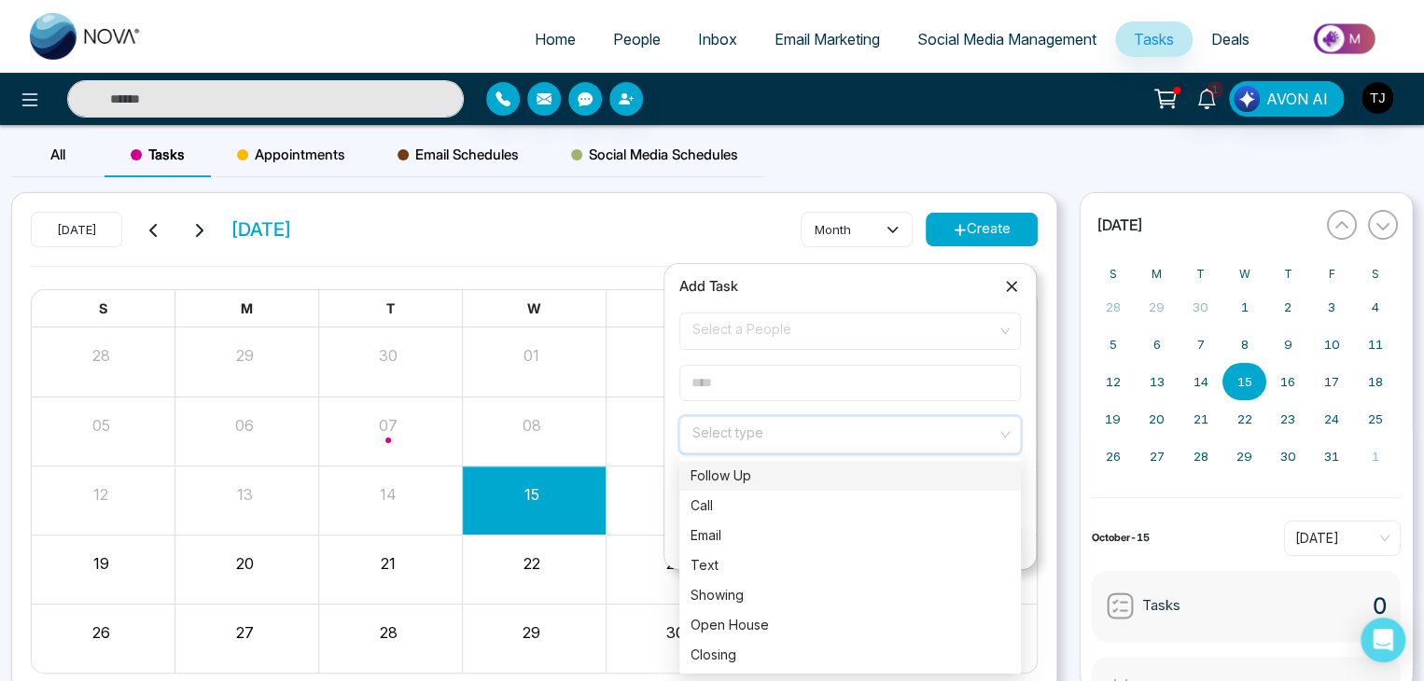
scroll to position [78, 0]
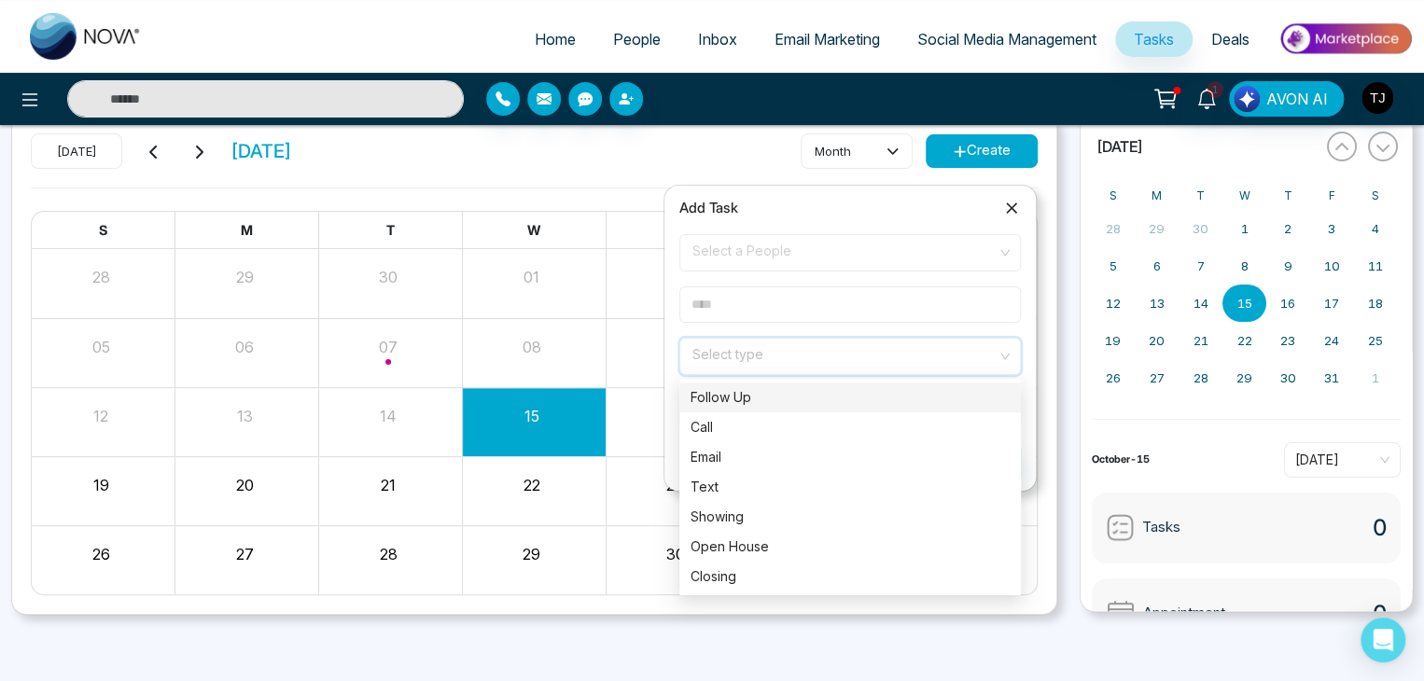
click at [912, 359] on input "search" at bounding box center [843, 353] width 306 height 28
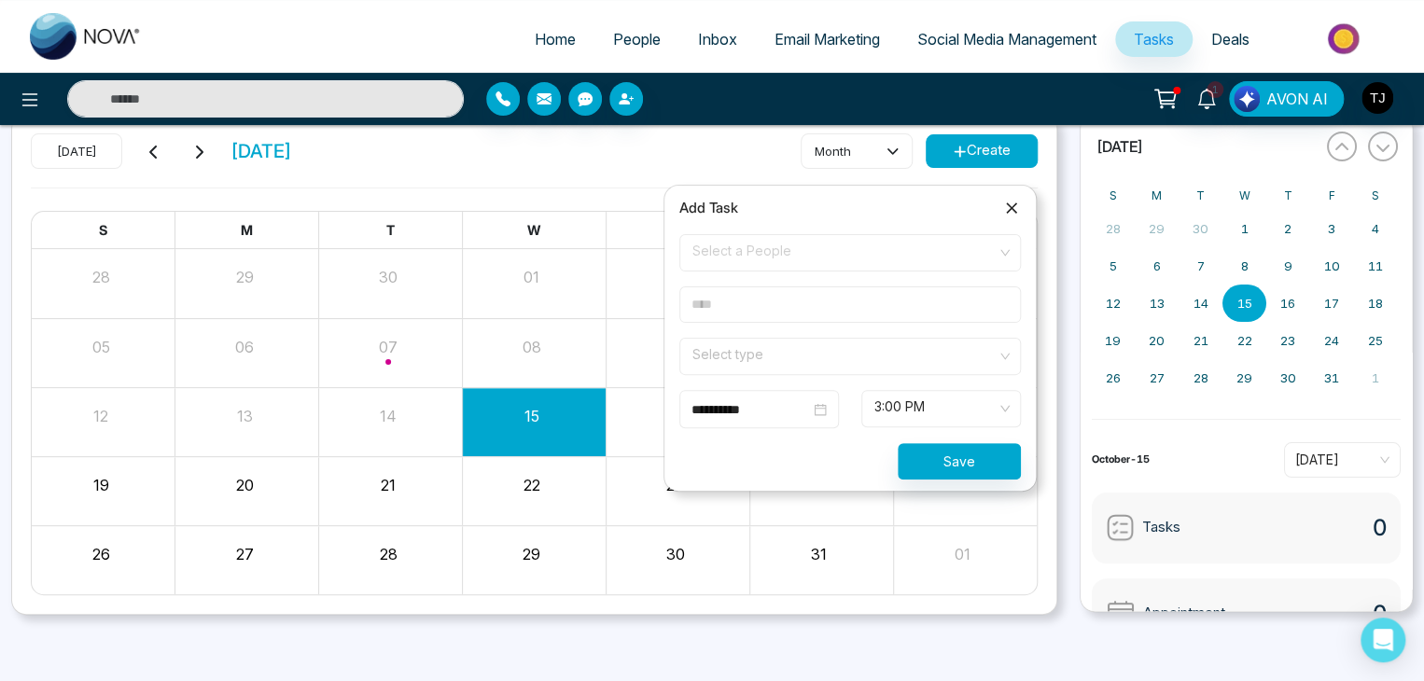
click at [1011, 202] on icon at bounding box center [1011, 208] width 19 height 19
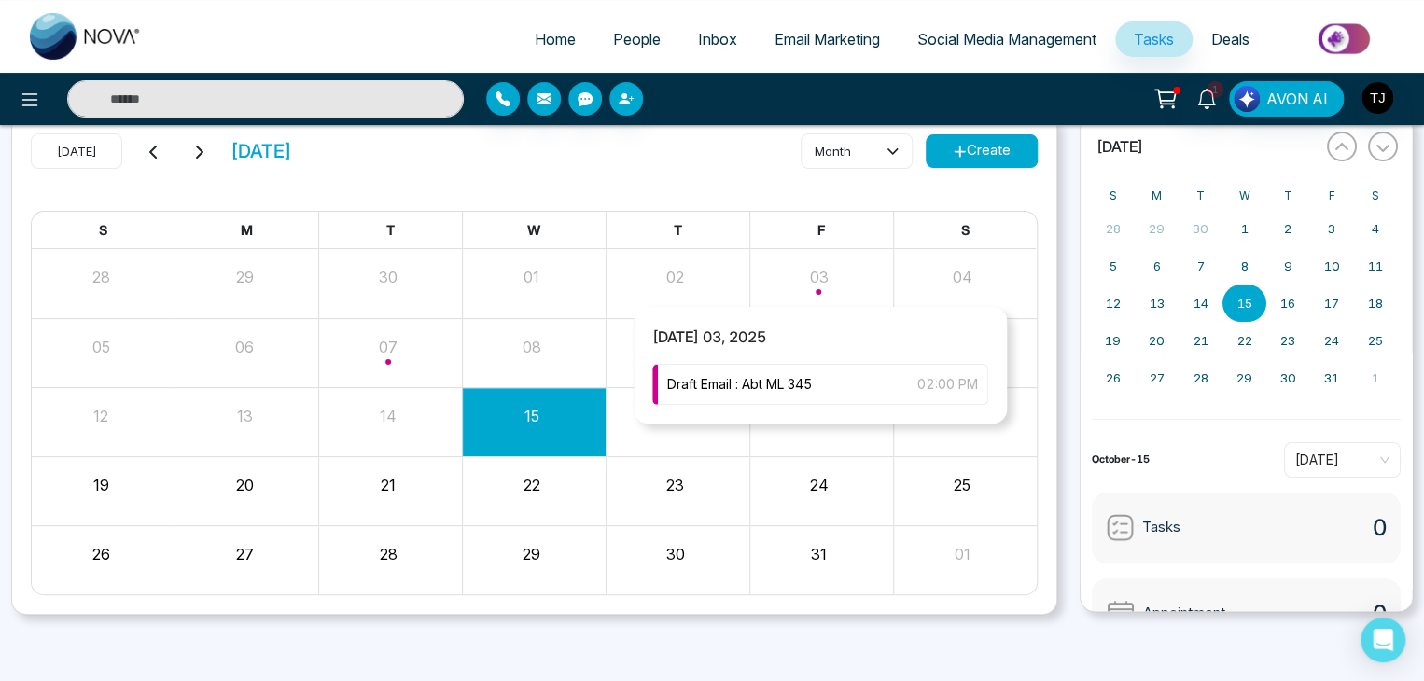
scroll to position [0, 0]
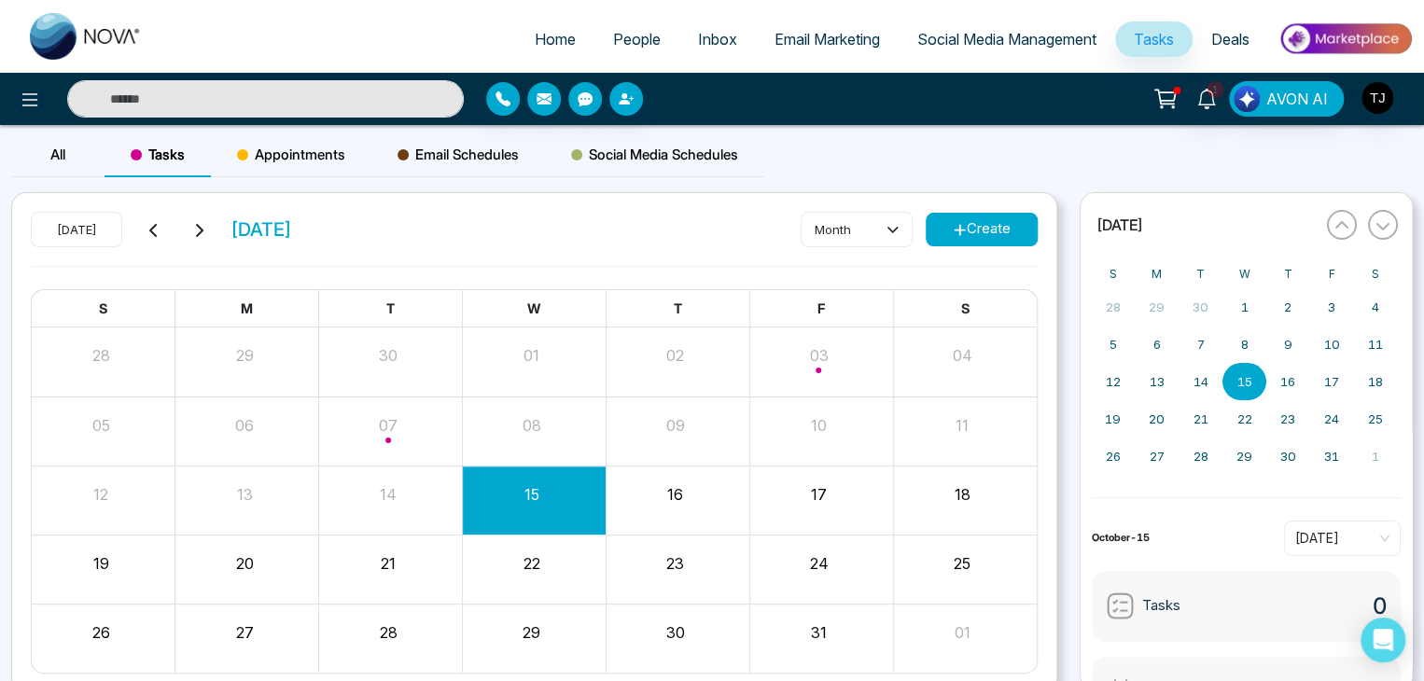
click at [316, 167] on div "Appointments" at bounding box center [291, 154] width 160 height 45
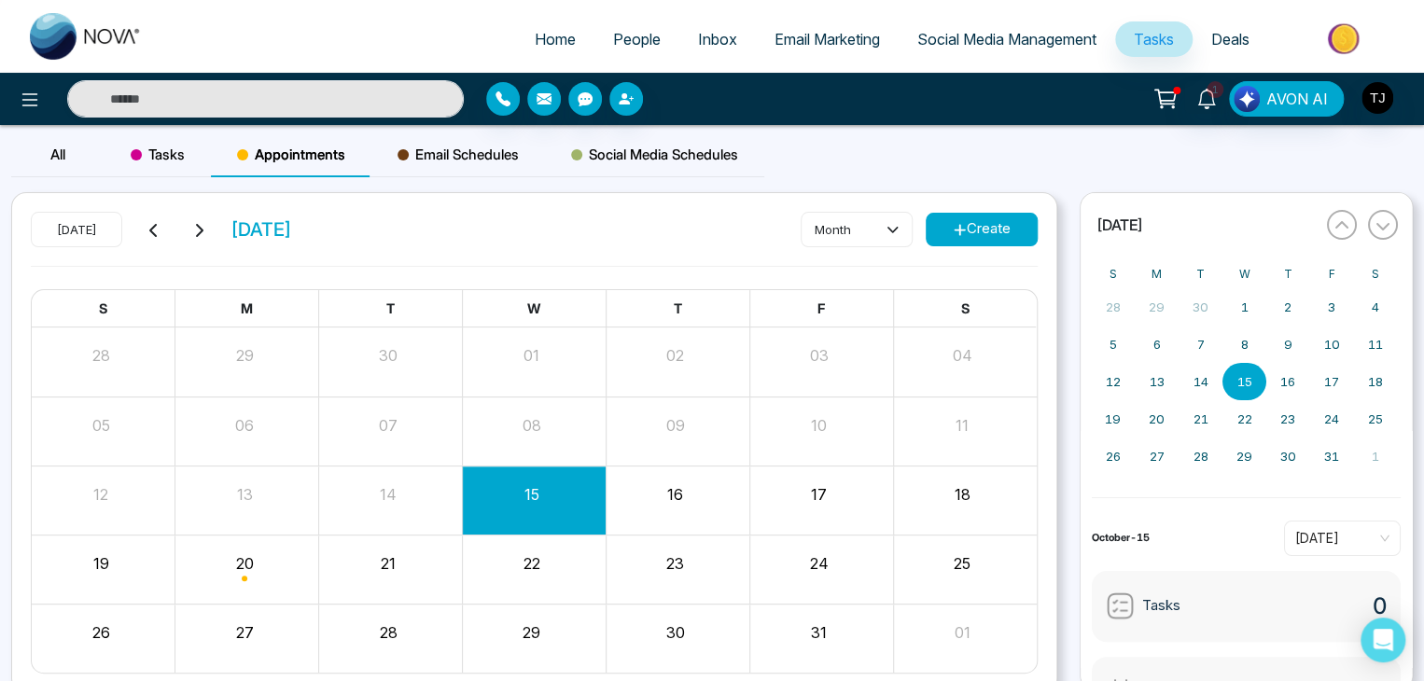
click at [1008, 221] on button "Create" at bounding box center [982, 230] width 112 height 34
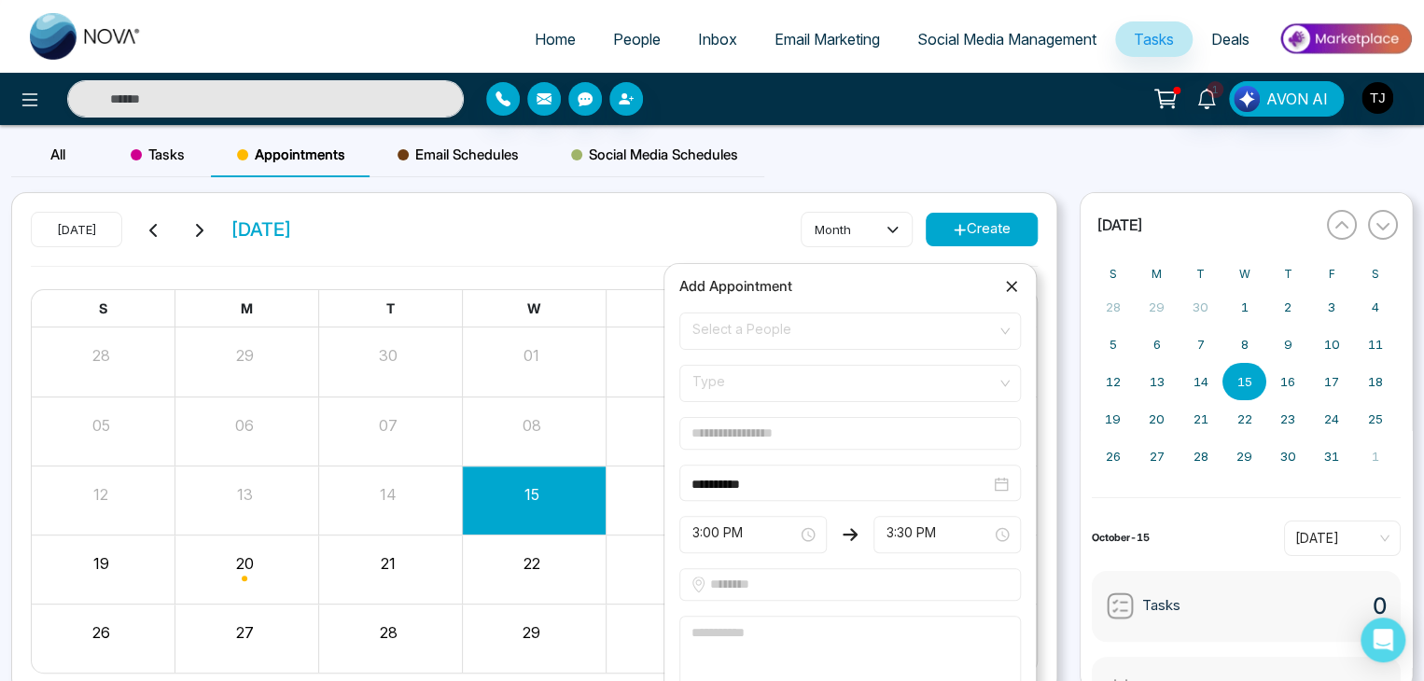
click at [913, 337] on span "Select a People" at bounding box center [849, 331] width 315 height 32
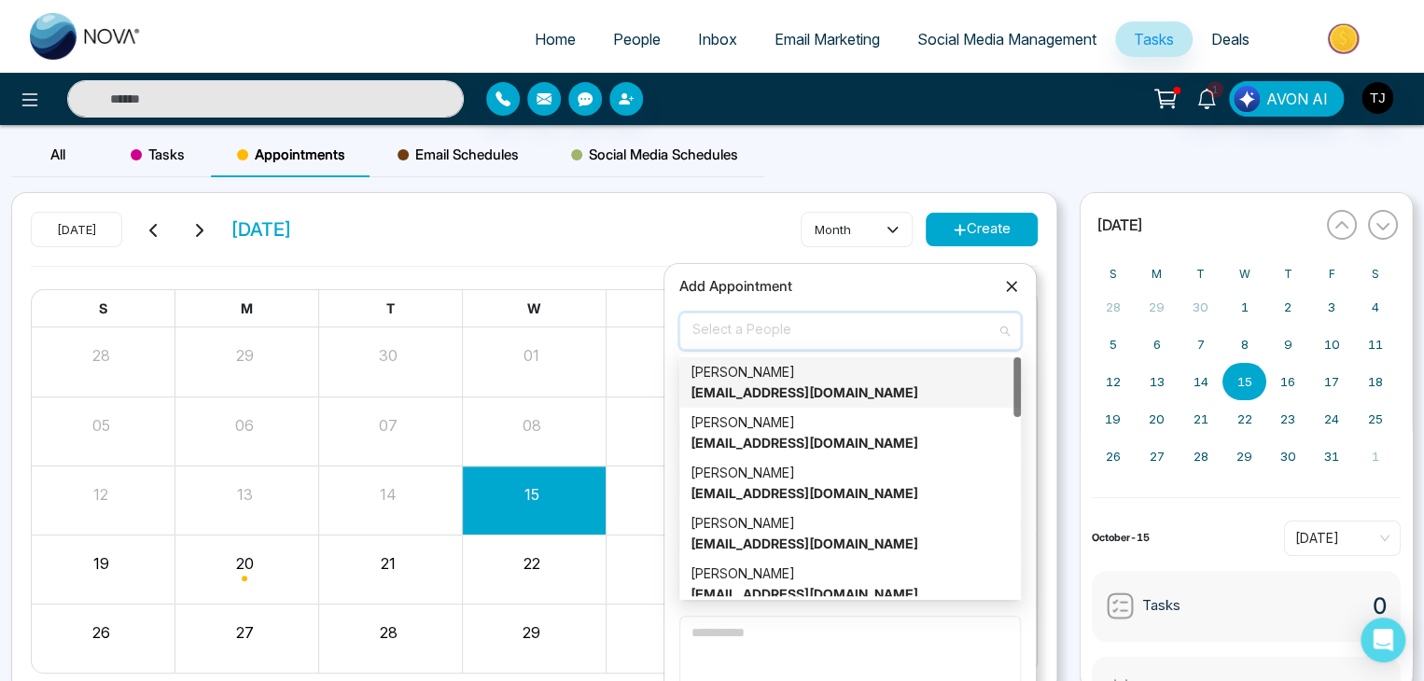
click at [913, 337] on span "Select a People" at bounding box center [849, 331] width 315 height 32
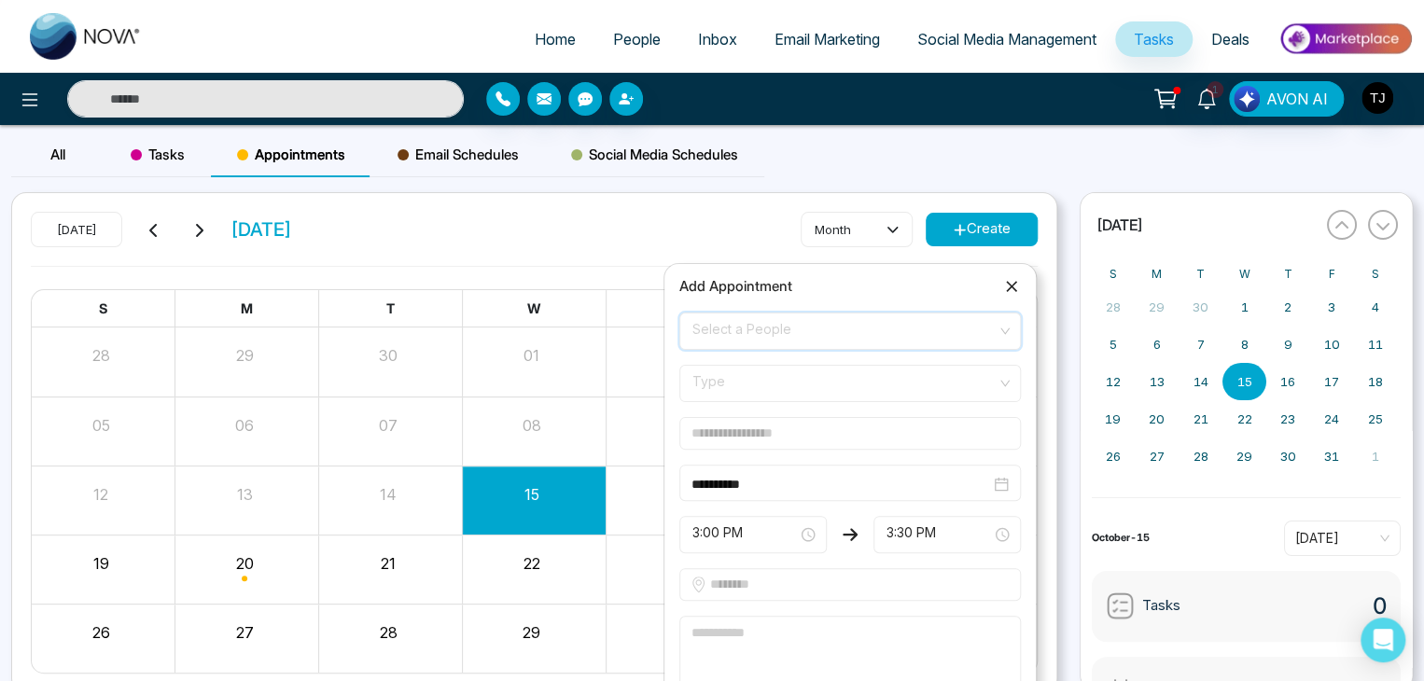
click at [907, 392] on span "Type" at bounding box center [849, 384] width 315 height 32
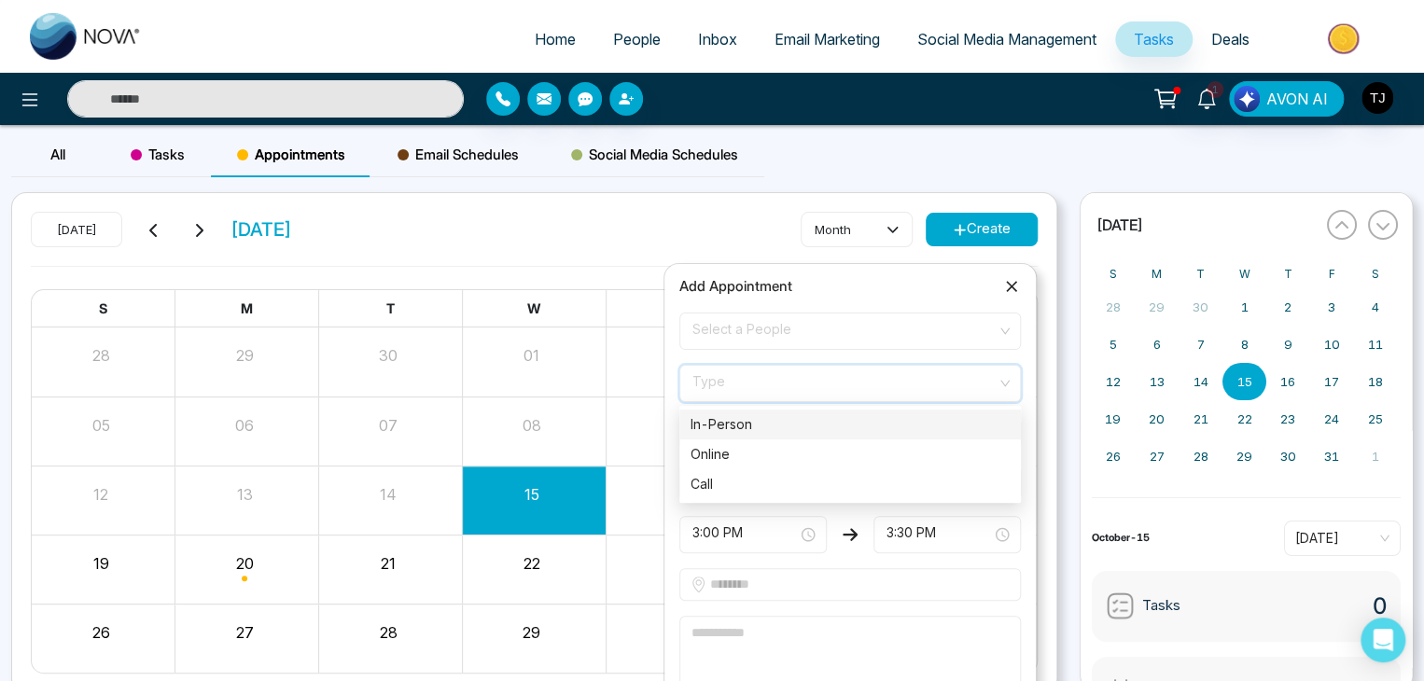
click at [907, 392] on span "Type" at bounding box center [849, 384] width 315 height 32
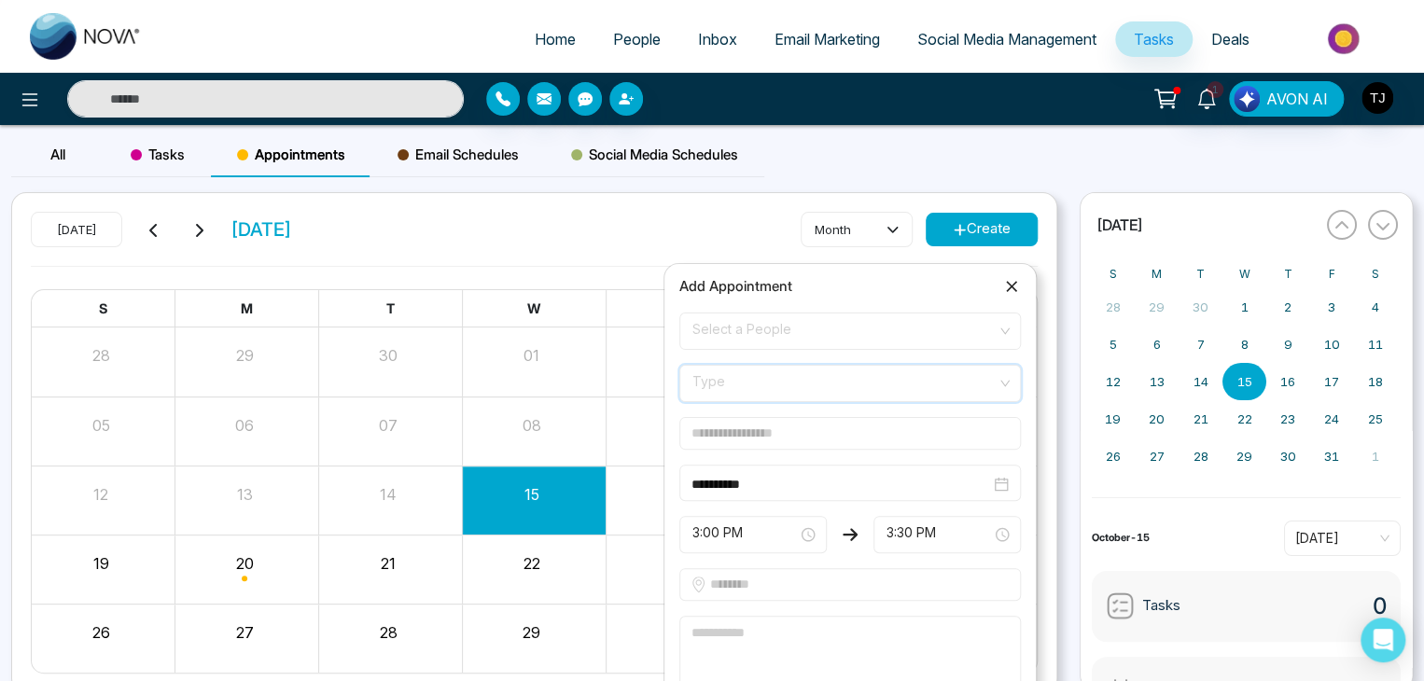
click at [907, 437] on input "text" at bounding box center [849, 433] width 341 height 33
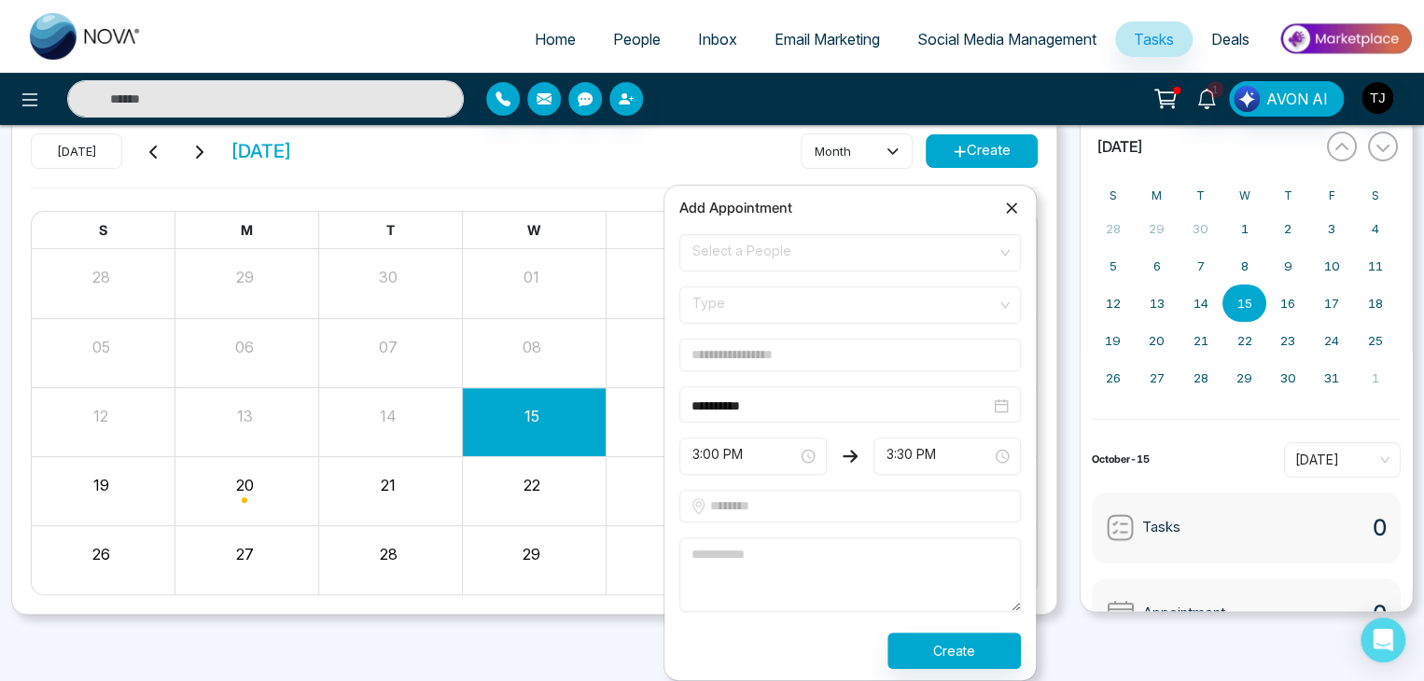
click at [884, 264] on span "Select a People" at bounding box center [849, 253] width 315 height 32
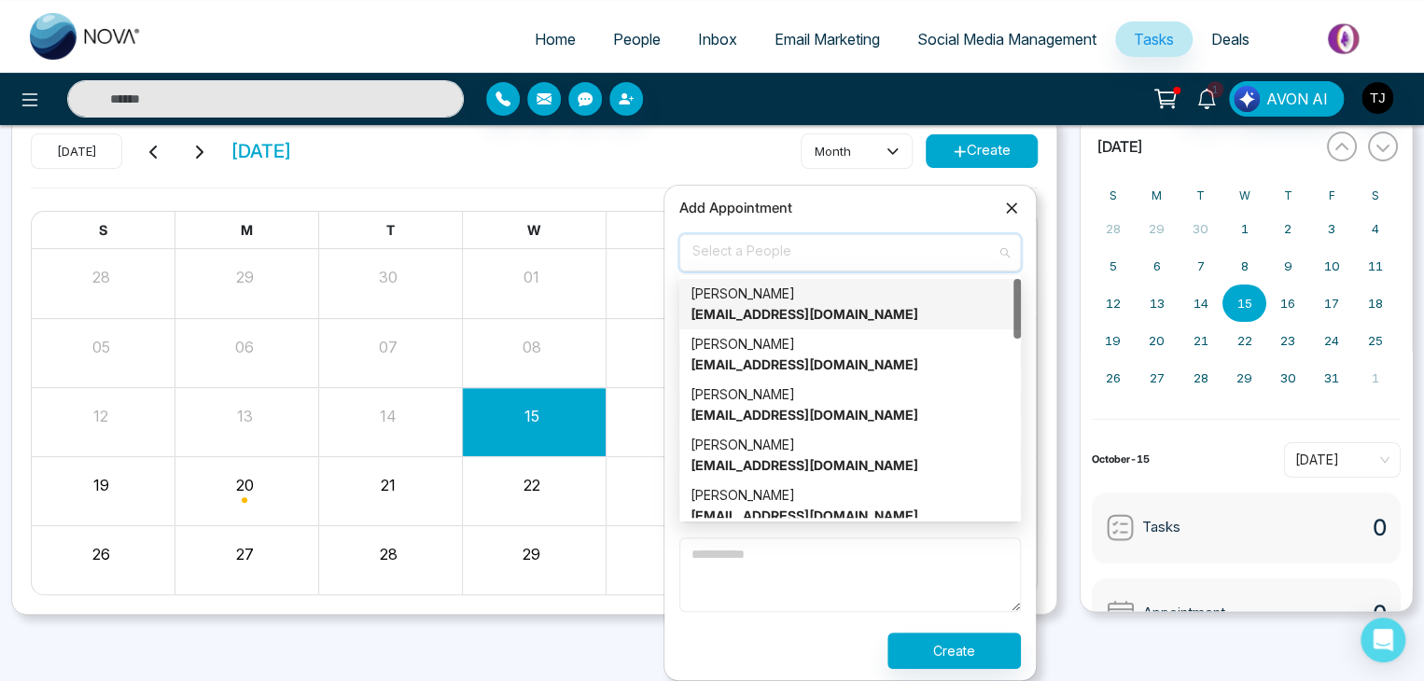
click at [884, 307] on div "Alin S [EMAIL_ADDRESS][DOMAIN_NAME]" at bounding box center [849, 304] width 319 height 41
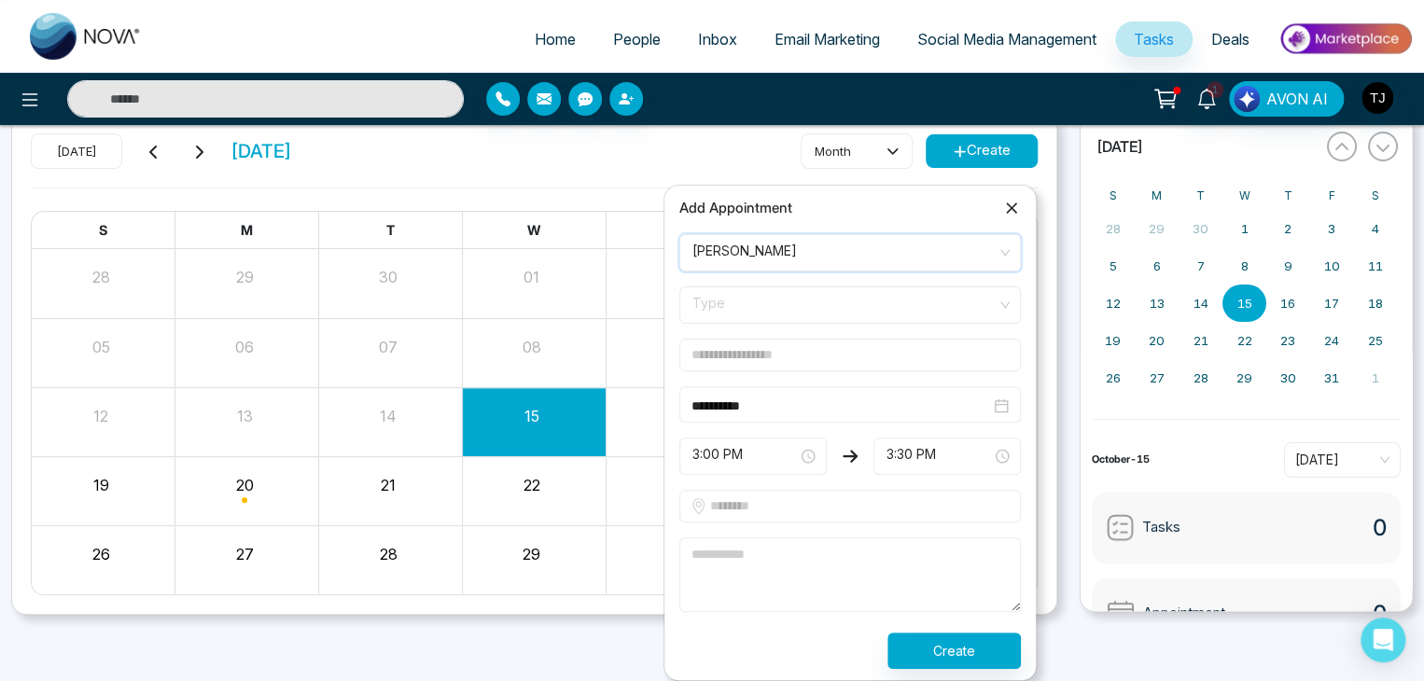
click at [881, 314] on span "Type" at bounding box center [849, 305] width 315 height 32
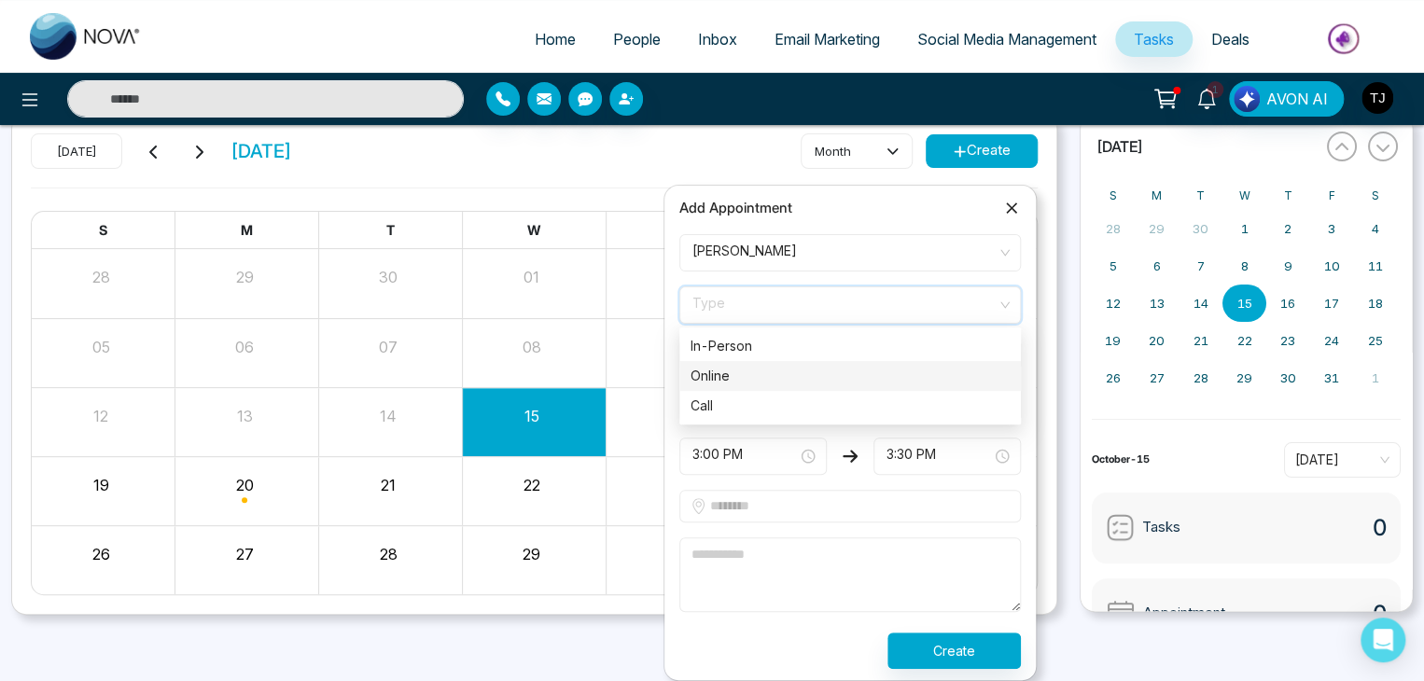
click at [881, 374] on div "Online" at bounding box center [849, 376] width 319 height 21
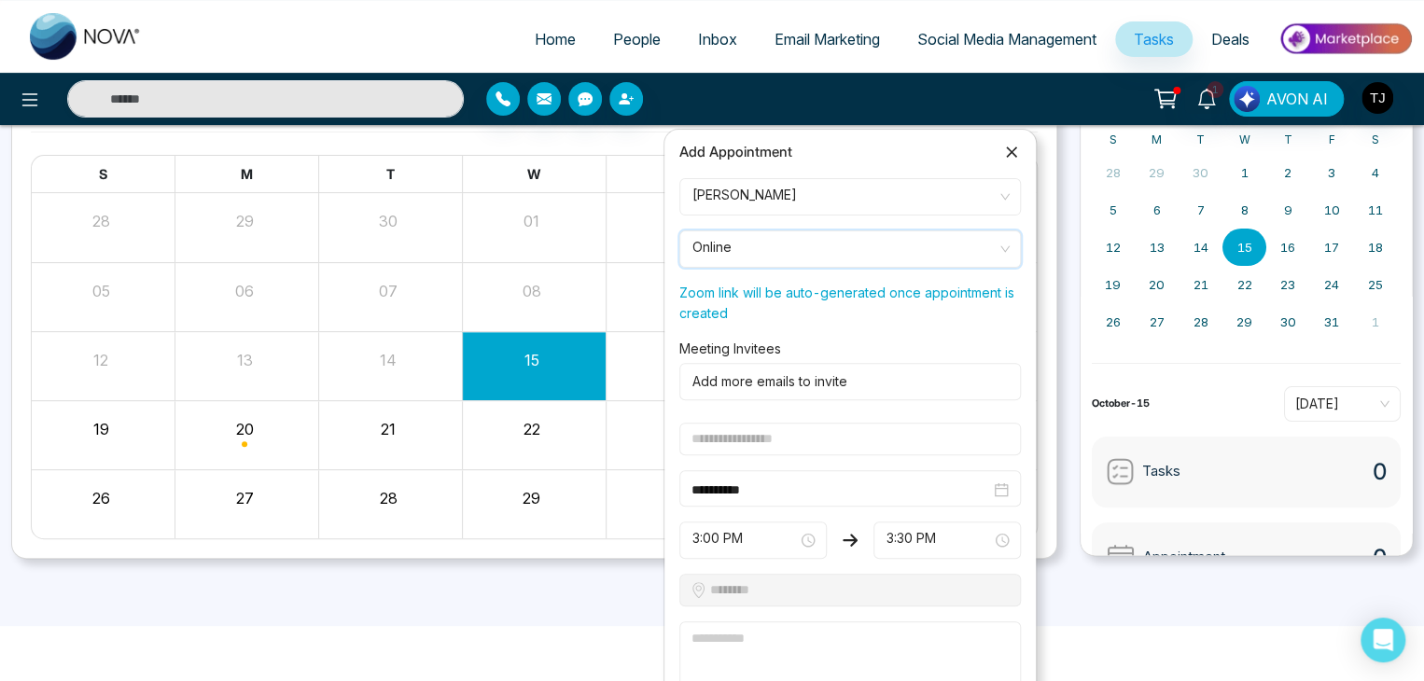
scroll to position [216, 0]
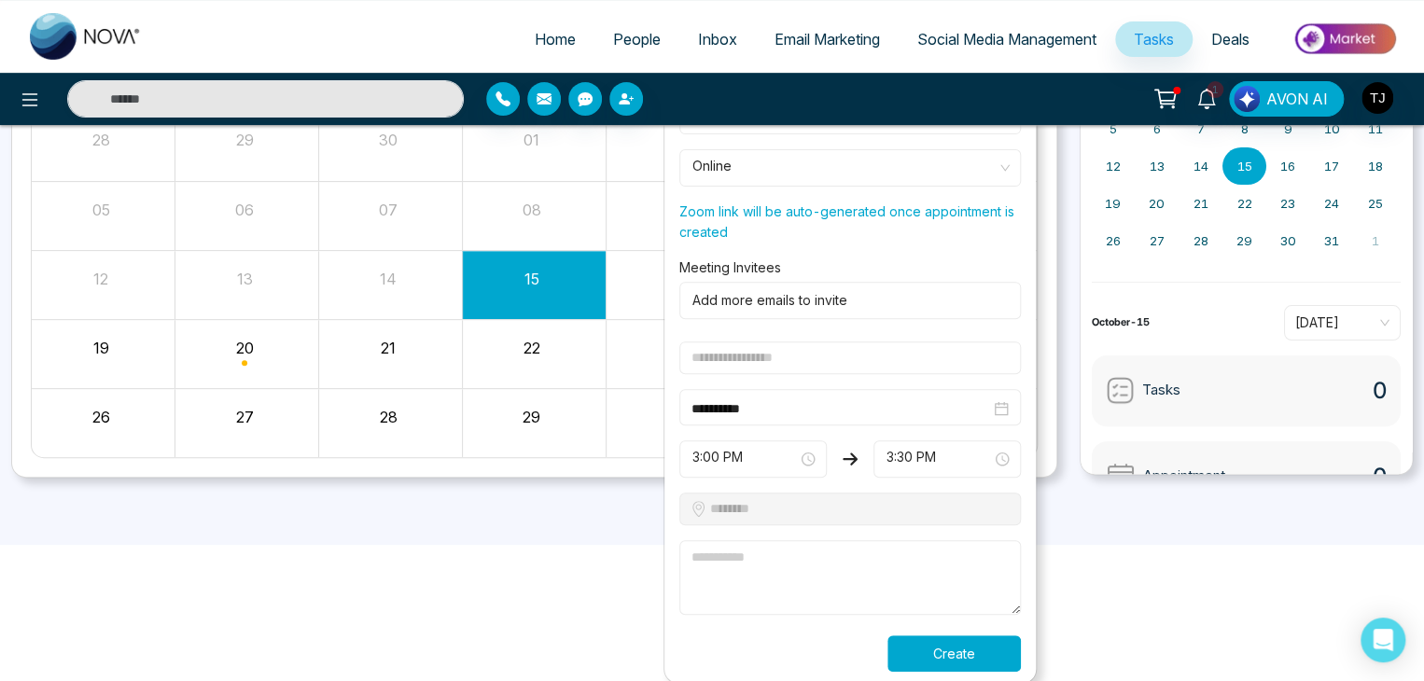
click at [967, 653] on button "Create" at bounding box center [953, 653] width 133 height 36
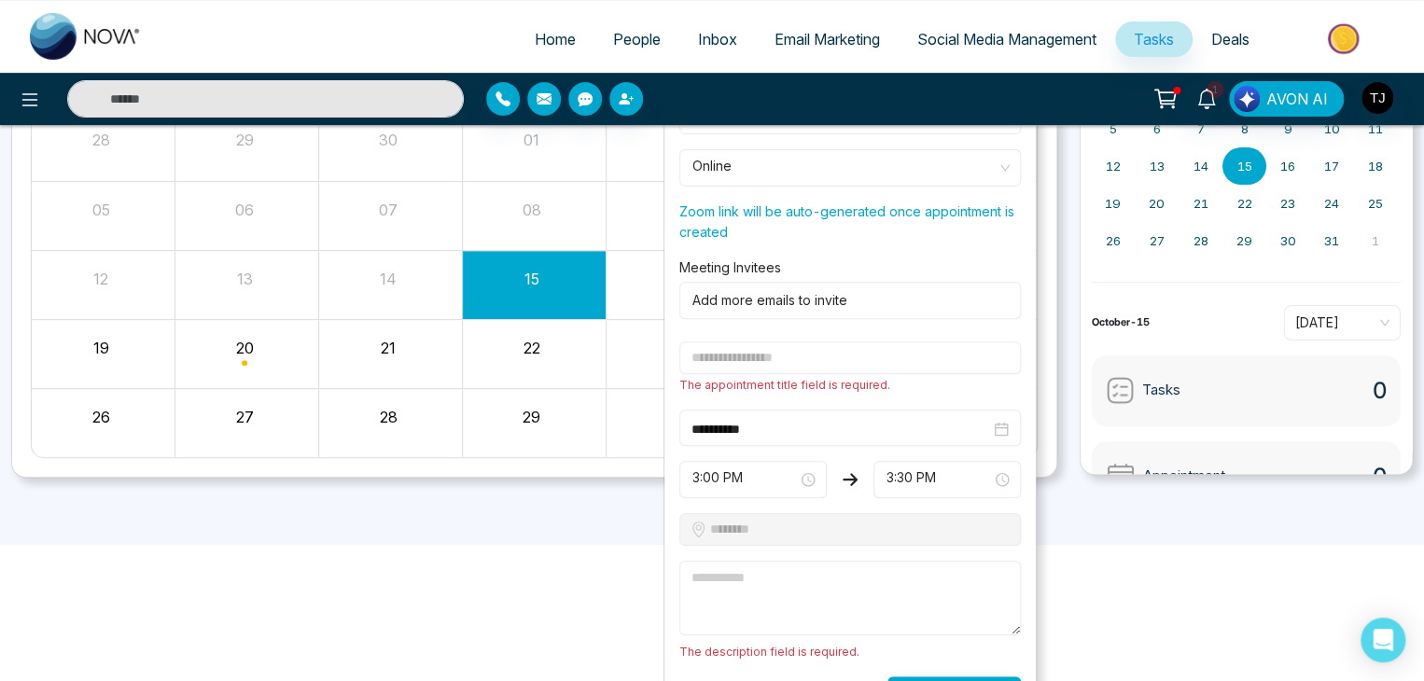
click at [796, 356] on input "text" at bounding box center [849, 357] width 341 height 33
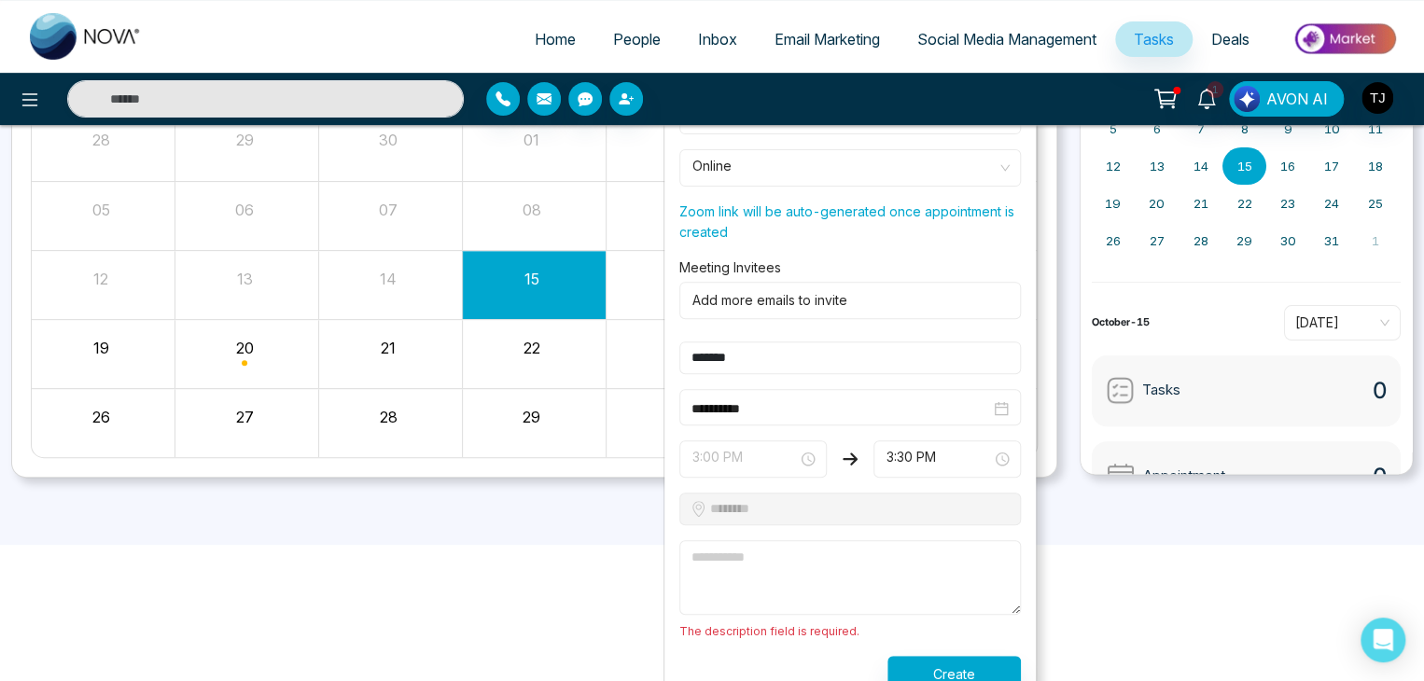
click at [791, 471] on span "3:00 PM" at bounding box center [752, 459] width 121 height 32
type input "*******"
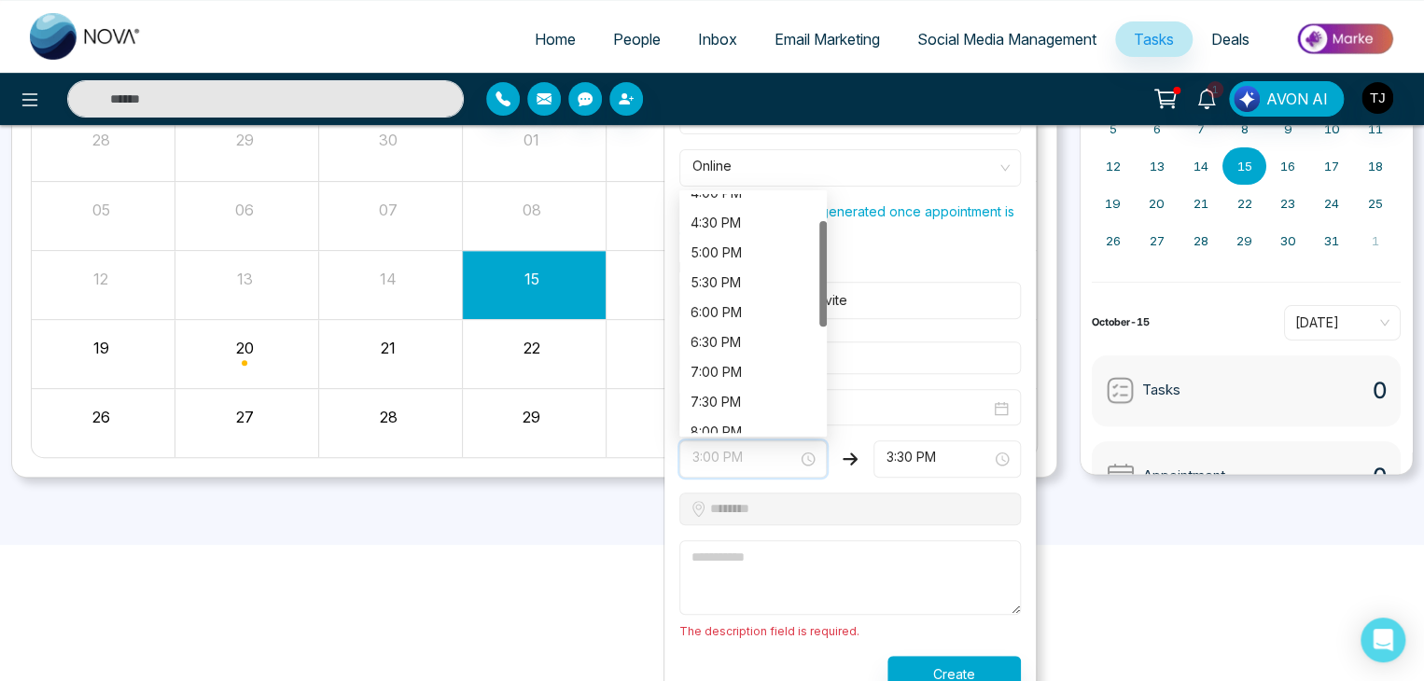
scroll to position [58, 0]
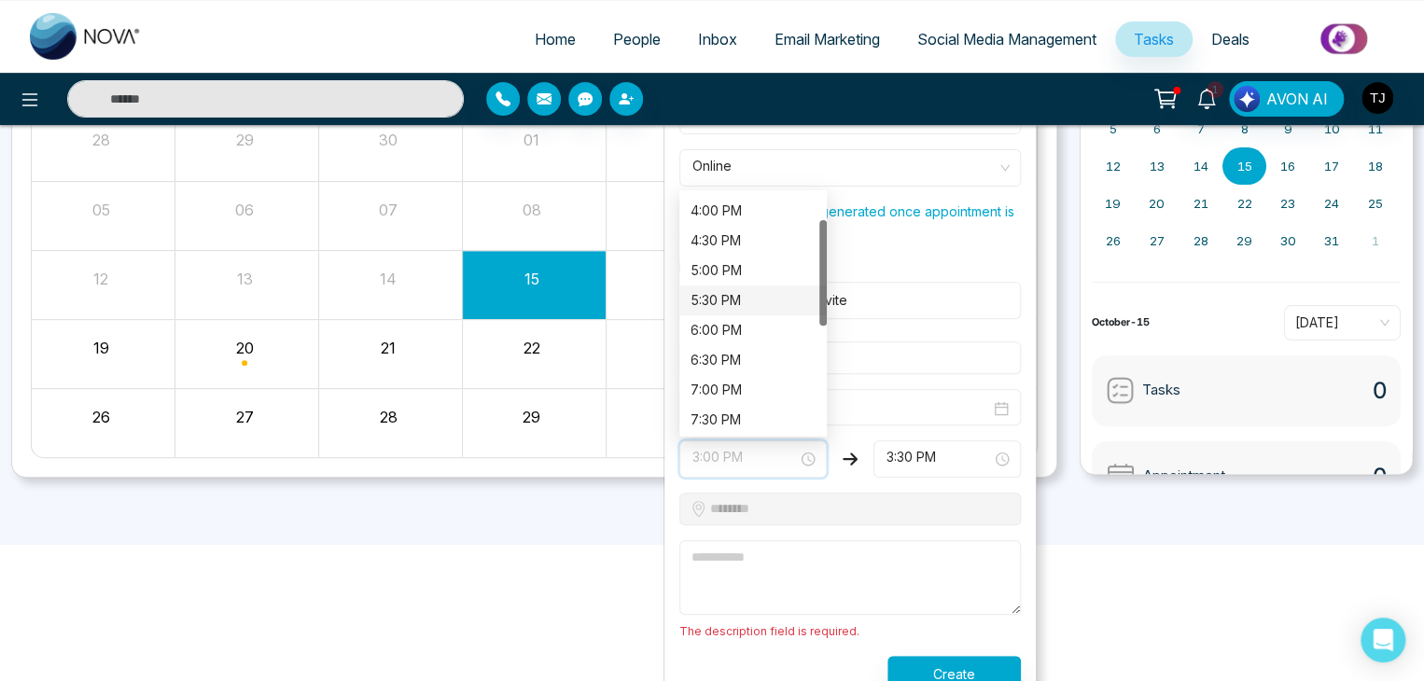
click at [756, 297] on div "5:30 PM" at bounding box center [752, 300] width 125 height 21
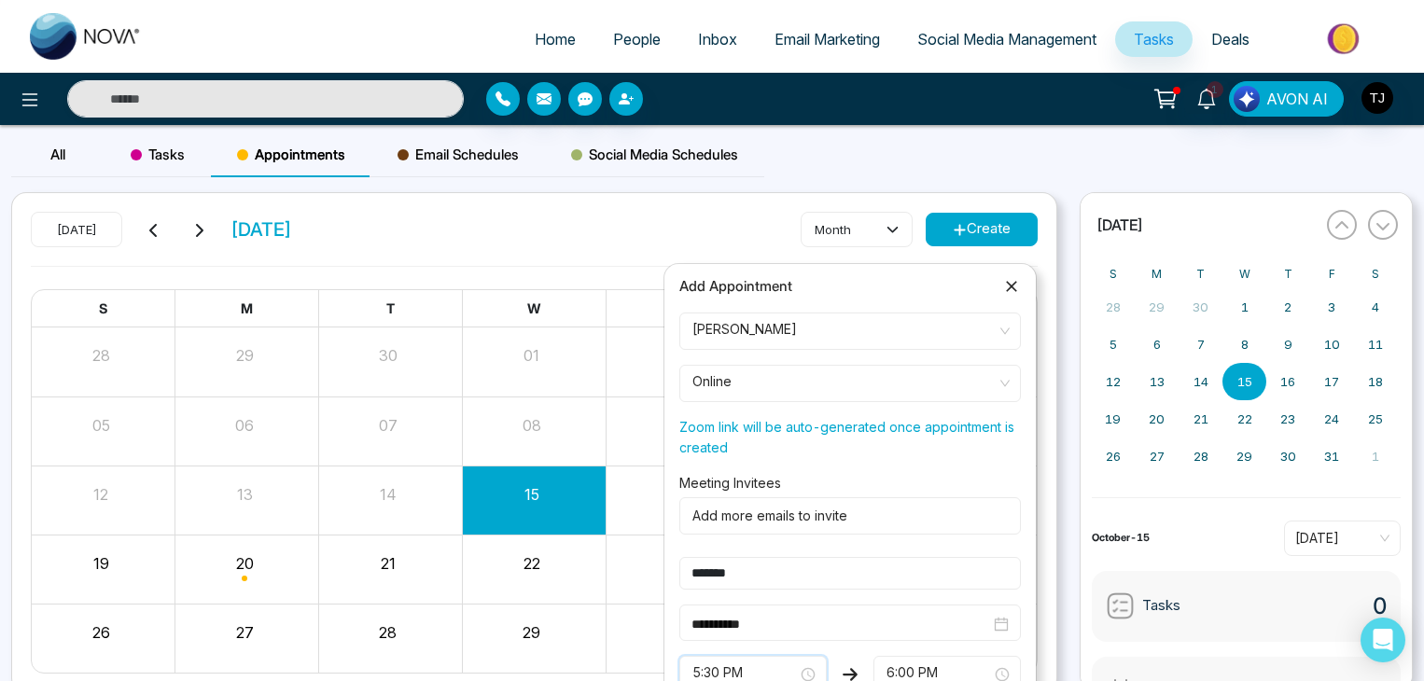
scroll to position [216, 0]
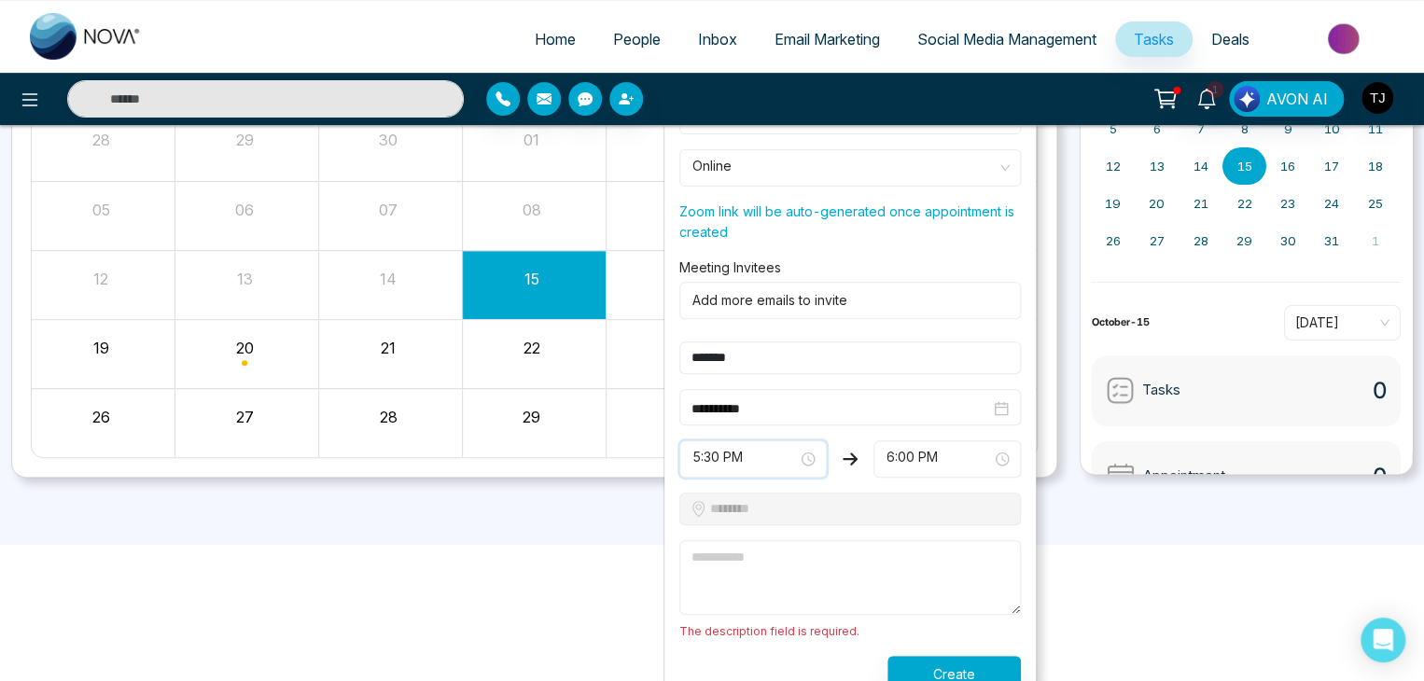
click at [751, 540] on textarea at bounding box center [849, 577] width 341 height 75
click at [829, 389] on div "**********" at bounding box center [849, 407] width 341 height 36
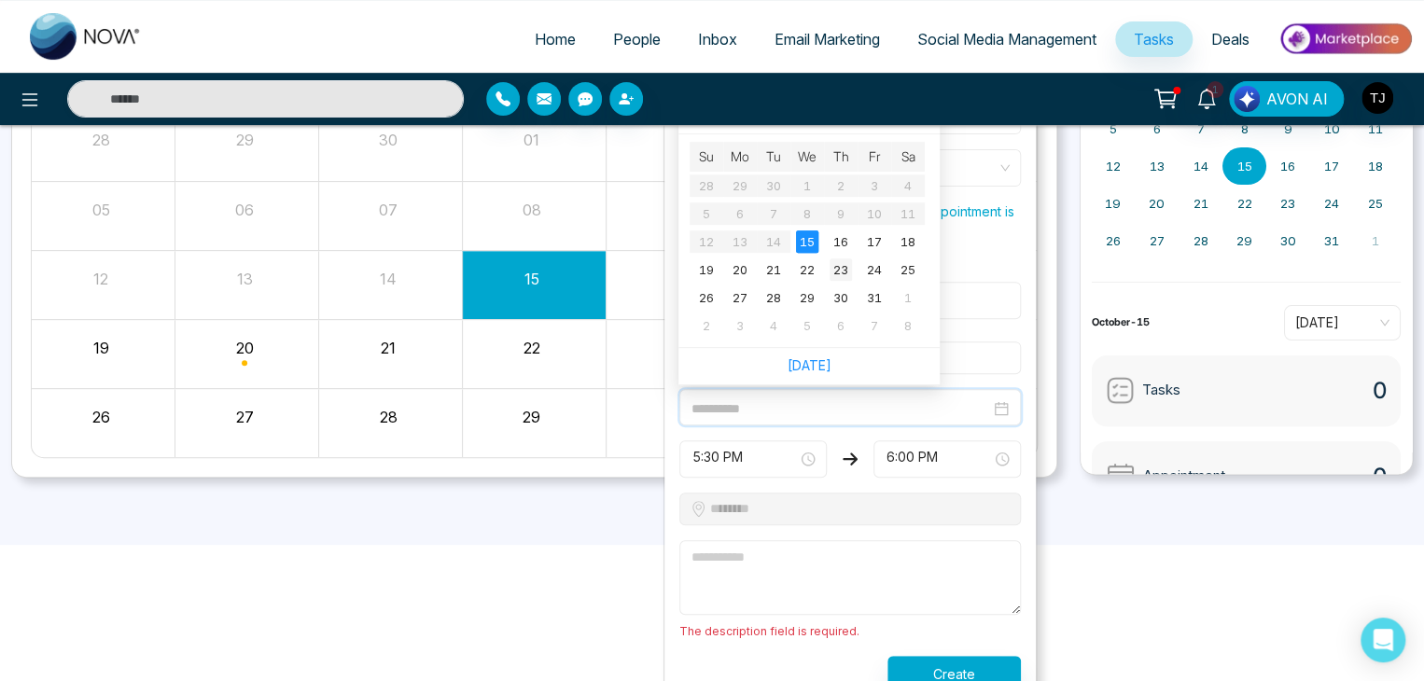
type input "**********"
click at [841, 265] on div "23" at bounding box center [840, 269] width 22 height 22
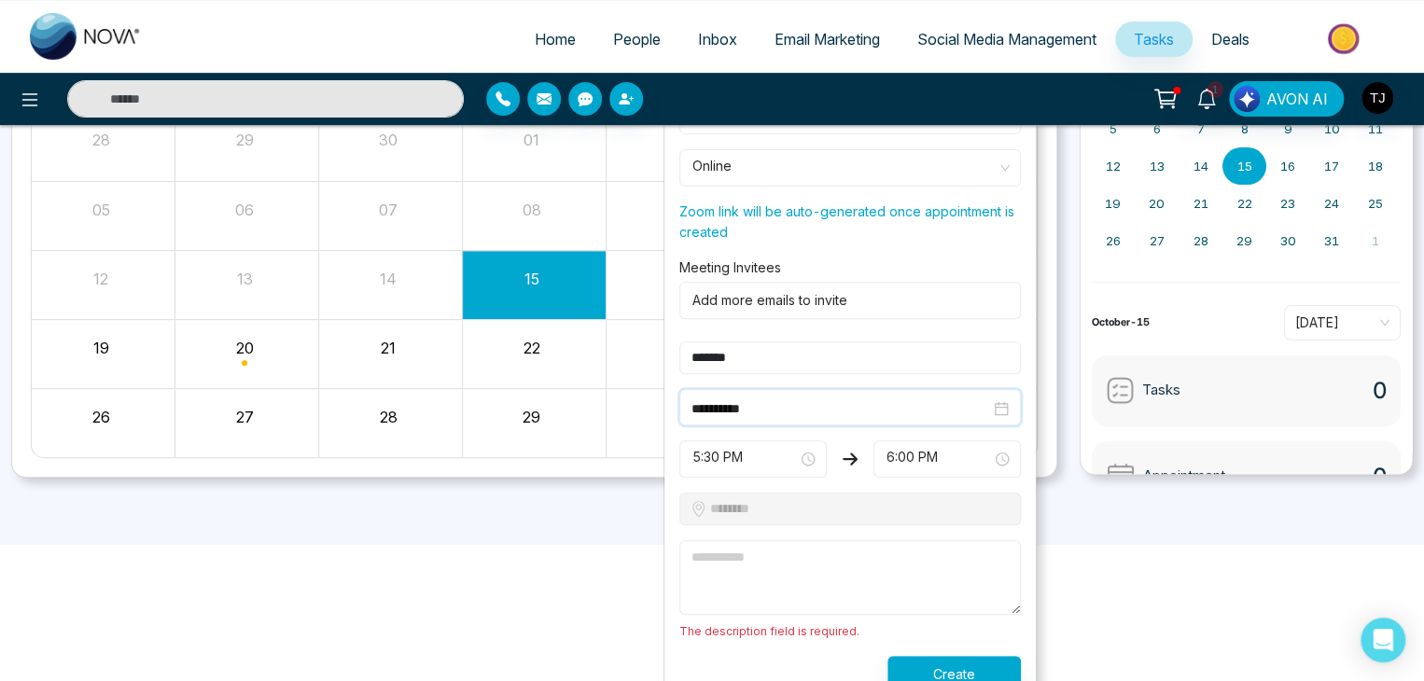
click at [806, 578] on textarea at bounding box center [849, 577] width 341 height 75
type textarea "*******"
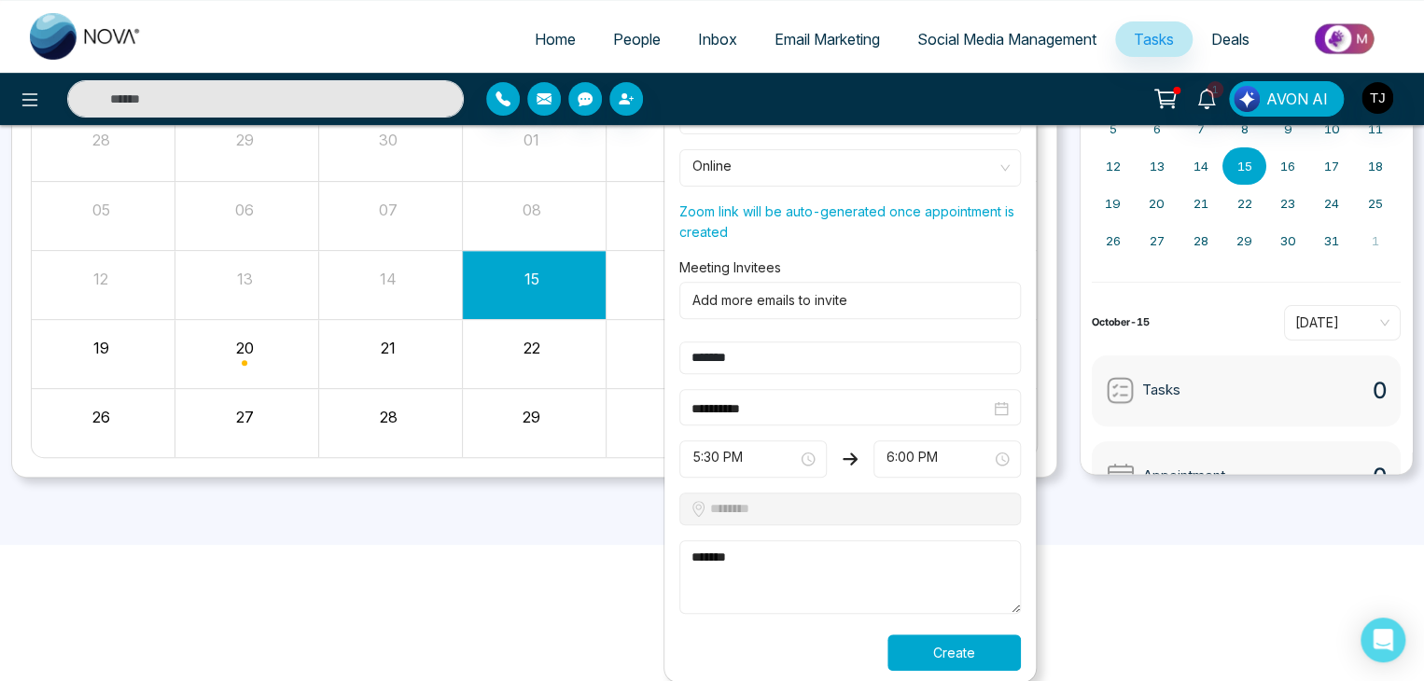
click at [909, 654] on button "Create" at bounding box center [953, 652] width 133 height 36
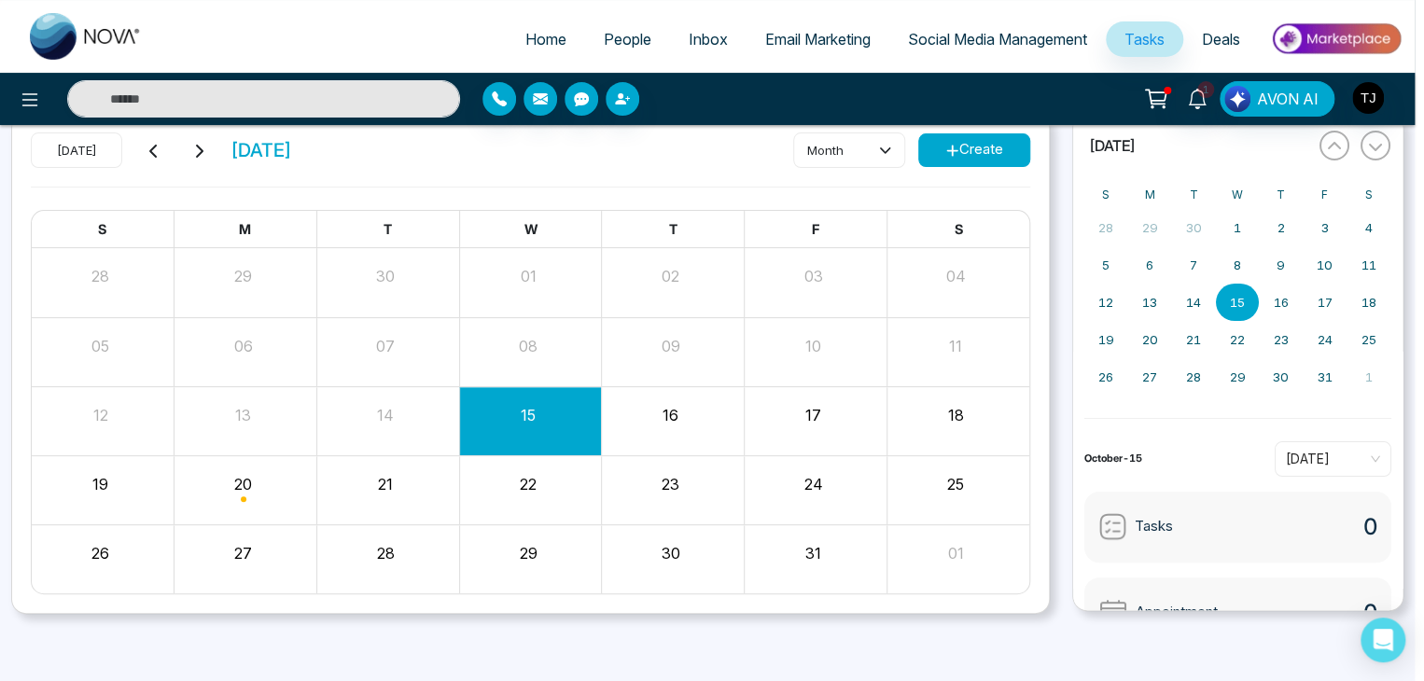
scroll to position [78, 0]
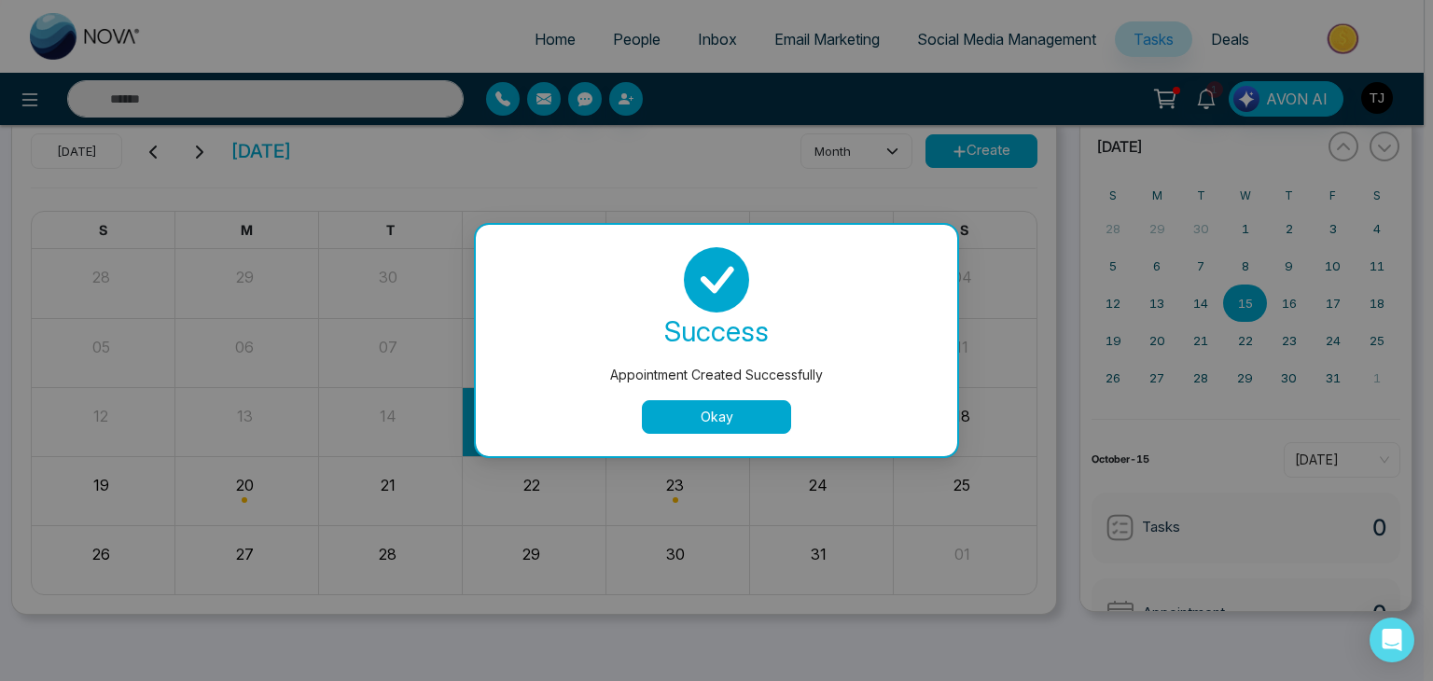
click at [739, 415] on button "Okay" at bounding box center [716, 417] width 149 height 34
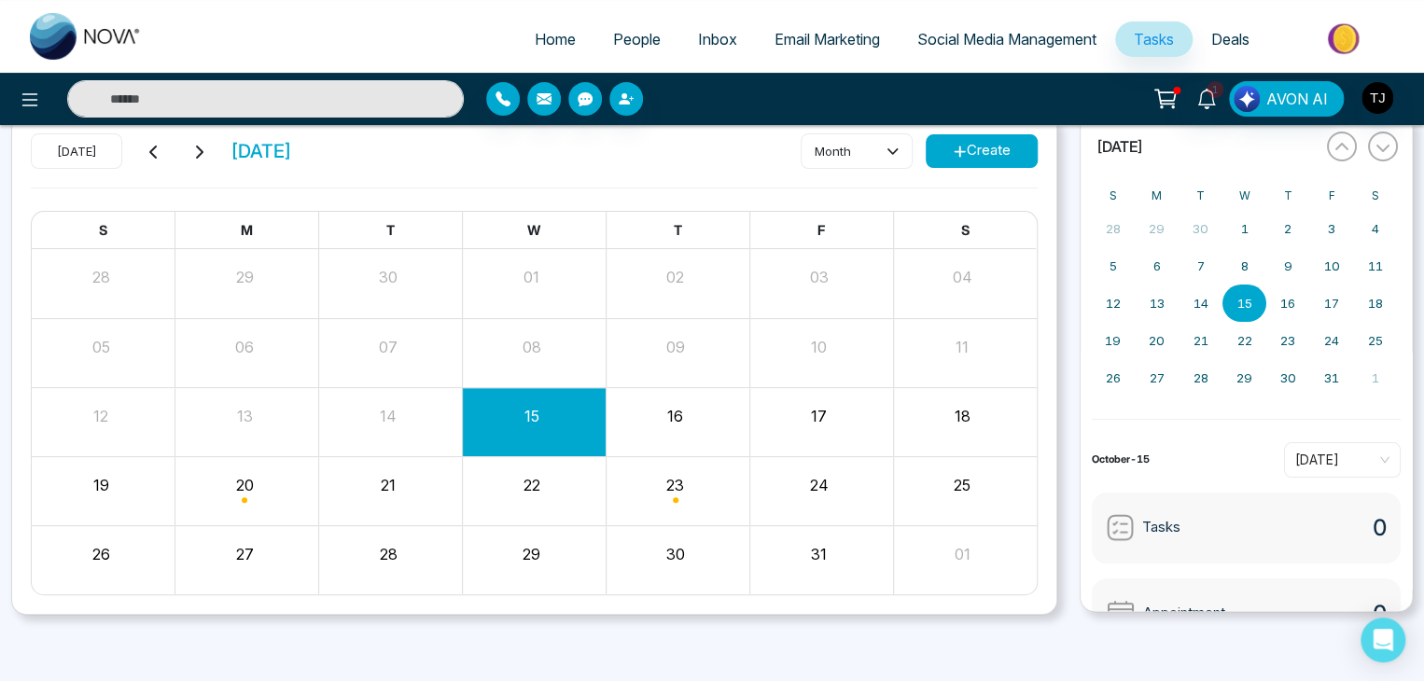
click at [672, 494] on div "Month View" at bounding box center [678, 490] width 144 height 45
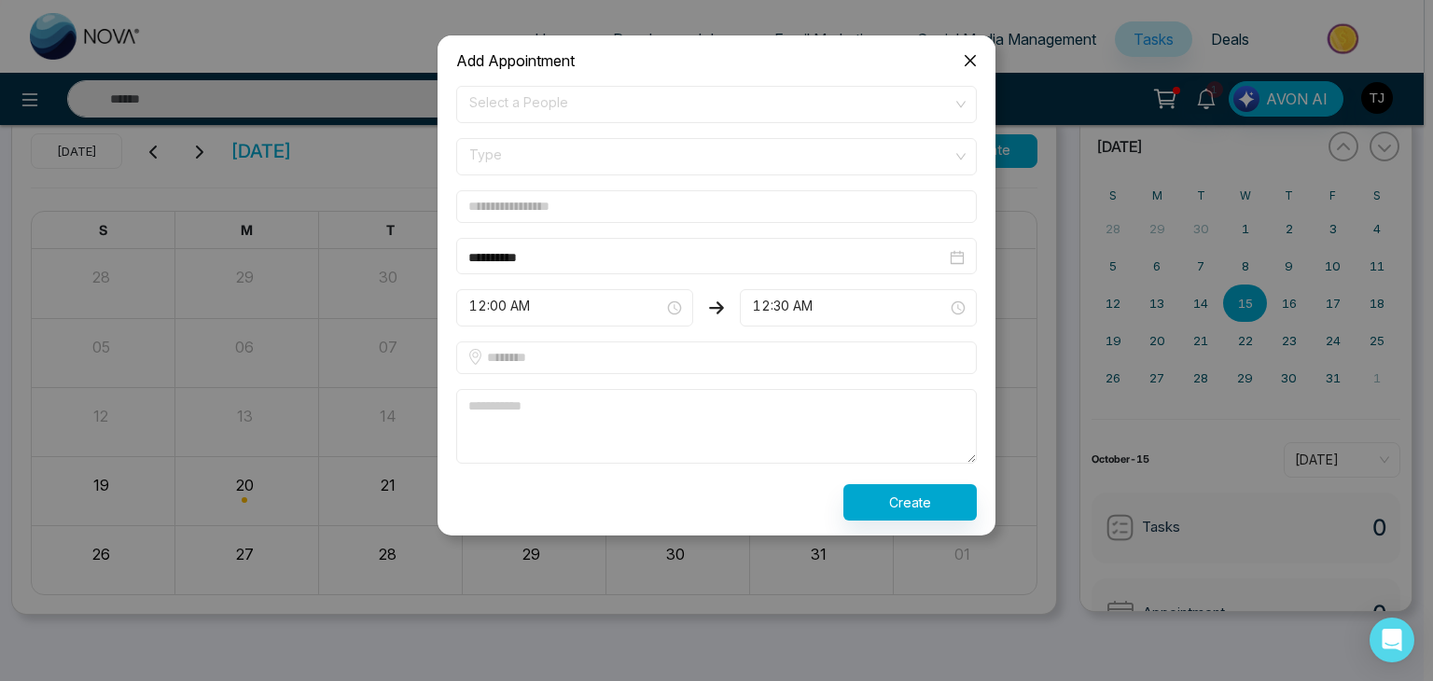
click at [964, 60] on icon "close" at bounding box center [970, 60] width 15 height 15
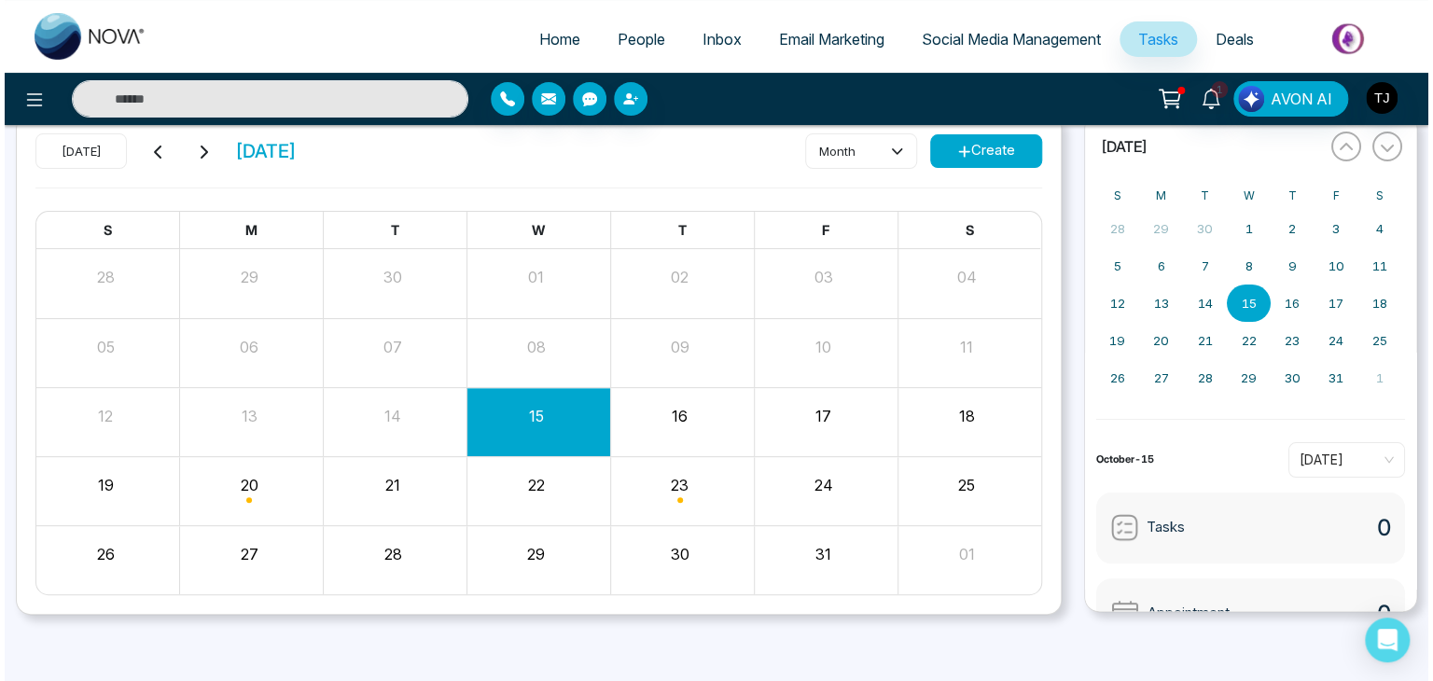
scroll to position [0, 0]
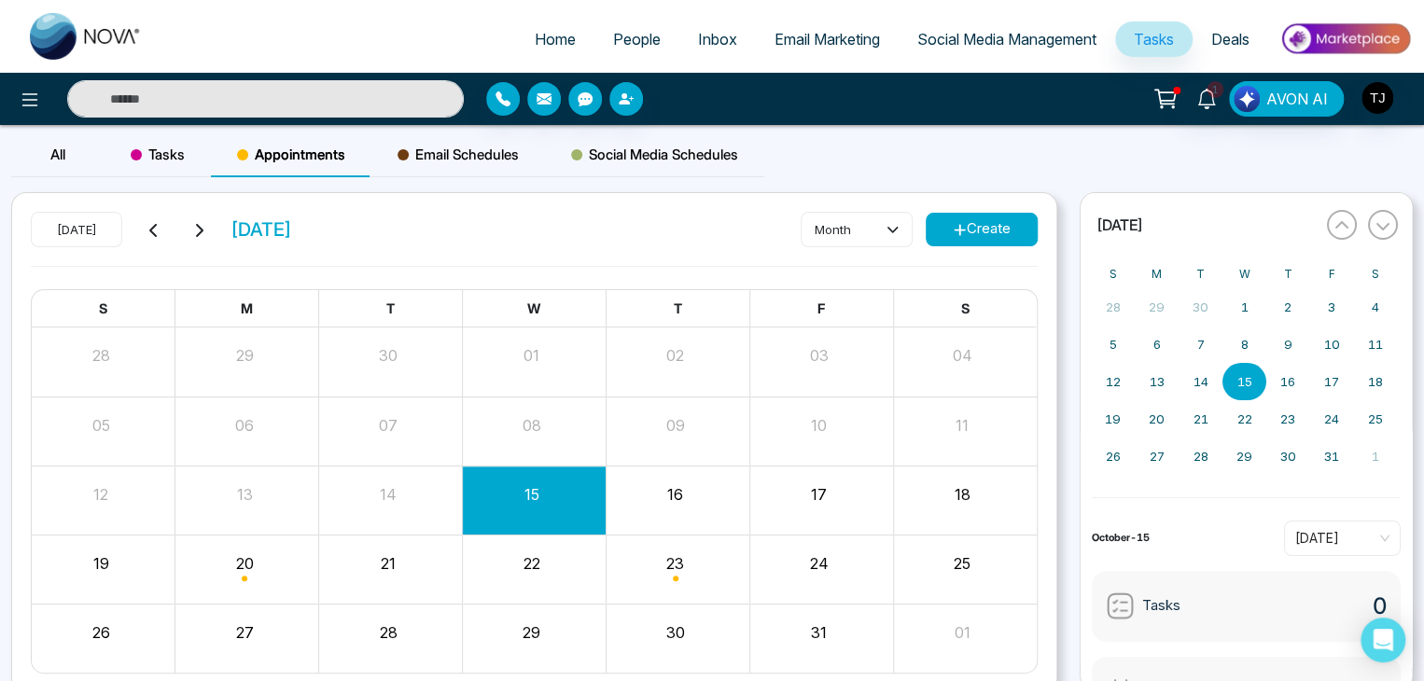
click at [460, 150] on span "Email Schedules" at bounding box center [457, 155] width 121 height 22
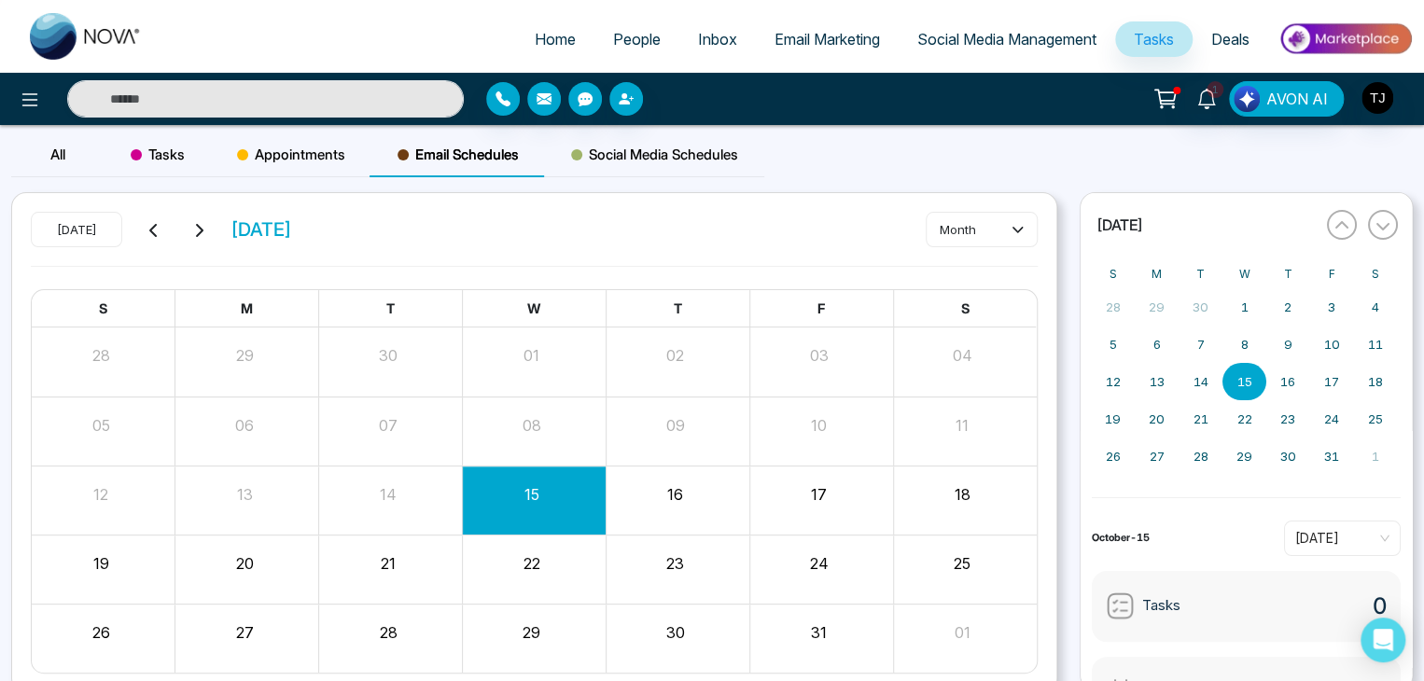
click at [634, 143] on div "Social Media Schedules" at bounding box center [654, 154] width 219 height 45
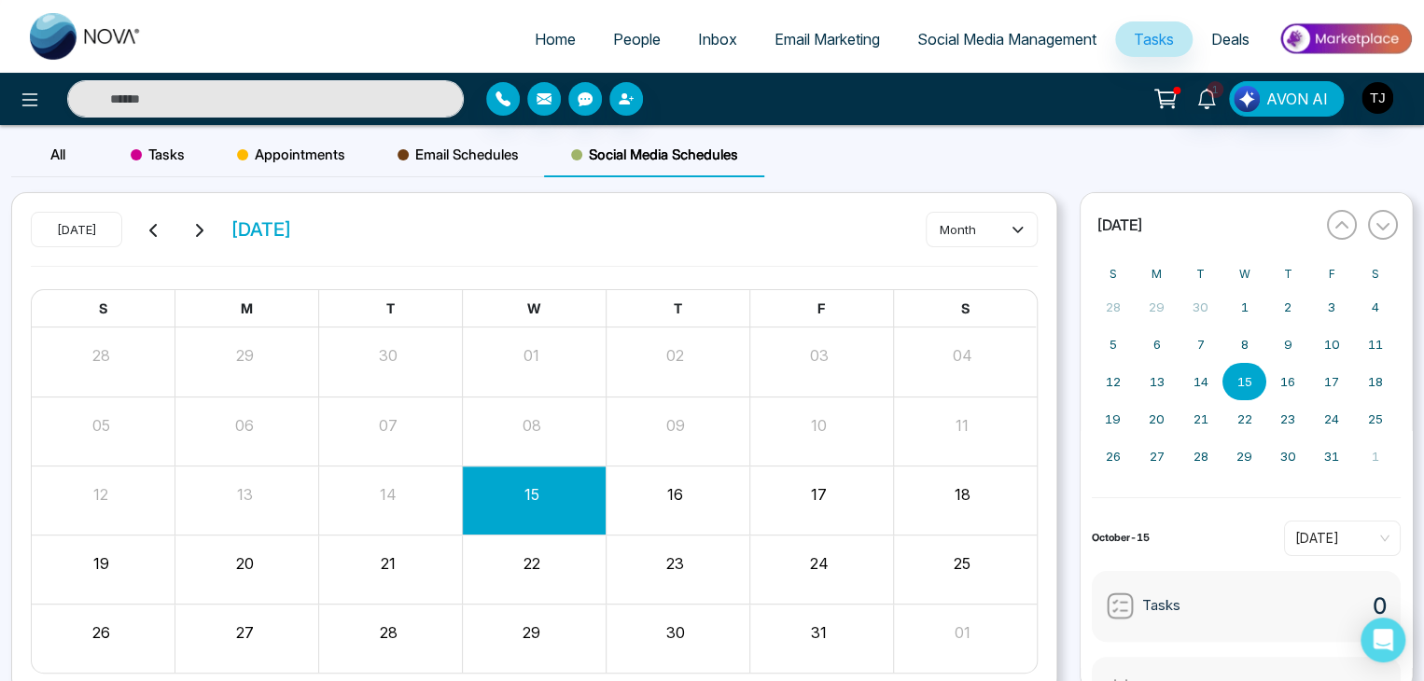
click at [244, 147] on span "Appointments" at bounding box center [291, 155] width 108 height 22
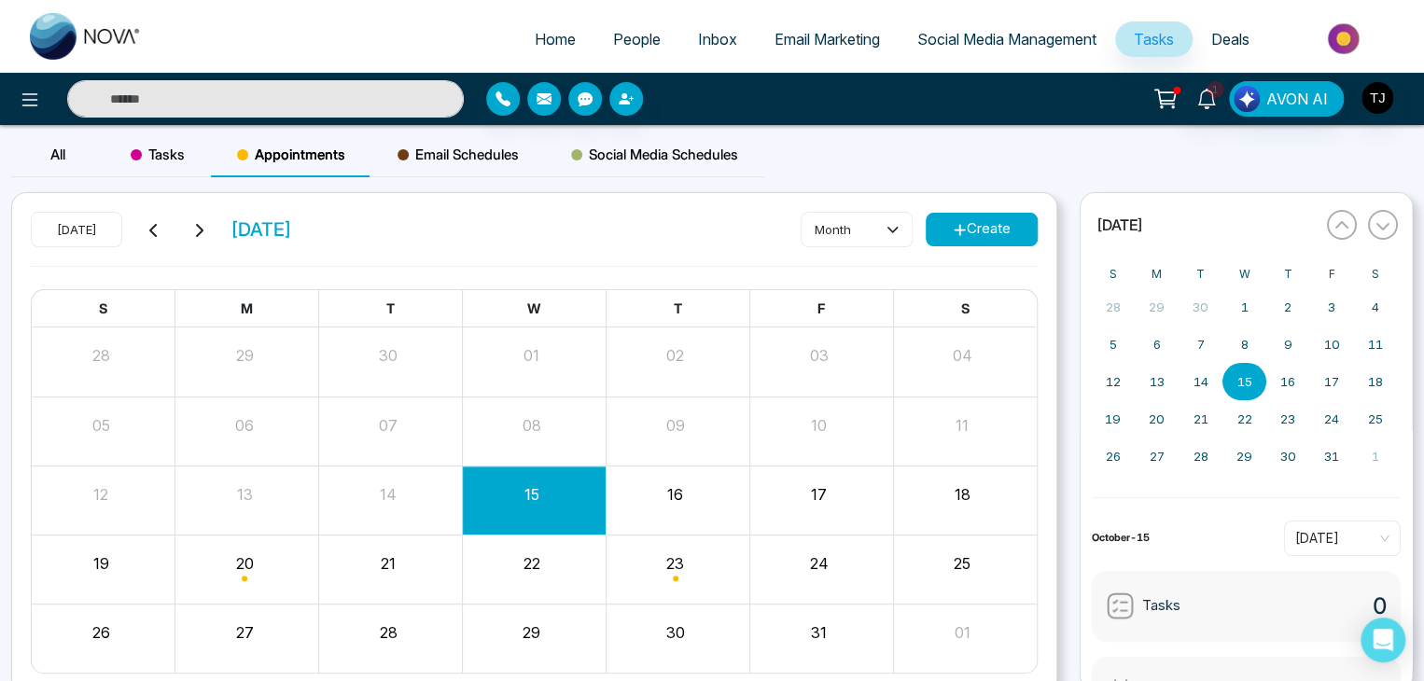
click at [149, 141] on div "Tasks" at bounding box center [157, 154] width 106 height 45
click at [81, 146] on div "All" at bounding box center [57, 154] width 93 height 45
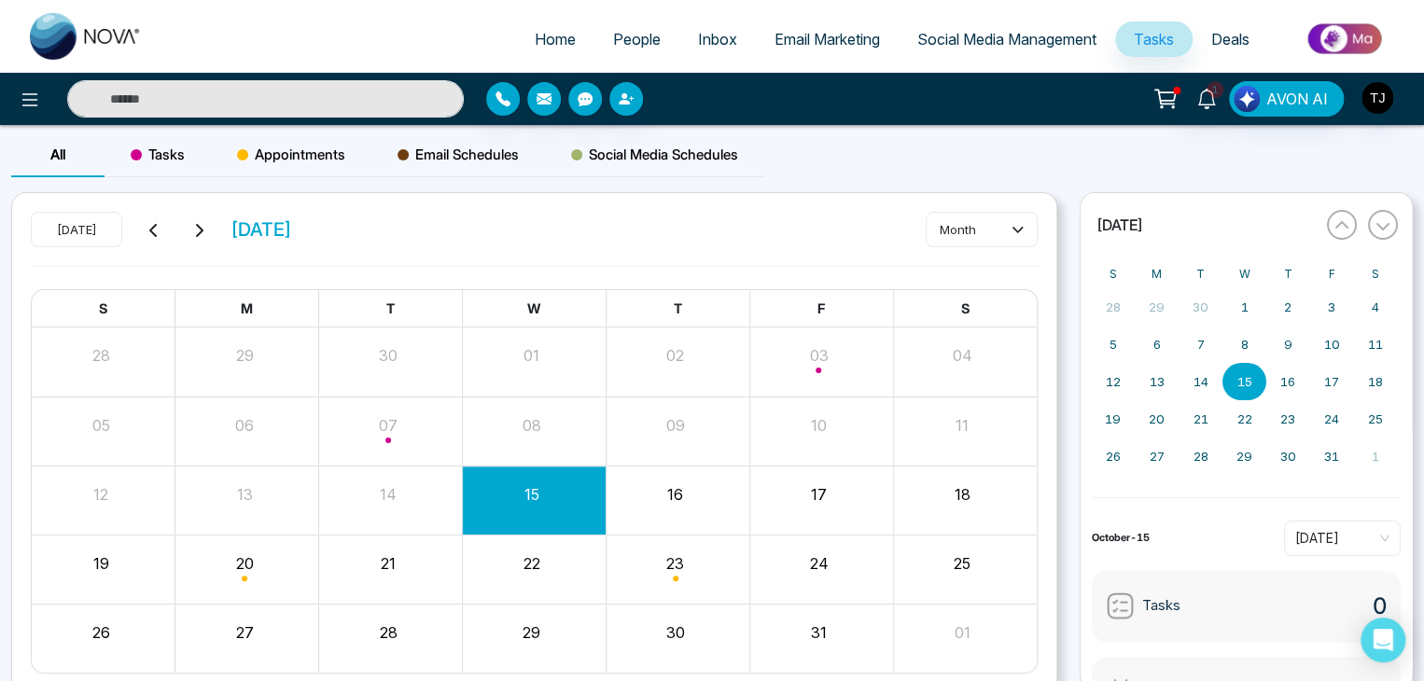
click at [1220, 35] on span "Deals" at bounding box center [1230, 39] width 38 height 19
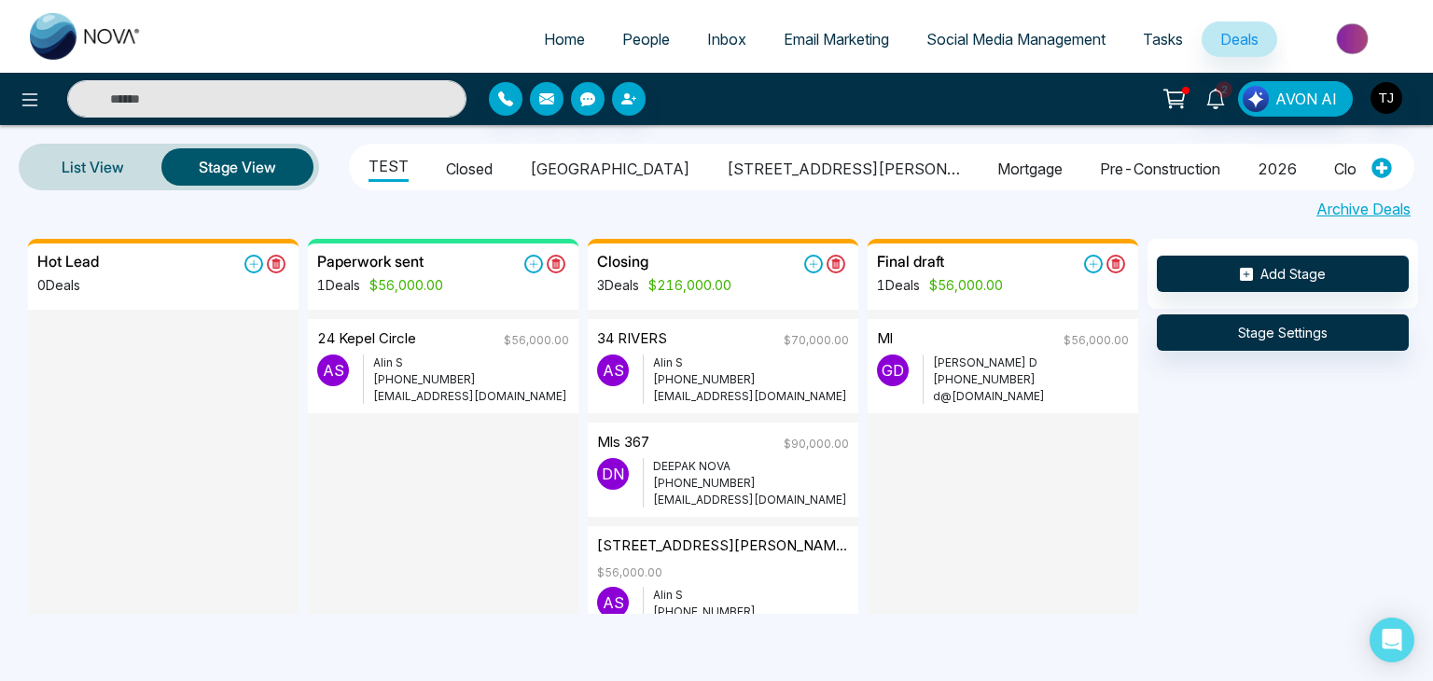
click at [1394, 20] on img at bounding box center [1354, 39] width 135 height 42
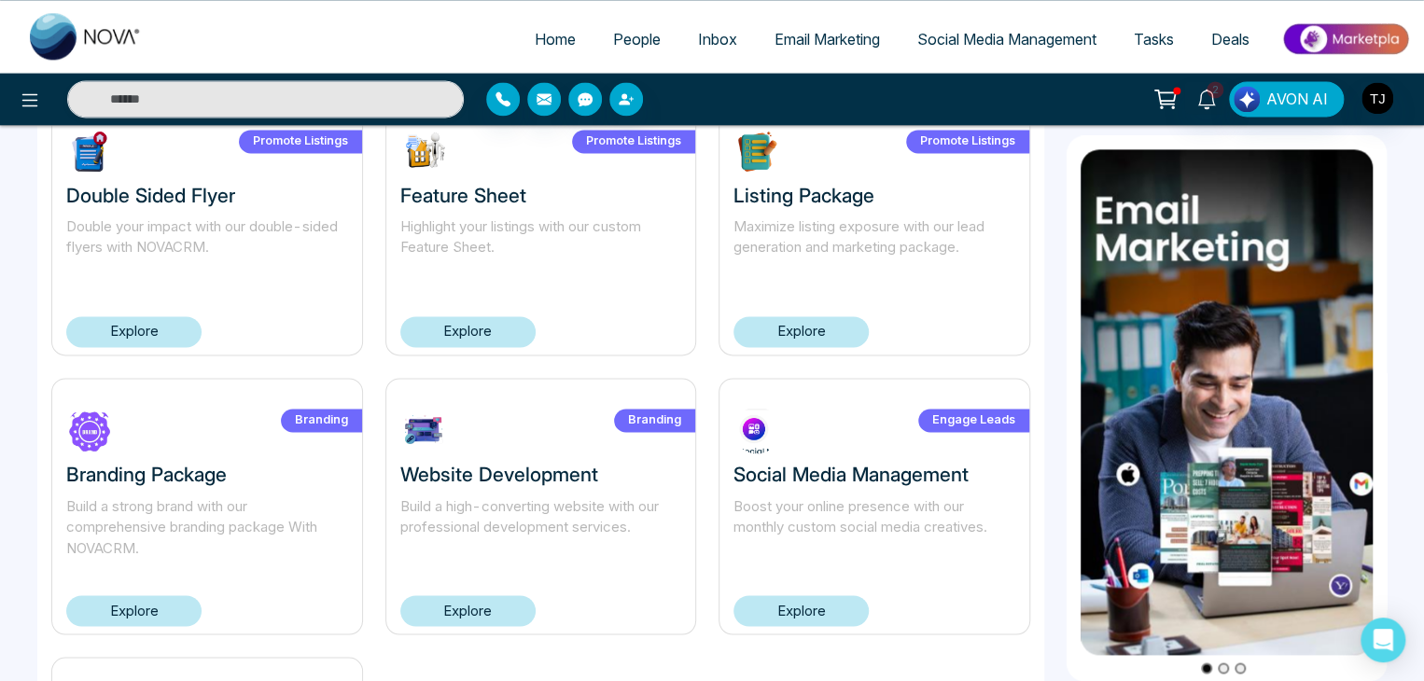
scroll to position [1556, 0]
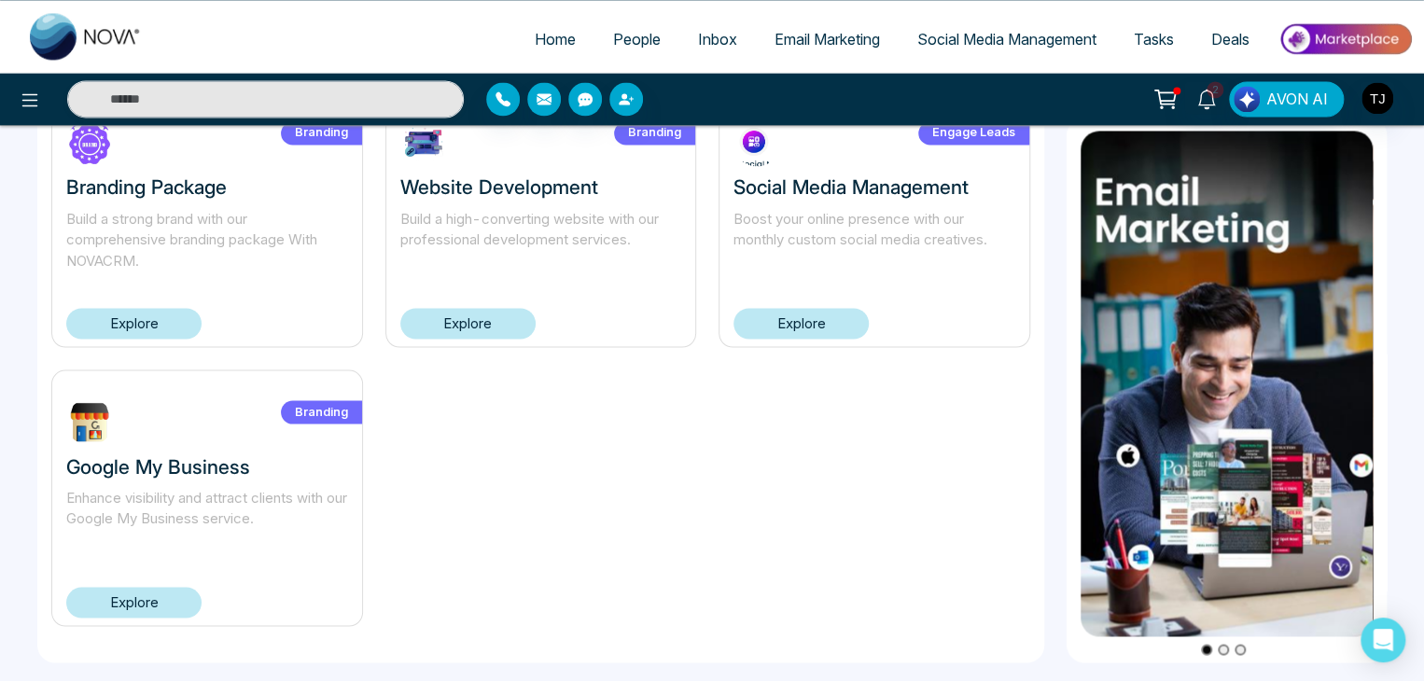
click at [146, 606] on link "Explore" at bounding box center [133, 602] width 135 height 31
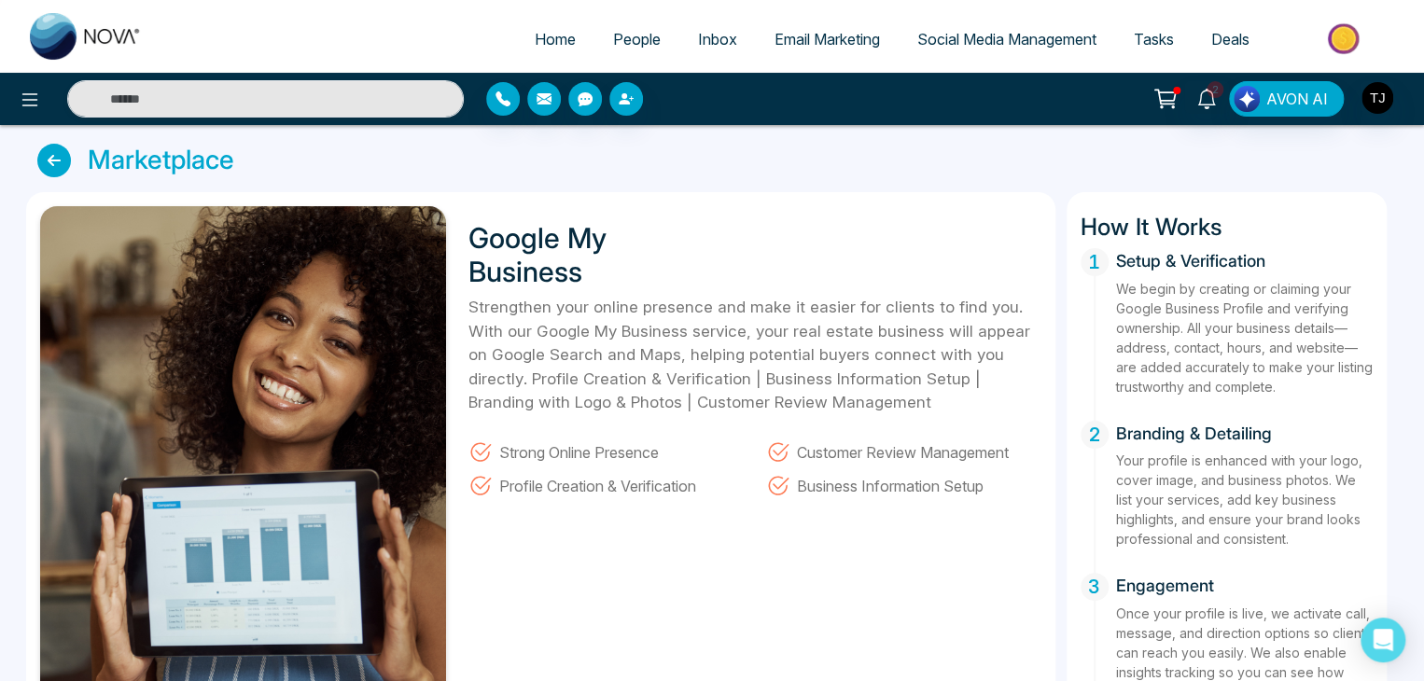
click at [49, 160] on icon at bounding box center [54, 161] width 34 height 34
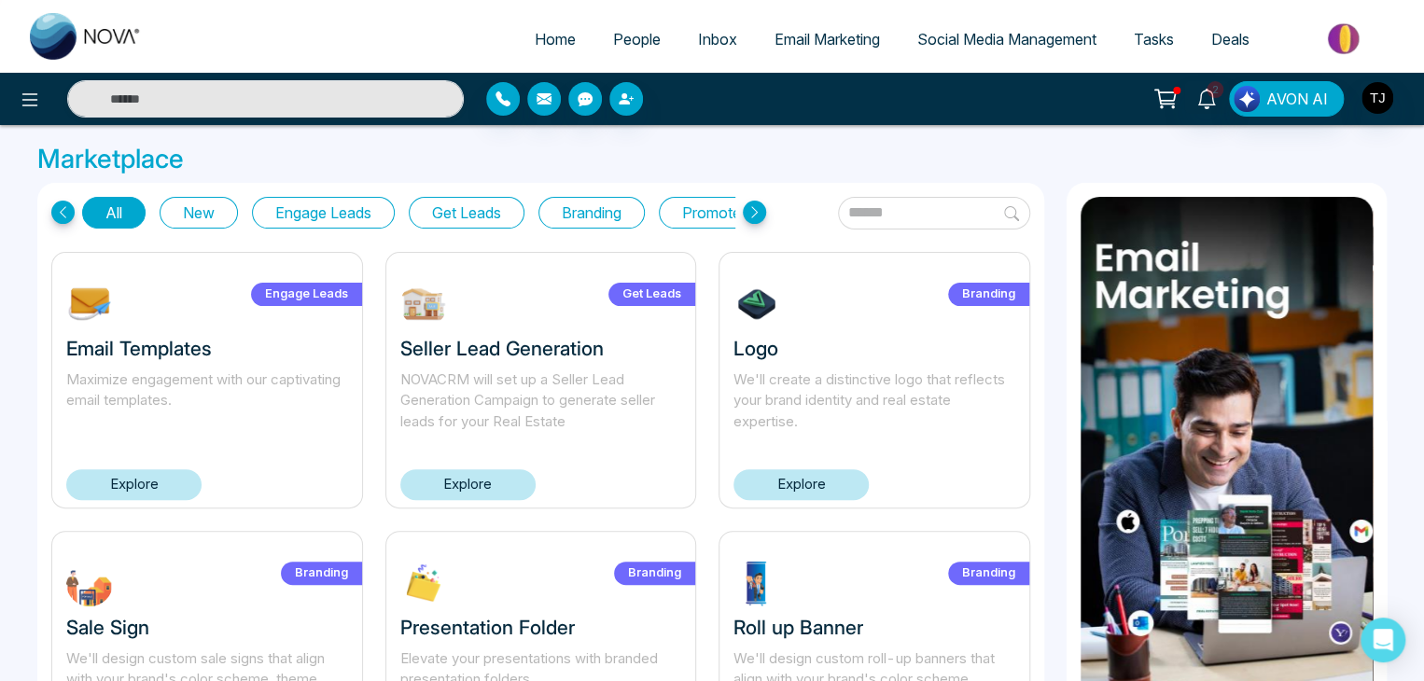
click at [1361, 37] on img at bounding box center [1344, 39] width 135 height 42
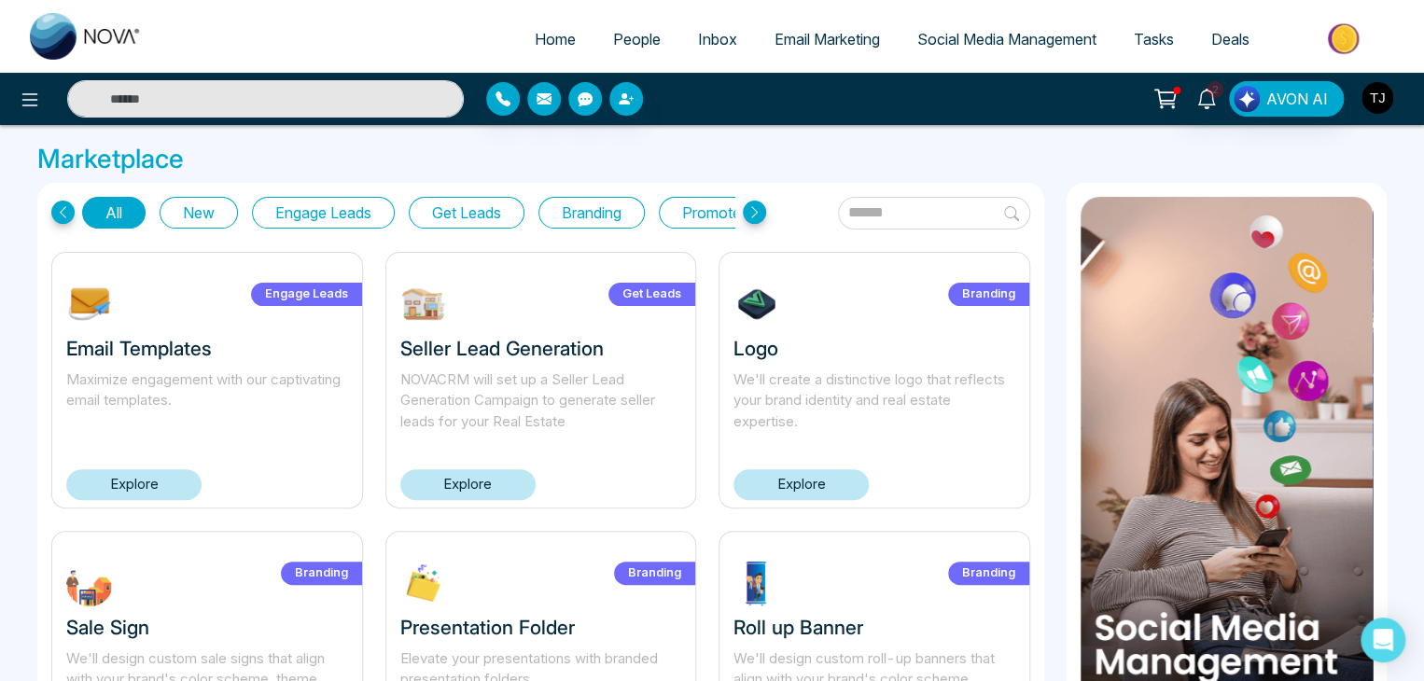
click at [1370, 97] on img "button" at bounding box center [1377, 98] width 32 height 32
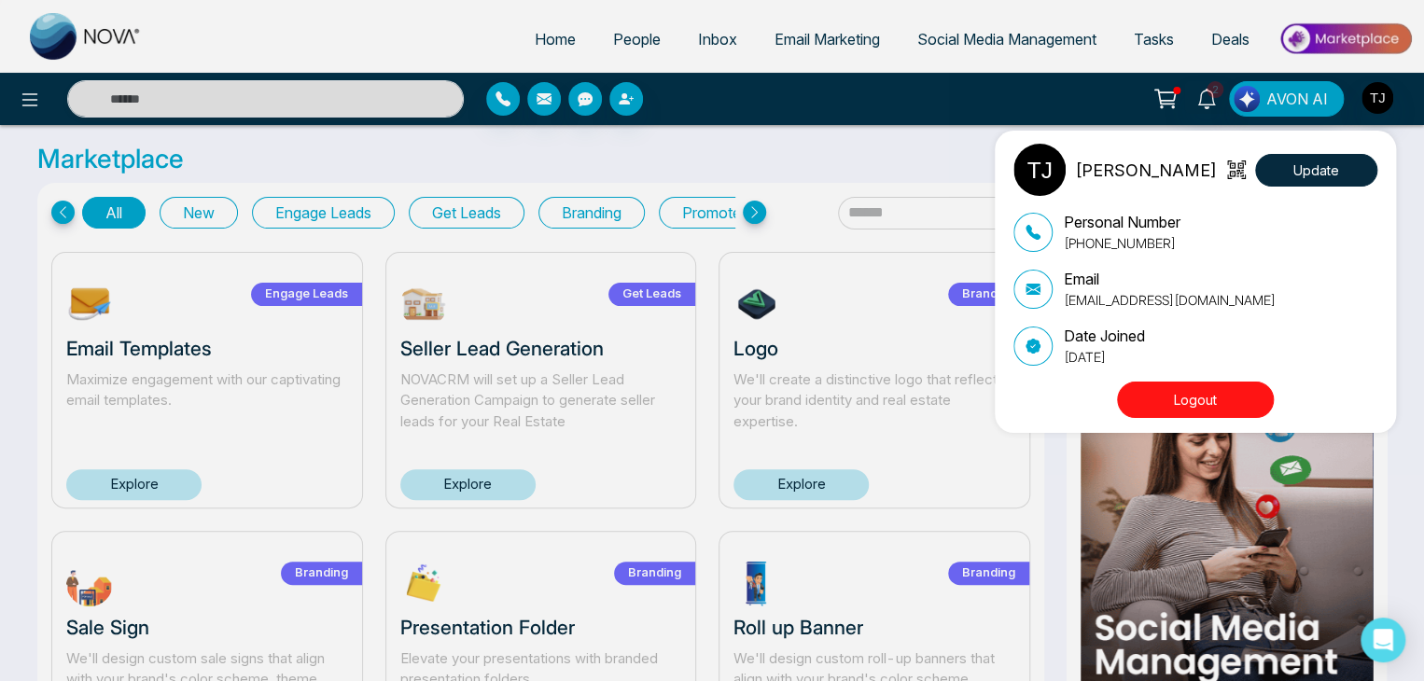
click at [1153, 93] on div "Tirston James Update Personal Number +16472175256 Email tirstonjames@gmail.com …" at bounding box center [712, 340] width 1424 height 681
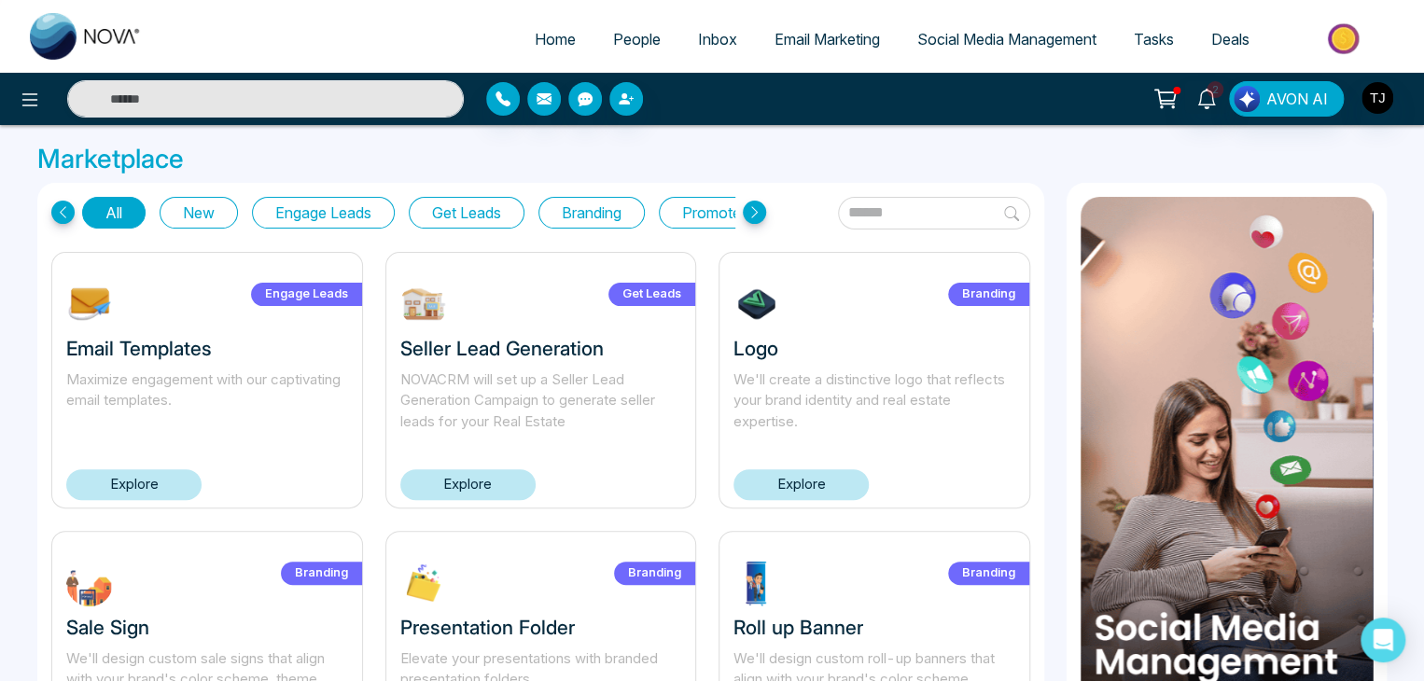
click at [1160, 105] on icon at bounding box center [1165, 99] width 26 height 26
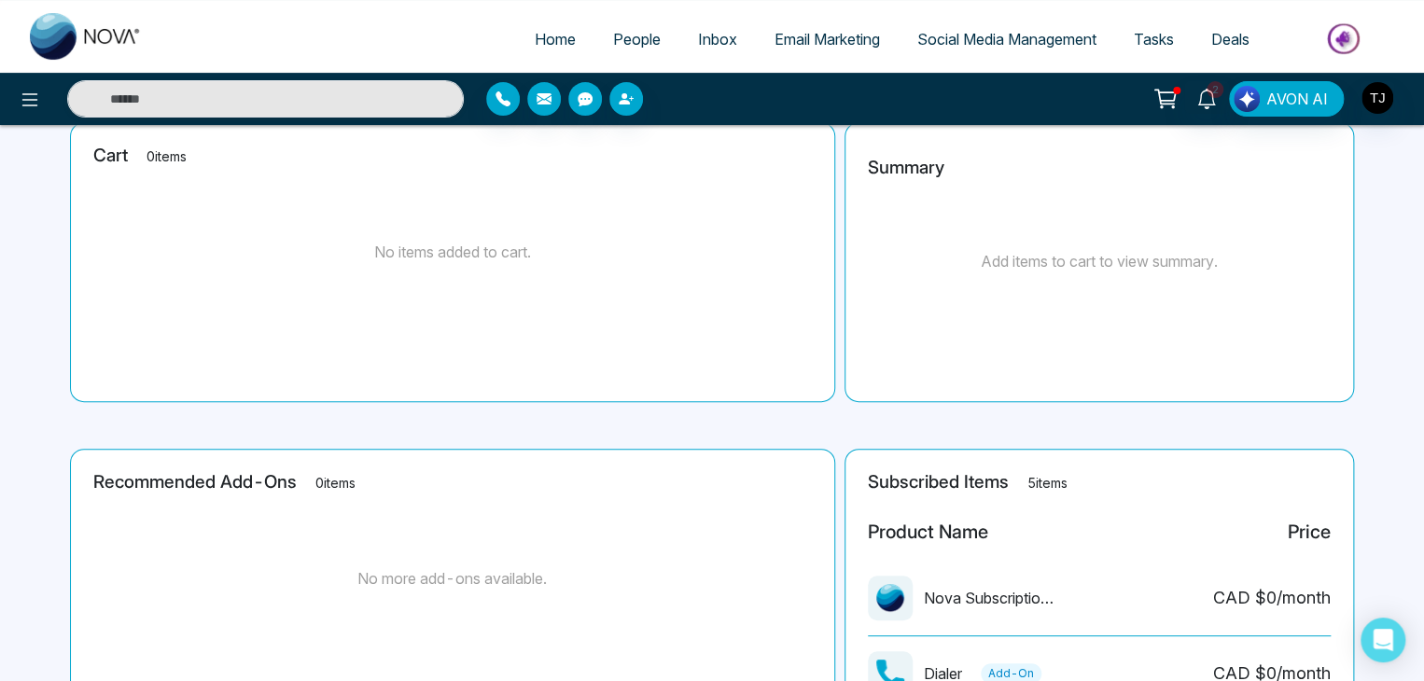
scroll to position [96, 0]
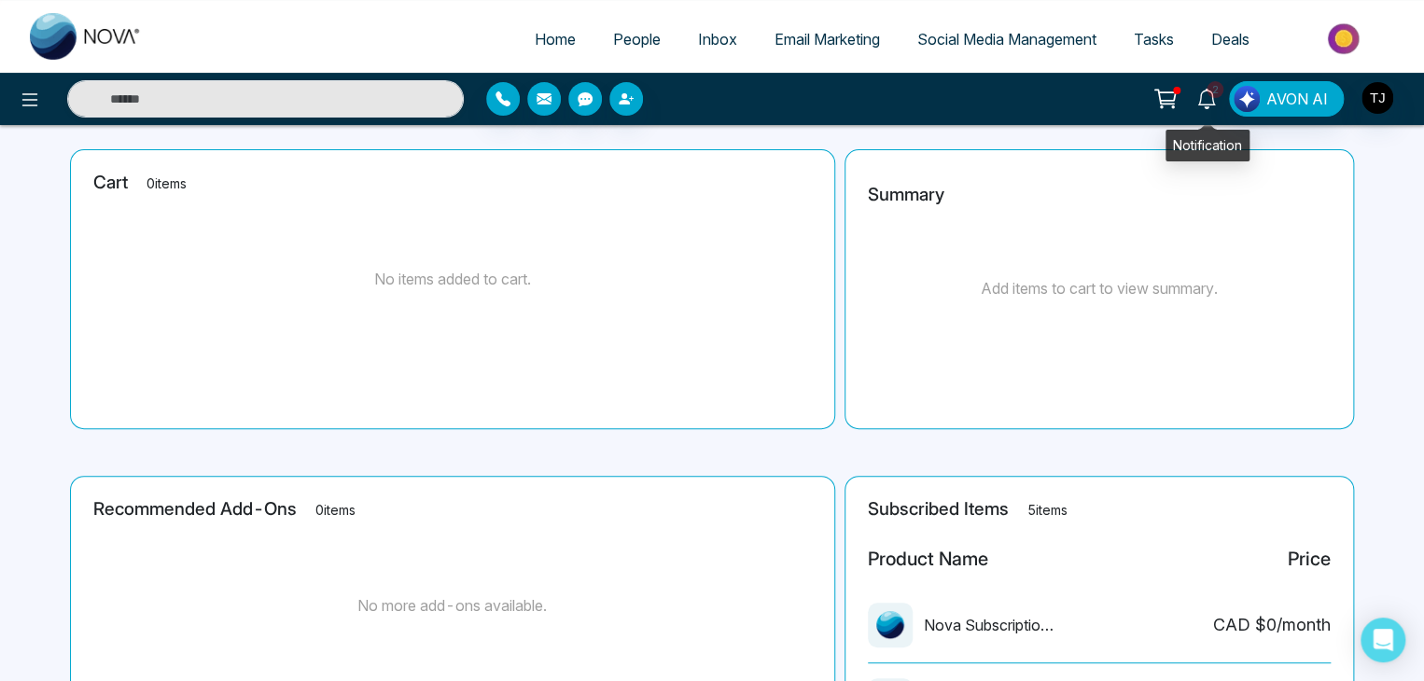
click at [1209, 99] on icon at bounding box center [1206, 99] width 21 height 21
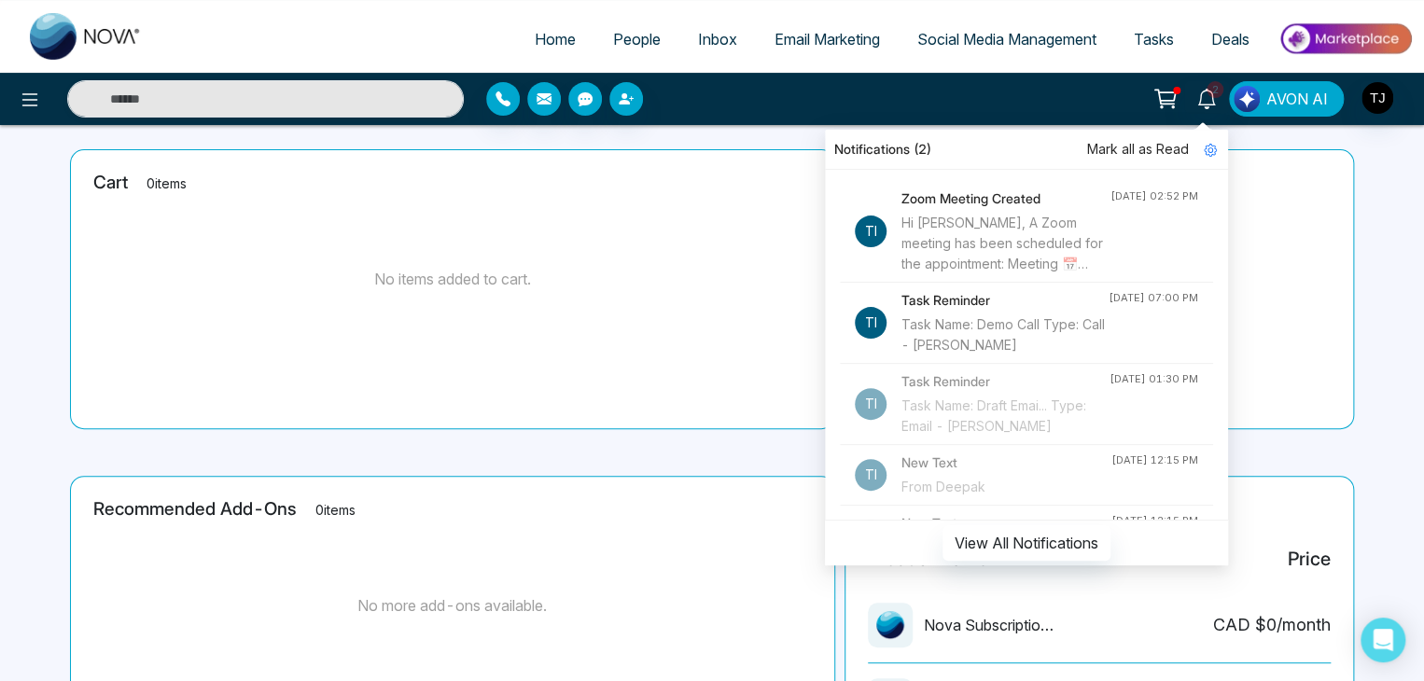
click at [1277, 101] on span "AVON AI" at bounding box center [1297, 99] width 62 height 22
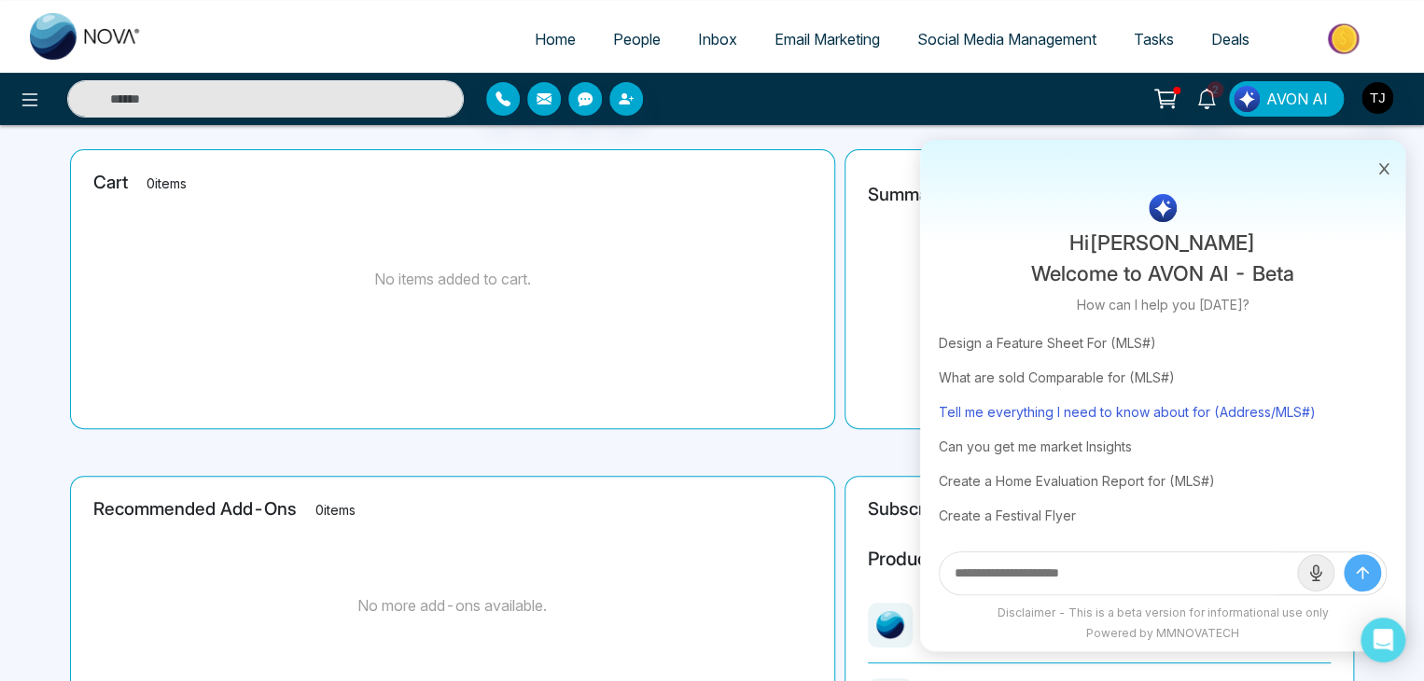
scroll to position [0, 0]
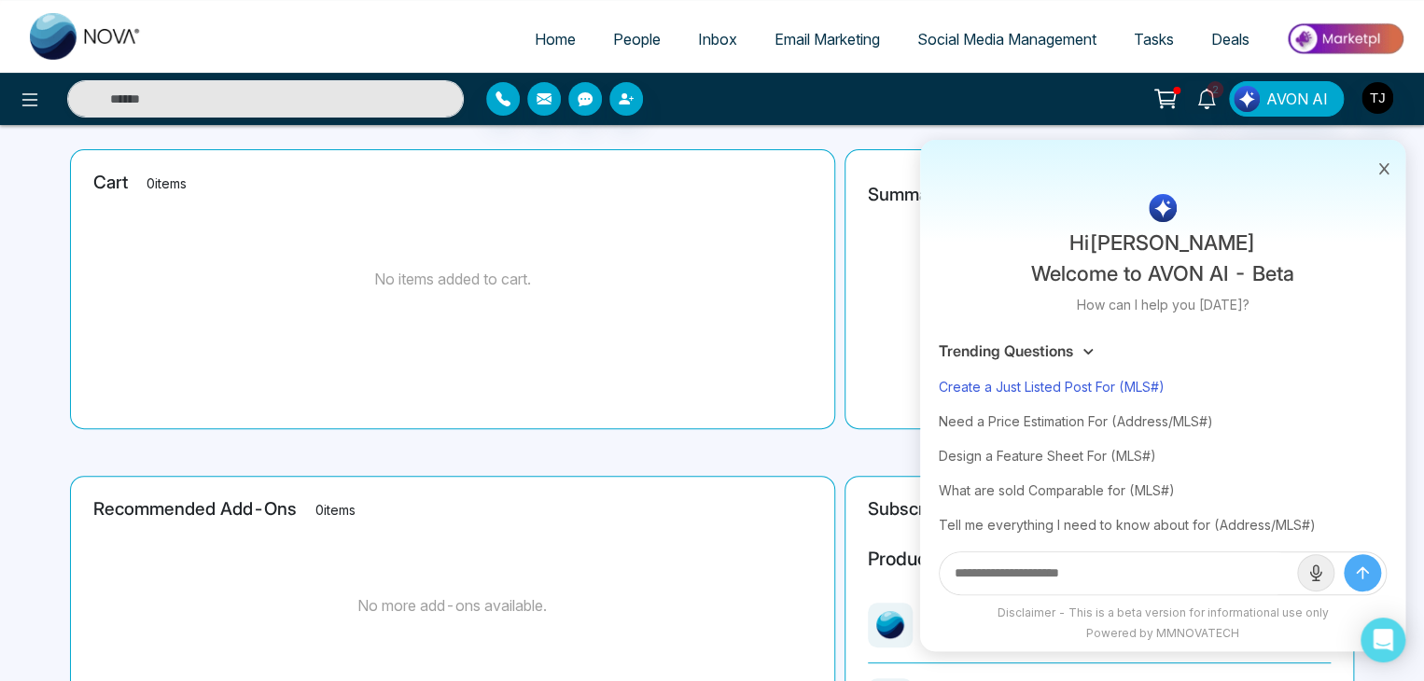
click at [1122, 391] on div "Create a Just Listed Post For (MLS#)" at bounding box center [1163, 386] width 448 height 35
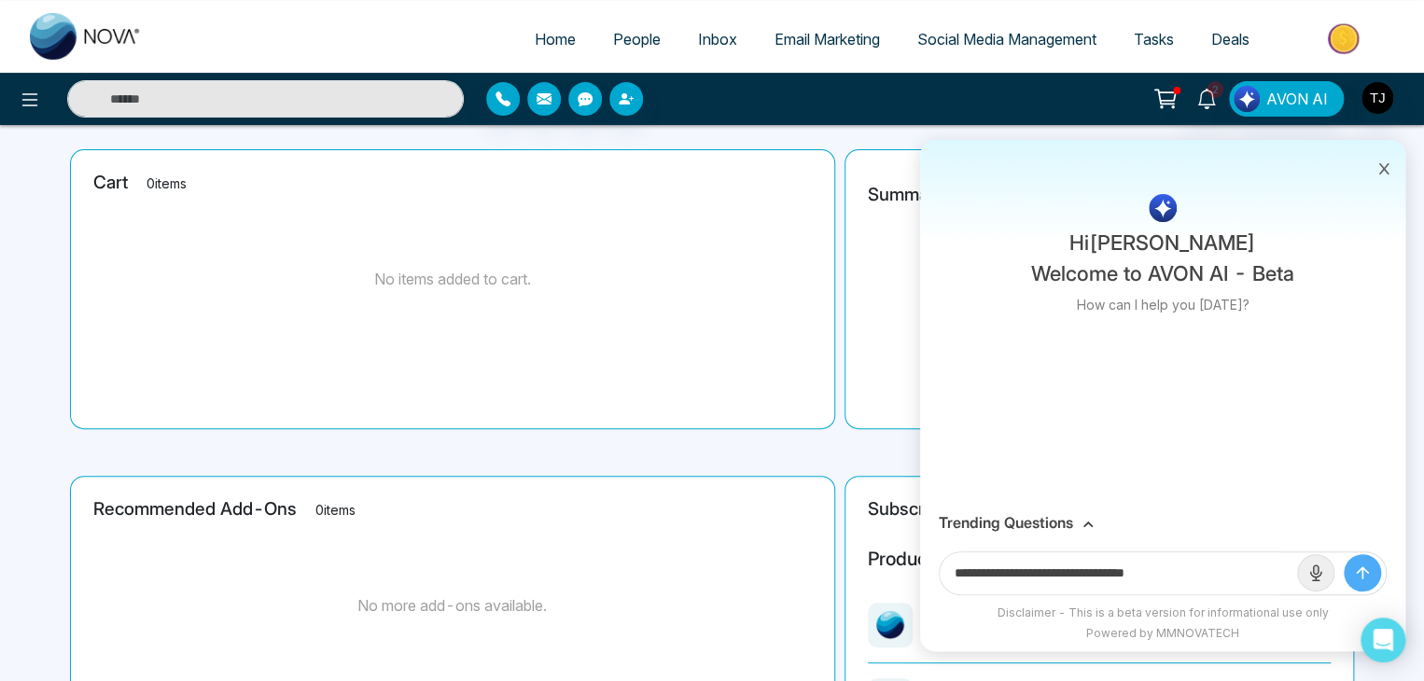
click at [1077, 508] on div "Trending Questions" at bounding box center [1162, 523] width 485 height 36
click at [1079, 521] on div "Trending Questions" at bounding box center [1163, 523] width 448 height 18
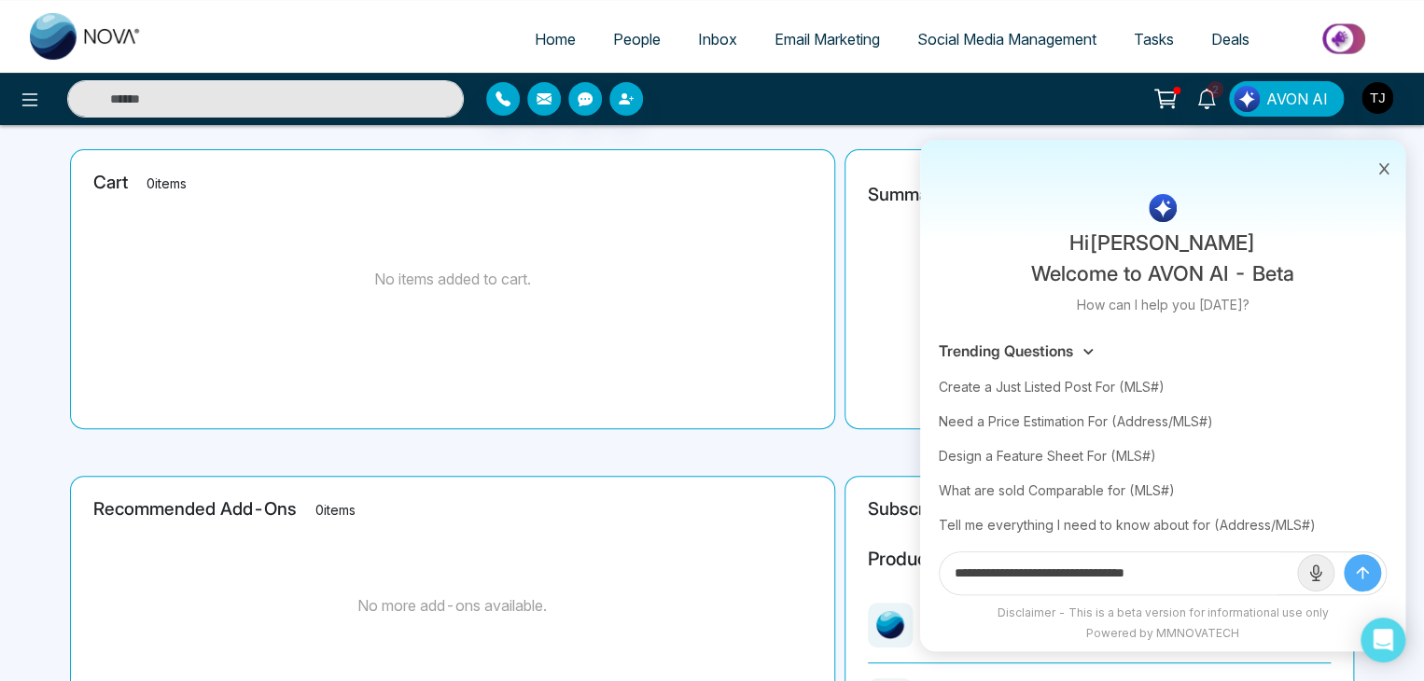
scroll to position [113, 0]
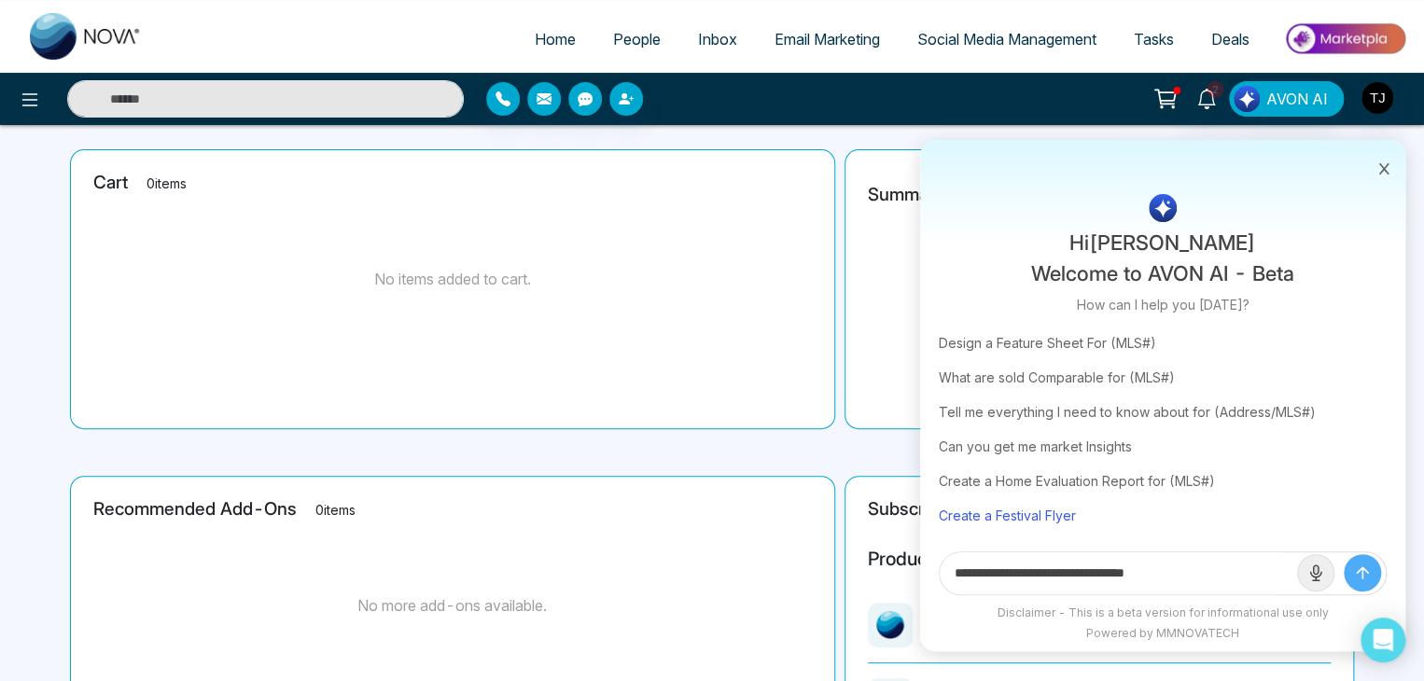
click at [1051, 513] on div "Create a Festival Flyer" at bounding box center [1163, 515] width 448 height 35
type input "**********"
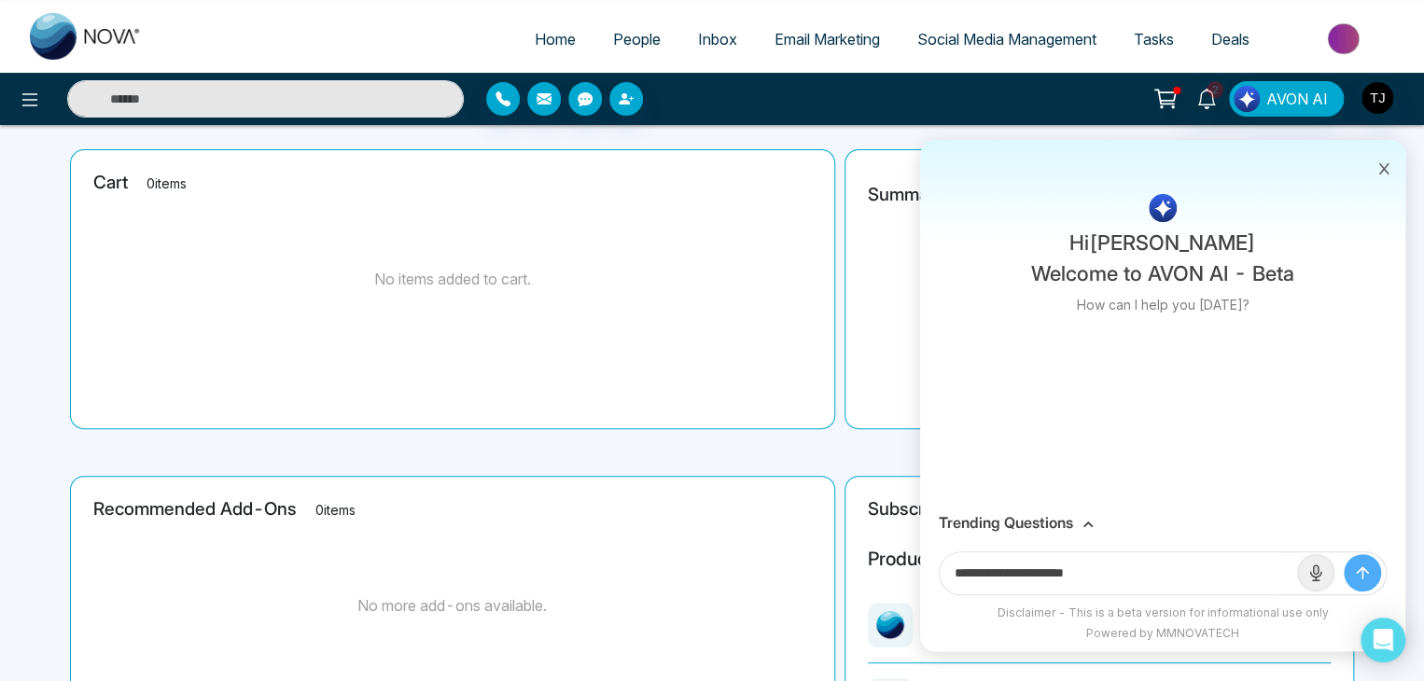
scroll to position [0, 0]
click at [1058, 525] on h3 "Trending Questions" at bounding box center [1006, 523] width 134 height 18
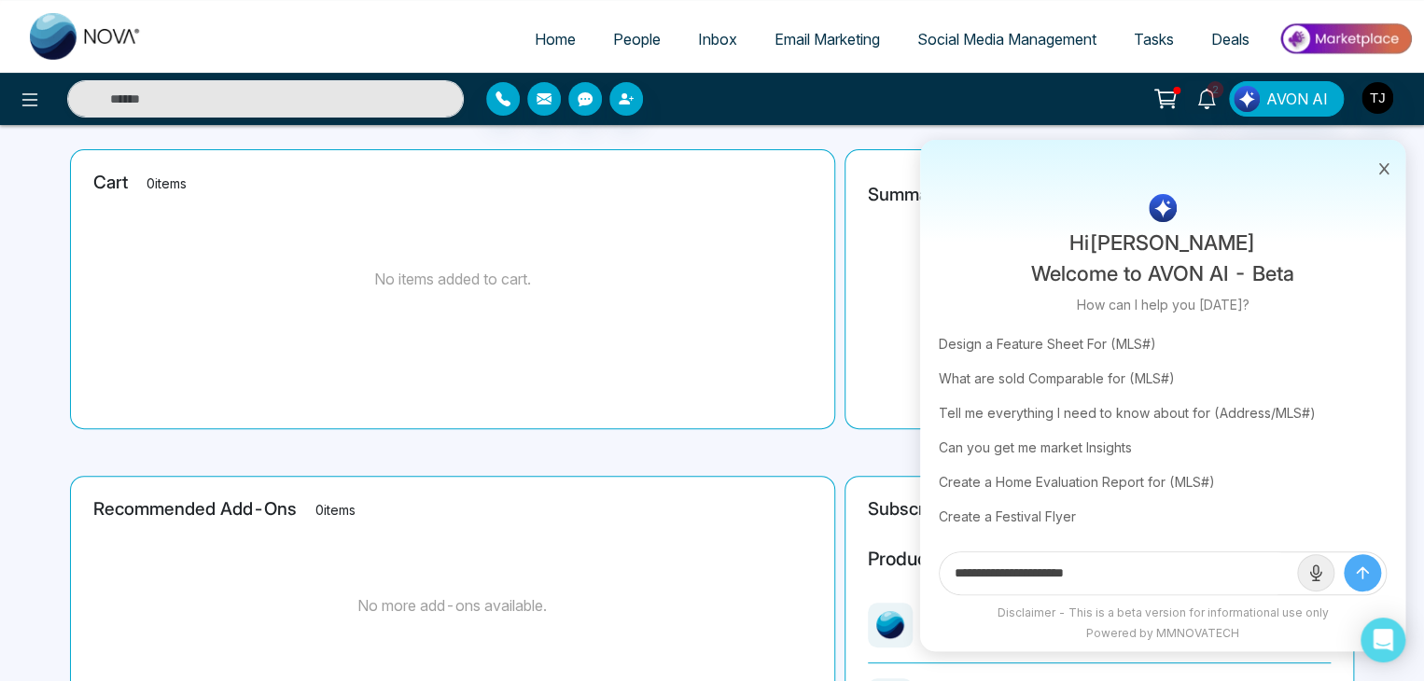
scroll to position [113, 0]
click at [1379, 165] on icon at bounding box center [1383, 168] width 13 height 13
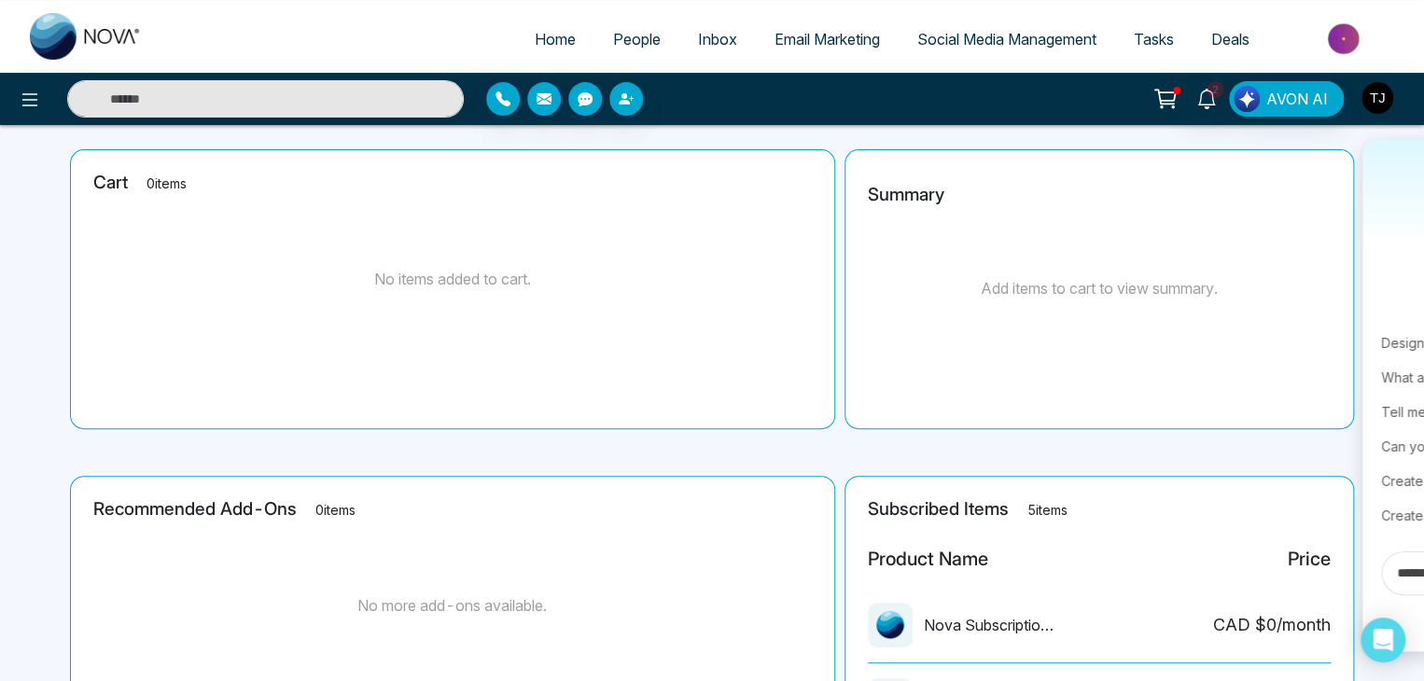
click at [1379, 90] on img "button" at bounding box center [1377, 98] width 32 height 32
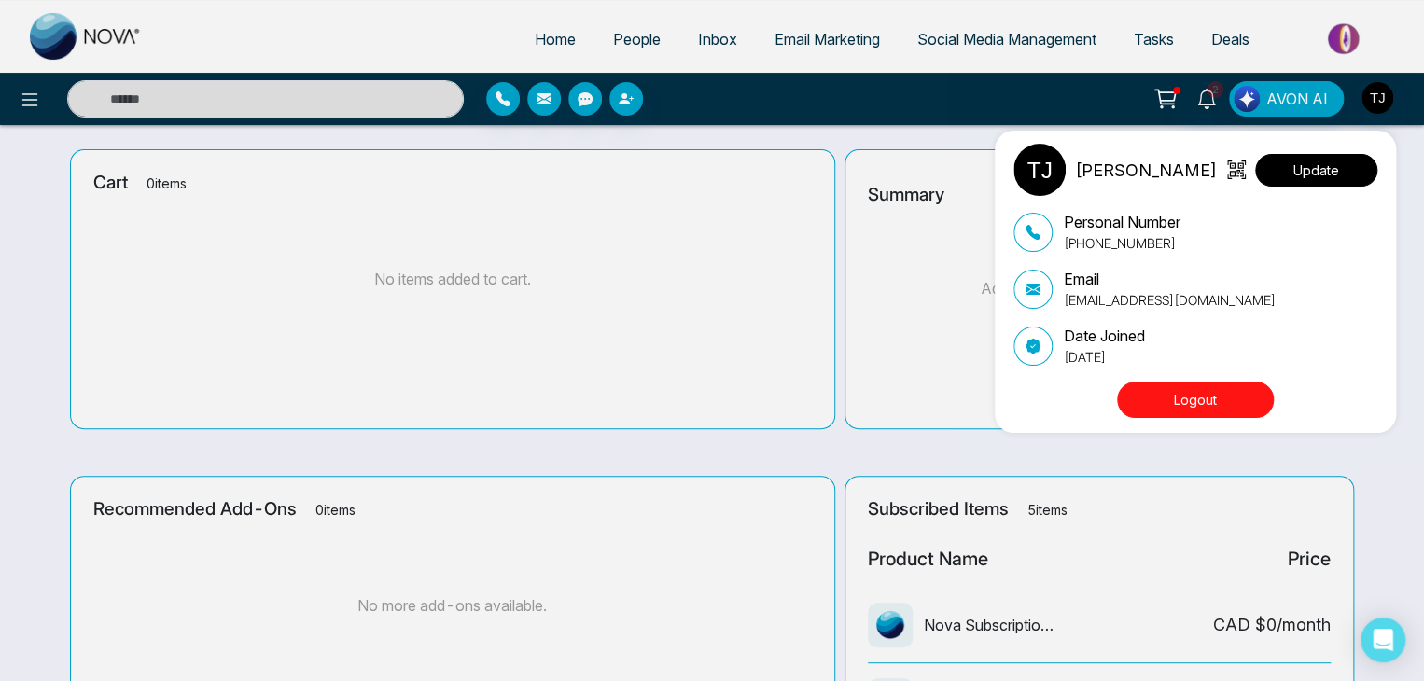
click at [1305, 173] on button "Update" at bounding box center [1316, 170] width 122 height 33
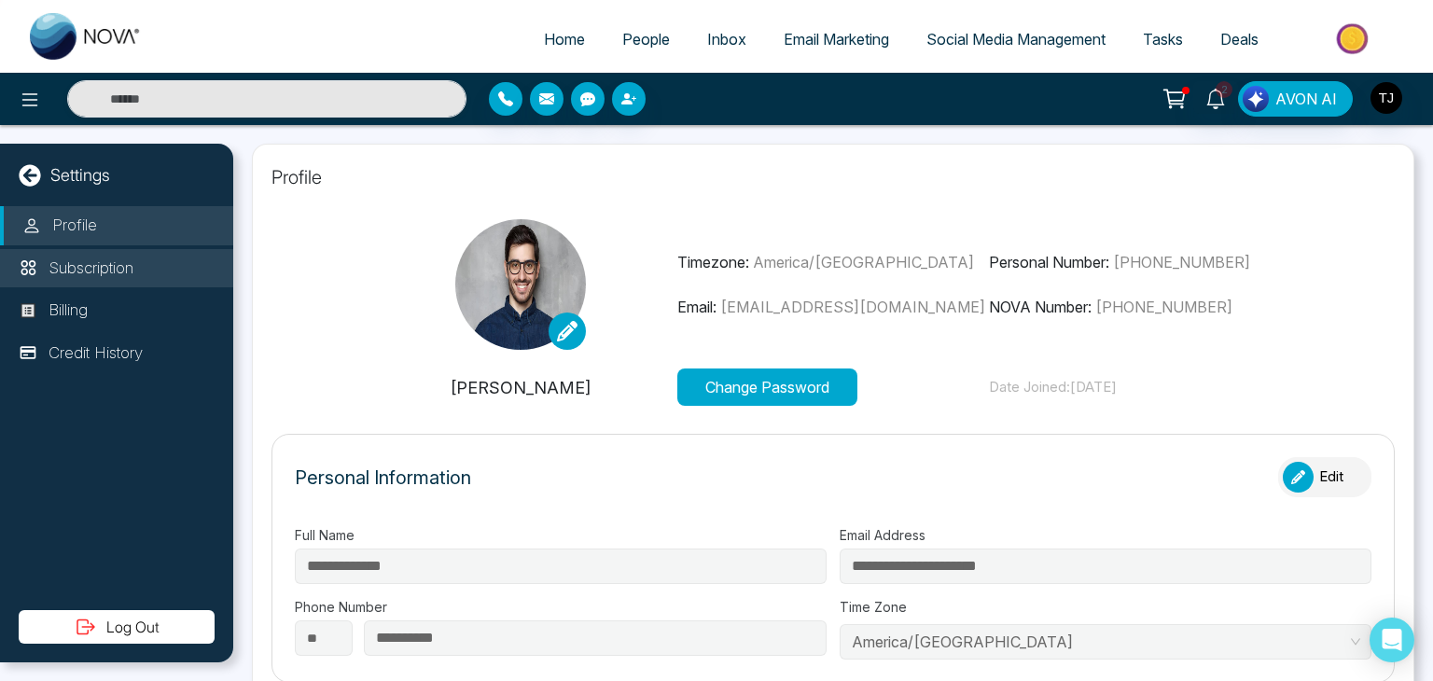
click at [144, 276] on li "Subscription" at bounding box center [116, 268] width 233 height 39
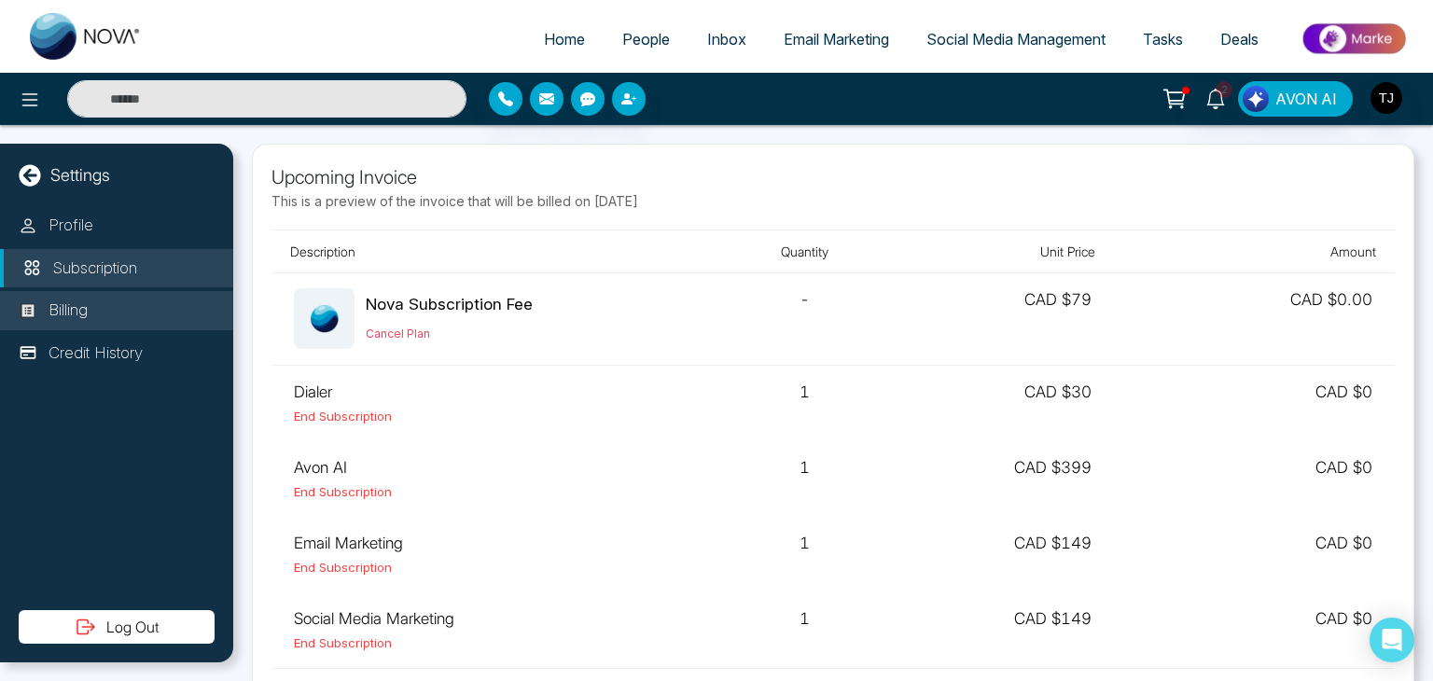
click at [151, 313] on li "Billing" at bounding box center [116, 310] width 233 height 39
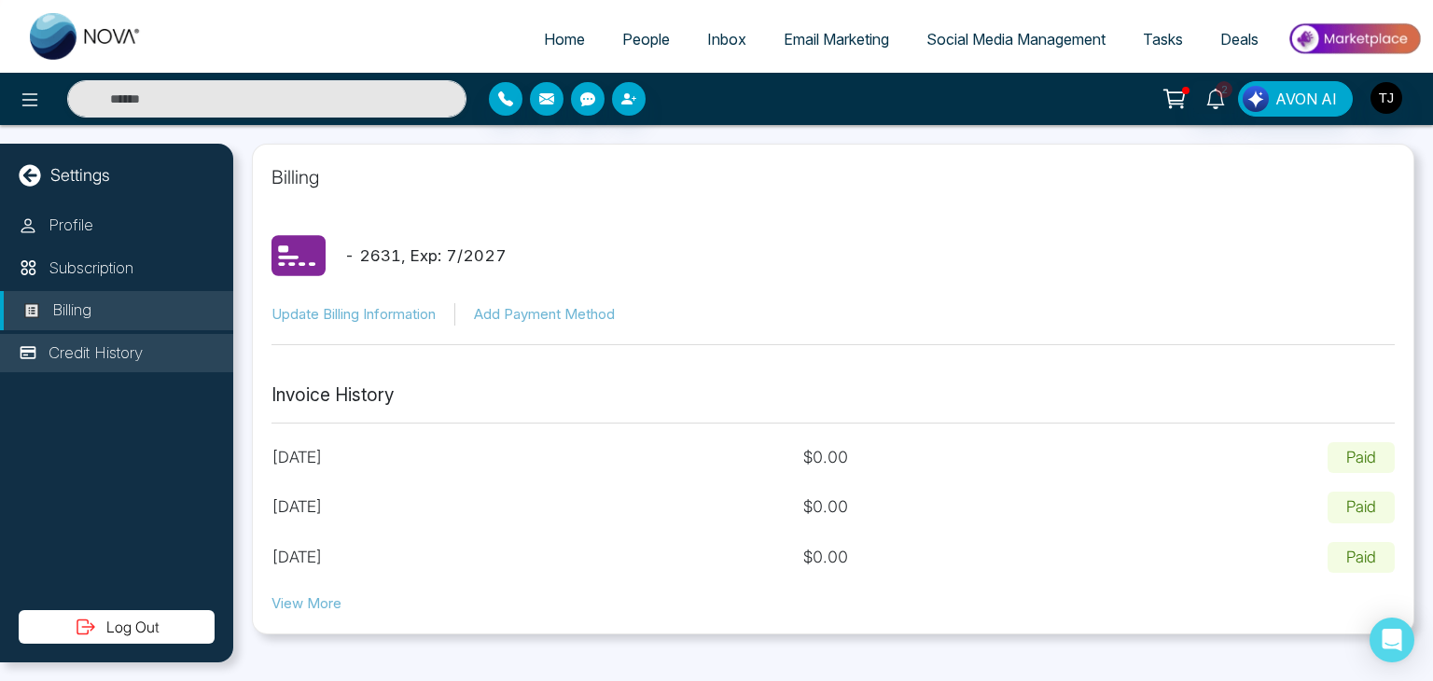
click at [153, 355] on li "Credit History" at bounding box center [116, 353] width 233 height 39
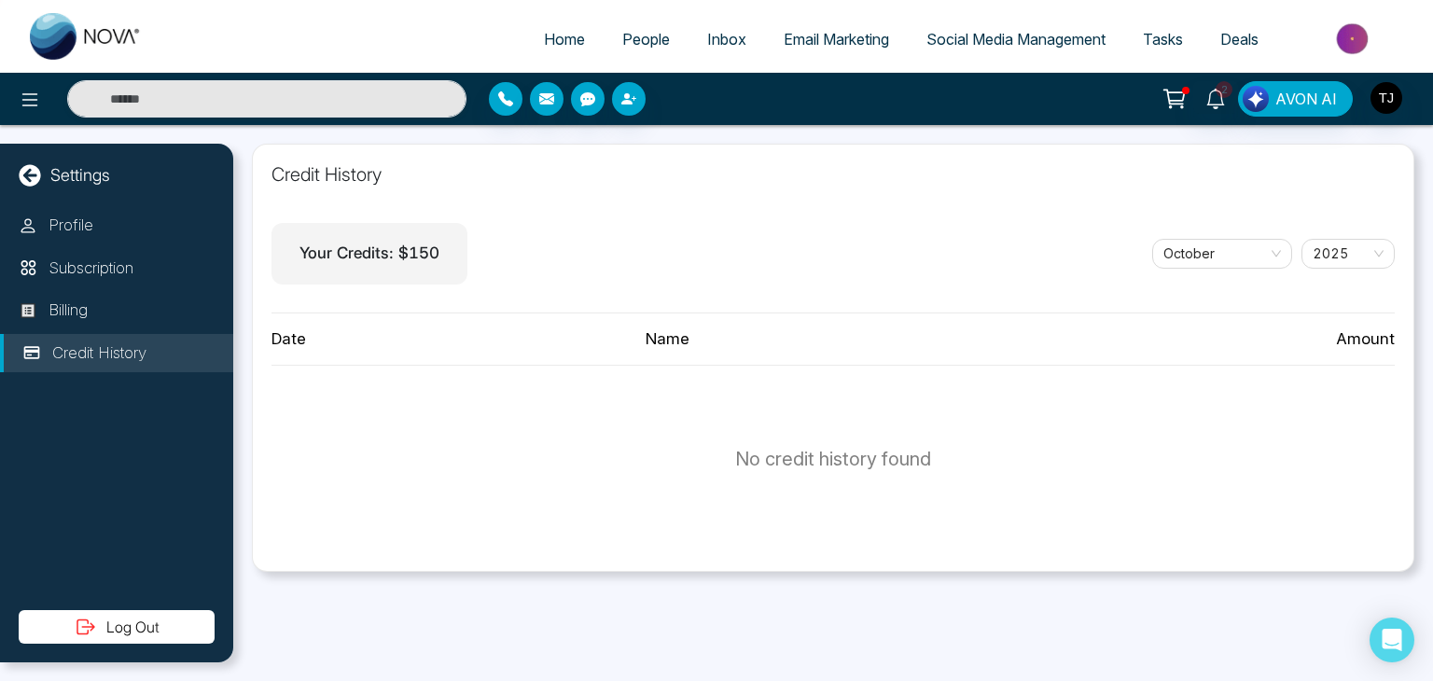
click at [25, 180] on icon at bounding box center [29, 174] width 21 height 21
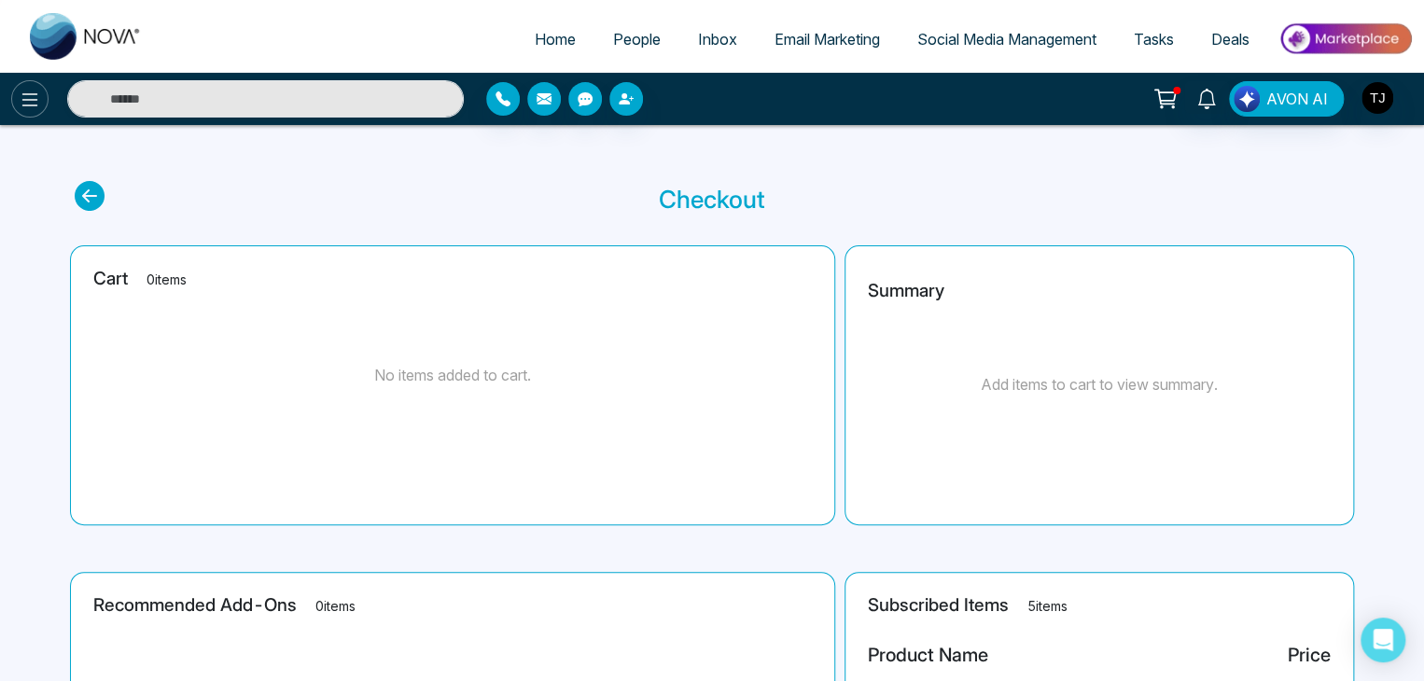
click at [36, 90] on icon at bounding box center [30, 100] width 22 height 22
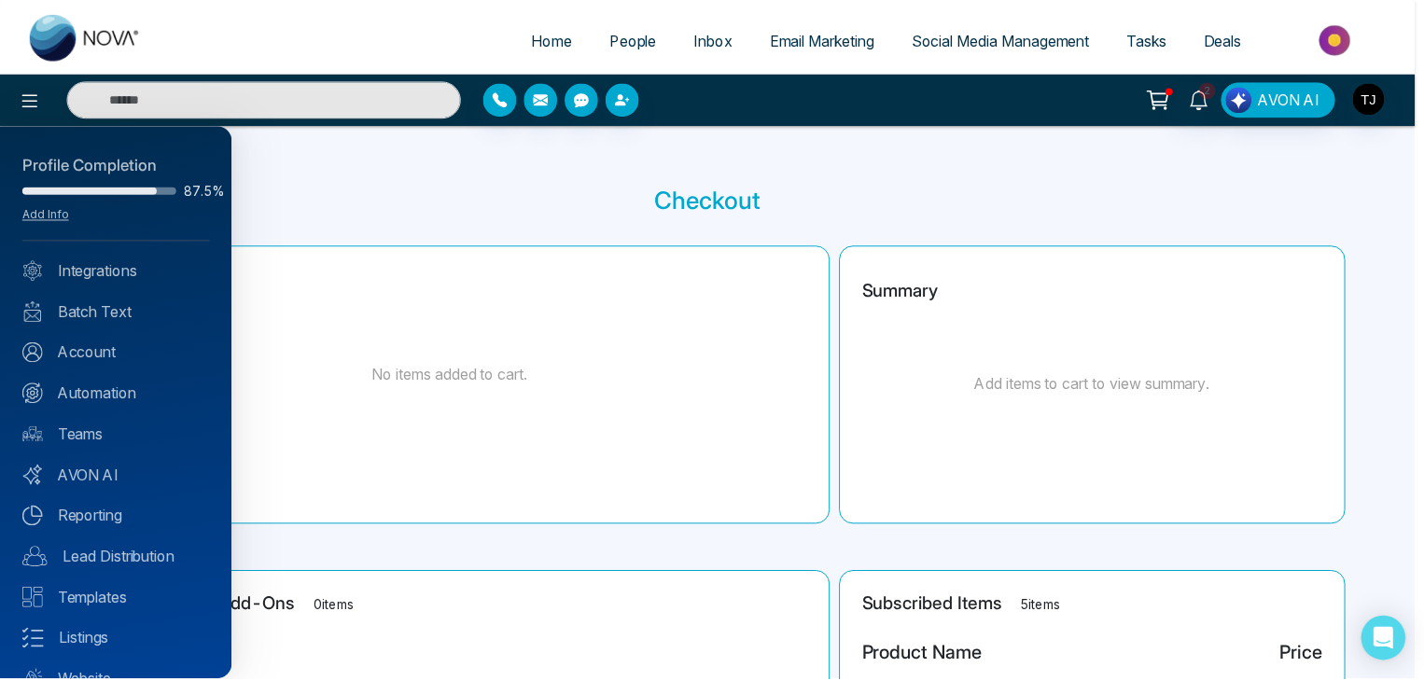
scroll to position [74, 0]
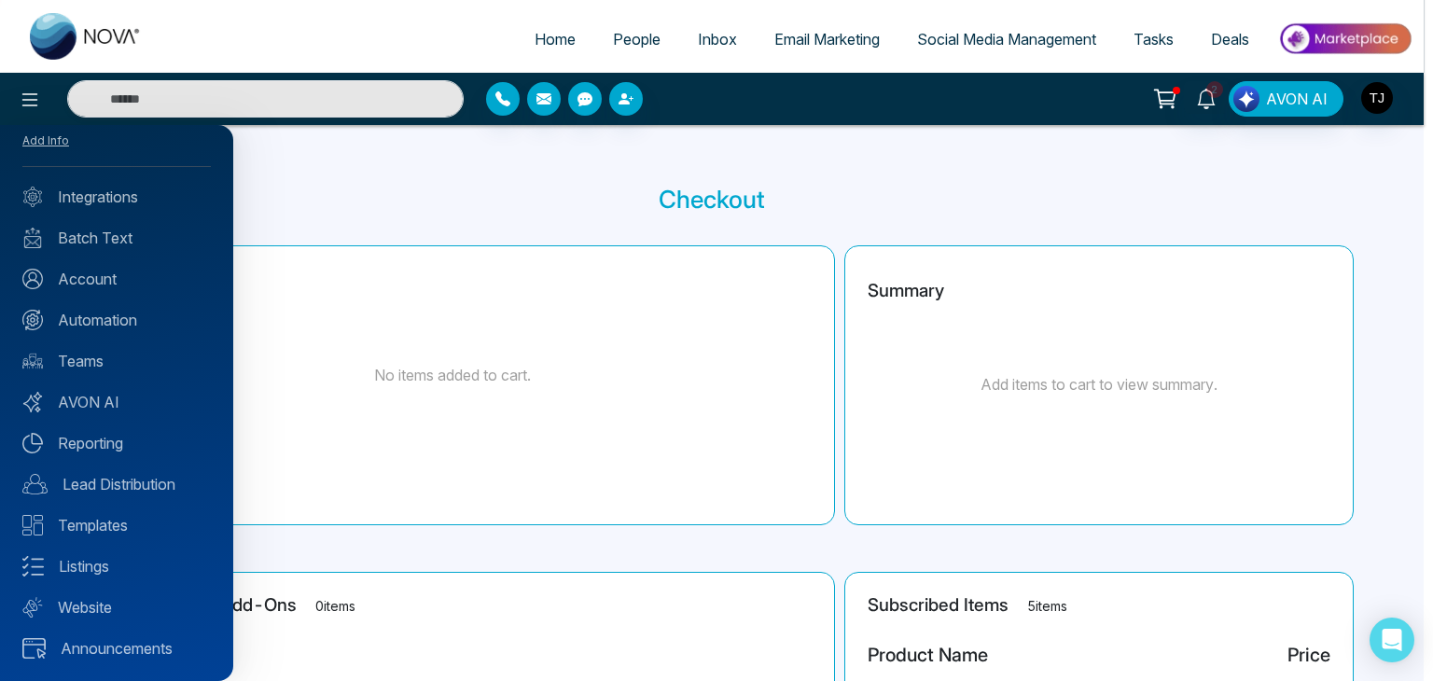
click at [103, 184] on div "Profile Completion 87.5% Add Info Integrations Batch Text Account Automation Te…" at bounding box center [116, 403] width 233 height 556
click at [104, 196] on link "Integrations" at bounding box center [116, 197] width 188 height 22
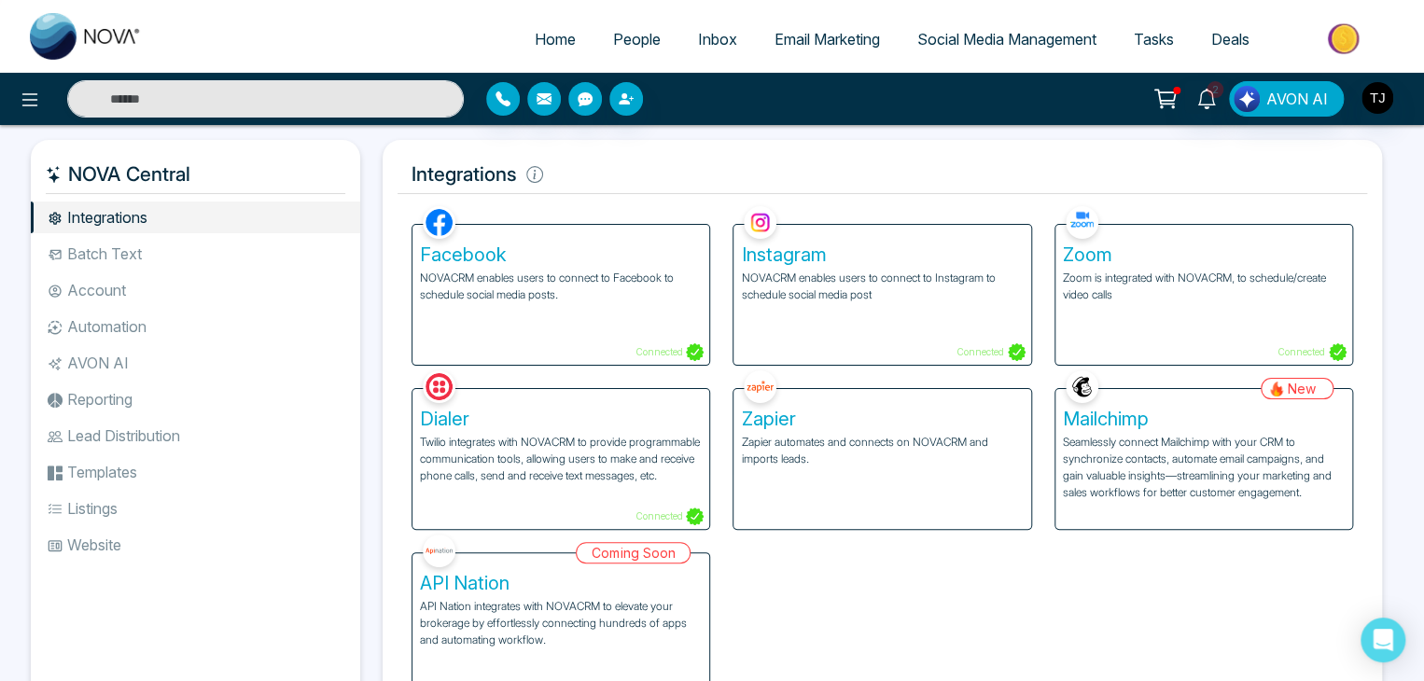
click at [119, 255] on li "Batch Text" at bounding box center [195, 254] width 329 height 32
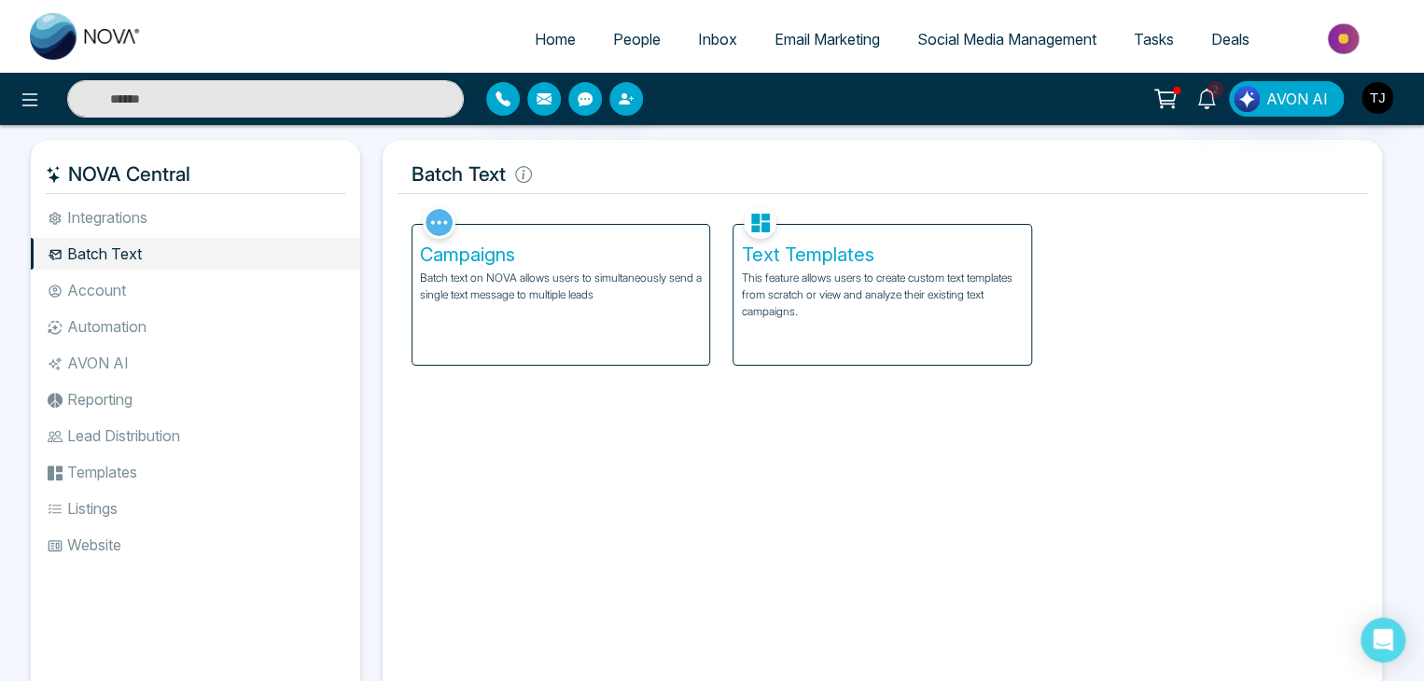
click at [129, 301] on li "Account" at bounding box center [195, 290] width 329 height 32
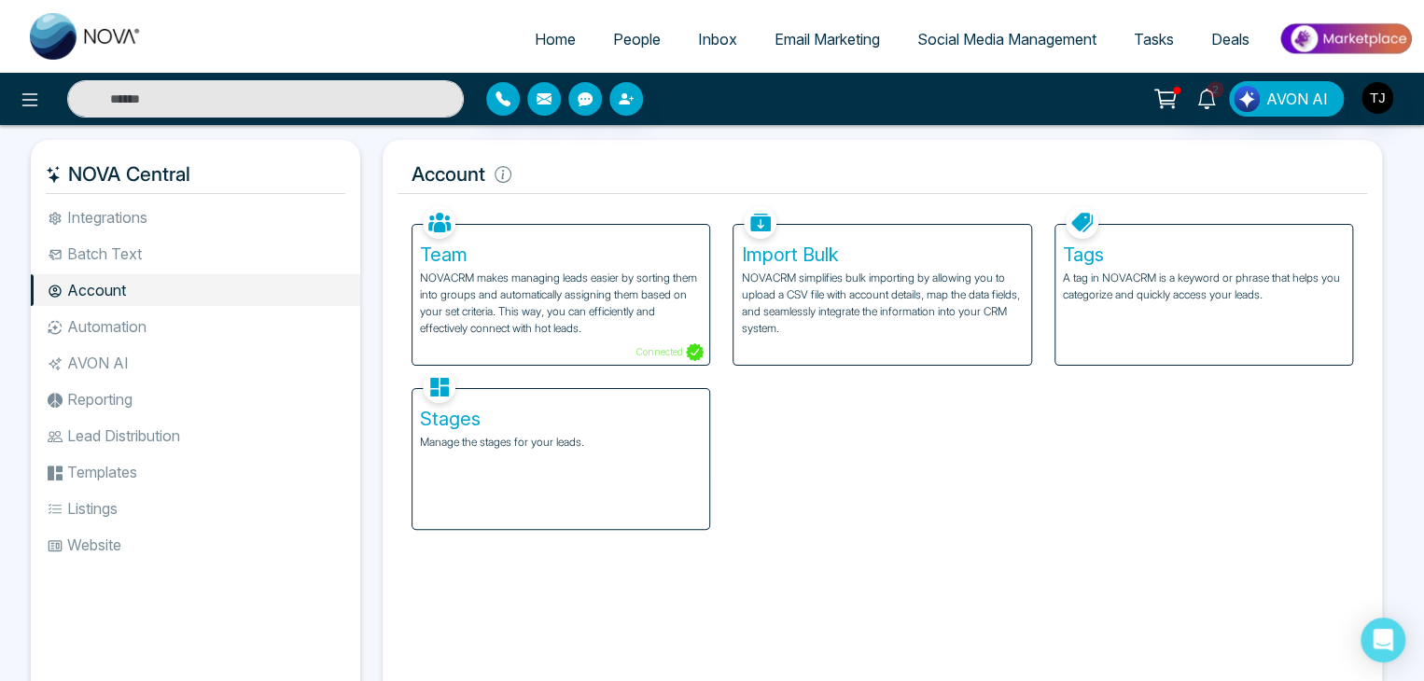
click at [138, 321] on li "Automation" at bounding box center [195, 327] width 329 height 32
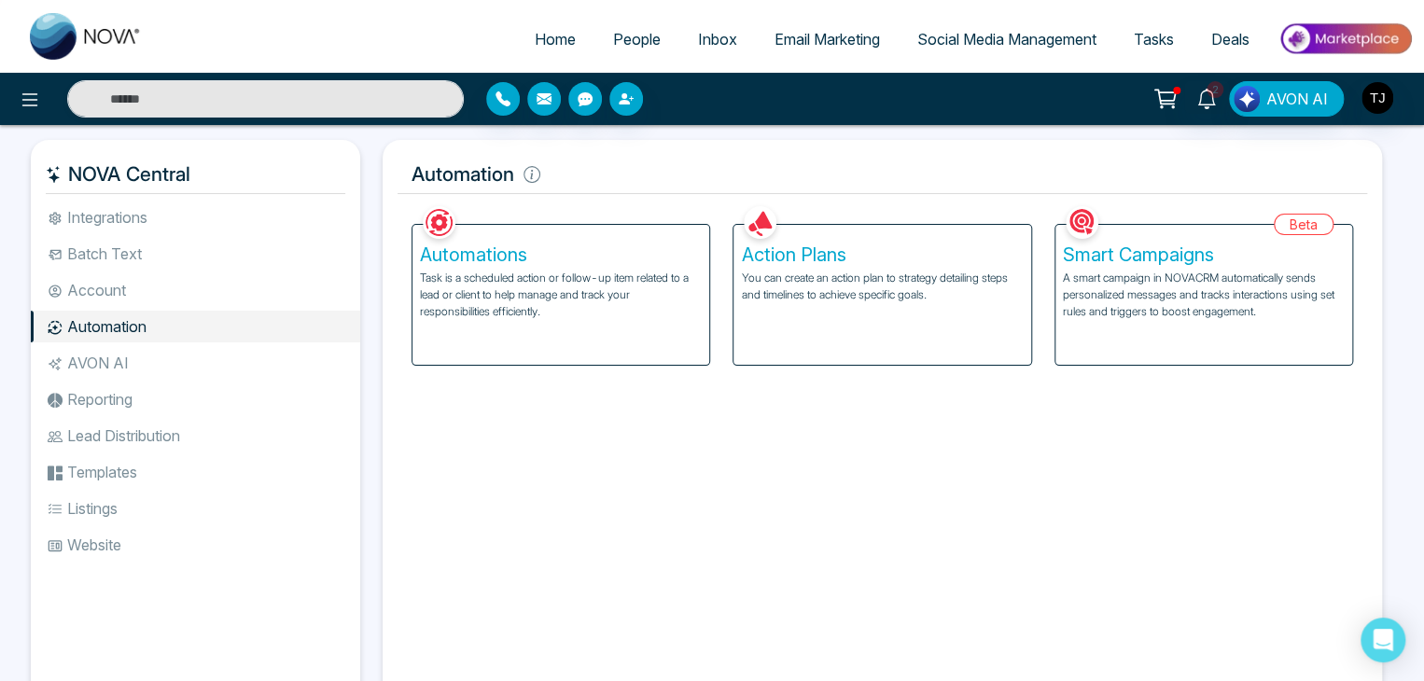
click at [155, 350] on li "AVON AI" at bounding box center [195, 363] width 329 height 32
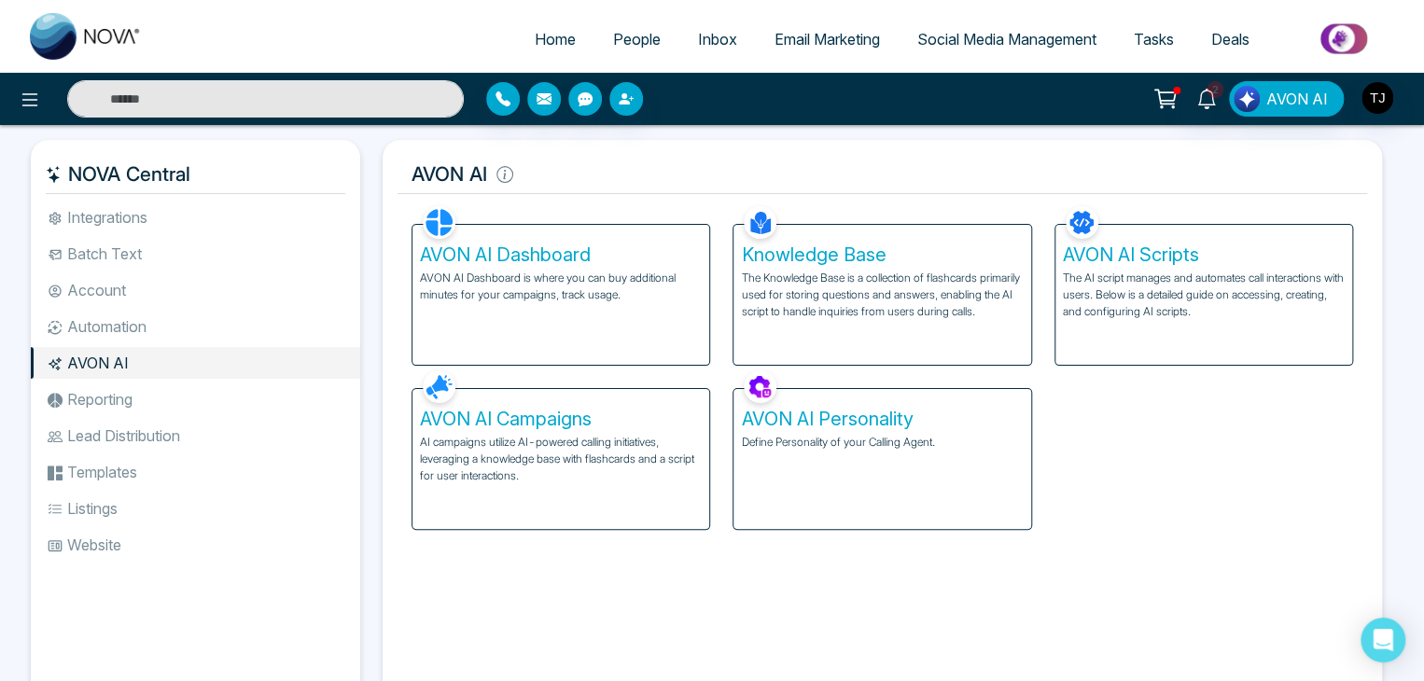
click at [169, 382] on ul "Integrations Batch Text Account Automation AVON AI Reporting Lead Distribution …" at bounding box center [195, 440] width 329 height 477
click at [174, 396] on li "Reporting" at bounding box center [195, 399] width 329 height 32
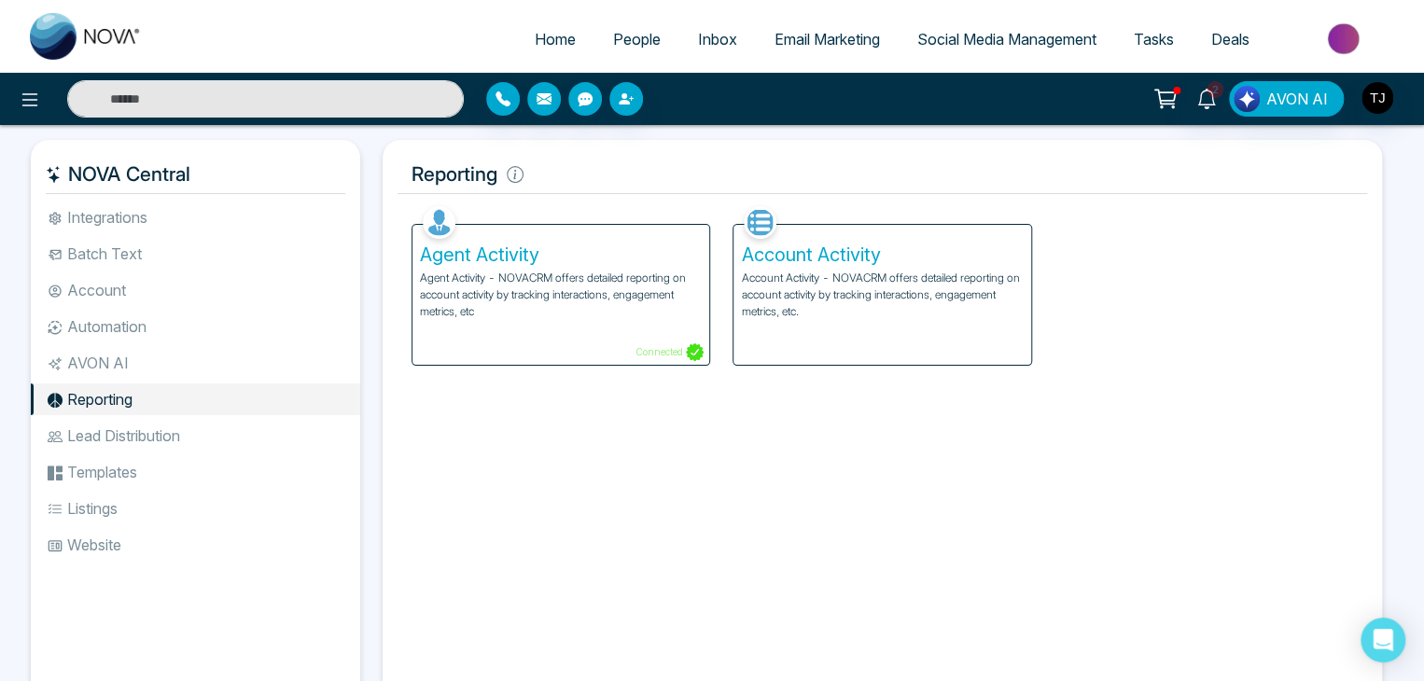
click at [185, 429] on li "Lead Distribution" at bounding box center [195, 436] width 329 height 32
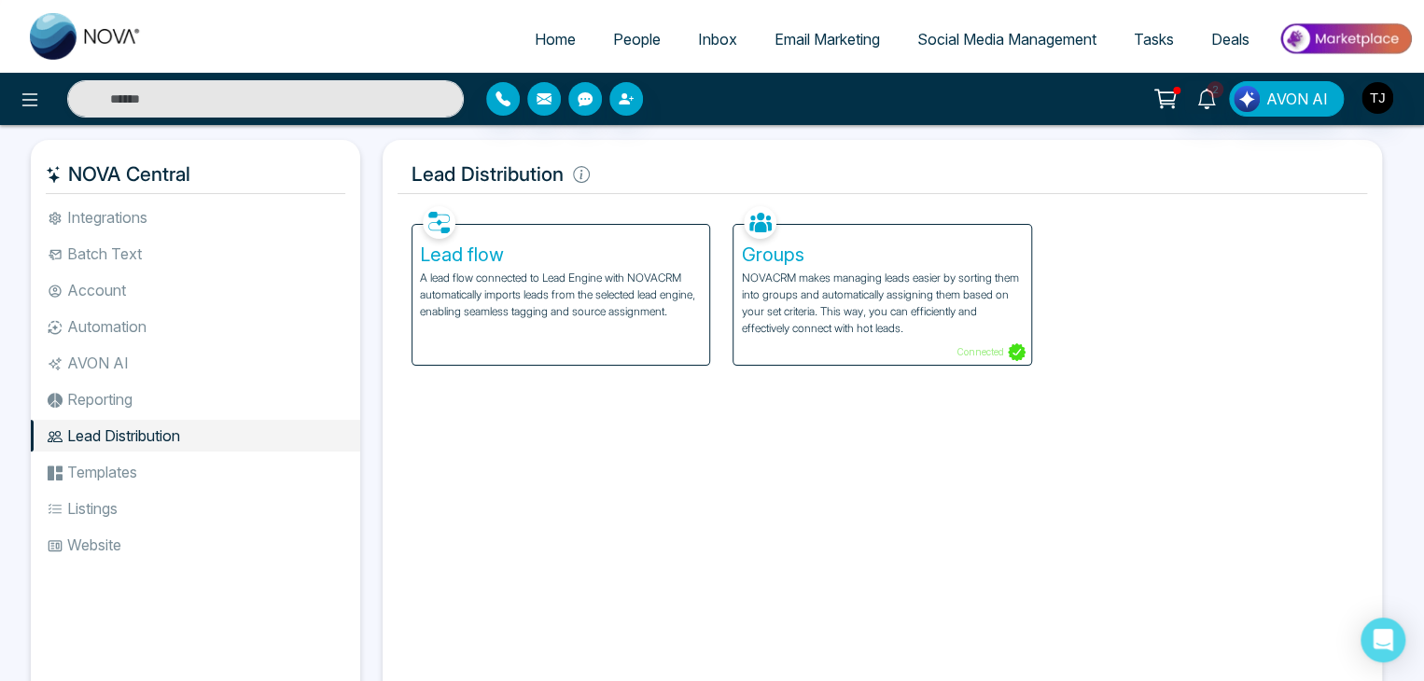
click at [194, 462] on li "Templates" at bounding box center [195, 472] width 329 height 32
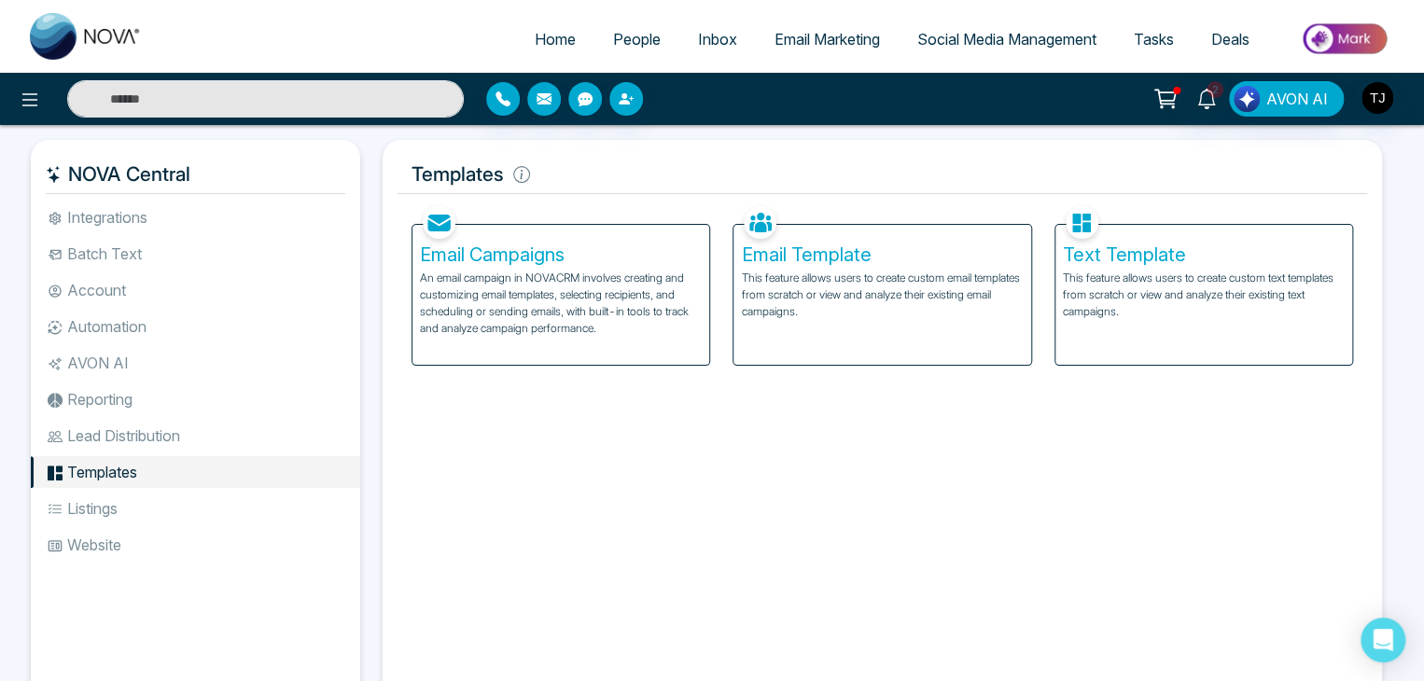
click at [202, 501] on li "Listings" at bounding box center [195, 509] width 329 height 32
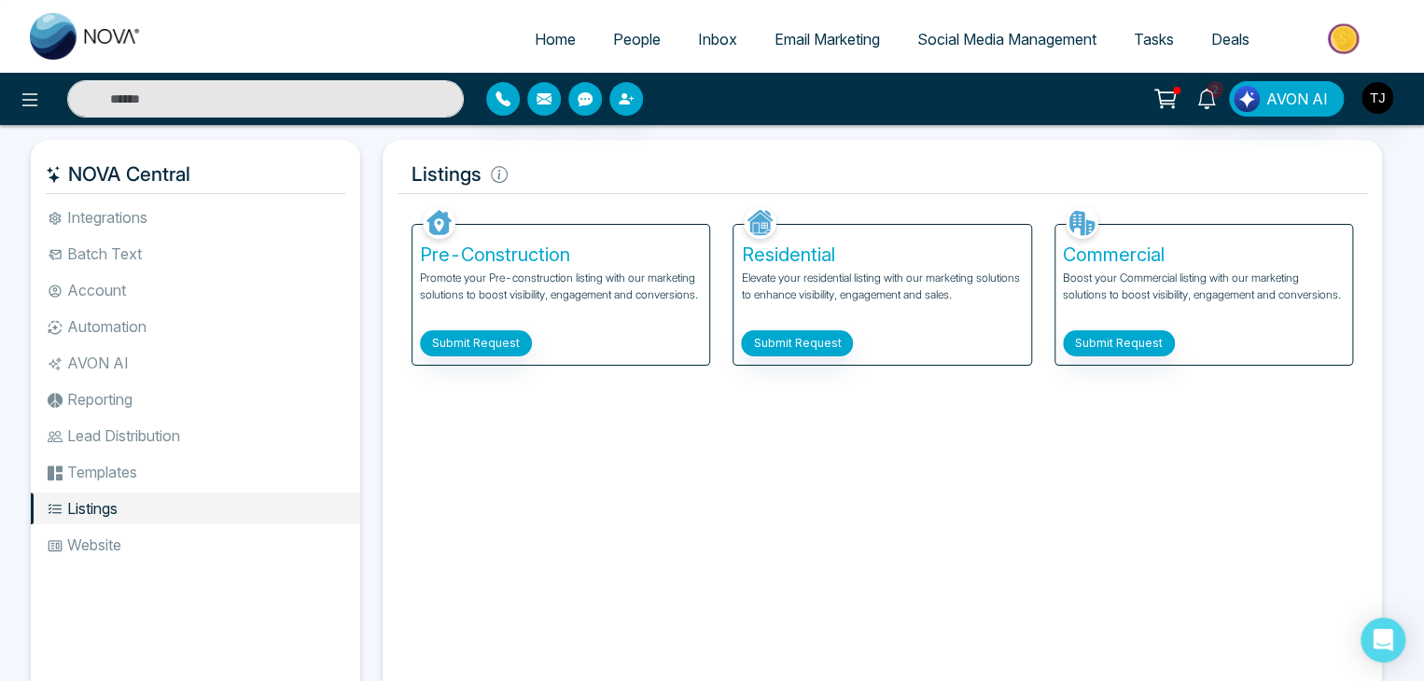
click at [210, 529] on li "Website" at bounding box center [195, 545] width 329 height 32
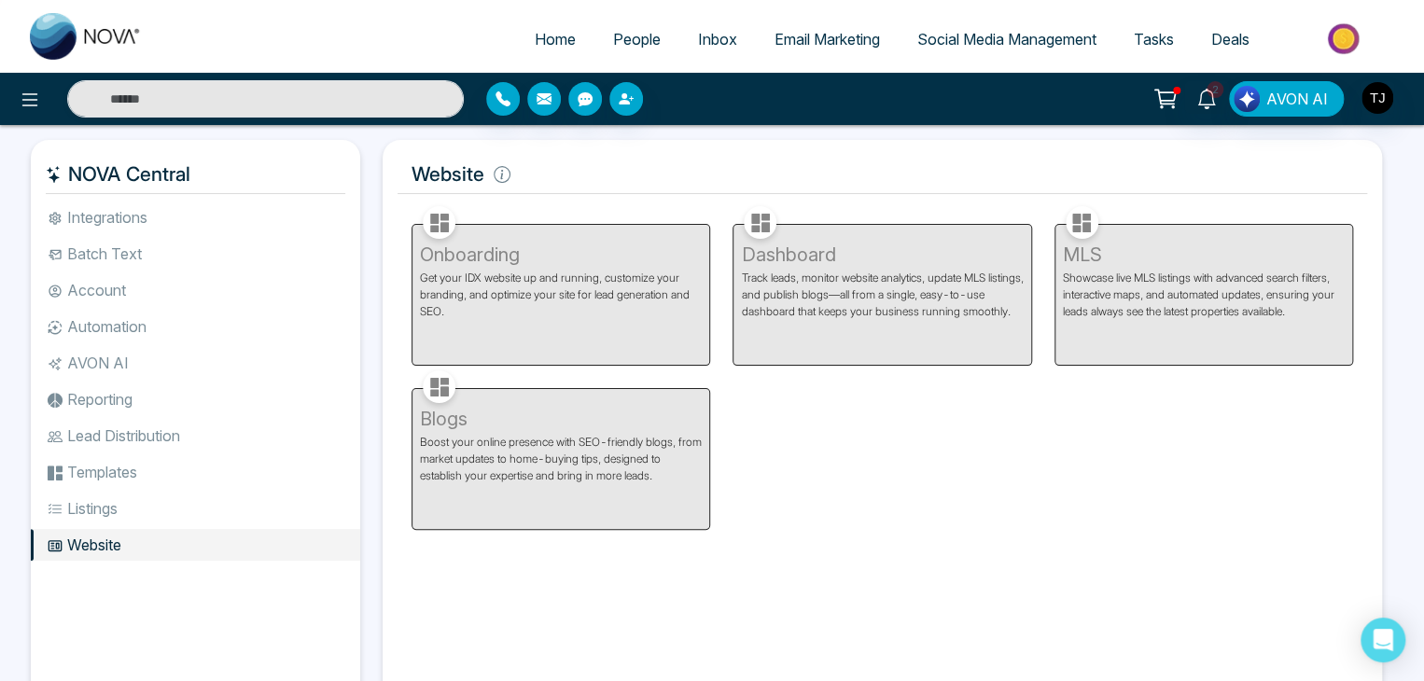
click at [272, 222] on li "Integrations" at bounding box center [195, 218] width 329 height 32
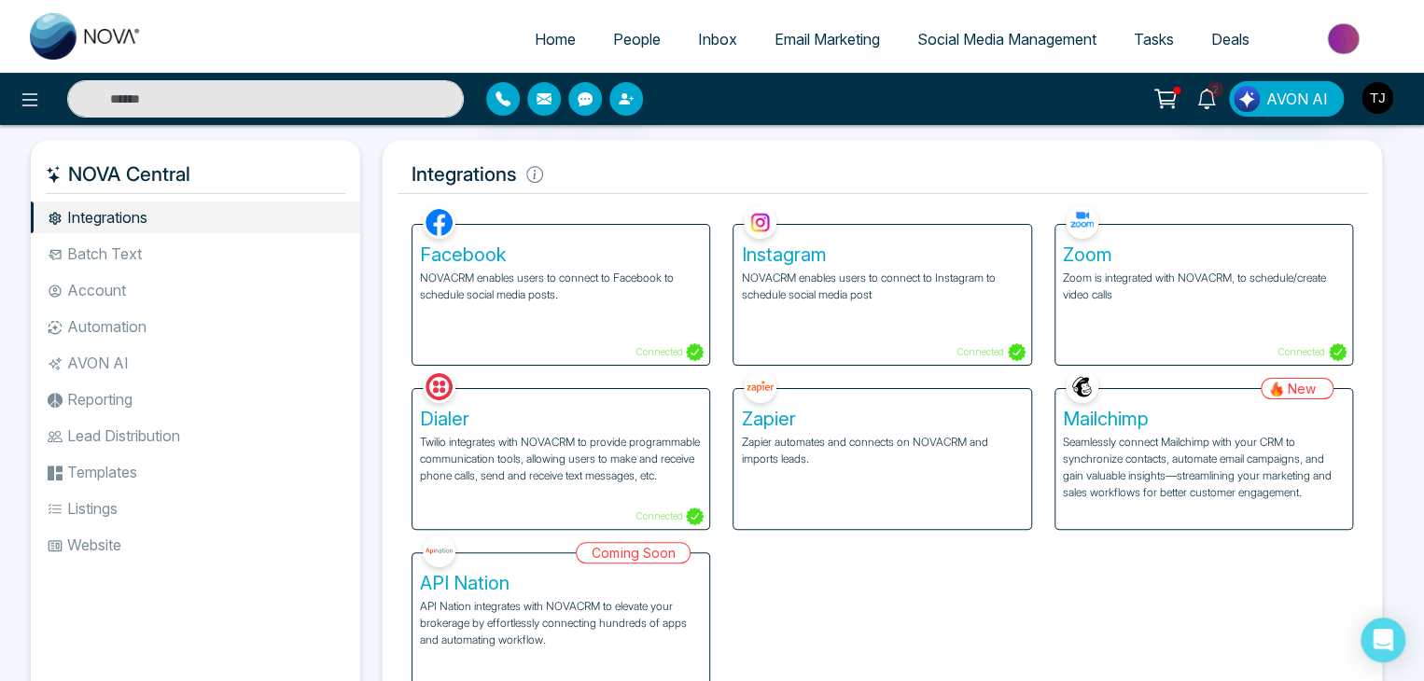
click at [554, 48] on span "Home" at bounding box center [555, 39] width 41 height 19
select select "*"
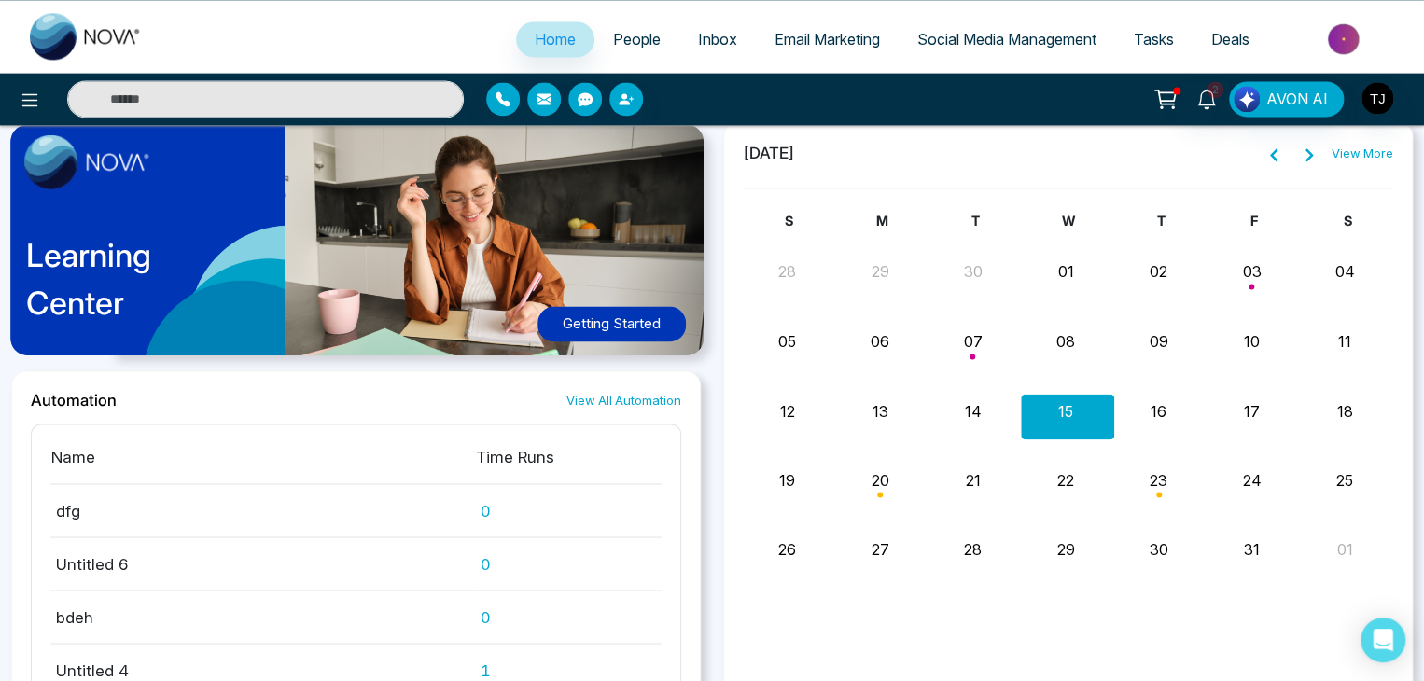
scroll to position [1572, 0]
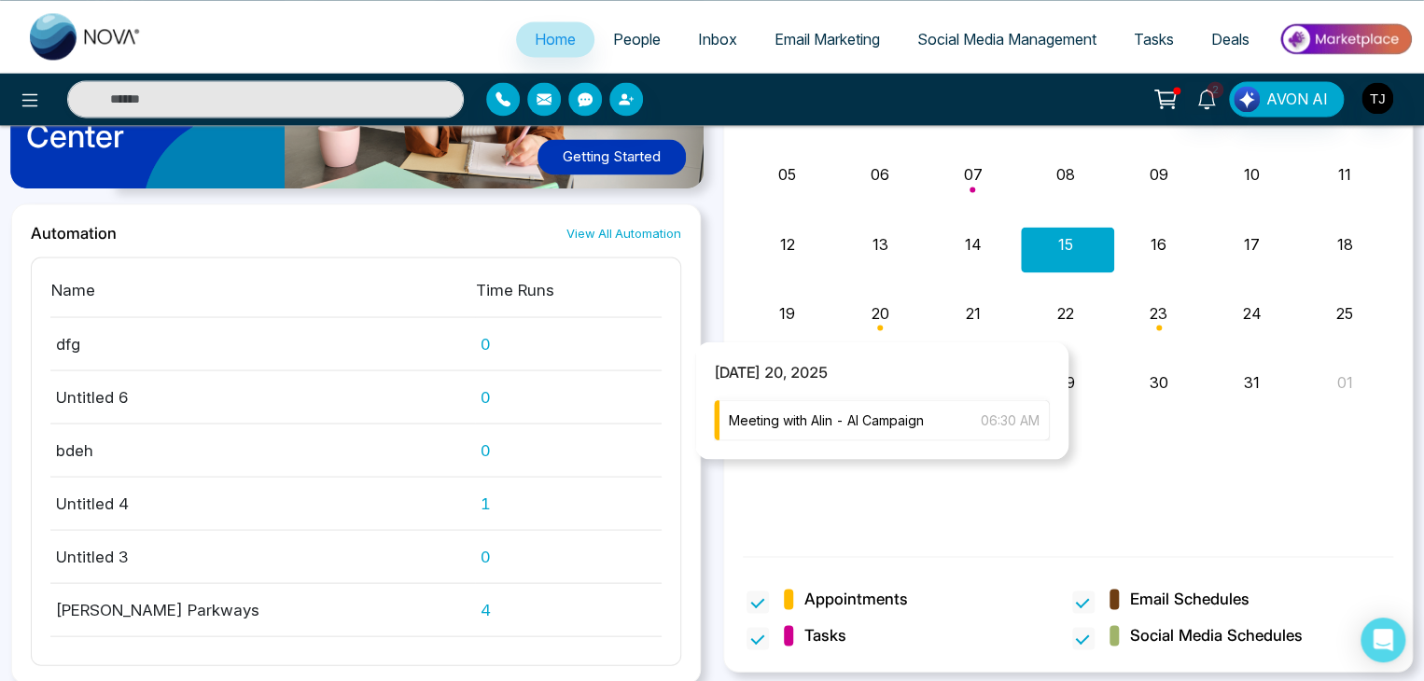
click at [902, 426] on span "Meeting with Alin - AI Campaign" at bounding box center [826, 420] width 195 height 21
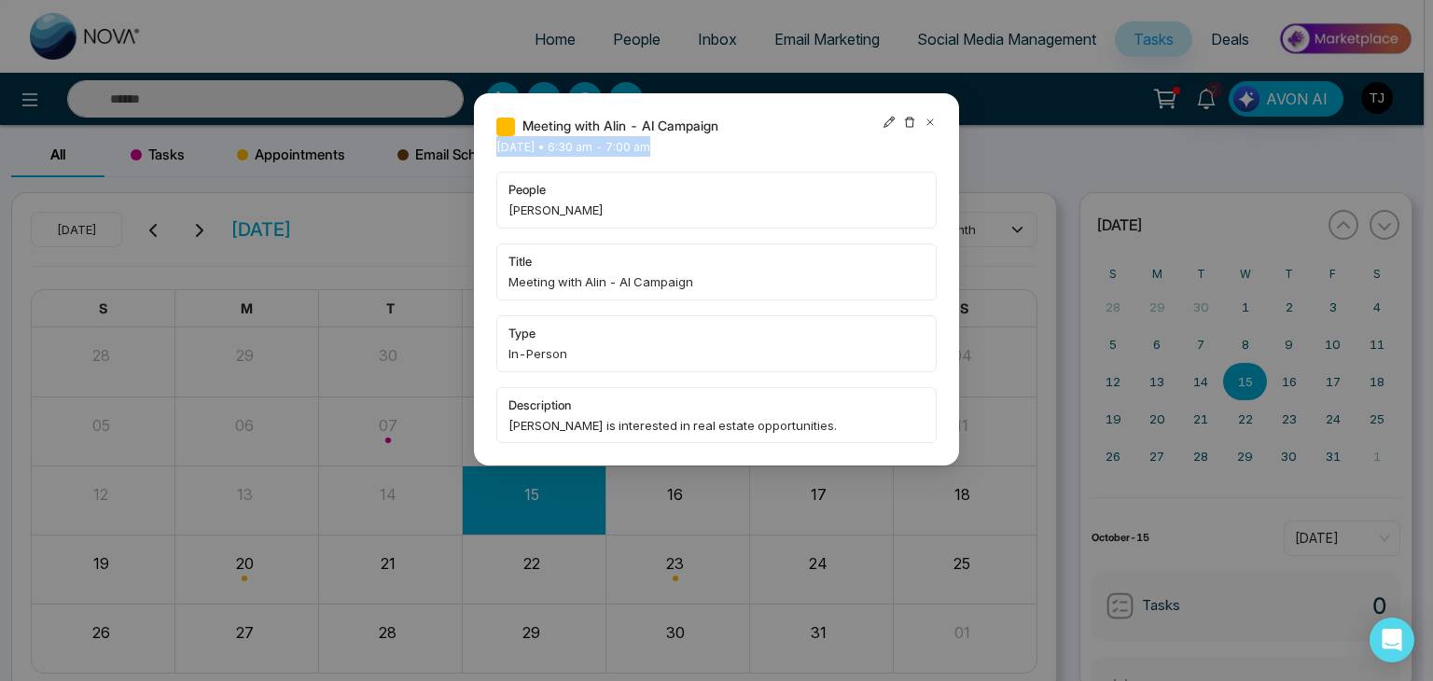
drag, startPoint x: 659, startPoint y: 149, endPoint x: 772, endPoint y: 129, distance: 114.7
click at [772, 129] on div "Meeting with Alin - AI Campaign Monday October-20-2025 • 6:30 am - 7:00 am peop…" at bounding box center [716, 279] width 440 height 327
click at [770, 147] on div "Meeting with Alin - AI Campaign Monday October-20-2025 • 6:30 am - 7:00 am peop…" at bounding box center [716, 279] width 440 height 327
drag, startPoint x: 770, startPoint y: 147, endPoint x: 652, endPoint y: 146, distance: 117.6
click at [652, 146] on div "Meeting with Alin - AI Campaign Monday October-20-2025 • 6:30 am - 7:00 am peop…" at bounding box center [716, 279] width 440 height 327
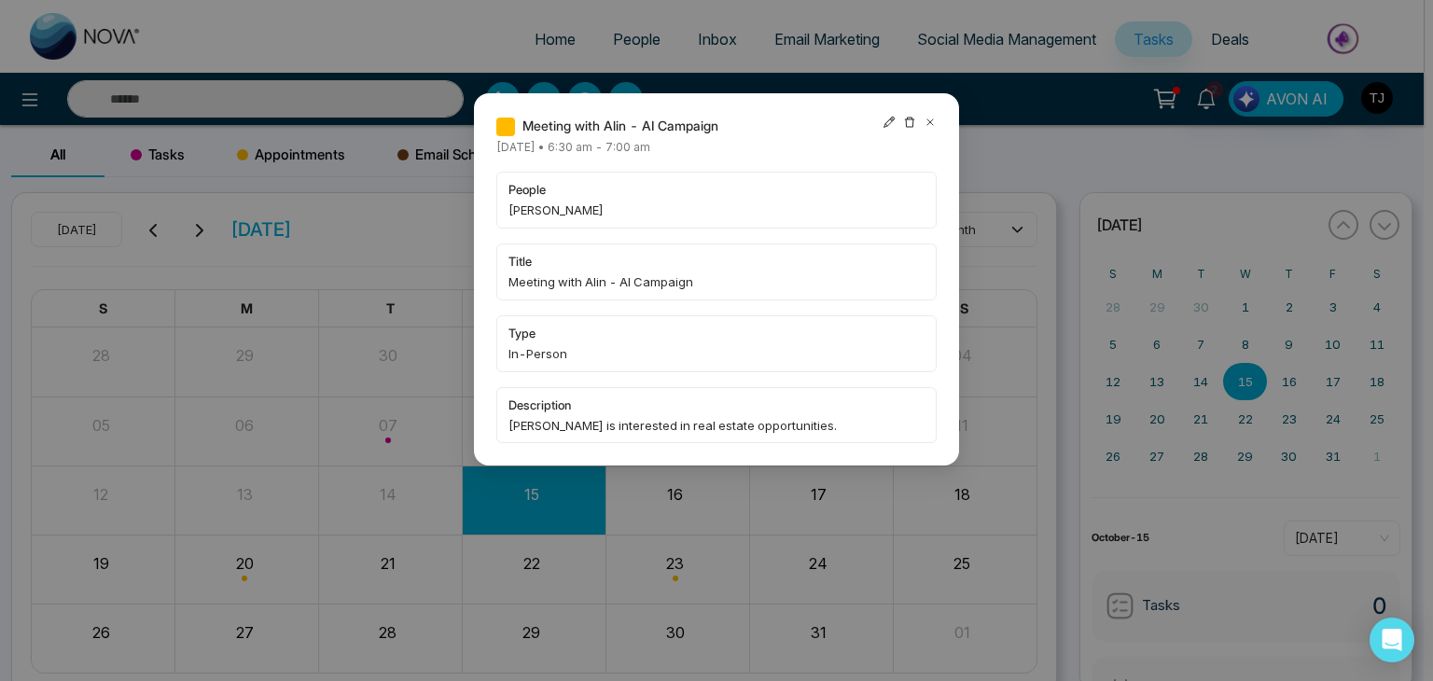
click at [779, 146] on div "Meeting with Alin - AI Campaign Monday October-20-2025 • 6:30 am - 7:00 am peop…" at bounding box center [716, 279] width 440 height 327
drag, startPoint x: 654, startPoint y: 152, endPoint x: 750, endPoint y: 136, distance: 97.4
click at [750, 136] on div "Meeting with Alin - AI Campaign Monday October-20-2025 • 6:30 am - 7:00 am peop…" at bounding box center [716, 279] width 440 height 327
drag, startPoint x: 773, startPoint y: 153, endPoint x: 657, endPoint y: 146, distance: 116.8
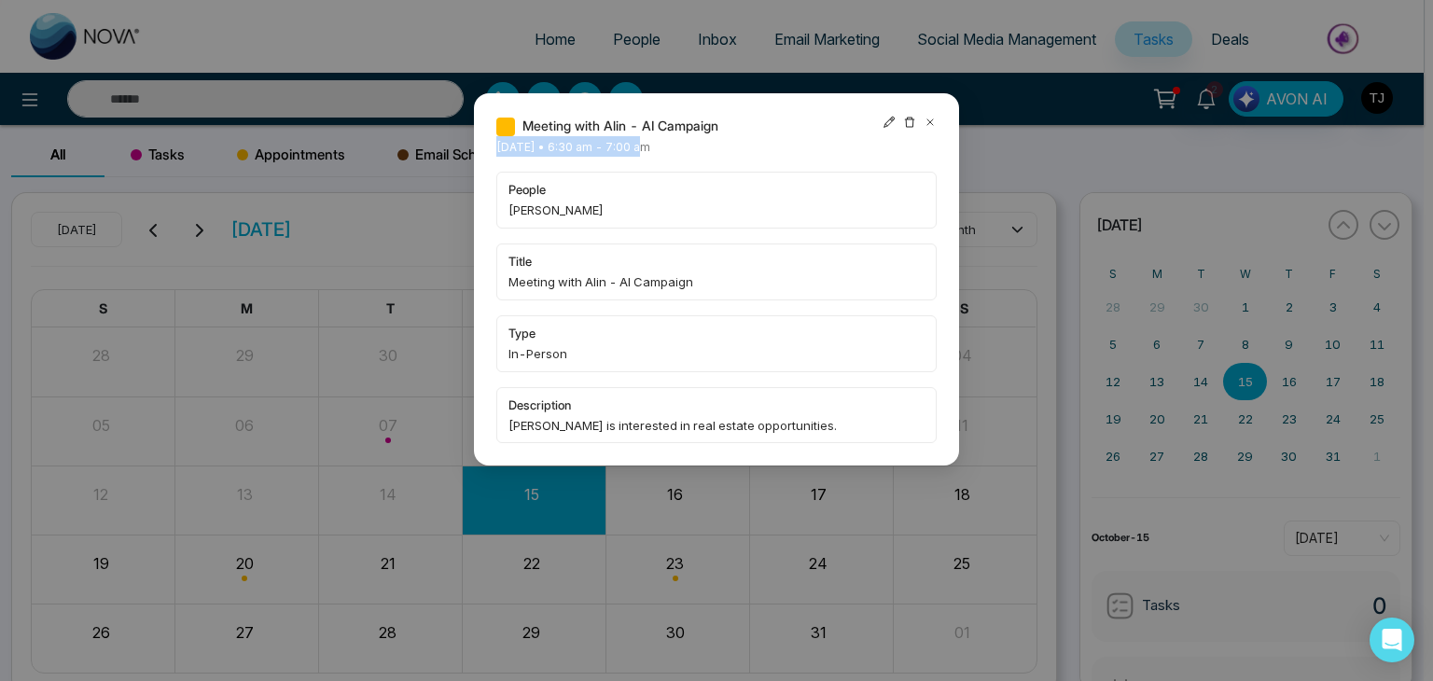
click at [657, 146] on div "Meeting with Alin - AI Campaign Monday October-20-2025 • 6:30 am - 7:00 am peop…" at bounding box center [716, 279] width 440 height 327
click at [650, 152] on span "Monday October-20-2025 • 6:30 am - 7:00 am" at bounding box center [573, 147] width 154 height 14
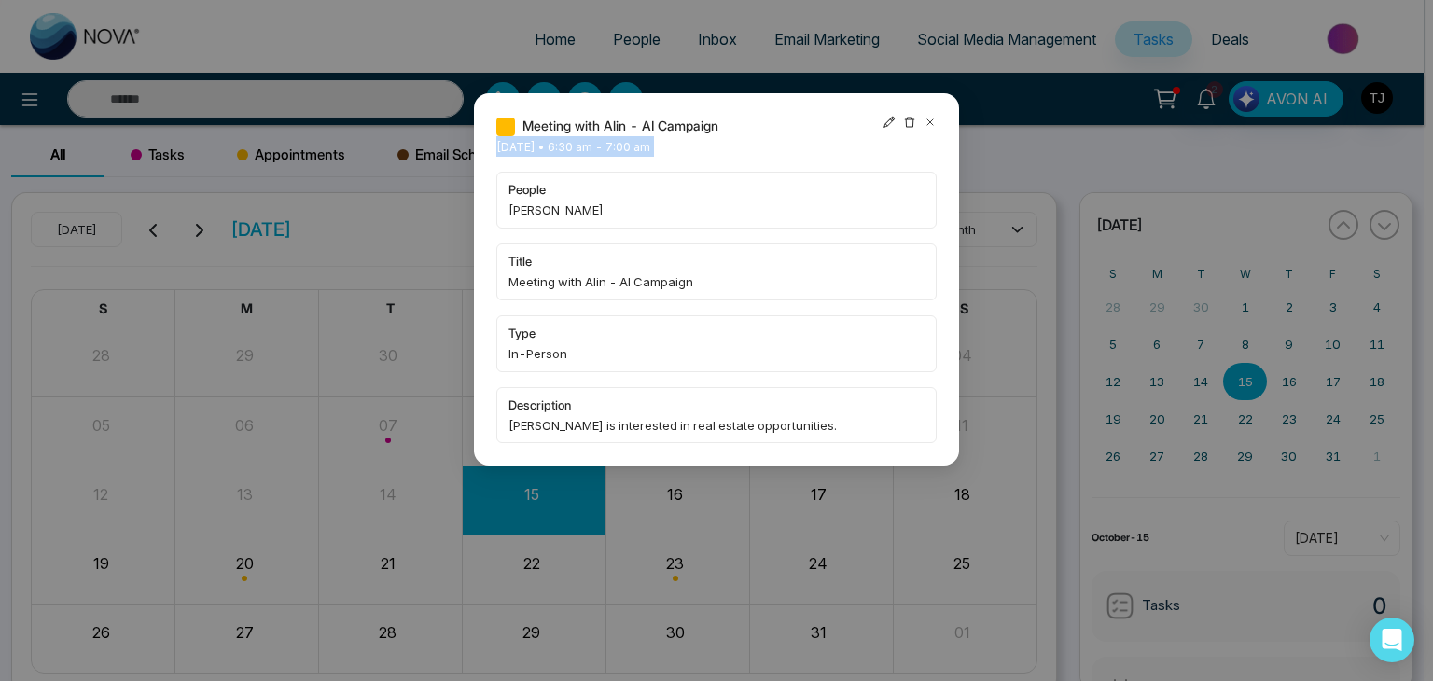
click at [650, 152] on span "Monday October-20-2025 • 6:30 am - 7:00 am" at bounding box center [573, 147] width 154 height 14
click at [664, 355] on span "In-Person" at bounding box center [716, 353] width 416 height 19
drag, startPoint x: 513, startPoint y: 355, endPoint x: 588, endPoint y: 358, distance: 74.7
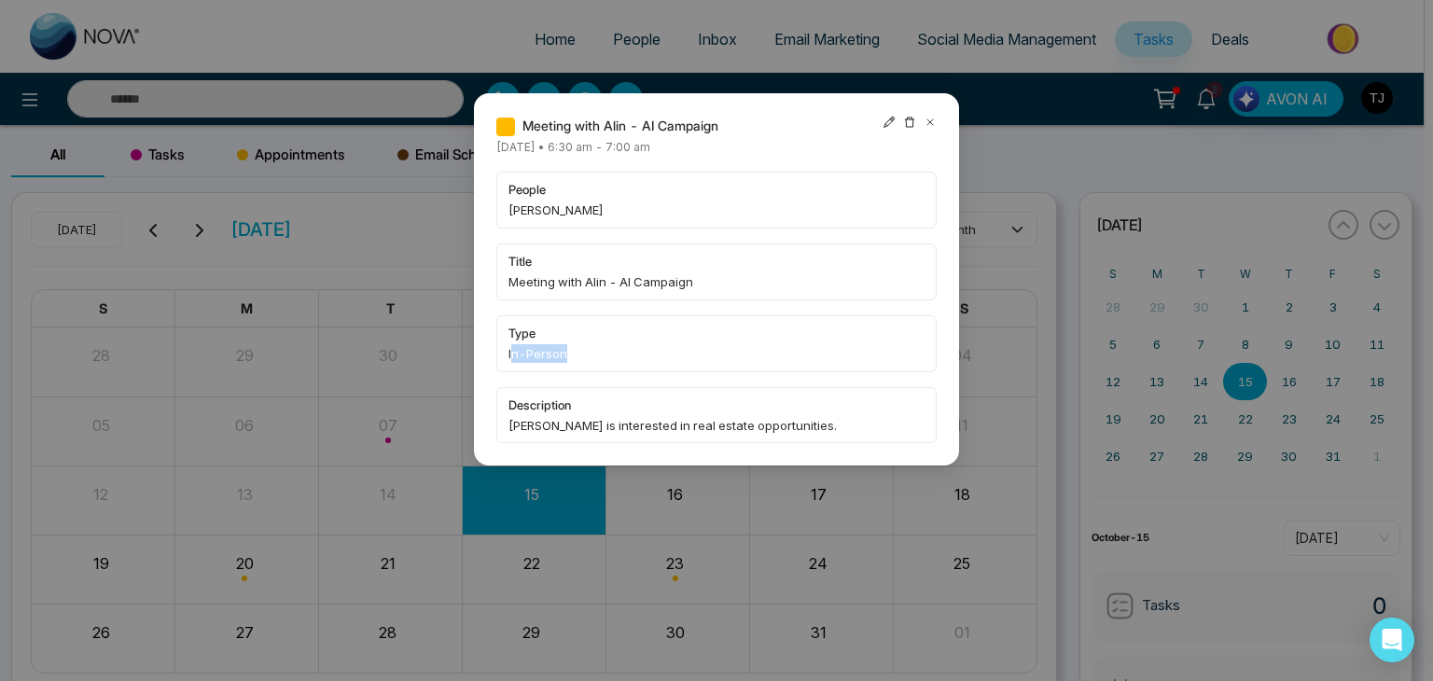
click at [588, 358] on span "In-Person" at bounding box center [716, 353] width 416 height 19
drag, startPoint x: 588, startPoint y: 358, endPoint x: 570, endPoint y: 357, distance: 17.8
click at [570, 357] on span "In-Person" at bounding box center [716, 353] width 416 height 19
click at [563, 355] on span "In-Person" at bounding box center [716, 353] width 416 height 19
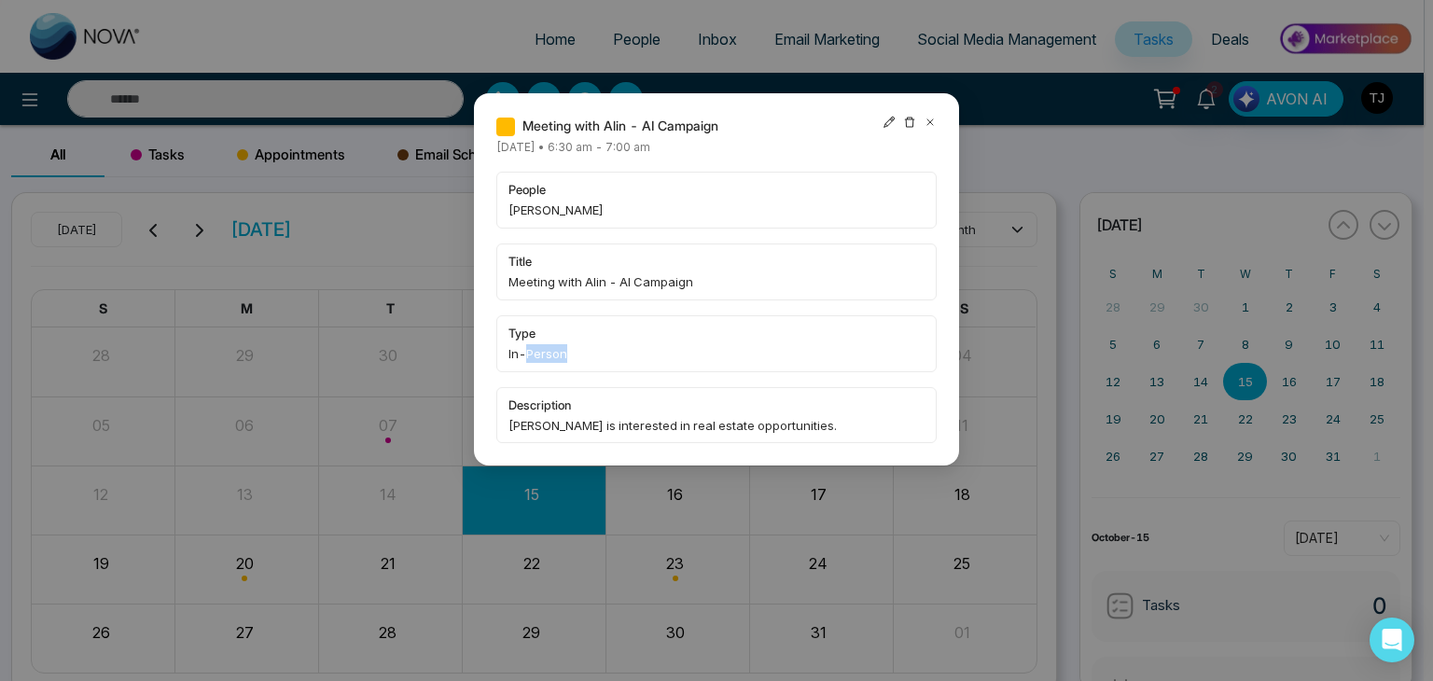
click at [563, 355] on span "In-Person" at bounding box center [716, 353] width 416 height 19
drag, startPoint x: 563, startPoint y: 355, endPoint x: 516, endPoint y: 356, distance: 46.7
click at [516, 356] on span "In-Person" at bounding box center [716, 353] width 416 height 19
click at [583, 348] on span "In-Person" at bounding box center [716, 353] width 416 height 19
drag, startPoint x: 653, startPoint y: 146, endPoint x: 772, endPoint y: 144, distance: 118.5
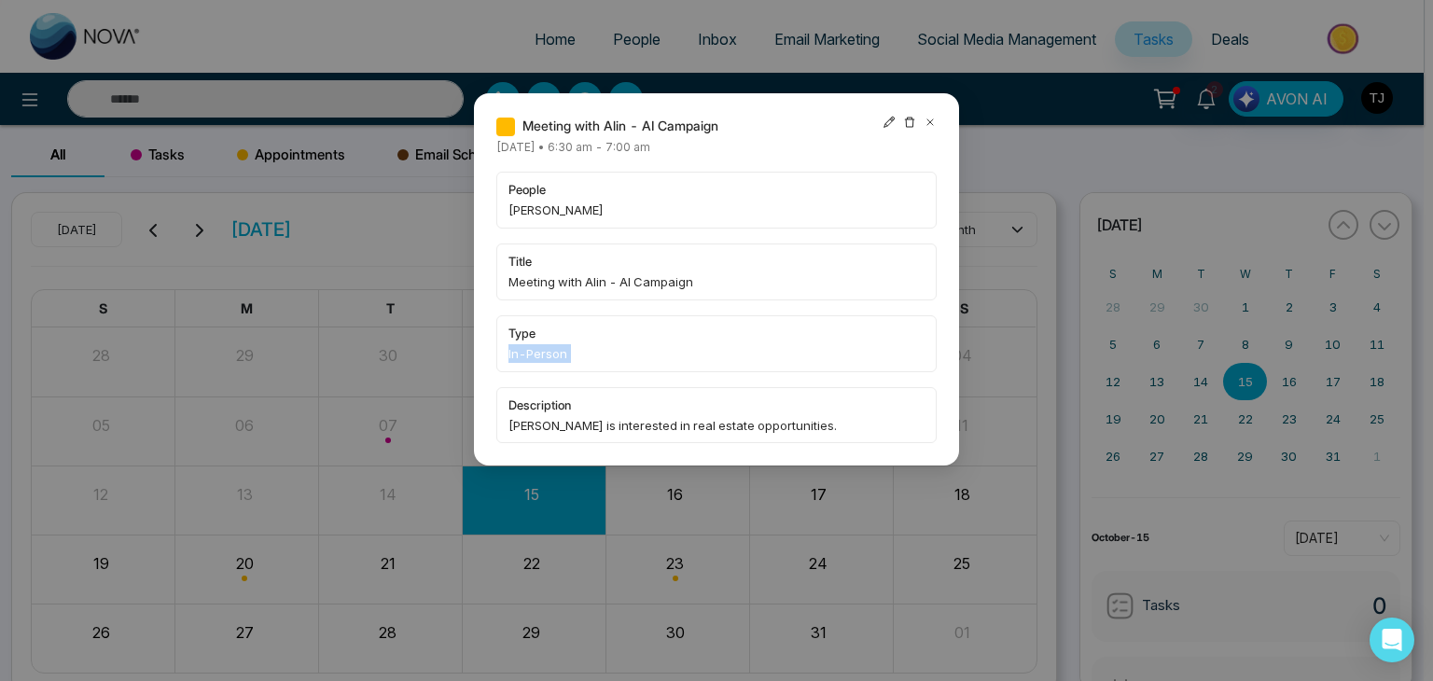
click at [772, 144] on div "Meeting with Alin - AI Campaign Monday October-20-2025 • 6:30 am - 7:00 am peop…" at bounding box center [716, 279] width 440 height 327
drag, startPoint x: 586, startPoint y: 352, endPoint x: 500, endPoint y: 353, distance: 85.8
click at [500, 353] on div "type In-Person" at bounding box center [716, 343] width 440 height 57
drag, startPoint x: 500, startPoint y: 353, endPoint x: 555, endPoint y: 344, distance: 55.7
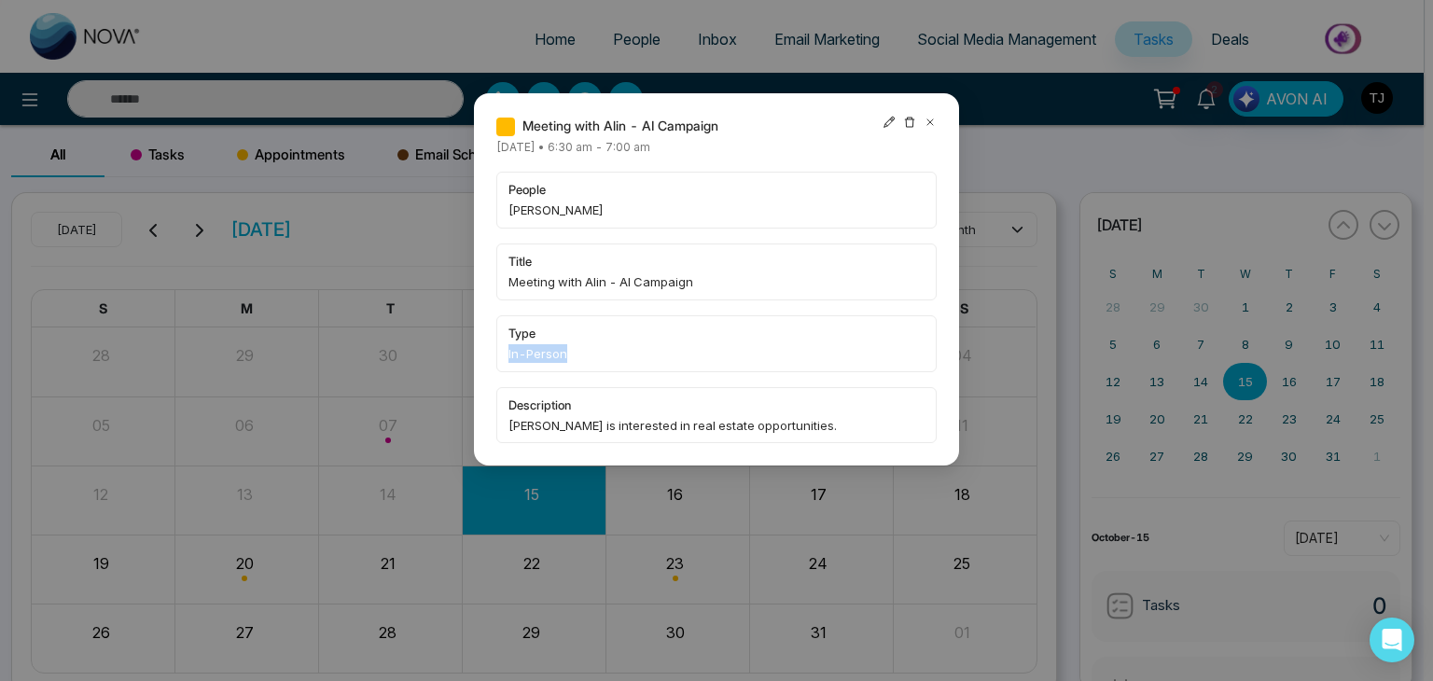
click at [555, 344] on span "In-Person" at bounding box center [716, 353] width 416 height 19
click at [561, 350] on span "In-Person" at bounding box center [716, 353] width 416 height 19
click at [566, 355] on span "In-Person" at bounding box center [716, 353] width 416 height 19
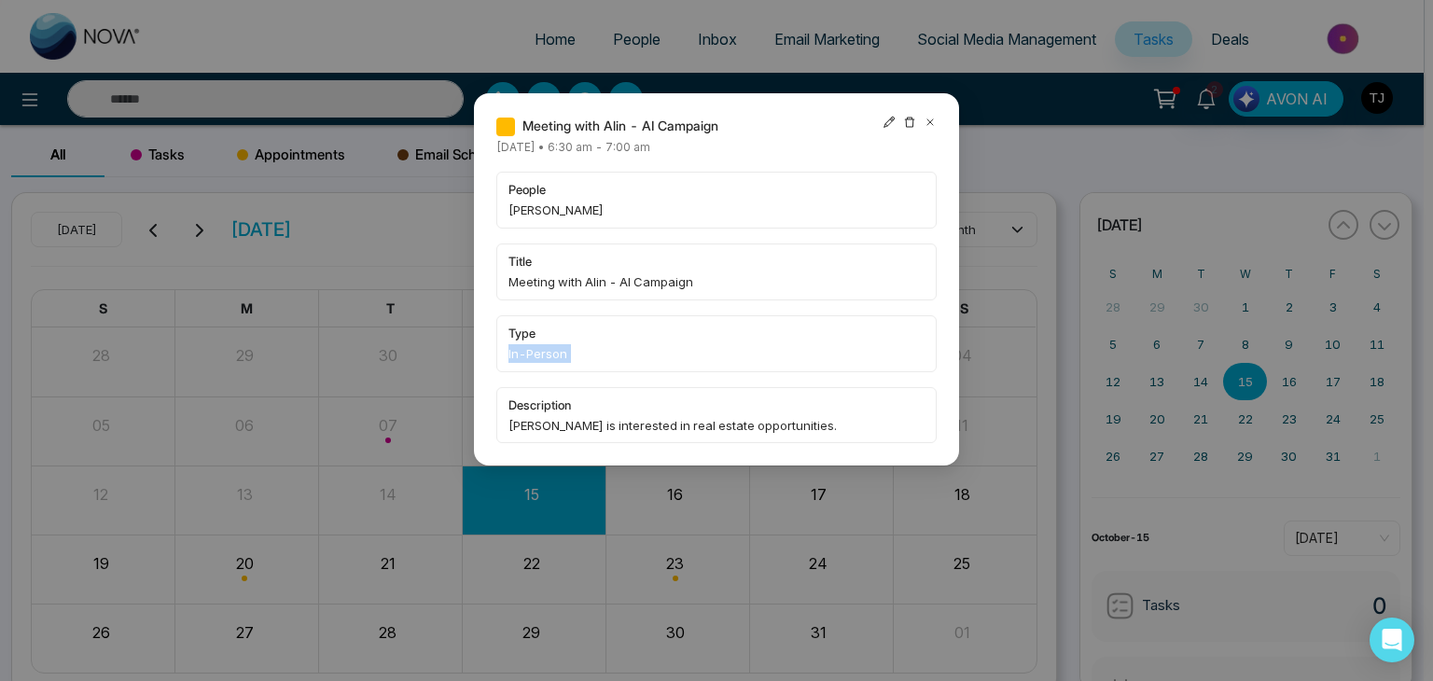
click at [566, 355] on span "In-Person" at bounding box center [716, 353] width 416 height 19
drag, startPoint x: 652, startPoint y: 152, endPoint x: 798, endPoint y: 146, distance: 145.7
click at [798, 146] on div "Meeting with Alin - AI Campaign Monday October-20-2025 • 6:30 am - 7:00 am peop…" at bounding box center [716, 279] width 440 height 327
click at [762, 150] on div "Meeting with Alin - AI Campaign Monday October-20-2025 • 6:30 am - 7:00 am peop…" at bounding box center [716, 279] width 440 height 327
click at [890, 121] on icon at bounding box center [889, 122] width 13 height 13
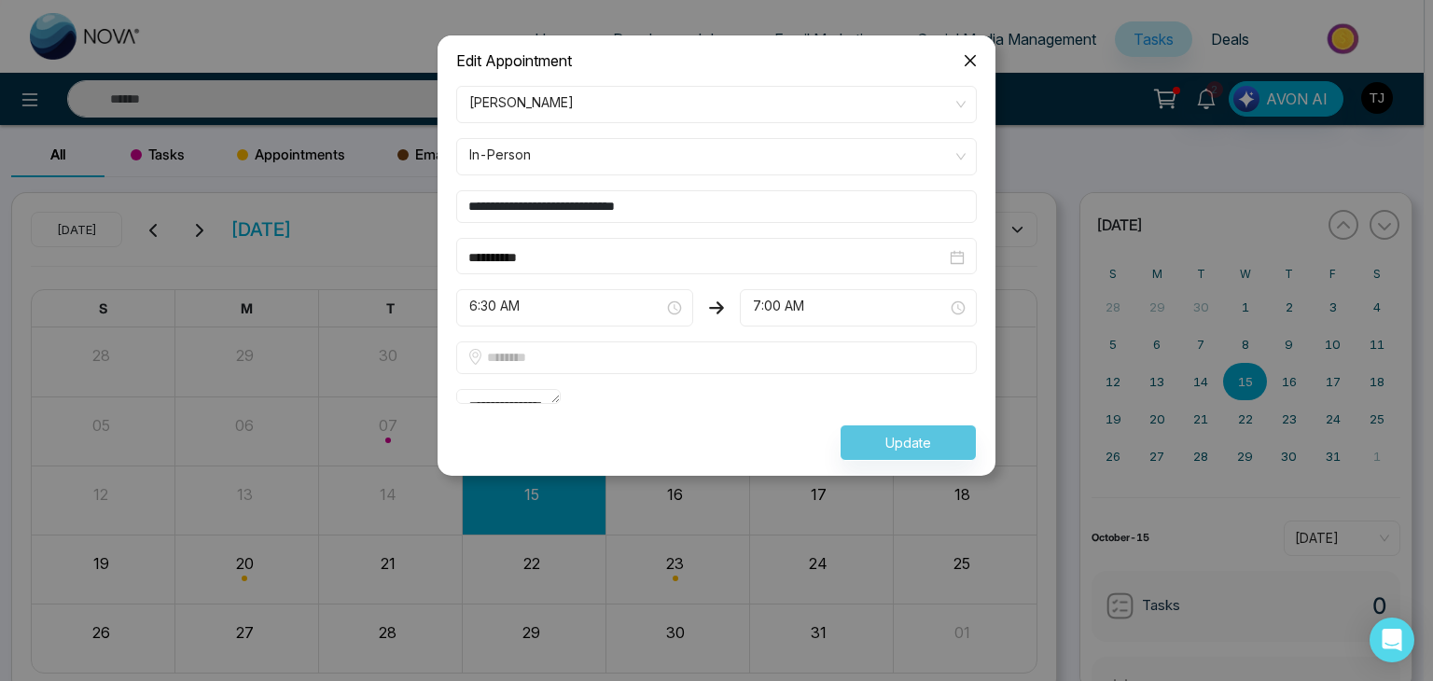
click at [973, 44] on span "Close" at bounding box center [970, 60] width 50 height 50
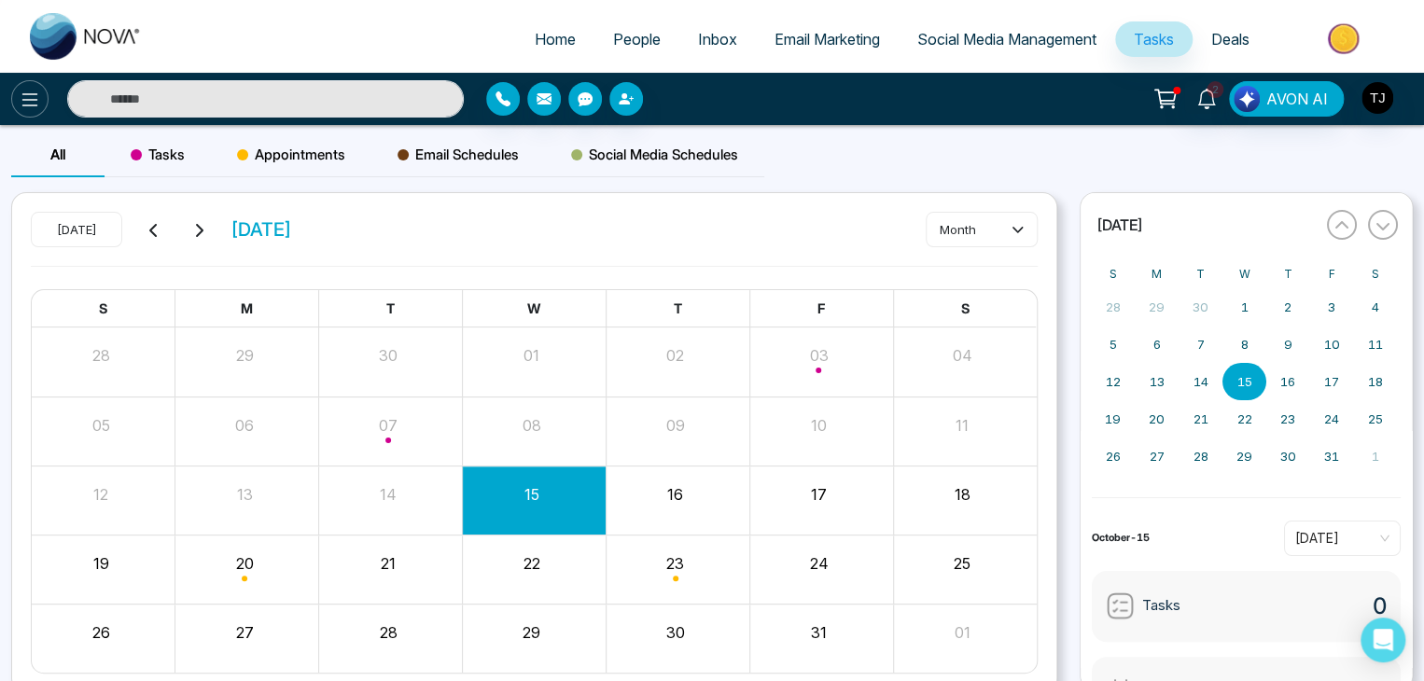
click at [31, 99] on icon at bounding box center [30, 99] width 16 height 13
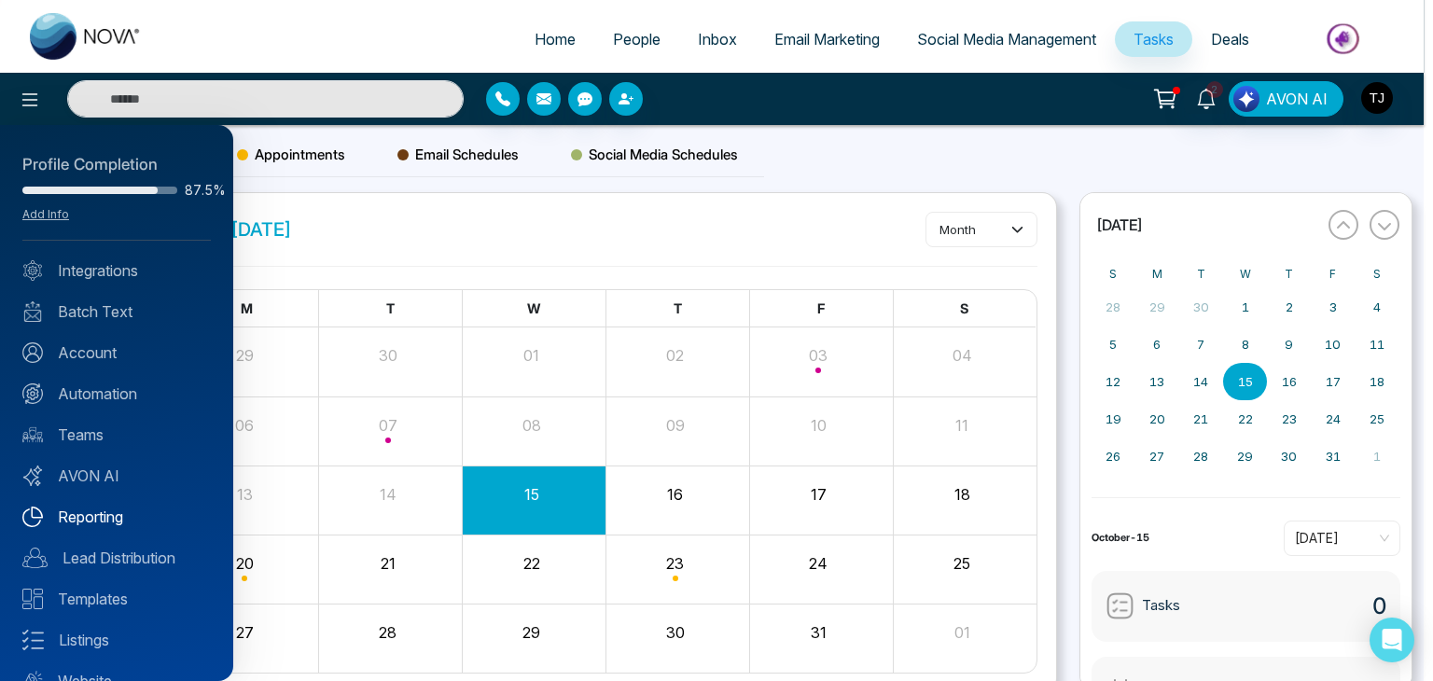
scroll to position [74, 0]
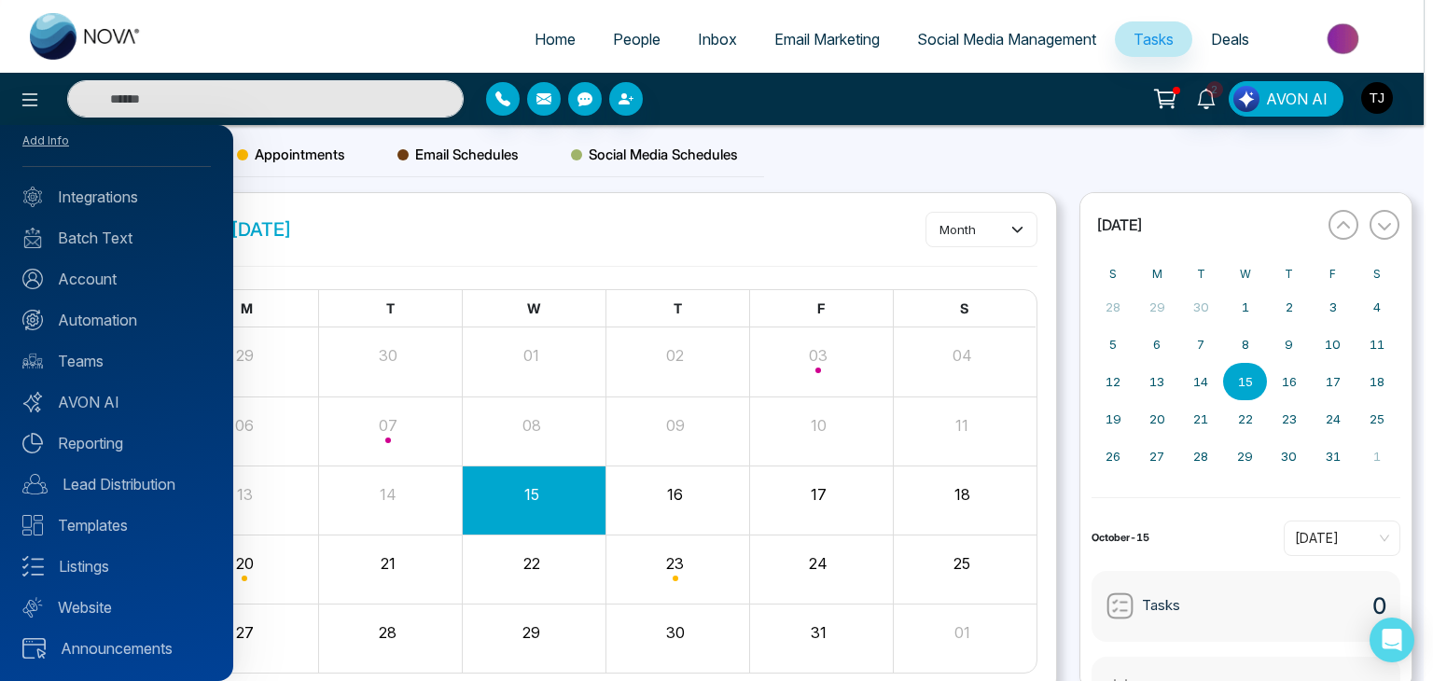
click at [374, 494] on div at bounding box center [716, 340] width 1433 height 681
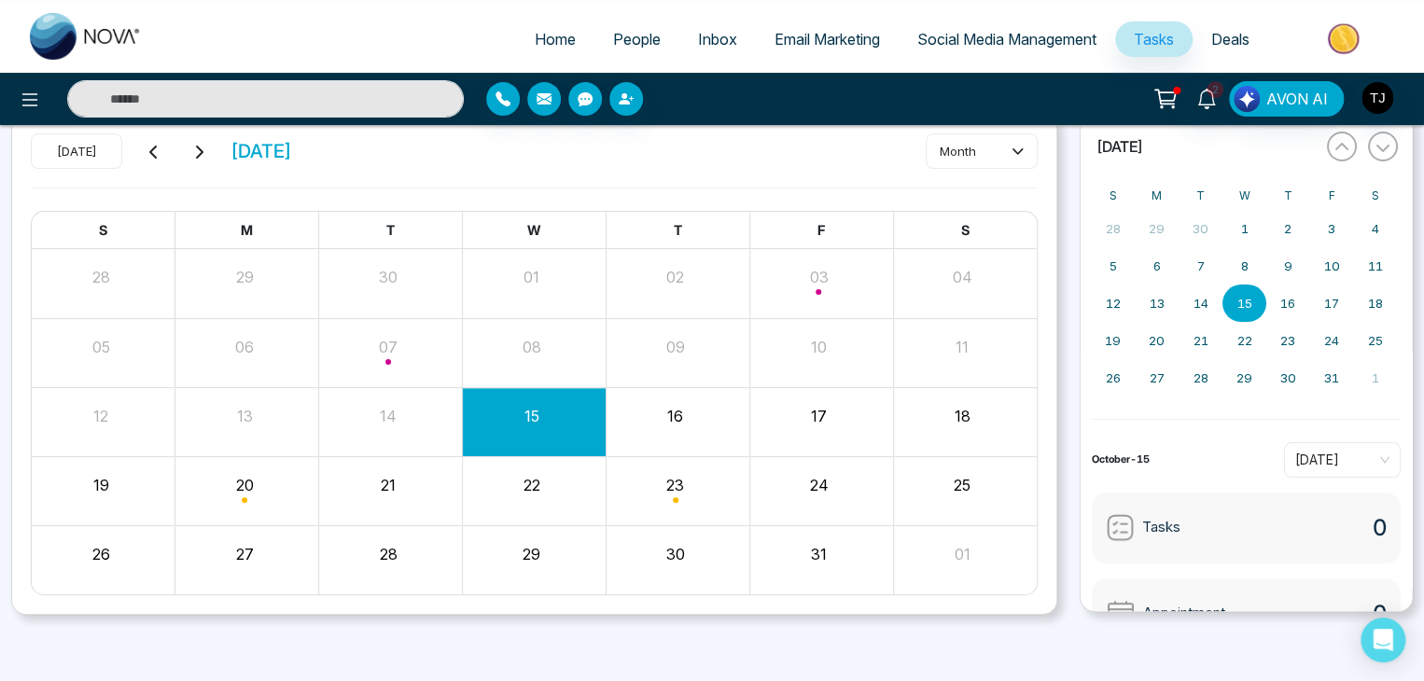
scroll to position [77, 0]
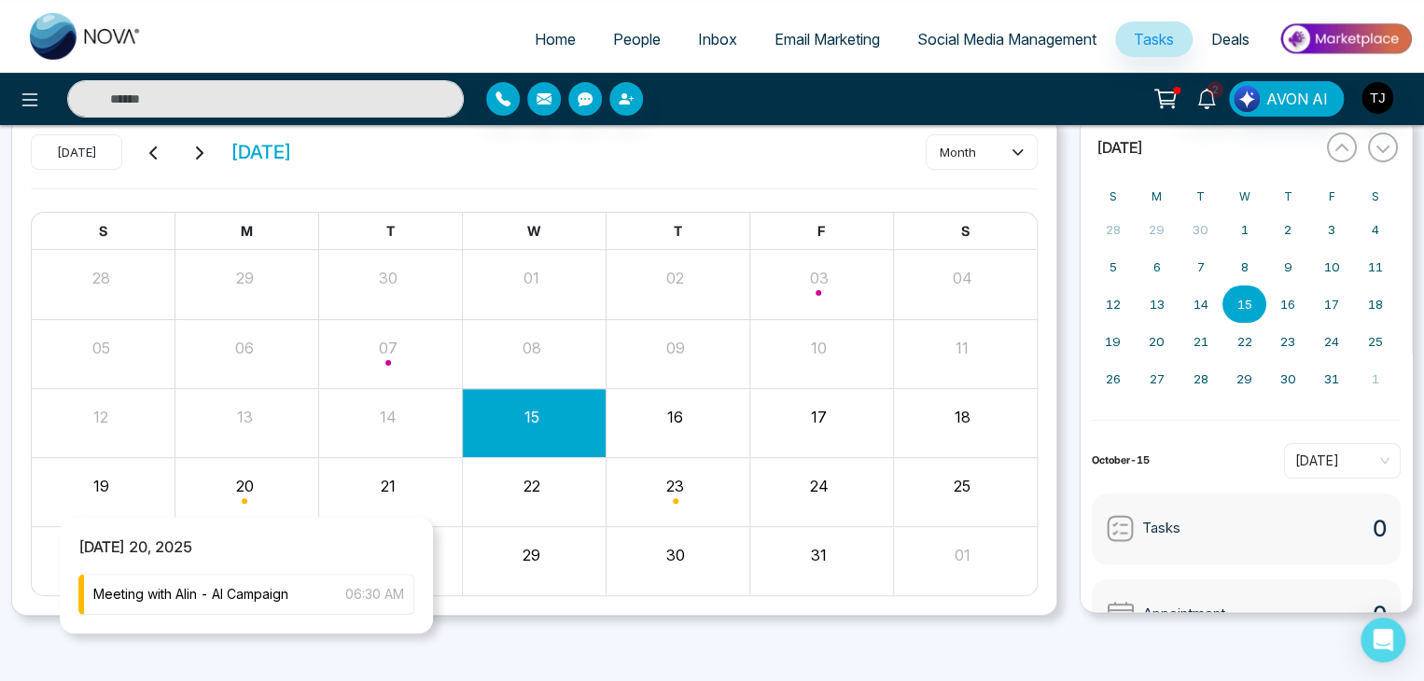
click at [244, 490] on div "Month View" at bounding box center [247, 491] width 144 height 45
click at [288, 593] on span "Meeting with Alin - AI Campaign" at bounding box center [190, 594] width 195 height 21
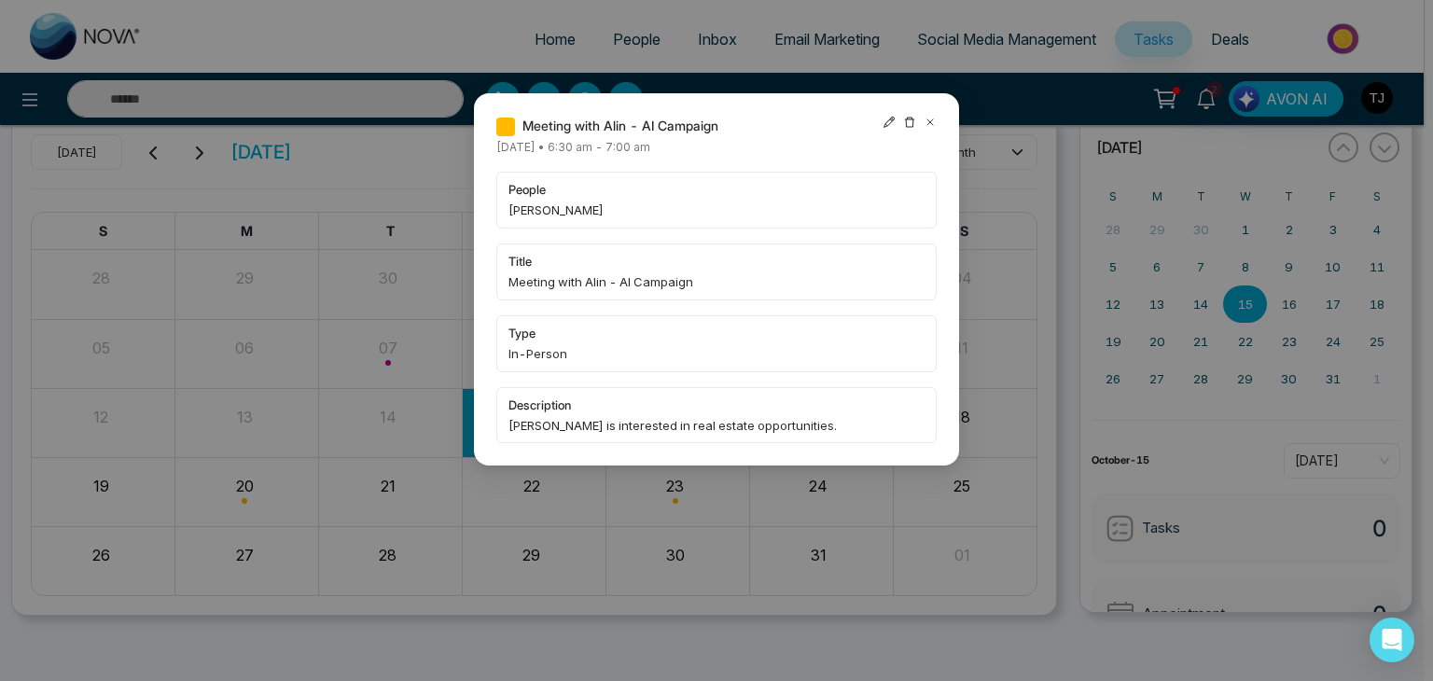
click at [933, 120] on icon at bounding box center [930, 122] width 13 height 13
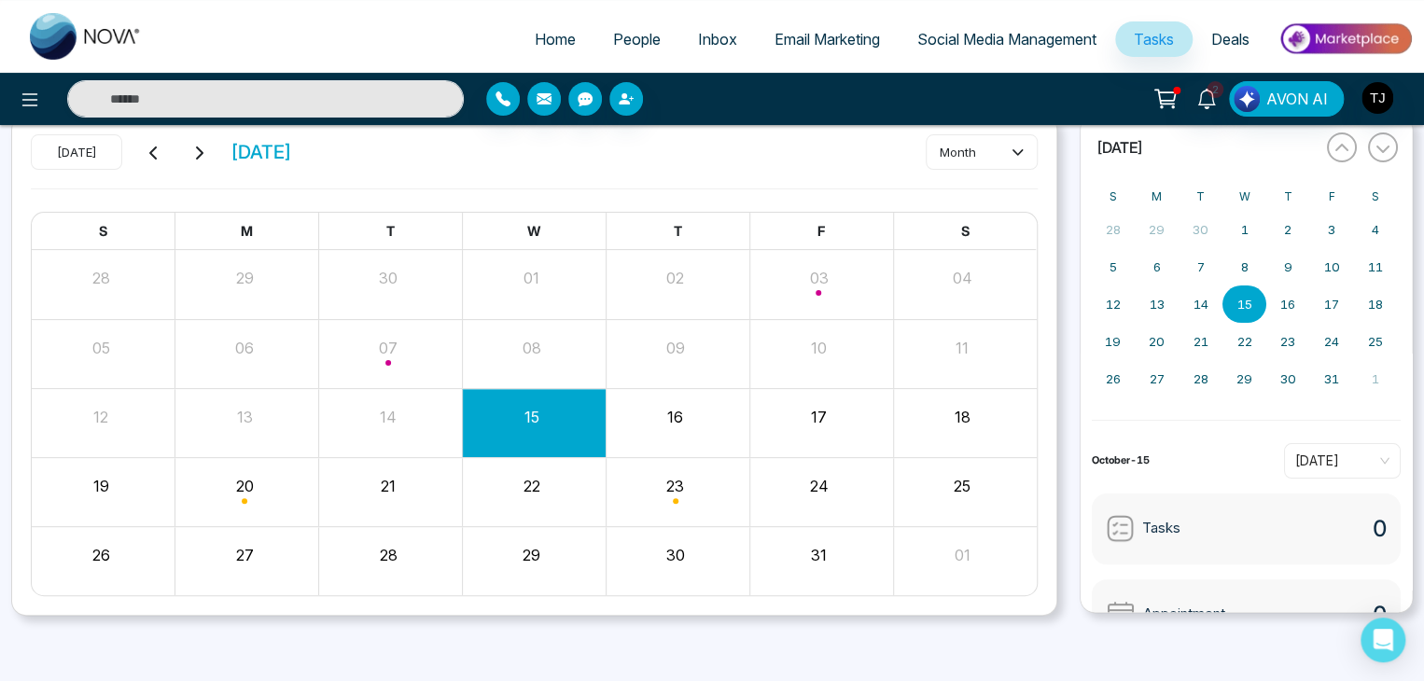
click at [1226, 49] on link "Deals" at bounding box center [1230, 38] width 76 height 35
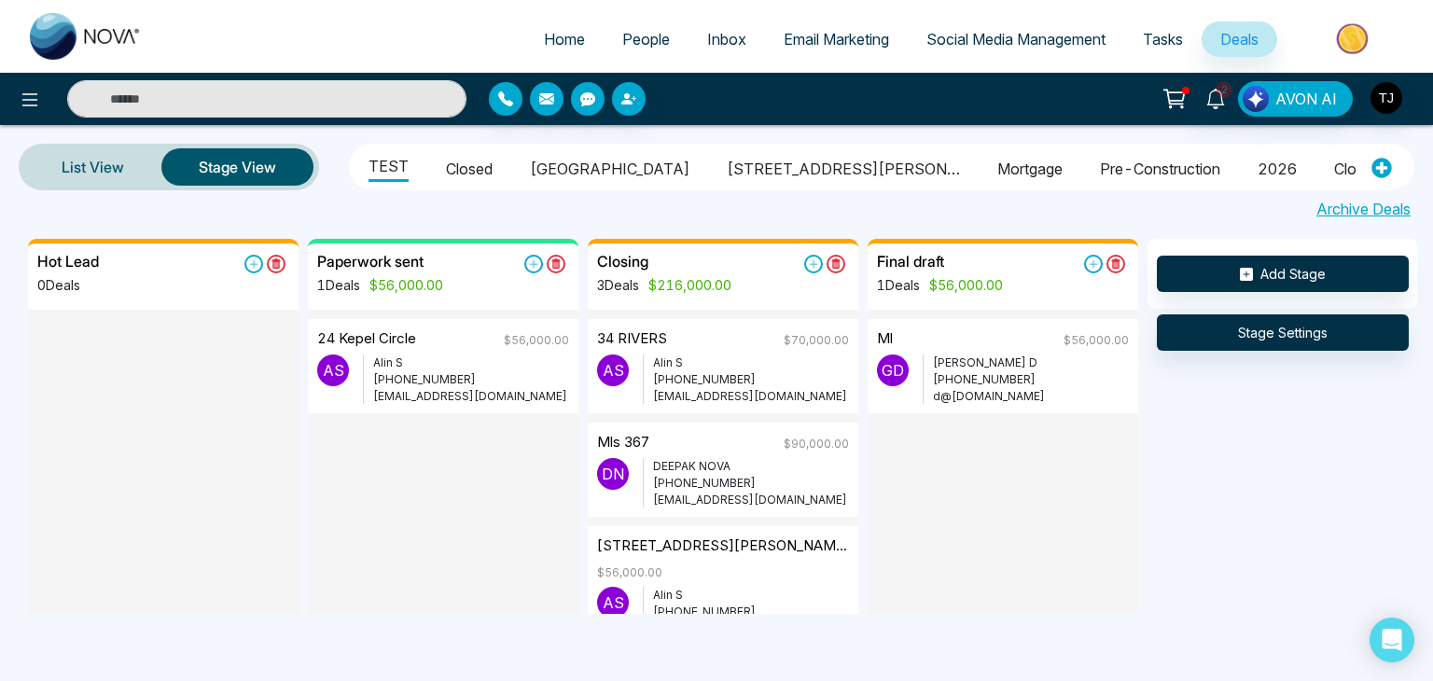
click at [544, 35] on span "Home" at bounding box center [564, 39] width 41 height 19
select select "*"
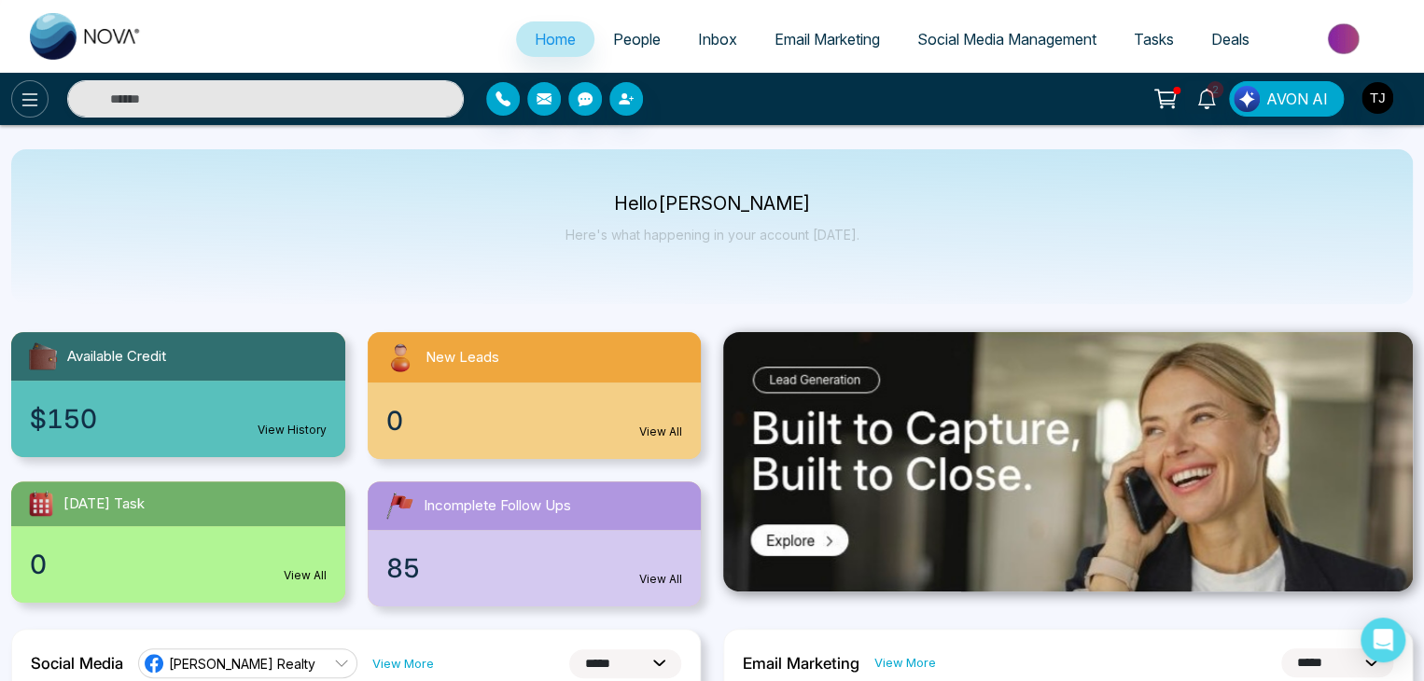
click at [19, 107] on icon at bounding box center [30, 100] width 22 height 22
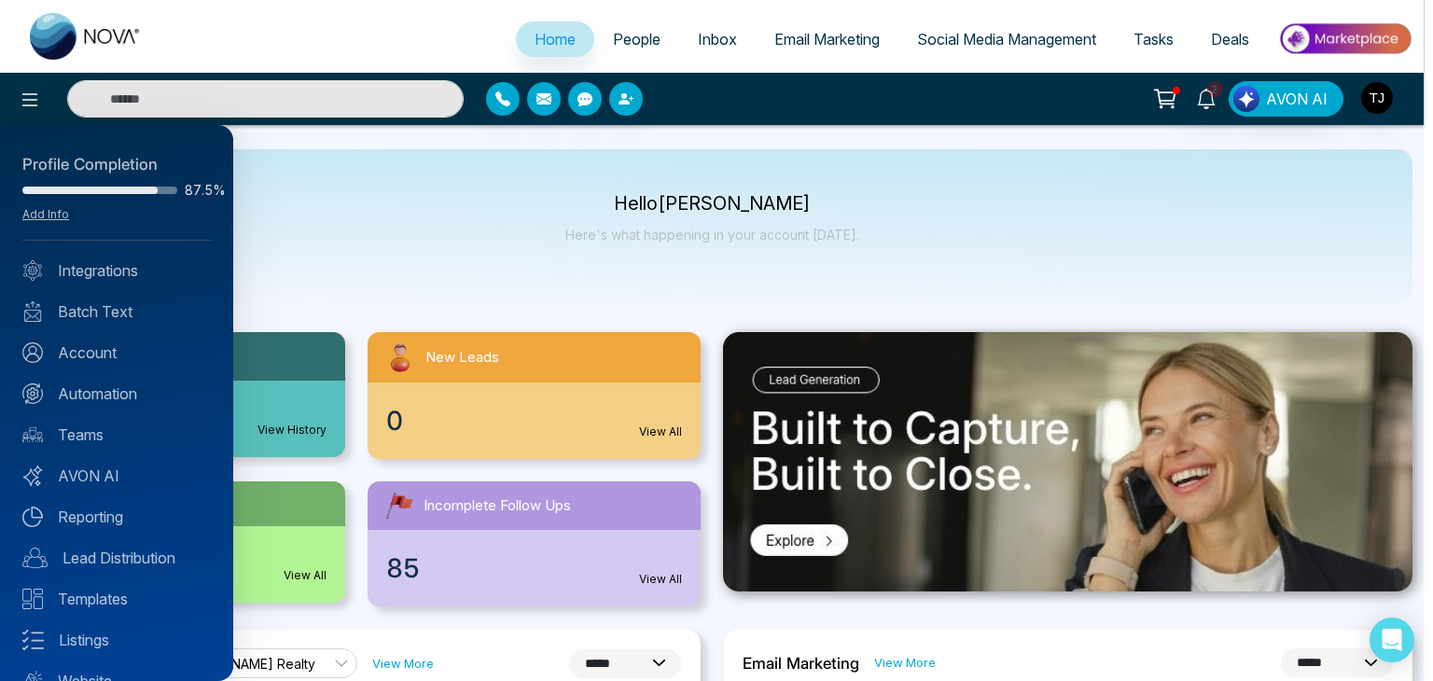
scroll to position [74, 0]
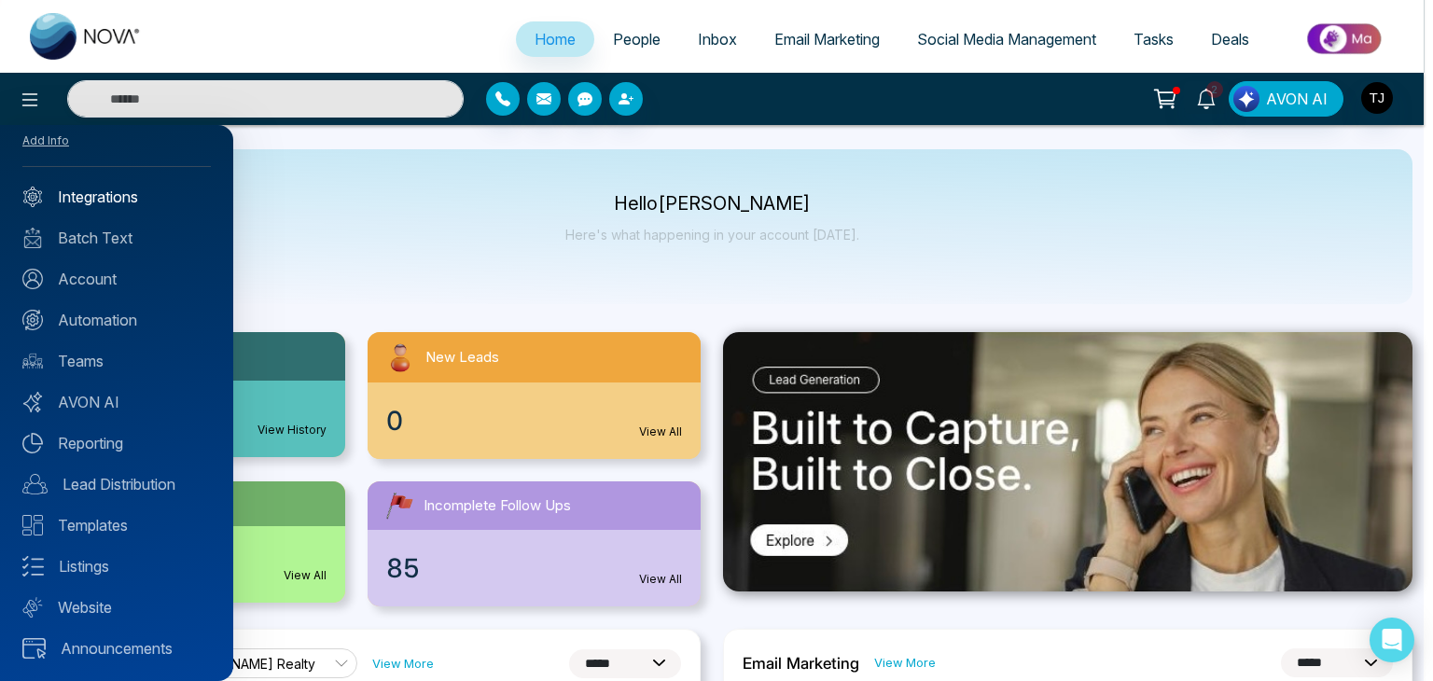
click at [131, 199] on link "Integrations" at bounding box center [116, 197] width 188 height 22
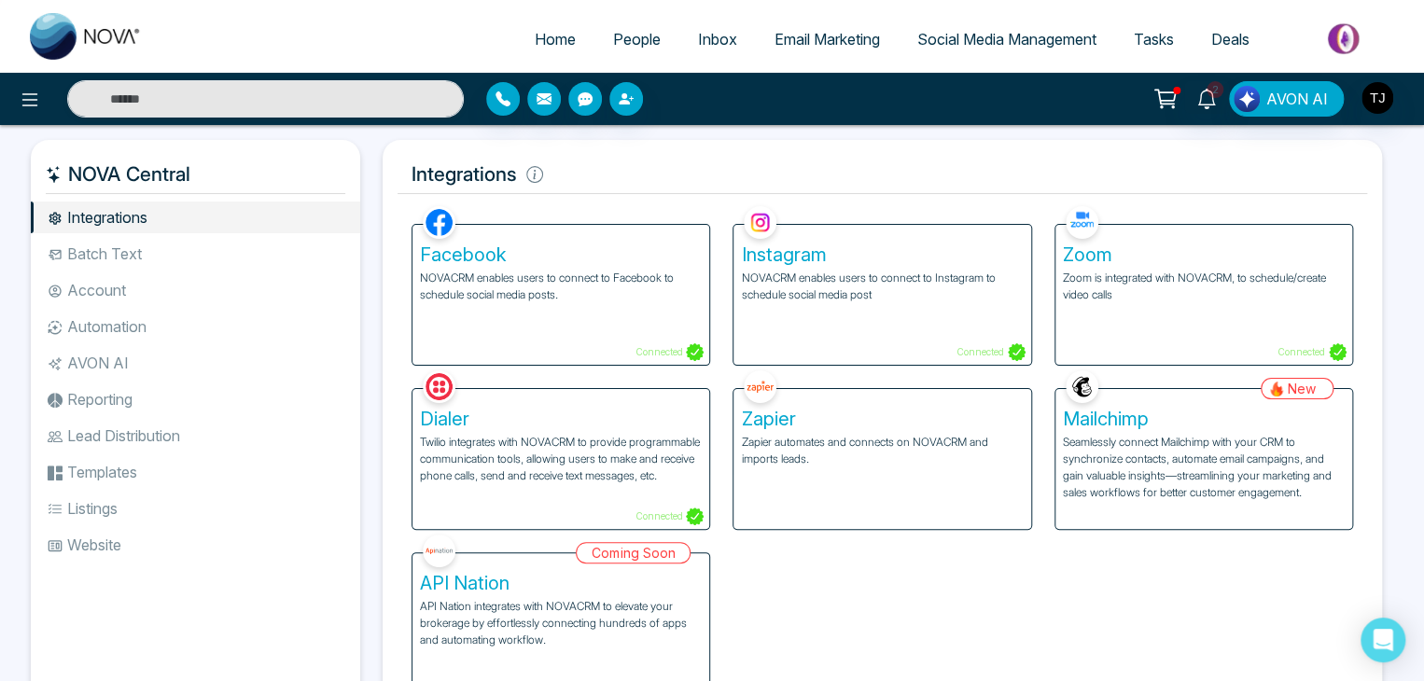
click at [139, 244] on li "Batch Text" at bounding box center [195, 254] width 329 height 32
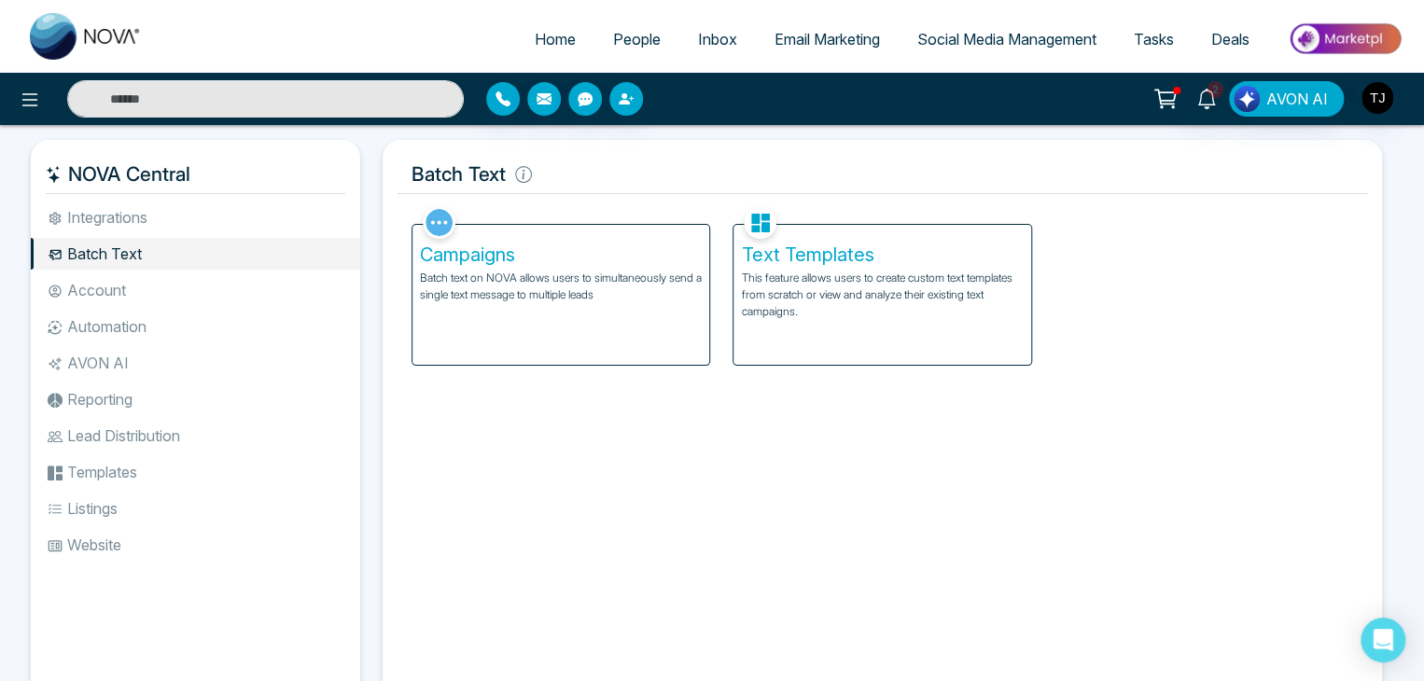
click at [154, 285] on li "Account" at bounding box center [195, 290] width 329 height 32
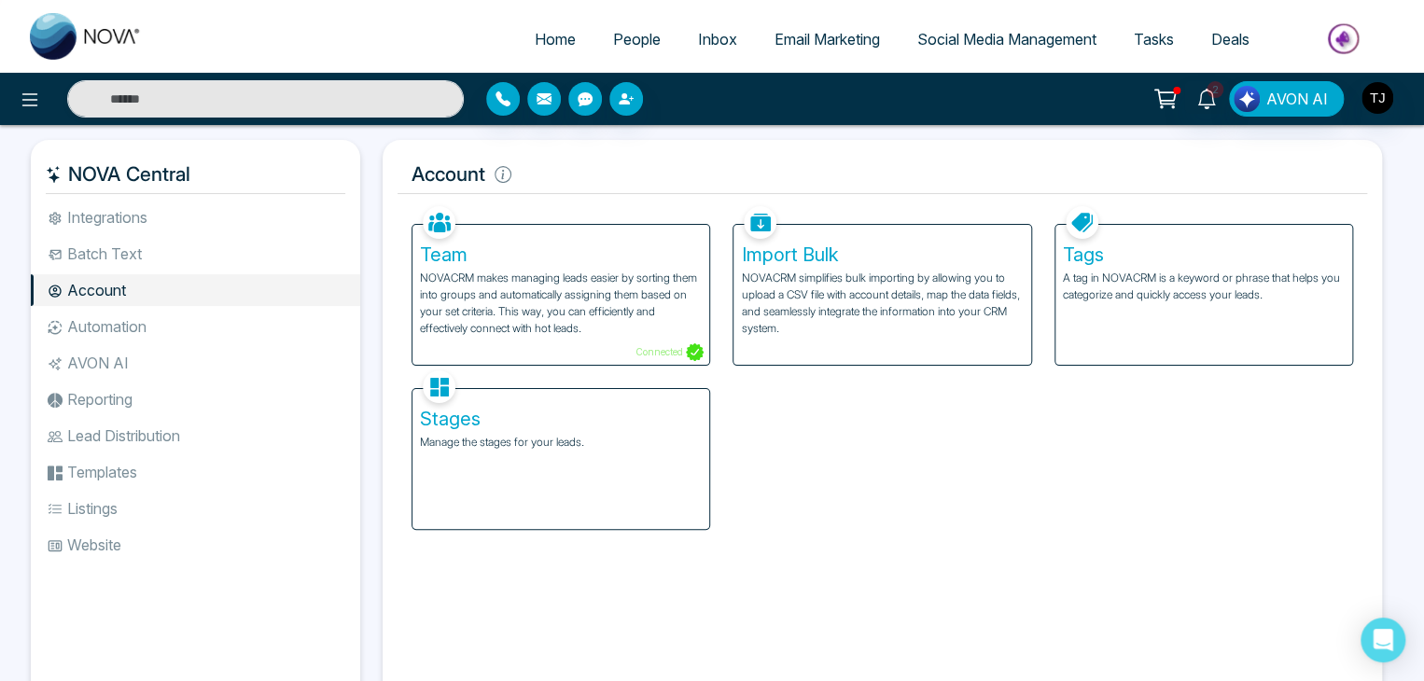
click at [170, 341] on li "Automation" at bounding box center [195, 327] width 329 height 32
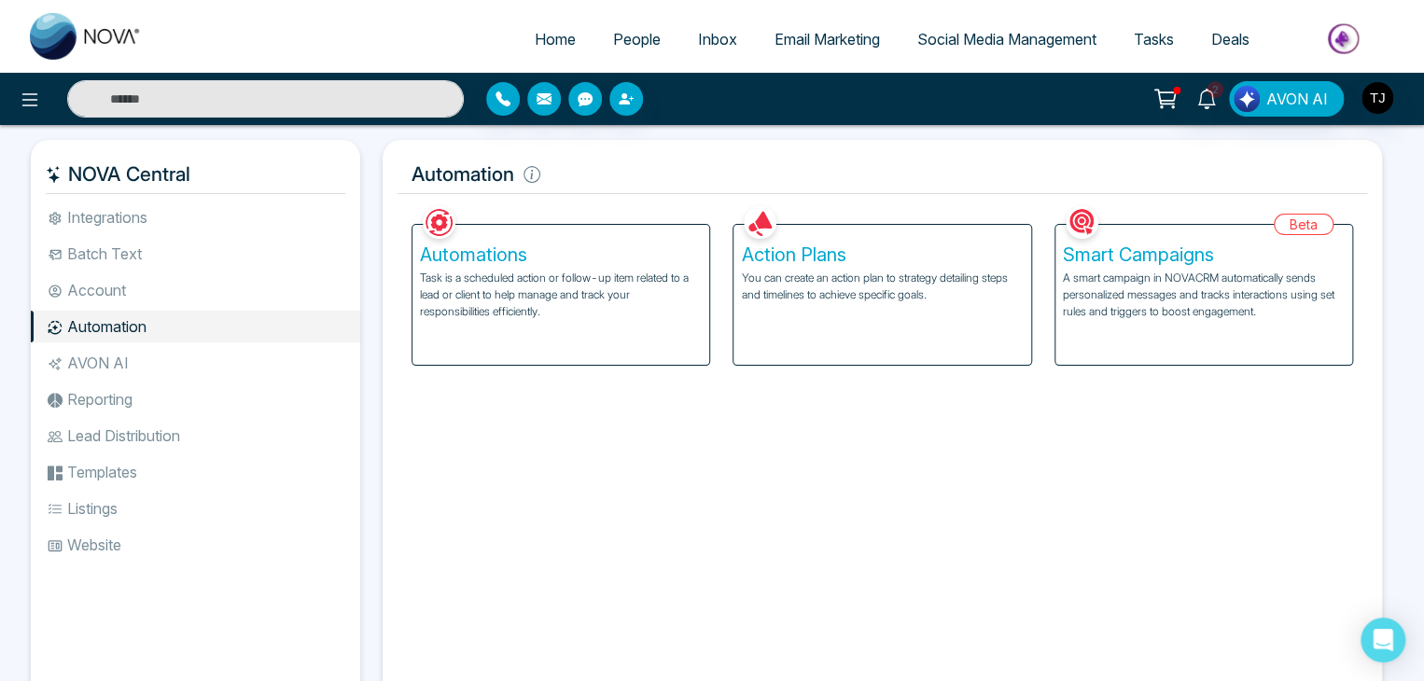
click at [180, 375] on li "AVON AI" at bounding box center [195, 363] width 329 height 32
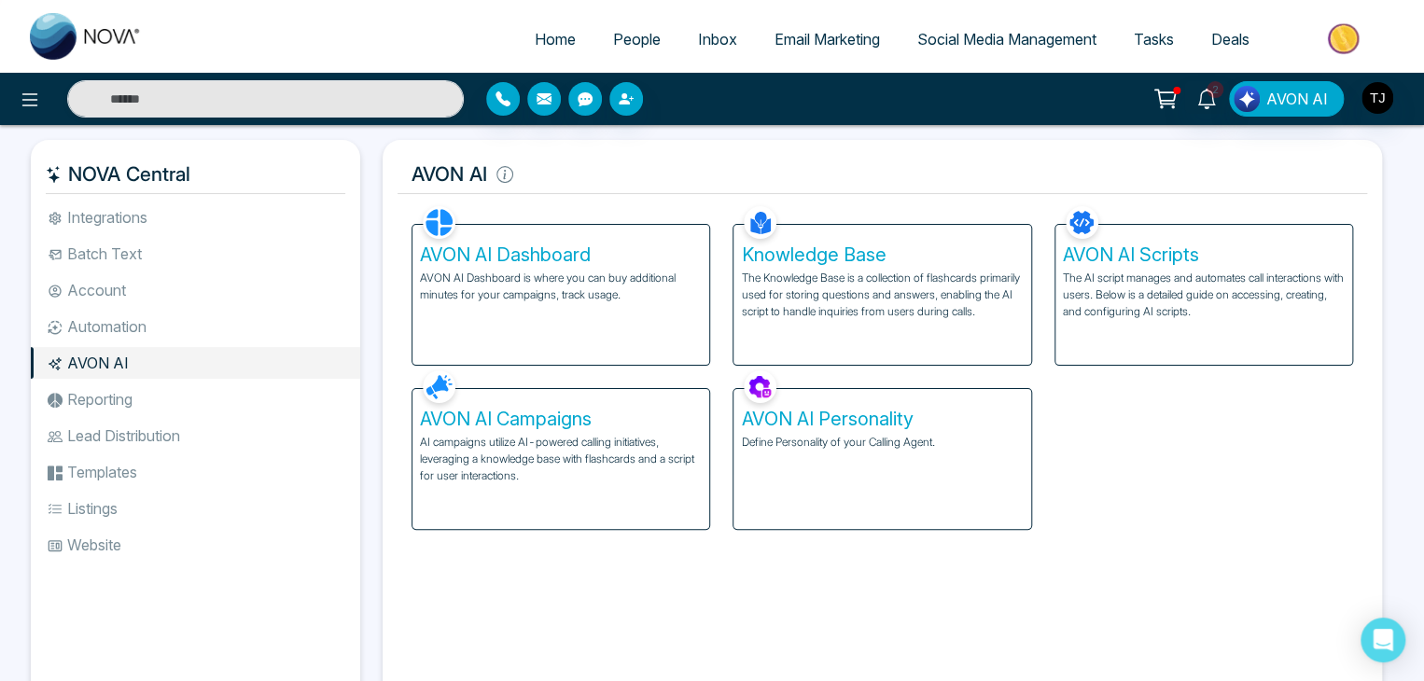
click at [190, 403] on li "Reporting" at bounding box center [195, 399] width 329 height 32
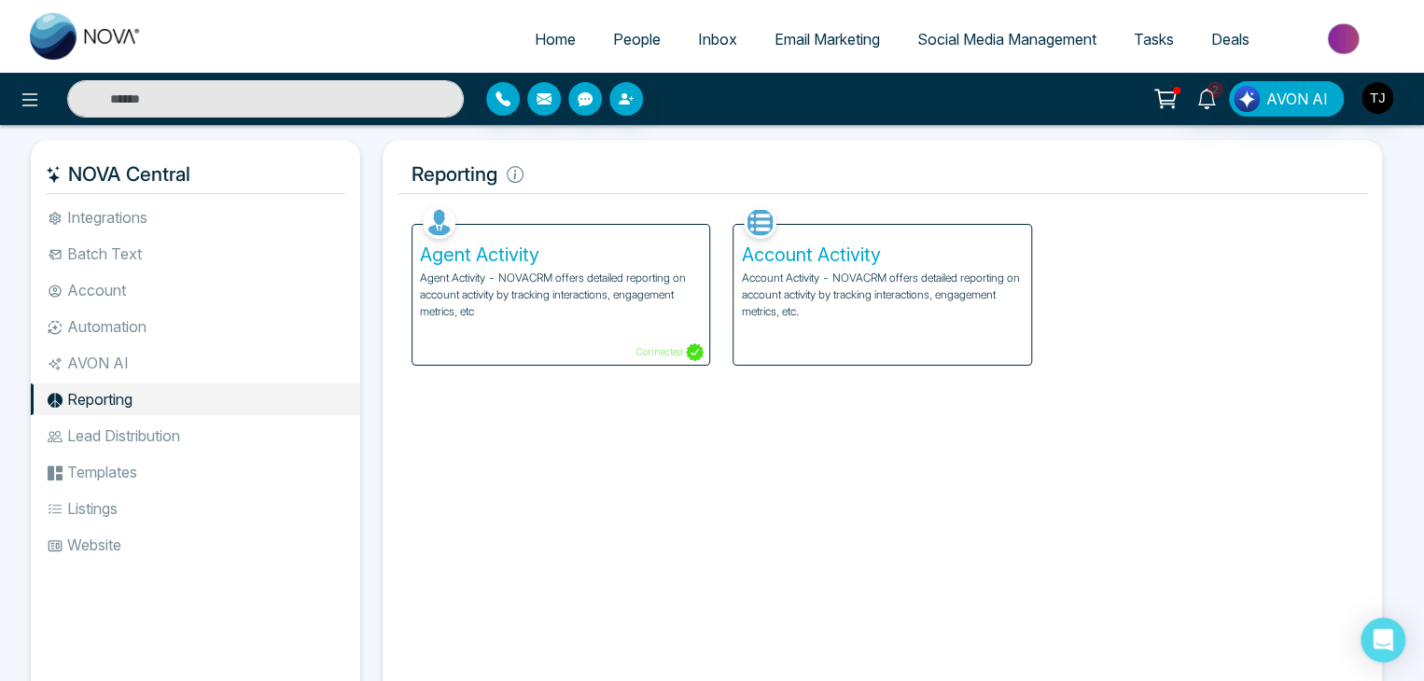
click at [198, 427] on li "Lead Distribution" at bounding box center [195, 436] width 329 height 32
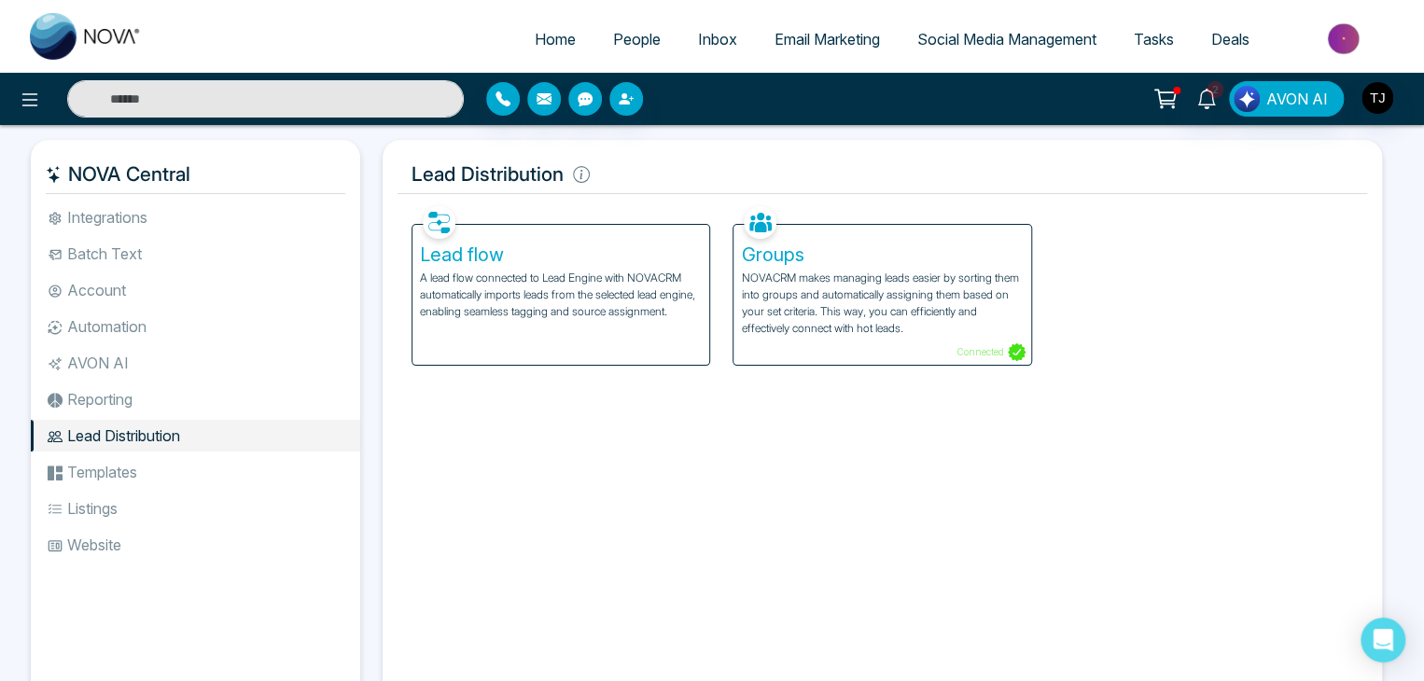
click at [214, 467] on li "Templates" at bounding box center [195, 472] width 329 height 32
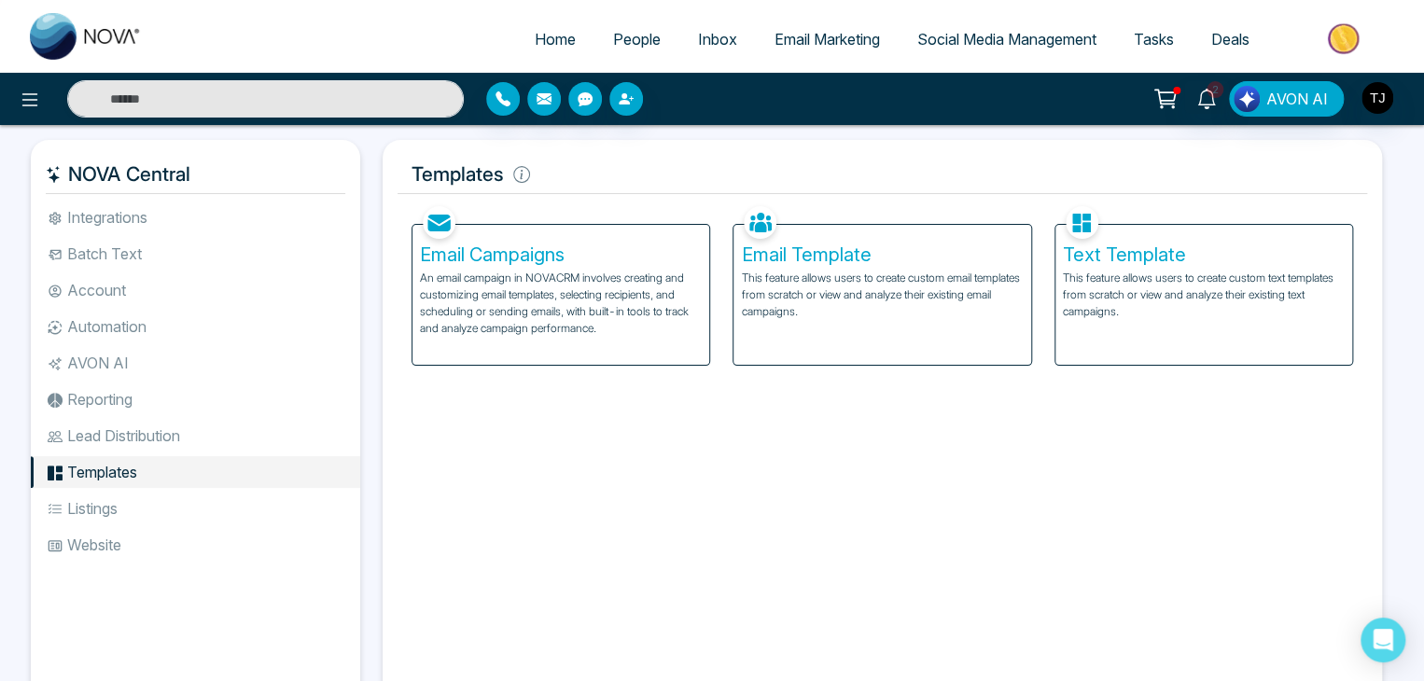
click at [227, 508] on li "Listings" at bounding box center [195, 509] width 329 height 32
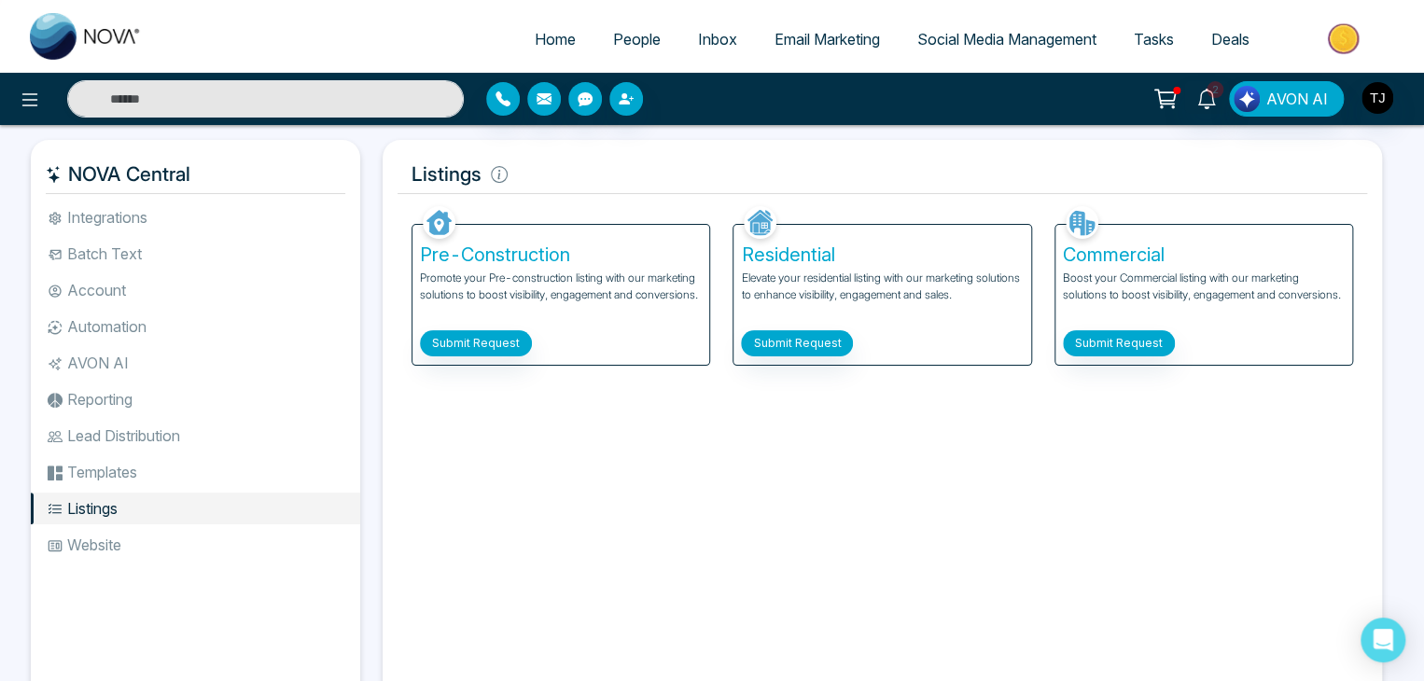
click at [237, 546] on li "Website" at bounding box center [195, 545] width 329 height 32
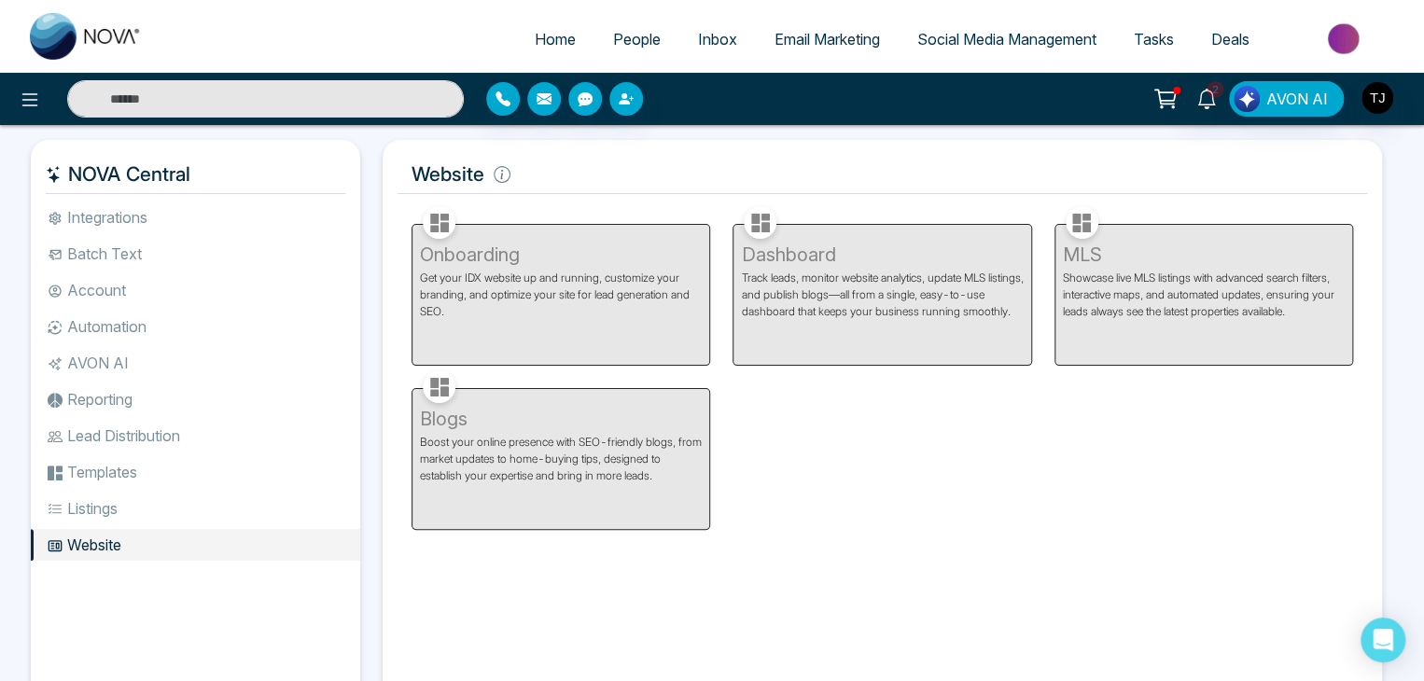
click at [276, 213] on li "Integrations" at bounding box center [195, 218] width 329 height 32
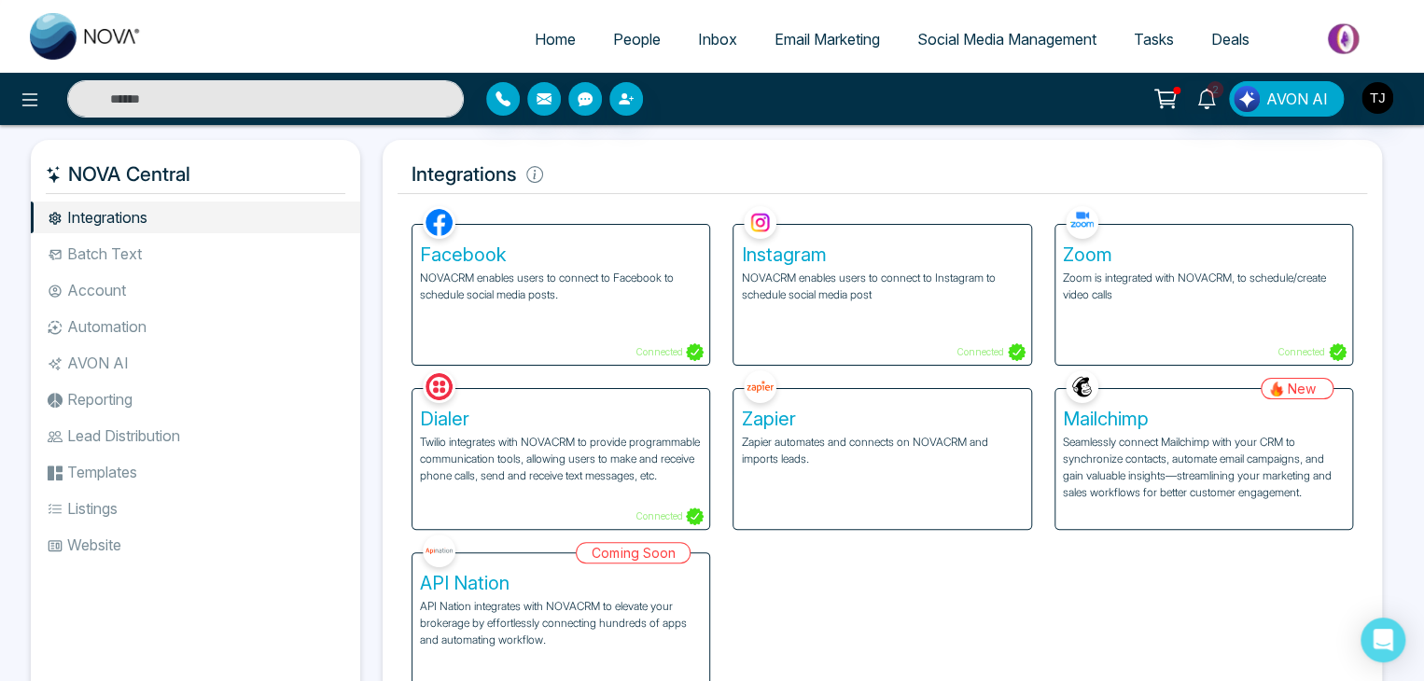
click at [535, 38] on span "Home" at bounding box center [555, 39] width 41 height 19
select select "*"
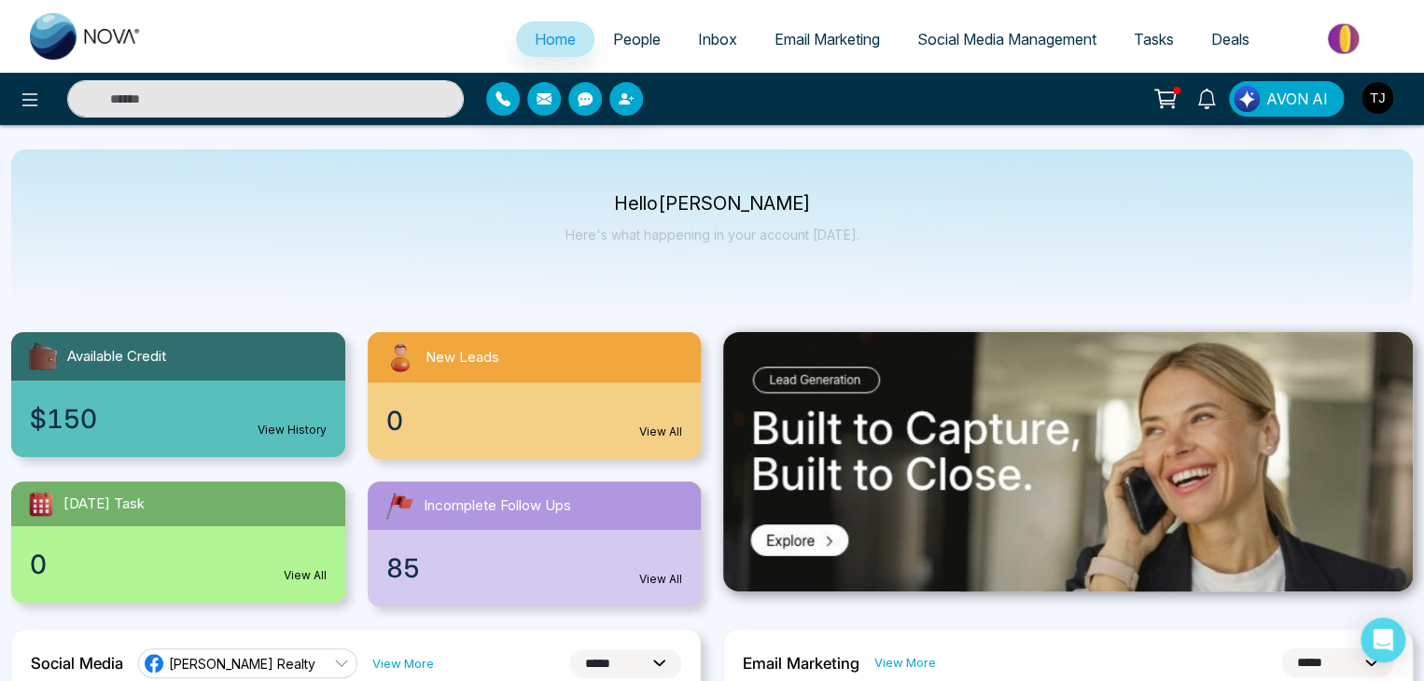
click at [622, 32] on span "People" at bounding box center [637, 39] width 48 height 19
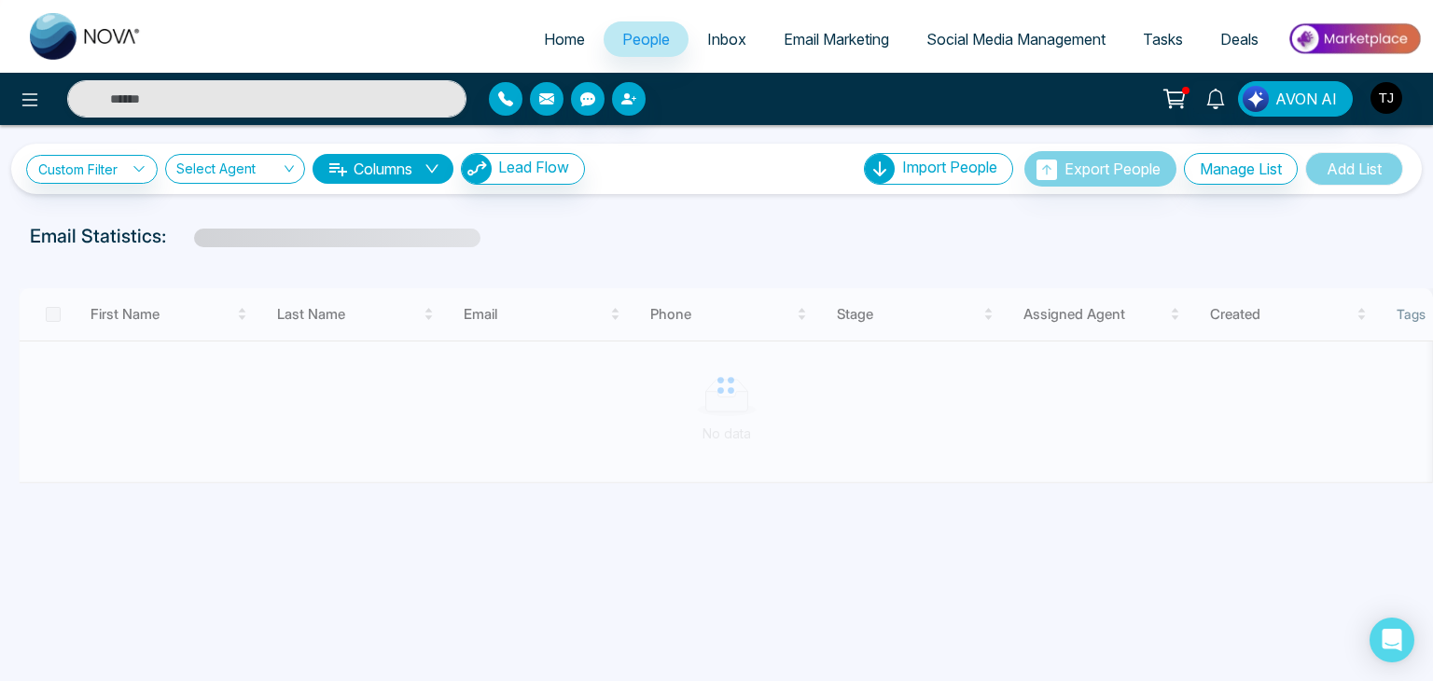
click at [748, 39] on link "Inbox" at bounding box center [727, 38] width 77 height 35
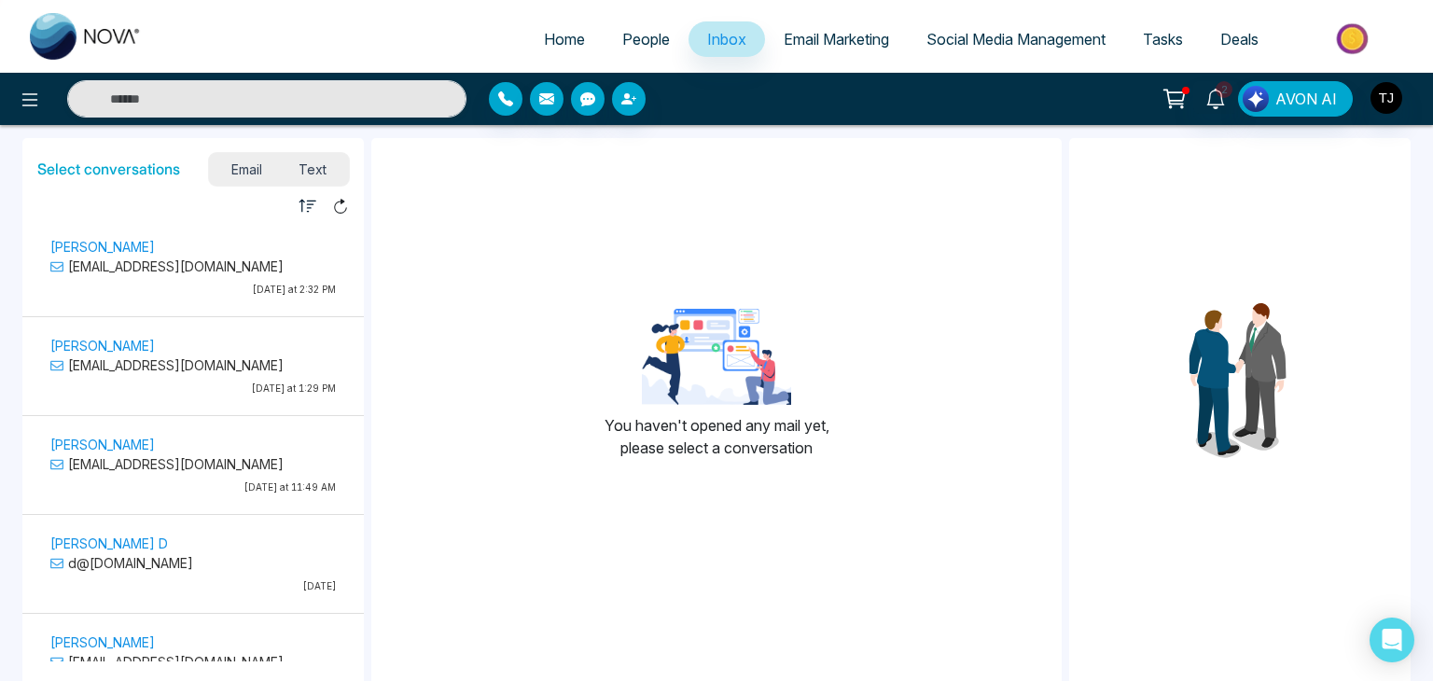
click at [564, 36] on span "Home" at bounding box center [564, 39] width 41 height 19
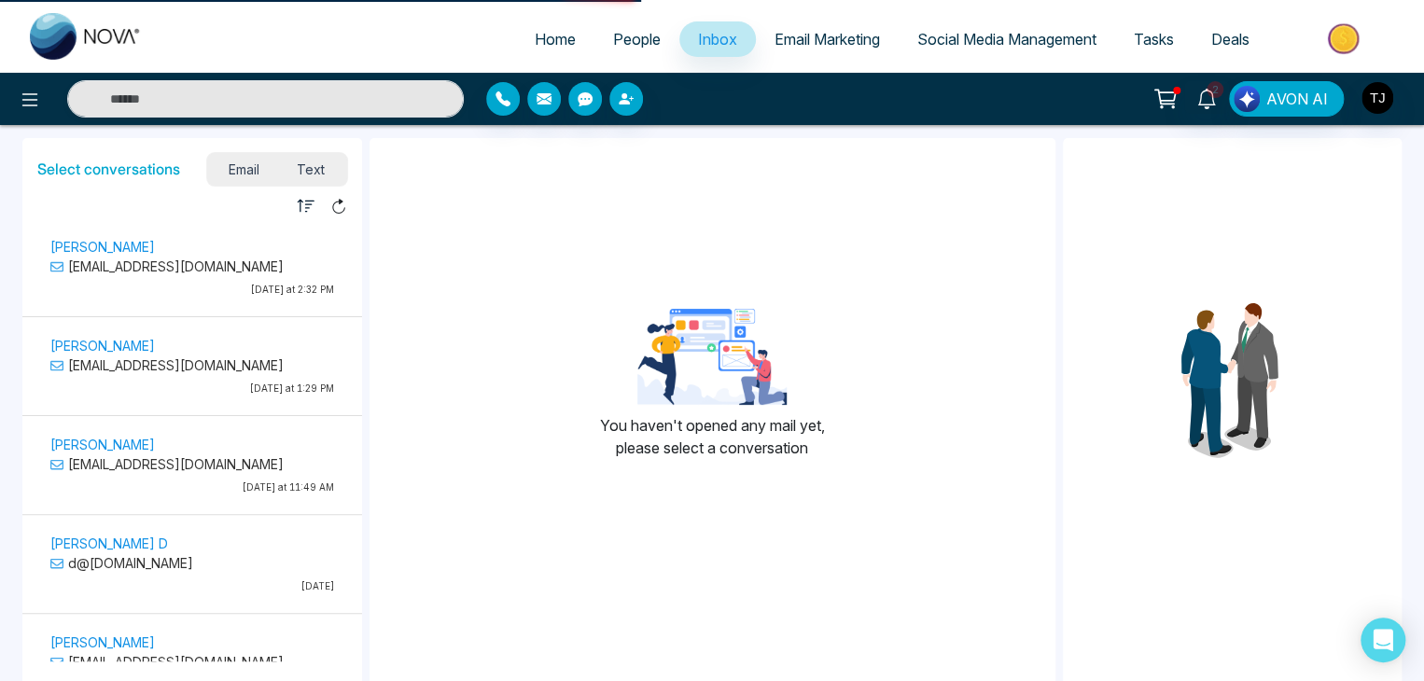
select select "*"
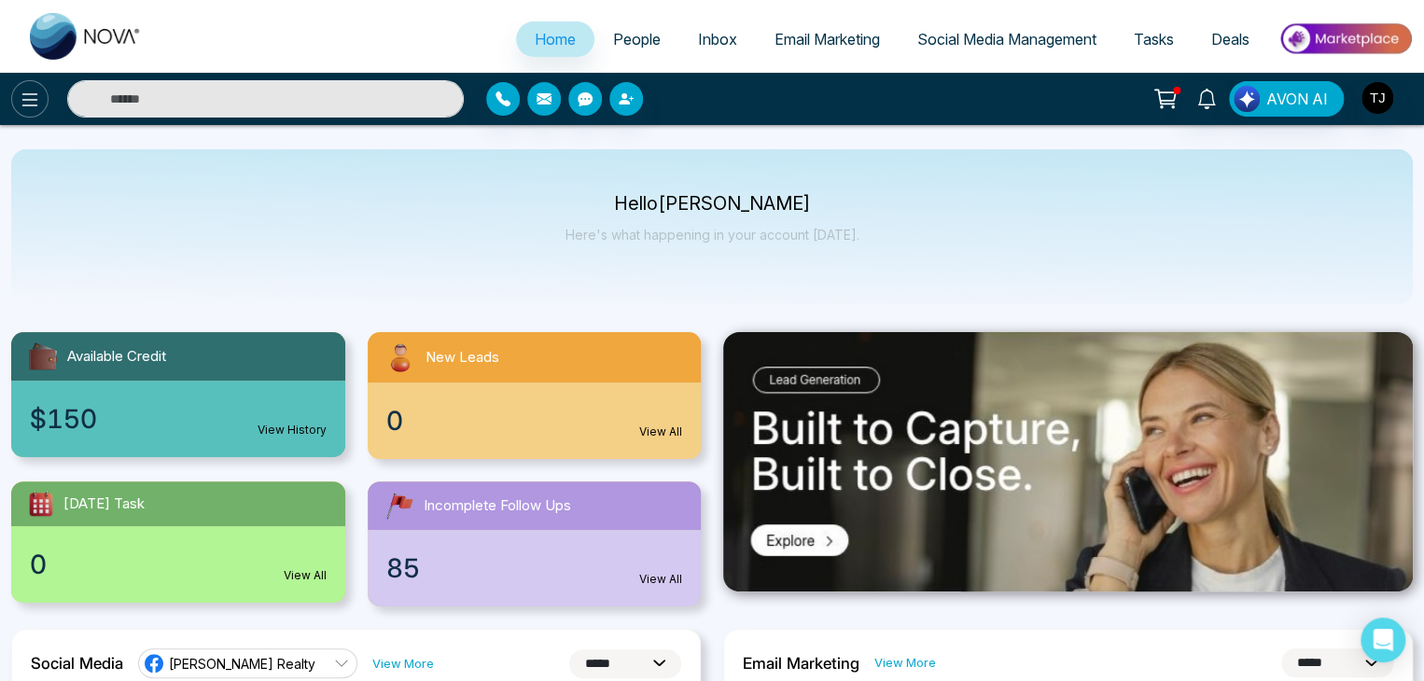
click at [22, 87] on button at bounding box center [29, 98] width 37 height 37
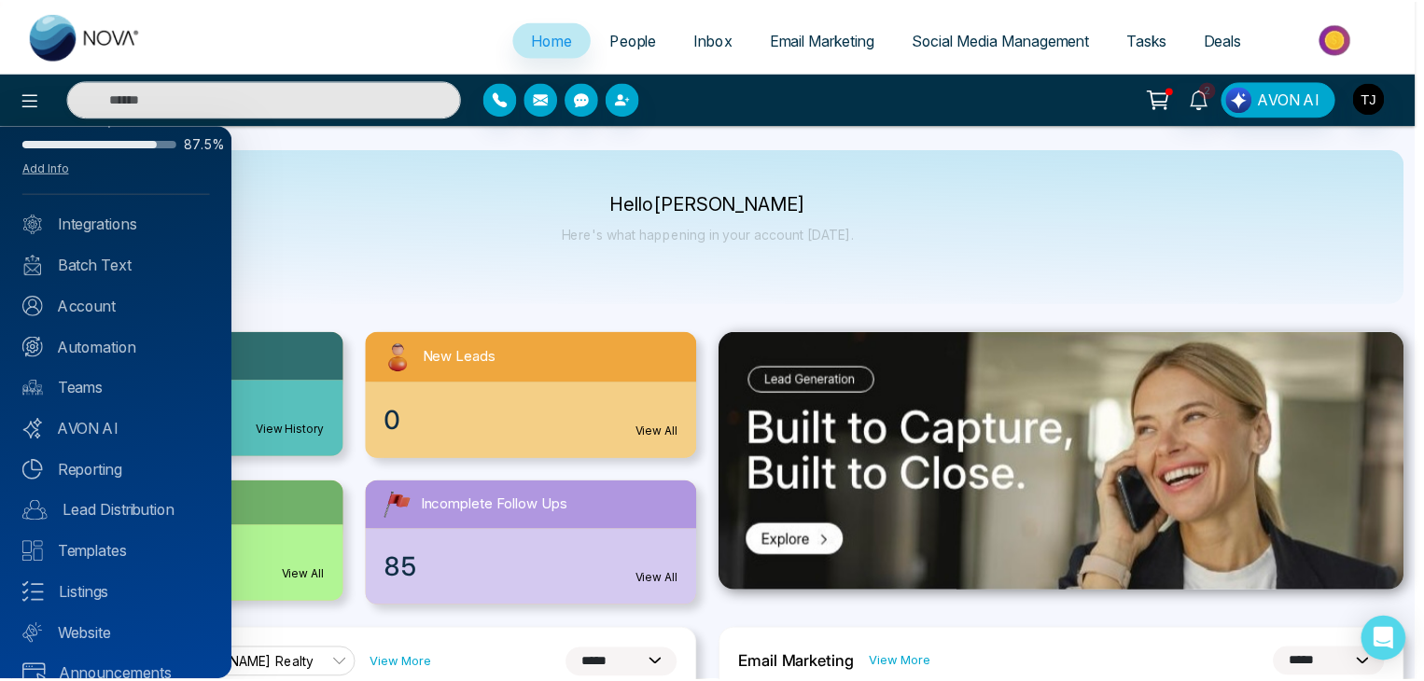
scroll to position [48, 0]
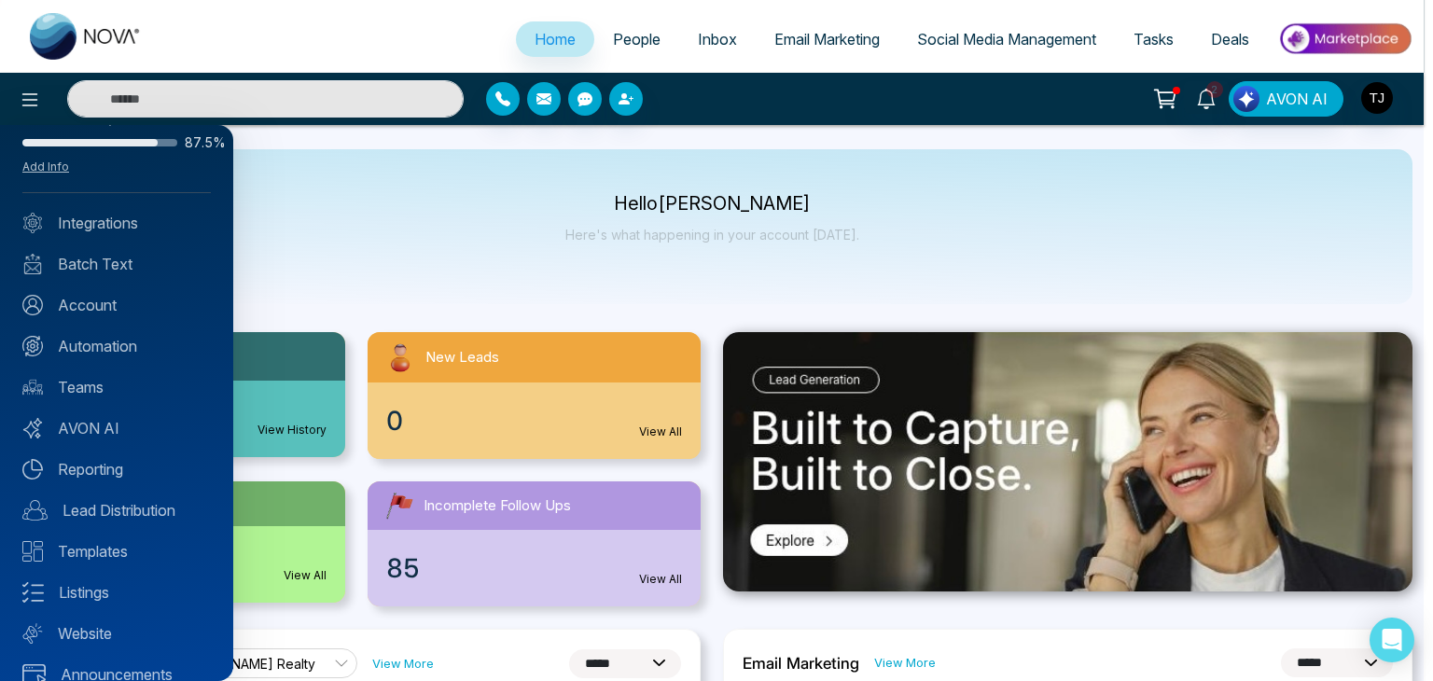
click at [442, 277] on div at bounding box center [716, 340] width 1433 height 681
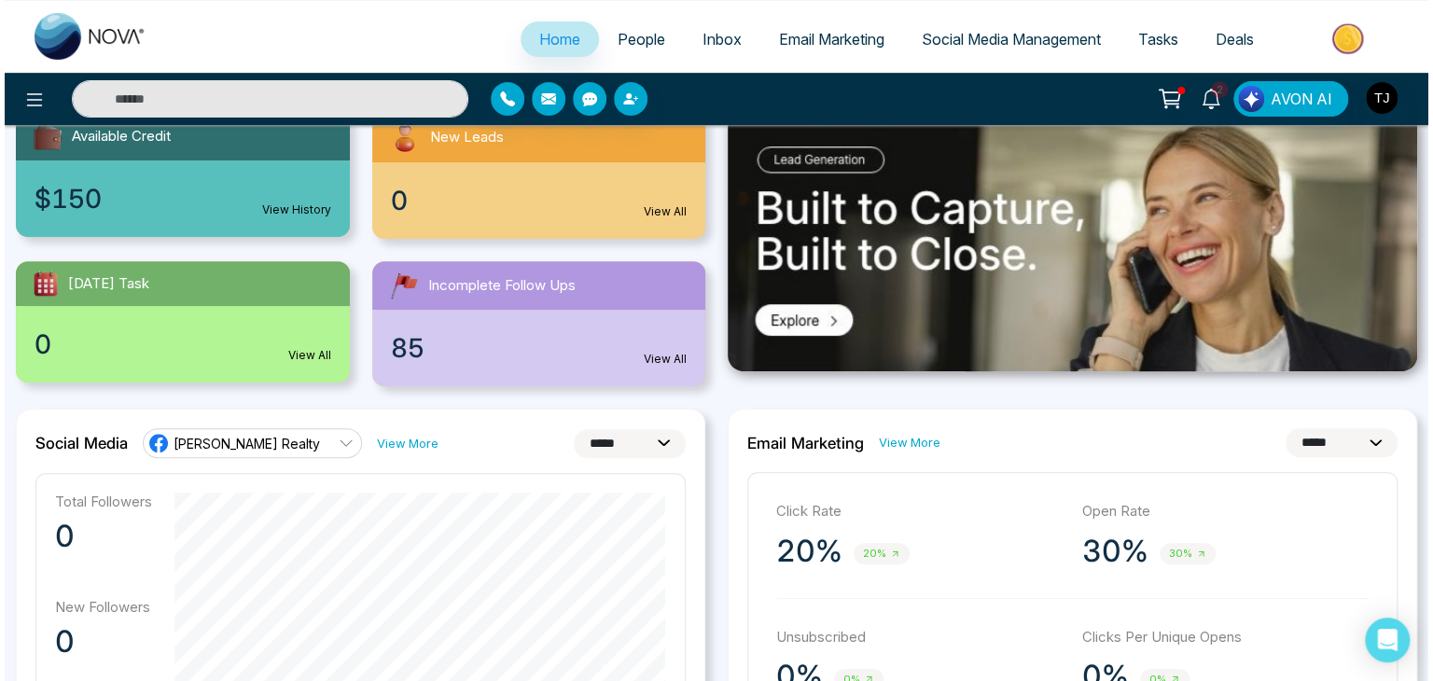
scroll to position [0, 0]
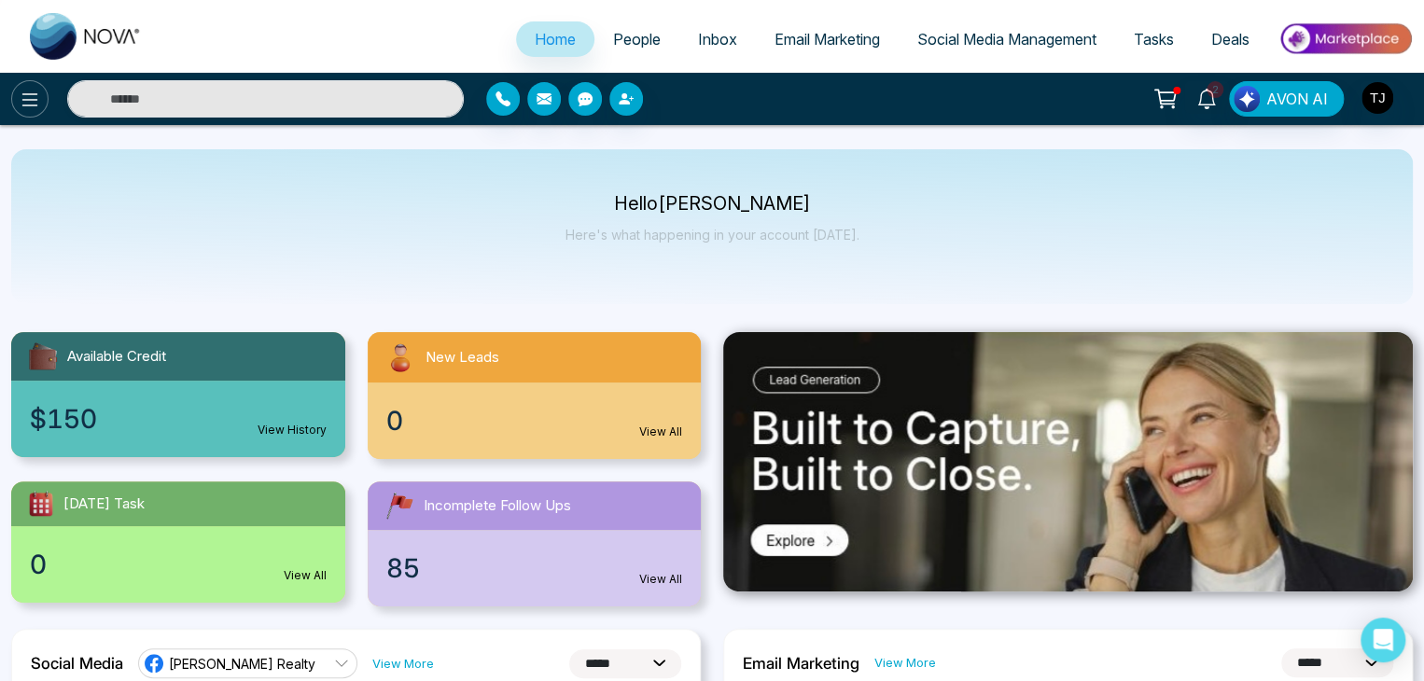
click at [26, 101] on icon at bounding box center [30, 100] width 22 height 22
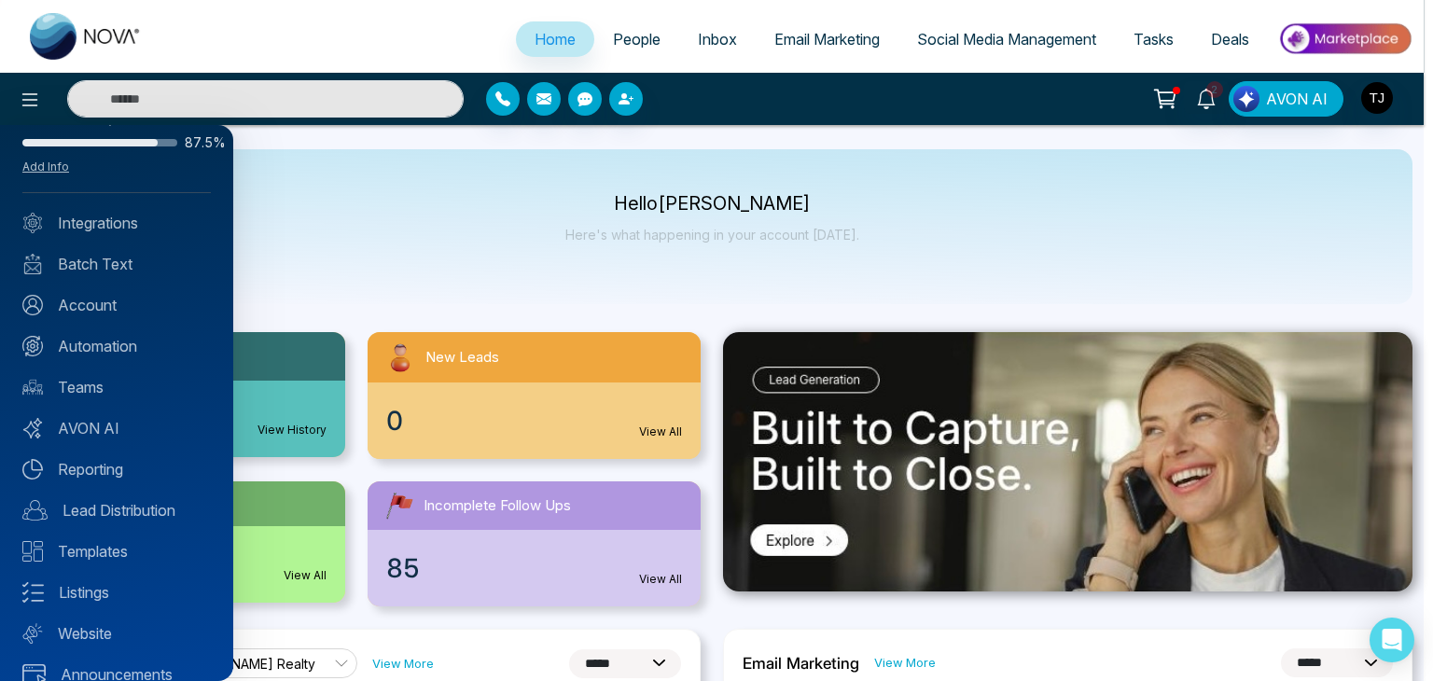
click at [642, 173] on div at bounding box center [716, 340] width 1433 height 681
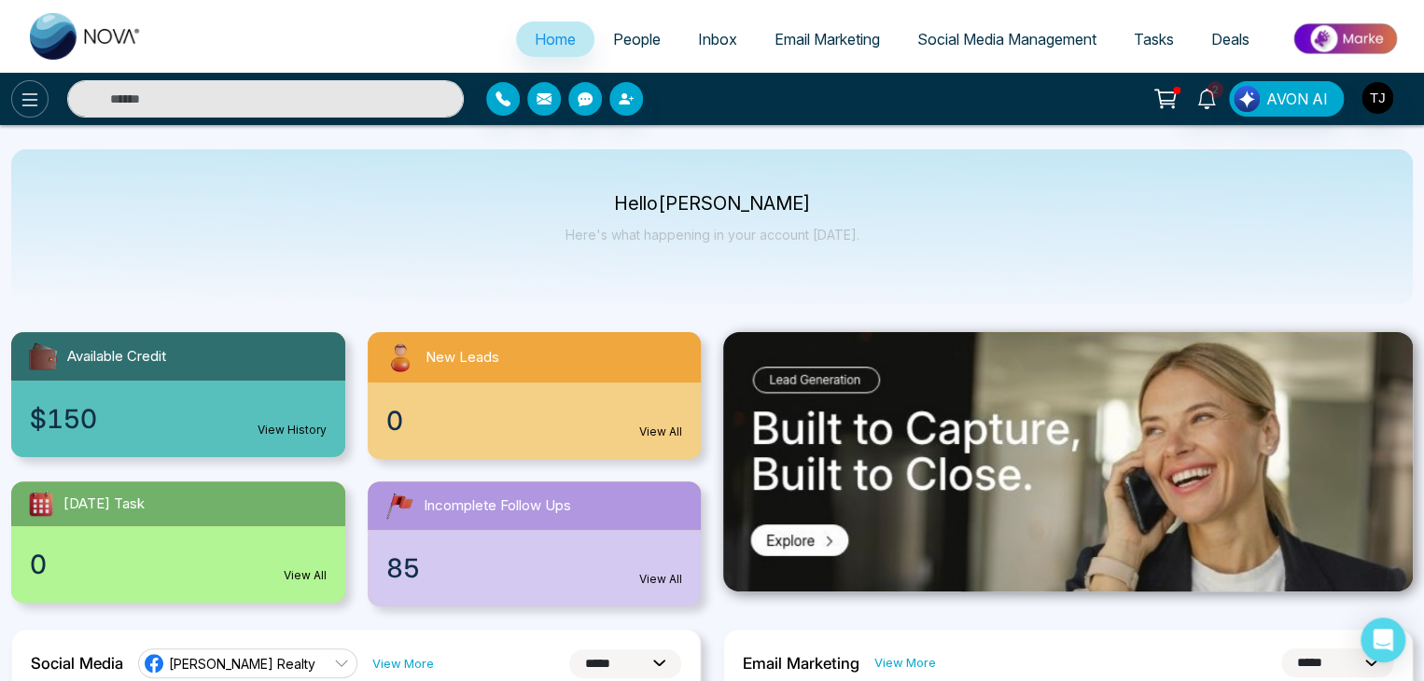
click at [19, 102] on icon at bounding box center [30, 100] width 22 height 22
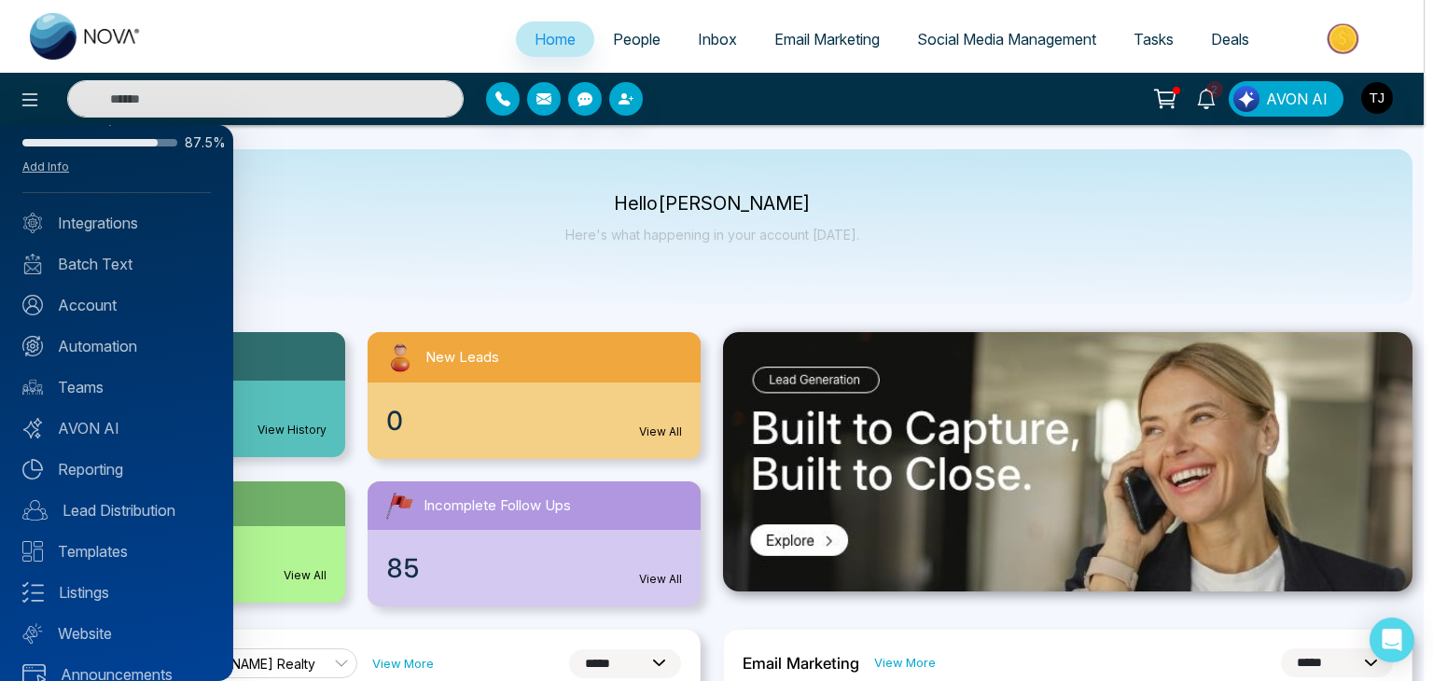
scroll to position [74, 0]
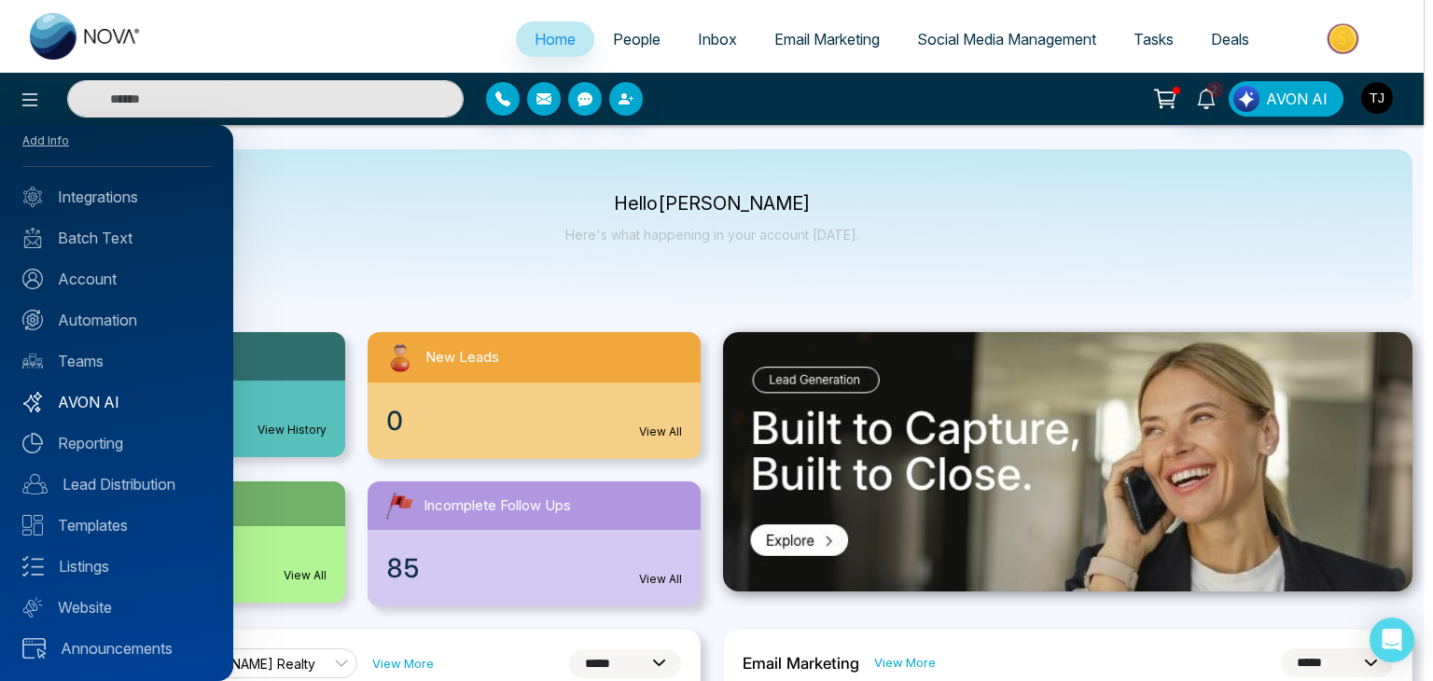
click at [157, 403] on link "AVON AI" at bounding box center [116, 402] width 188 height 22
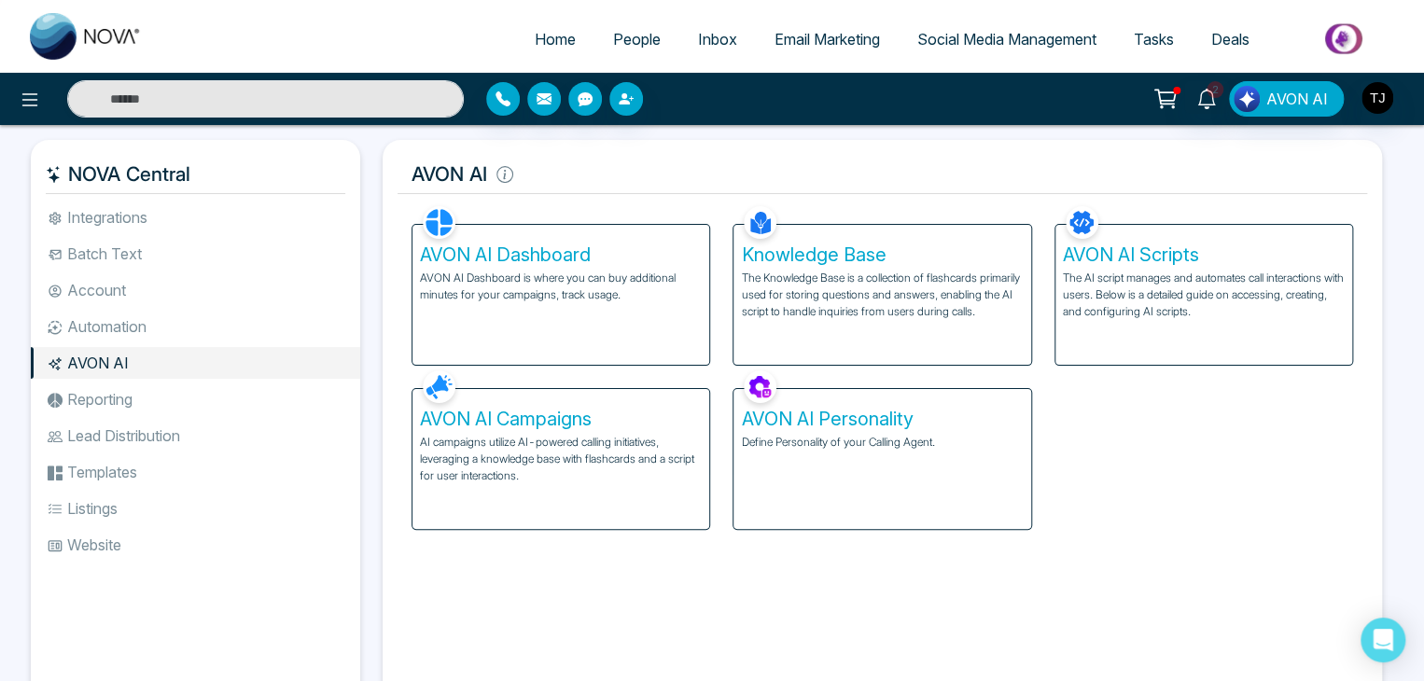
click at [649, 393] on div "AVON AI Campaigns AI campaigns utilize AI-powered calling initiatives, leveragi…" at bounding box center [560, 459] width 297 height 140
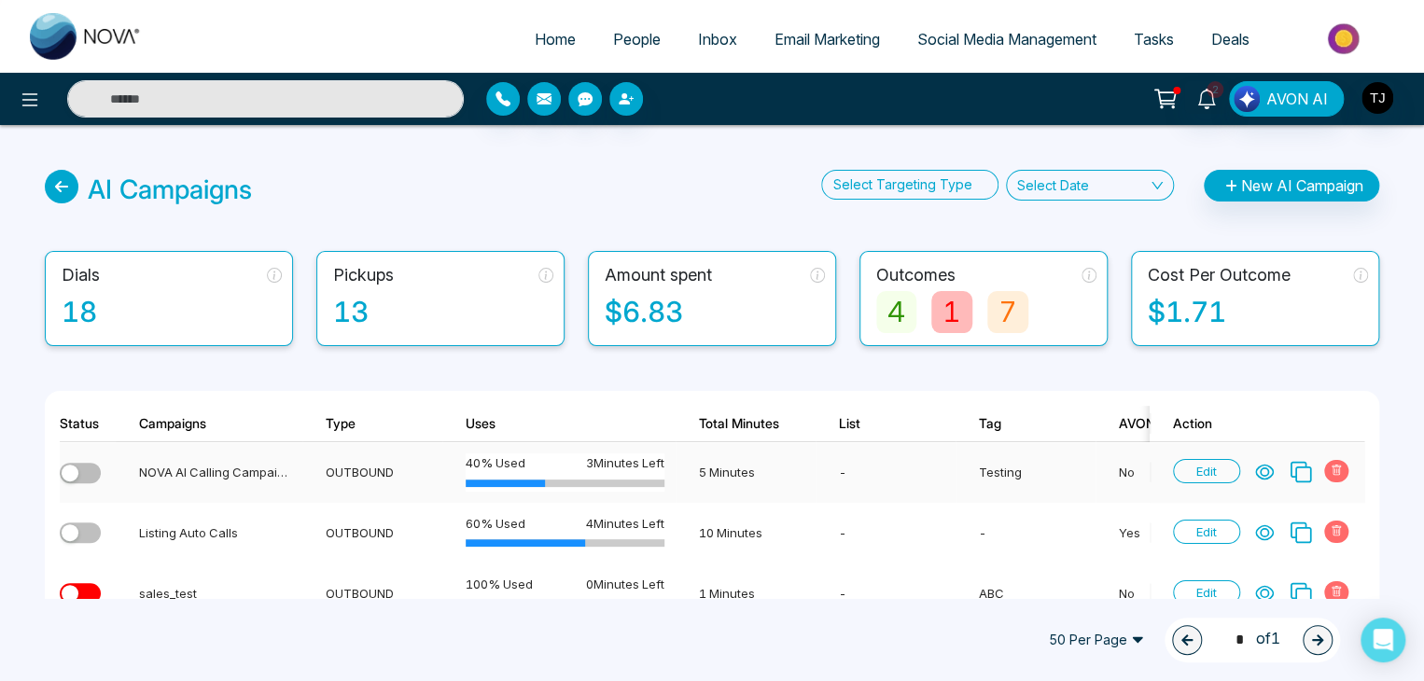
click at [1263, 471] on icon at bounding box center [1264, 472] width 19 height 19
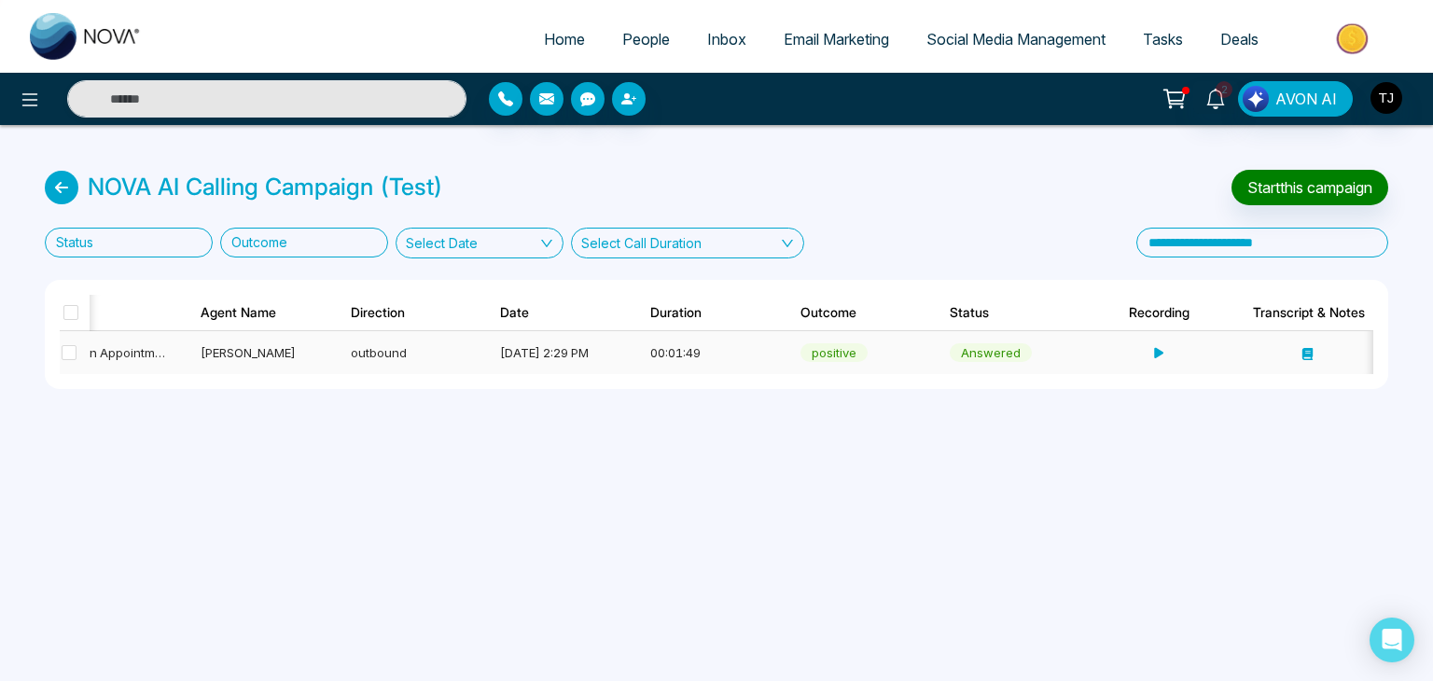
scroll to position [0, 411]
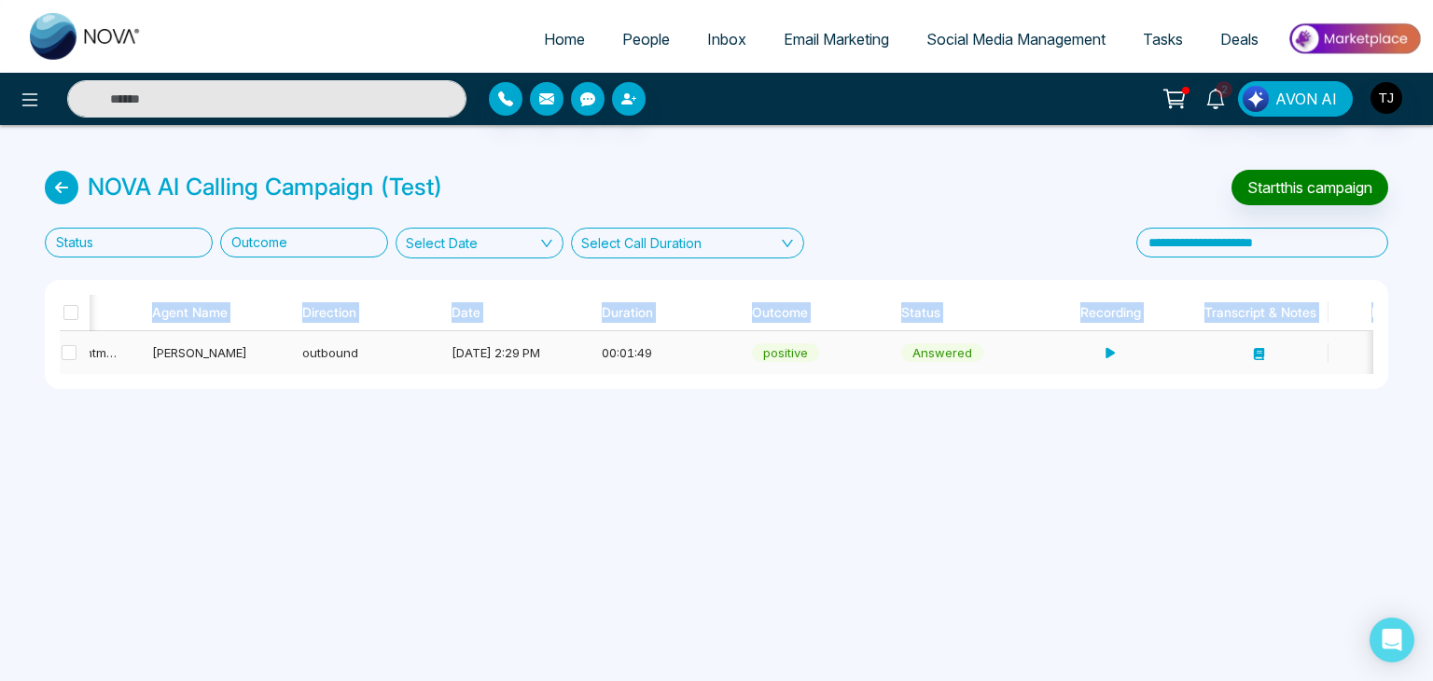
drag, startPoint x: 773, startPoint y: 281, endPoint x: 981, endPoint y: 381, distance: 229.9
click at [981, 381] on div "Contact Name Contact Number Goal Agent Name Direction Date Duration Outcome Sta…" at bounding box center [717, 334] width 1344 height 109
click at [996, 425] on div "NOVA AI Calling Campaign (Test) Start this campaign Status Outcome Select Date …" at bounding box center [716, 279] width 1433 height 309
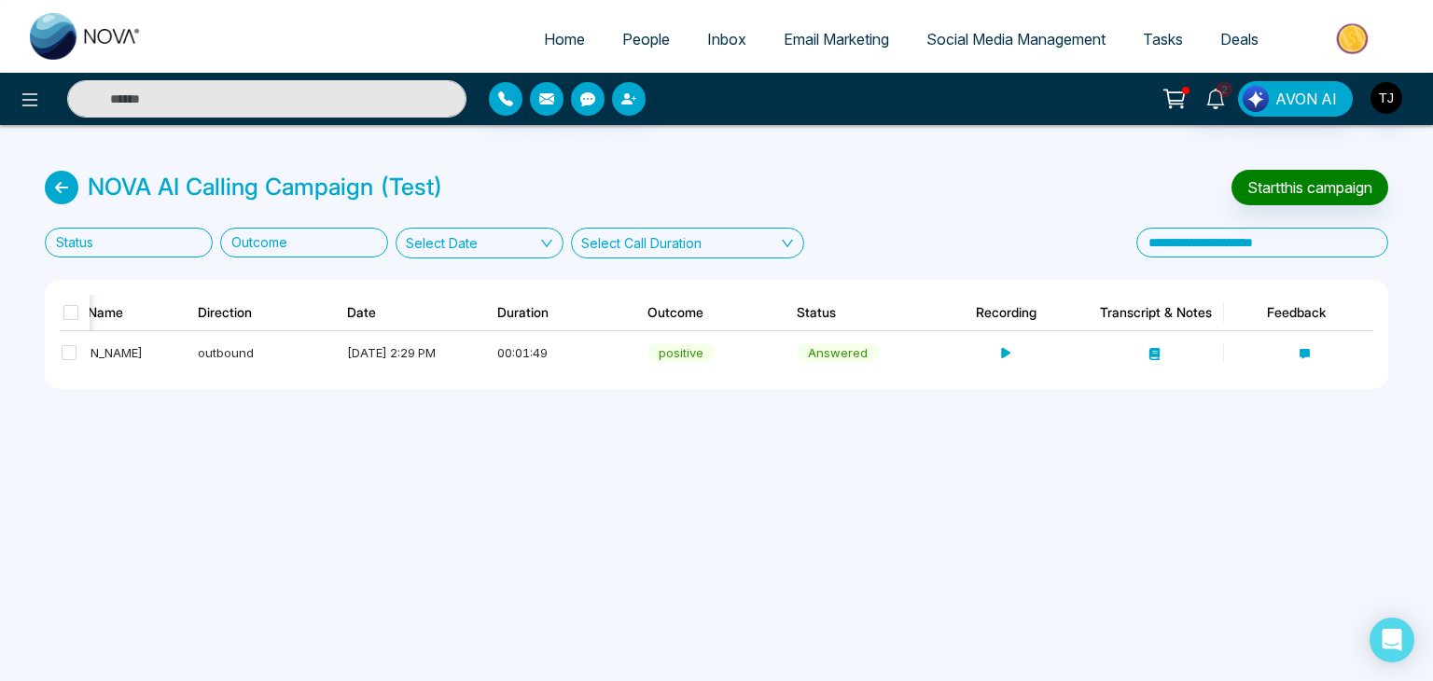
scroll to position [0, 514]
click at [1156, 356] on icon at bounding box center [1155, 354] width 12 height 12
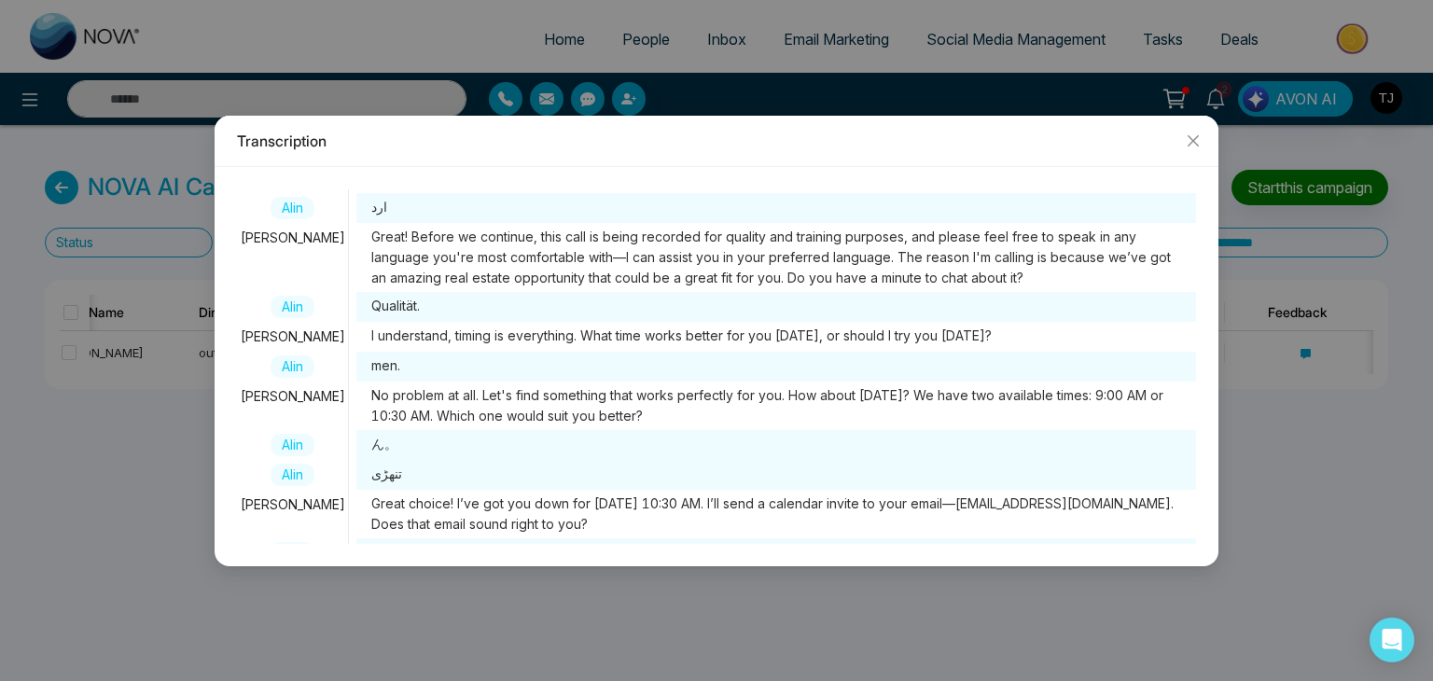
scroll to position [65, 0]
drag, startPoint x: 784, startPoint y: 285, endPoint x: 1027, endPoint y: 283, distance: 243.5
click at [1027, 283] on span "Great! Before we continue, this call is being recorded for quality and training…" at bounding box center [775, 257] width 839 height 69
click at [571, 355] on span "men." at bounding box center [775, 367] width 839 height 30
drag, startPoint x: 432, startPoint y: 299, endPoint x: 340, endPoint y: 303, distance: 92.4
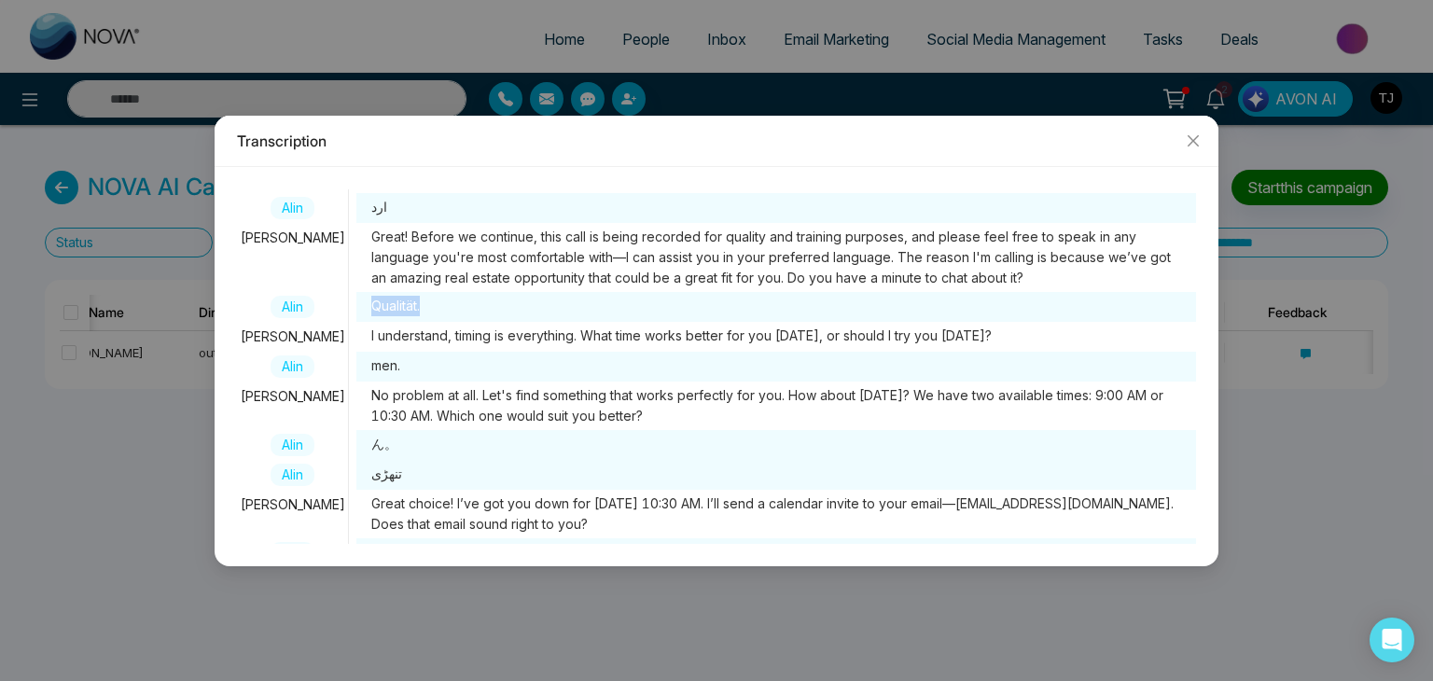
click at [340, 303] on div "Alin Qualität." at bounding box center [716, 307] width 958 height 30
click at [432, 307] on span "Qualität." at bounding box center [775, 307] width 839 height 30
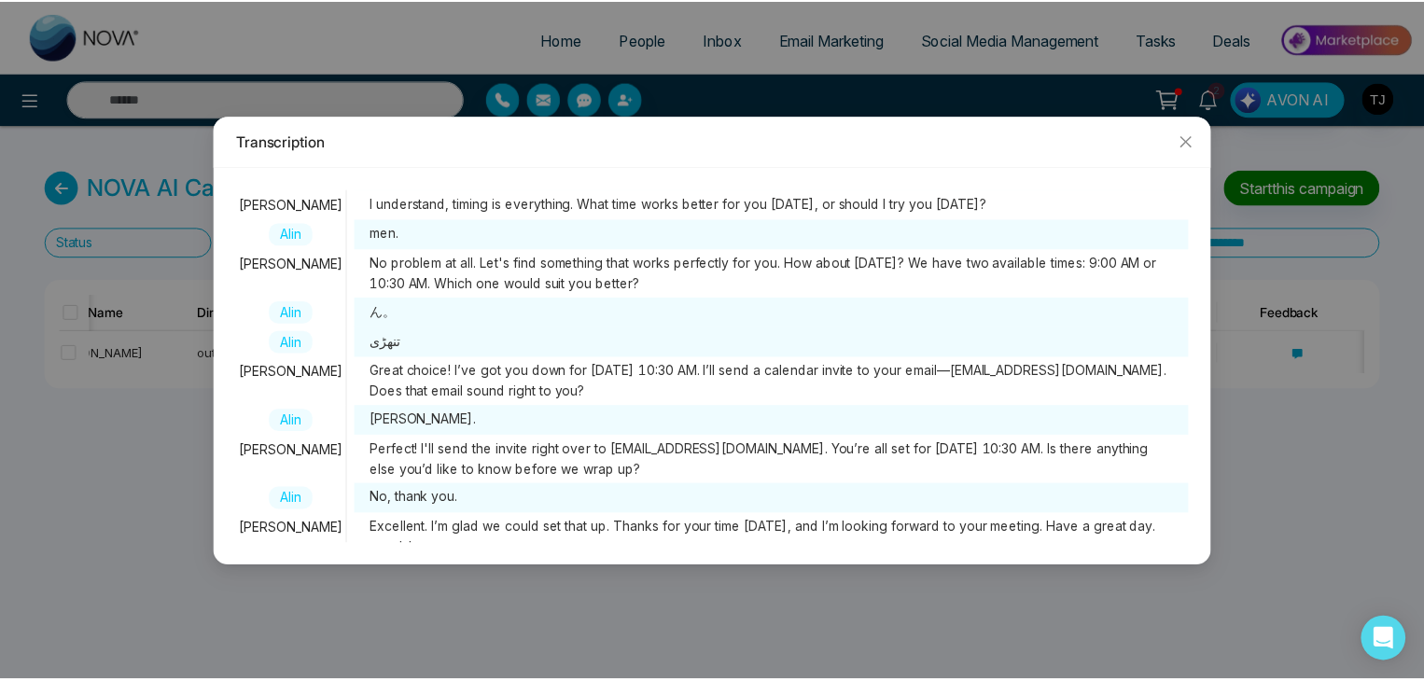
scroll to position [174, 0]
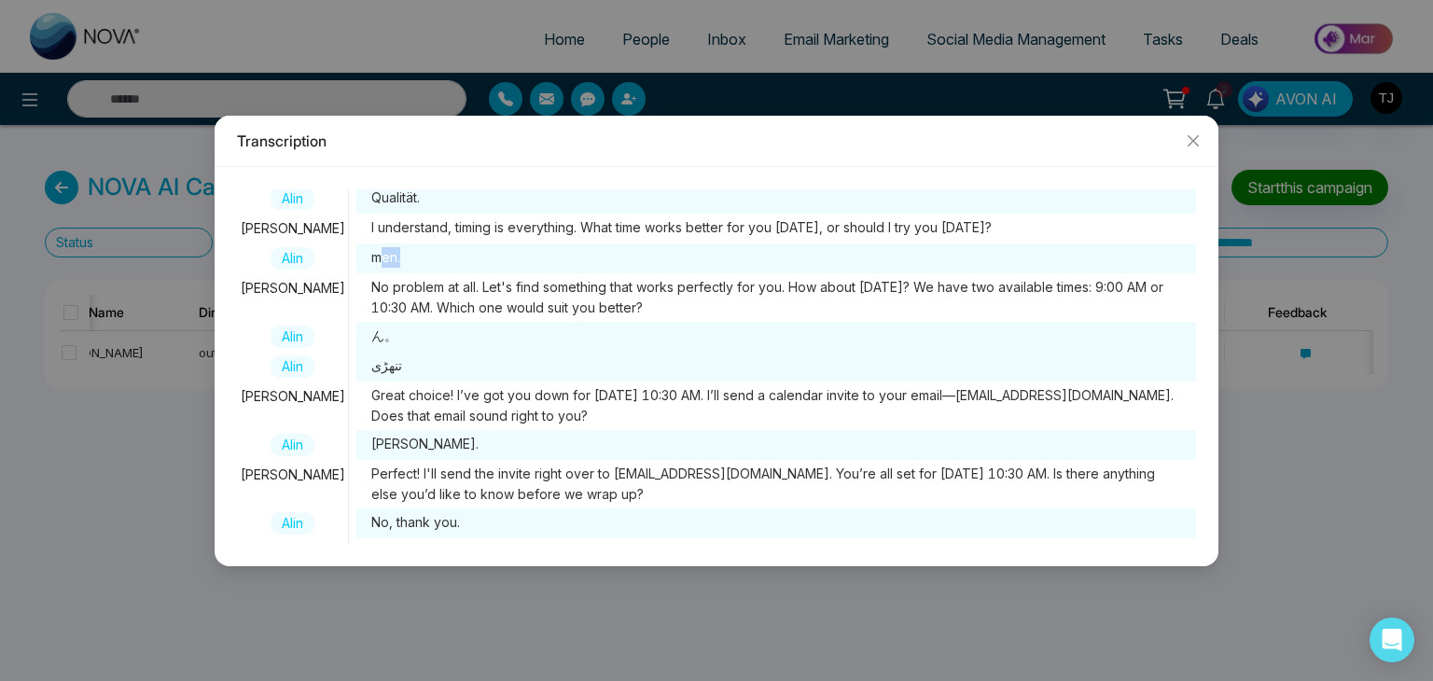
drag, startPoint x: 408, startPoint y: 260, endPoint x: 378, endPoint y: 263, distance: 30.0
click at [378, 263] on span "men." at bounding box center [775, 259] width 839 height 30
click at [761, 255] on span "men." at bounding box center [775, 259] width 839 height 30
click at [1188, 139] on icon "close" at bounding box center [1193, 140] width 15 height 15
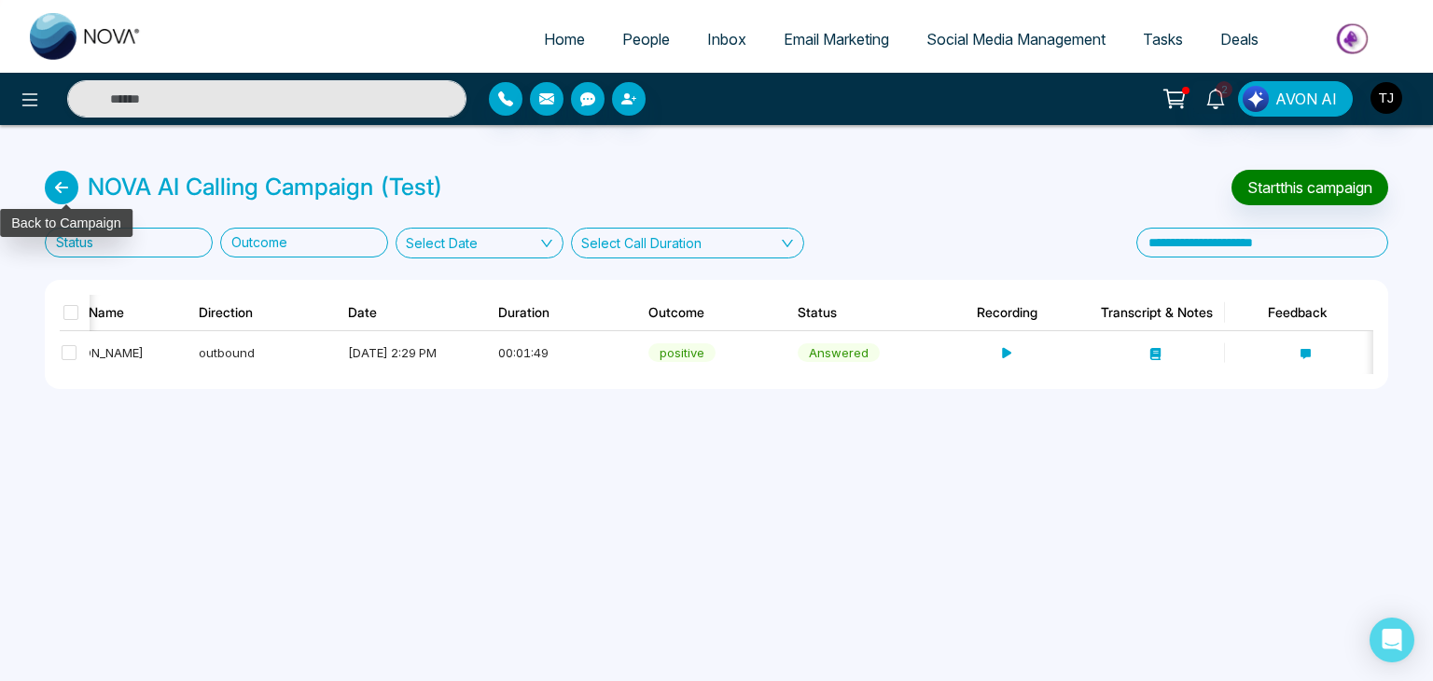
click at [57, 202] on icon at bounding box center [62, 188] width 34 height 34
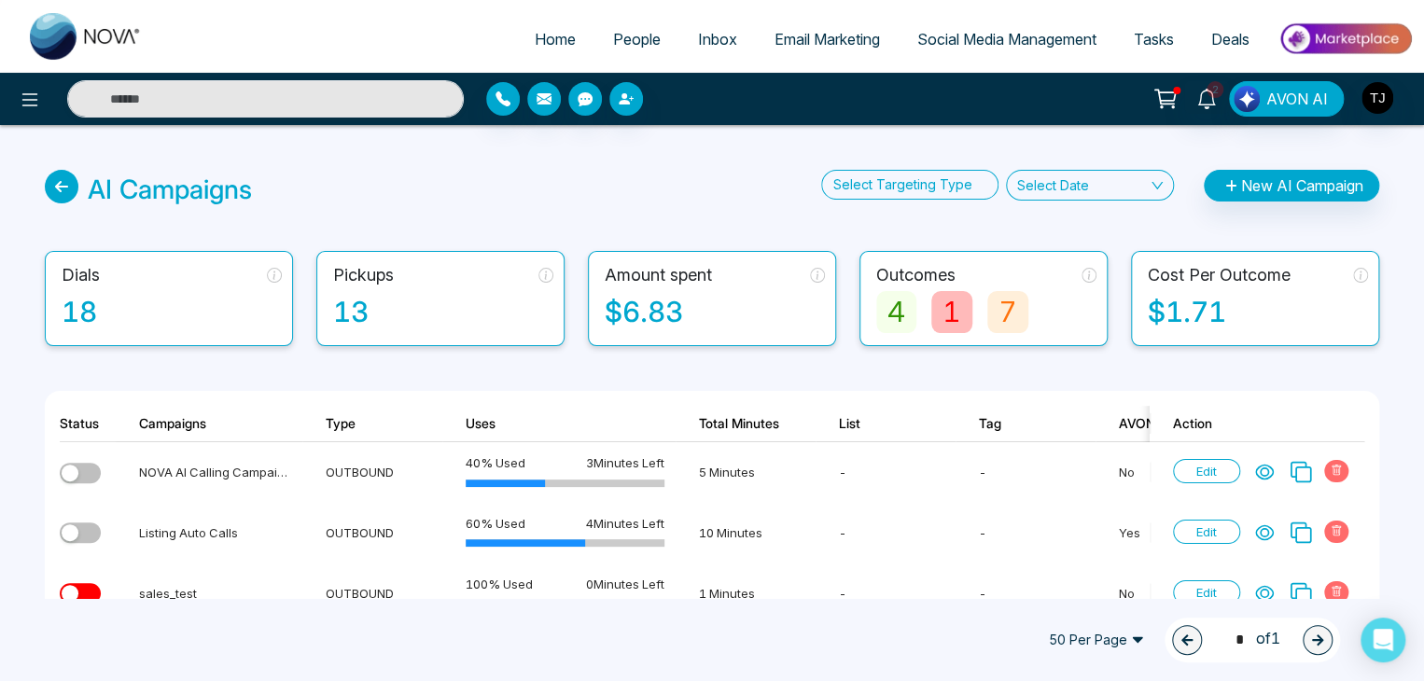
click at [1161, 28] on link "Tasks" at bounding box center [1153, 38] width 77 height 35
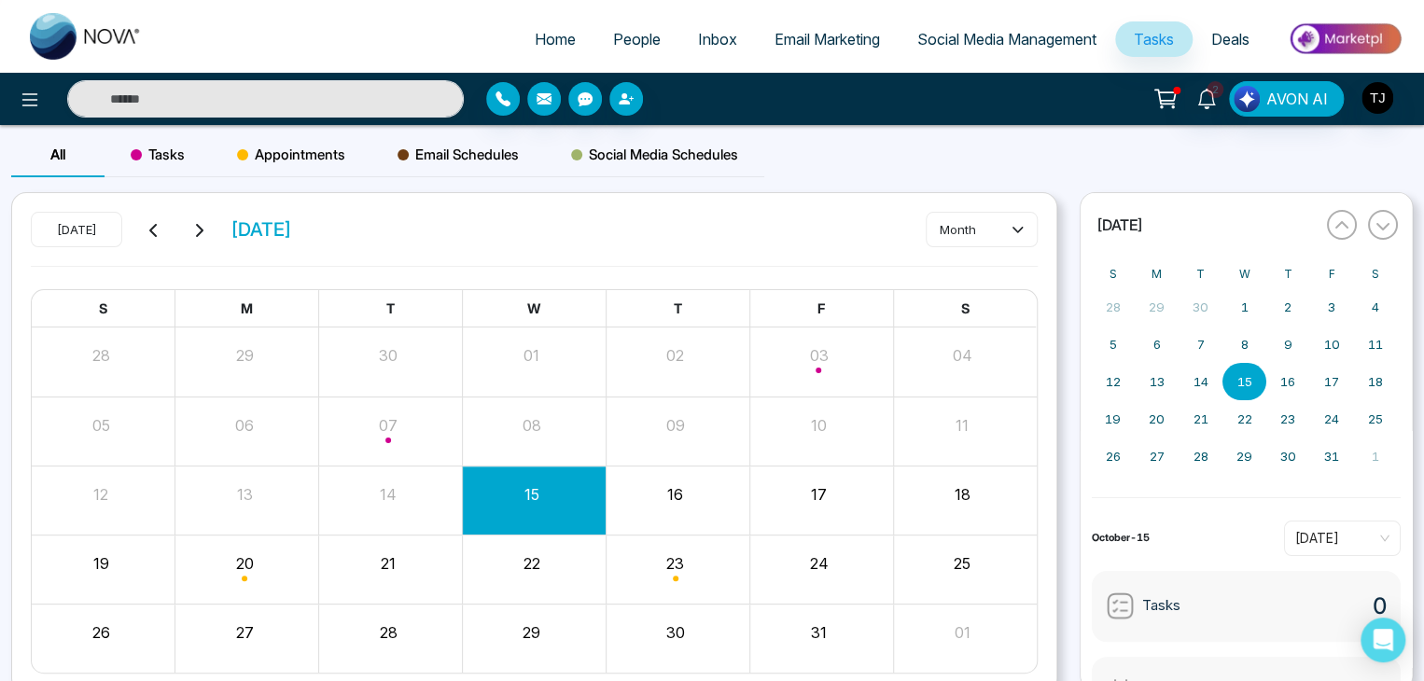
scroll to position [78, 0]
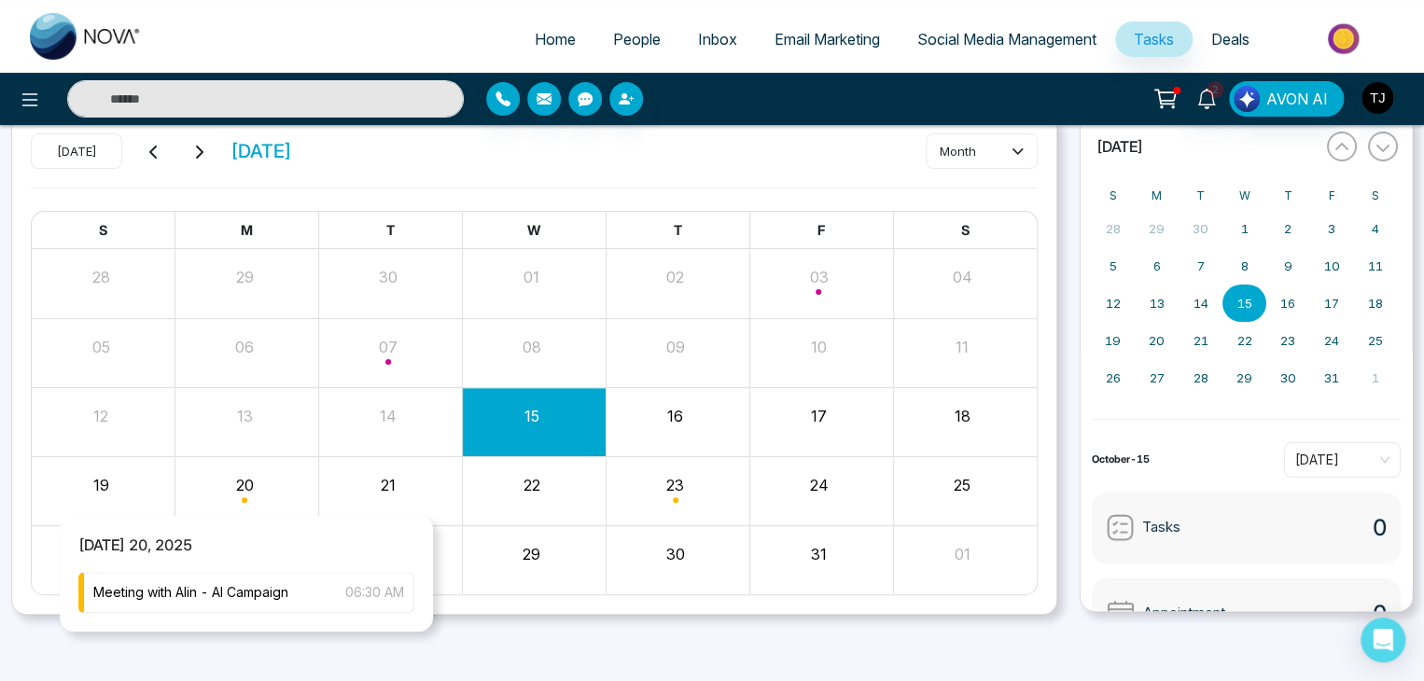
click at [249, 486] on div "Month View" at bounding box center [247, 490] width 144 height 45
click at [332, 606] on div "Meeting with Alin - AI Campaign 06:30 AM" at bounding box center [246, 592] width 336 height 41
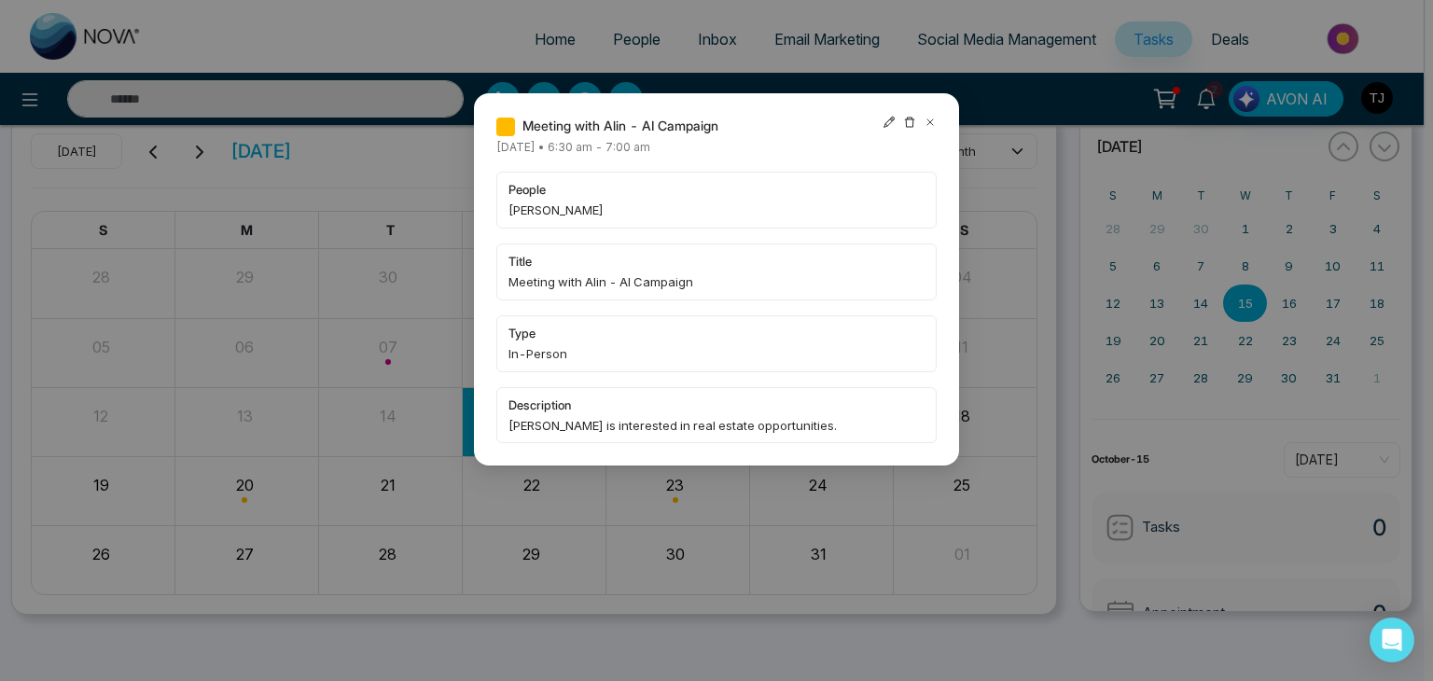
drag, startPoint x: 761, startPoint y: 150, endPoint x: 656, endPoint y: 149, distance: 105.4
click at [656, 149] on div "Meeting with Alin - AI Campaign Monday October-20-2025 • 6:30 am - 7:00 am peop…" at bounding box center [716, 279] width 440 height 327
click at [650, 149] on span "Monday October-20-2025 • 6:30 am - 7:00 am" at bounding box center [573, 147] width 154 height 14
click at [650, 147] on span "Monday October-20-2025 • 6:30 am - 7:00 am" at bounding box center [573, 147] width 154 height 14
drag, startPoint x: 656, startPoint y: 147, endPoint x: 778, endPoint y: 156, distance: 122.5
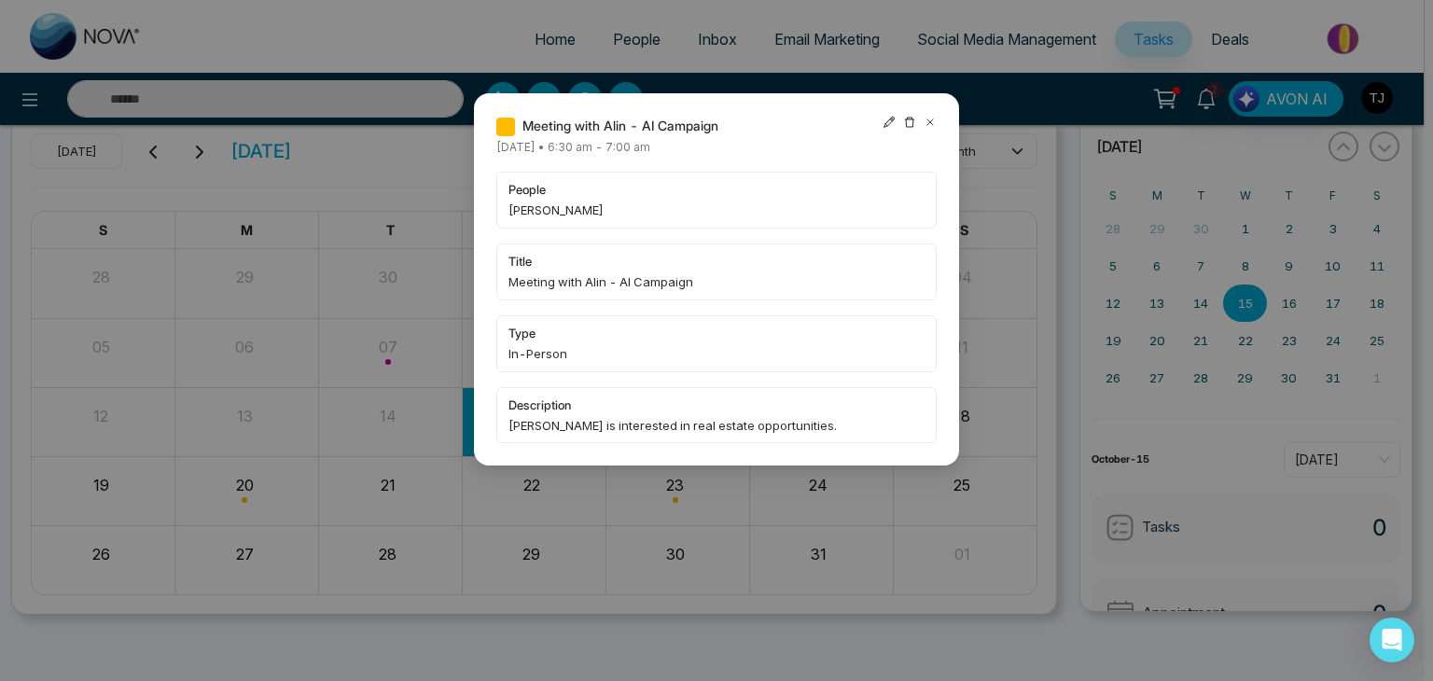
click at [778, 156] on div "Meeting with Alin - AI Campaign Monday October-20-2025 • 6:30 am - 7:00 am peop…" at bounding box center [716, 279] width 440 height 327
click at [650, 150] on span "Monday October-20-2025 • 6:30 am - 7:00 am" at bounding box center [573, 147] width 154 height 14
drag, startPoint x: 754, startPoint y: 150, endPoint x: 653, endPoint y: 153, distance: 100.8
click at [650, 153] on span "Monday October-20-2025 • 6:30 am - 7:00 am" at bounding box center [573, 147] width 154 height 14
click at [650, 150] on span "Monday October-20-2025 • 6:30 am - 7:00 am" at bounding box center [573, 147] width 154 height 14
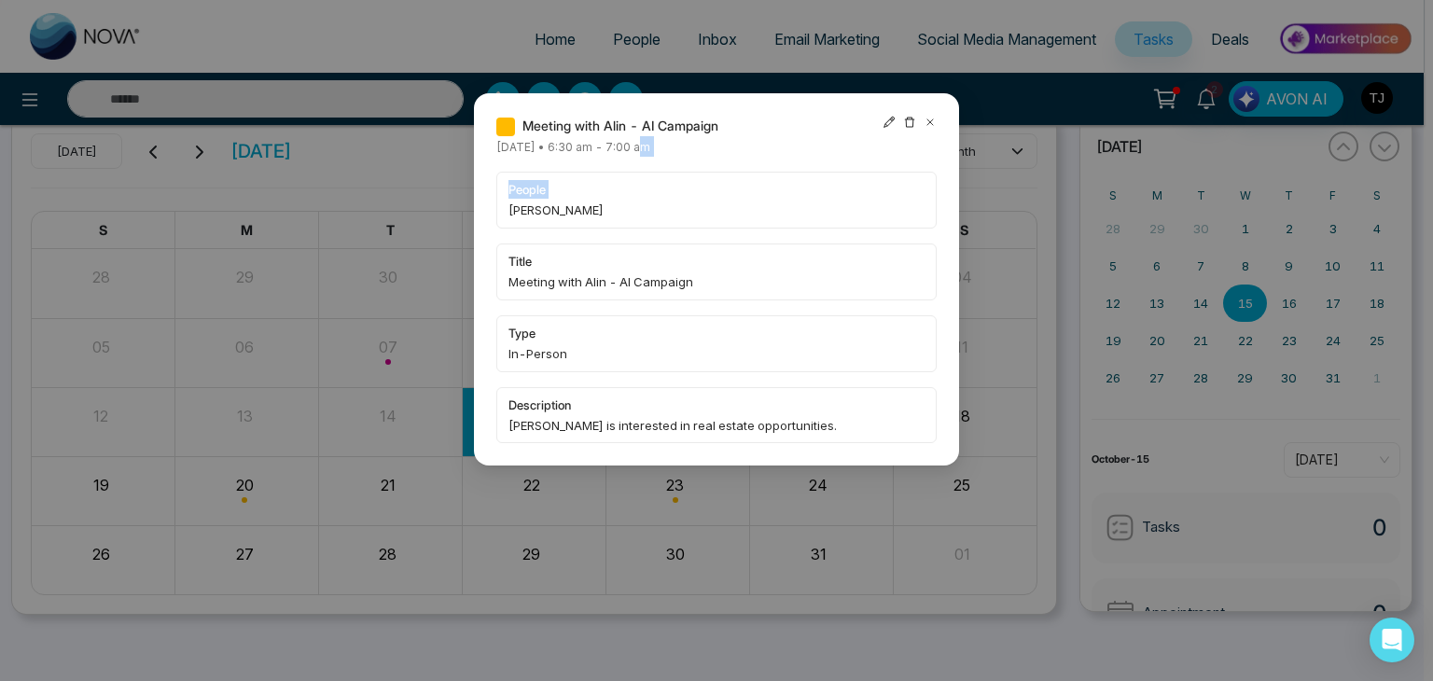
drag, startPoint x: 653, startPoint y: 150, endPoint x: 757, endPoint y: 163, distance: 104.4
click at [757, 163] on div "Meeting with Alin - AI Campaign Monday October-20-2025 • 6:30 am - 7:00 am peop…" at bounding box center [716, 279] width 440 height 327
click at [759, 154] on div "Meeting with Alin - AI Campaign Monday October-20-2025 • 6:30 am - 7:00 am peop…" at bounding box center [716, 279] width 440 height 327
drag, startPoint x: 759, startPoint y: 154, endPoint x: 658, endPoint y: 152, distance: 101.7
click at [658, 152] on div "Meeting with Alin - AI Campaign Monday October-20-2025 • 6:30 am - 7:00 am peop…" at bounding box center [716, 279] width 440 height 327
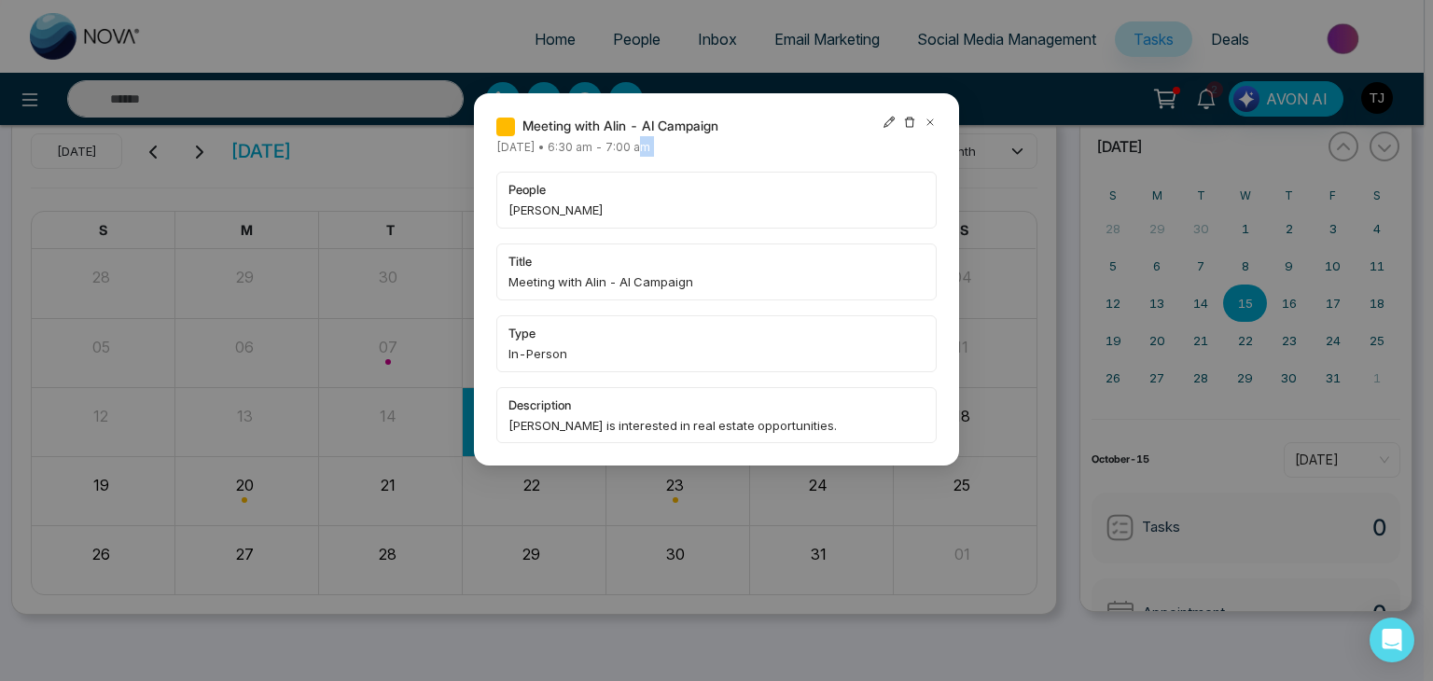
click at [650, 152] on span "Monday October-20-2025 • 6:30 am - 7:00 am" at bounding box center [573, 147] width 154 height 14
drag, startPoint x: 657, startPoint y: 150, endPoint x: 760, endPoint y: 158, distance: 103.8
click at [760, 158] on div "Meeting with Alin - AI Campaign Monday October-20-2025 • 6:30 am - 7:00 am peop…" at bounding box center [716, 279] width 440 height 327
click at [760, 154] on div "Meeting with Alin - AI Campaign Monday October-20-2025 • 6:30 am - 7:00 am peop…" at bounding box center [716, 279] width 440 height 327
click at [933, 117] on icon at bounding box center [930, 122] width 13 height 13
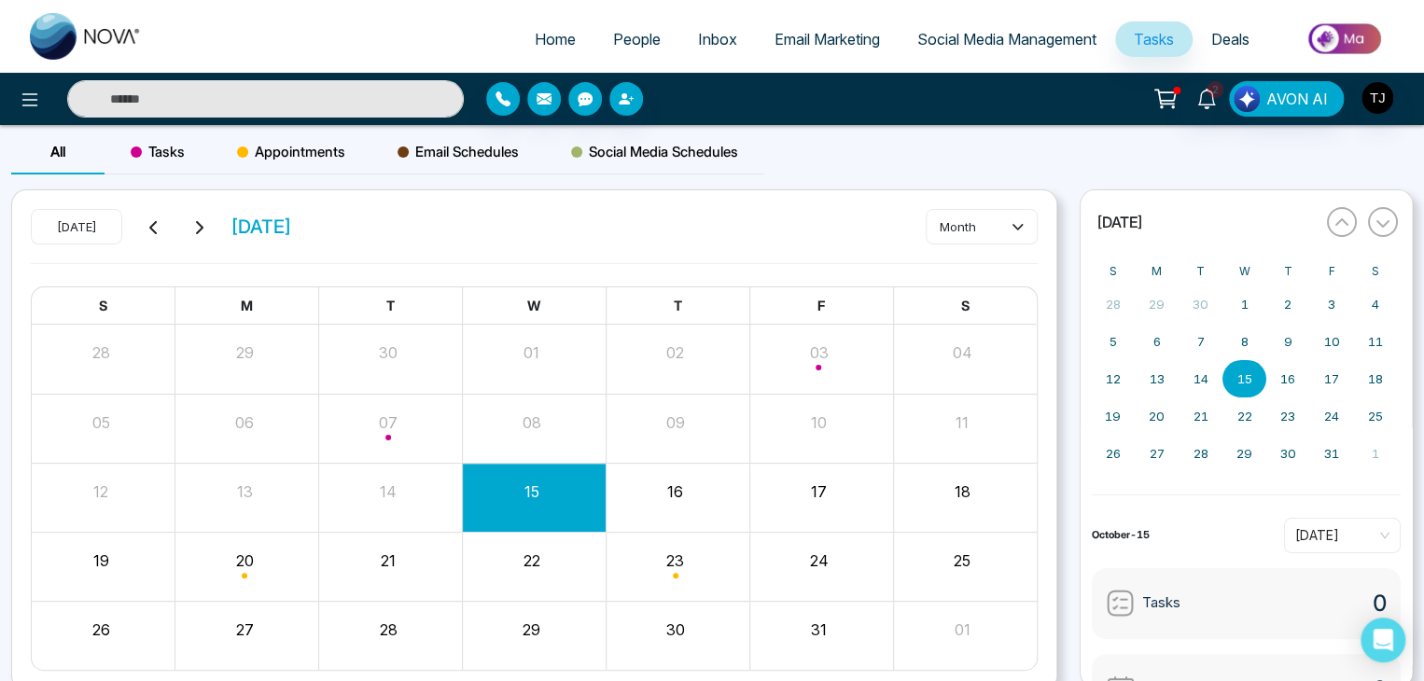
scroll to position [0, 0]
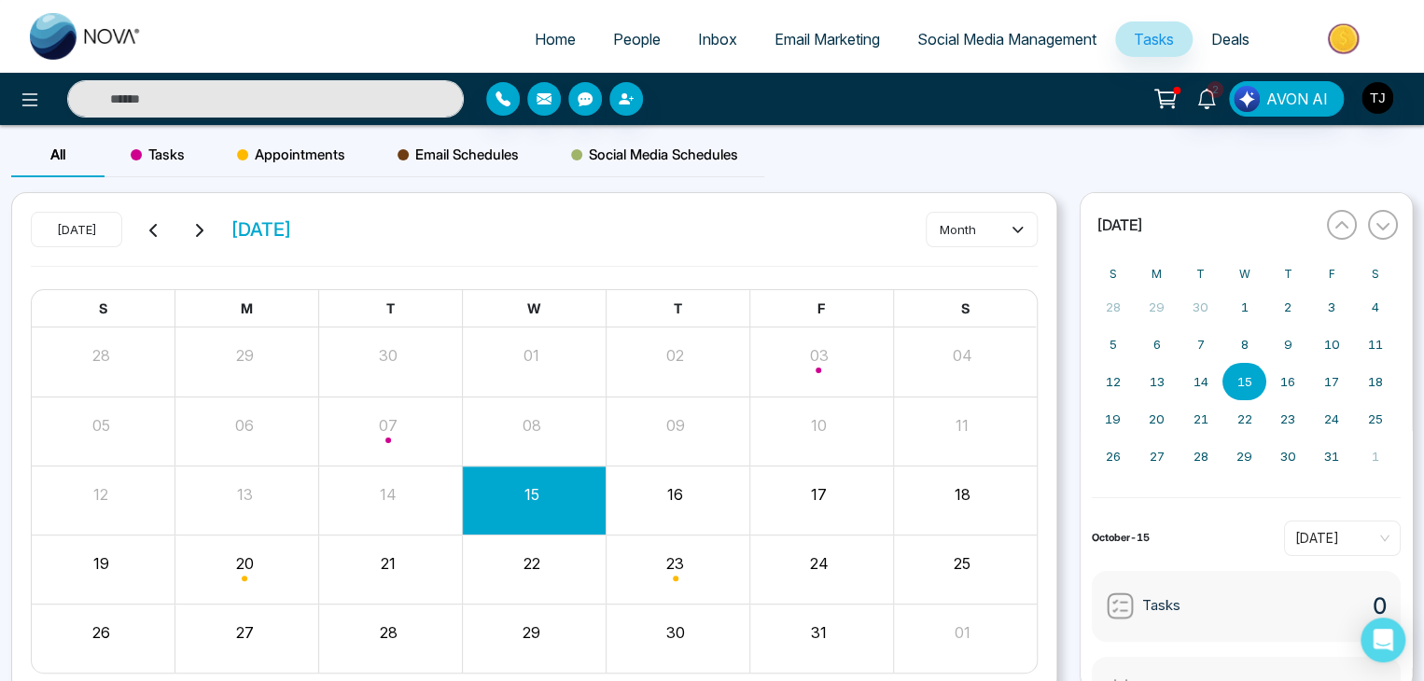
drag, startPoint x: 339, startPoint y: 244, endPoint x: 258, endPoint y: 239, distance: 81.3
click at [258, 239] on div "Today October 2025" at bounding box center [161, 229] width 261 height 35
click at [232, 240] on span "[DATE]" at bounding box center [261, 230] width 62 height 28
drag, startPoint x: 231, startPoint y: 230, endPoint x: 377, endPoint y: 239, distance: 145.8
click at [377, 239] on div "Today October 2025 month" at bounding box center [534, 239] width 1007 height 54
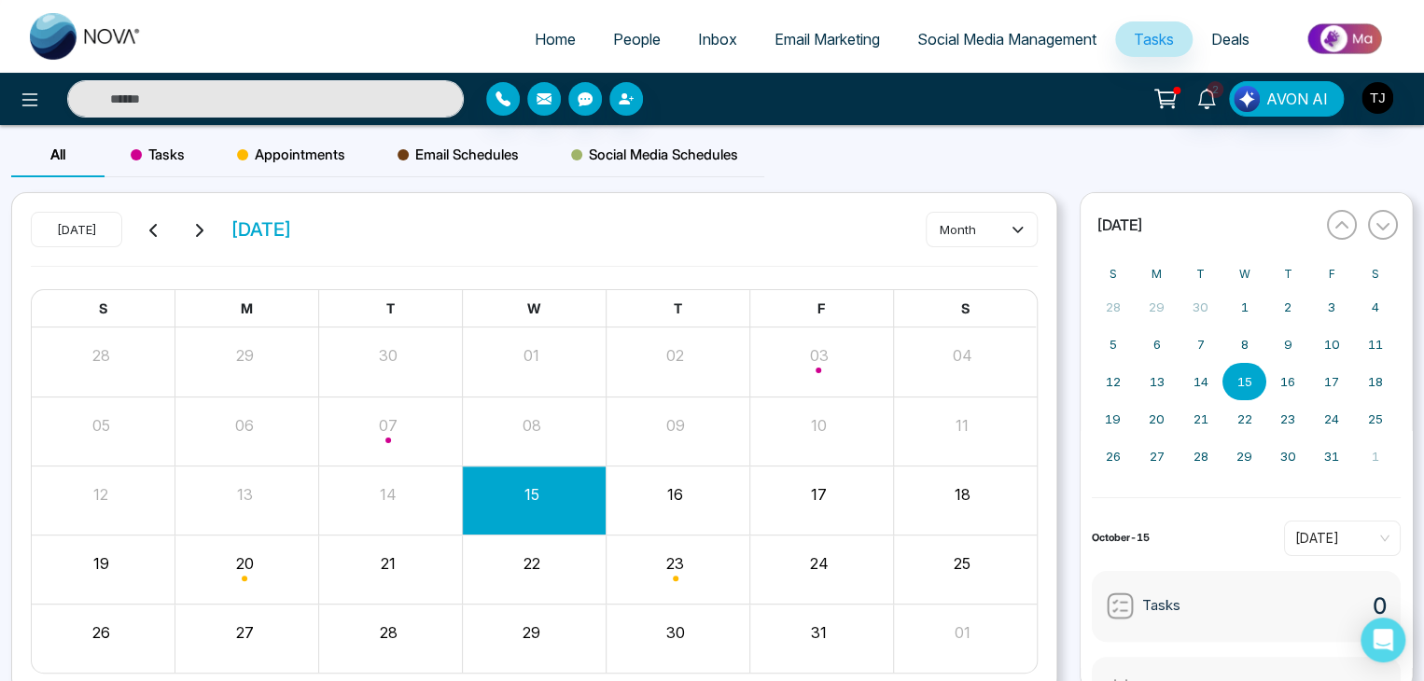
click at [379, 240] on div "Today October 2025 month" at bounding box center [534, 239] width 1007 height 54
click at [571, 33] on link "Home" at bounding box center [555, 38] width 78 height 35
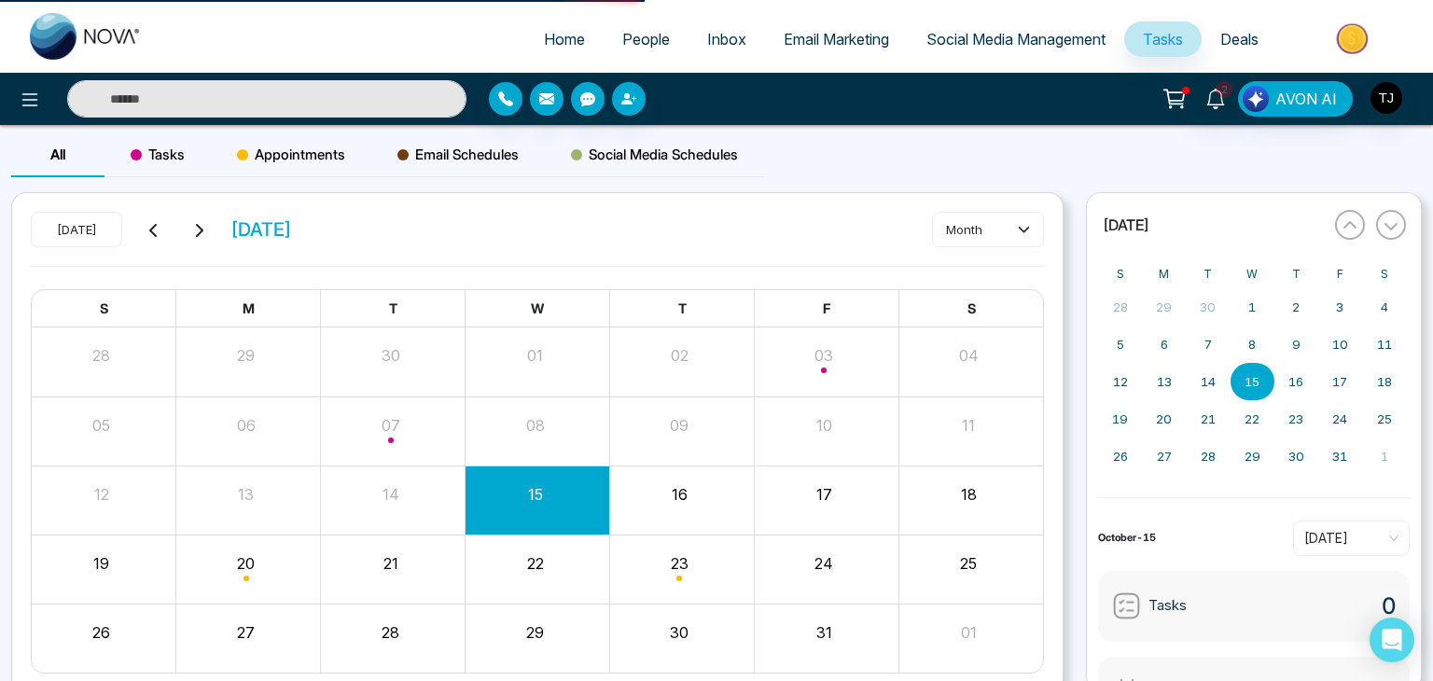
select select "*"
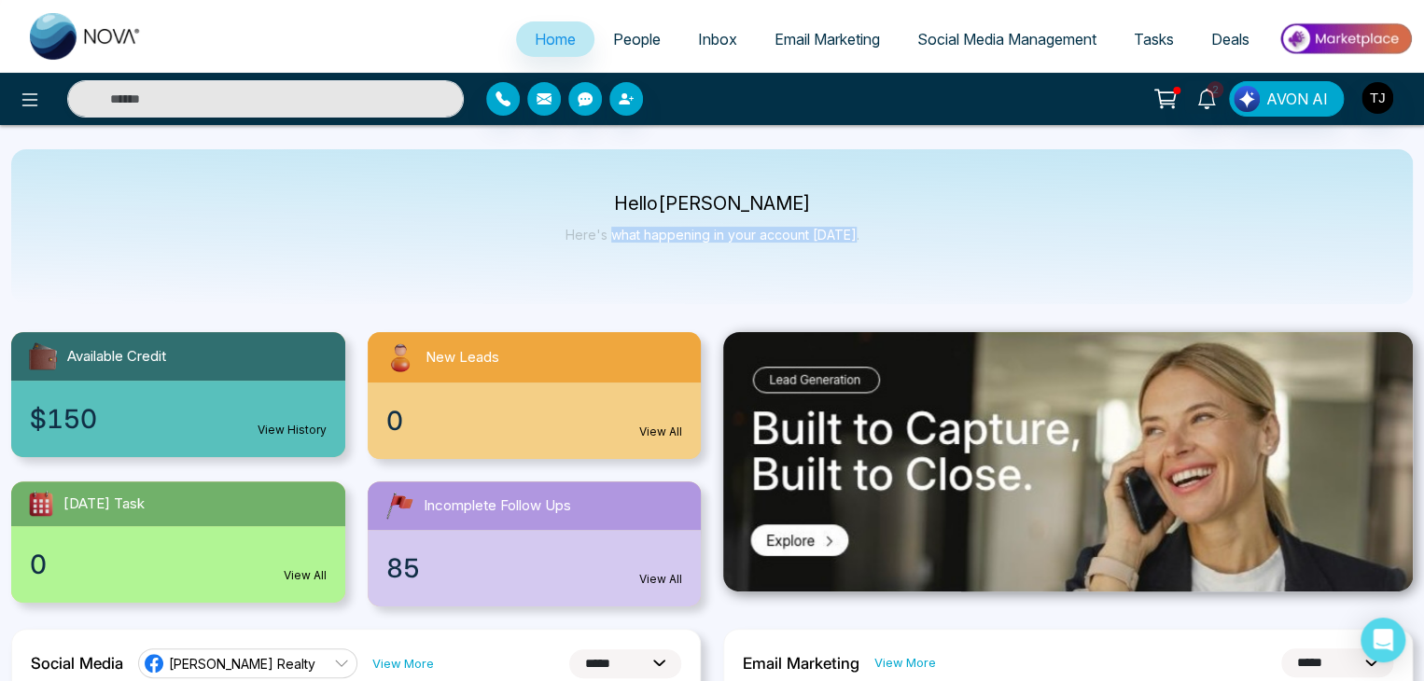
drag, startPoint x: 856, startPoint y: 232, endPoint x: 613, endPoint y: 215, distance: 243.2
click at [613, 215] on div "Hello Tirston James Here's what happening in your account today." at bounding box center [711, 226] width 1401 height 155
click at [634, 209] on p "Hello Tirston James" at bounding box center [712, 204] width 294 height 16
drag, startPoint x: 629, startPoint y: 202, endPoint x: 845, endPoint y: 221, distance: 217.3
click at [845, 221] on div "Hello Tirston James Here's what happening in your account today." at bounding box center [712, 227] width 294 height 62
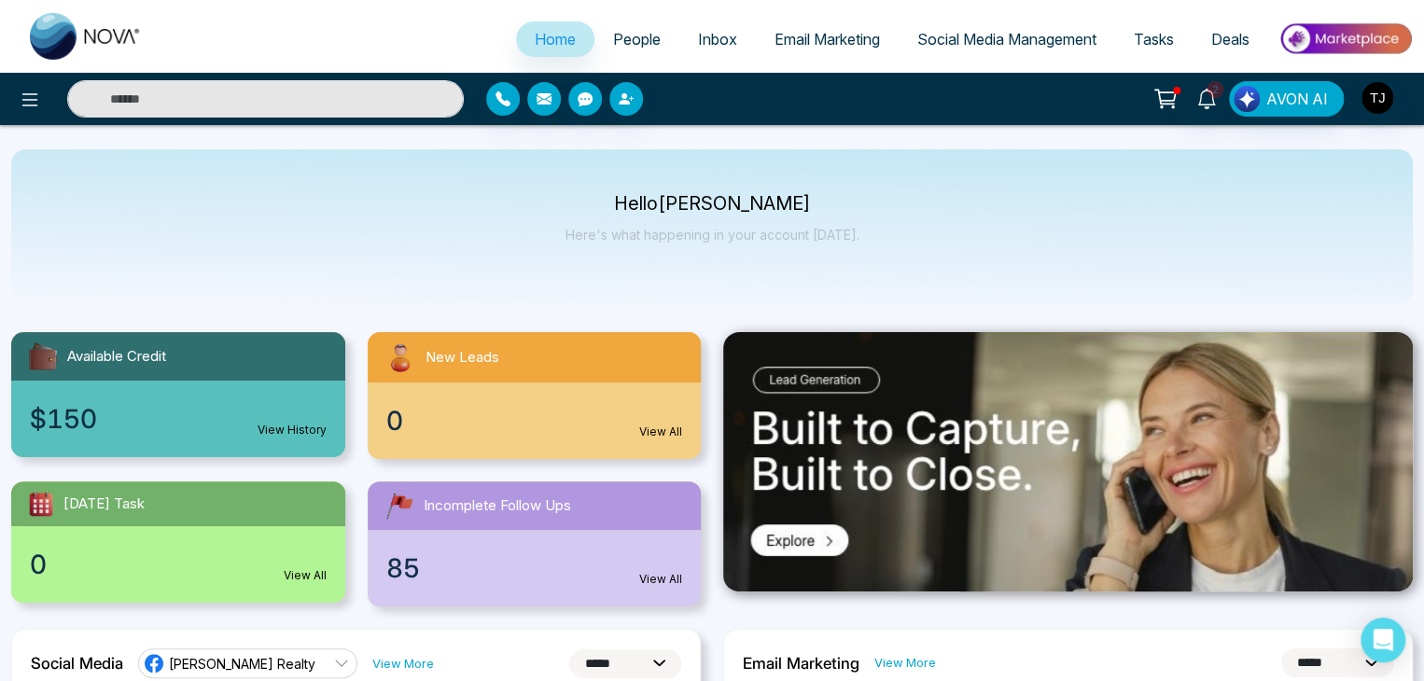
click at [937, 263] on div "Hello Tirston James Here's what happening in your account today." at bounding box center [711, 226] width 1401 height 155
click at [34, 96] on icon at bounding box center [30, 100] width 22 height 22
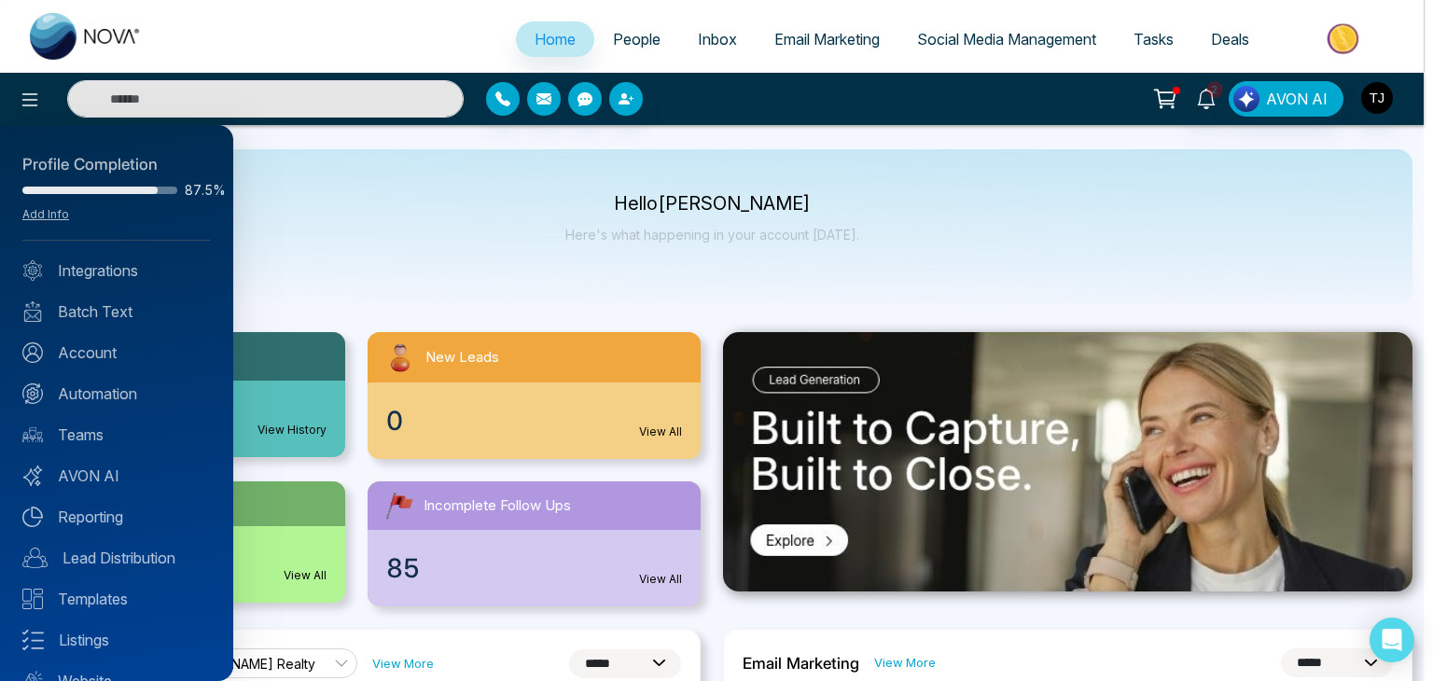
click at [409, 266] on div at bounding box center [716, 340] width 1433 height 681
